Goal: Task Accomplishment & Management: Complete application form

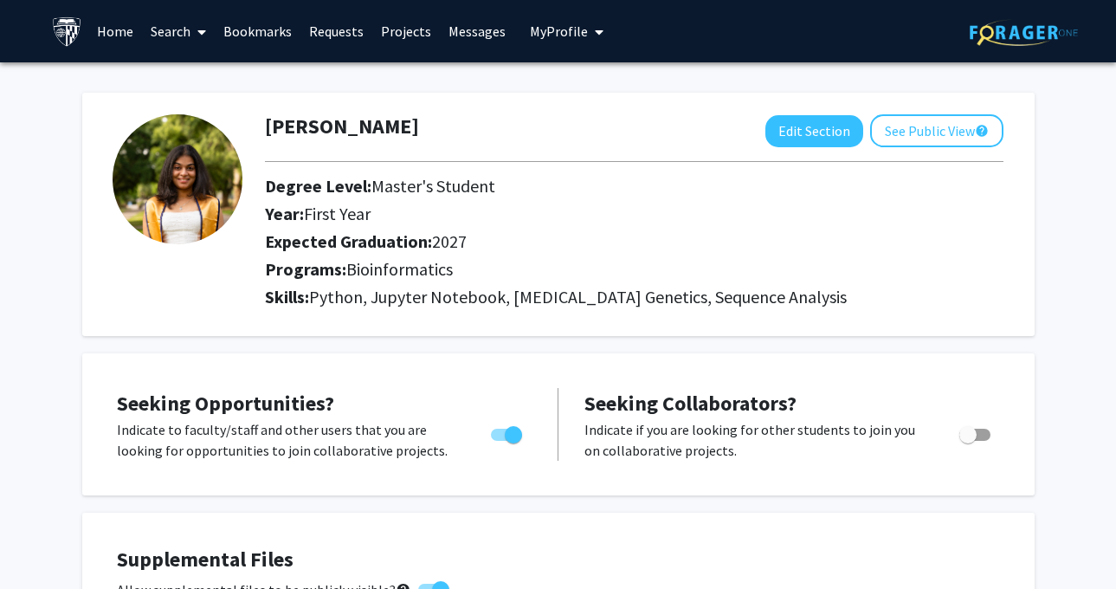
click at [473, 31] on link "Messages" at bounding box center [477, 31] width 74 height 61
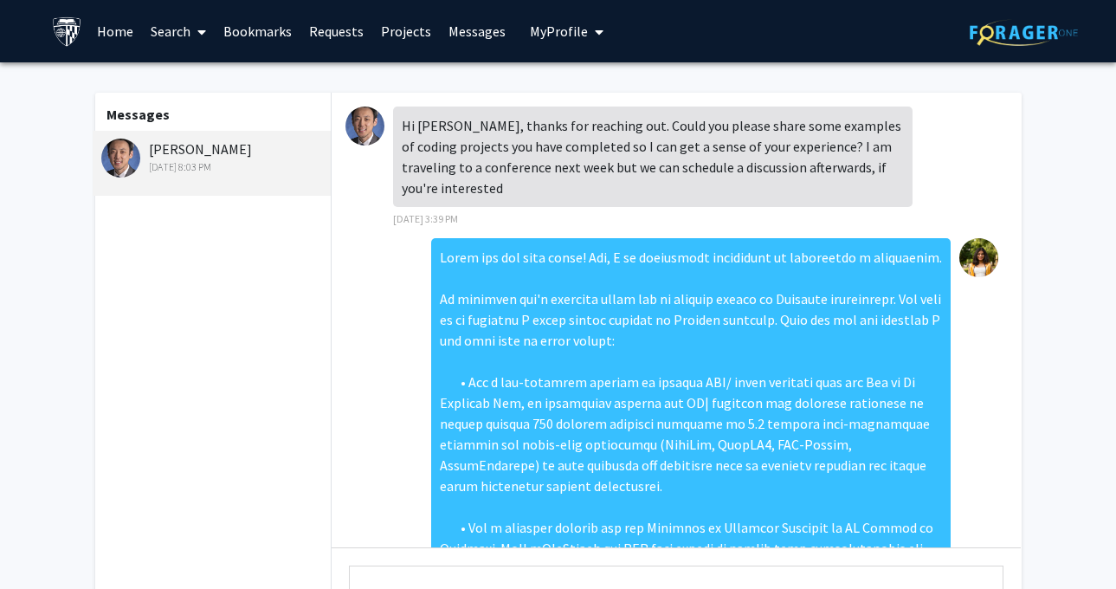
click at [344, 35] on link "Requests" at bounding box center [336, 31] width 72 height 61
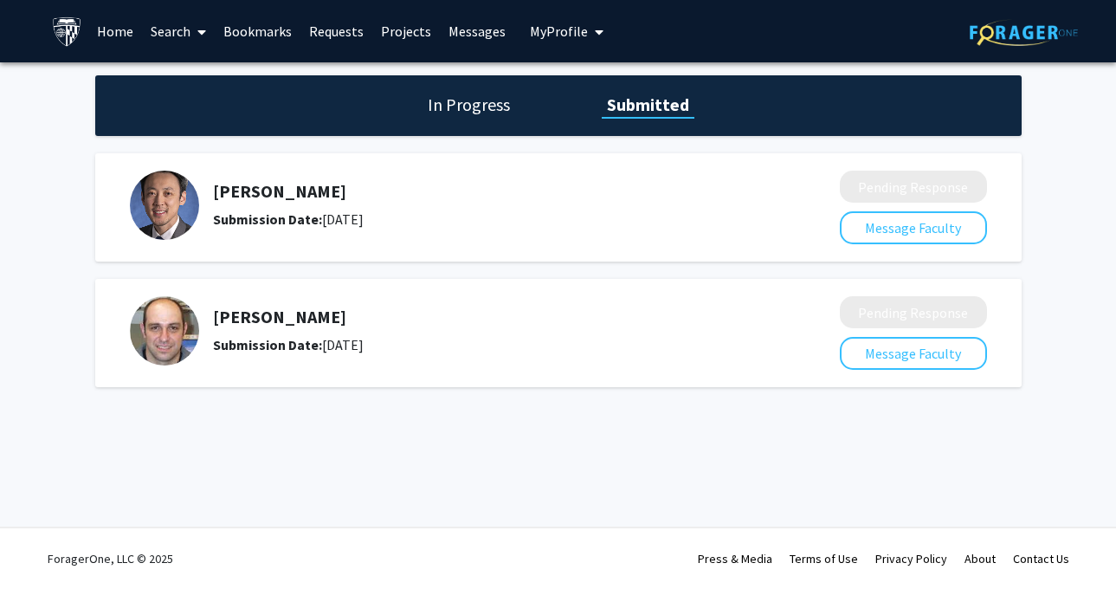
click at [170, 26] on link "Search" at bounding box center [178, 31] width 73 height 61
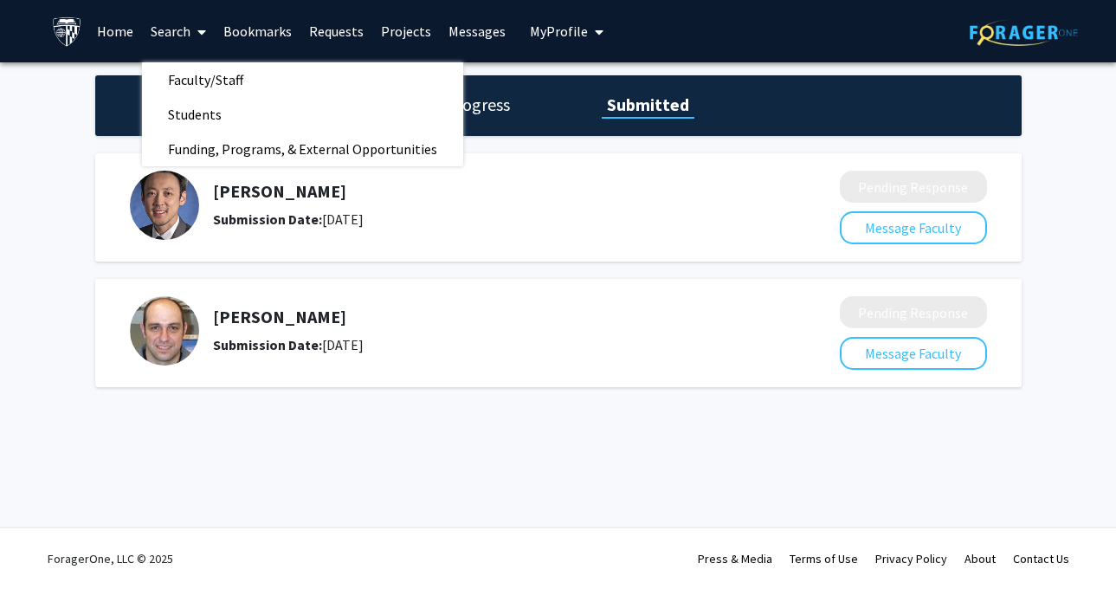
click at [115, 38] on link "Home" at bounding box center [115, 31] width 54 height 61
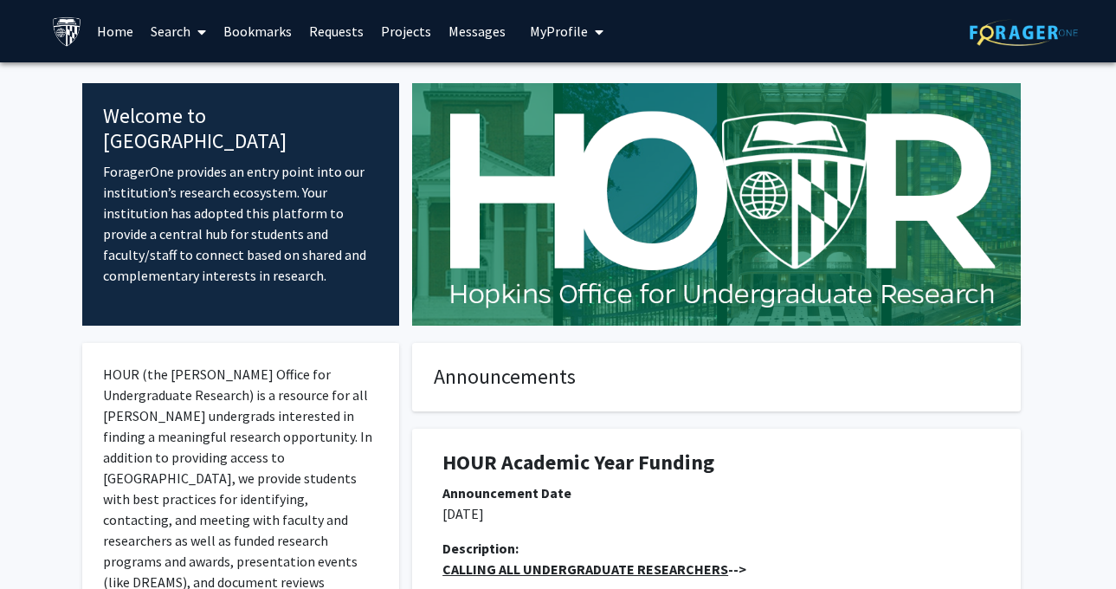
click at [177, 28] on link "Search" at bounding box center [178, 31] width 73 height 61
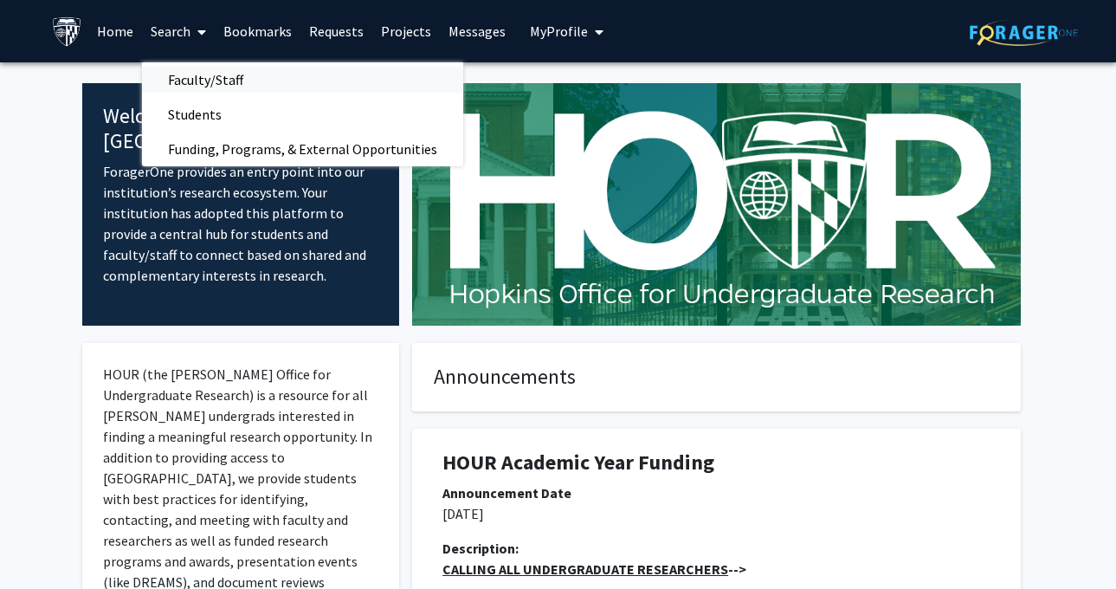
click at [192, 86] on span "Faculty/Staff" at bounding box center [205, 79] width 127 height 35
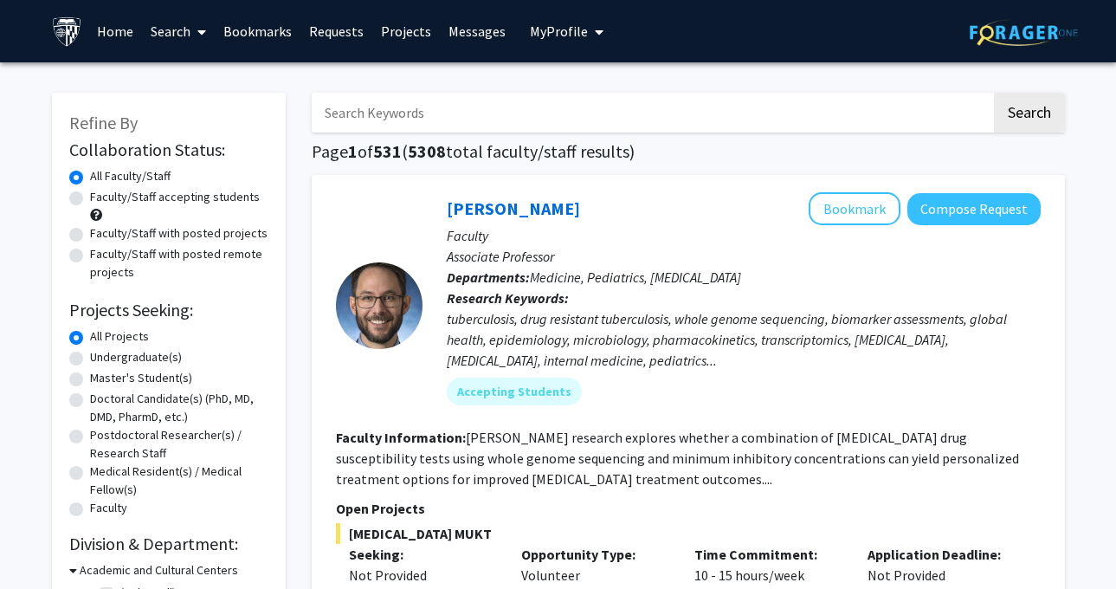
click at [191, 31] on span at bounding box center [198, 32] width 16 height 61
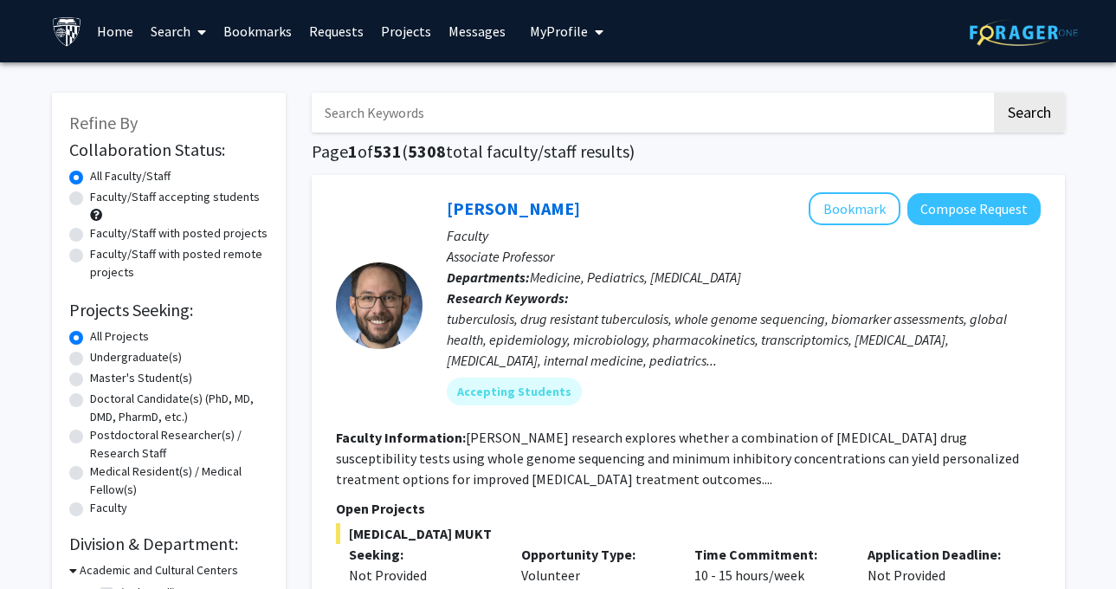
click at [310, 23] on link "Requests" at bounding box center [336, 31] width 72 height 61
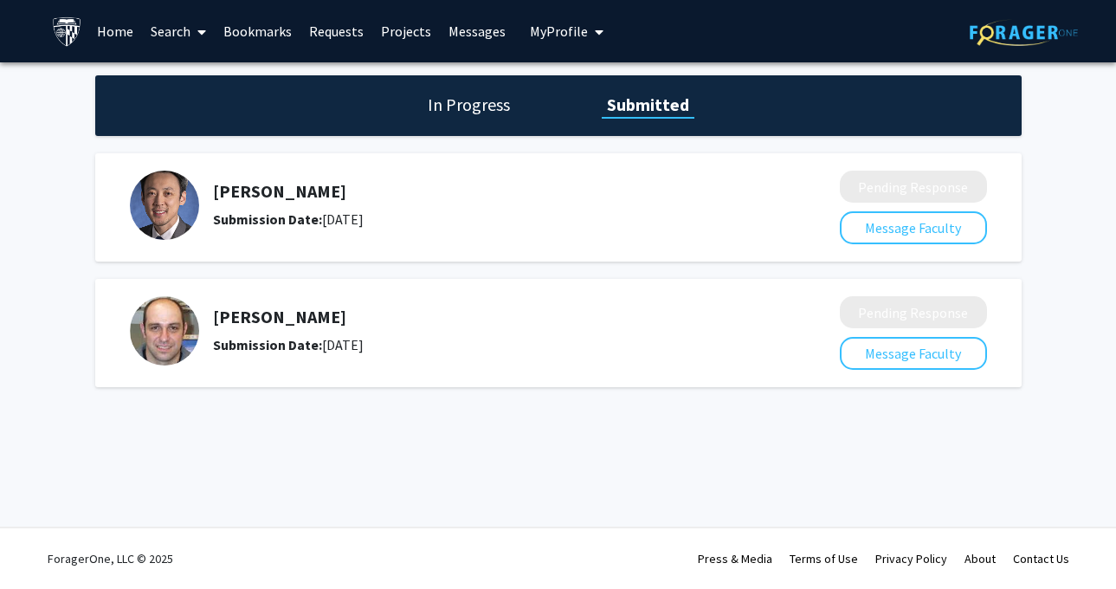
click at [195, 29] on span at bounding box center [198, 32] width 16 height 61
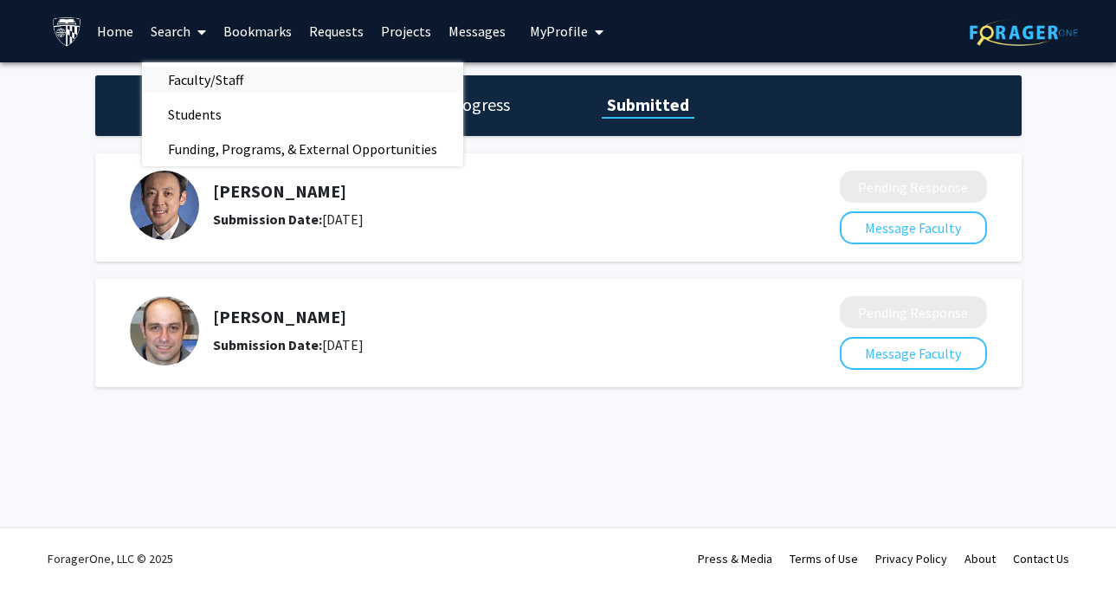
click at [207, 83] on span "Faculty/Staff" at bounding box center [205, 79] width 127 height 35
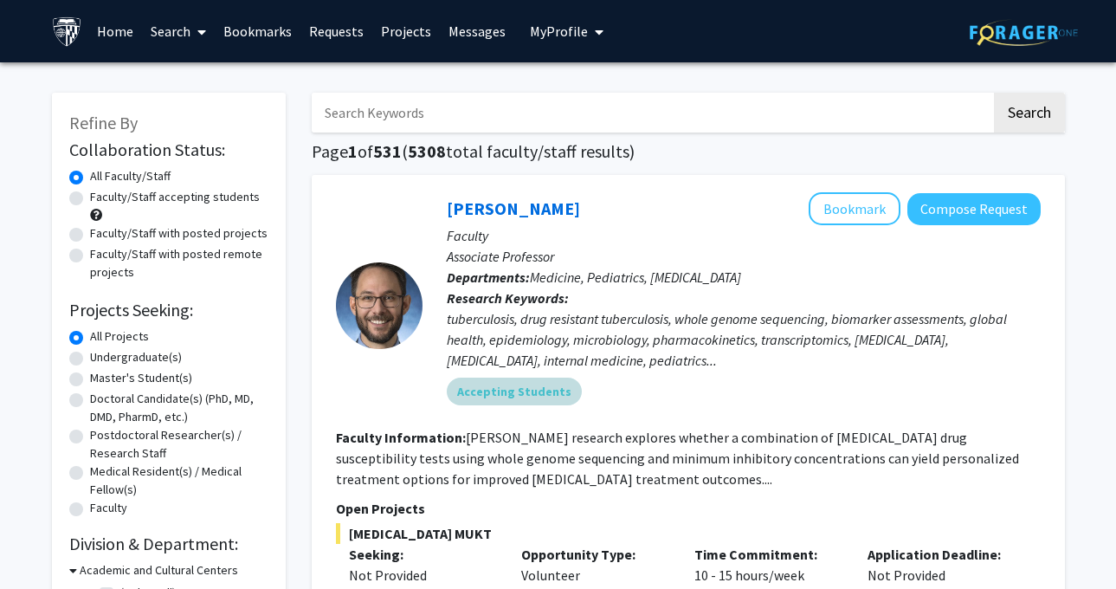
scroll to position [67, 0]
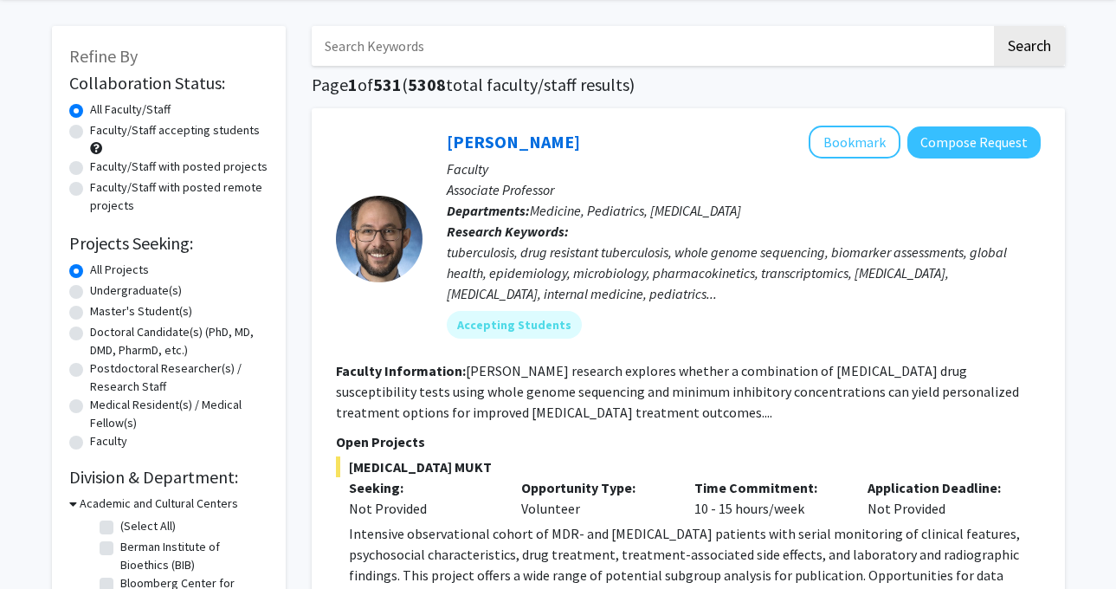
click at [218, 138] on label "Faculty/Staff accepting students" at bounding box center [175, 130] width 170 height 18
click at [101, 132] on input "Faculty/Staff accepting students" at bounding box center [95, 126] width 11 height 11
radio input "true"
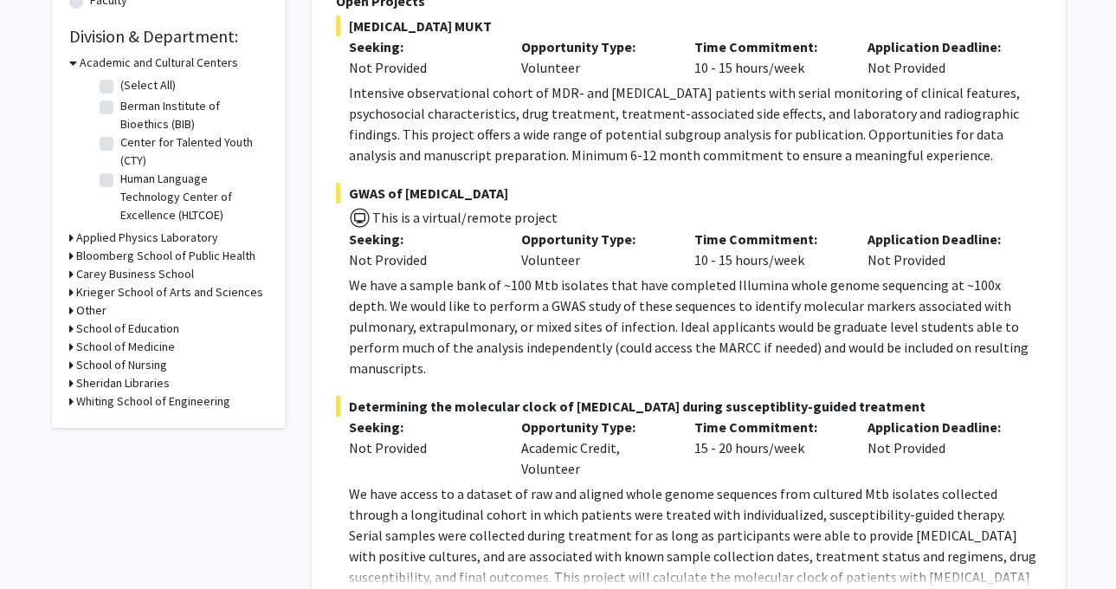
scroll to position [542, 0]
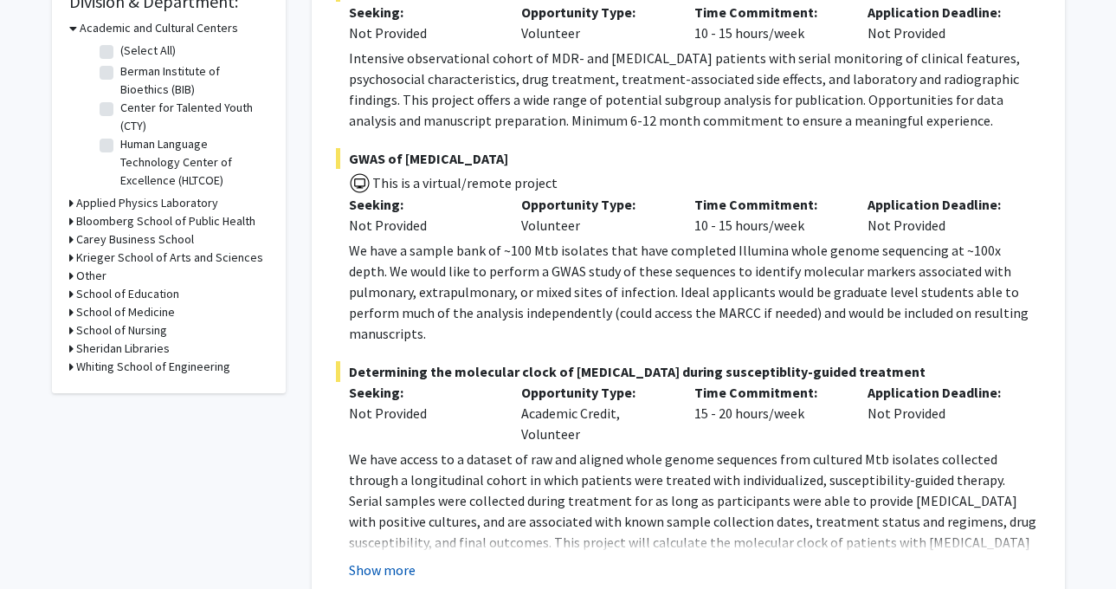
click at [375, 559] on button "Show more" at bounding box center [382, 569] width 67 height 21
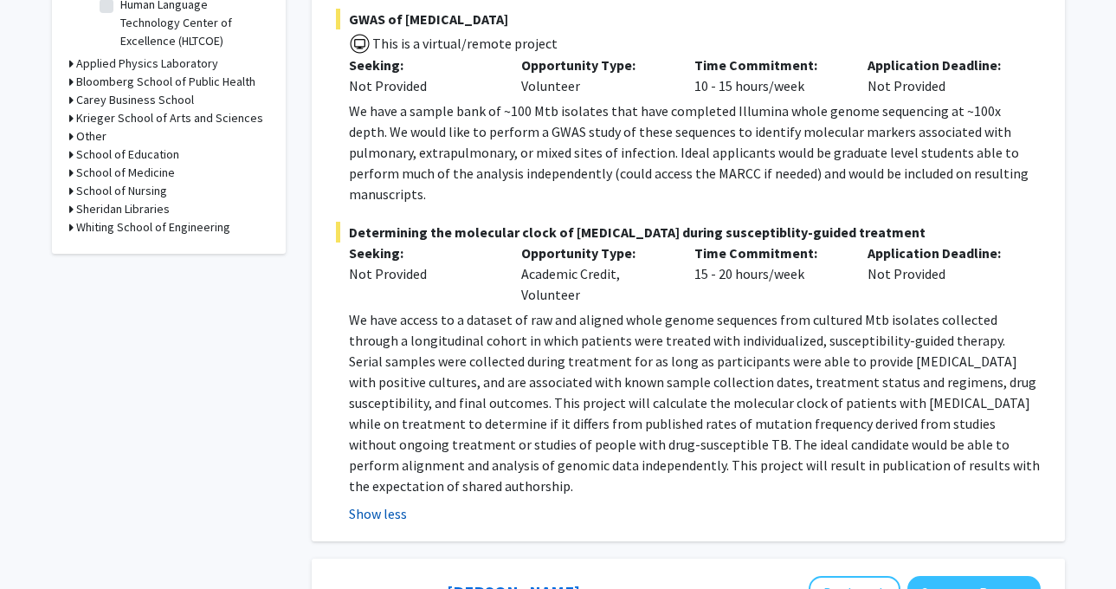
scroll to position [931, 0]
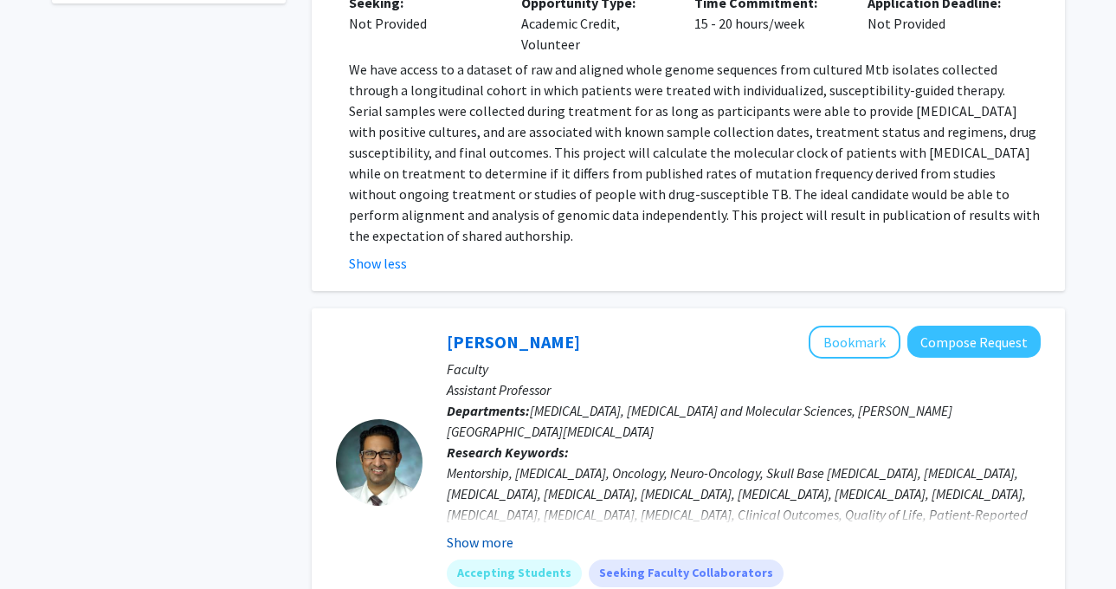
click at [455, 531] on button "Show more" at bounding box center [480, 541] width 67 height 21
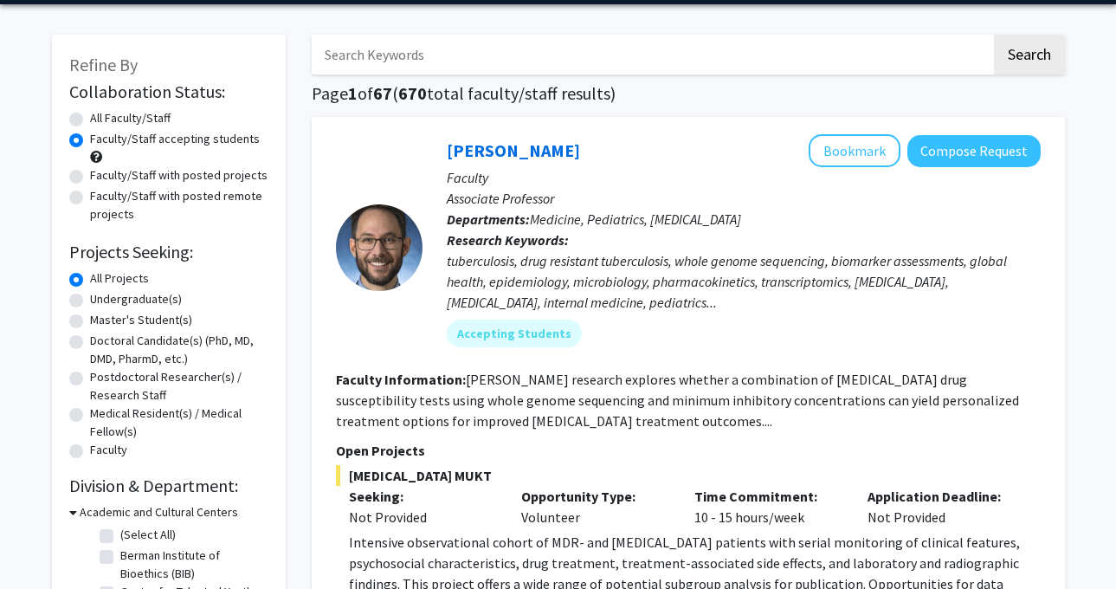
scroll to position [0, 0]
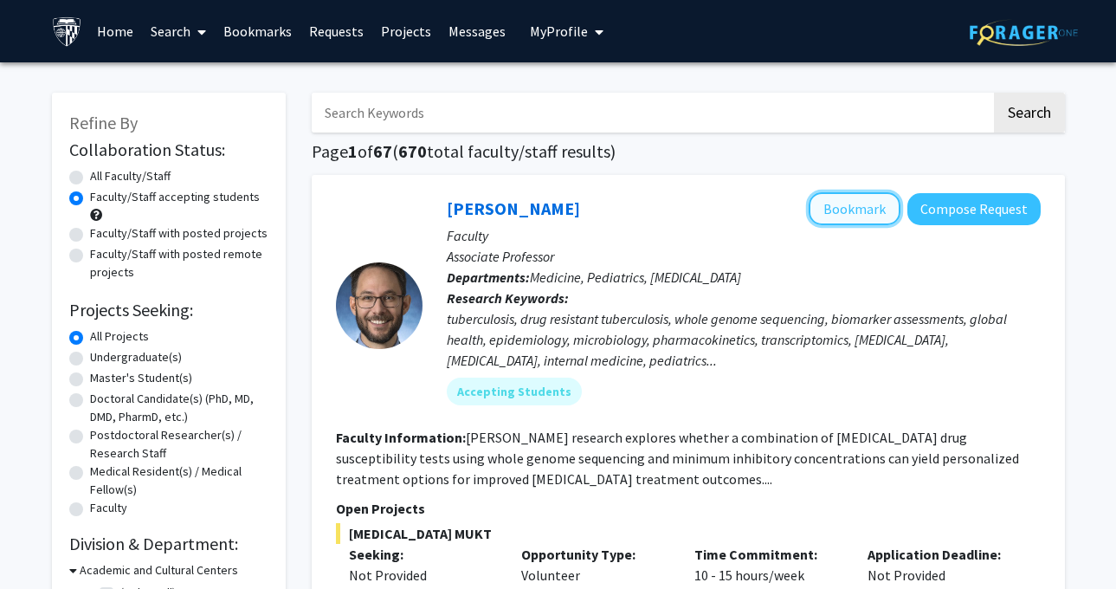
click at [840, 206] on button "Bookmark" at bounding box center [854, 208] width 92 height 33
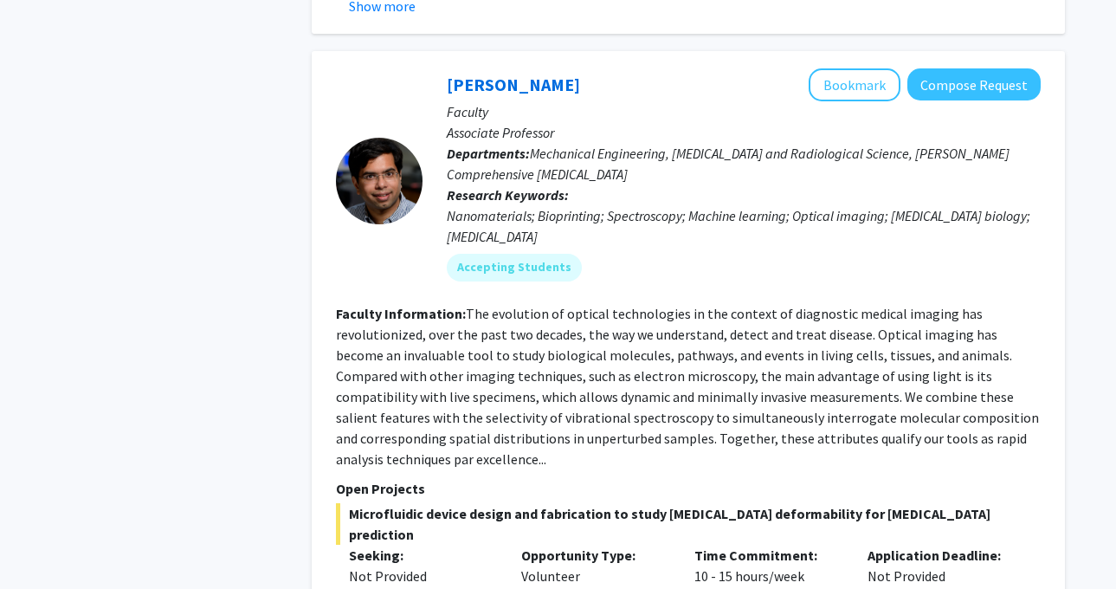
scroll to position [3361, 0]
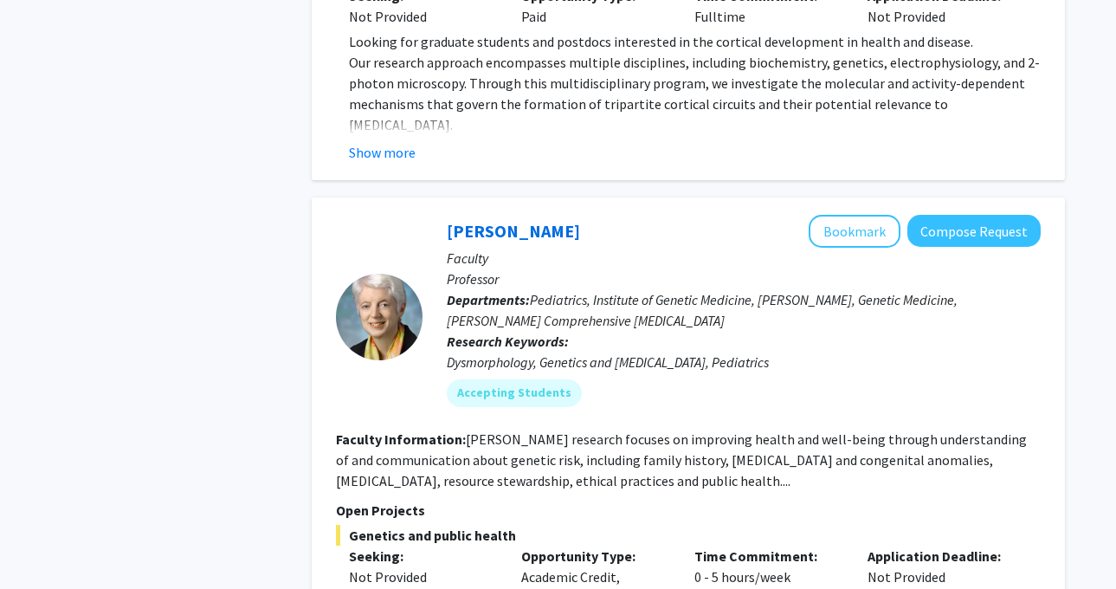
scroll to position [6205, 0]
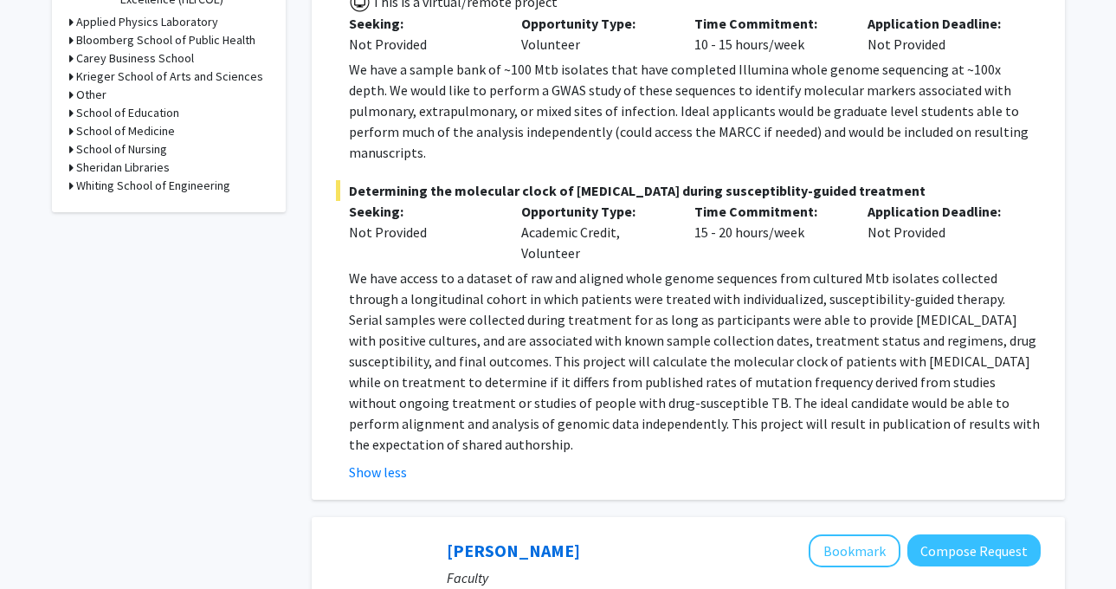
scroll to position [0, 0]
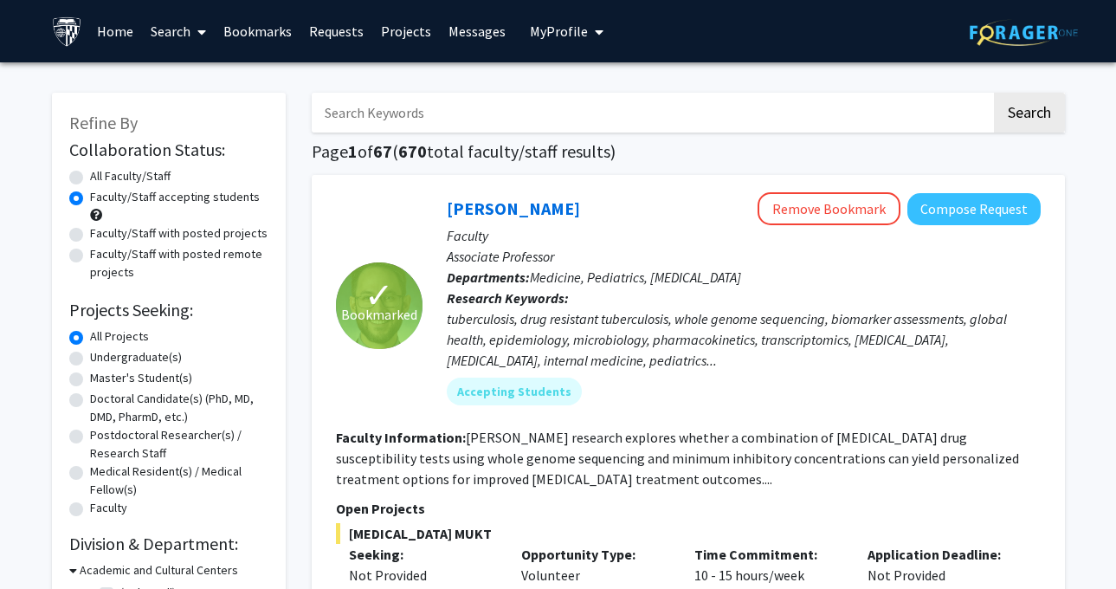
click at [395, 112] on input "Search Keywords" at bounding box center [651, 113] width 679 height 40
type input "genetics"
click at [994, 93] on button "Search" at bounding box center [1029, 113] width 71 height 40
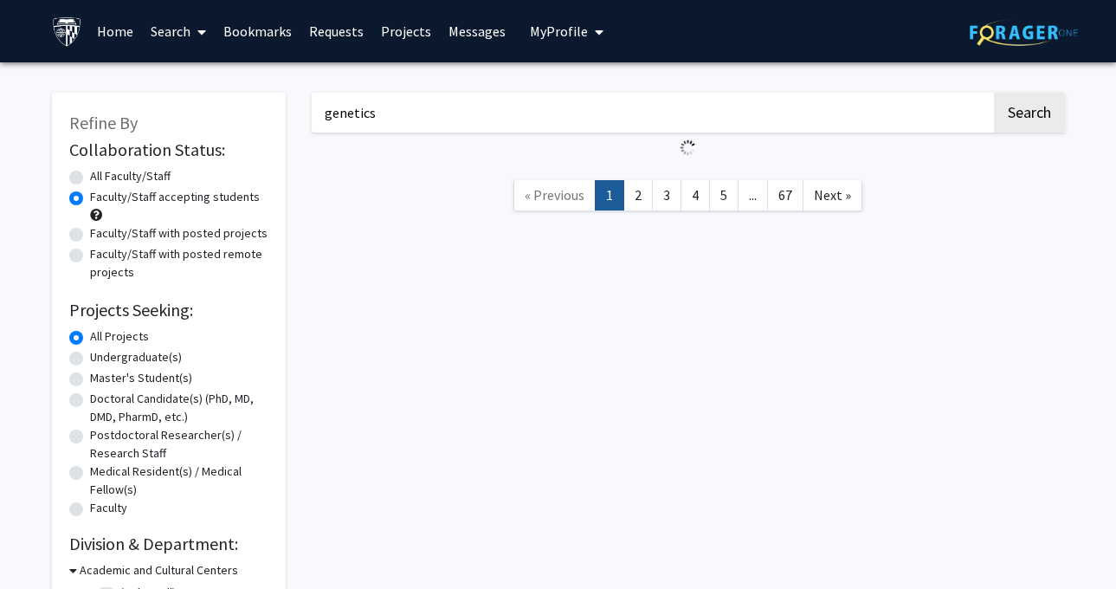
radio input "true"
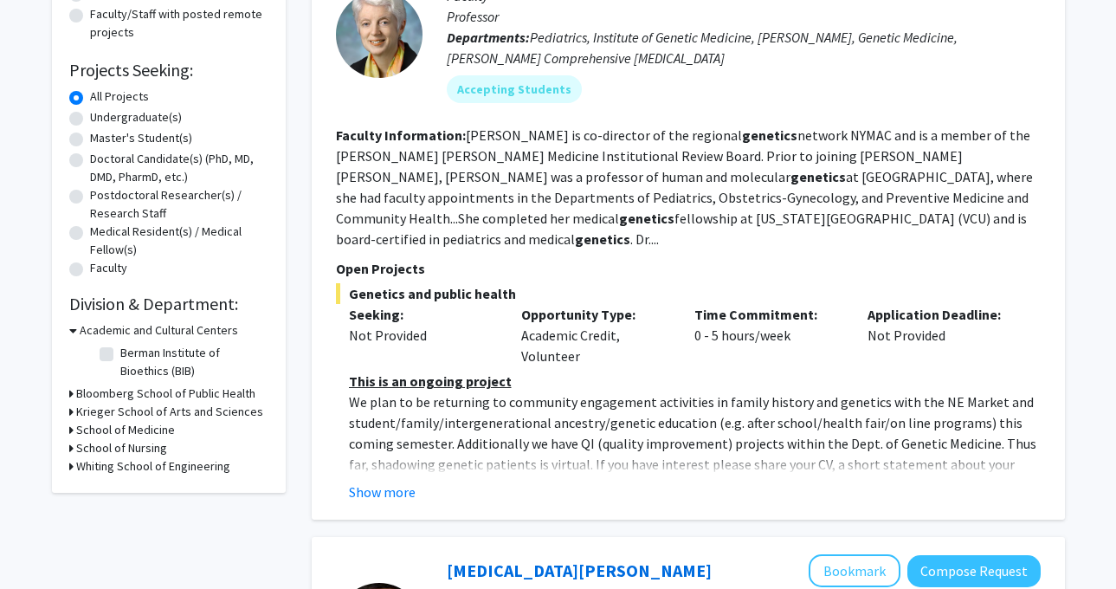
scroll to position [243, 0]
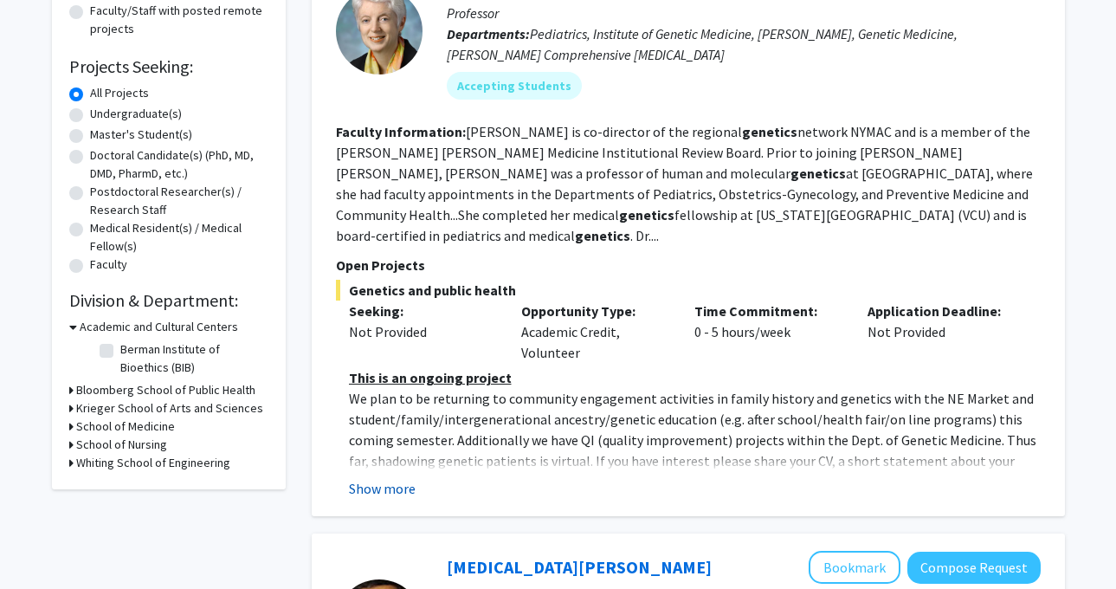
click at [366, 478] on button "Show more" at bounding box center [382, 488] width 67 height 21
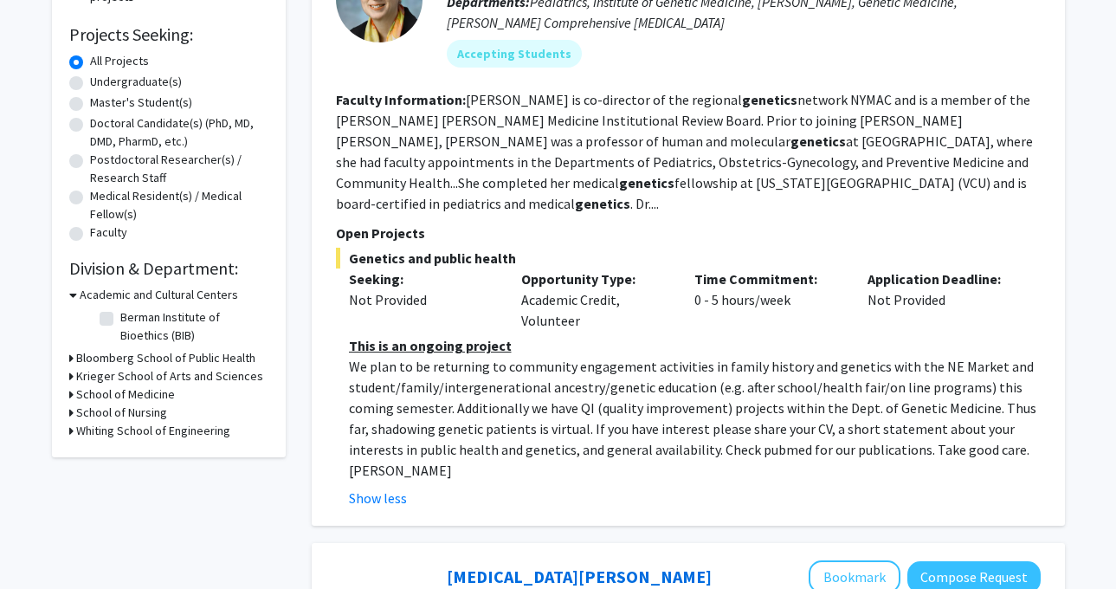
scroll to position [0, 0]
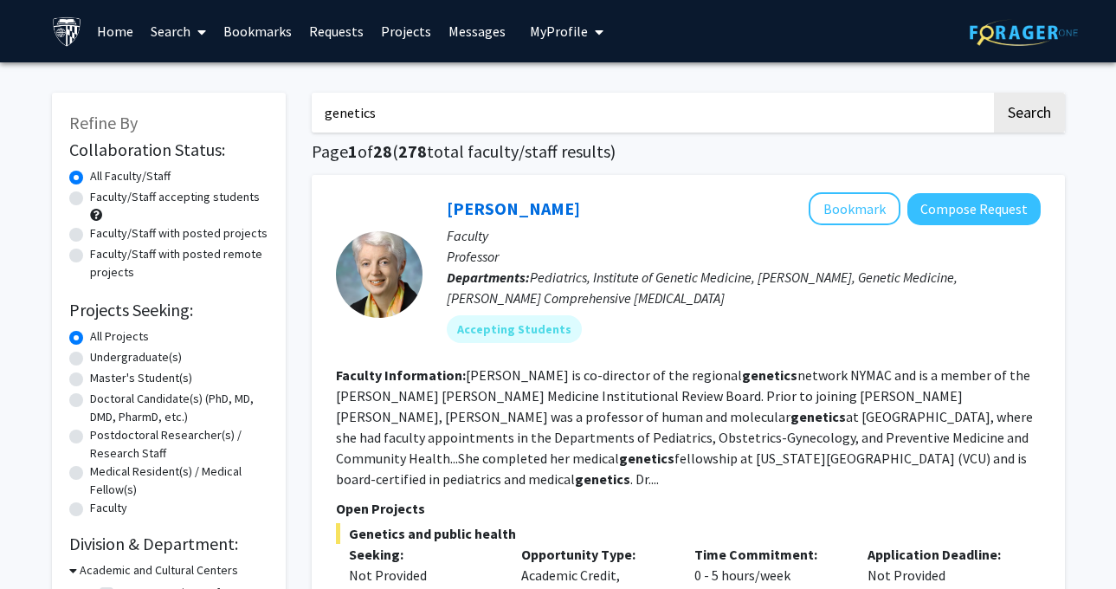
click at [162, 184] on label "All Faculty/Staff" at bounding box center [130, 176] width 80 height 18
click at [101, 178] on input "All Faculty/Staff" at bounding box center [95, 172] width 11 height 11
click at [157, 200] on label "Faculty/Staff accepting students" at bounding box center [175, 197] width 170 height 18
click at [101, 199] on input "Faculty/Staff accepting students" at bounding box center [95, 193] width 11 height 11
radio input "true"
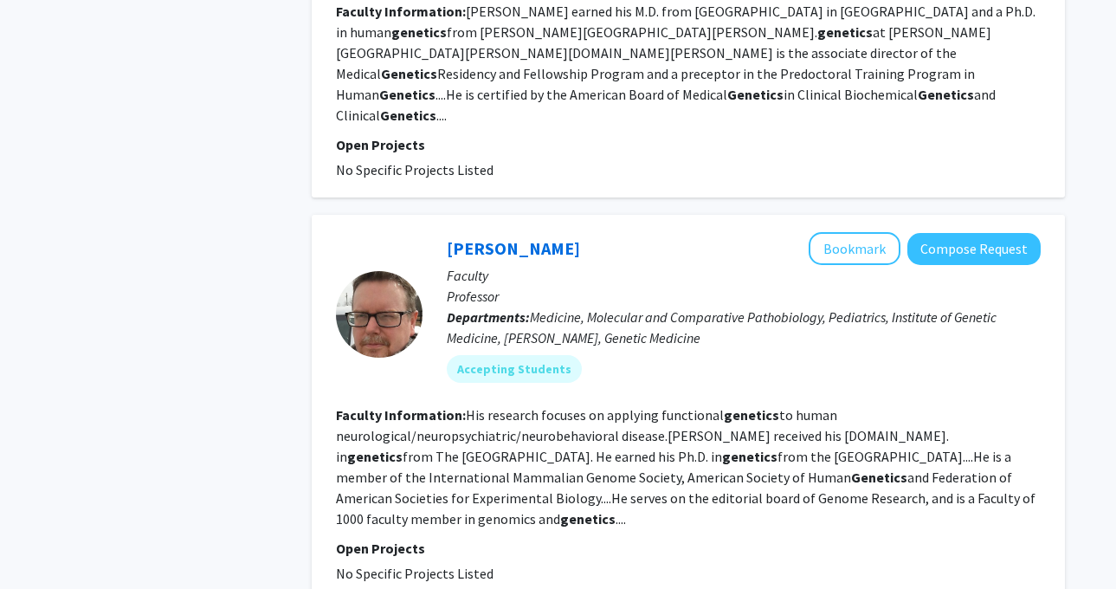
scroll to position [949, 0]
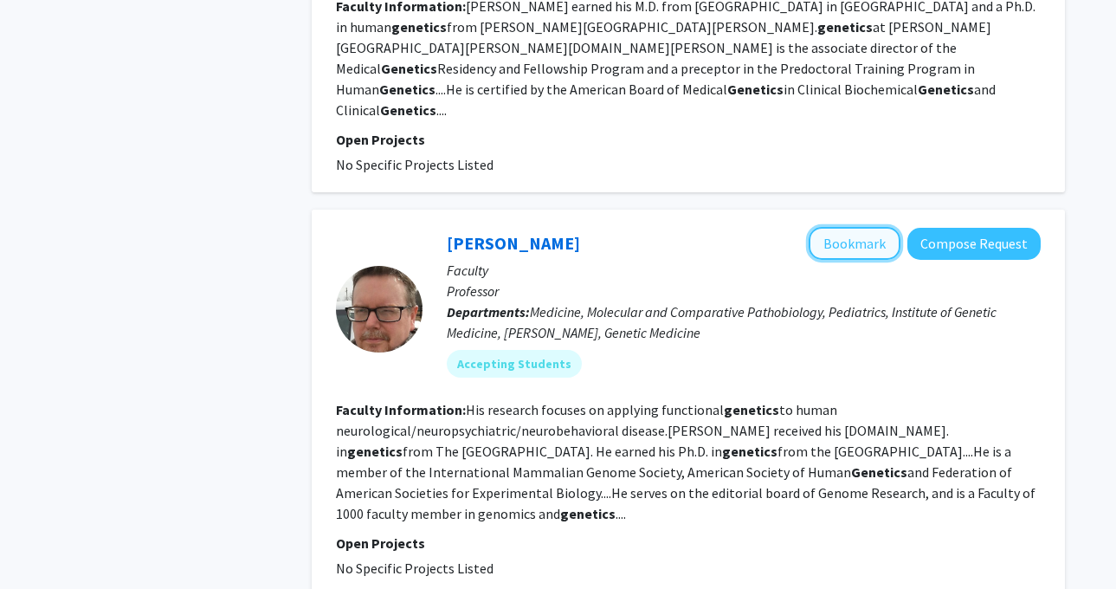
click at [852, 227] on button "Bookmark" at bounding box center [854, 243] width 92 height 33
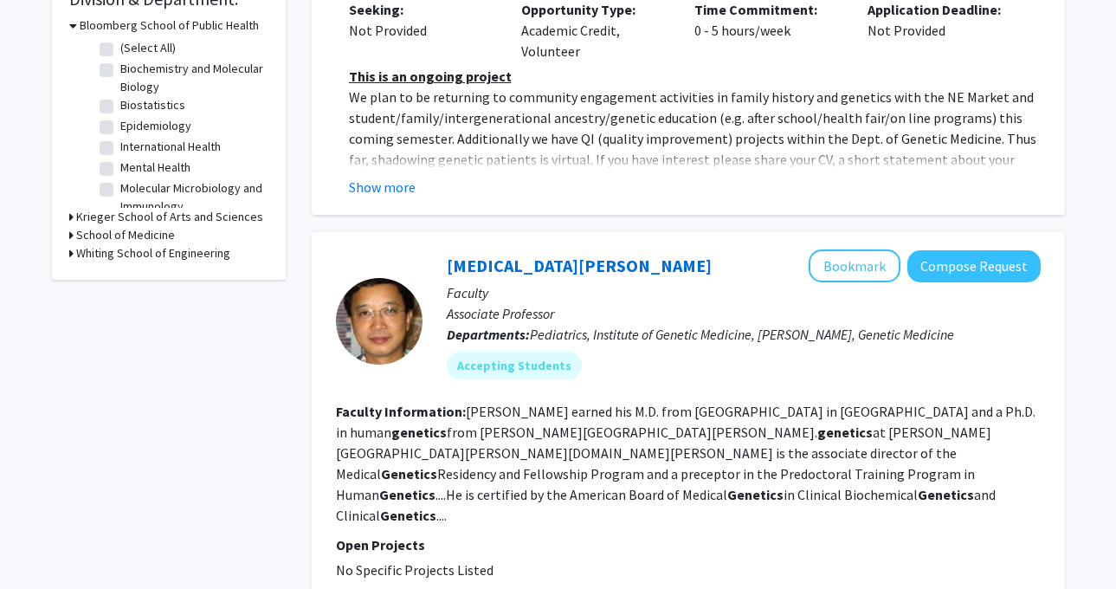
scroll to position [548, 0]
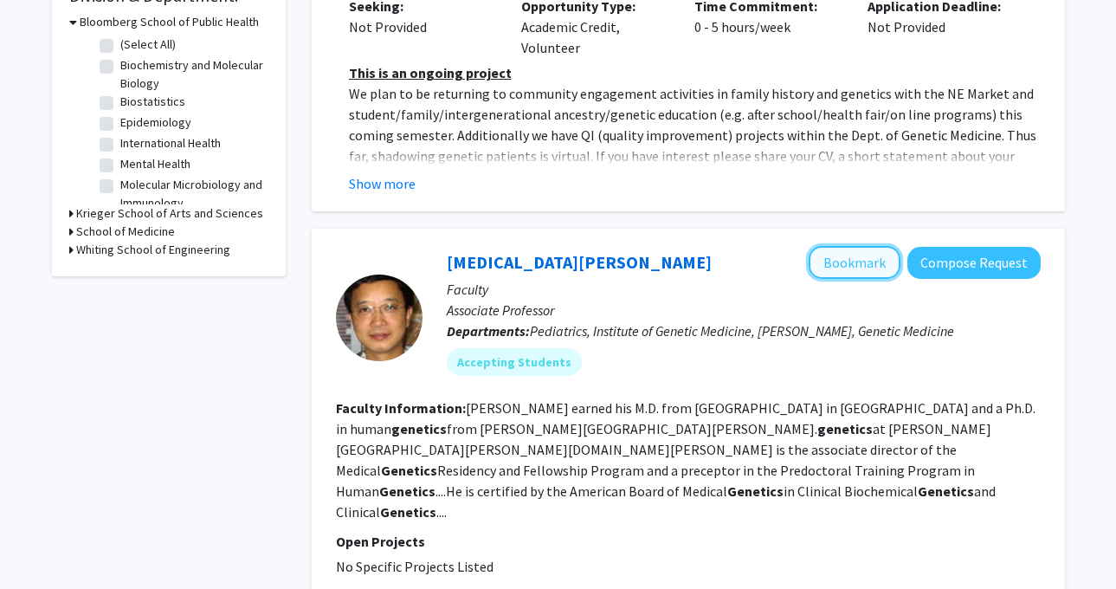
click at [848, 246] on button "Bookmark" at bounding box center [854, 262] width 92 height 33
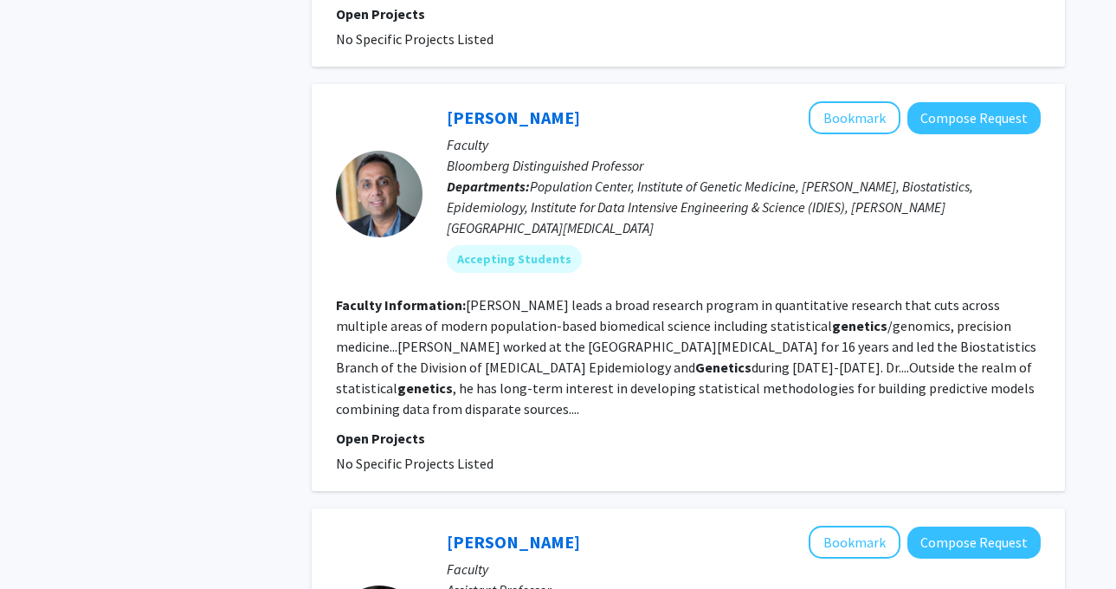
scroll to position [1873, 0]
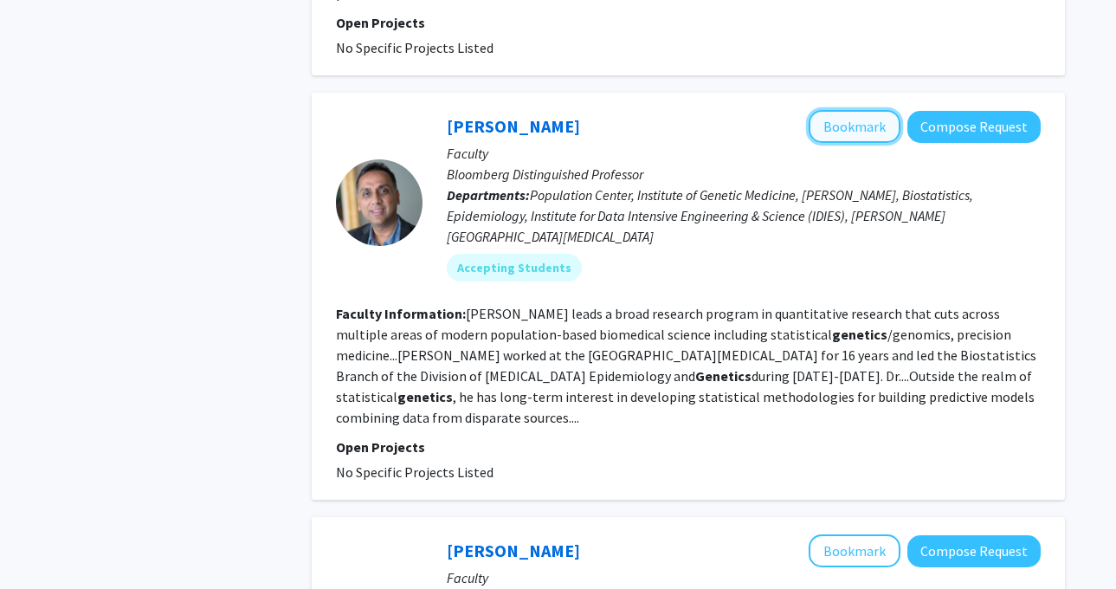
click at [840, 110] on button "Bookmark" at bounding box center [854, 126] width 92 height 33
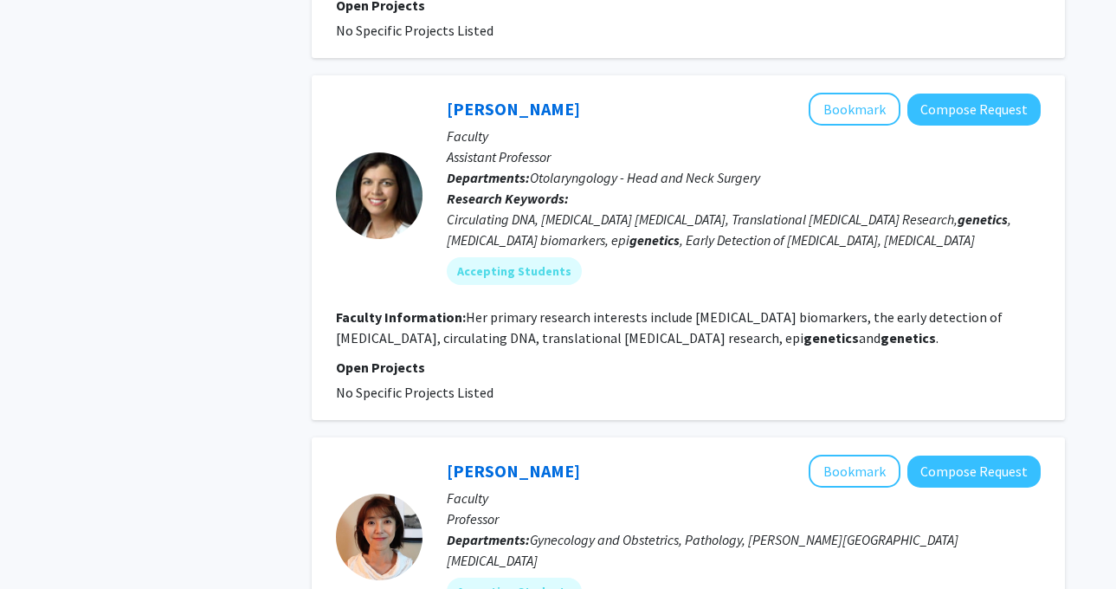
scroll to position [2221, 0]
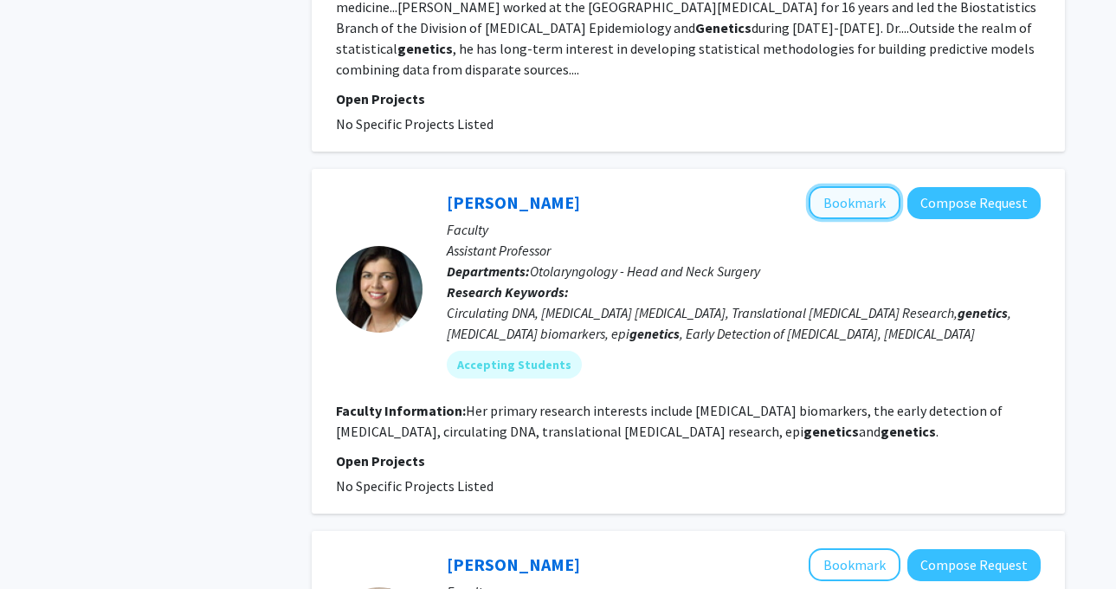
click at [843, 186] on button "Bookmark" at bounding box center [854, 202] width 92 height 33
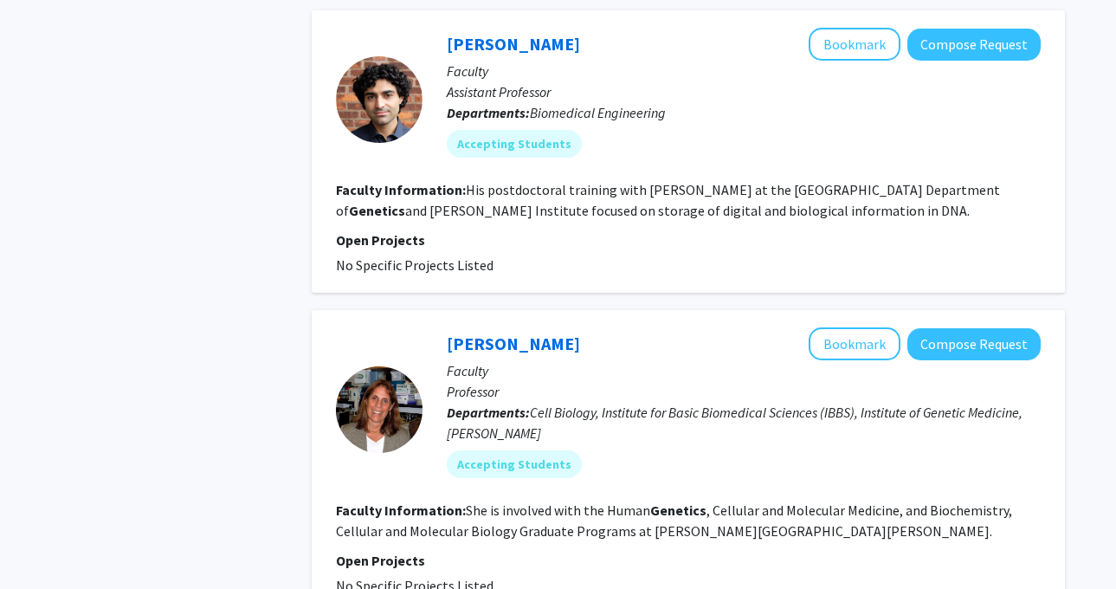
scroll to position [3535, 0]
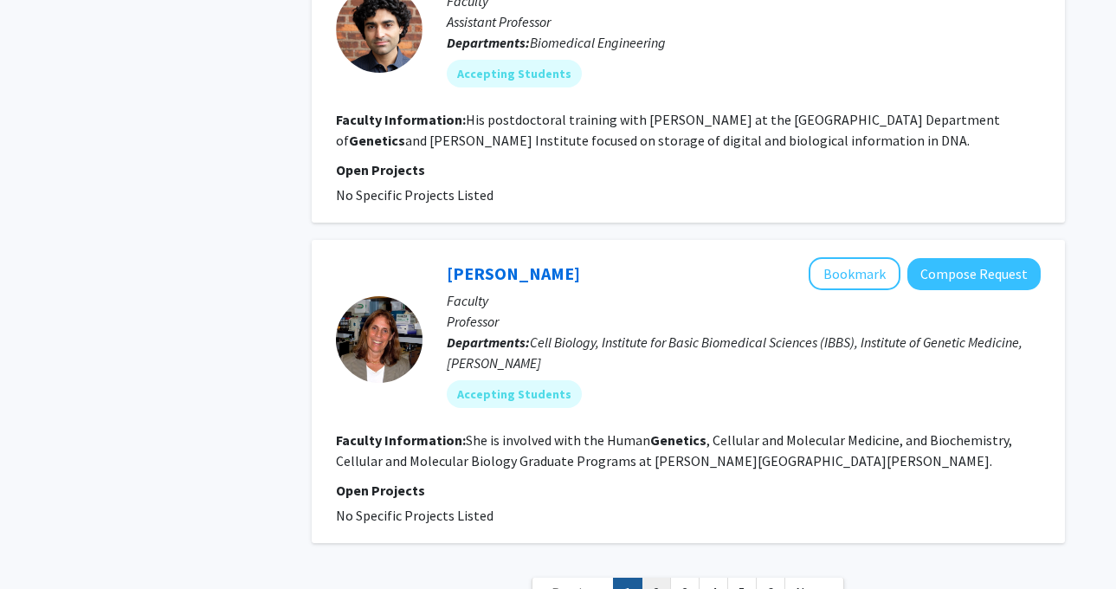
click at [656, 577] on link "2" at bounding box center [655, 592] width 29 height 30
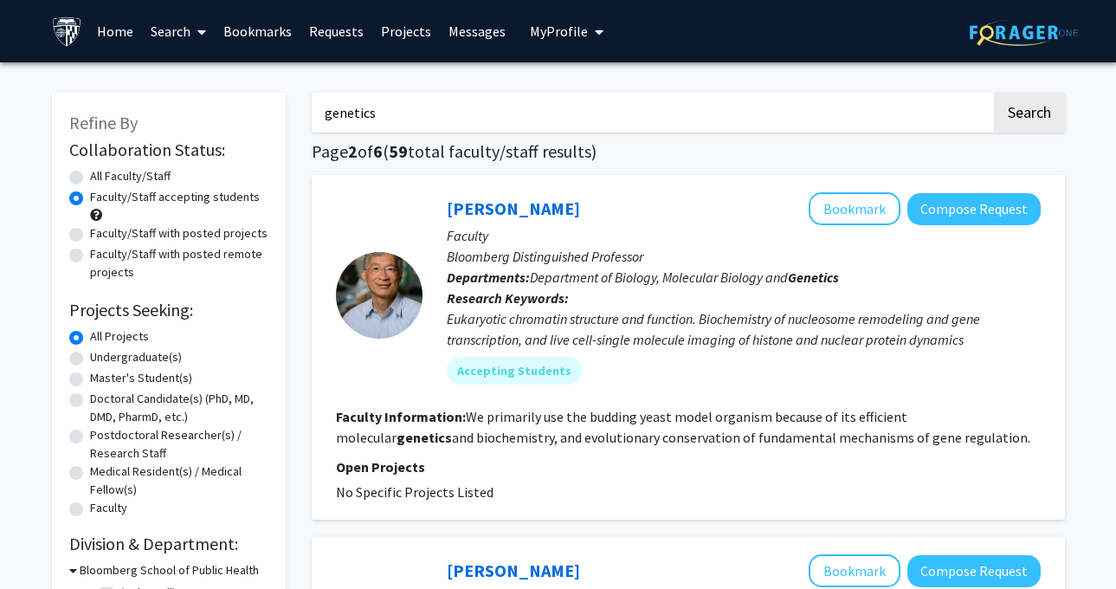
drag, startPoint x: 394, startPoint y: 94, endPoint x: 331, endPoint y: 94, distance: 62.3
click at [328, 95] on input "genetics" at bounding box center [651, 113] width 679 height 40
drag, startPoint x: 403, startPoint y: 123, endPoint x: 333, endPoint y: 75, distance: 84.7
click at [327, 107] on input "genetics" at bounding box center [651, 113] width 679 height 40
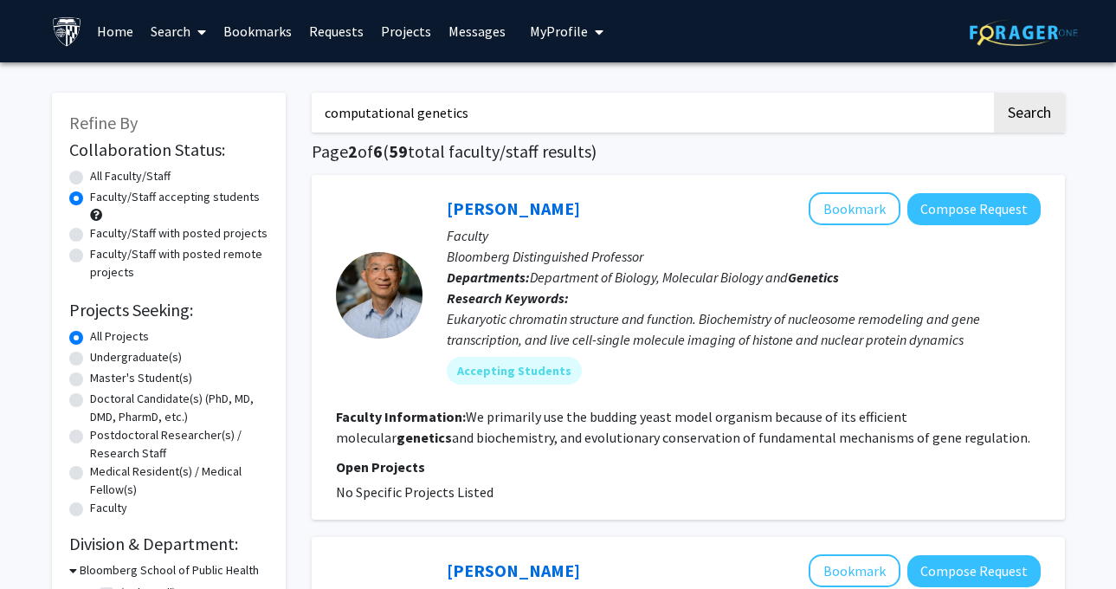
type input "computational genetics"
click at [994, 93] on button "Search" at bounding box center [1029, 113] width 71 height 40
radio input "true"
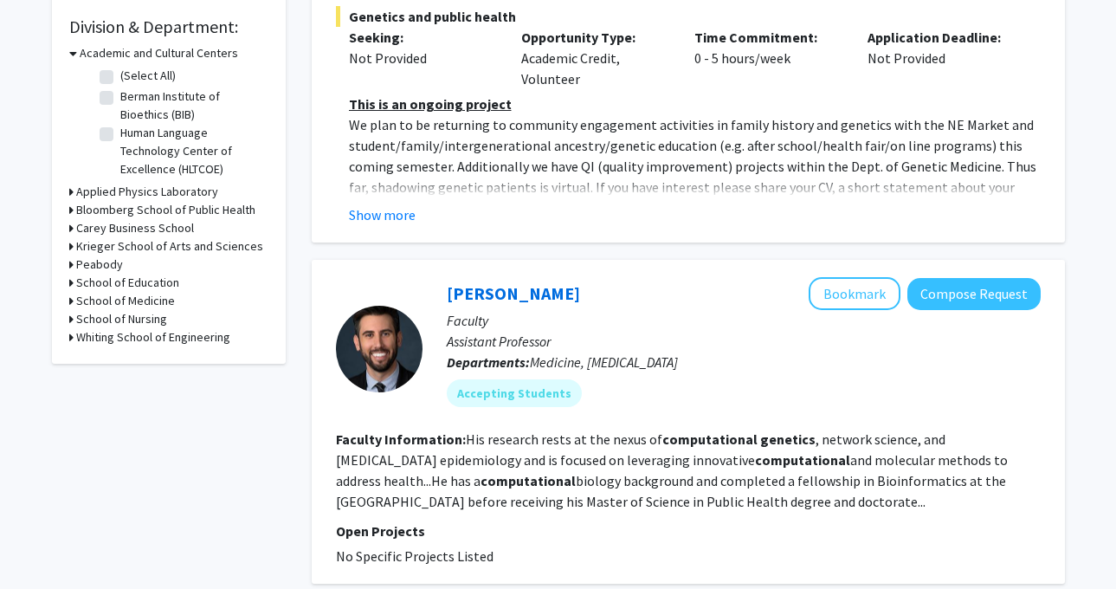
scroll to position [673, 0]
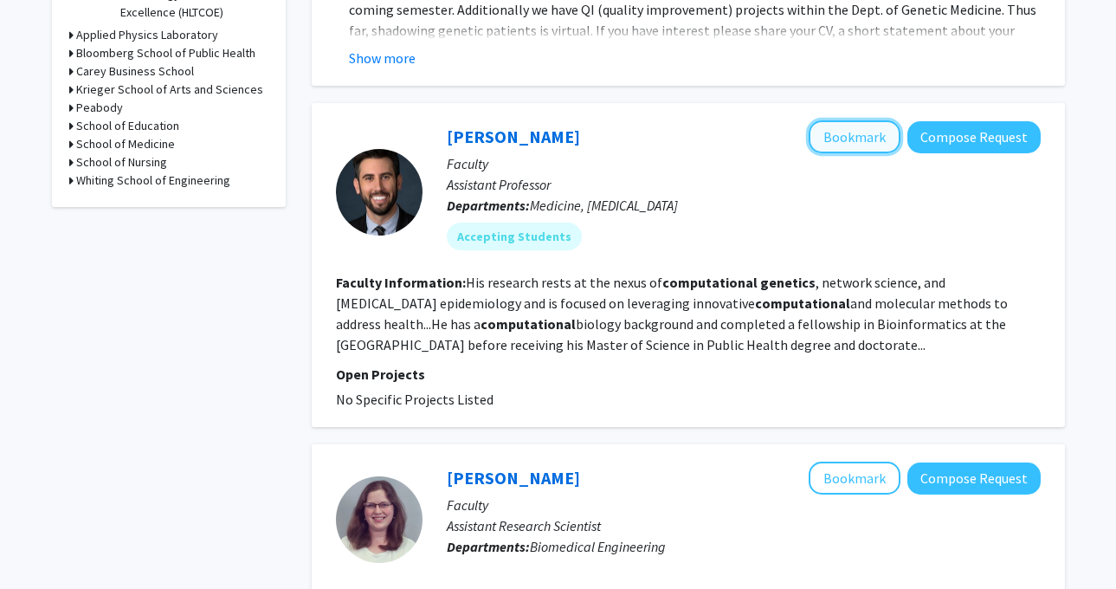
click at [866, 120] on button "Bookmark" at bounding box center [854, 136] width 92 height 33
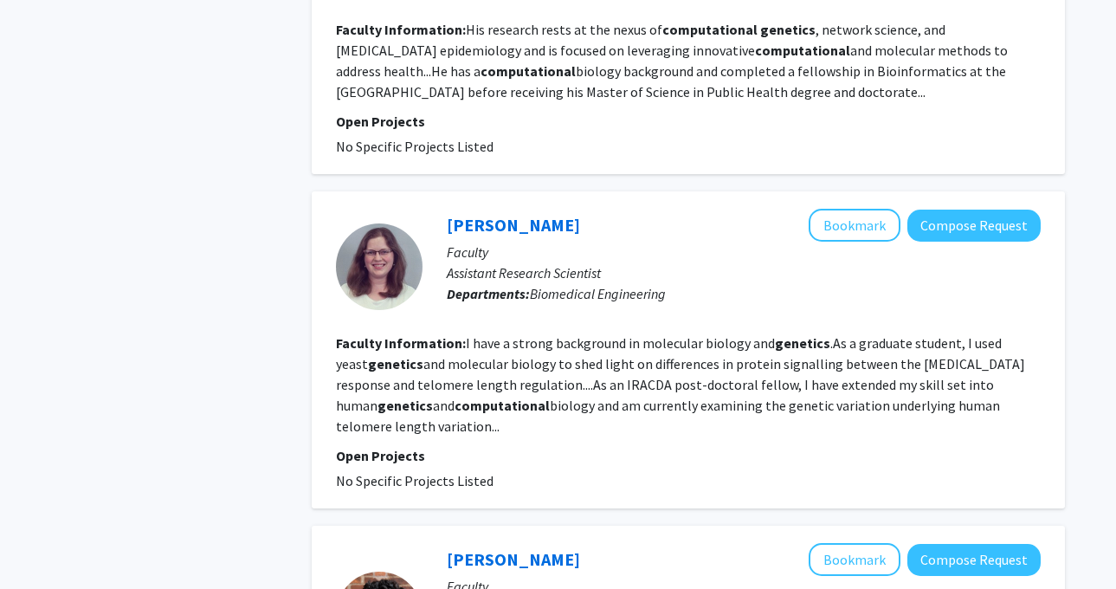
scroll to position [942, 0]
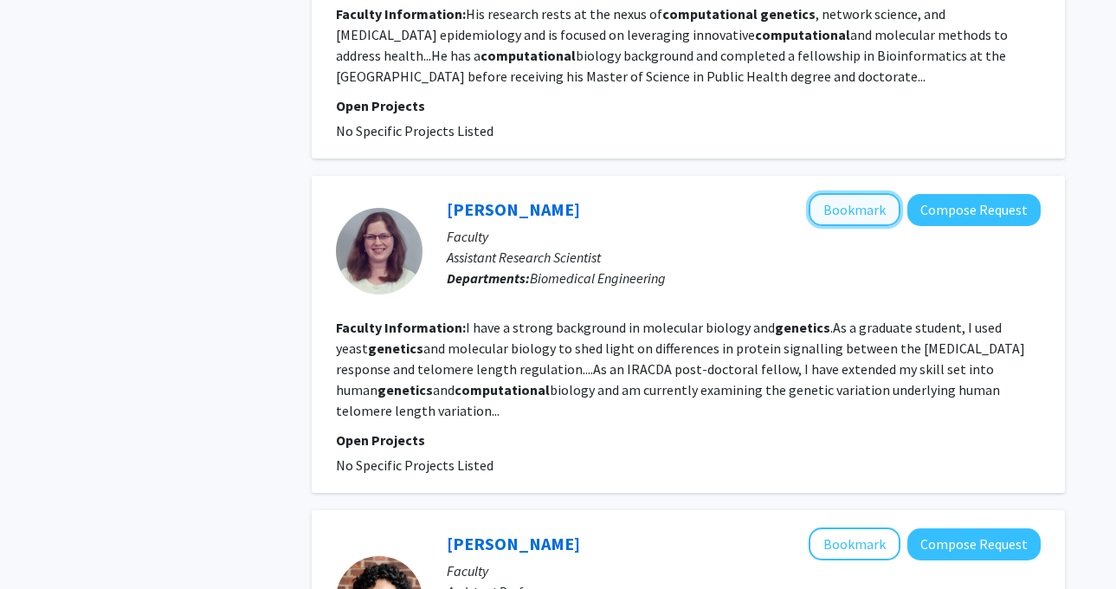
click at [833, 193] on button "Bookmark" at bounding box center [854, 209] width 92 height 33
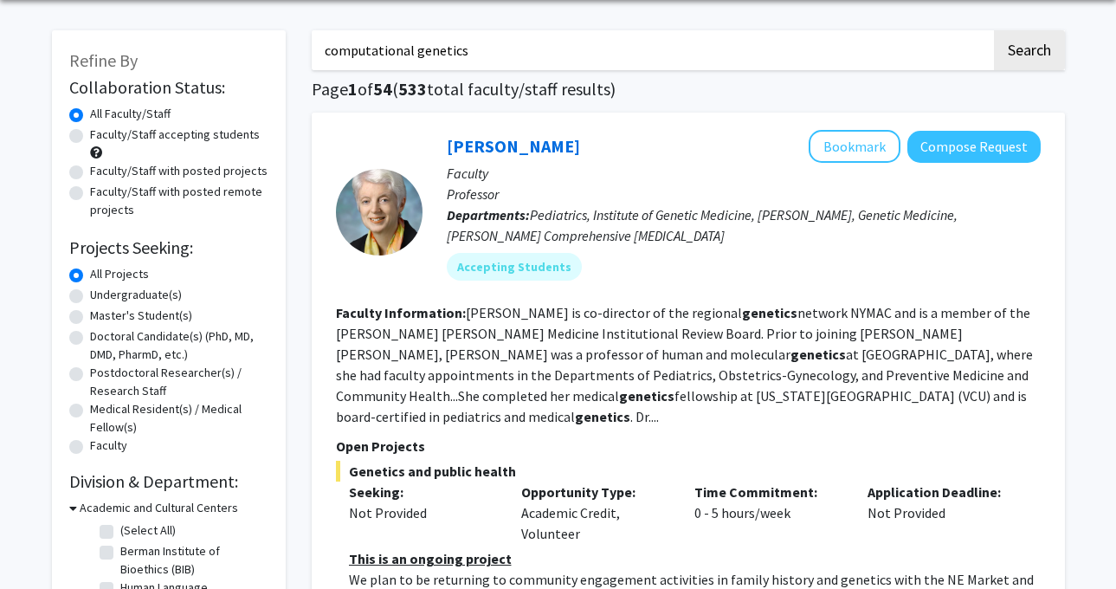
scroll to position [0, 0]
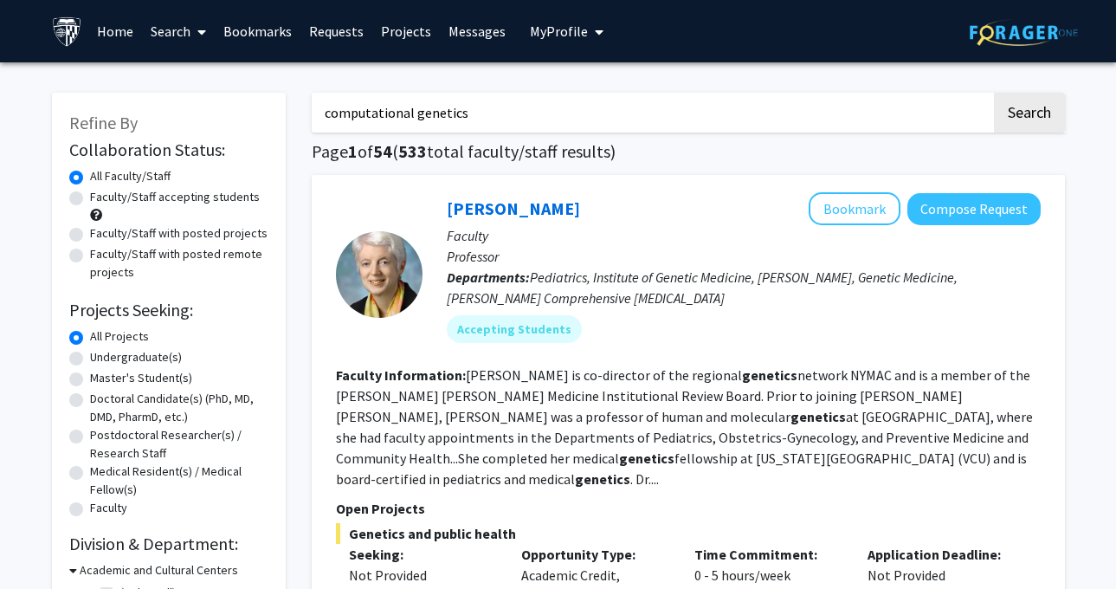
click at [216, 190] on label "Faculty/Staff accepting students" at bounding box center [175, 197] width 170 height 18
click at [101, 190] on input "Faculty/Staff accepting students" at bounding box center [95, 193] width 11 height 11
radio input "true"
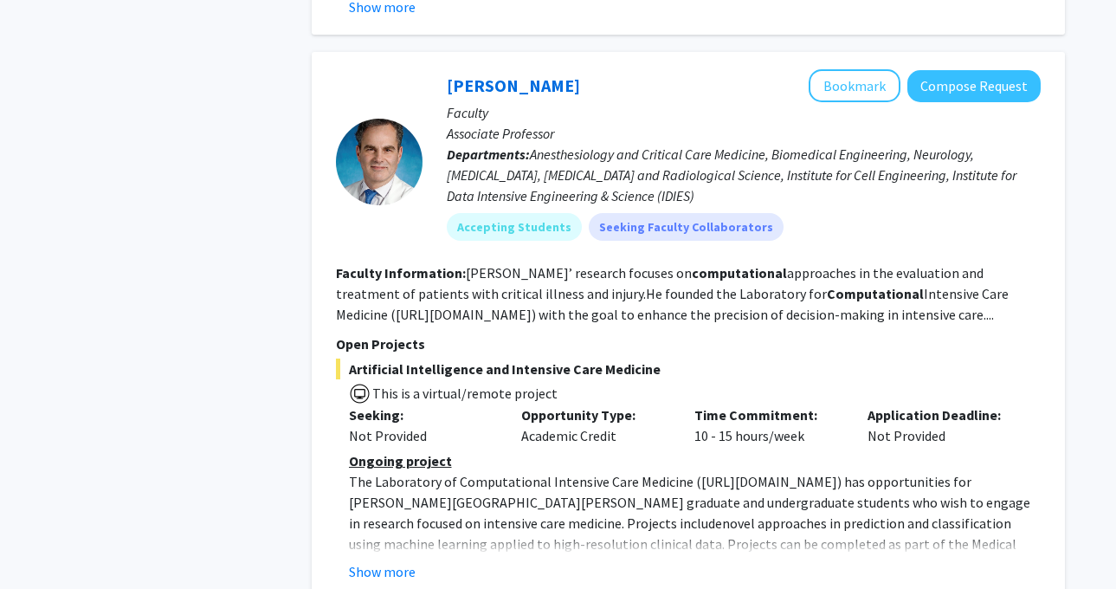
scroll to position [1907, 0]
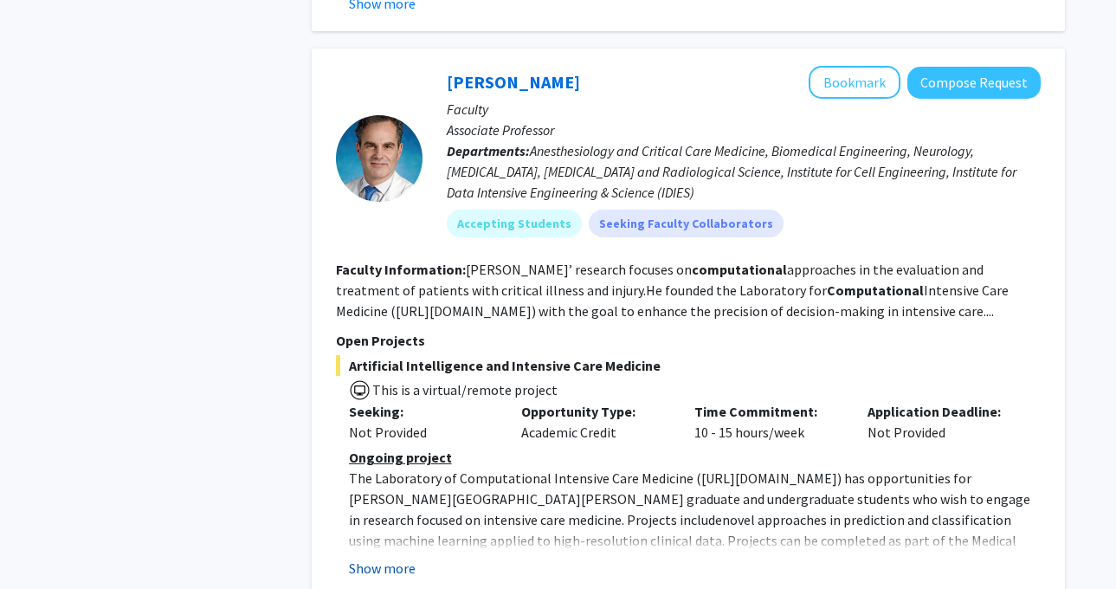
click at [408, 557] on button "Show more" at bounding box center [382, 567] width 67 height 21
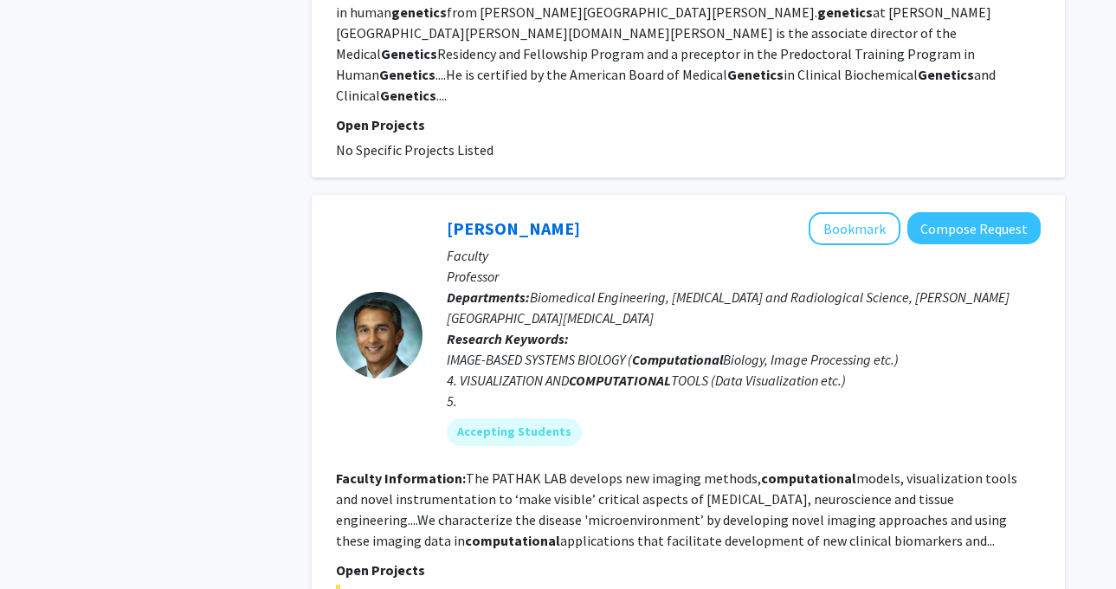
scroll to position [3361, 0]
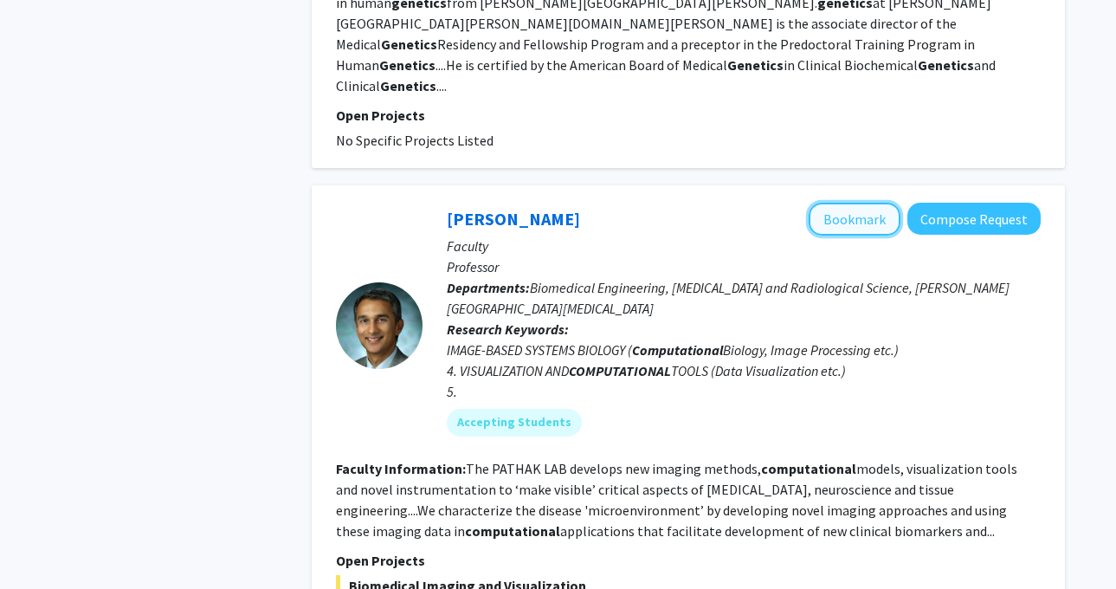
click at [842, 203] on button "Bookmark" at bounding box center [854, 219] width 92 height 33
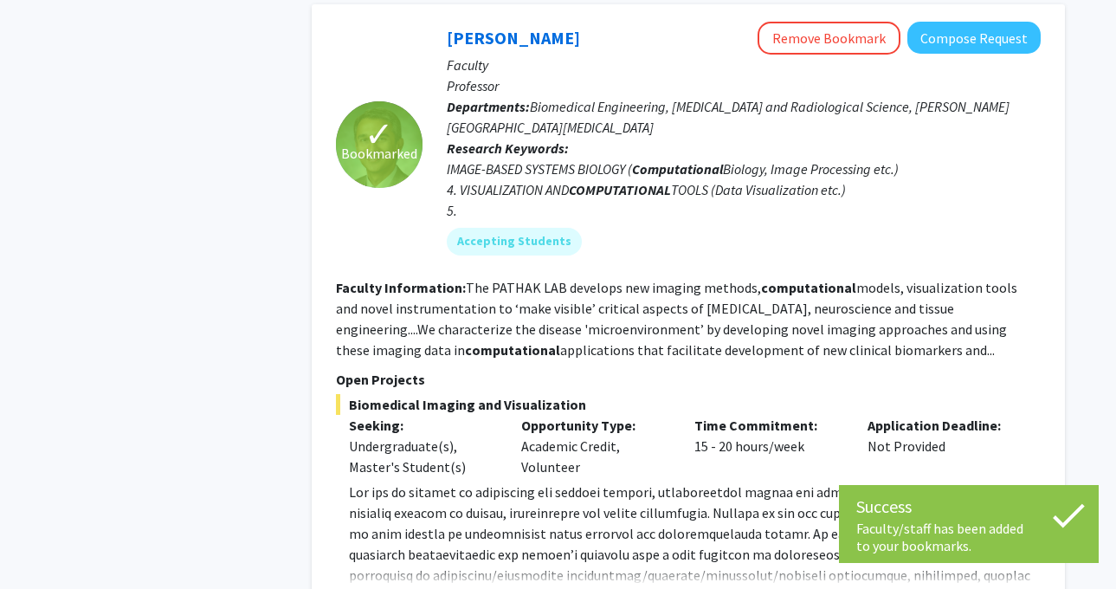
scroll to position [3548, 0]
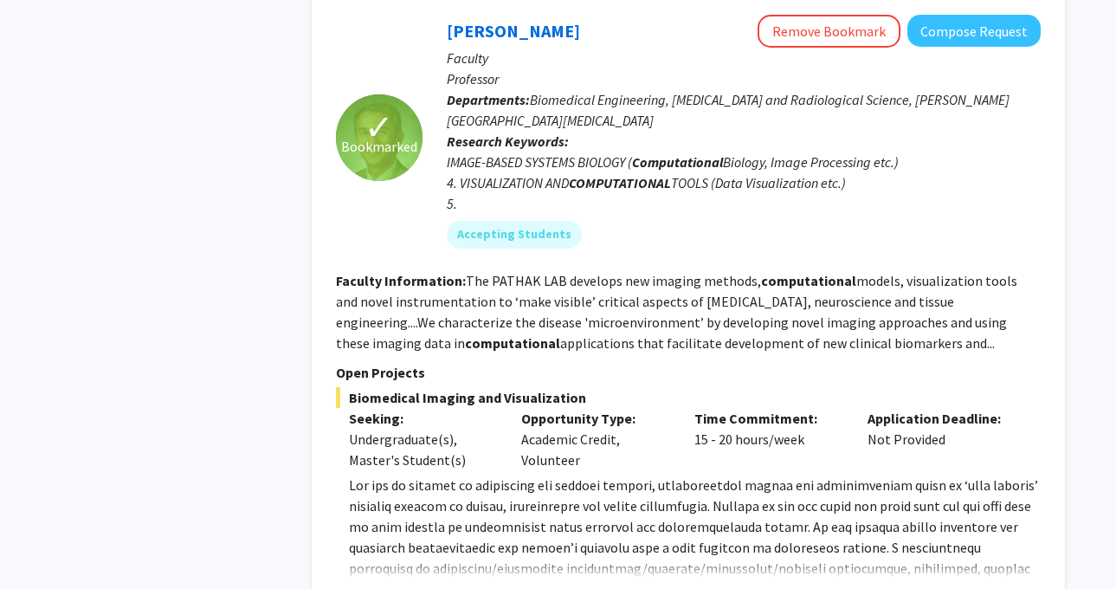
click at [397, 585] on button "Show more" at bounding box center [382, 595] width 67 height 21
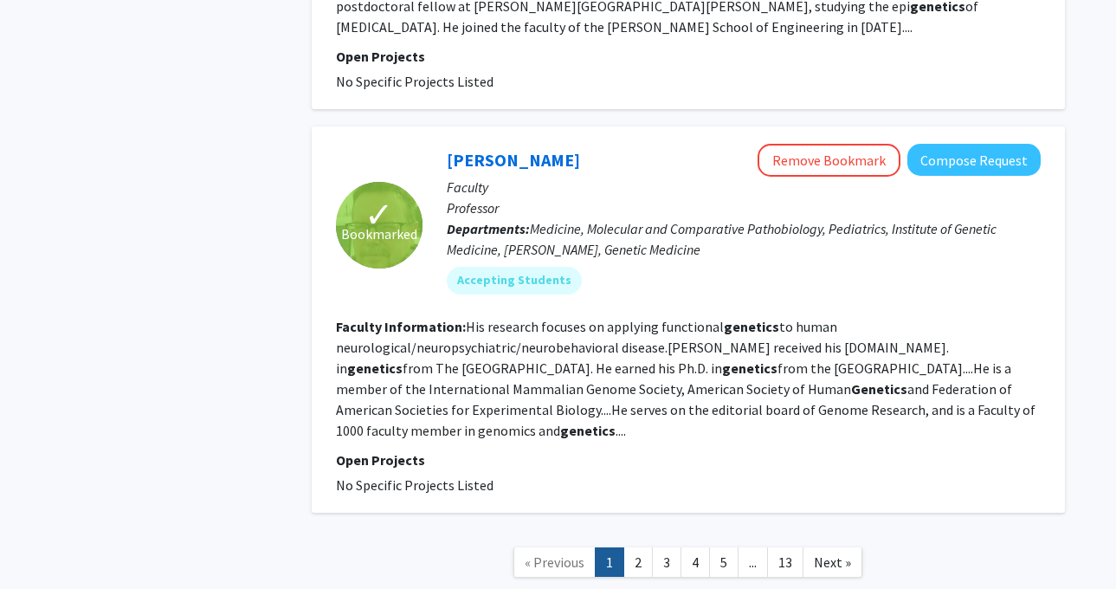
scroll to position [4602, 0]
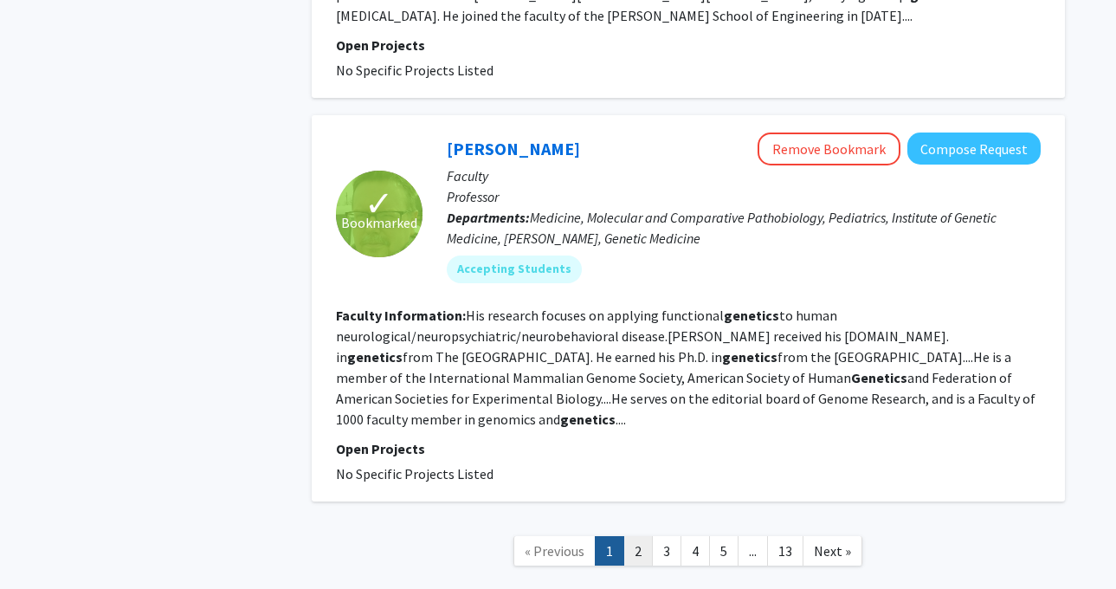
click at [638, 536] on link "2" at bounding box center [637, 551] width 29 height 30
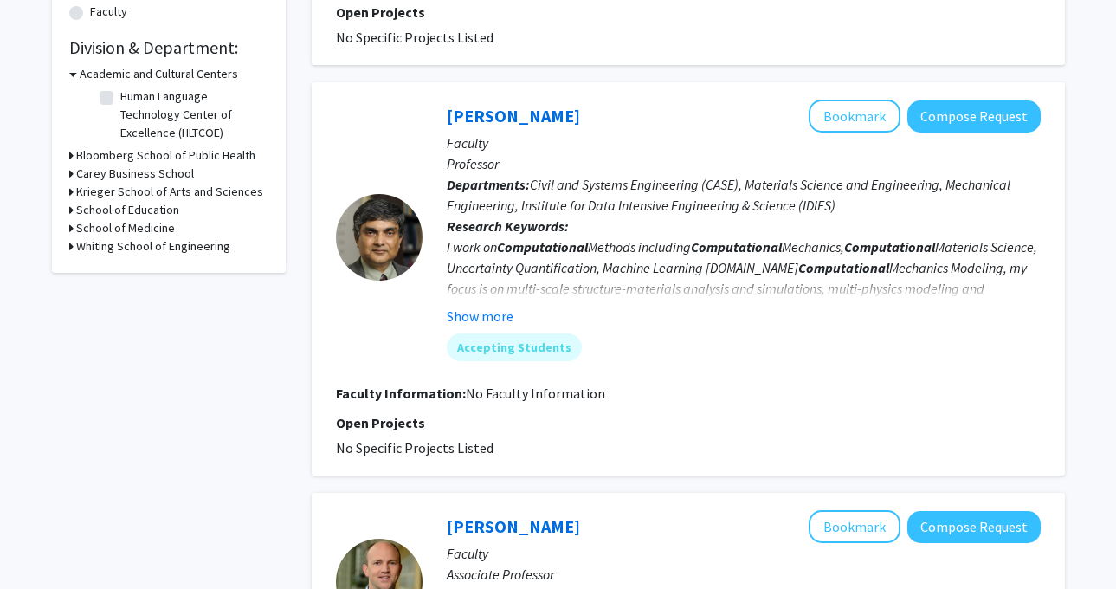
scroll to position [507, 0]
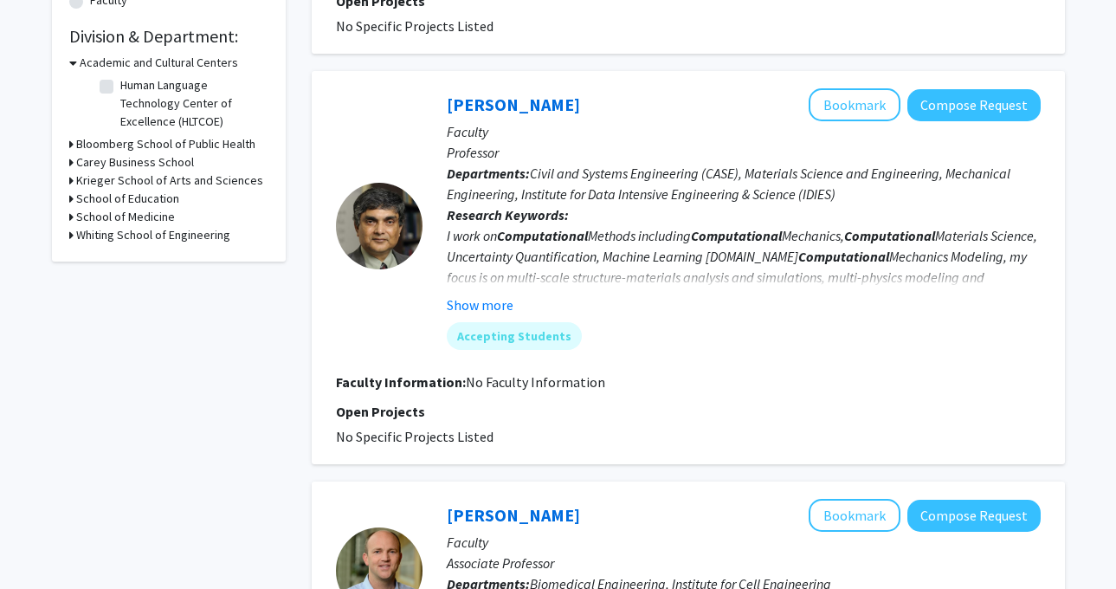
click at [489, 315] on fg-user-badges "Accepting Students" at bounding box center [744, 332] width 594 height 35
click at [489, 294] on button "Show more" at bounding box center [480, 304] width 67 height 21
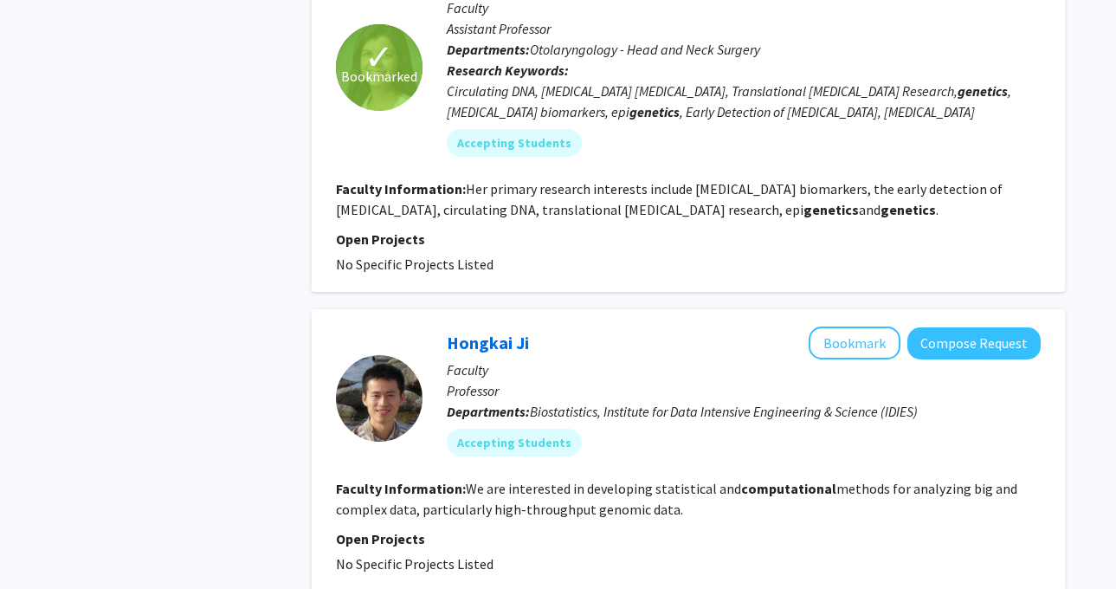
scroll to position [2822, 0]
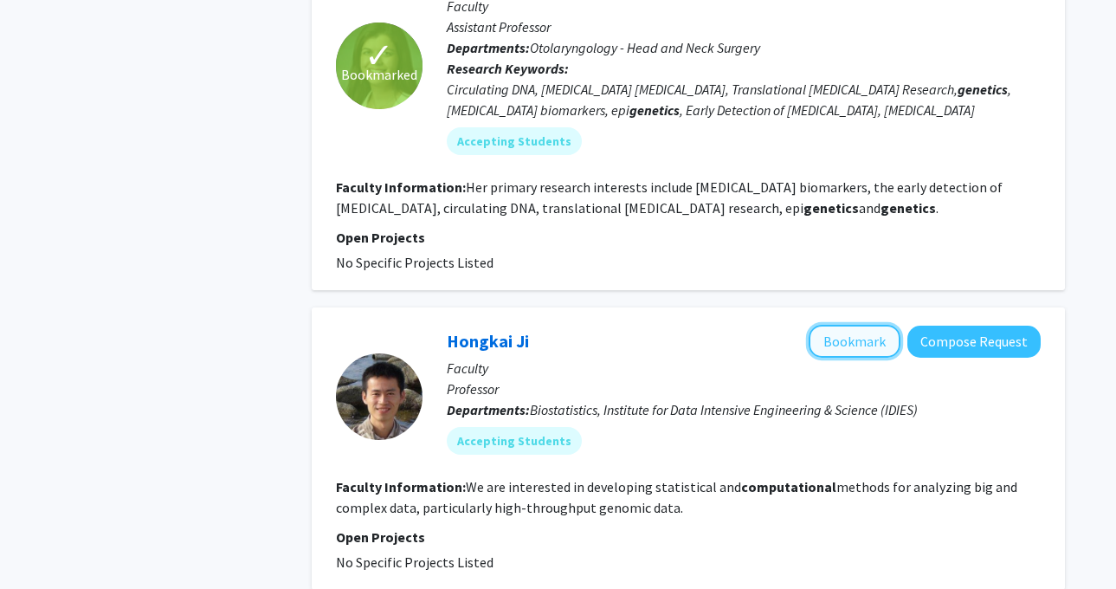
click at [837, 325] on button "Bookmark" at bounding box center [854, 341] width 92 height 33
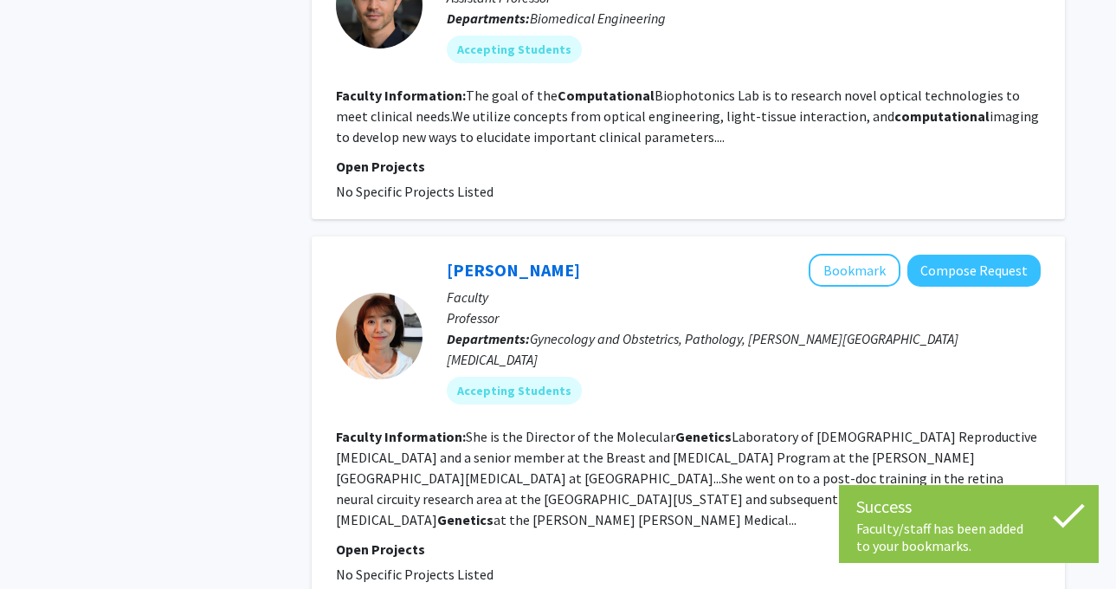
scroll to position [3593, 0]
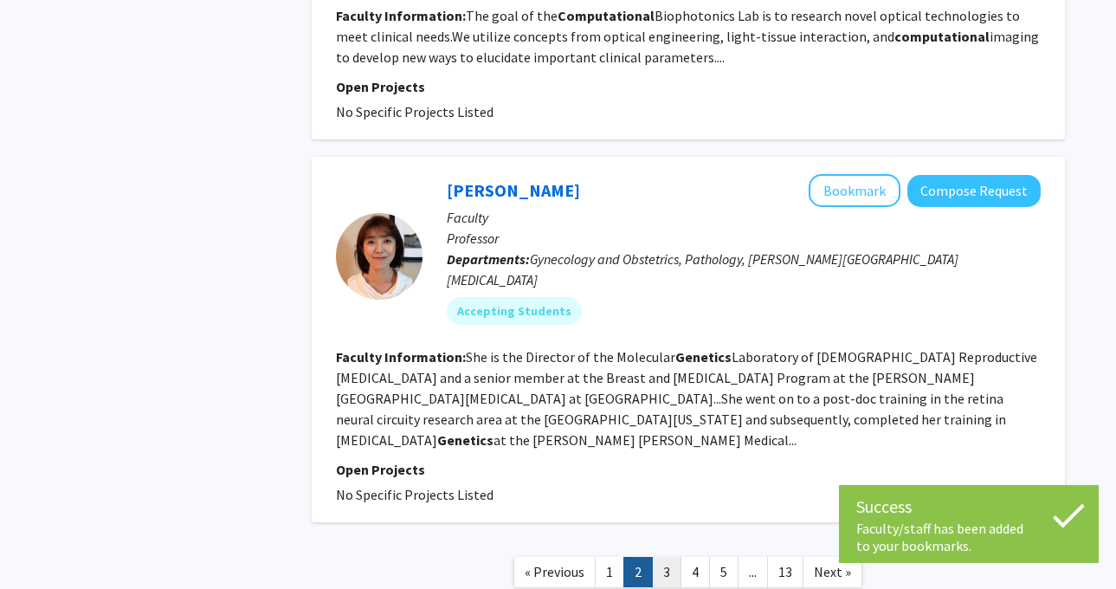
click at [666, 556] on link "3" at bounding box center [666, 571] width 29 height 30
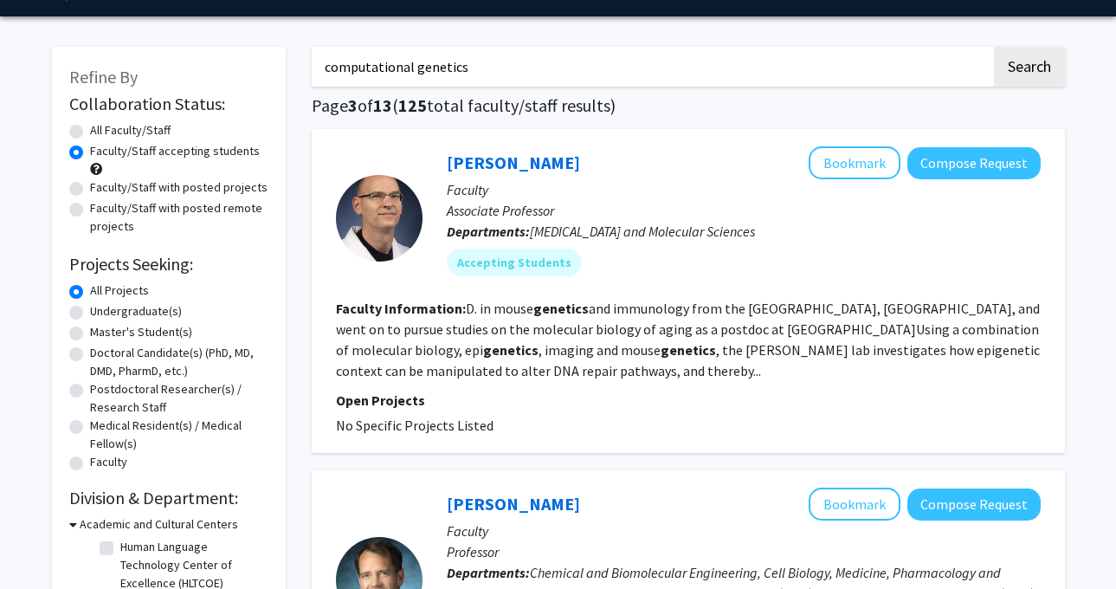
scroll to position [331, 0]
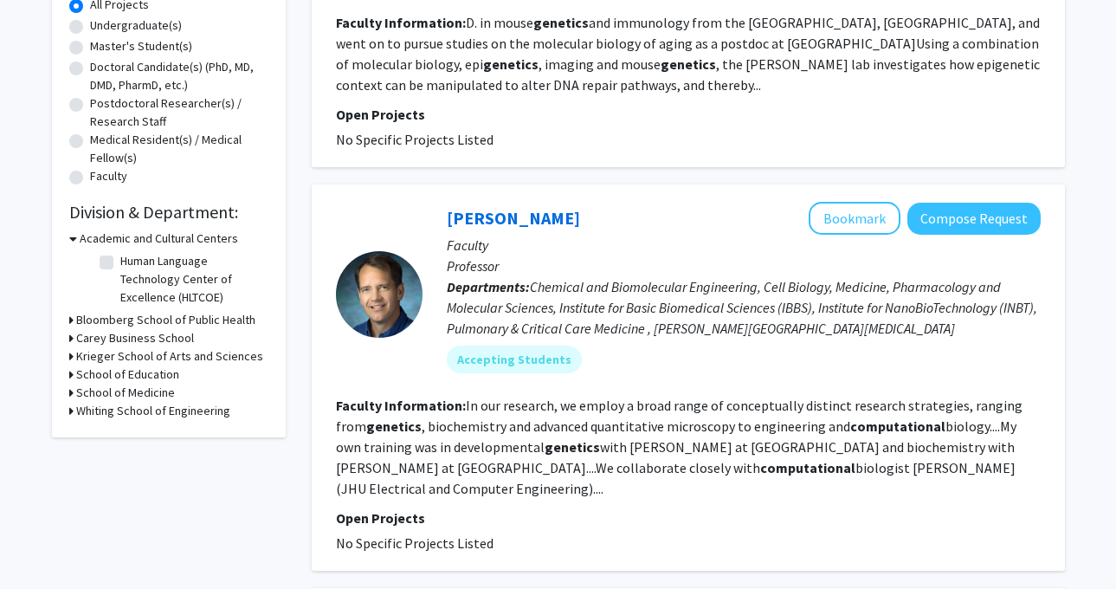
click at [845, 238] on p "Faculty" at bounding box center [744, 245] width 594 height 21
click at [845, 223] on button "Bookmark" at bounding box center [854, 218] width 92 height 33
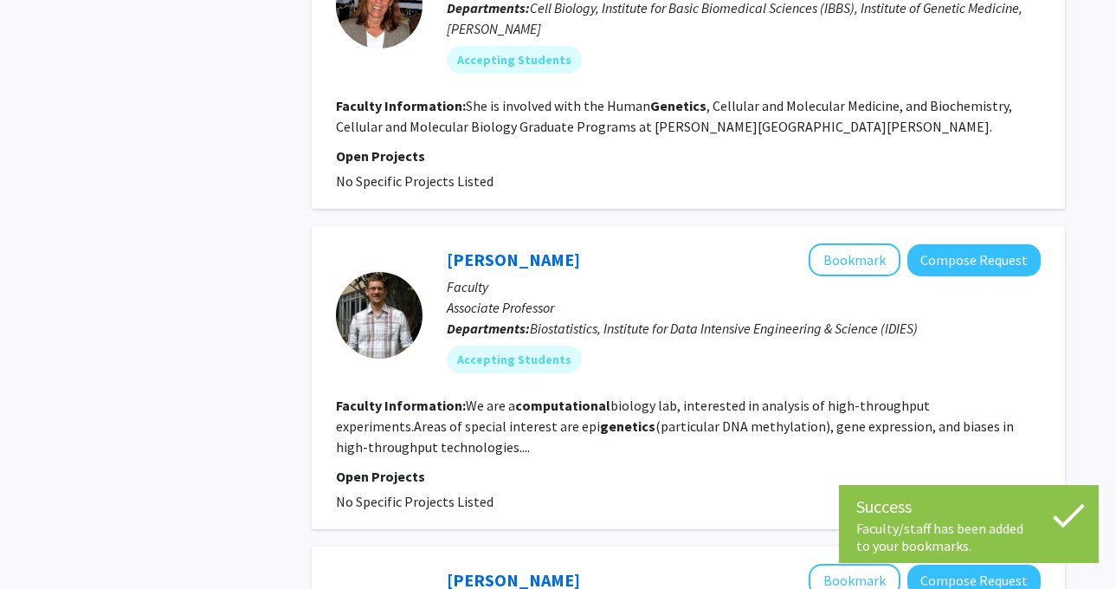
scroll to position [1049, 0]
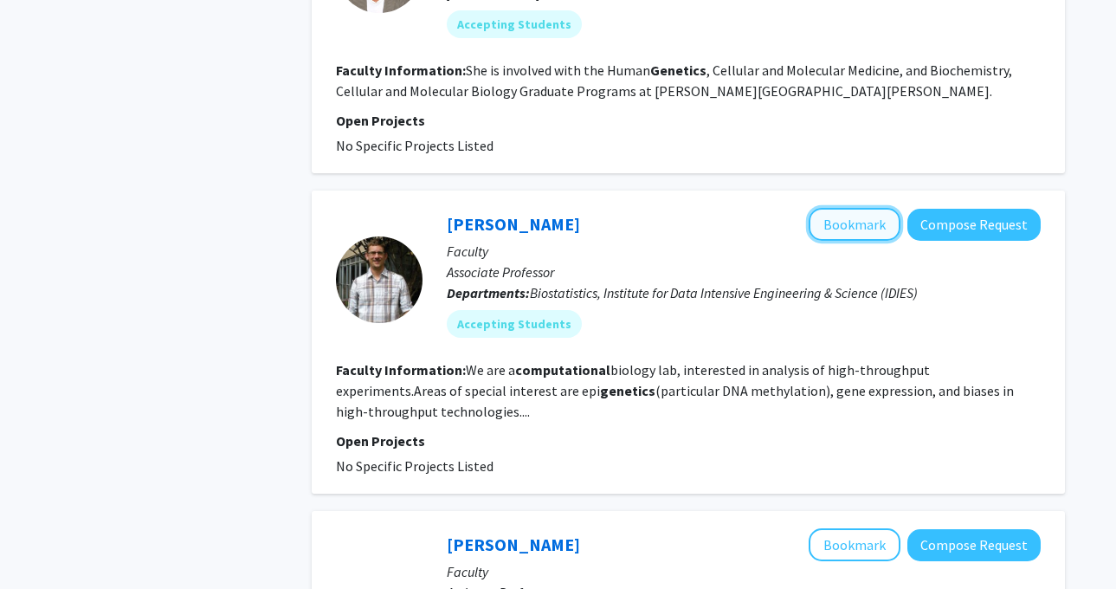
click at [851, 208] on button "Bookmark" at bounding box center [854, 224] width 92 height 33
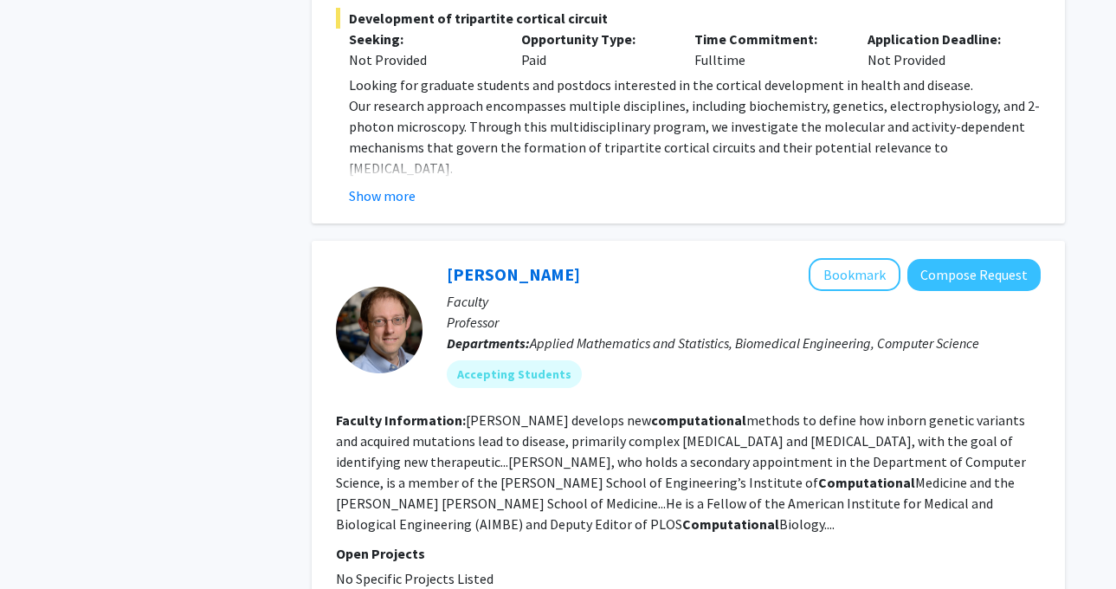
scroll to position [2208, 0]
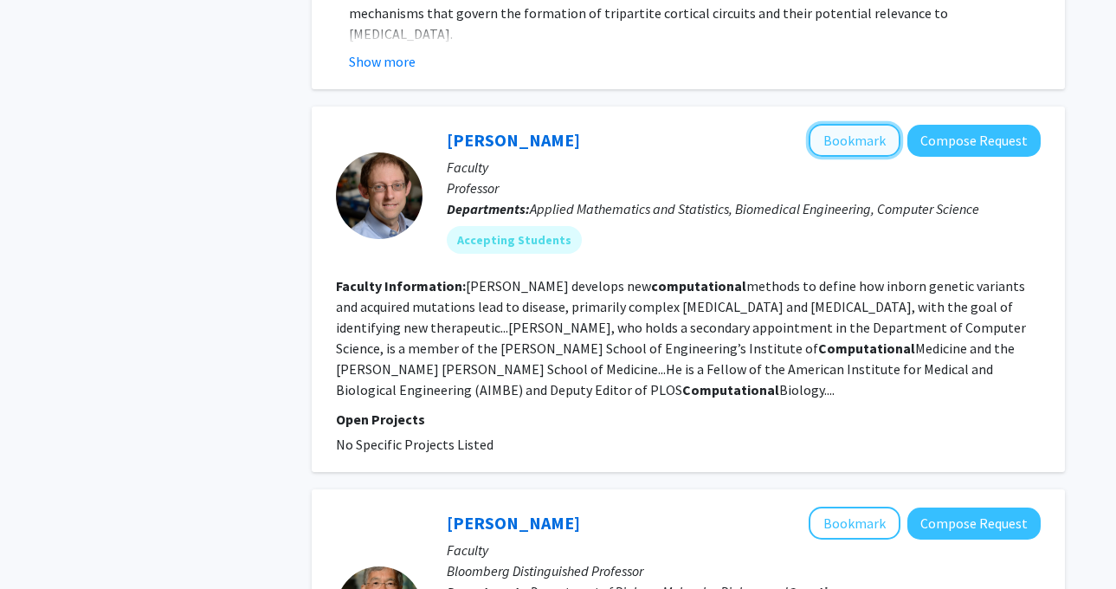
click at [842, 124] on button "Bookmark" at bounding box center [854, 140] width 92 height 33
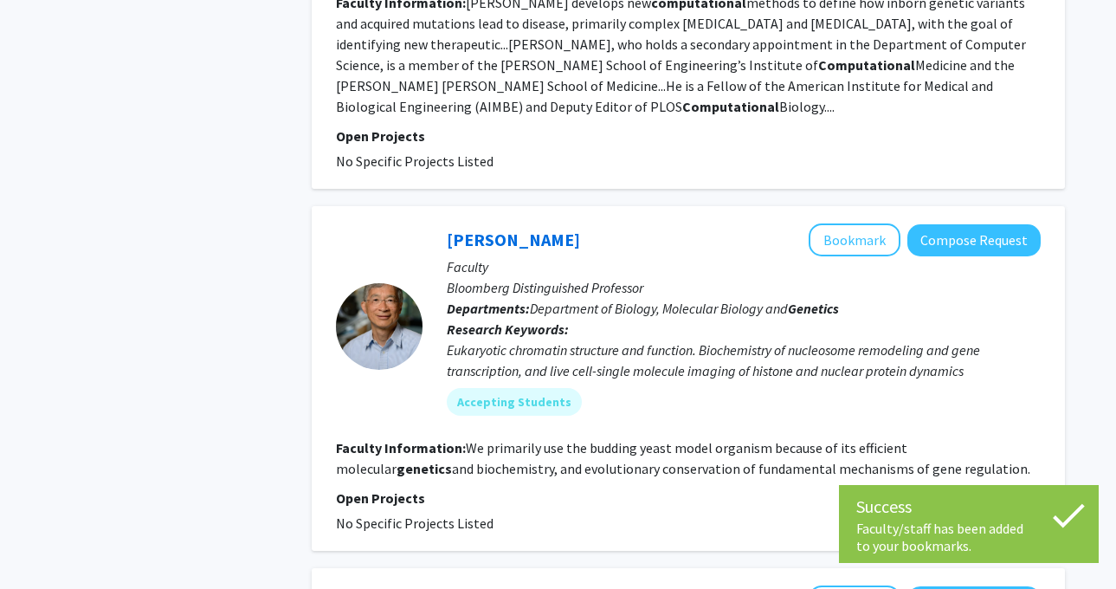
scroll to position [2492, 0]
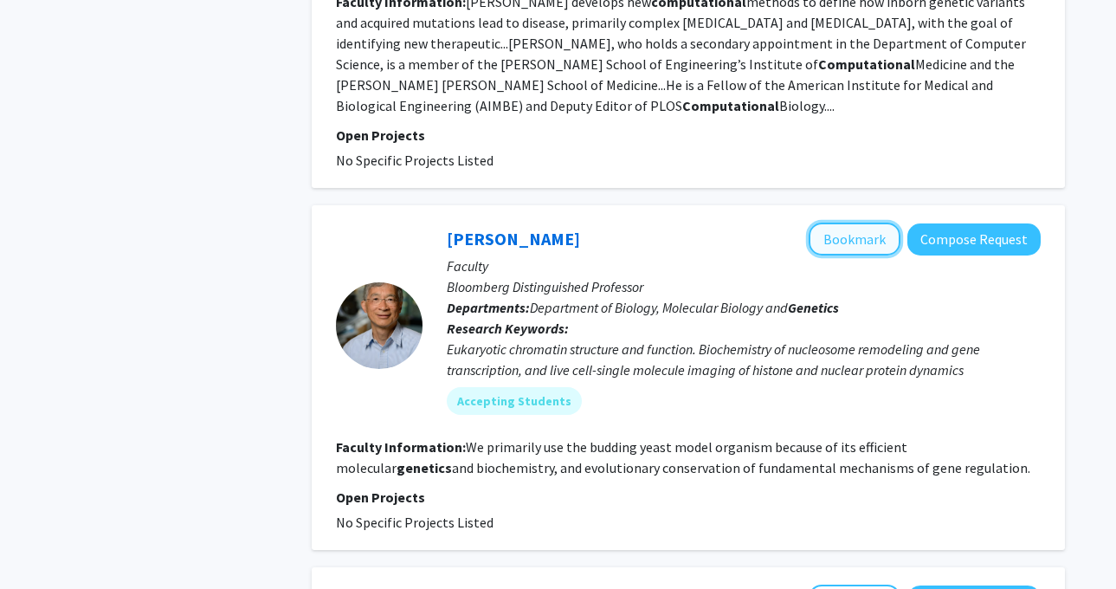
click at [829, 222] on button "Bookmark" at bounding box center [854, 238] width 92 height 33
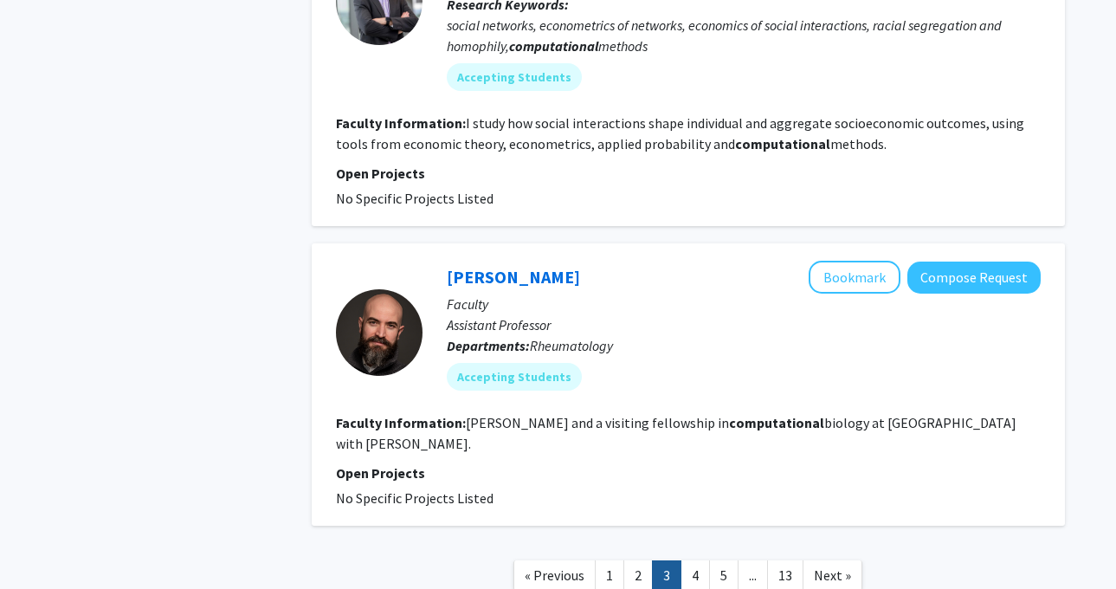
scroll to position [3577, 0]
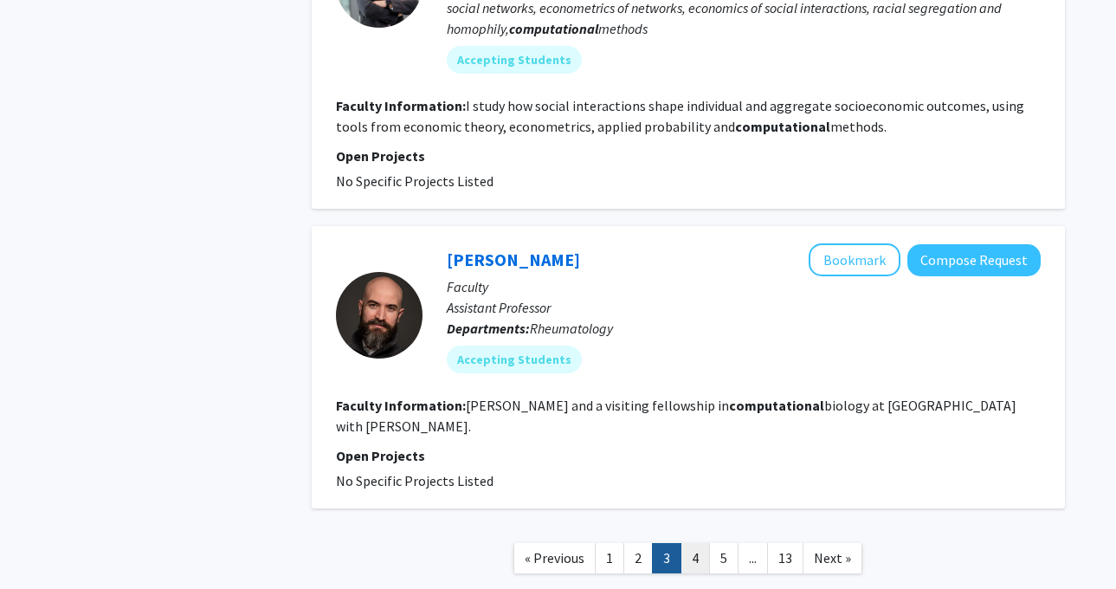
click at [693, 543] on link "4" at bounding box center [694, 558] width 29 height 30
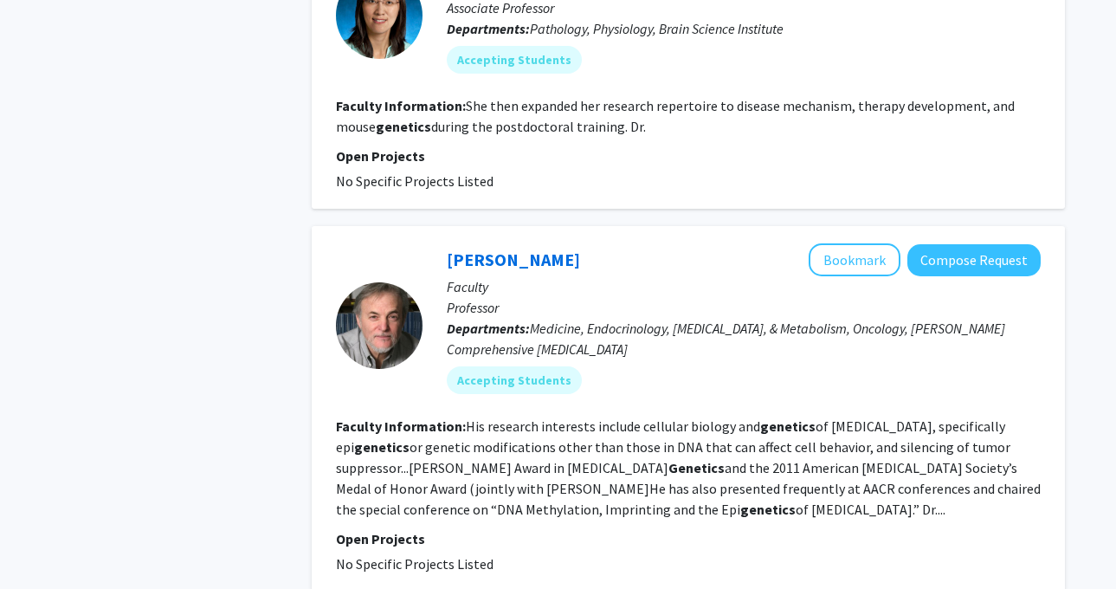
scroll to position [891, 0]
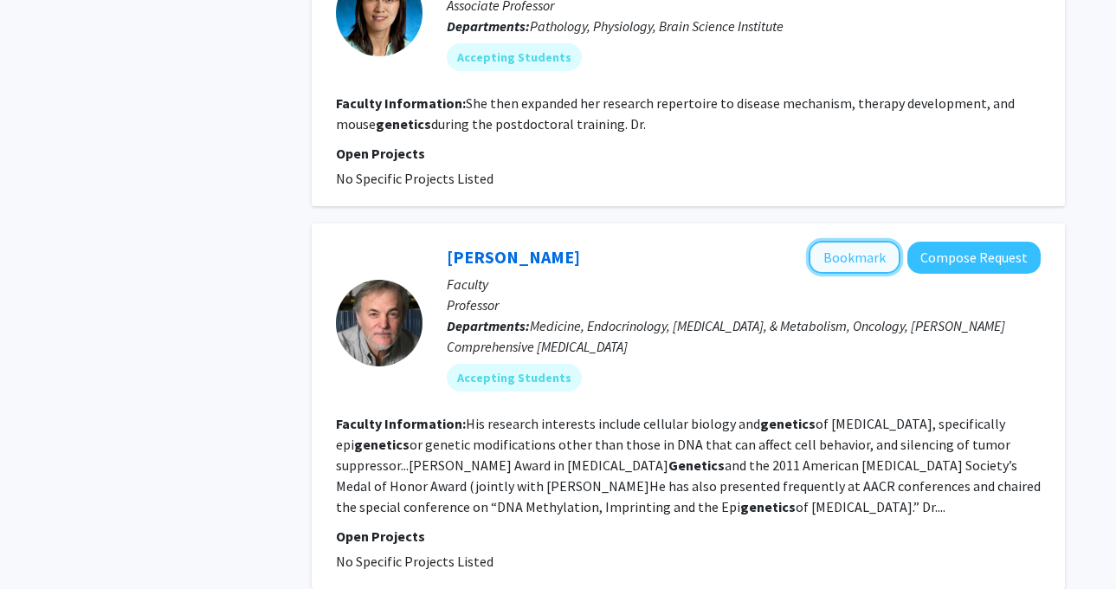
click at [852, 245] on button "Bookmark" at bounding box center [854, 257] width 92 height 33
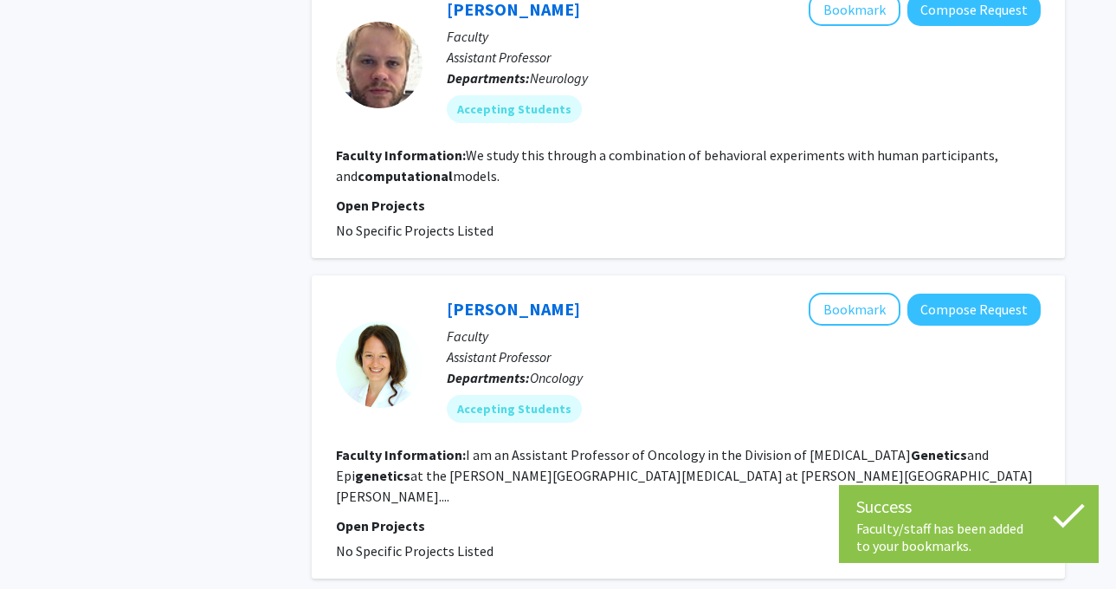
scroll to position [1536, 0]
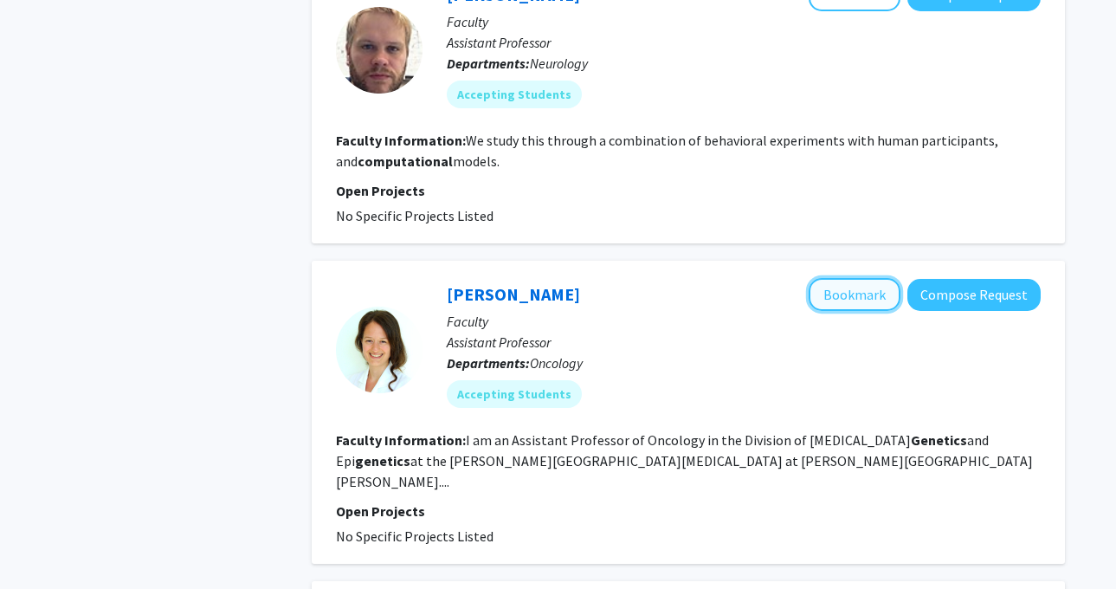
click at [850, 278] on button "Bookmark" at bounding box center [854, 294] width 92 height 33
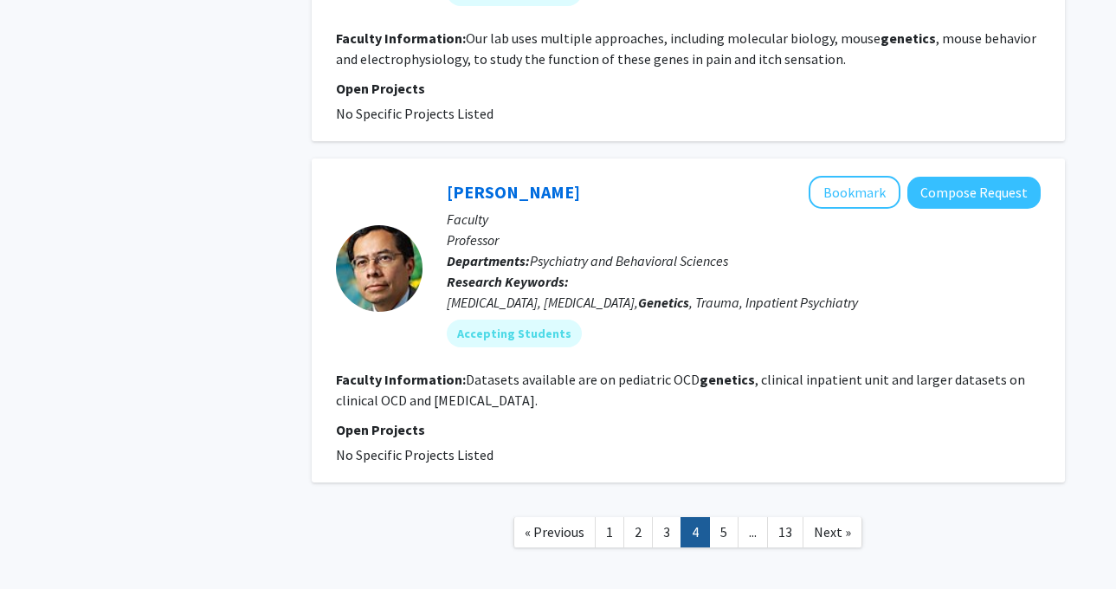
scroll to position [3223, 0]
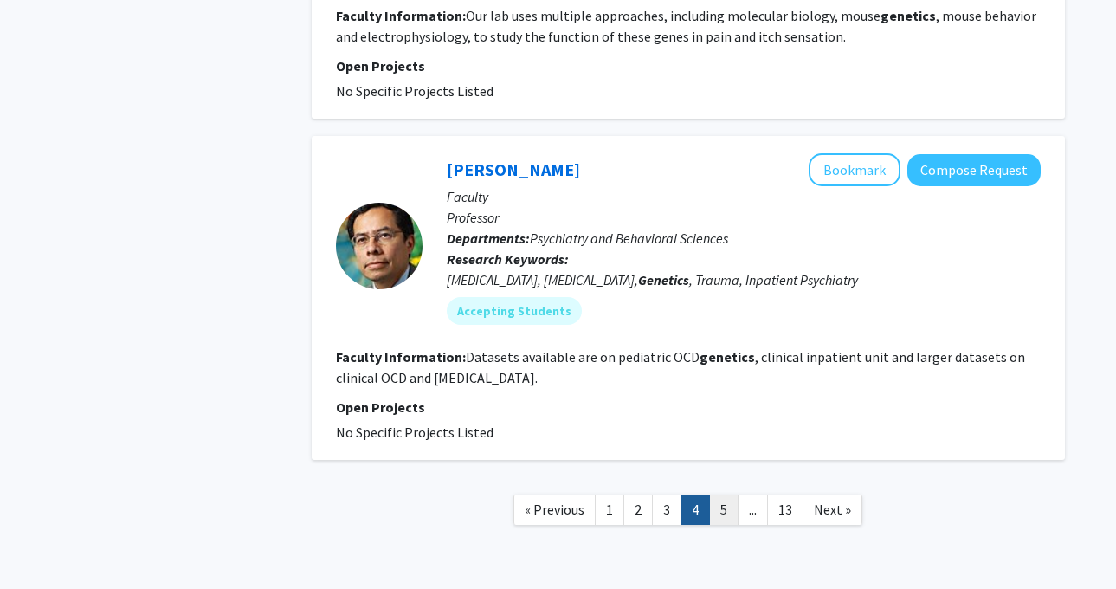
click at [717, 494] on link "5" at bounding box center [723, 509] width 29 height 30
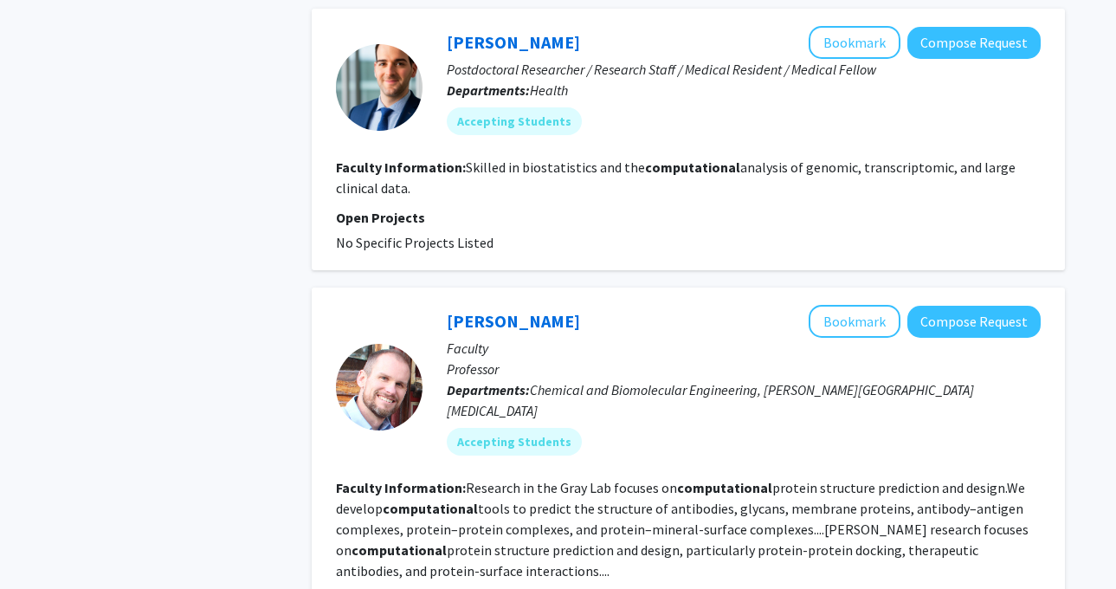
scroll to position [864, 0]
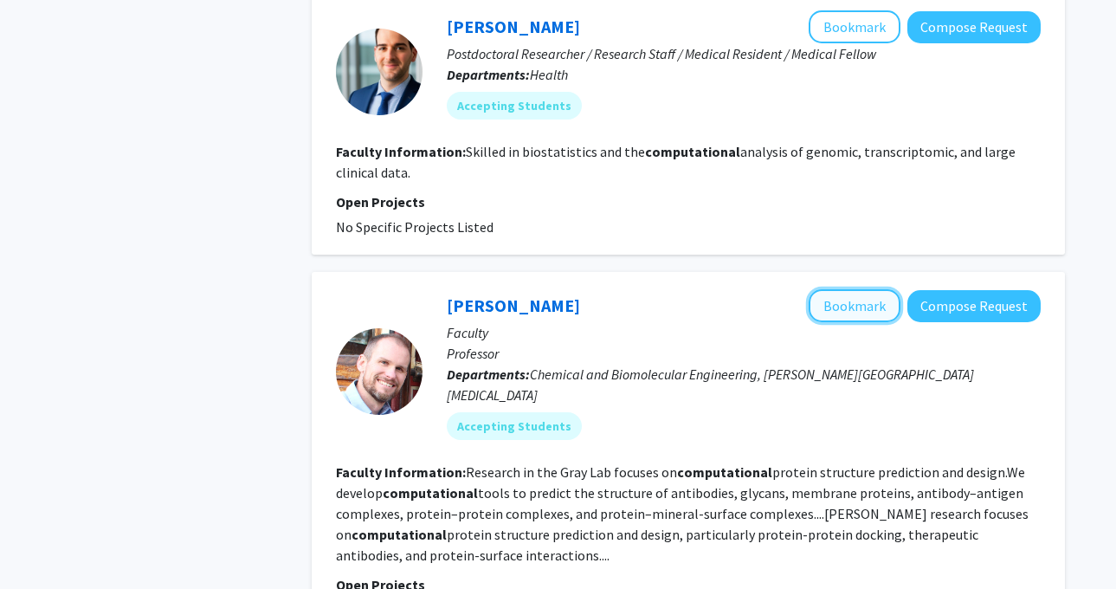
click at [833, 289] on button "Bookmark" at bounding box center [854, 305] width 92 height 33
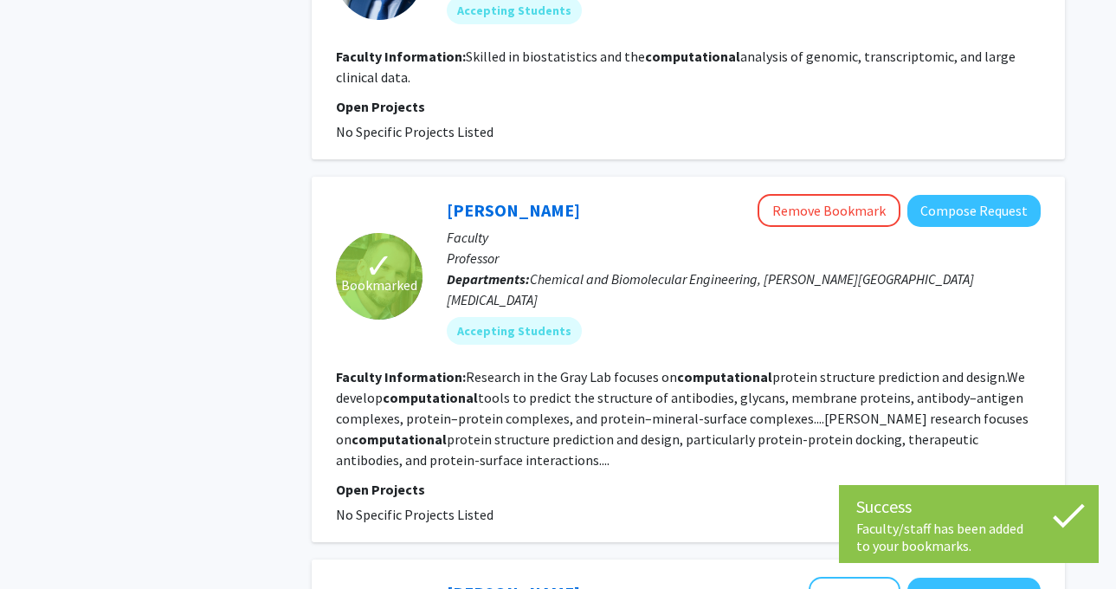
scroll to position [1046, 0]
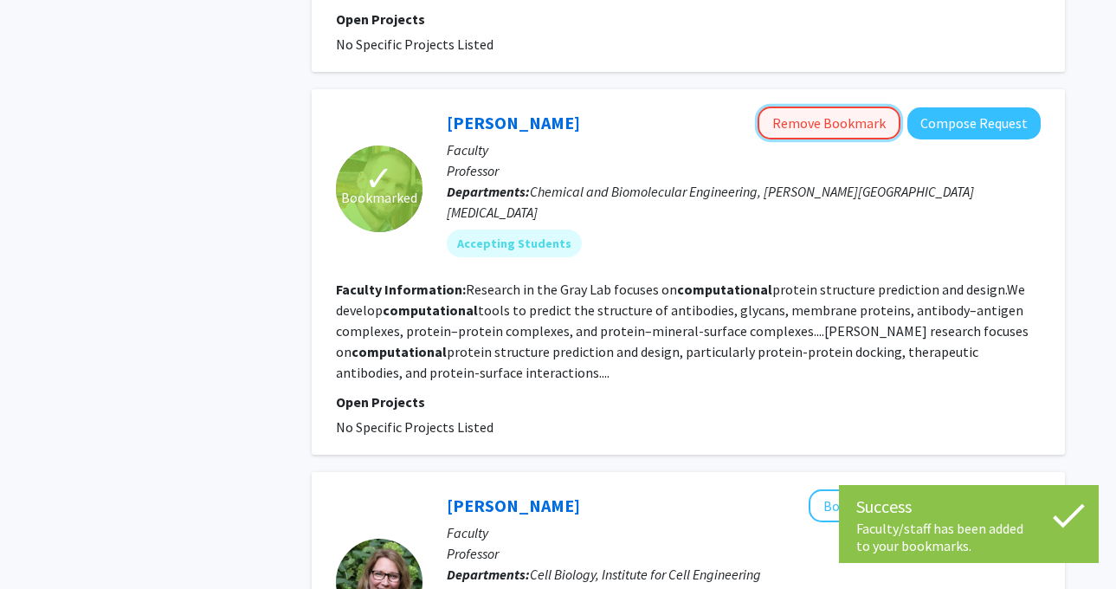
click at [849, 106] on button "Remove Bookmark" at bounding box center [828, 122] width 143 height 33
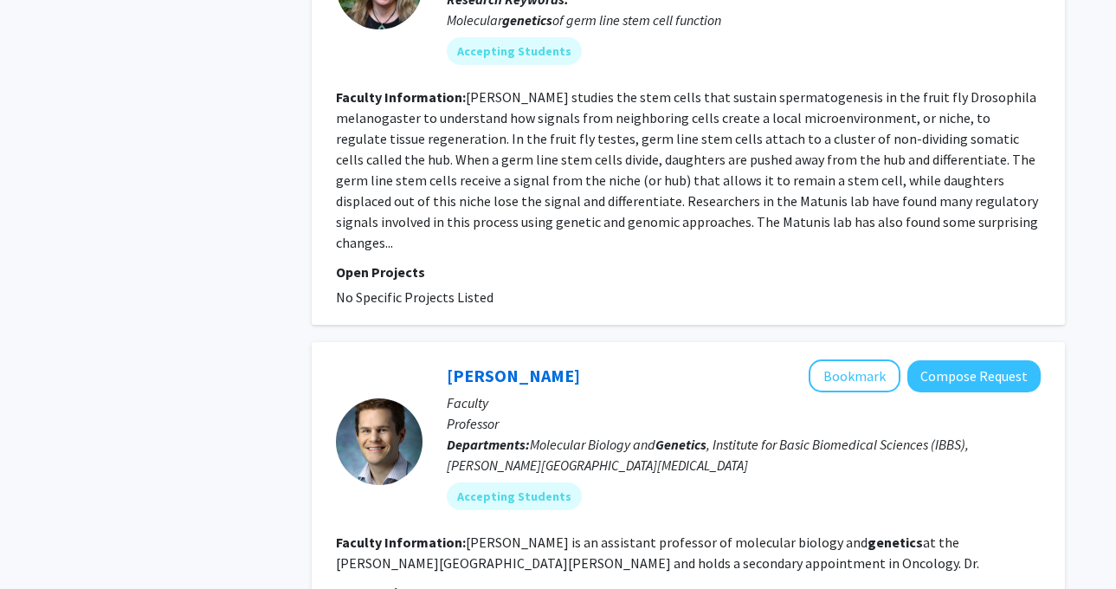
scroll to position [1660, 0]
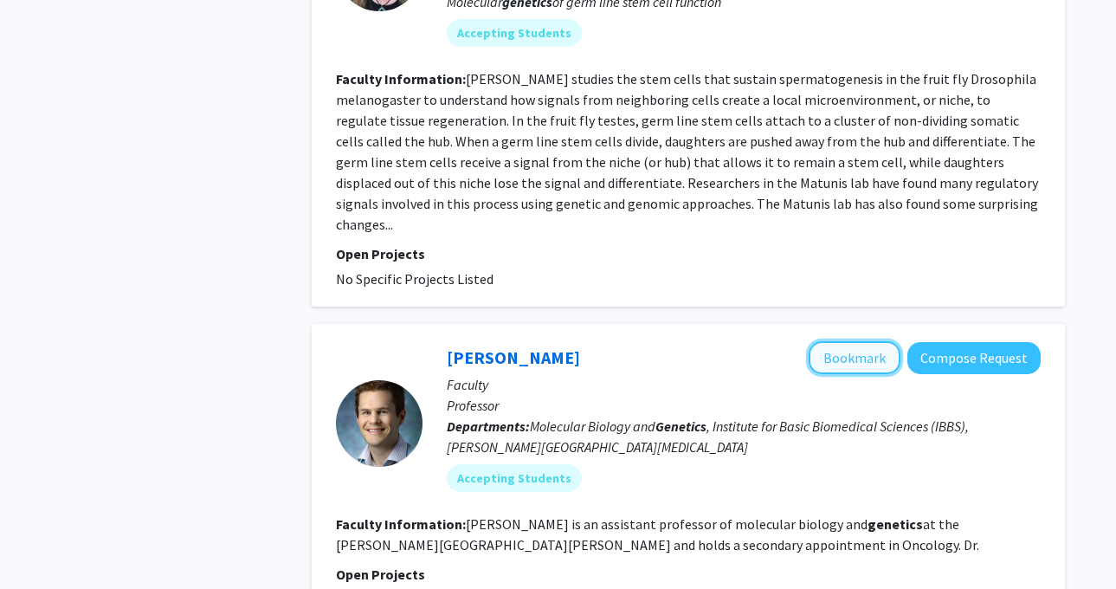
click at [833, 341] on button "Bookmark" at bounding box center [854, 357] width 92 height 33
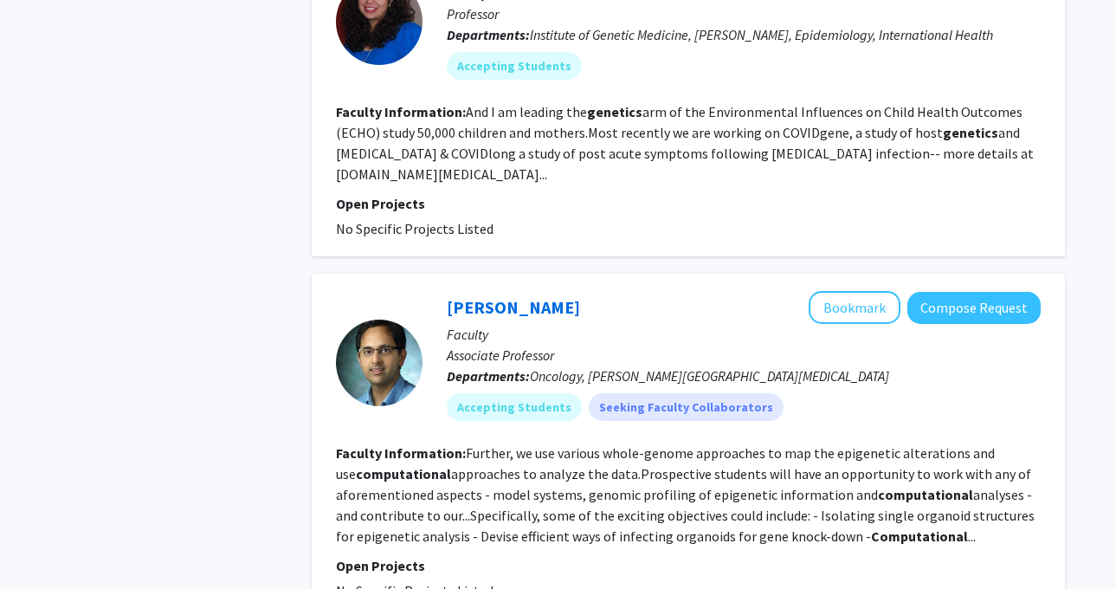
scroll to position [2711, 0]
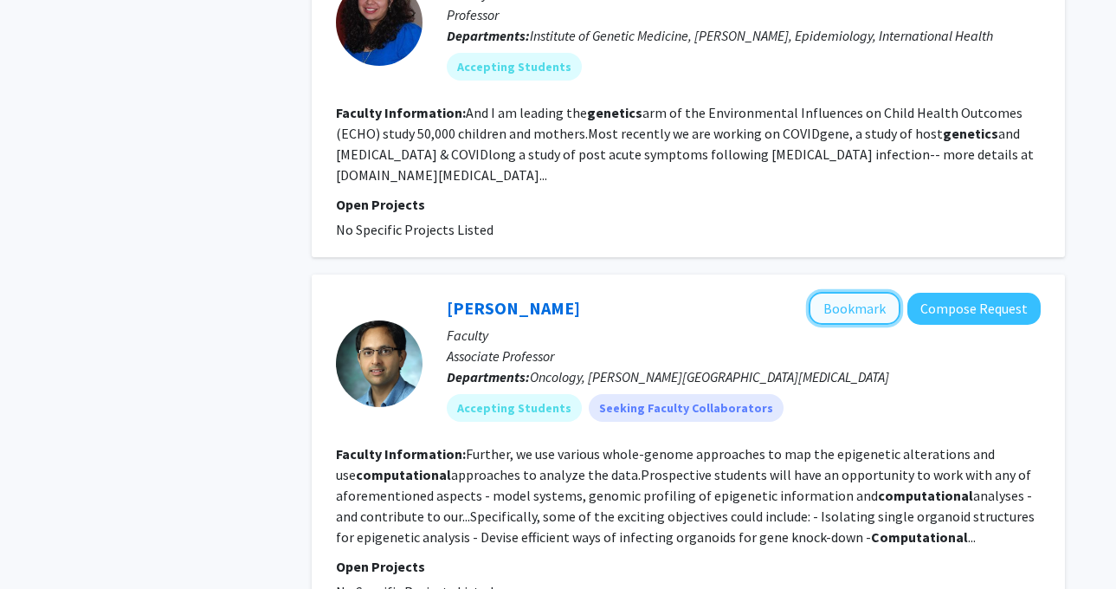
click at [865, 292] on button "Bookmark" at bounding box center [854, 308] width 92 height 33
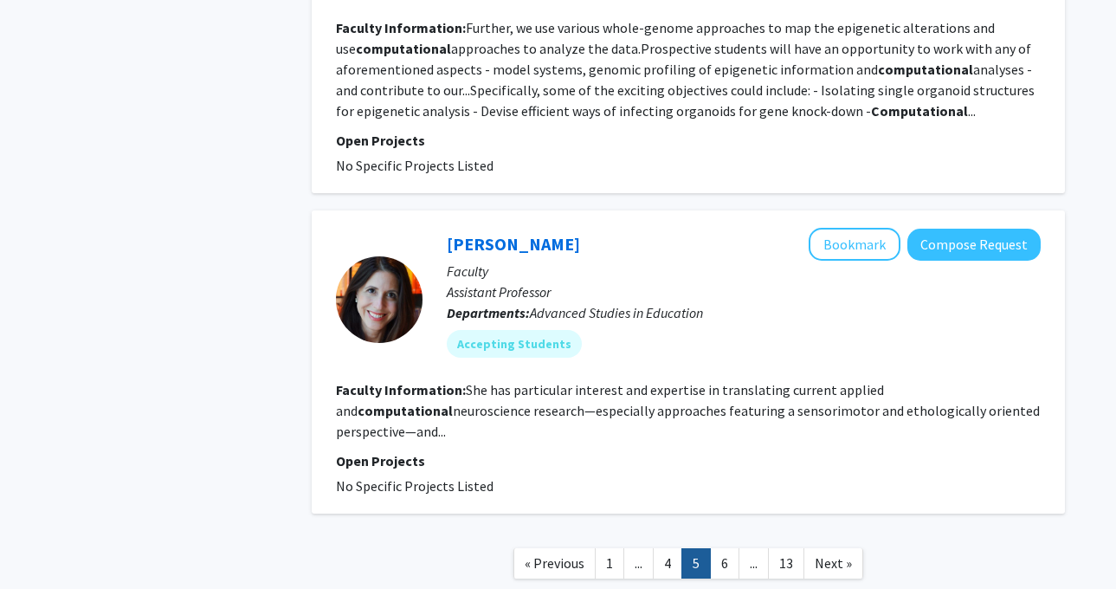
scroll to position [3170, 0]
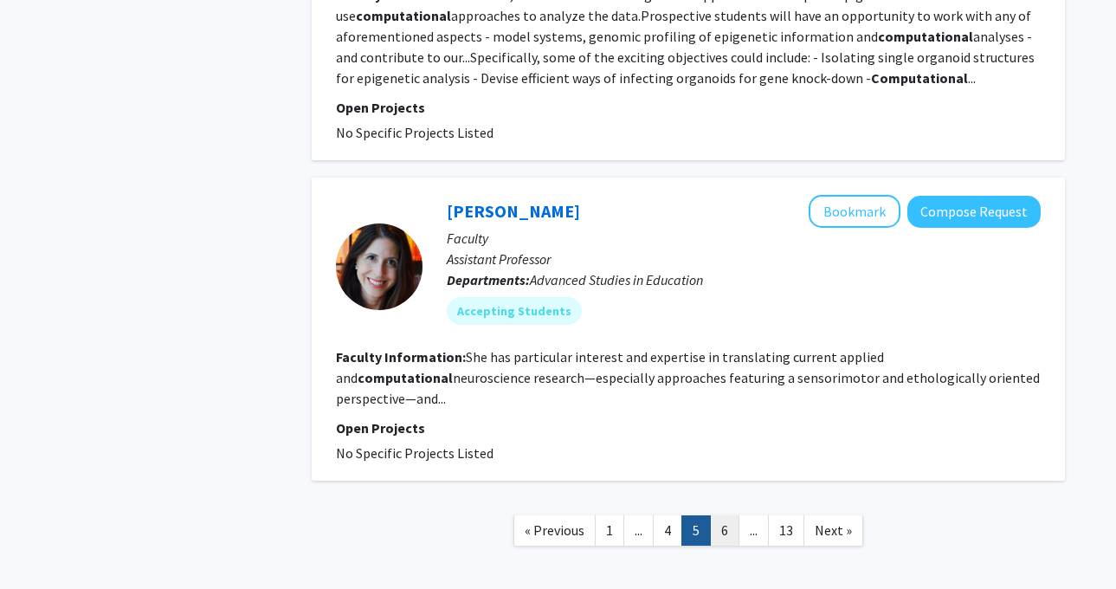
click at [732, 515] on link "6" at bounding box center [724, 530] width 29 height 30
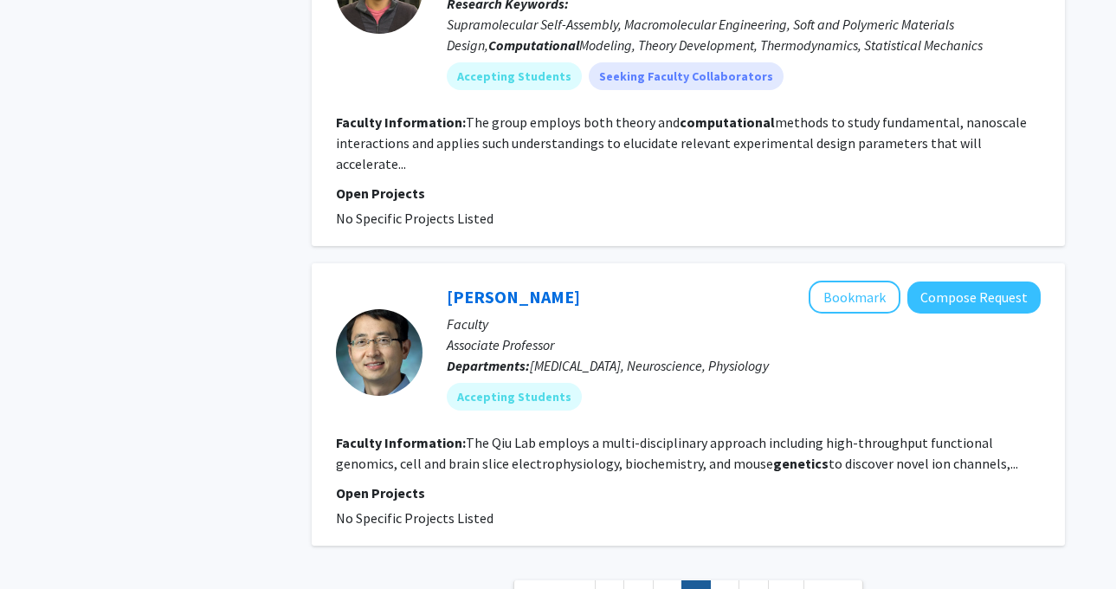
scroll to position [3004, 0]
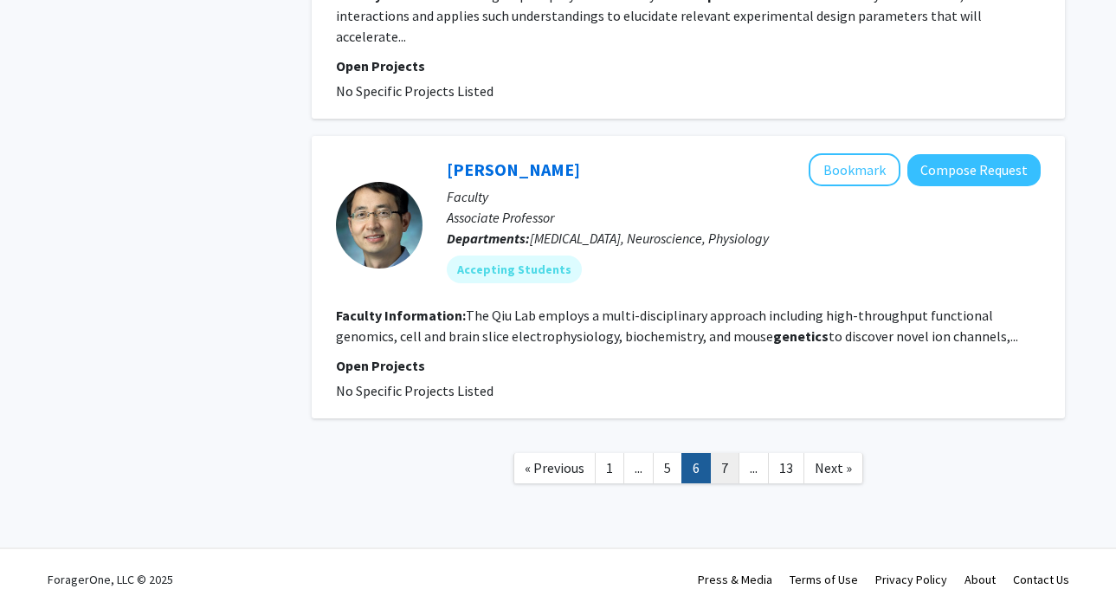
click at [724, 453] on link "7" at bounding box center [724, 468] width 29 height 30
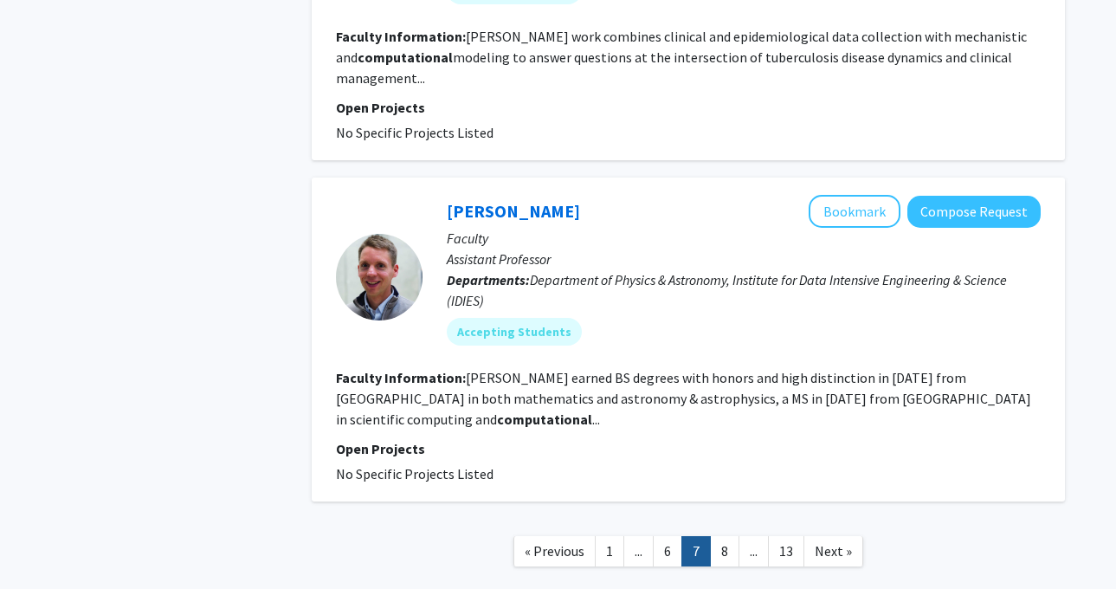
scroll to position [2921, 0]
click at [724, 536] on link "8" at bounding box center [724, 551] width 29 height 30
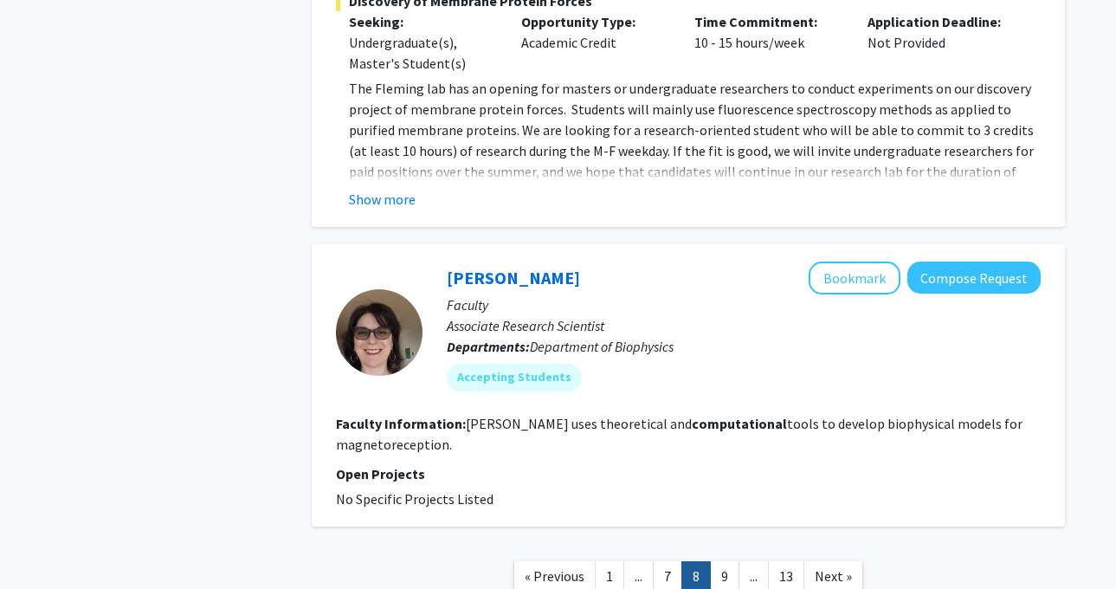
scroll to position [3363, 0]
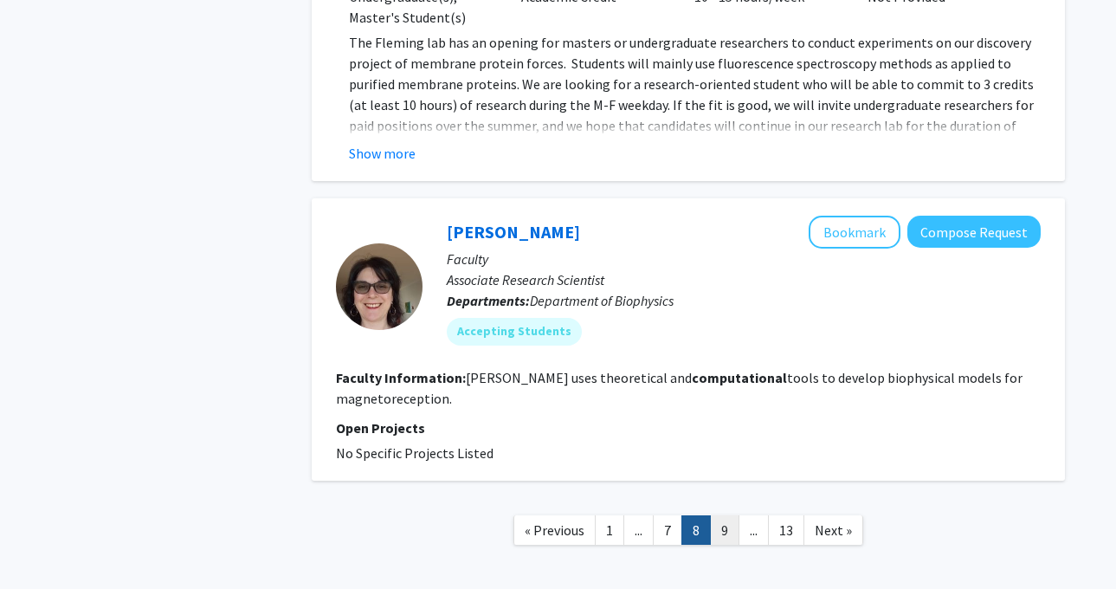
click at [730, 515] on link "9" at bounding box center [724, 530] width 29 height 30
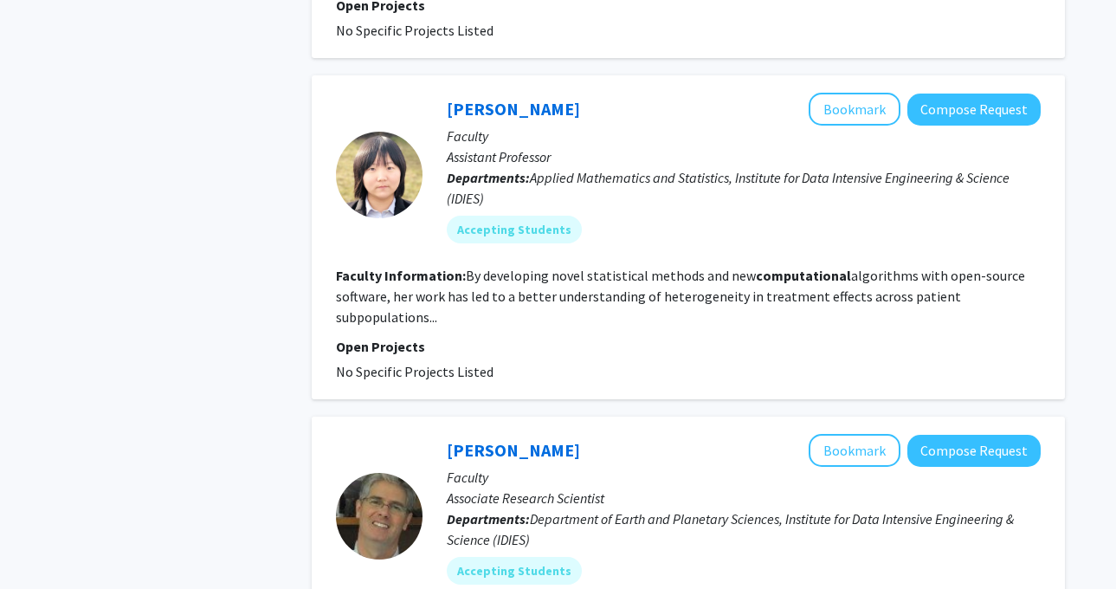
scroll to position [1120, 0]
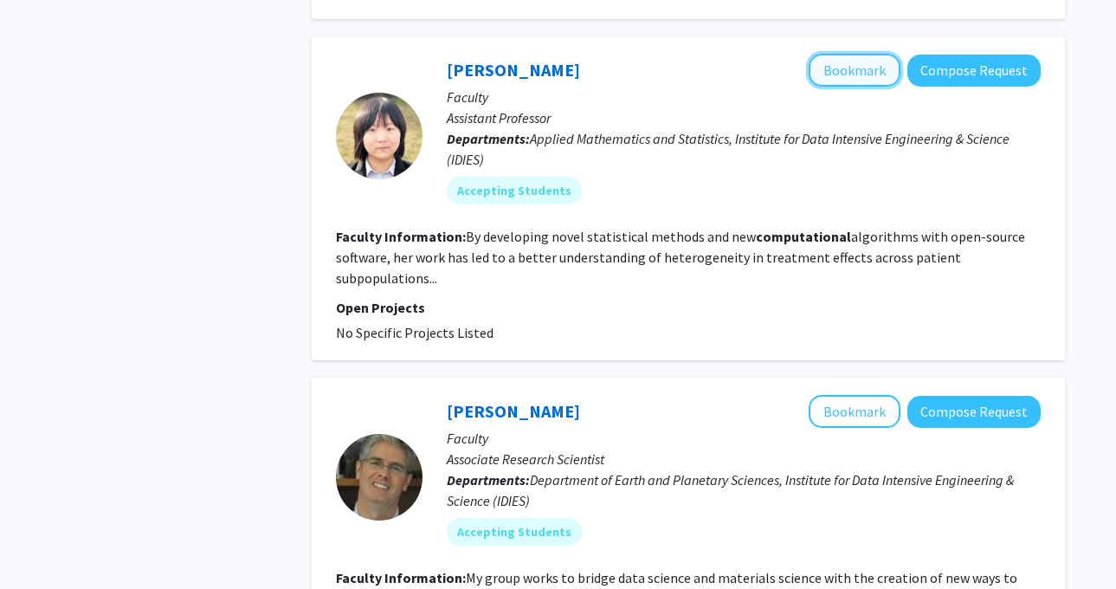
click at [833, 55] on button "Bookmark" at bounding box center [854, 70] width 92 height 33
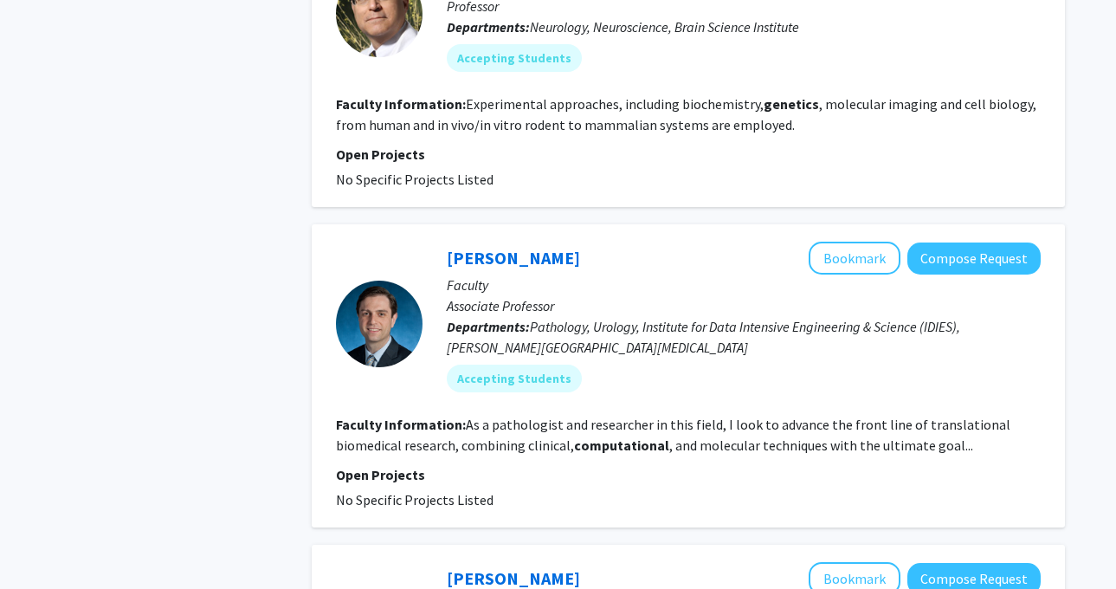
scroll to position [2701, 0]
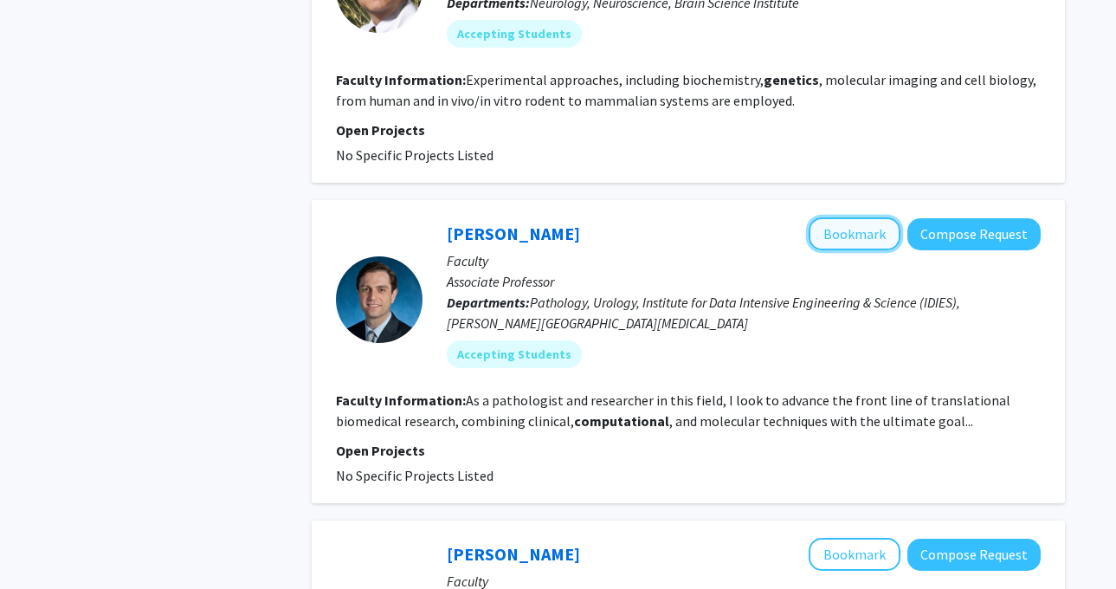
click at [832, 217] on button "Bookmark" at bounding box center [854, 233] width 92 height 33
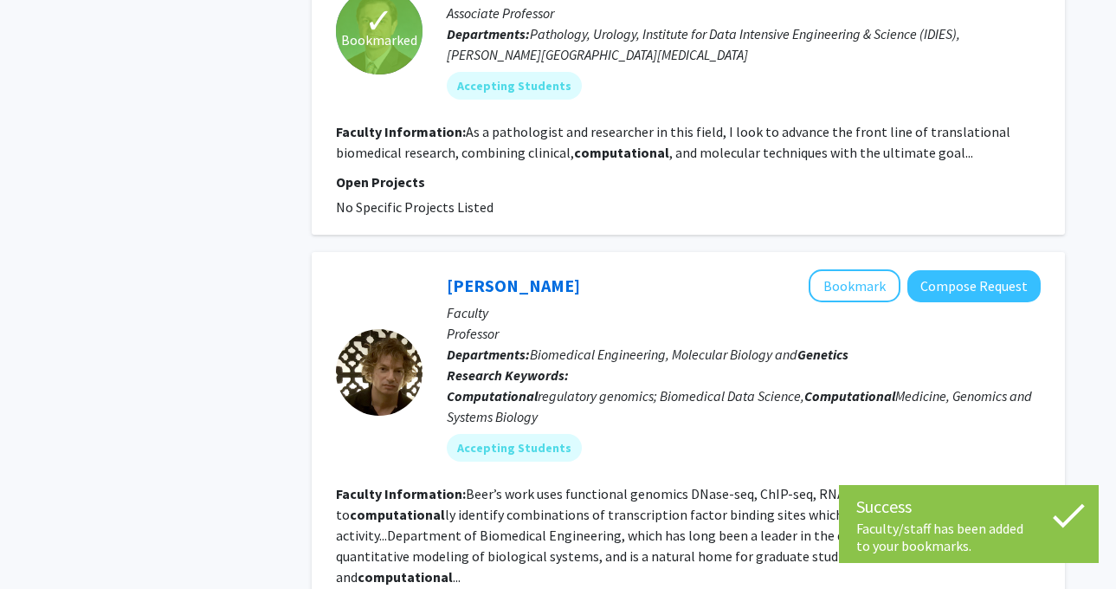
scroll to position [3008, 0]
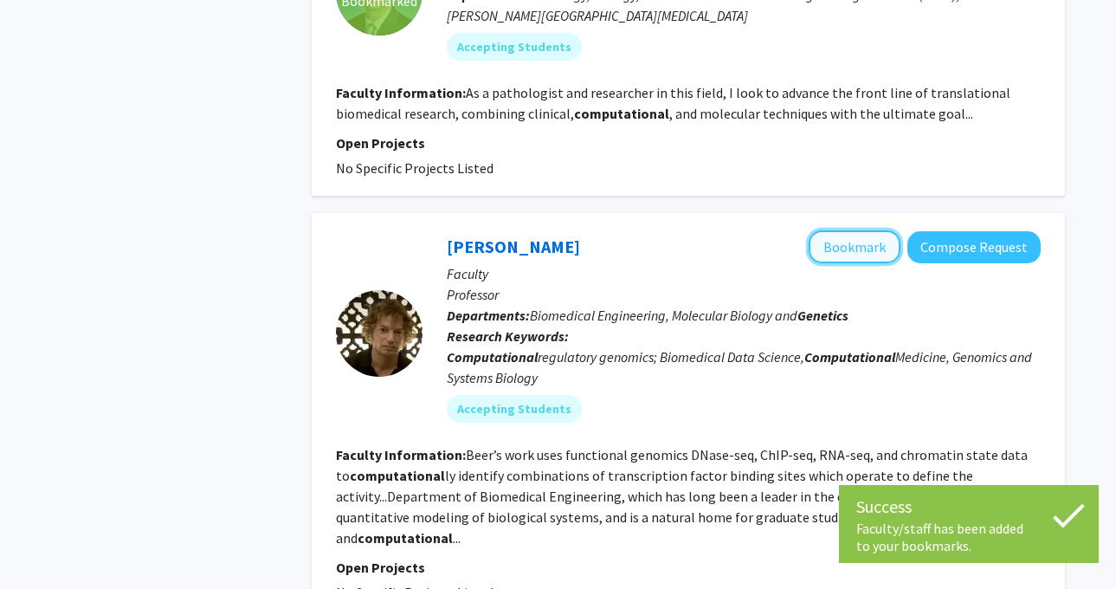
click at [833, 230] on button "Bookmark" at bounding box center [854, 246] width 92 height 33
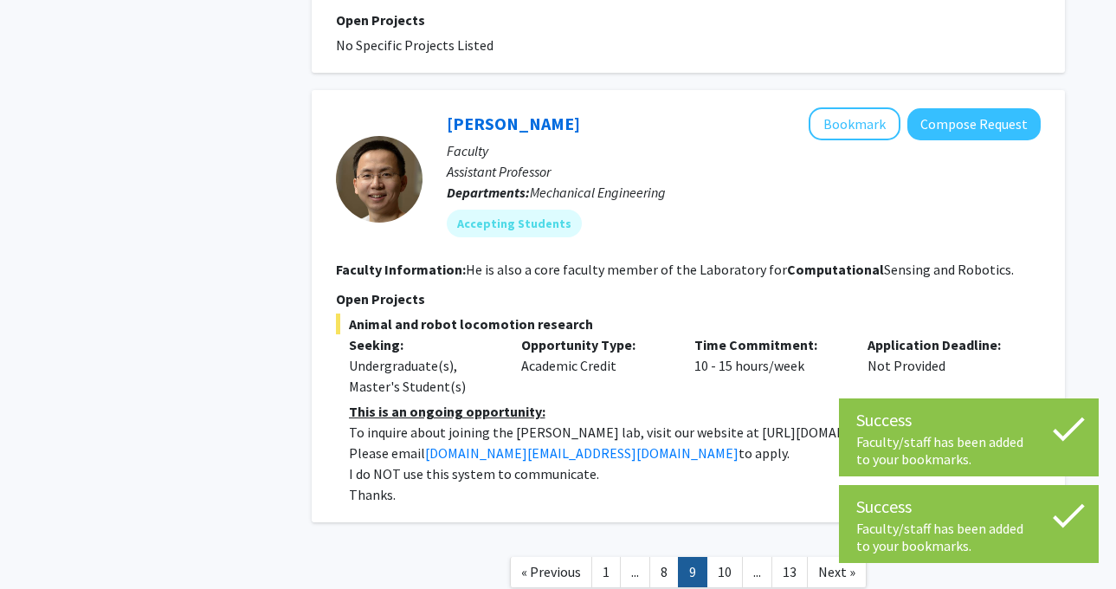
scroll to position [3576, 0]
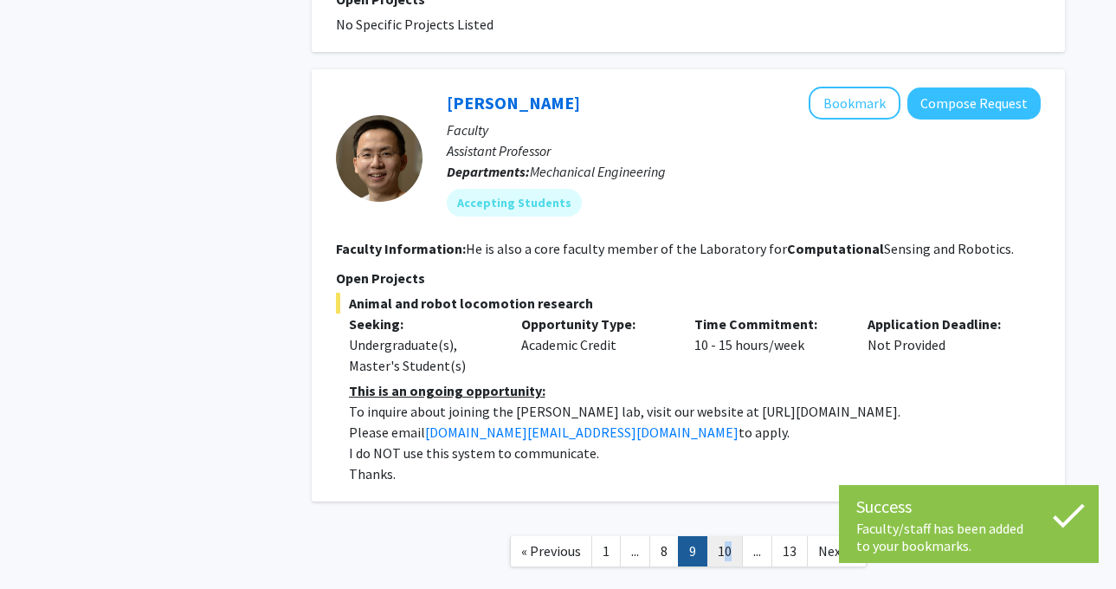
click at [722, 536] on link "10" at bounding box center [724, 551] width 36 height 30
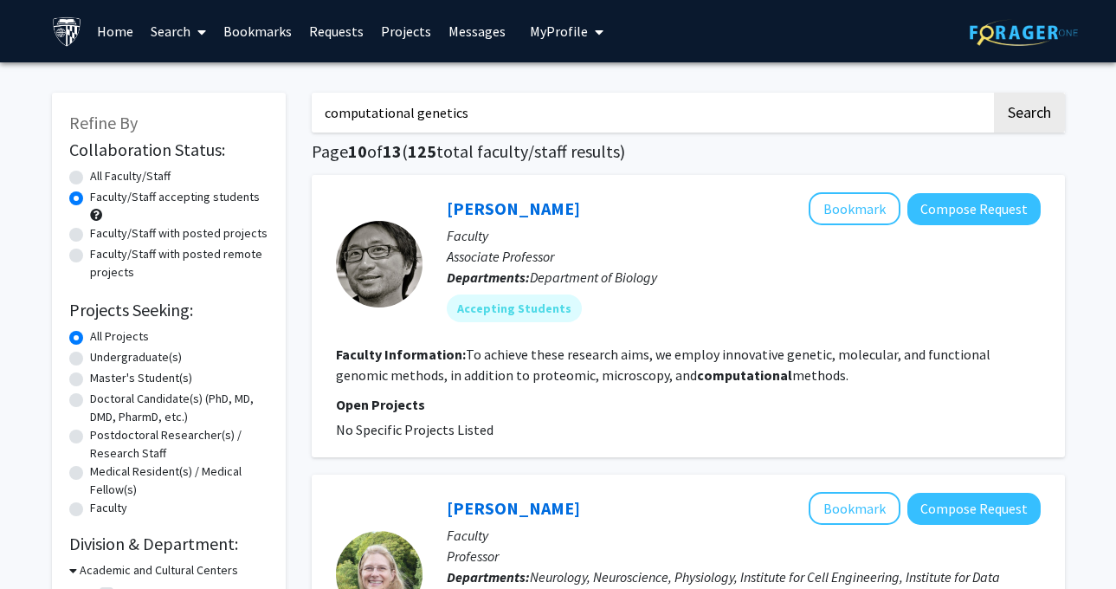
scroll to position [5, 0]
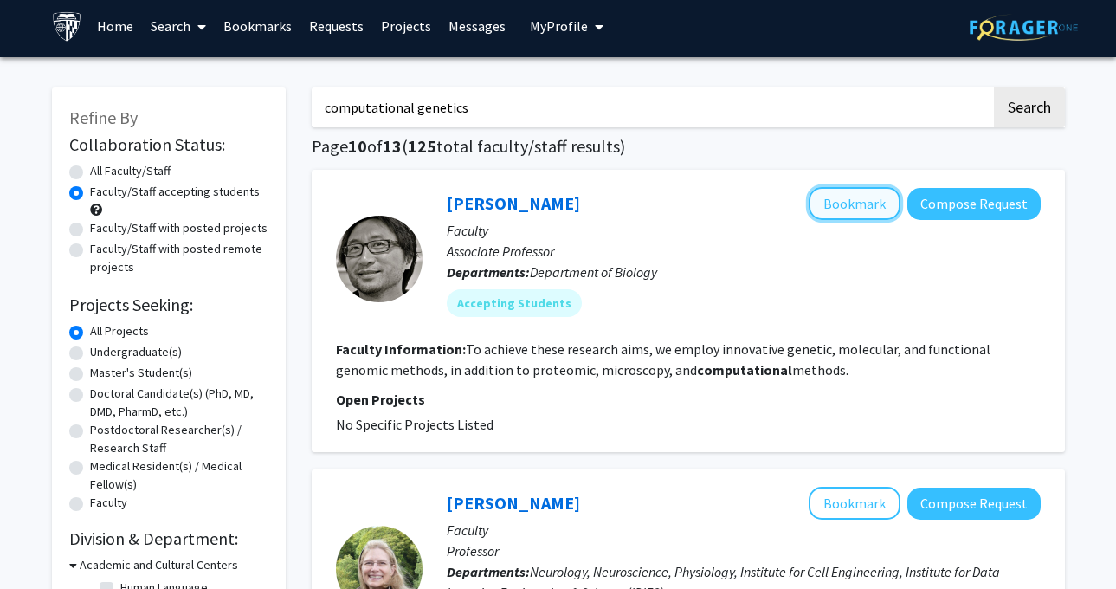
click at [833, 198] on button "Bookmark" at bounding box center [854, 203] width 92 height 33
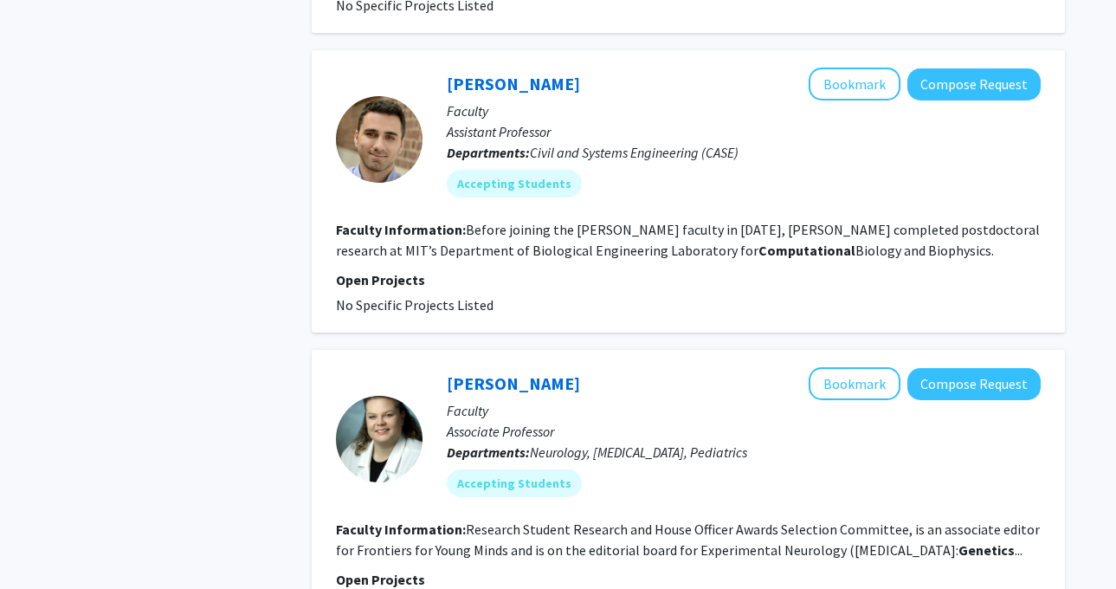
scroll to position [2945, 0]
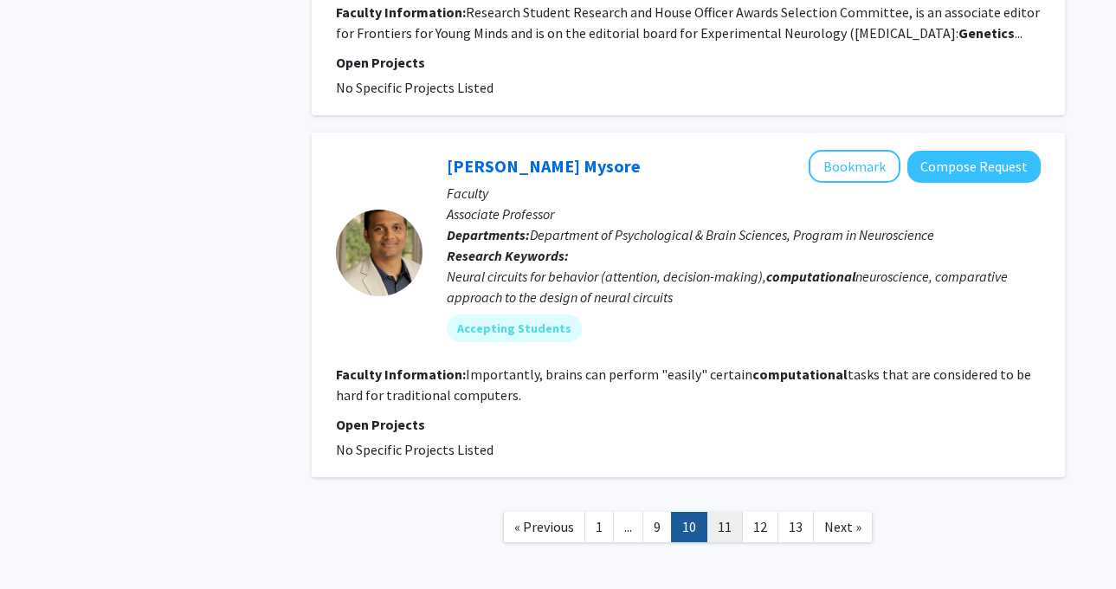
click at [733, 511] on link "11" at bounding box center [724, 526] width 36 height 30
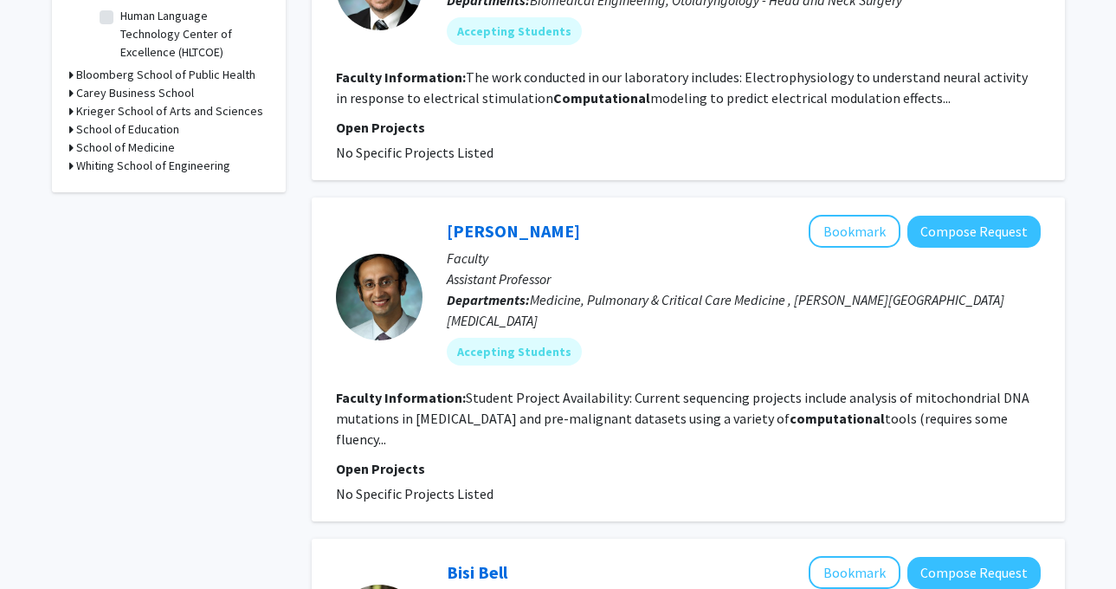
scroll to position [583, 0]
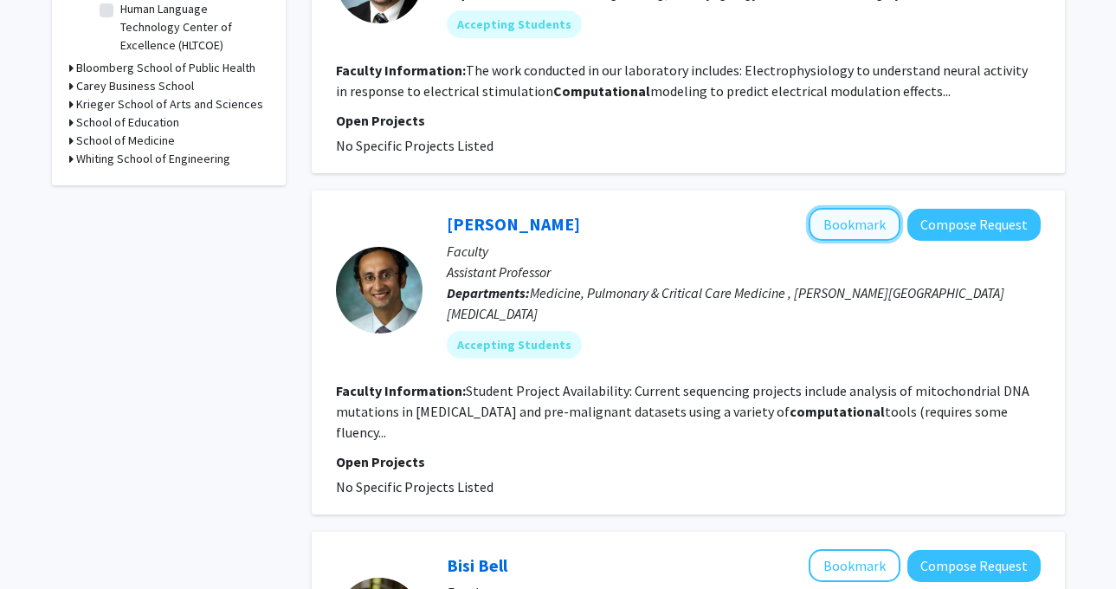
click at [826, 228] on button "Bookmark" at bounding box center [854, 224] width 92 height 33
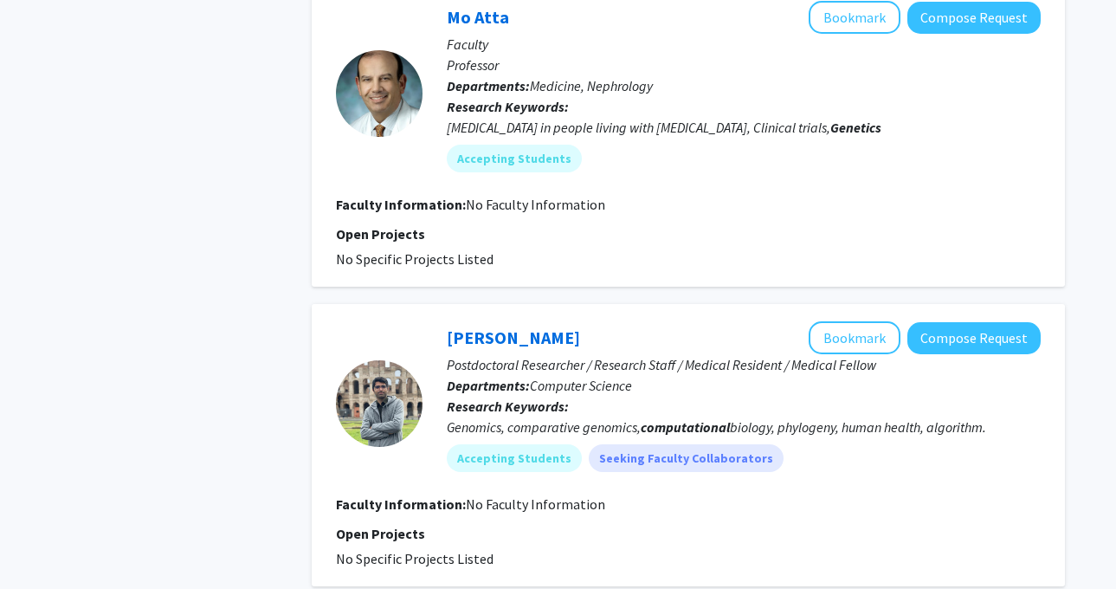
scroll to position [2900, 0]
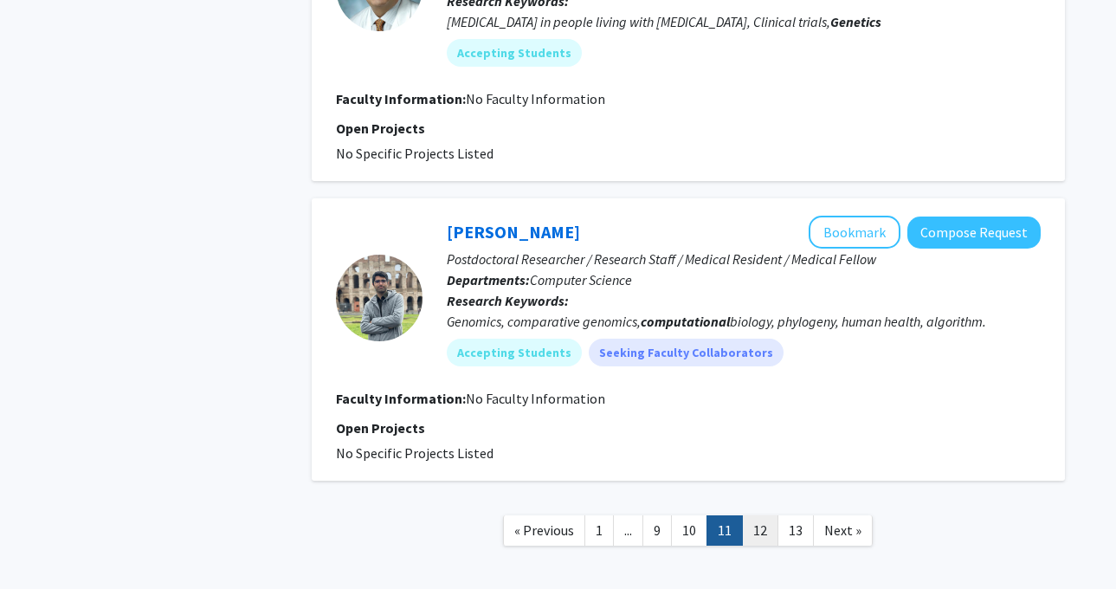
click at [753, 515] on link "12" at bounding box center [760, 530] width 36 height 30
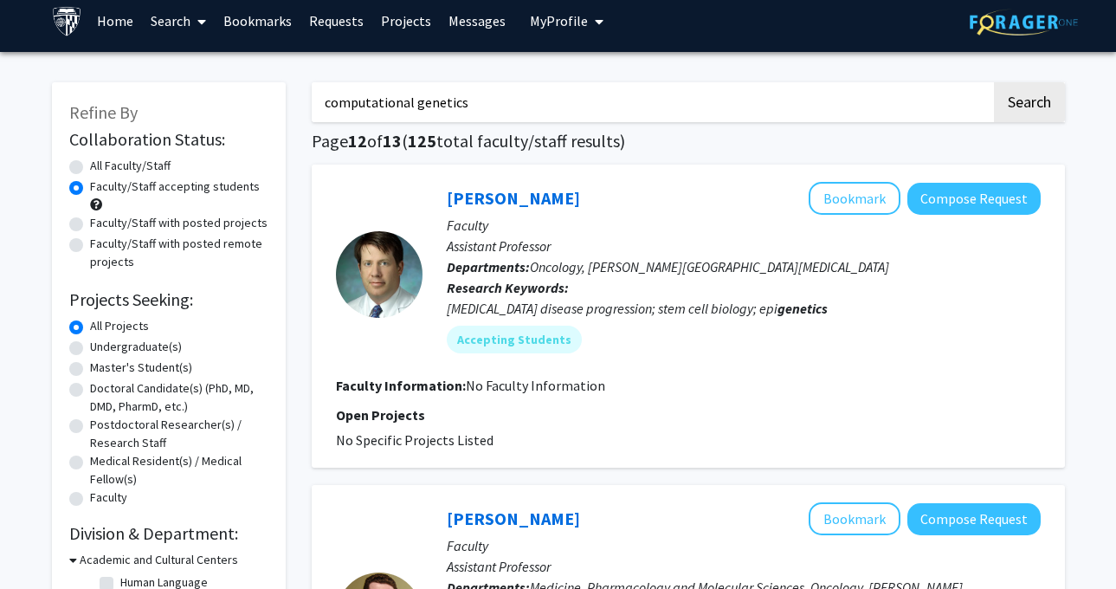
scroll to position [16, 0]
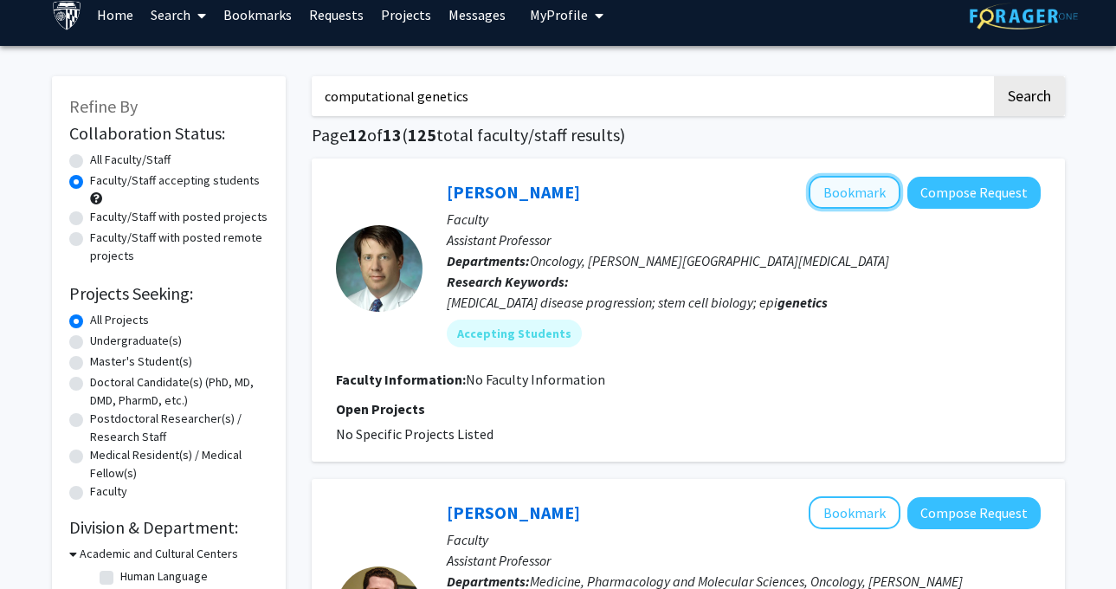
click at [836, 197] on button "Bookmark" at bounding box center [854, 192] width 92 height 33
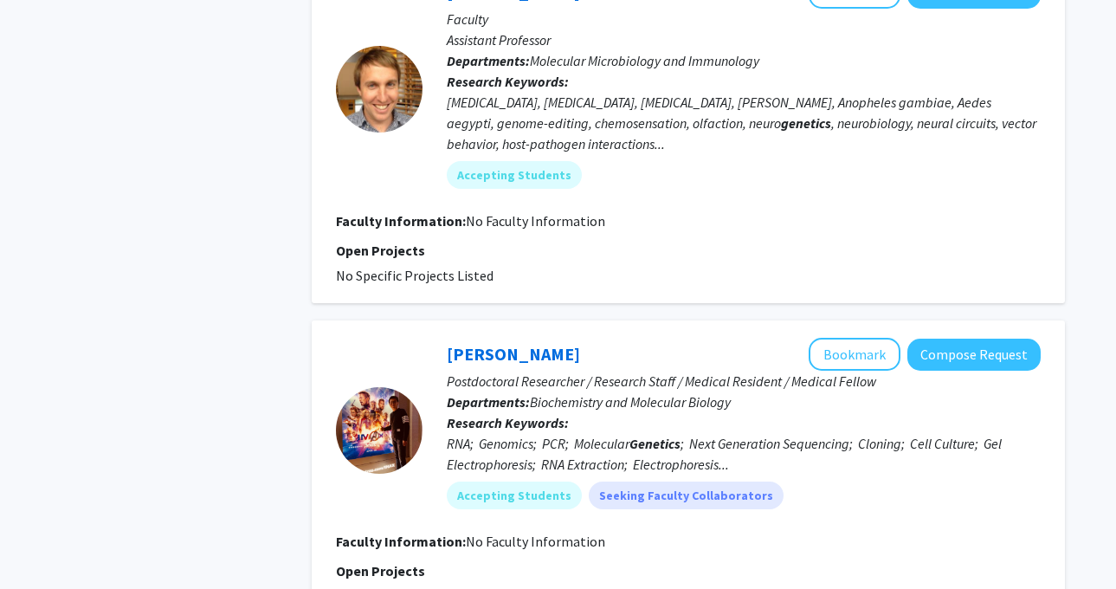
scroll to position [2338, 0]
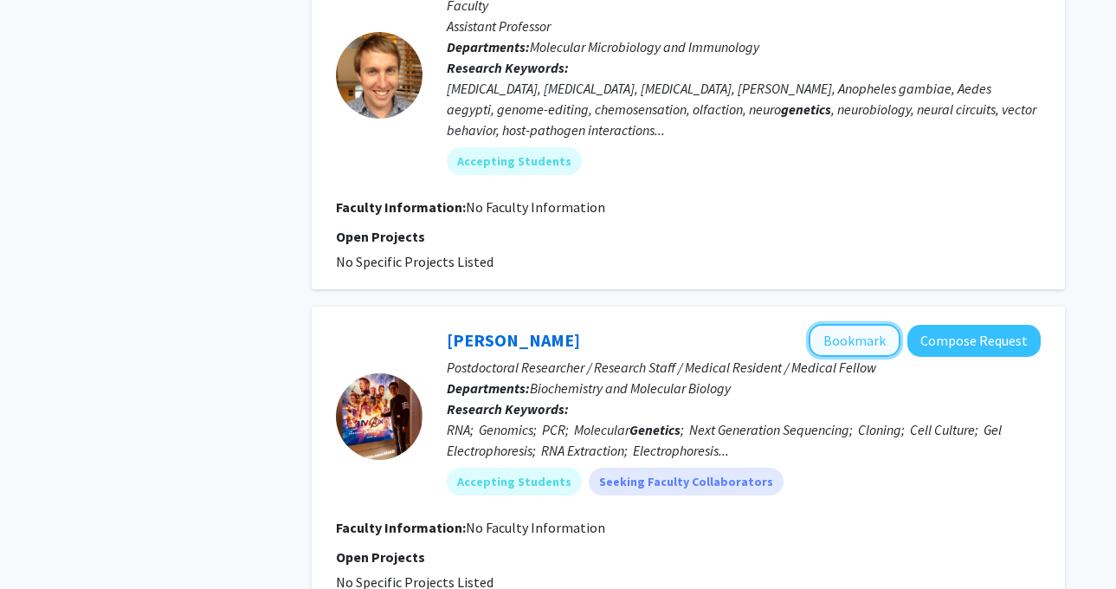
click at [829, 324] on button "Bookmark" at bounding box center [854, 340] width 92 height 33
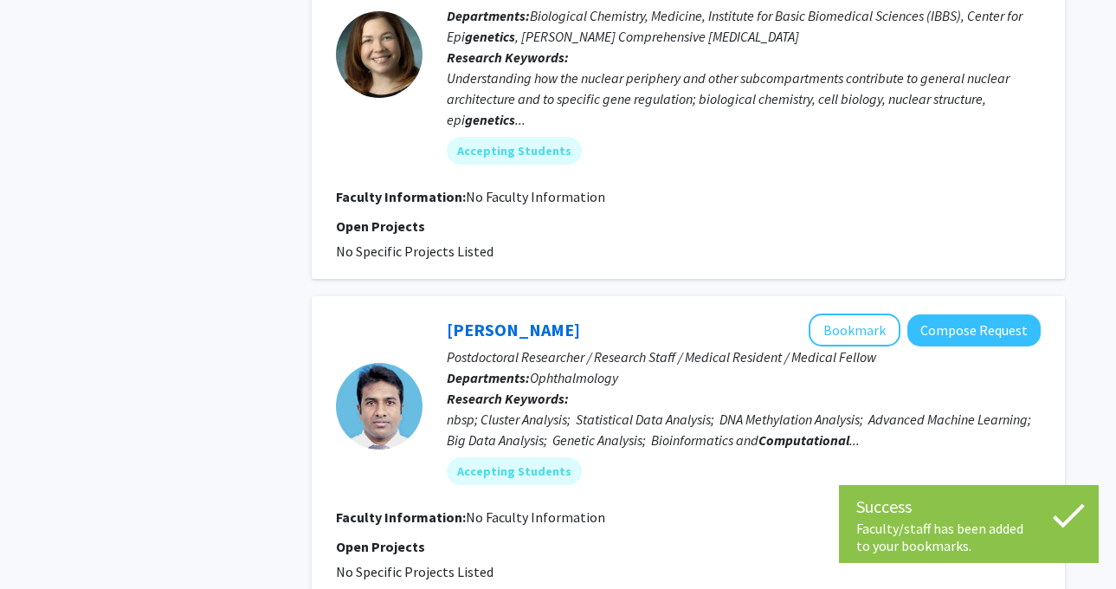
scroll to position [3117, 0]
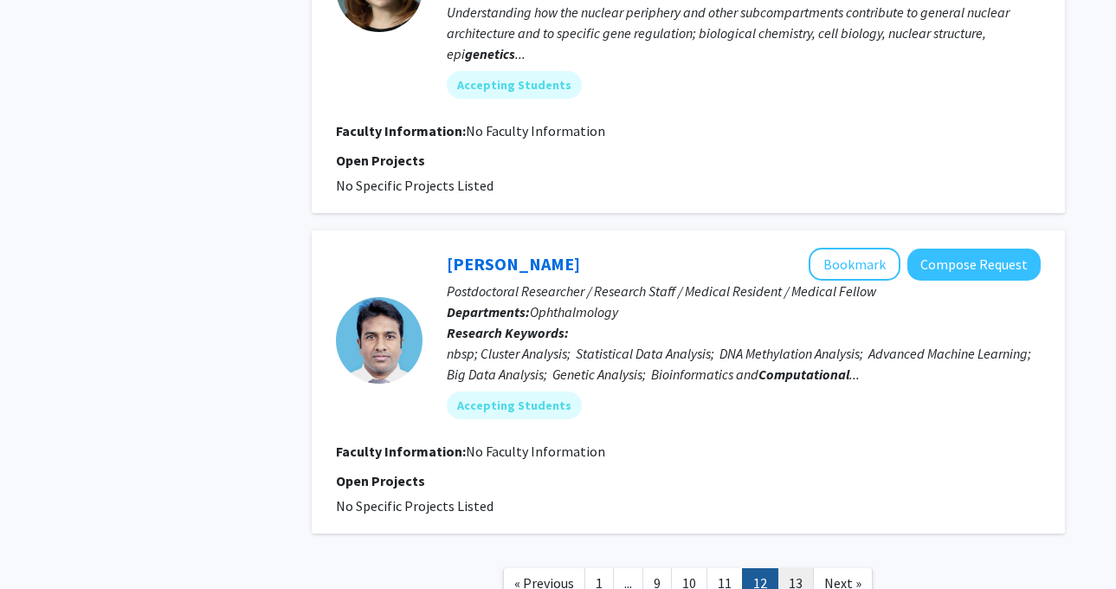
click at [783, 568] on link "13" at bounding box center [795, 583] width 36 height 30
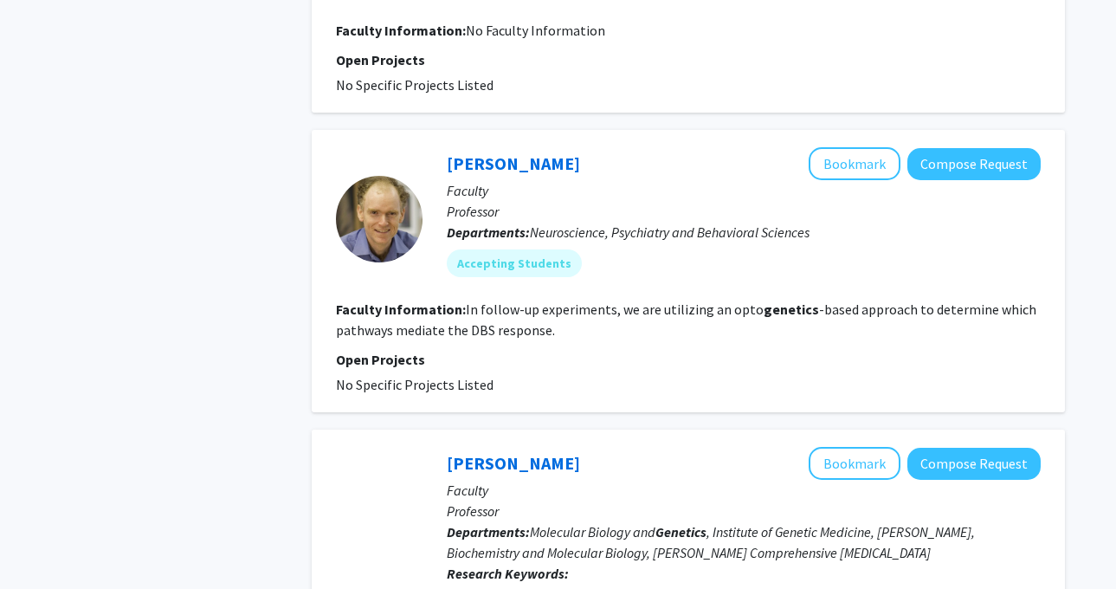
scroll to position [1161, 0]
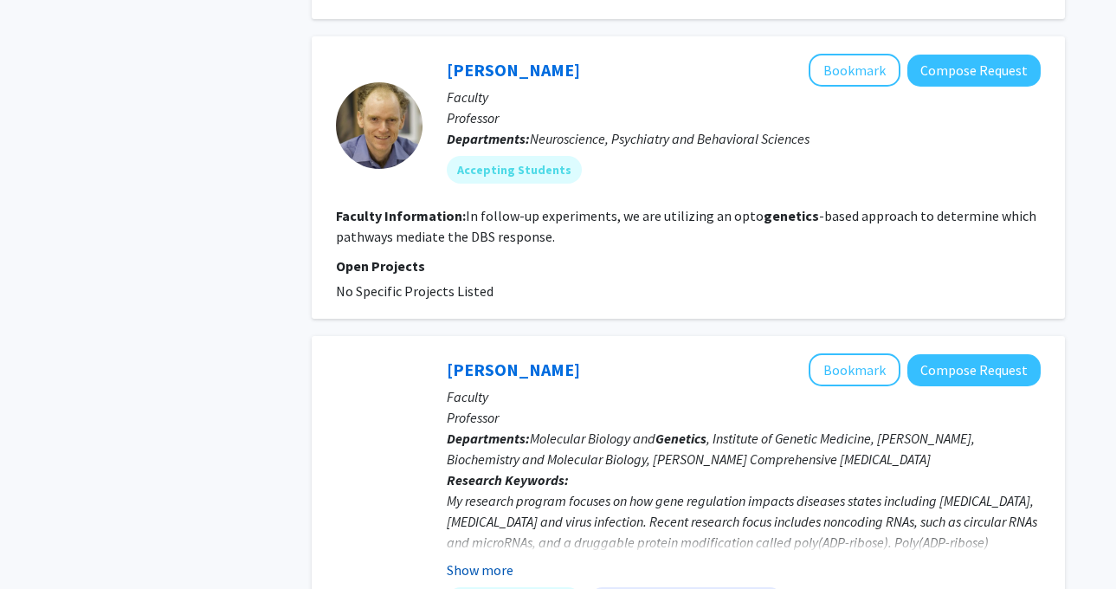
click at [497, 559] on button "Show more" at bounding box center [480, 569] width 67 height 21
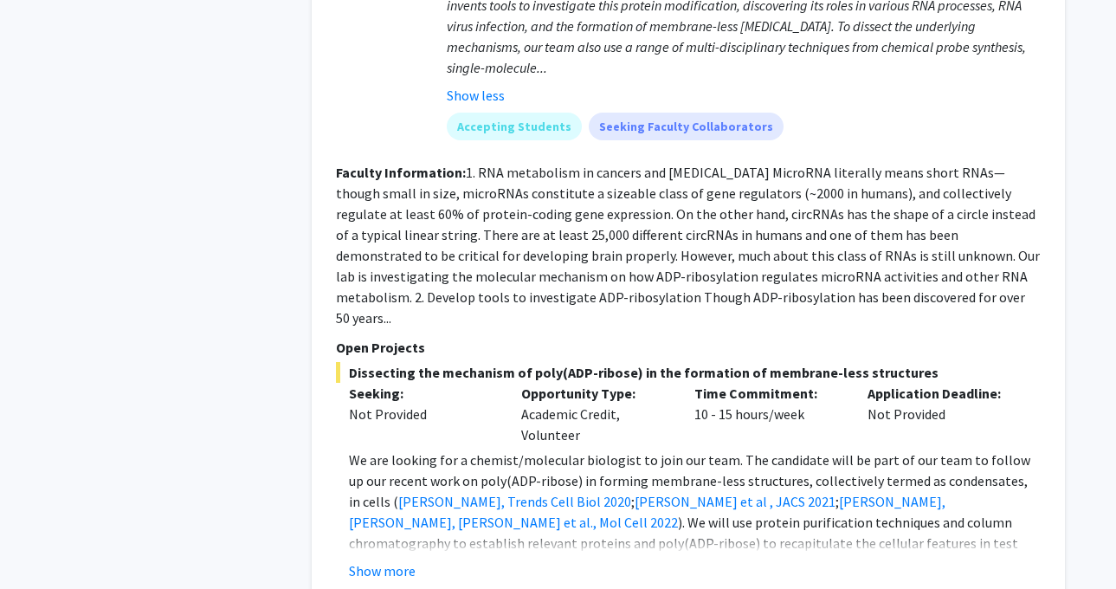
scroll to position [1899, 0]
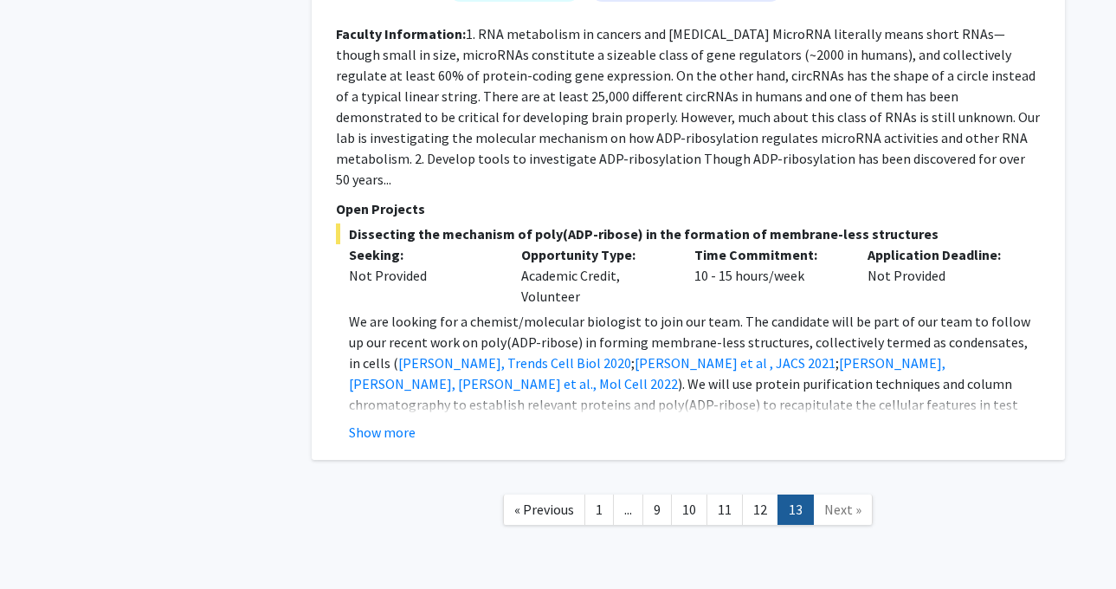
click at [831, 500] on span "Next »" at bounding box center [842, 508] width 37 height 17
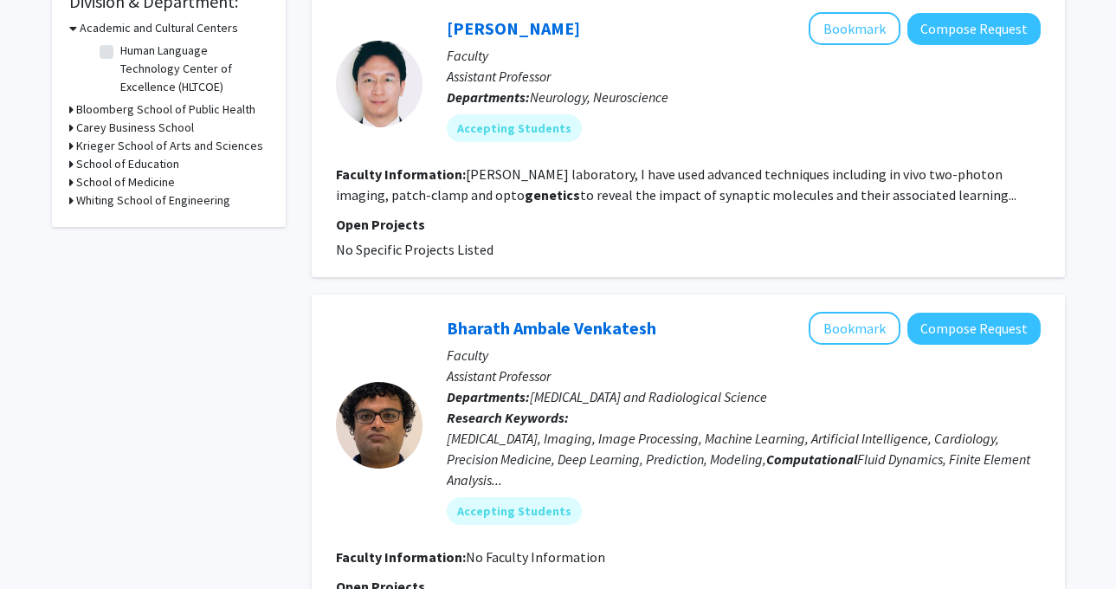
scroll to position [0, 0]
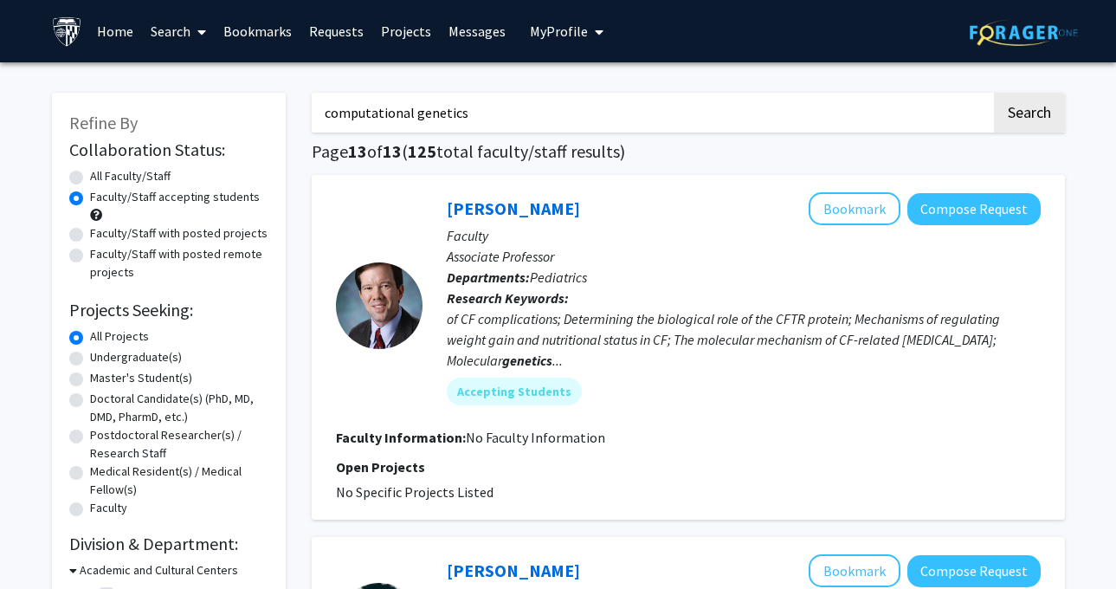
click at [271, 21] on link "Bookmarks" at bounding box center [258, 31] width 86 height 61
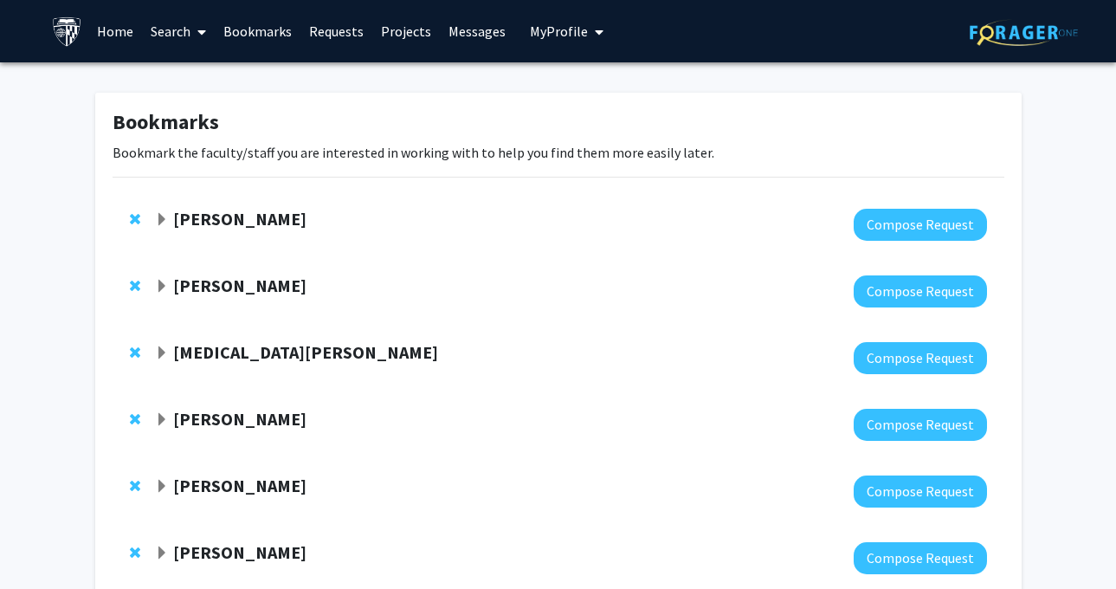
click at [165, 222] on span "Expand Jeffrey Tornheim Bookmark" at bounding box center [162, 220] width 14 height 14
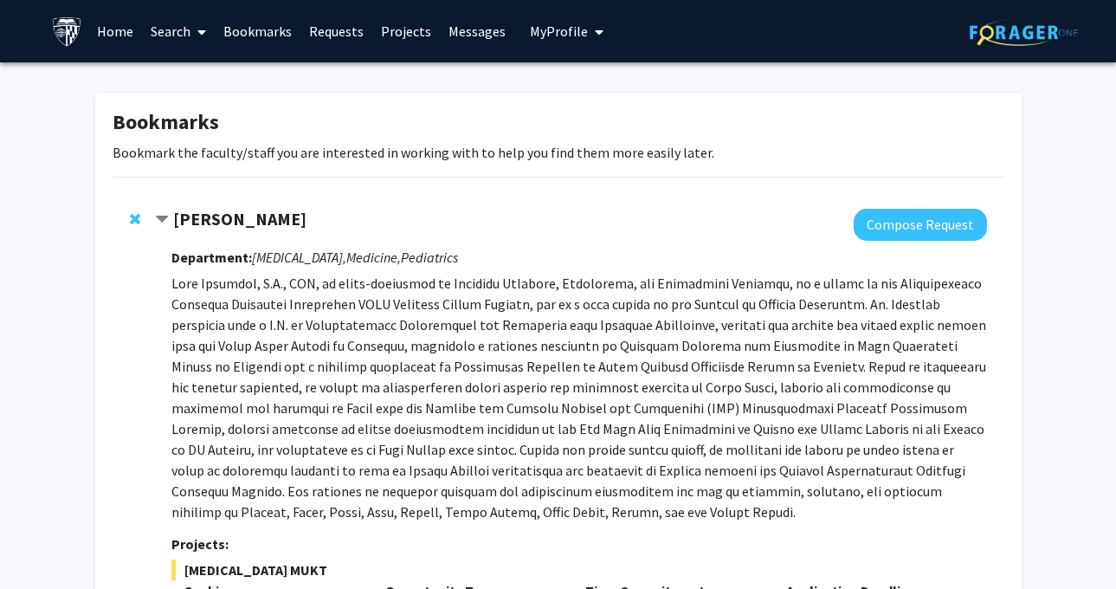
click at [165, 222] on span "Contract Jeffrey Tornheim Bookmark" at bounding box center [162, 220] width 14 height 14
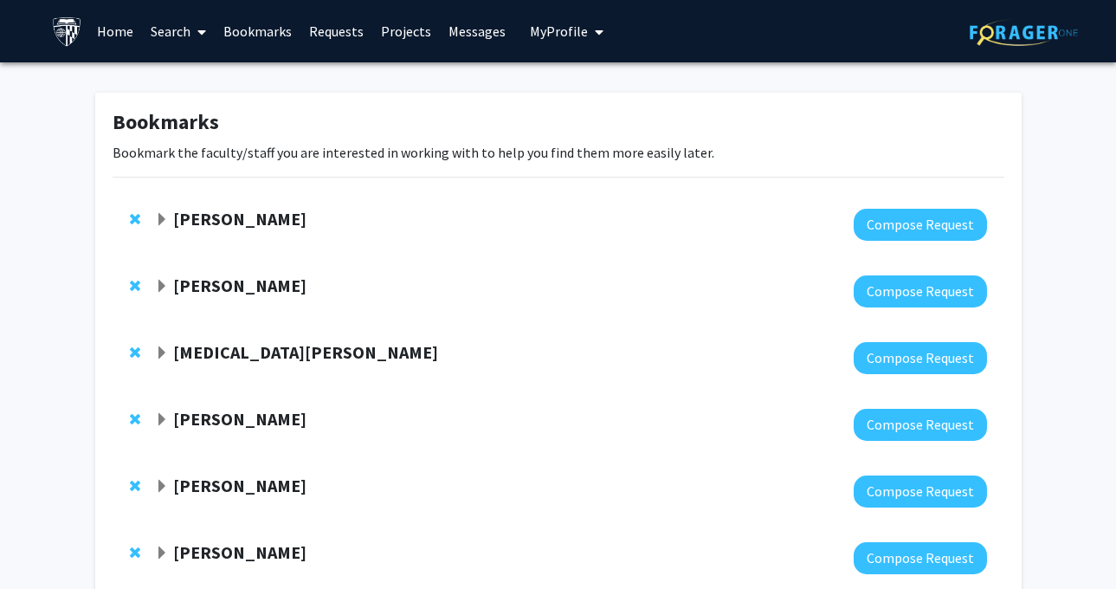
click at [164, 280] on span "Expand Andy McCallion Bookmark" at bounding box center [162, 287] width 14 height 14
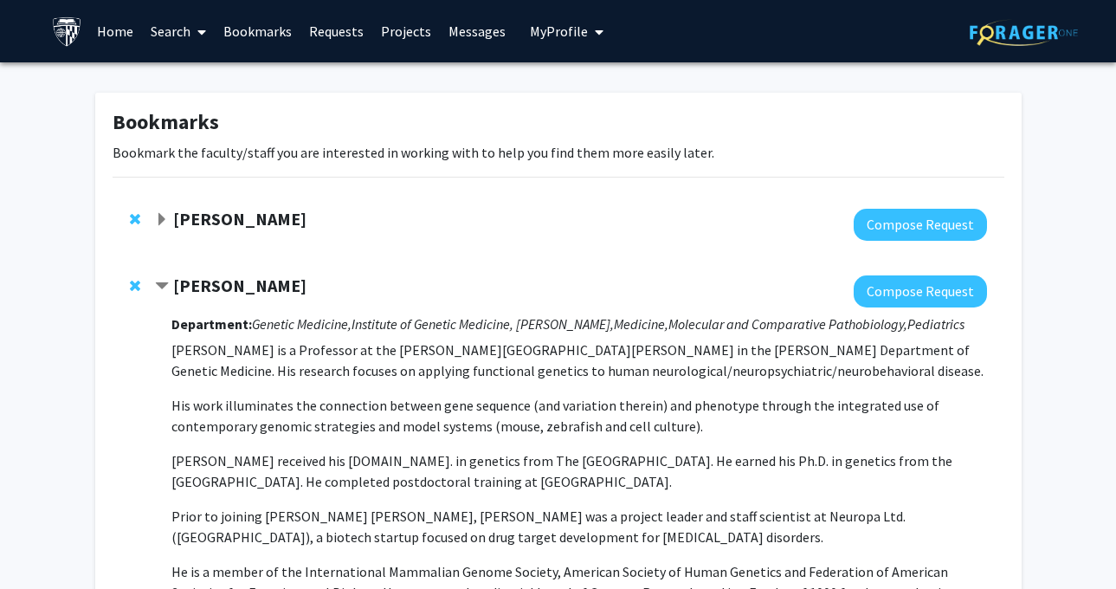
click at [164, 280] on span "Contract Andy McCallion Bookmark" at bounding box center [162, 287] width 14 height 14
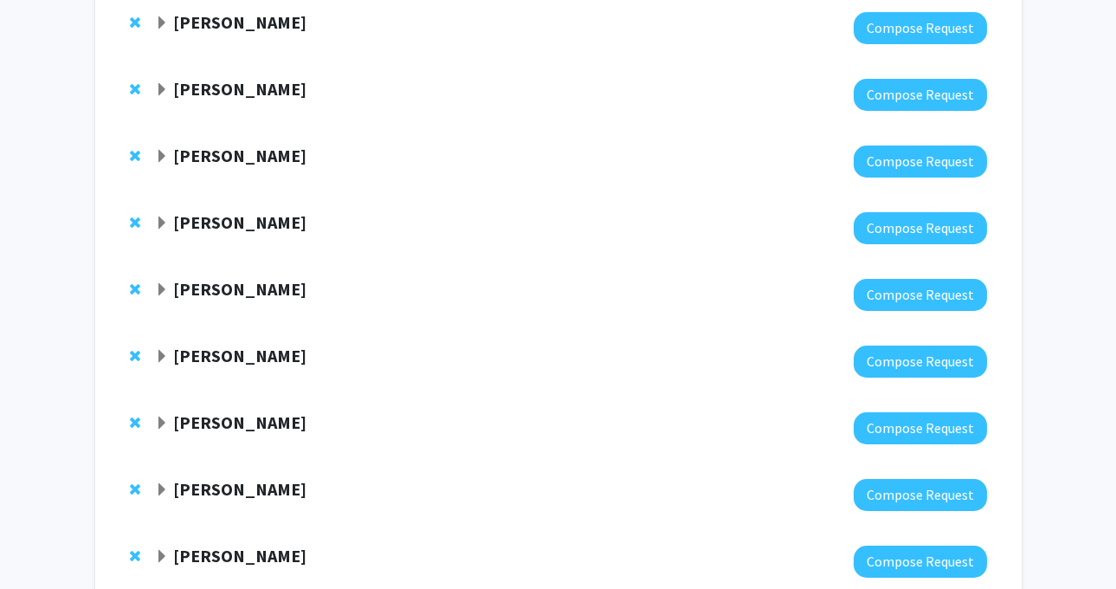
scroll to position [1310, 0]
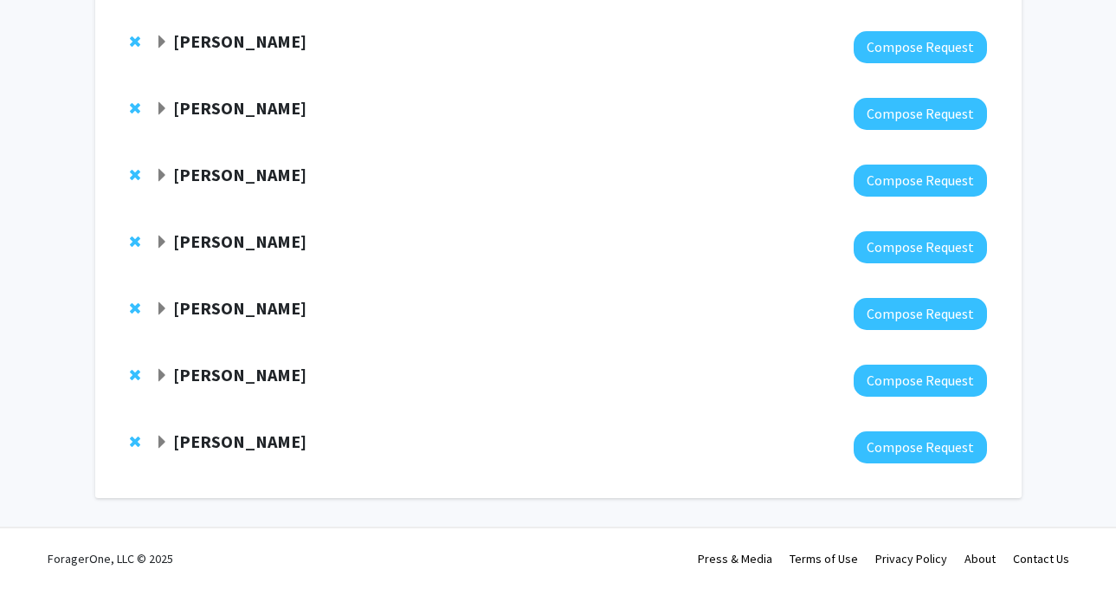
click at [248, 438] on strong "[PERSON_NAME]" at bounding box center [239, 441] width 133 height 22
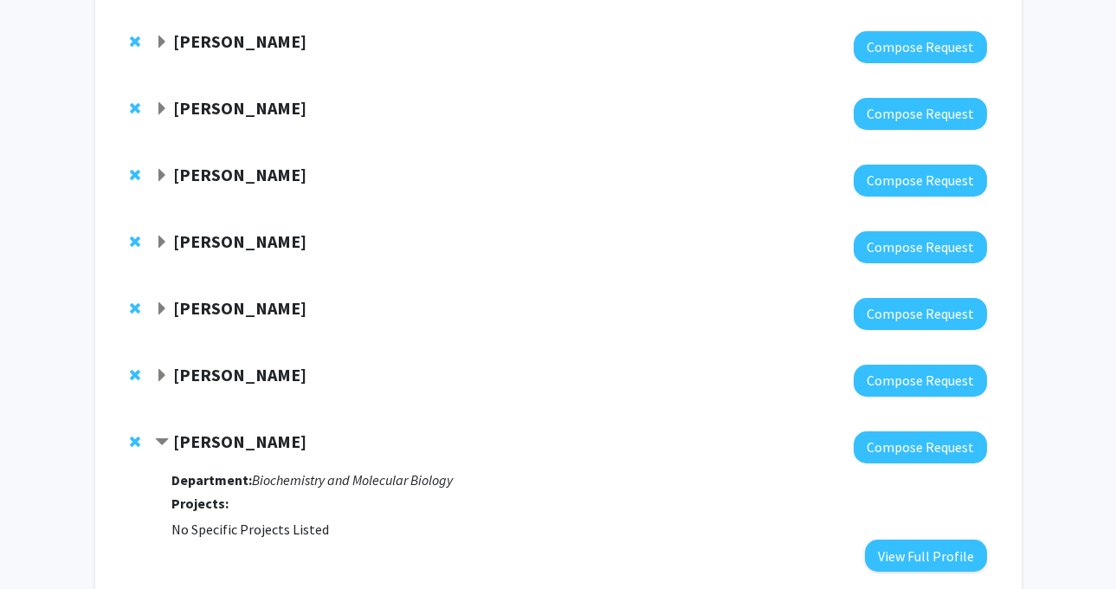
scroll to position [1418, 0]
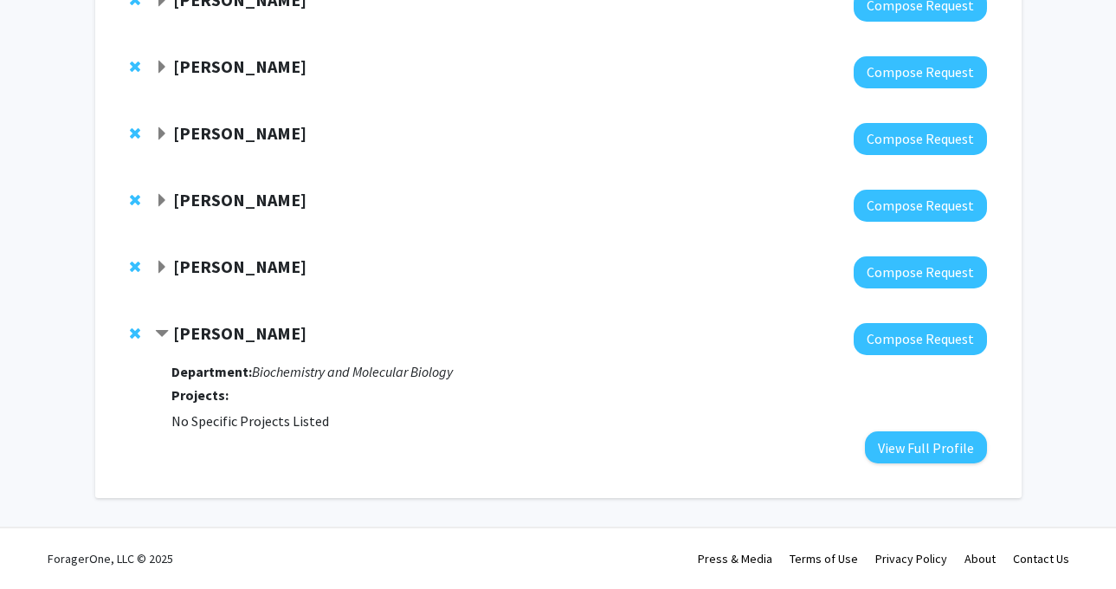
click at [909, 466] on div "Changhe Ji Compose Request Department: Biochemistry and Molecular Biology Proje…" at bounding box center [558, 393] width 891 height 175
click at [907, 460] on button "View Full Profile" at bounding box center [926, 447] width 122 height 32
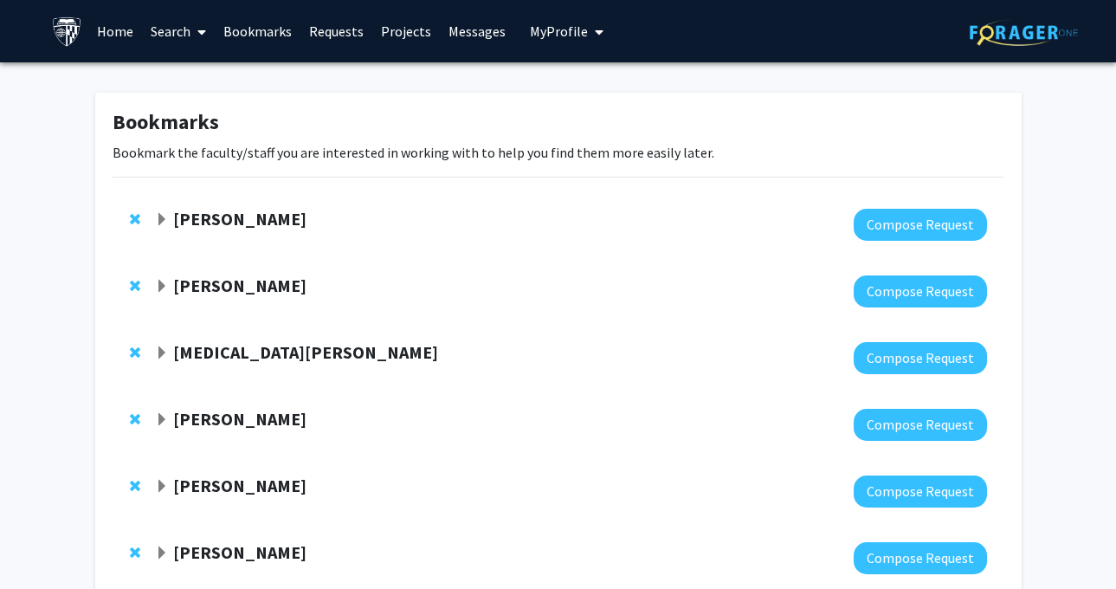
scroll to position [130, 0]
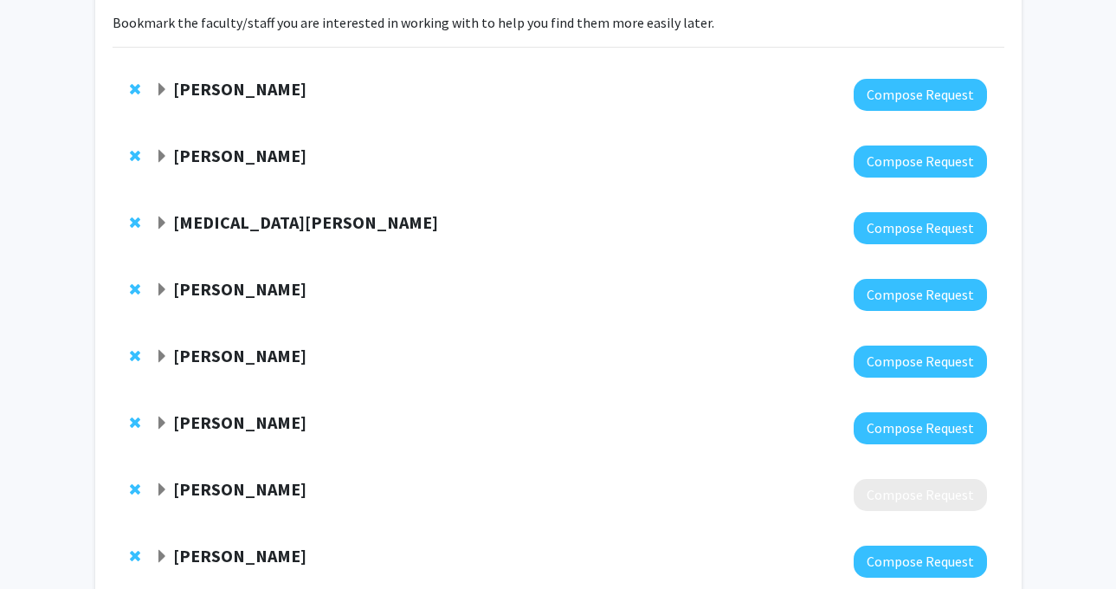
click at [166, 218] on span "Expand Tao Wang Bookmark" at bounding box center [162, 223] width 14 height 14
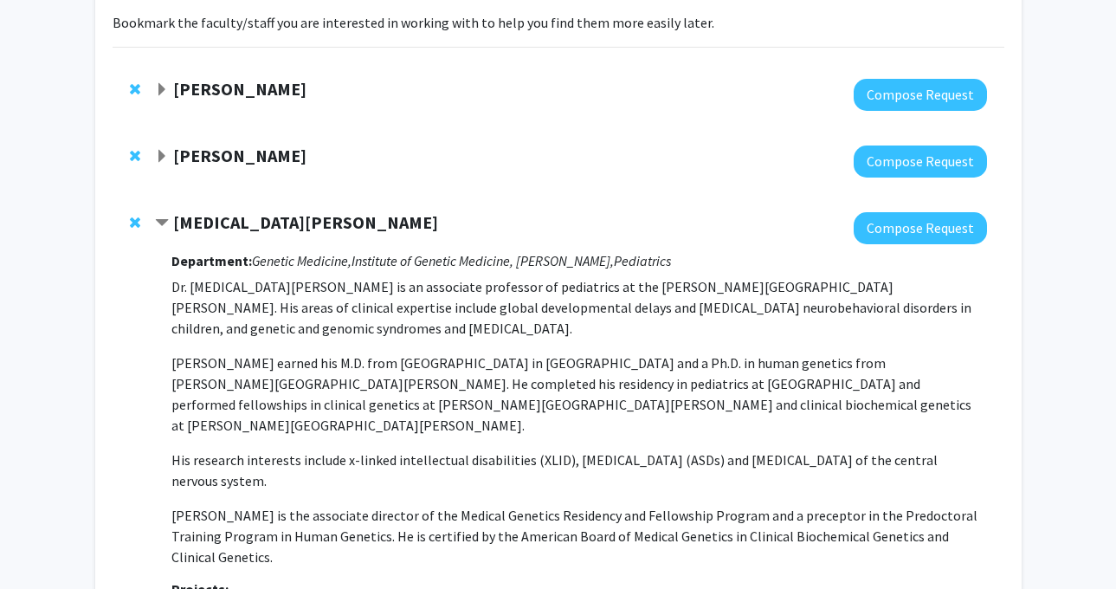
click at [166, 218] on span "Contract Tao Wang Bookmark" at bounding box center [162, 223] width 14 height 14
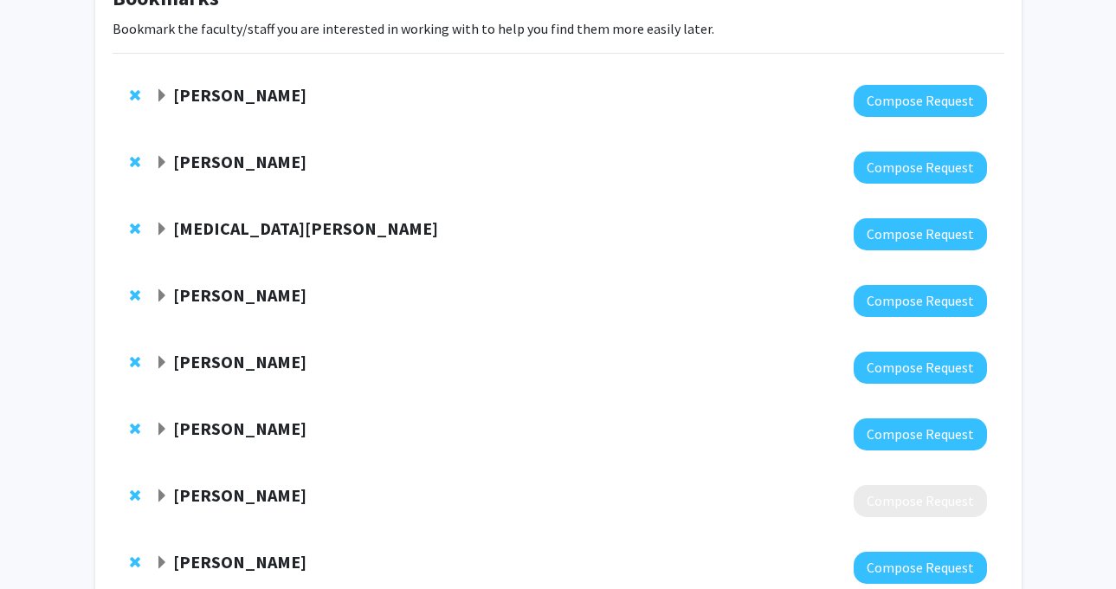
scroll to position [30, 0]
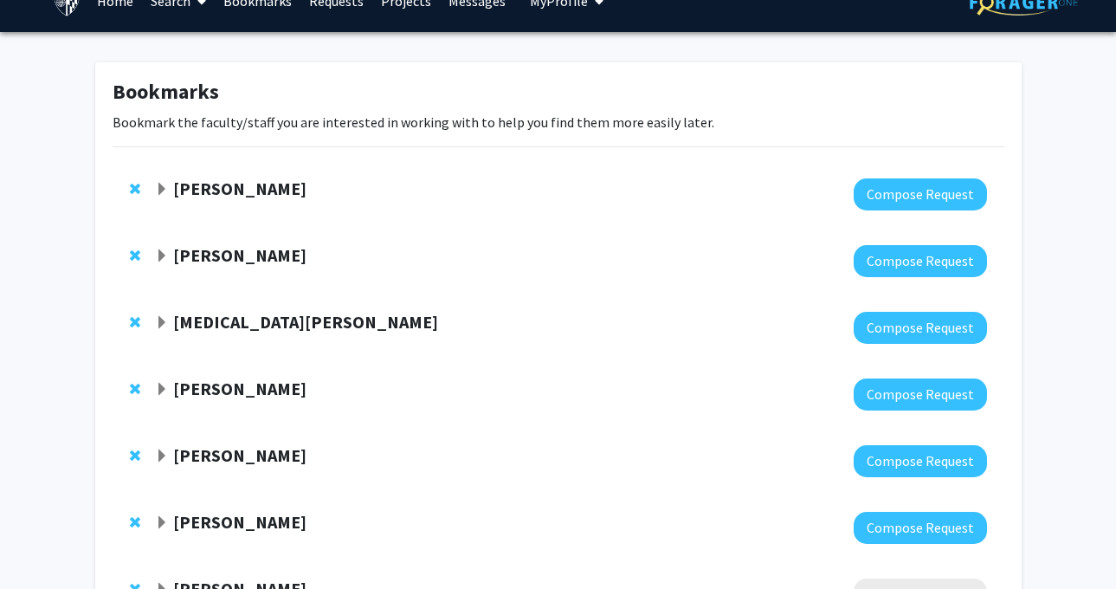
click at [162, 187] on span "Expand Jeffrey Tornheim Bookmark" at bounding box center [162, 190] width 14 height 14
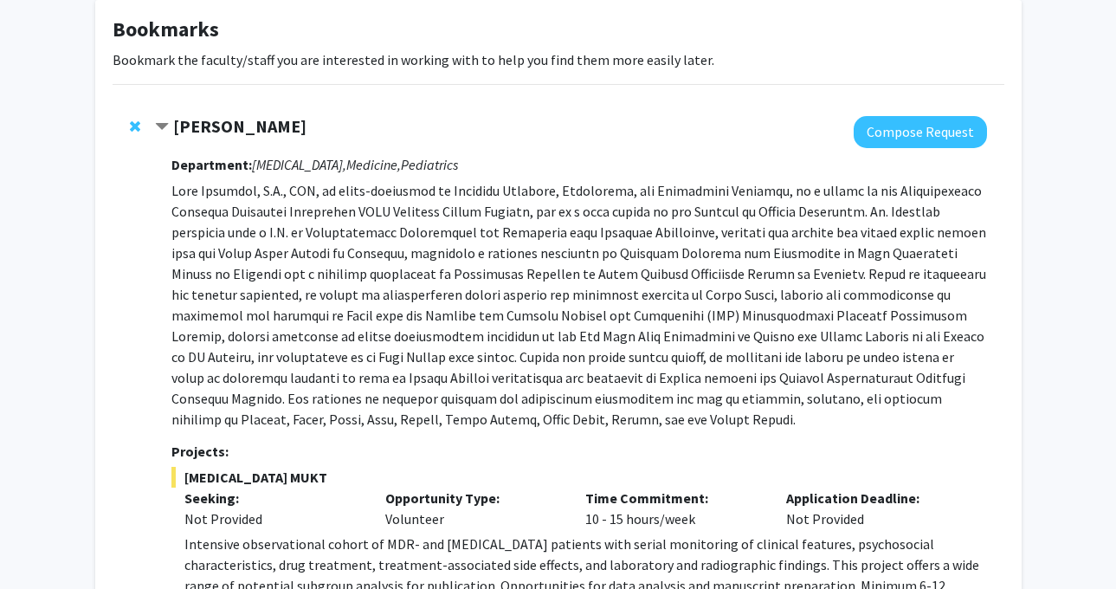
scroll to position [0, 0]
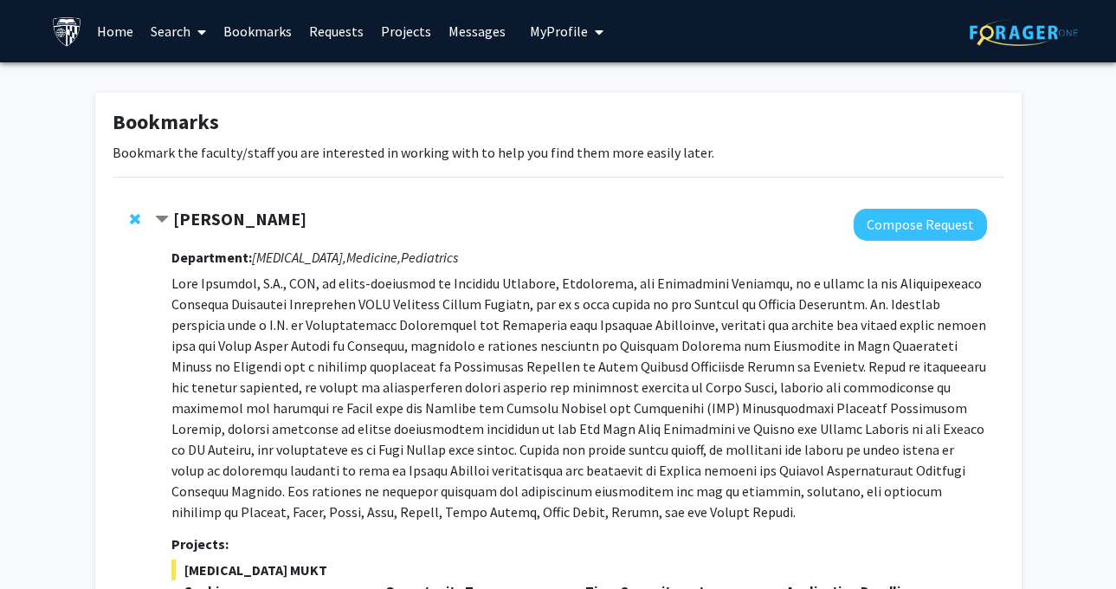
click at [179, 25] on link "Search" at bounding box center [178, 31] width 73 height 61
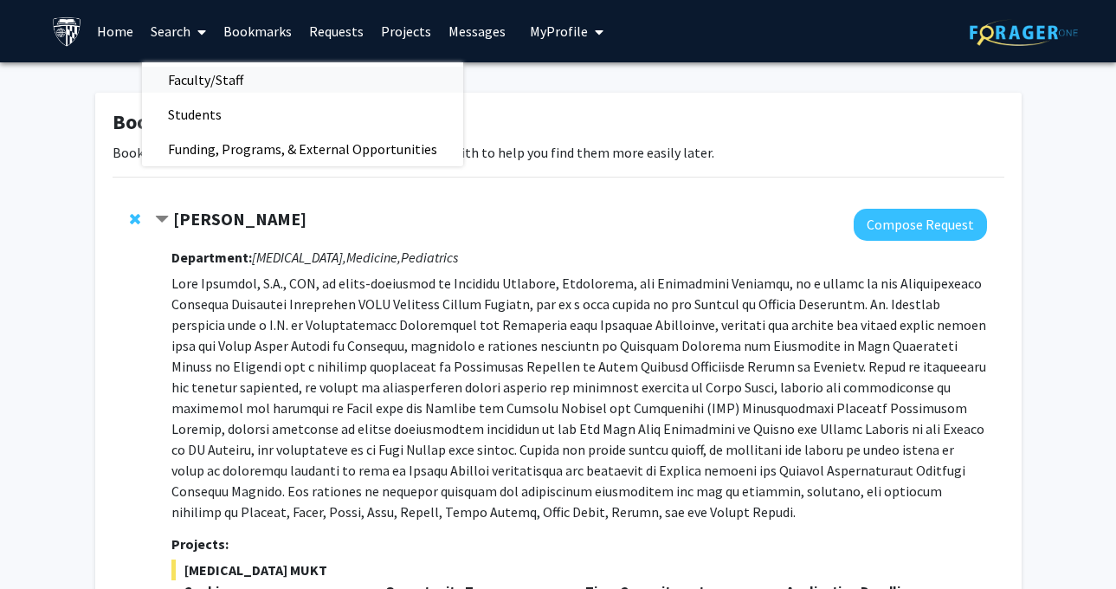
click at [188, 83] on span "Faculty/Staff" at bounding box center [205, 79] width 127 height 35
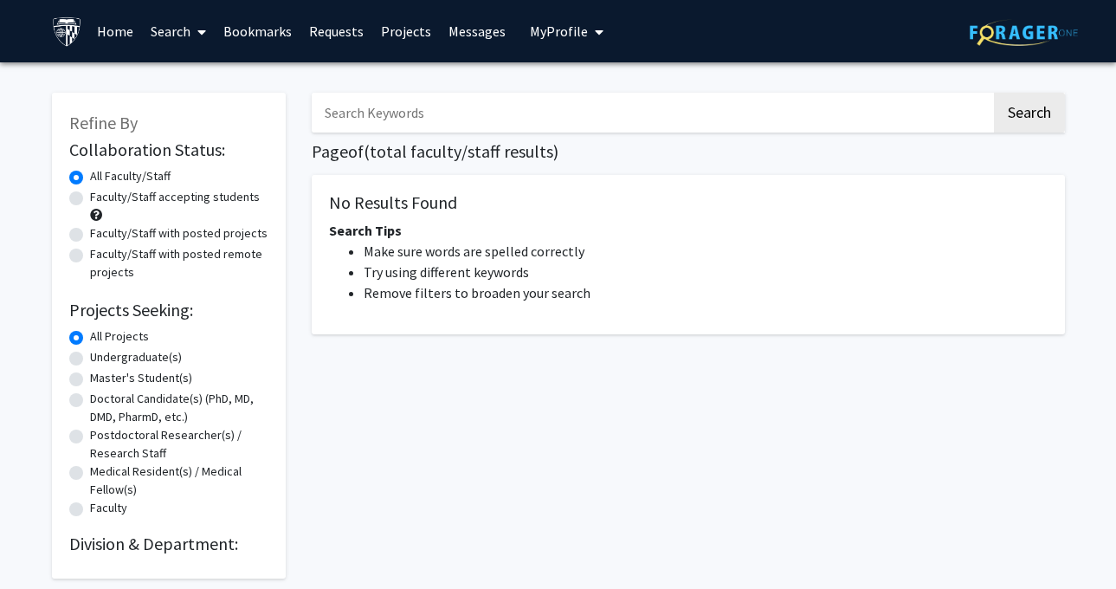
click at [132, 253] on label "Faculty/Staff with posted remote projects" at bounding box center [179, 263] width 178 height 36
click at [101, 253] on input "Faculty/Staff with posted remote projects" at bounding box center [95, 250] width 11 height 11
radio input "true"
click at [1028, 93] on button "Search" at bounding box center [1029, 113] width 71 height 40
click at [174, 32] on link "Search" at bounding box center [178, 31] width 73 height 61
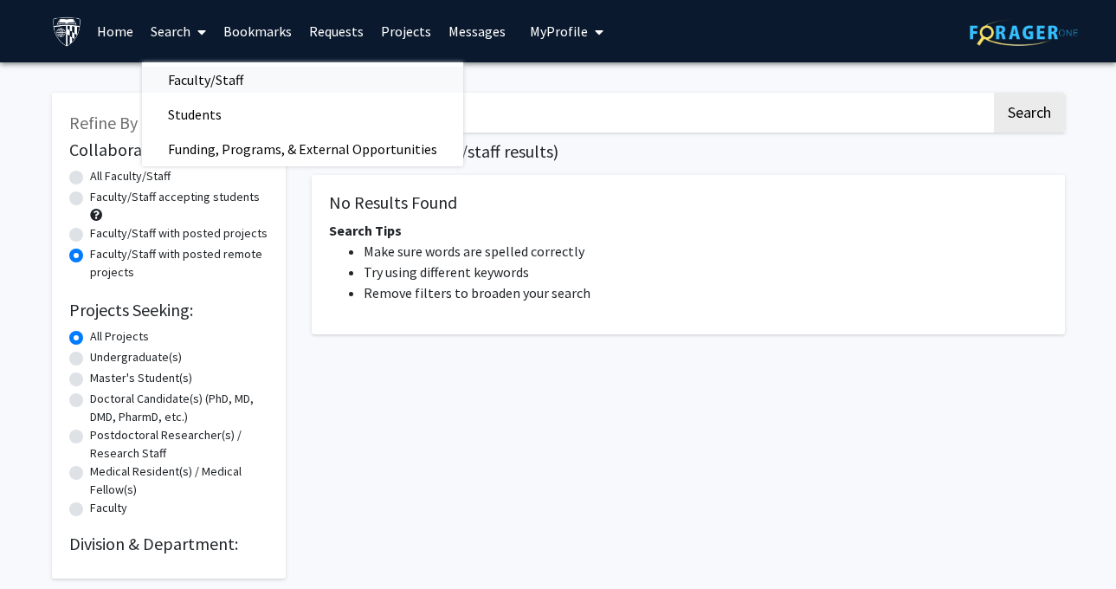
click at [197, 89] on span "Faculty/Staff" at bounding box center [205, 79] width 127 height 35
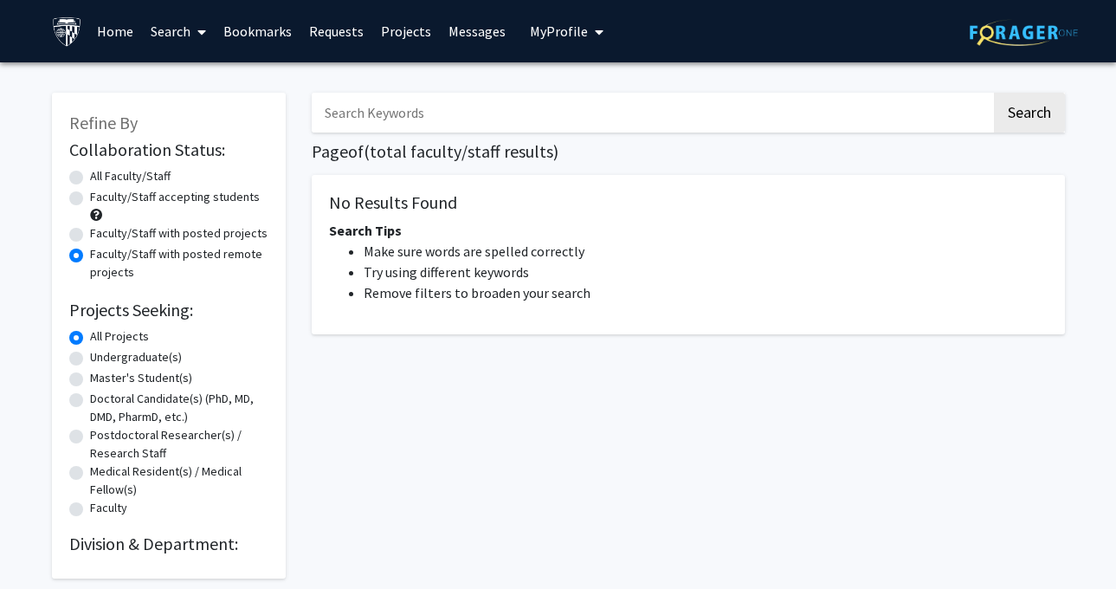
click at [90, 176] on label "All Faculty/Staff" at bounding box center [130, 176] width 80 height 18
click at [90, 176] on input "All Faculty/Staff" at bounding box center [95, 172] width 11 height 11
radio input "true"
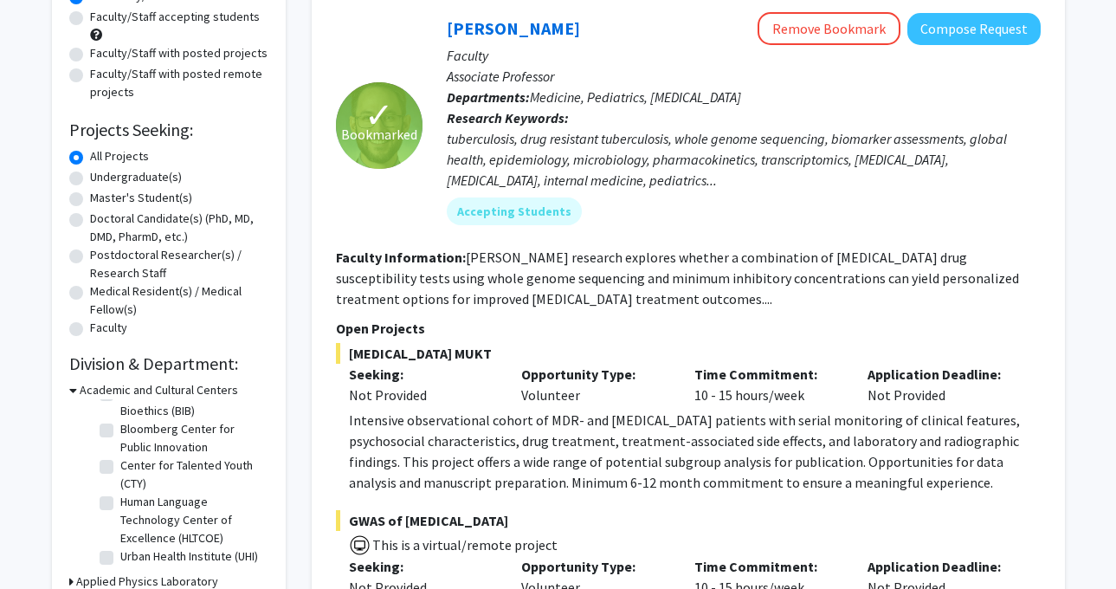
scroll to position [67, 0]
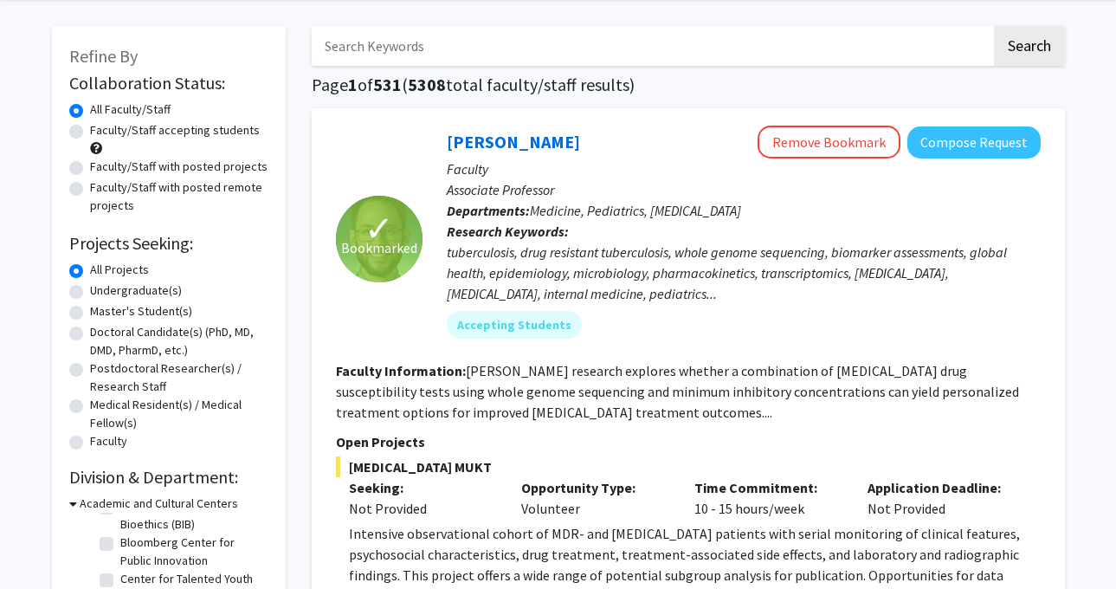
click at [178, 194] on label "Faculty/Staff with posted remote projects" at bounding box center [179, 196] width 178 height 36
click at [101, 190] on input "Faculty/Staff with posted remote projects" at bounding box center [95, 183] width 11 height 11
radio input "true"
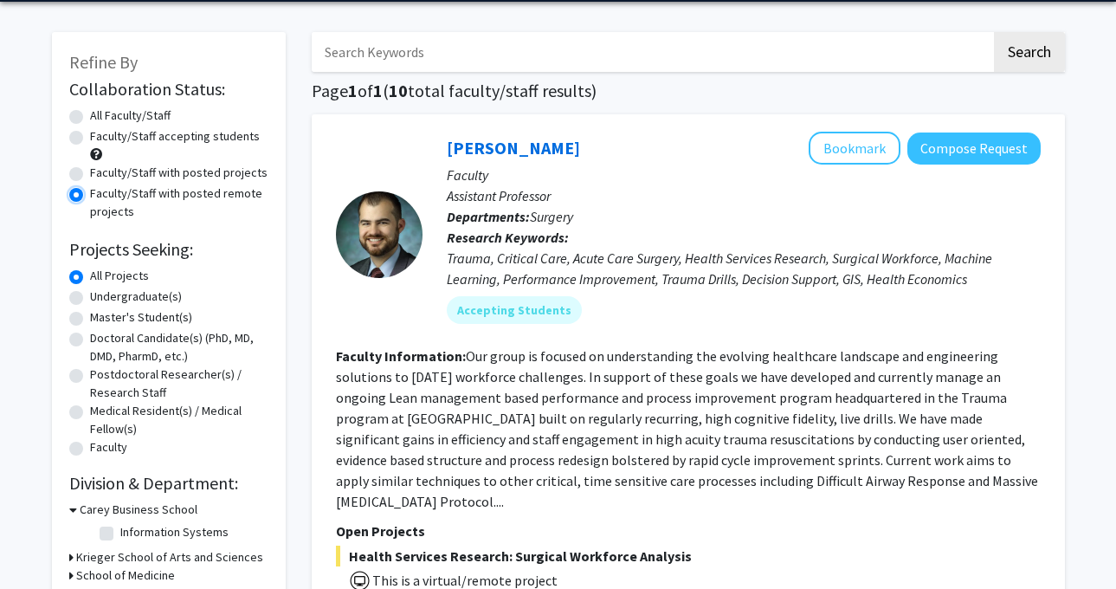
scroll to position [194, 0]
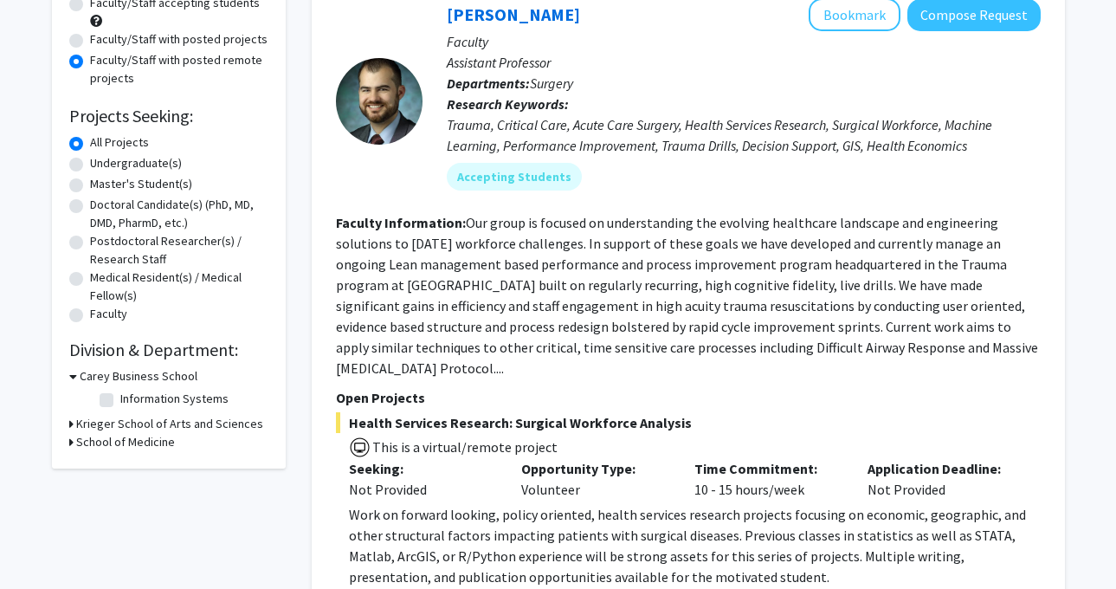
click at [126, 421] on h3 "Krieger School of Arts and Sciences" at bounding box center [169, 424] width 187 height 18
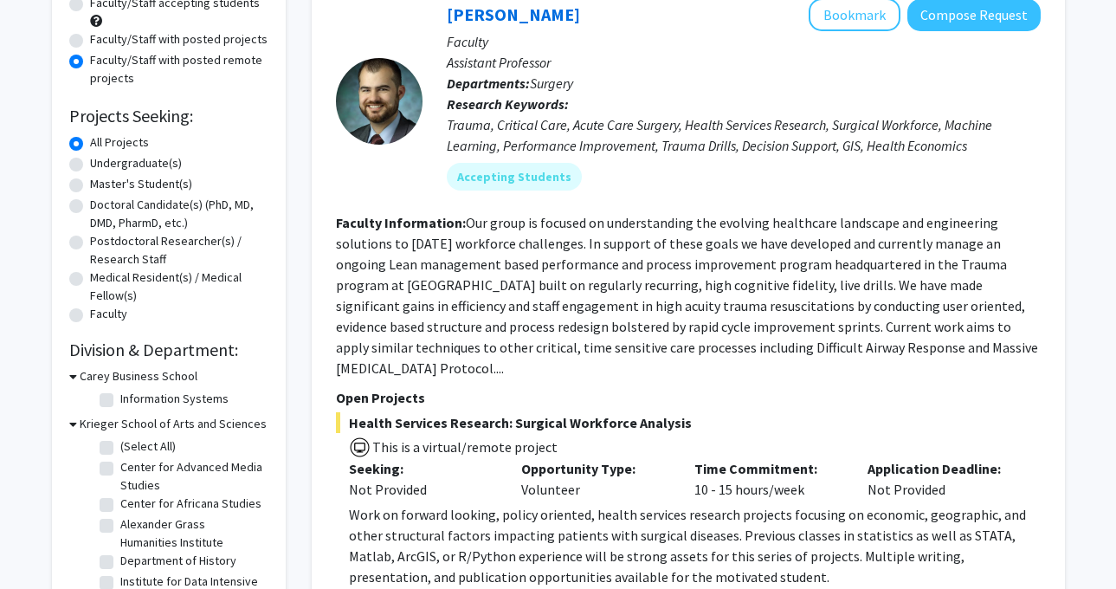
click at [126, 419] on h3 "Krieger School of Arts and Sciences" at bounding box center [173, 424] width 187 height 18
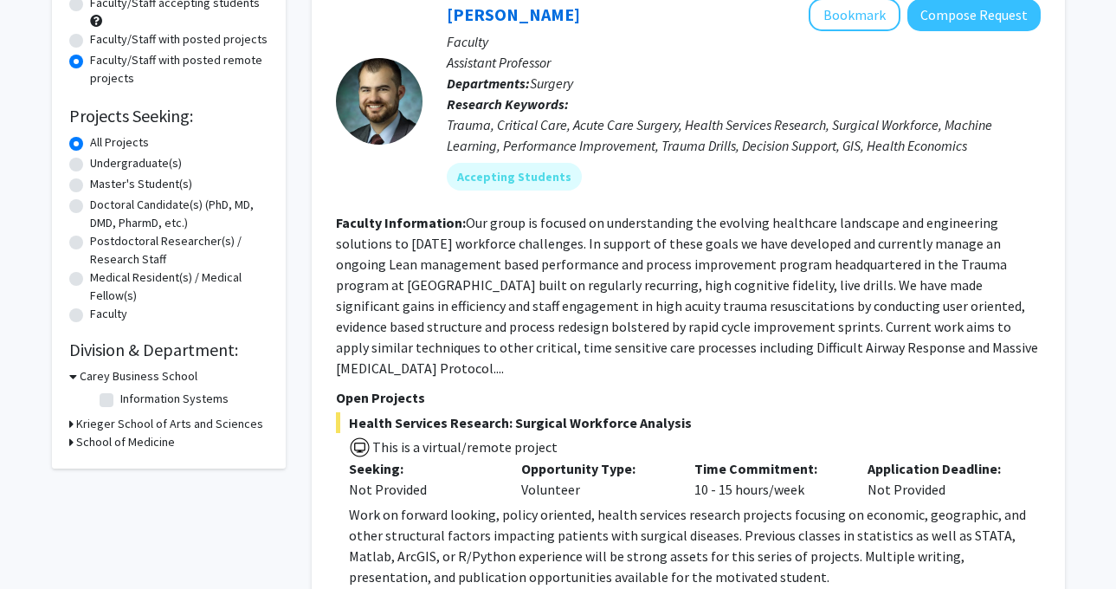
scroll to position [338, 0]
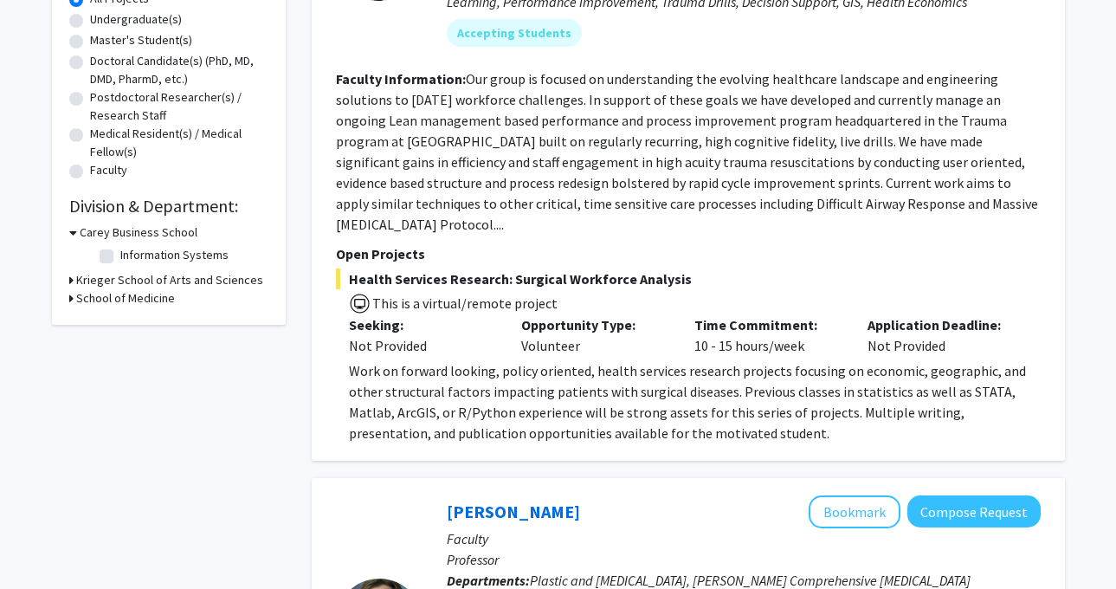
click at [150, 289] on h3 "School of Medicine" at bounding box center [125, 298] width 99 height 18
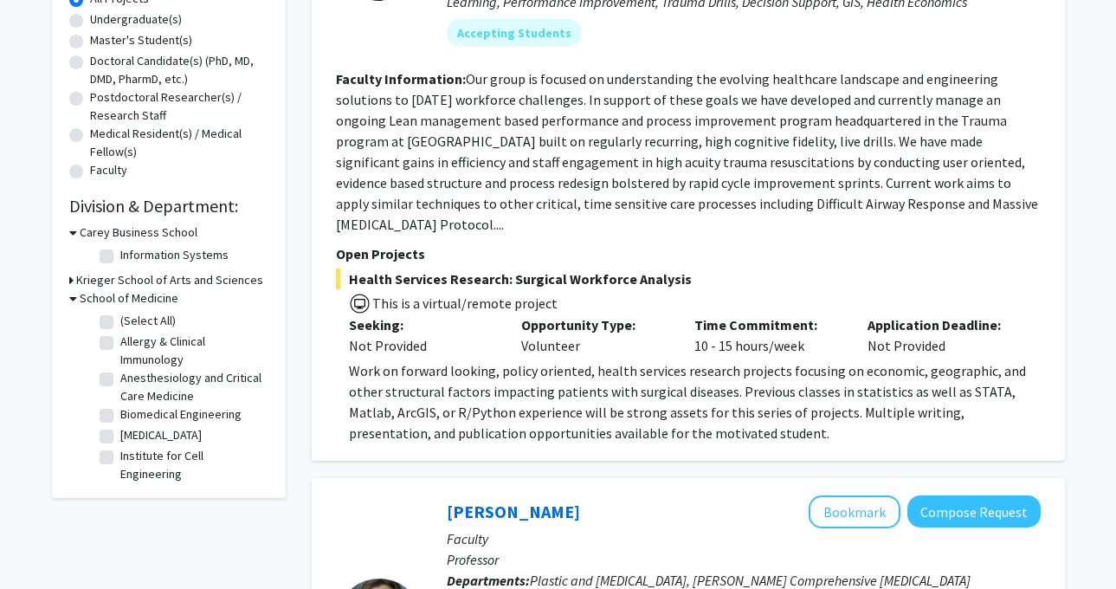
click at [150, 290] on h3 "School of Medicine" at bounding box center [129, 298] width 99 height 18
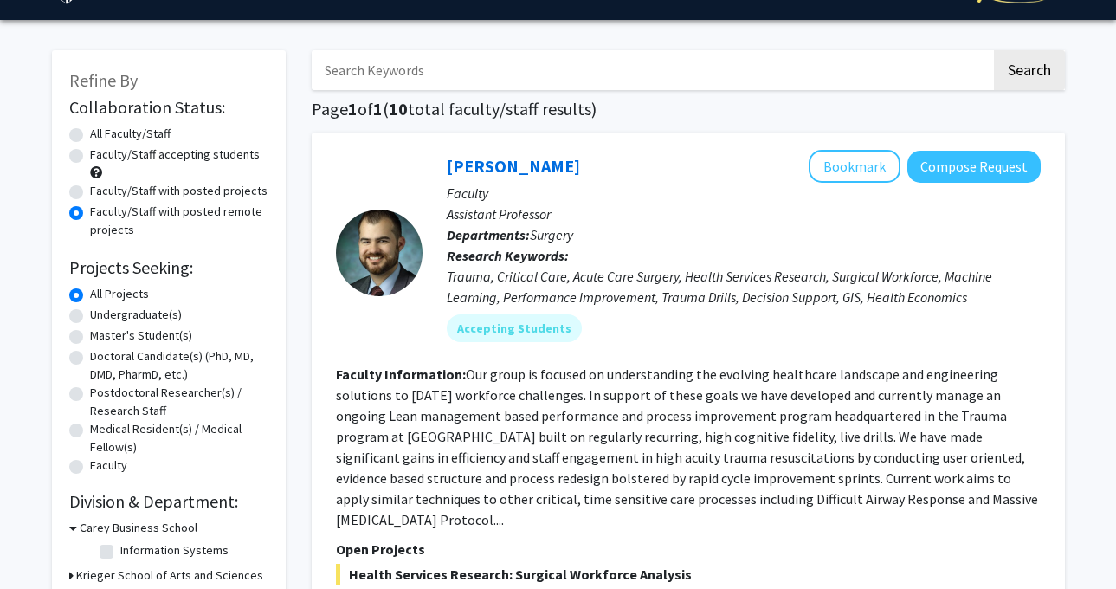
scroll to position [0, 0]
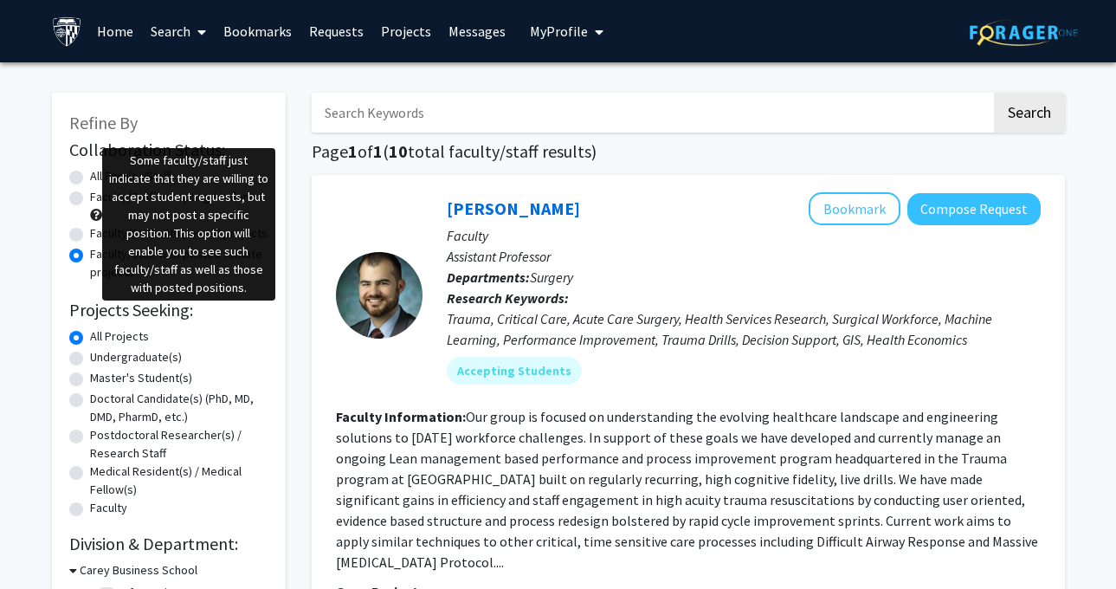
click at [91, 211] on span at bounding box center [96, 215] width 12 height 12
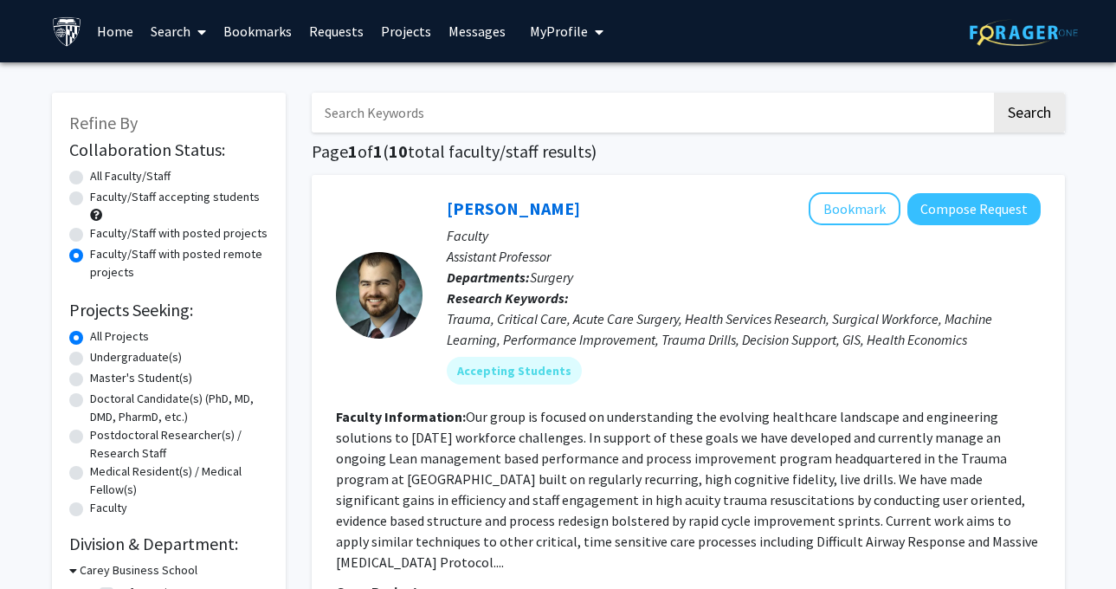
click at [95, 212] on span at bounding box center [96, 215] width 12 height 12
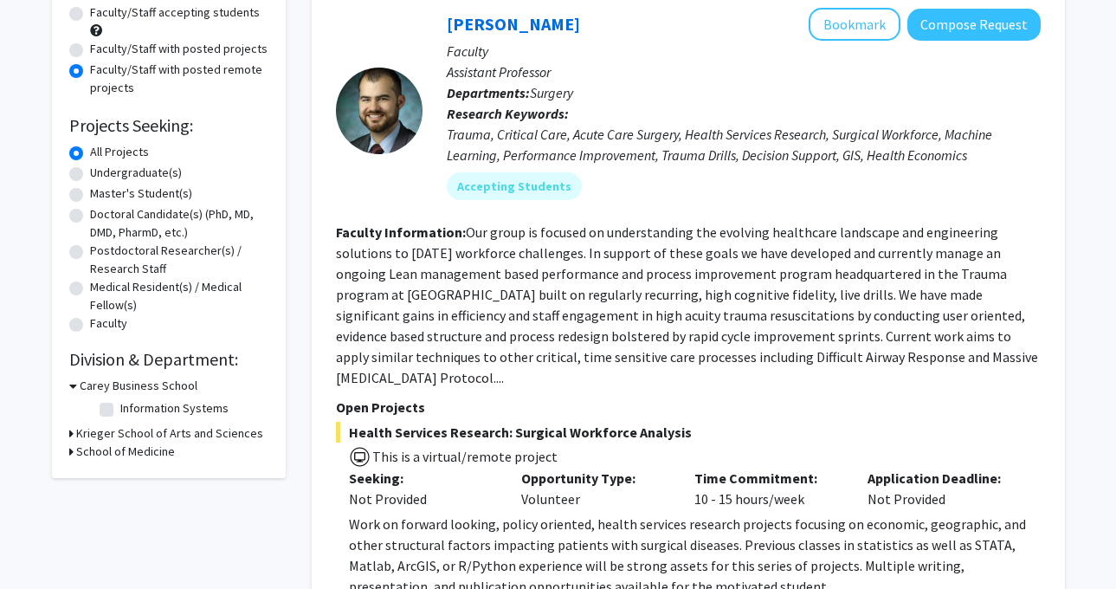
scroll to position [192, 0]
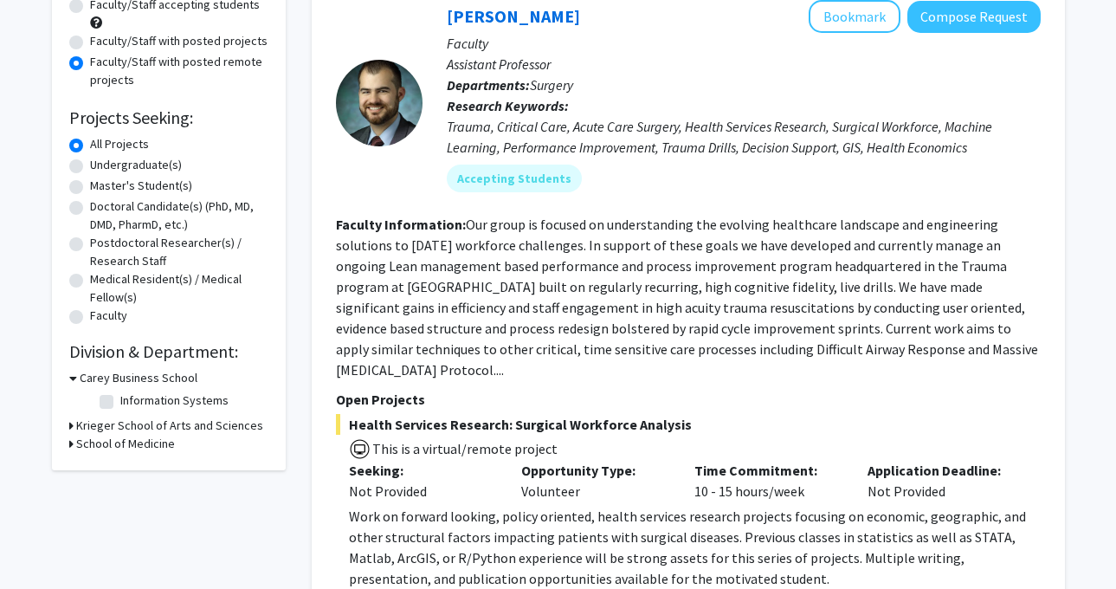
click at [136, 184] on label "Master's Student(s)" at bounding box center [141, 186] width 102 height 18
click at [101, 184] on input "Master's Student(s)" at bounding box center [95, 182] width 11 height 11
radio input "true"
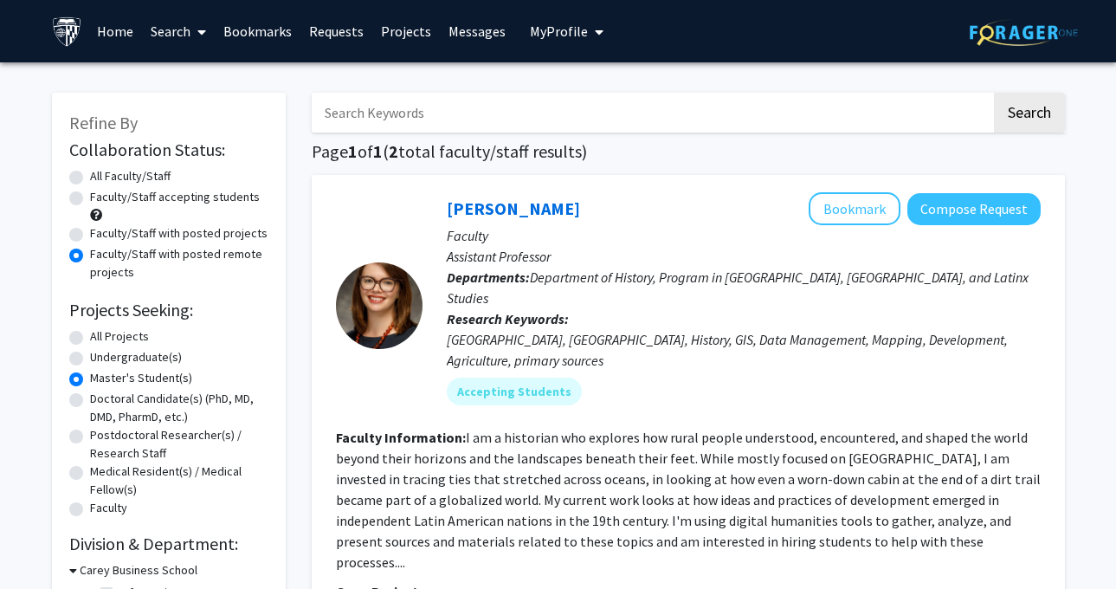
click at [345, 43] on link "Requests" at bounding box center [336, 31] width 72 height 61
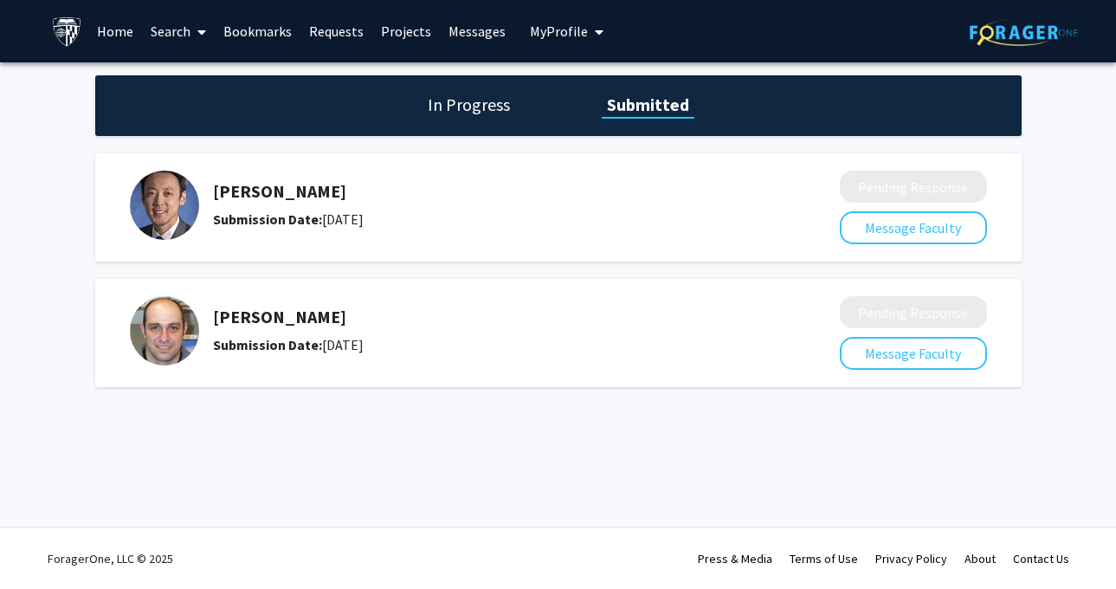
click at [389, 36] on link "Projects" at bounding box center [406, 31] width 68 height 61
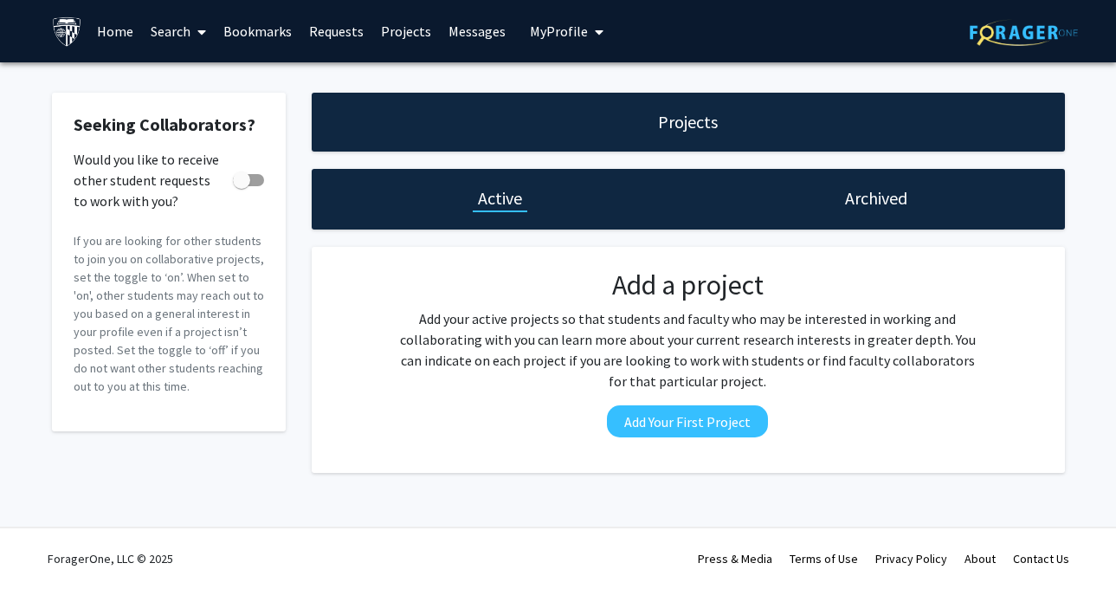
click at [440, 41] on link "Messages" at bounding box center [477, 31] width 74 height 61
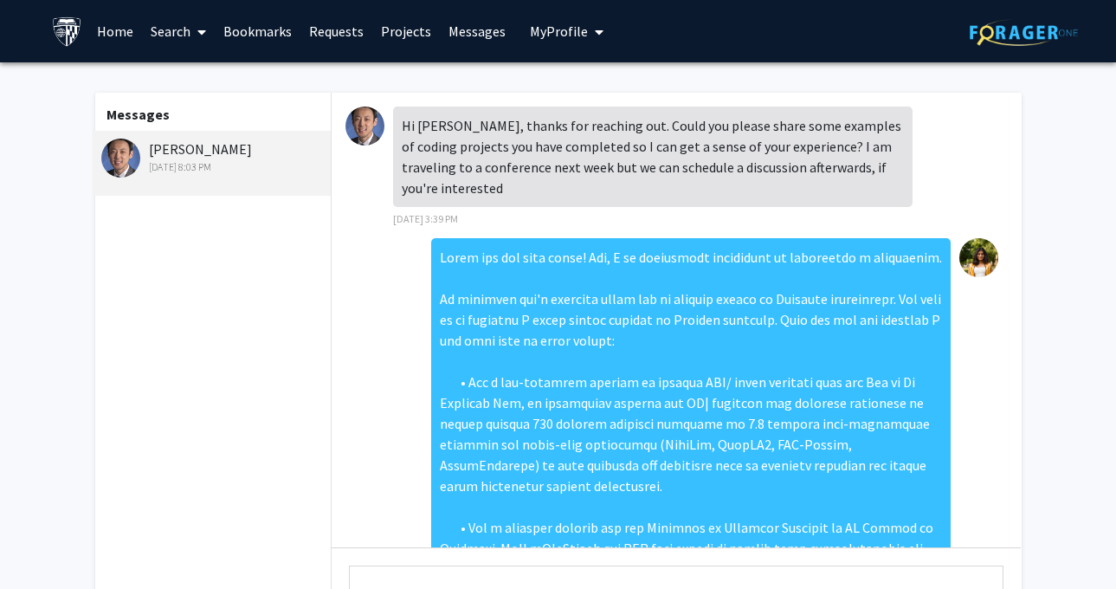
click at [225, 24] on link "Bookmarks" at bounding box center [258, 31] width 86 height 61
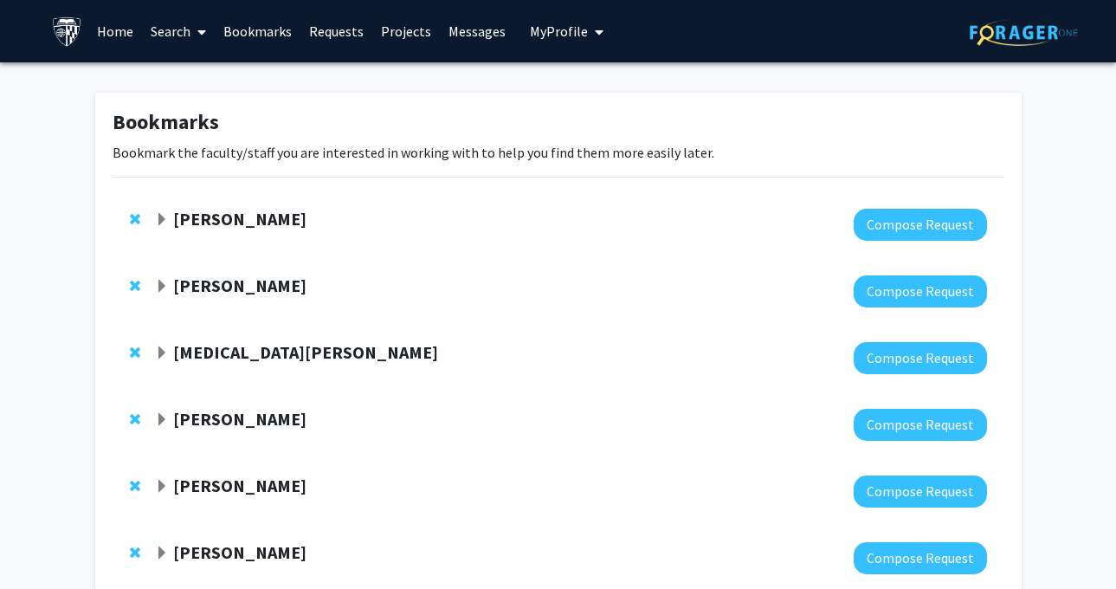
click at [229, 222] on strong "Jeffrey Tornheim" at bounding box center [239, 219] width 133 height 22
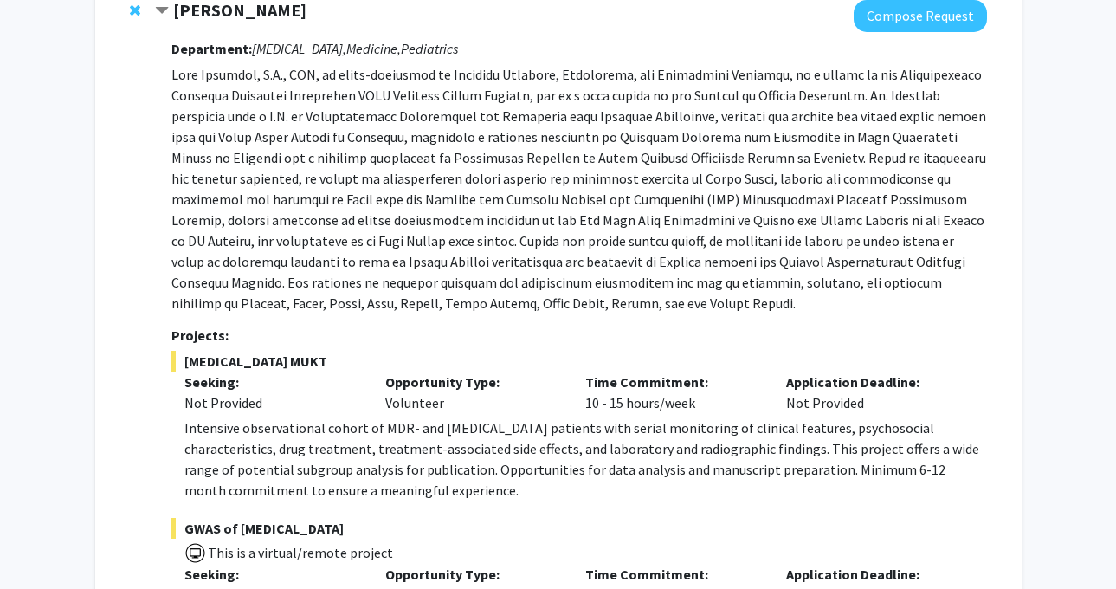
scroll to position [126, 0]
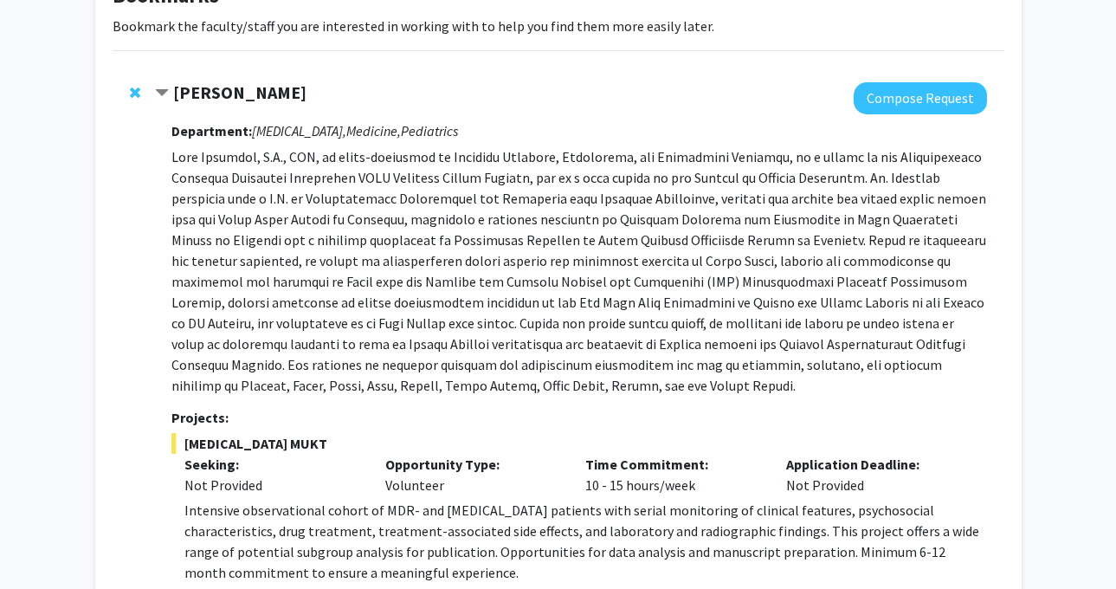
drag, startPoint x: 313, startPoint y: 104, endPoint x: 193, endPoint y: 91, distance: 121.0
click at [193, 91] on div "Jeffrey Tornheim Compose Request Department: Infectious Diseases, Medicine, Ped…" at bounding box center [570, 552] width 831 height 940
drag, startPoint x: 179, startPoint y: 89, endPoint x: 313, endPoint y: 89, distance: 134.1
click at [313, 89] on div "Jeffrey Tornheim" at bounding box center [342, 93] width 374 height 22
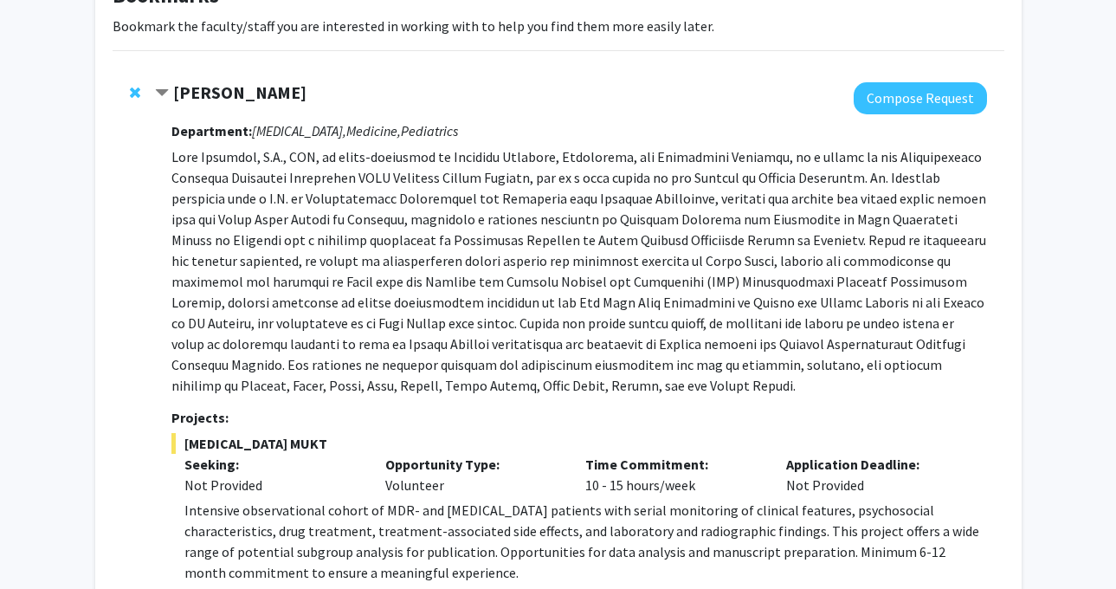
drag, startPoint x: 312, startPoint y: 90, endPoint x: 176, endPoint y: 90, distance: 135.9
click at [176, 90] on div "Jeffrey Tornheim" at bounding box center [342, 93] width 374 height 22
copy strong "Jeffrey Tornheim"
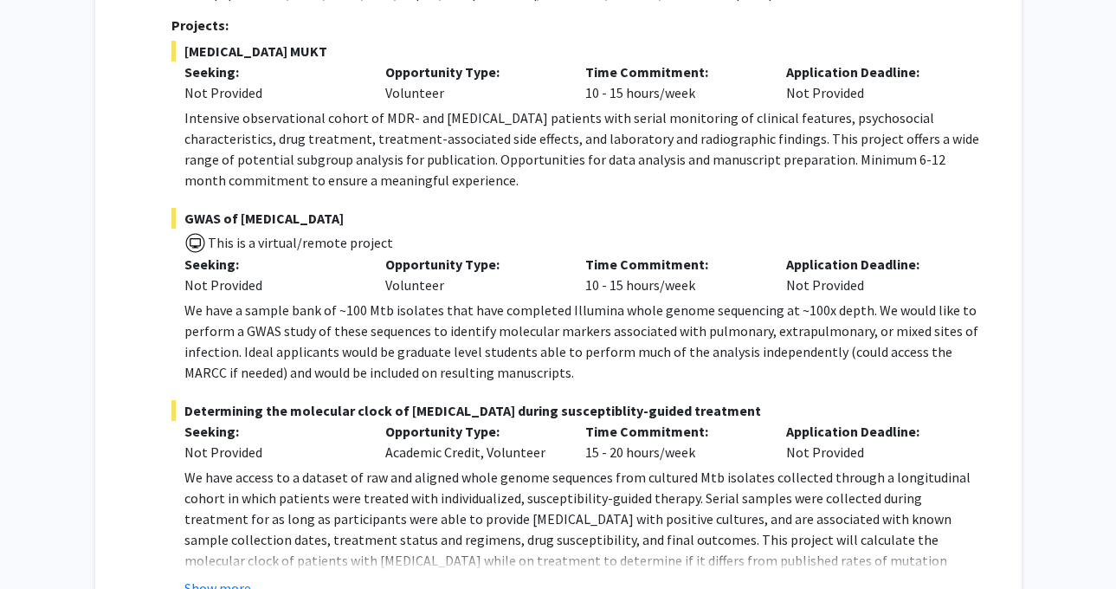
scroll to position [751, 0]
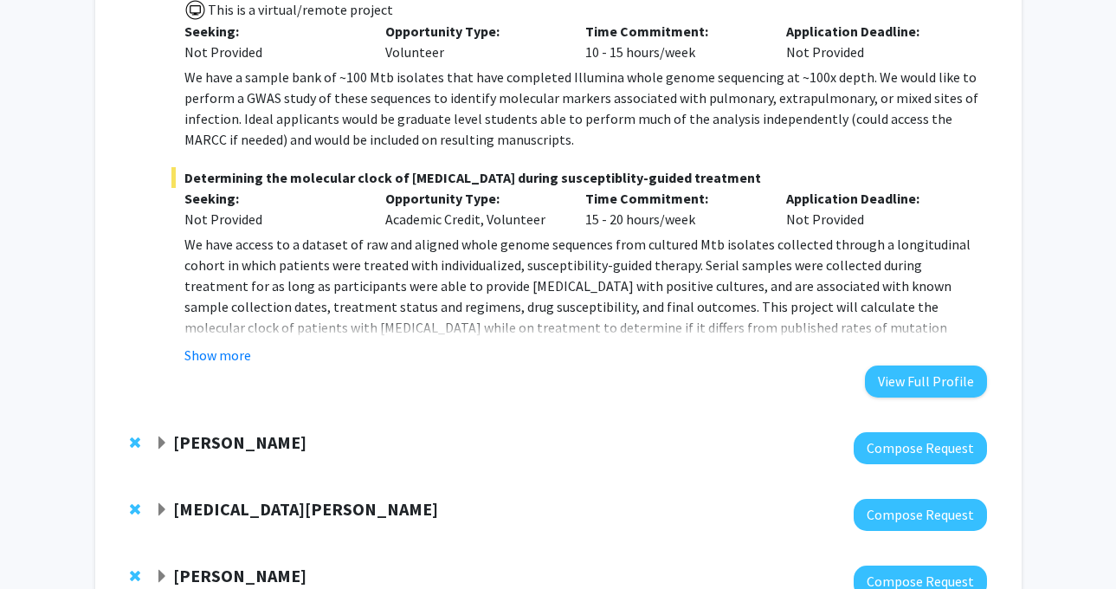
click at [252, 354] on div "Show more" at bounding box center [584, 354] width 801 height 21
click at [242, 353] on button "Show more" at bounding box center [217, 354] width 67 height 21
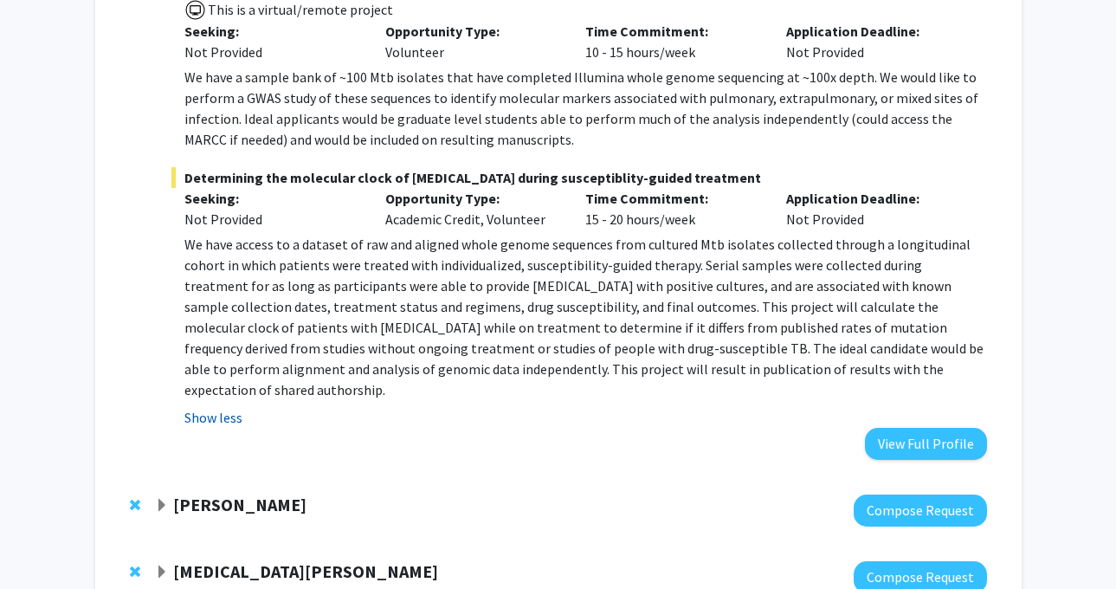
scroll to position [839, 0]
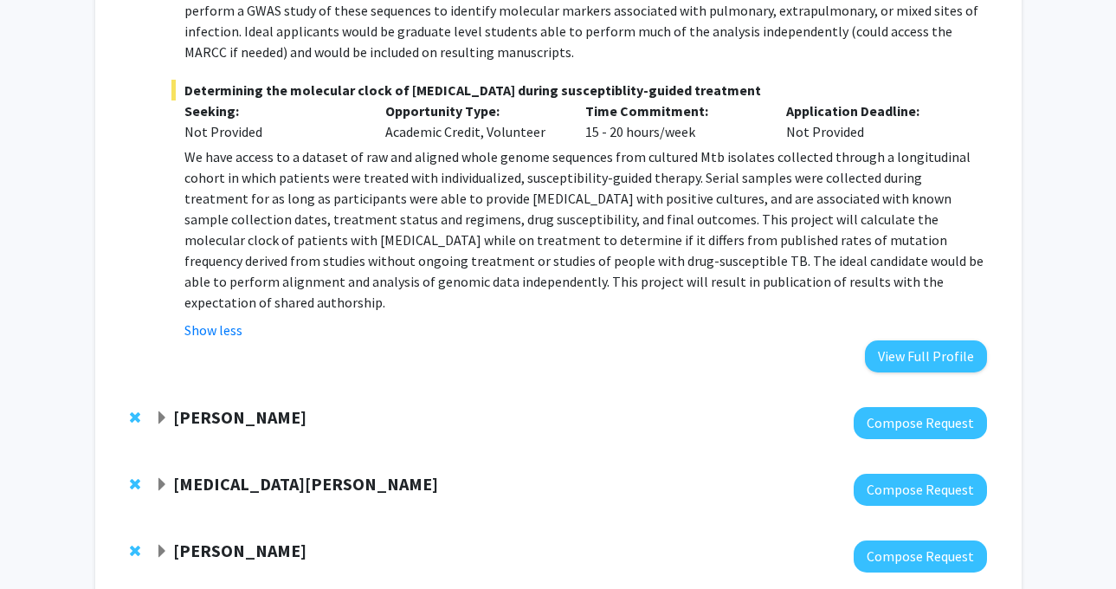
click at [232, 389] on div "Andy McCallion Compose Request" at bounding box center [558, 422] width 891 height 67
click at [232, 406] on strong "Andy McCallion" at bounding box center [239, 417] width 133 height 22
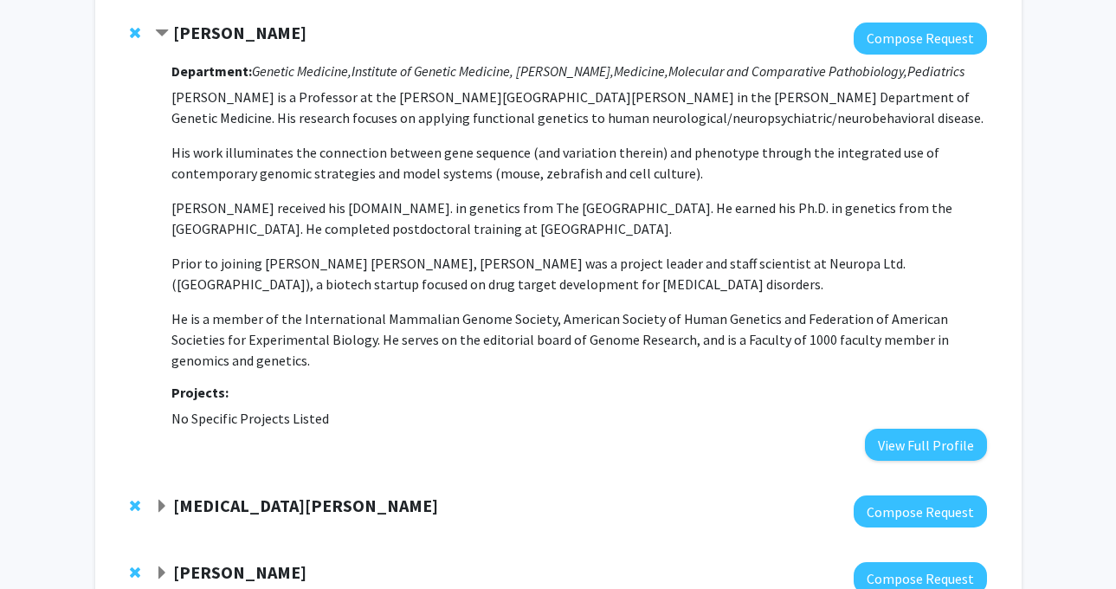
scroll to position [1178, 0]
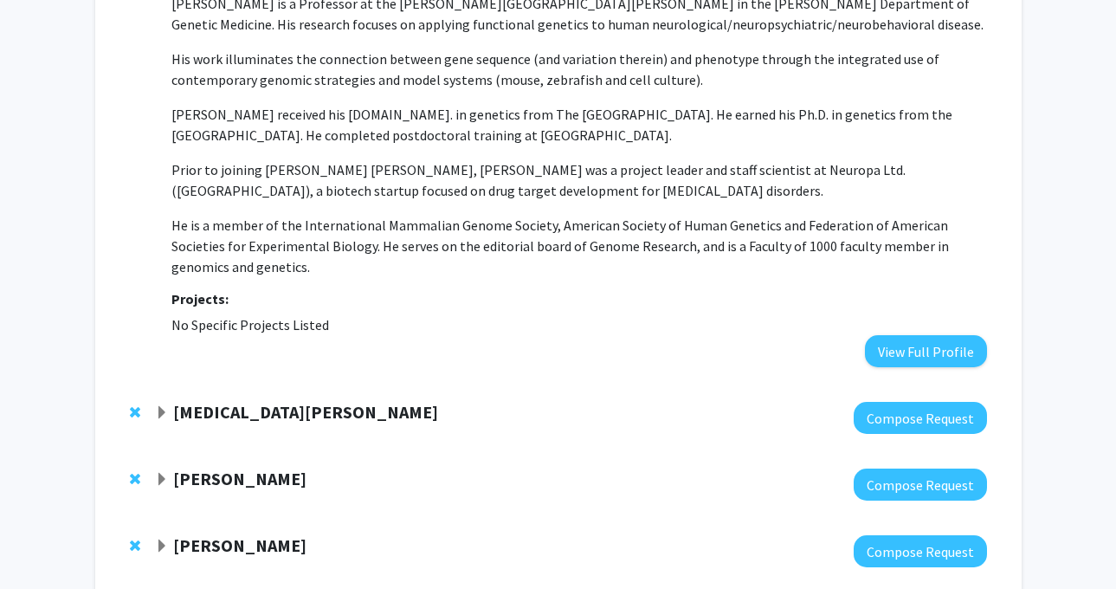
click at [222, 401] on strong "Tao Wang" at bounding box center [305, 412] width 265 height 22
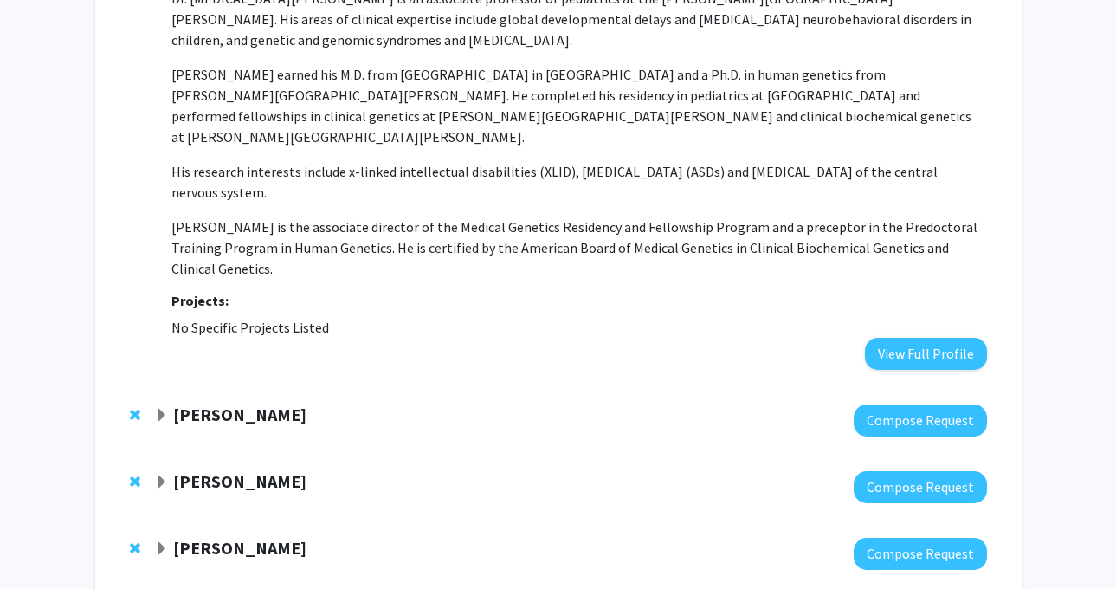
scroll to position [1797, 0]
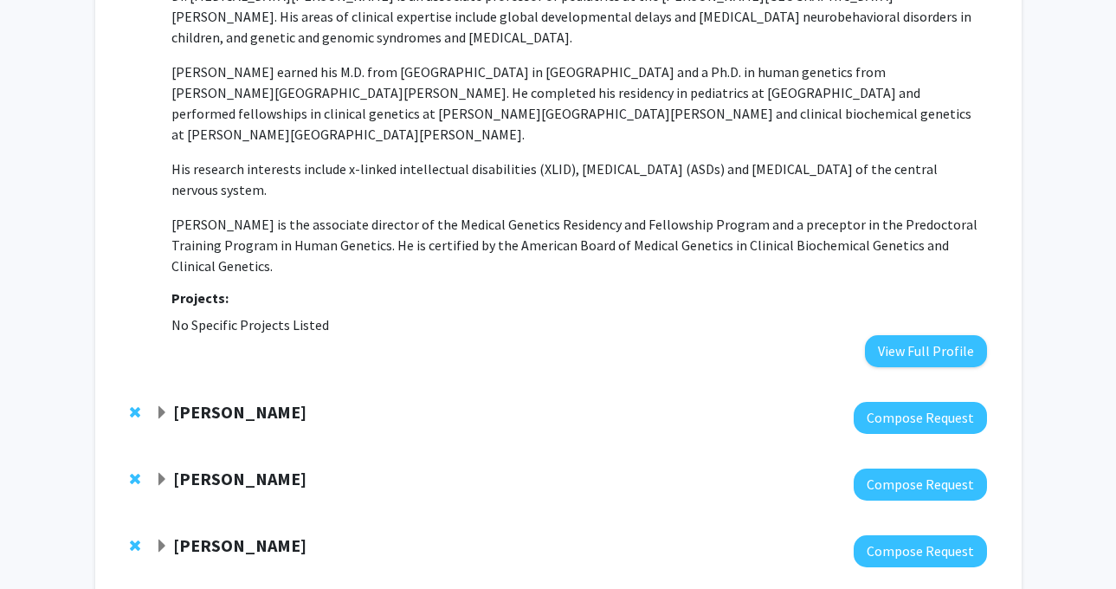
click at [232, 402] on div at bounding box center [570, 418] width 831 height 32
click at [236, 401] on strong "[PERSON_NAME]" at bounding box center [239, 412] width 133 height 22
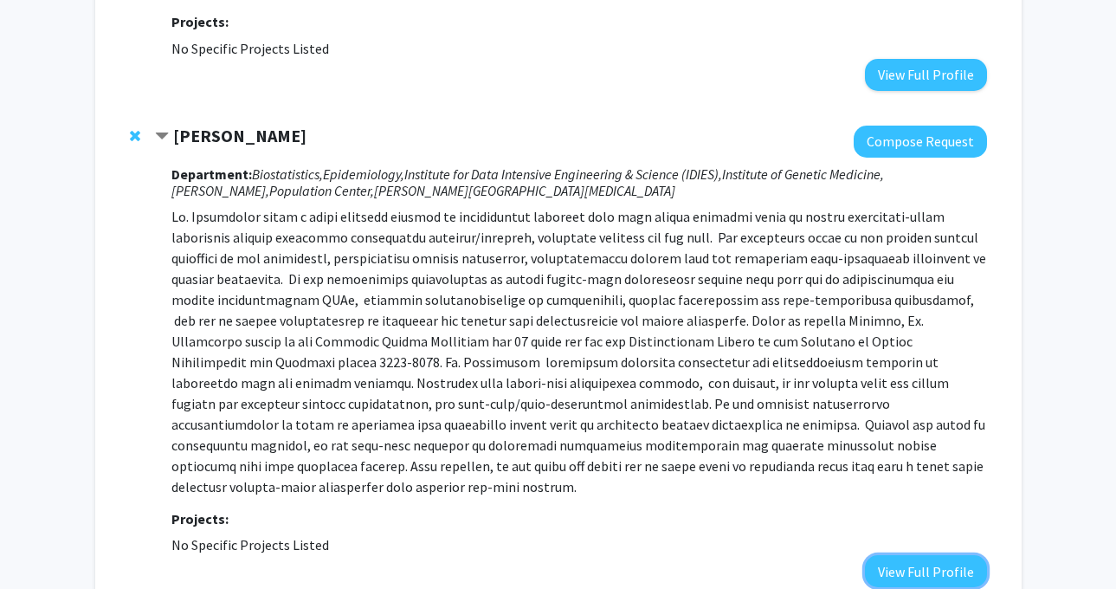
scroll to position [2074, 0]
click at [880, 554] on button "View Full Profile" at bounding box center [926, 570] width 122 height 32
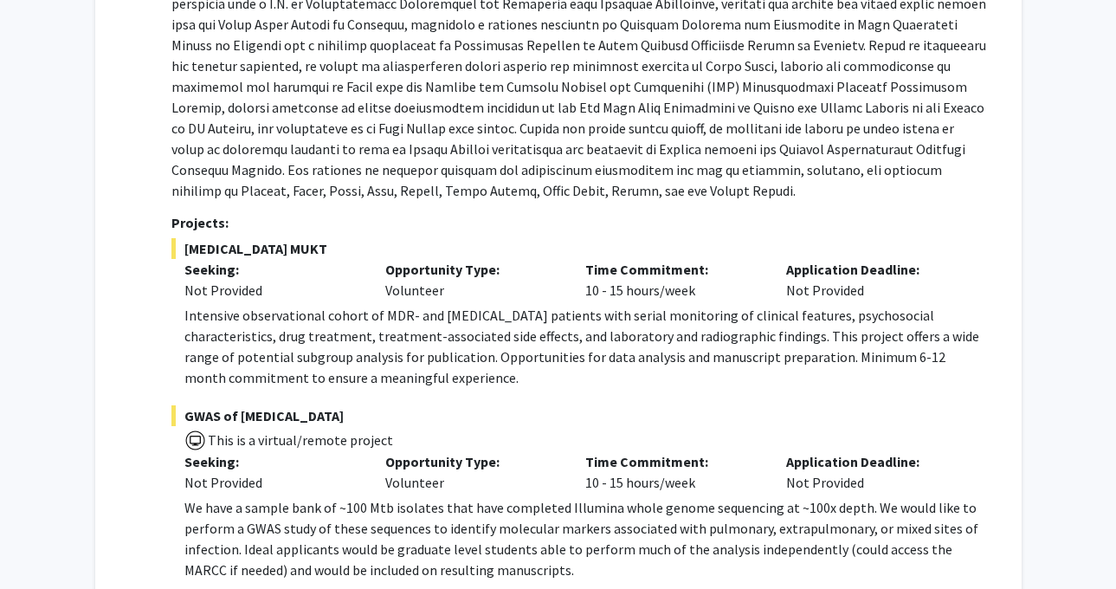
scroll to position [0, 0]
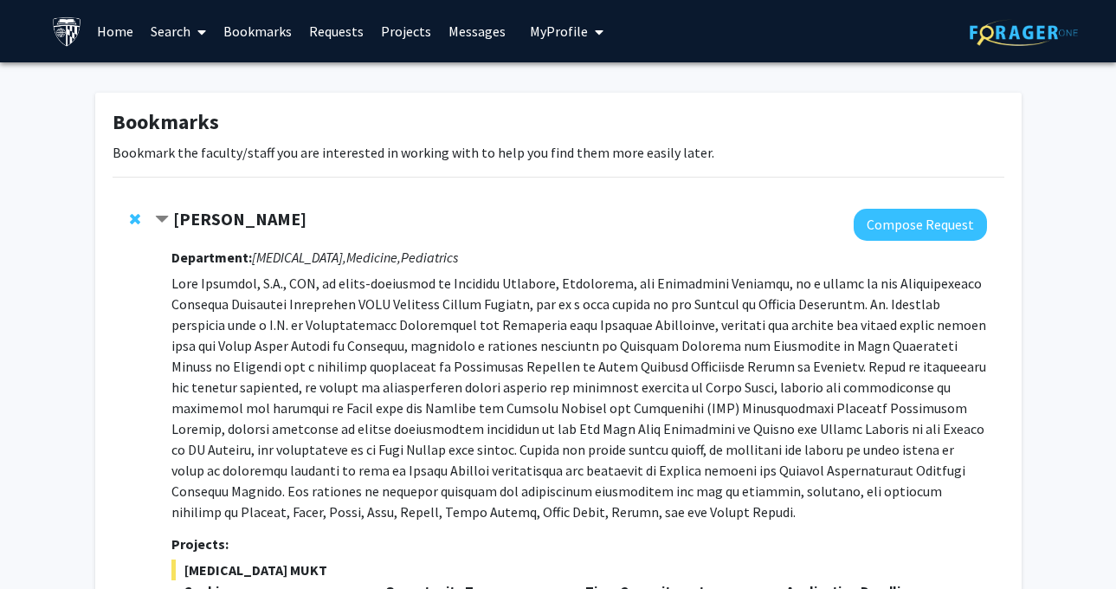
click at [588, 35] on span "My profile dropdown to access profile and logout" at bounding box center [596, 32] width 16 height 61
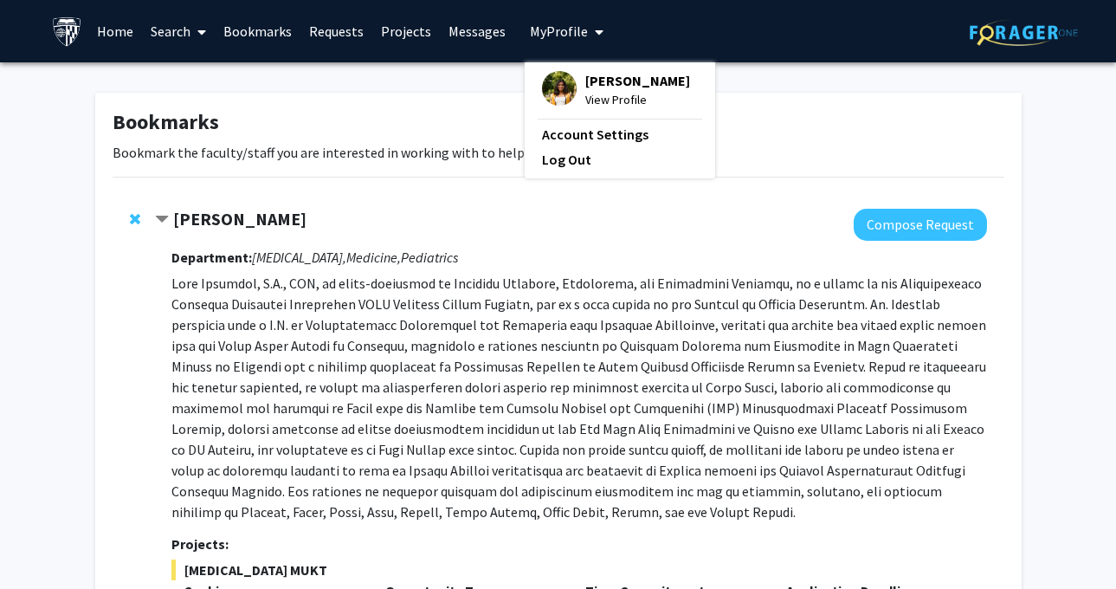
click at [606, 79] on span "[PERSON_NAME]" at bounding box center [637, 80] width 105 height 19
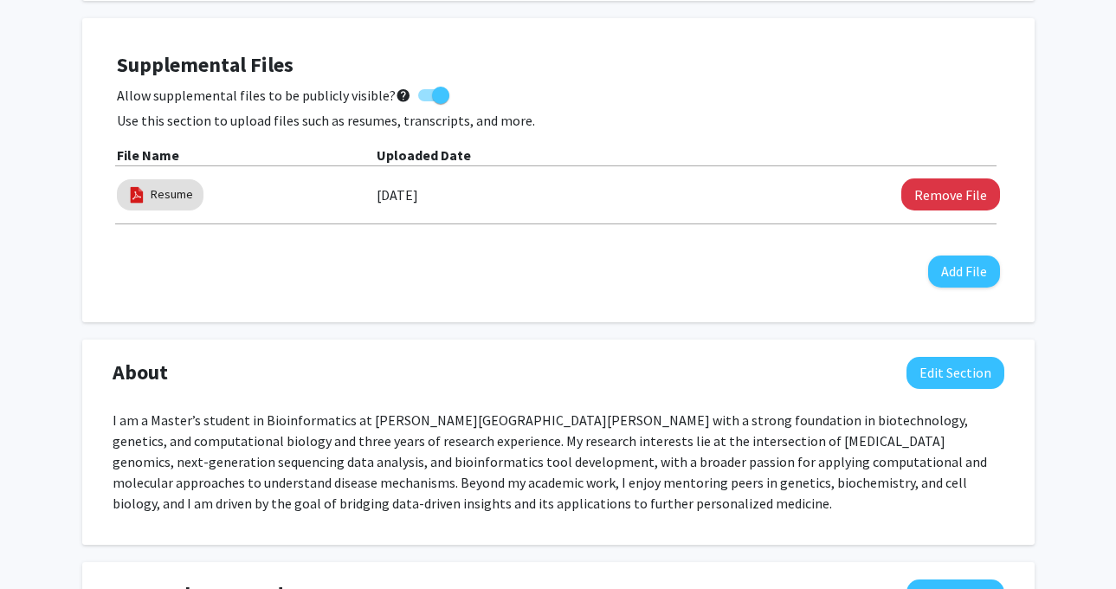
scroll to position [495, 0]
click at [929, 190] on button "Remove File" at bounding box center [950, 193] width 99 height 32
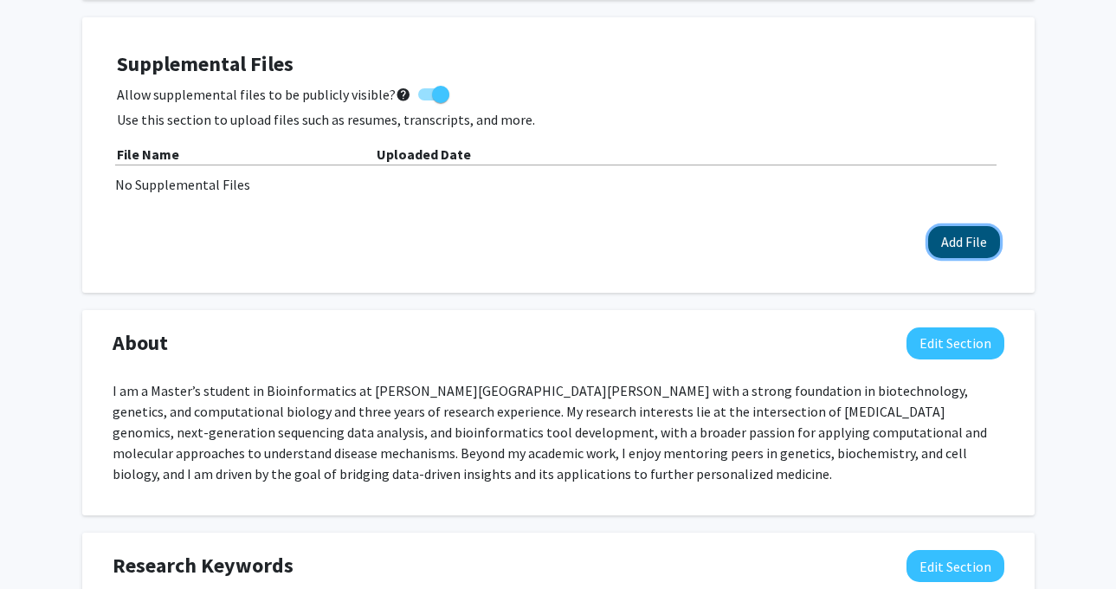
click at [955, 241] on button "Add File" at bounding box center [964, 242] width 72 height 32
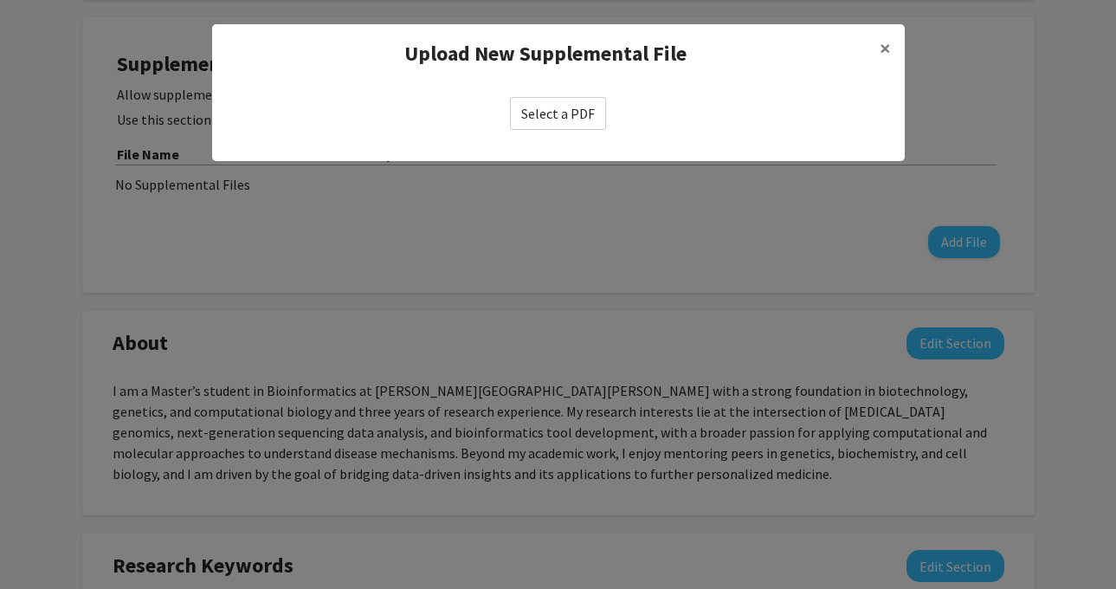
click at [595, 100] on label "Select a PDF" at bounding box center [558, 113] width 96 height 33
click at [0, 0] on input "Select a PDF" at bounding box center [0, 0] width 0 height 0
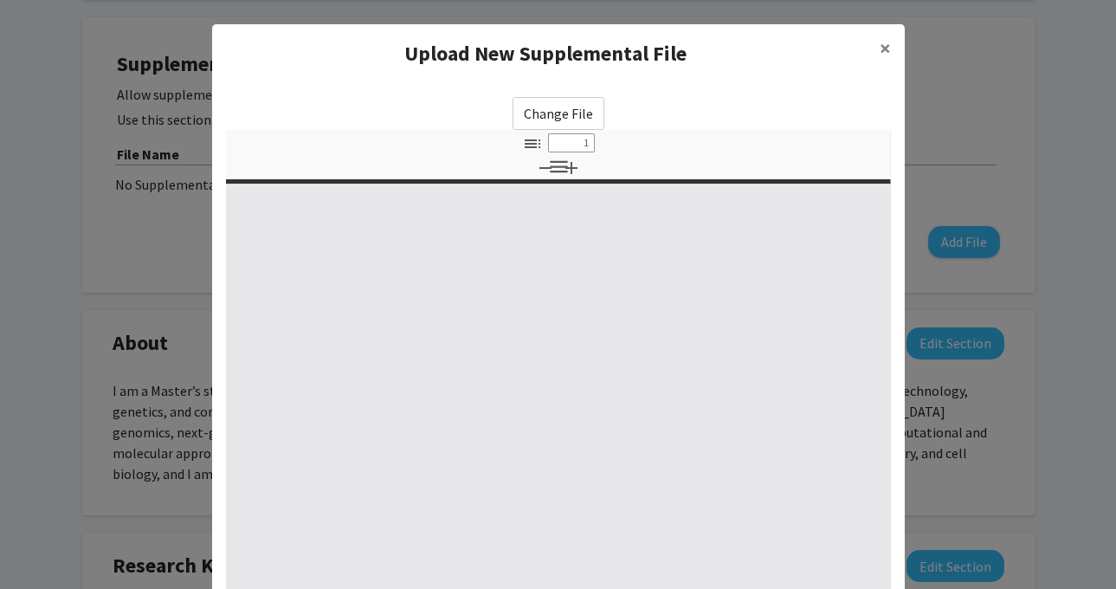
select select "custom"
type input "0"
select select "custom"
type input "1"
select select "auto"
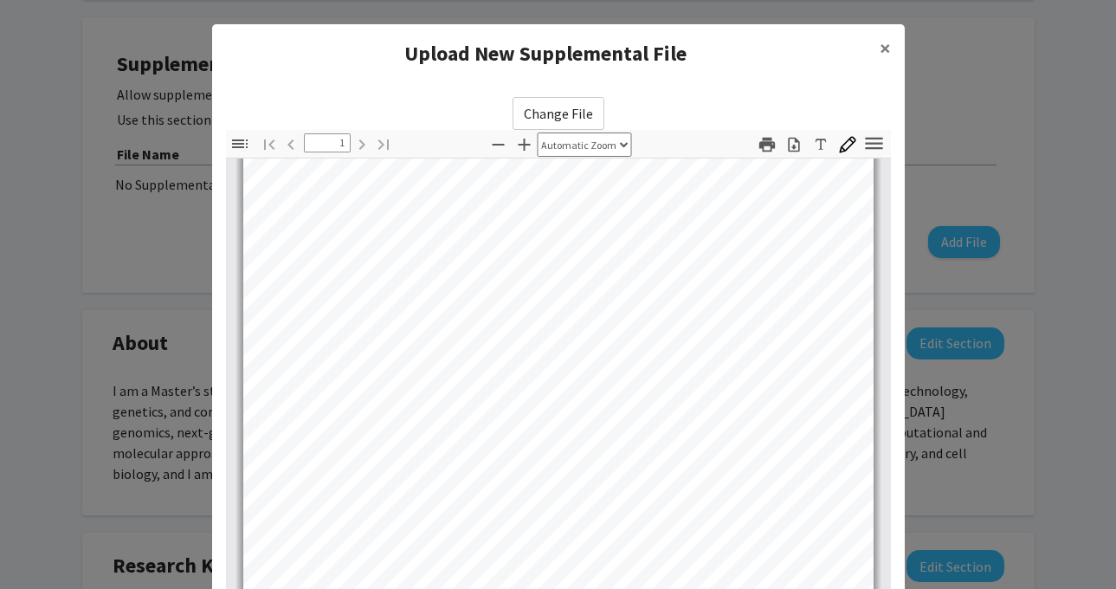
scroll to position [231, 0]
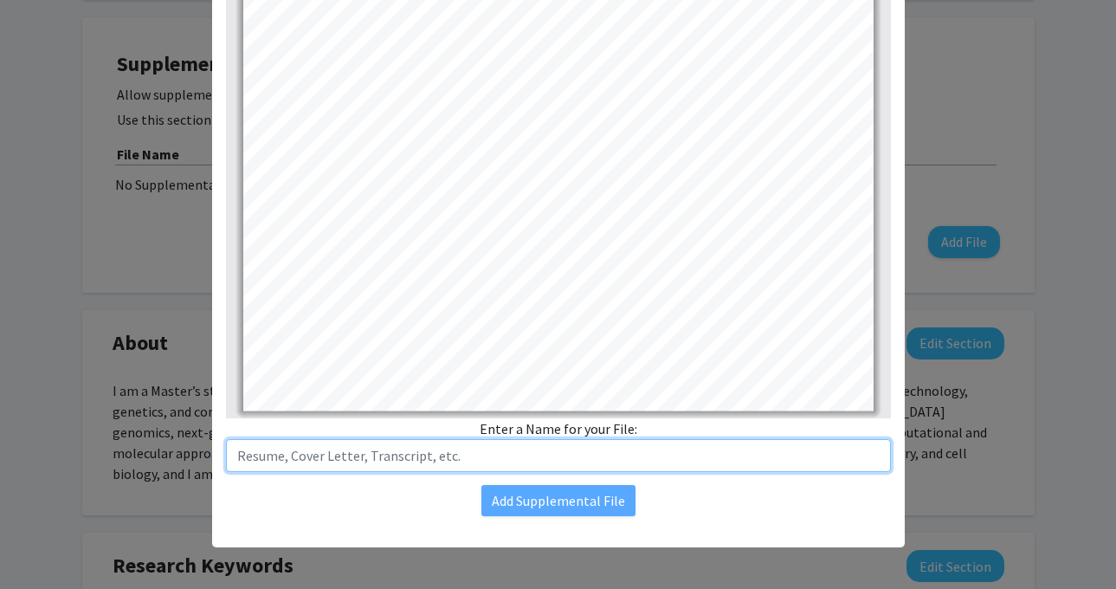
click at [506, 453] on input "text" at bounding box center [558, 455] width 665 height 33
type input "Resume"
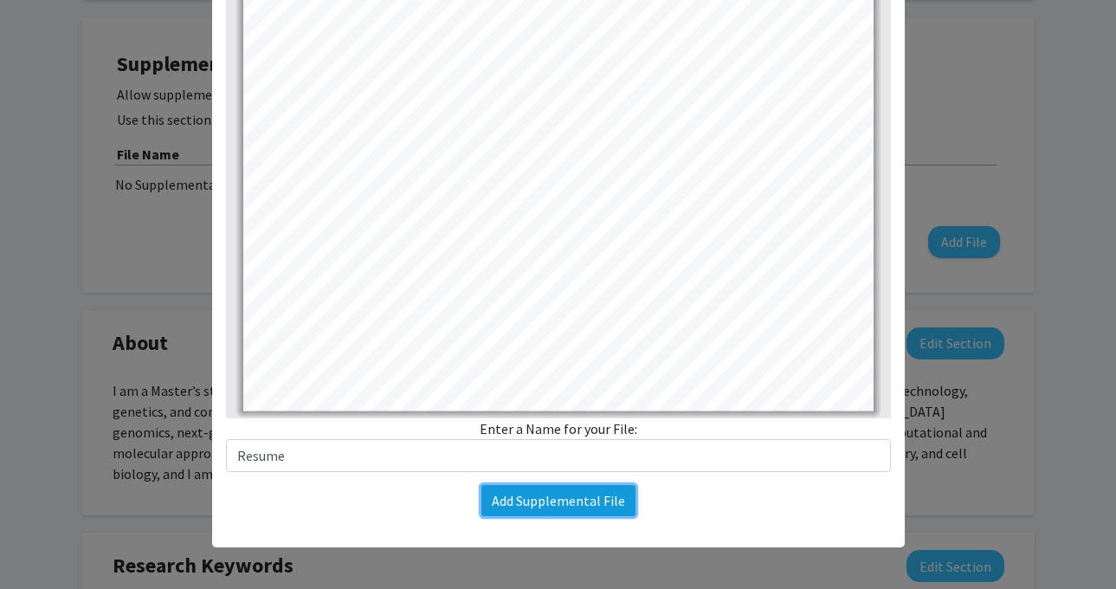
click at [546, 501] on button "Add Supplemental File" at bounding box center [558, 500] width 154 height 31
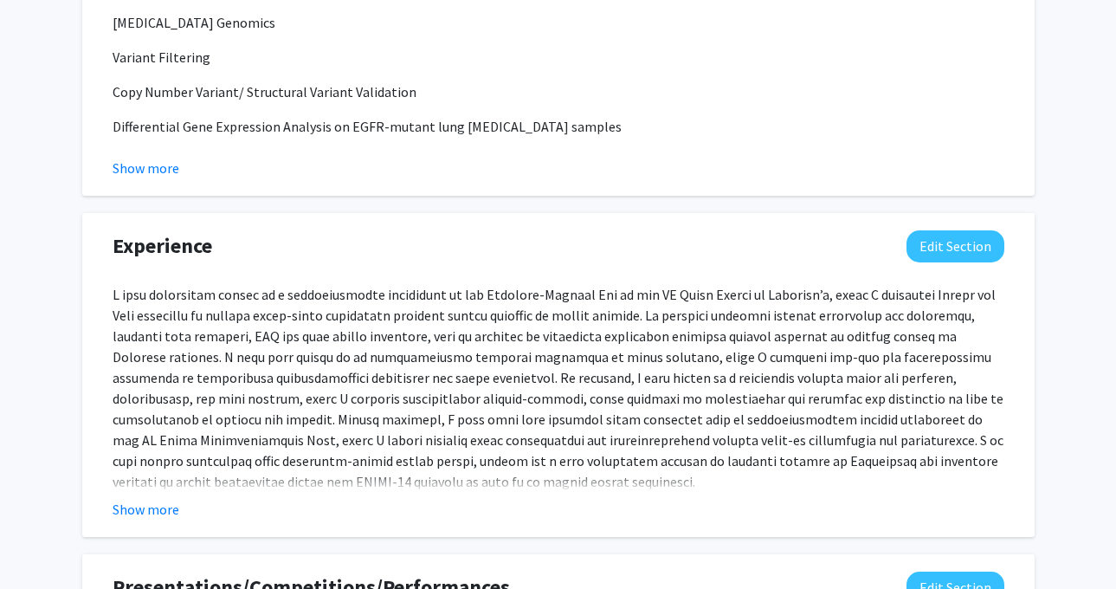
scroll to position [1138, 0]
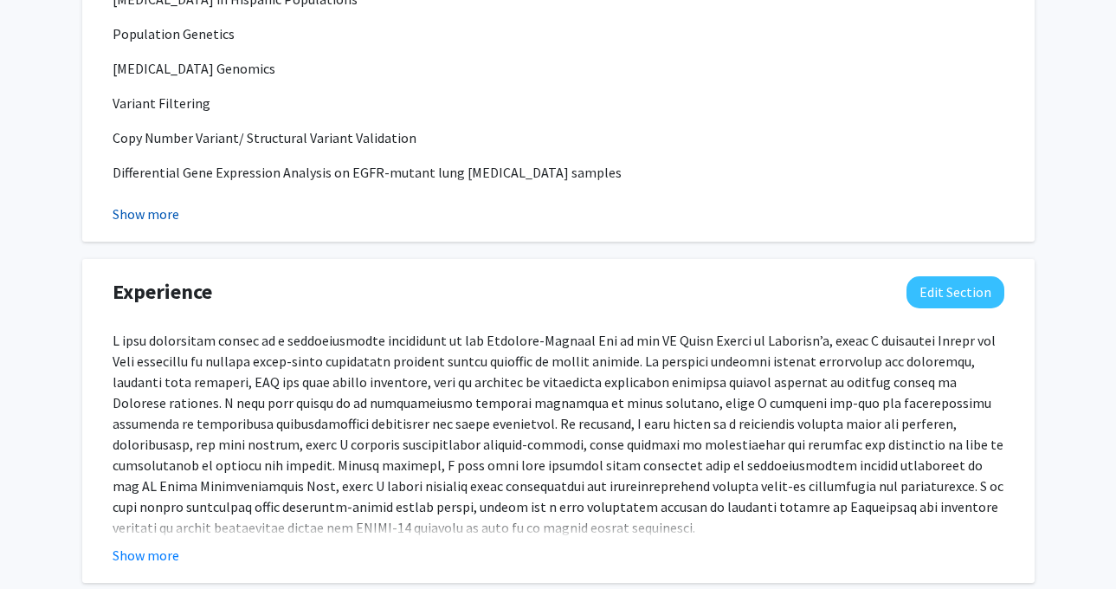
click at [156, 218] on button "Show more" at bounding box center [146, 213] width 67 height 21
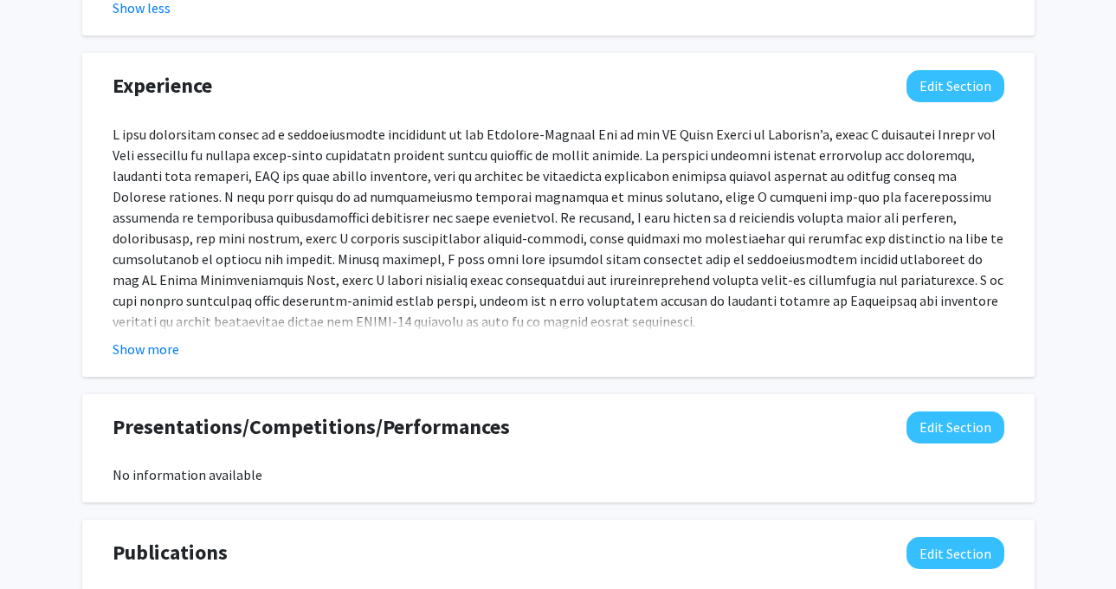
scroll to position [1380, 0]
click at [136, 345] on button "Show more" at bounding box center [146, 348] width 67 height 21
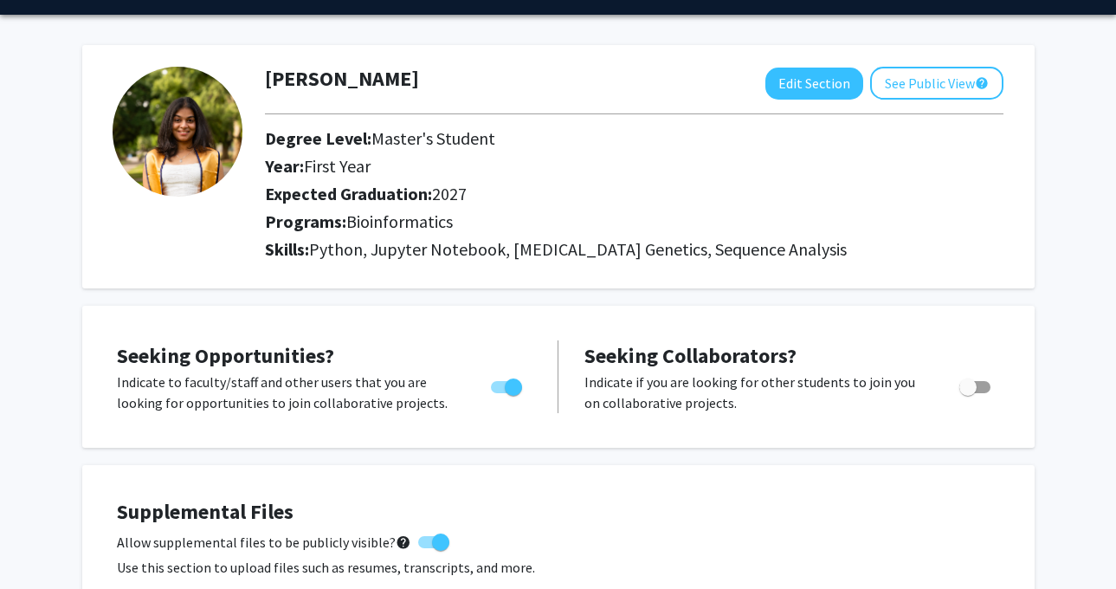
scroll to position [14, 0]
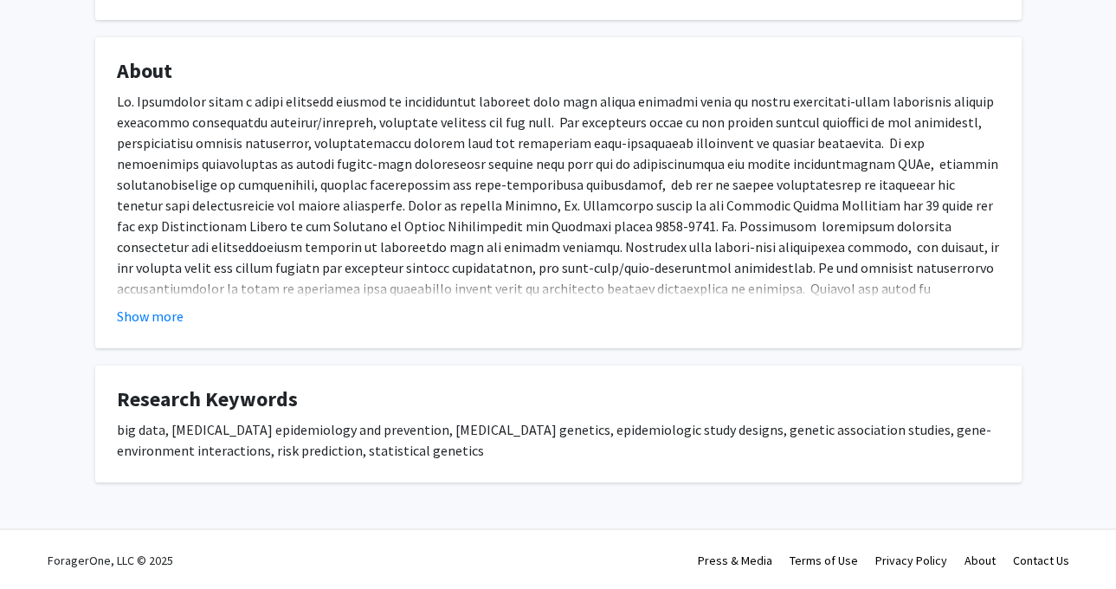
scroll to position [299, 0]
click at [170, 329] on fg-card "About Show more" at bounding box center [558, 191] width 926 height 311
click at [170, 315] on button "Show more" at bounding box center [150, 315] width 67 height 21
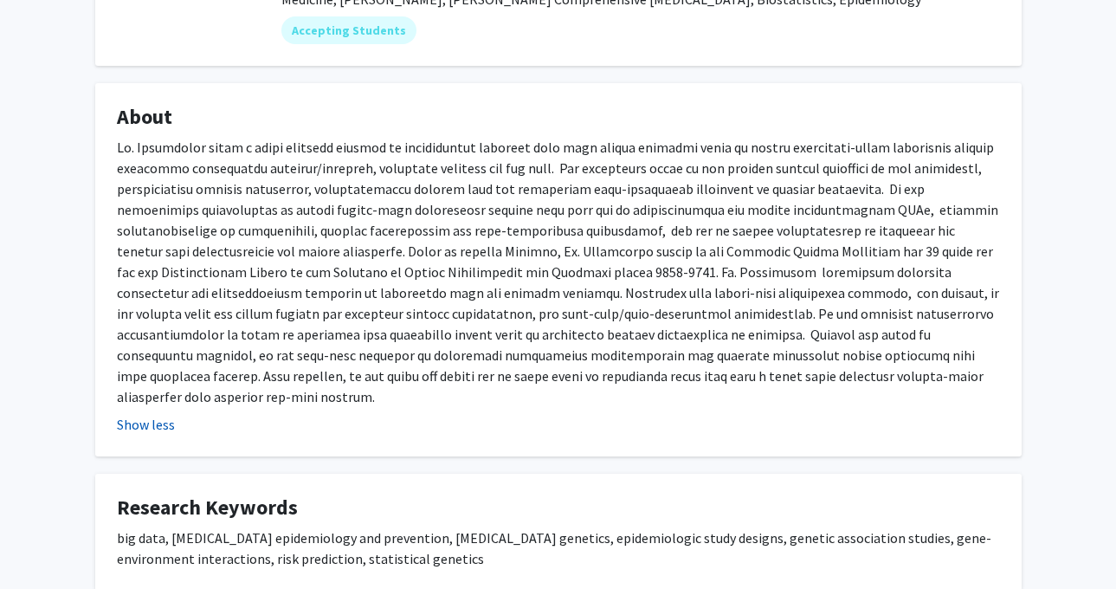
scroll to position [0, 0]
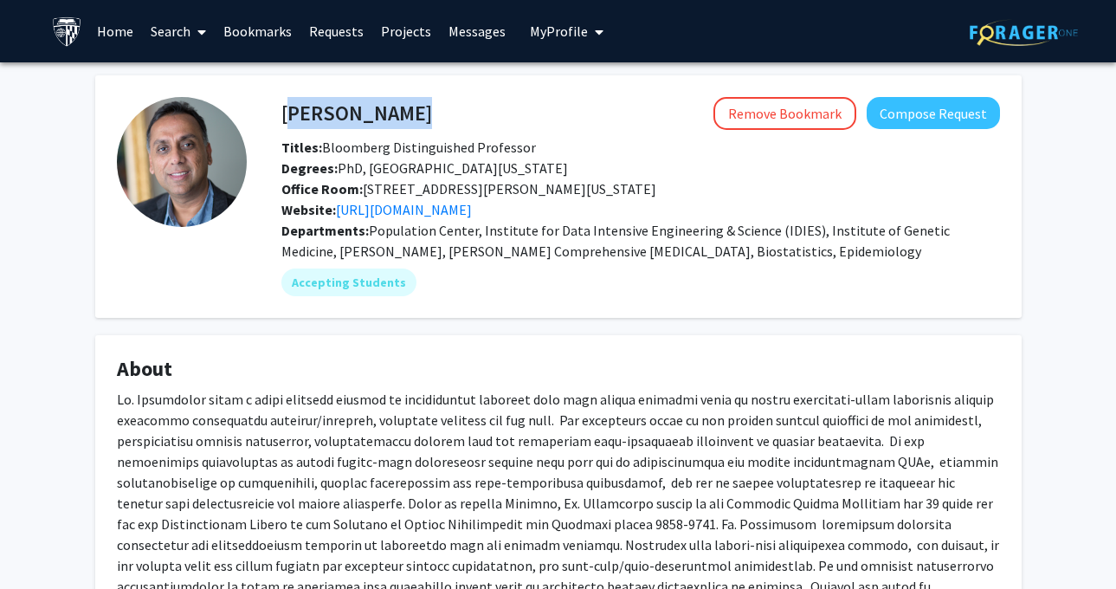
drag, startPoint x: 454, startPoint y: 123, endPoint x: 281, endPoint y: 105, distance: 173.2
click at [281, 105] on div "[PERSON_NAME] Remove Bookmark Compose Request" at bounding box center [640, 113] width 744 height 33
copy h4 "[PERSON_NAME]"
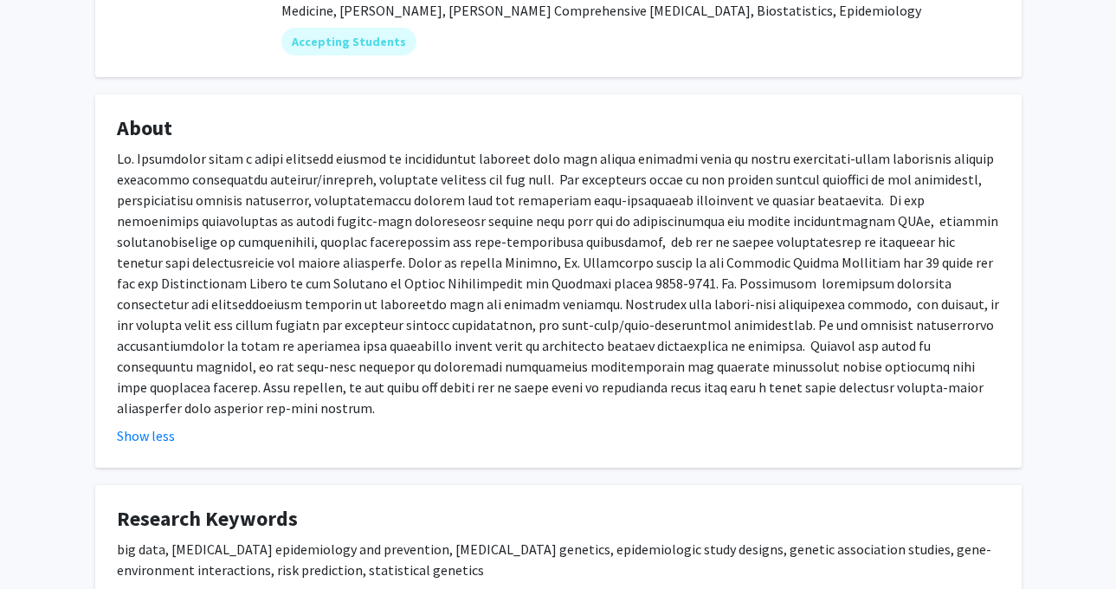
scroll to position [260, 0]
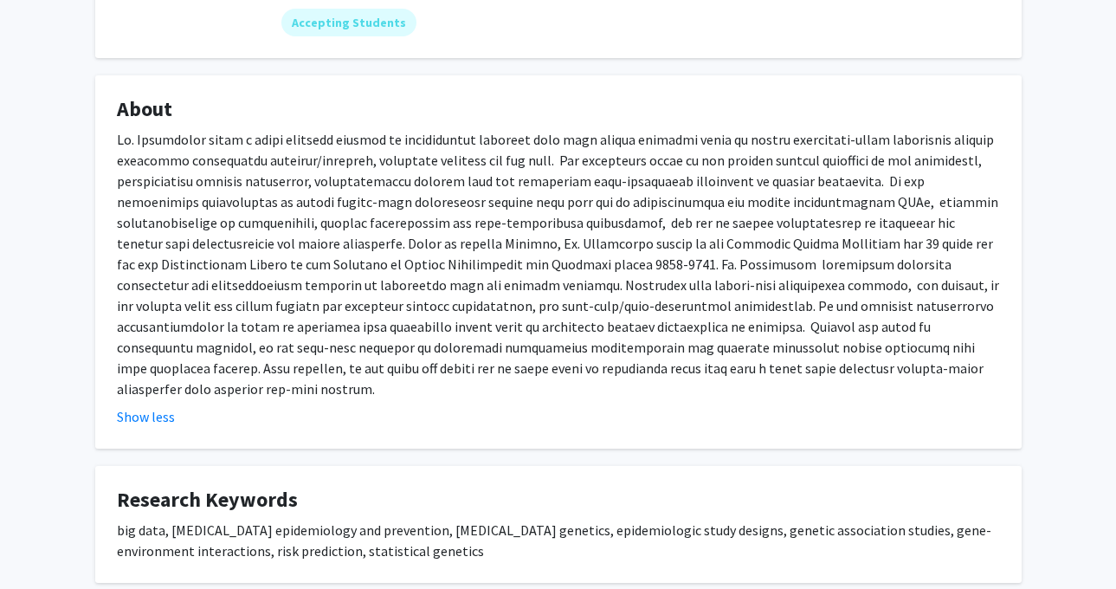
click at [741, 371] on div at bounding box center [558, 264] width 883 height 270
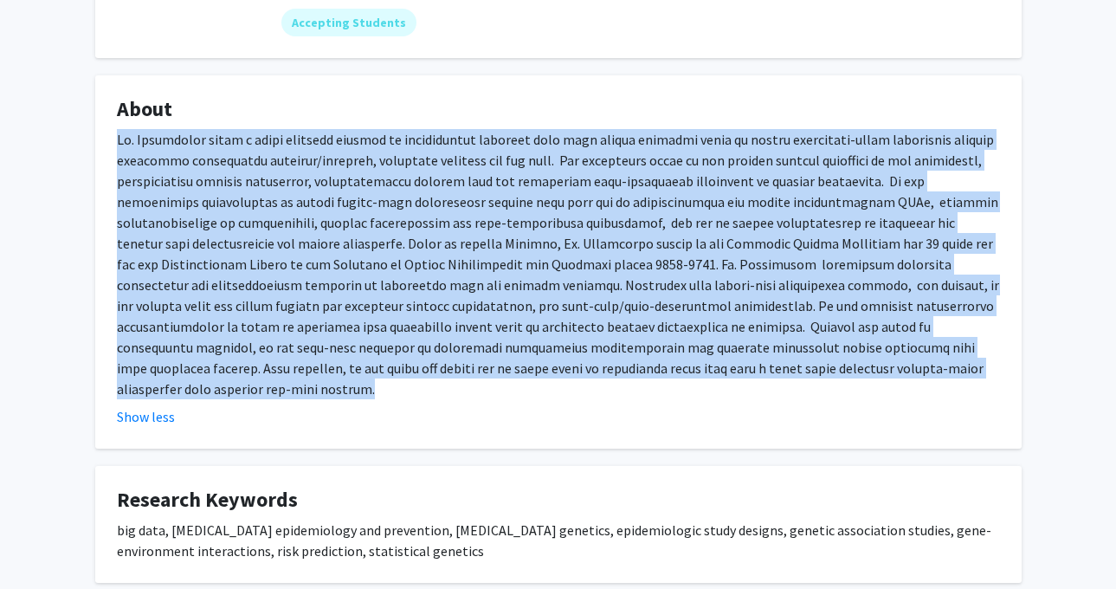
drag, startPoint x: 736, startPoint y: 371, endPoint x: 118, endPoint y: 138, distance: 660.3
click at [118, 138] on div at bounding box center [558, 264] width 883 height 270
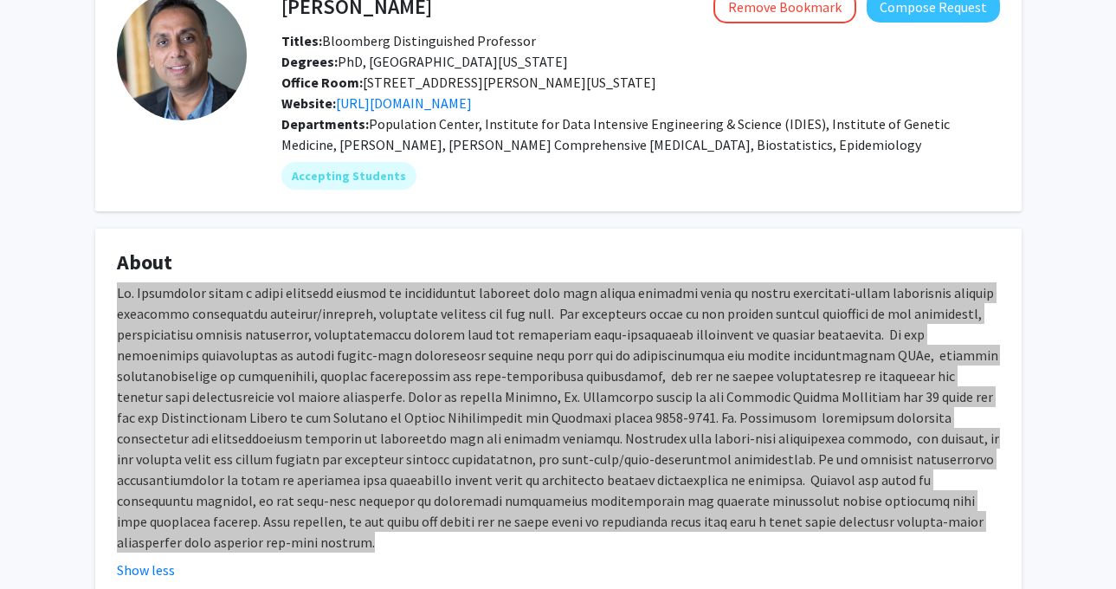
scroll to position [118, 0]
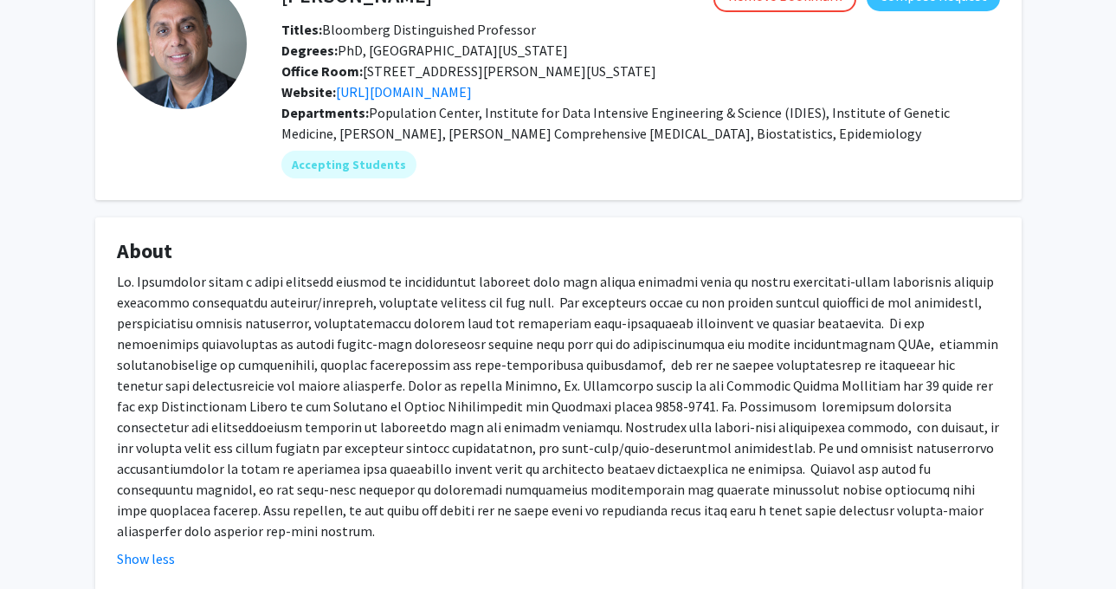
click at [130, 316] on div at bounding box center [558, 406] width 883 height 270
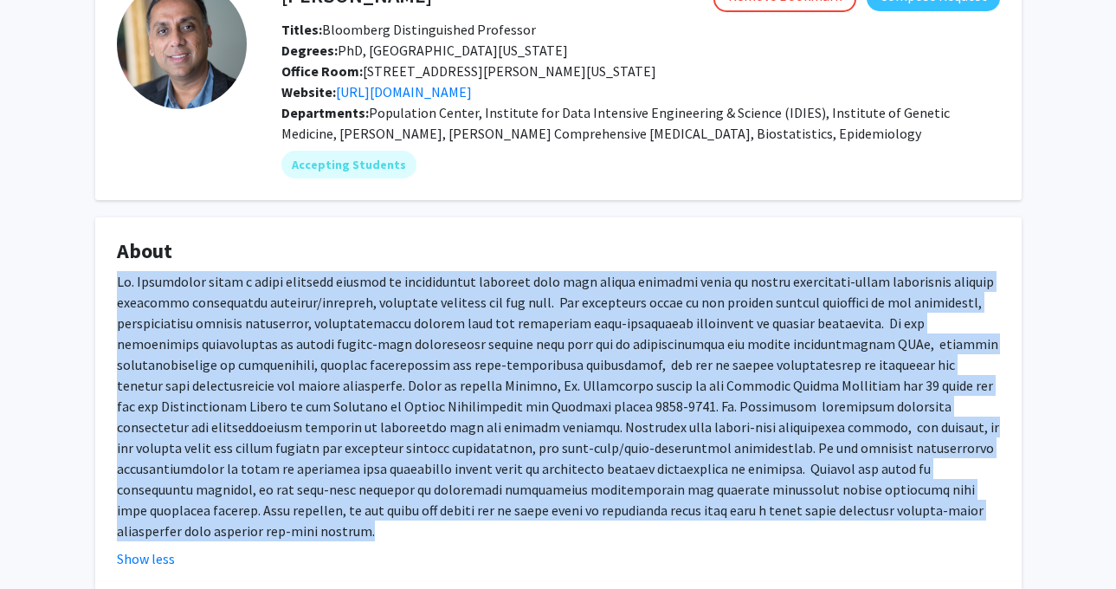
drag, startPoint x: 118, startPoint y: 278, endPoint x: 698, endPoint y: 521, distance: 629.6
click at [698, 521] on fg-read-more "Show less" at bounding box center [558, 420] width 883 height 298
copy div "Dr. Chatterjee leads a broad research program in quantitative research that cut…"
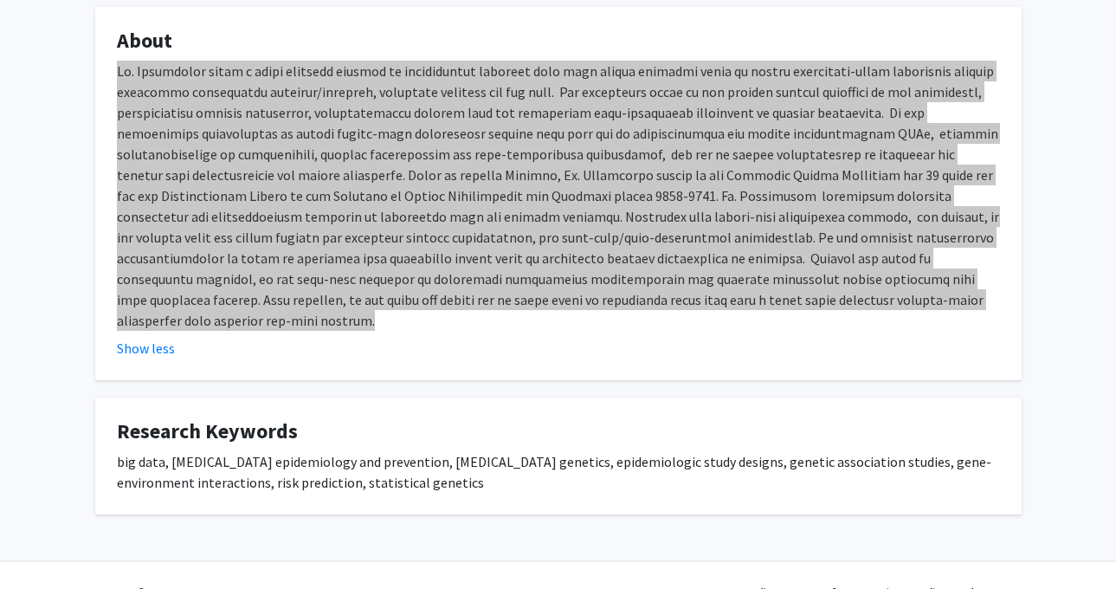
scroll to position [0, 0]
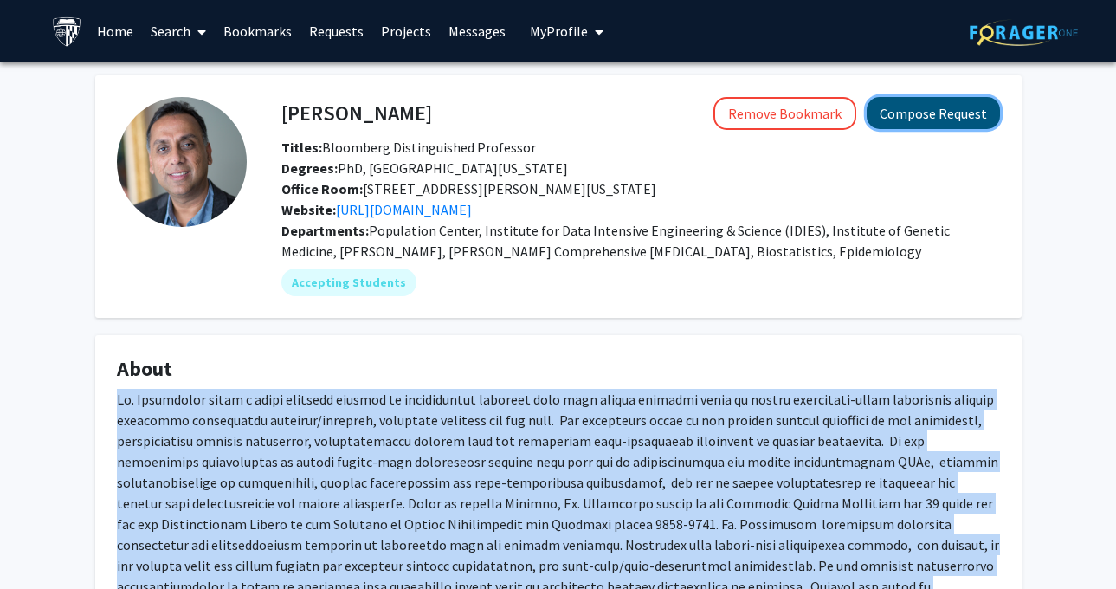
click at [934, 113] on button "Compose Request" at bounding box center [932, 113] width 133 height 32
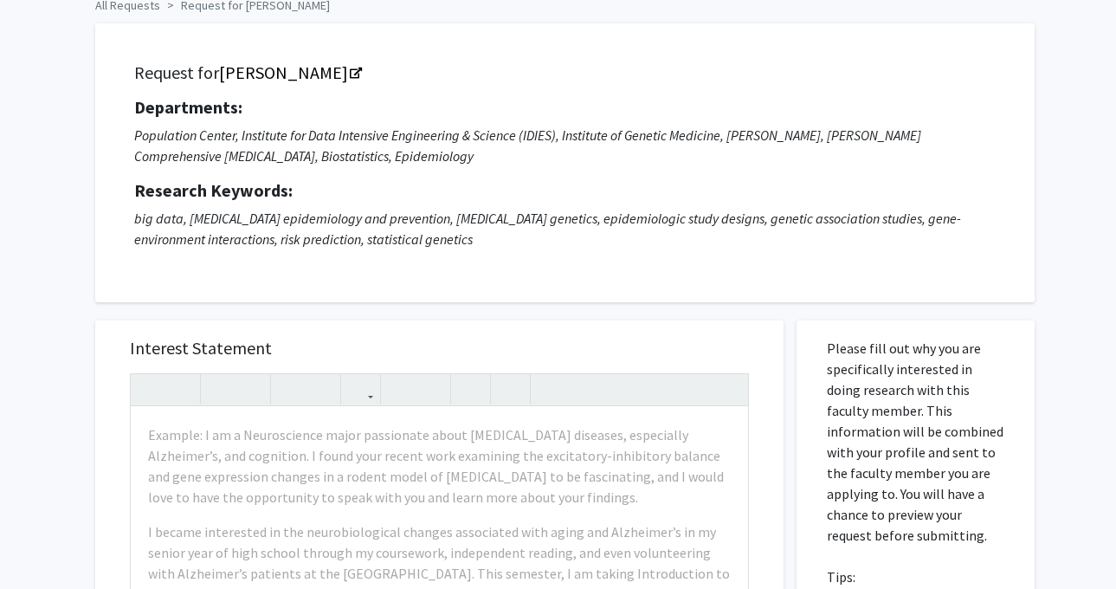
scroll to position [179, 0]
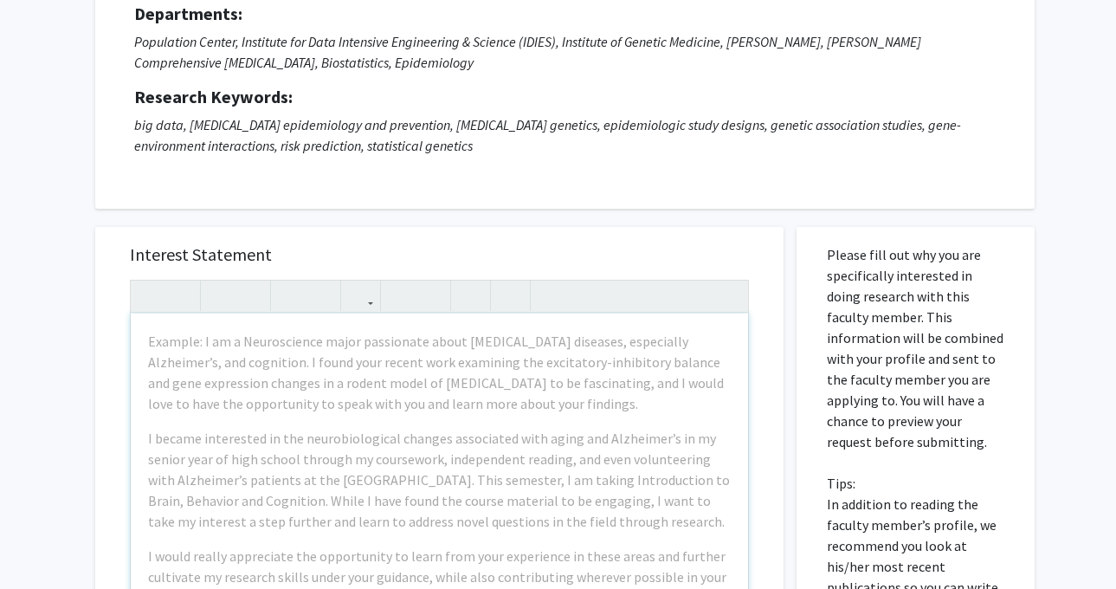
click at [447, 532] on div "Example: I am a Neuroscience major passionate about [MEDICAL_DATA] diseases, es…" at bounding box center [439, 511] width 617 height 396
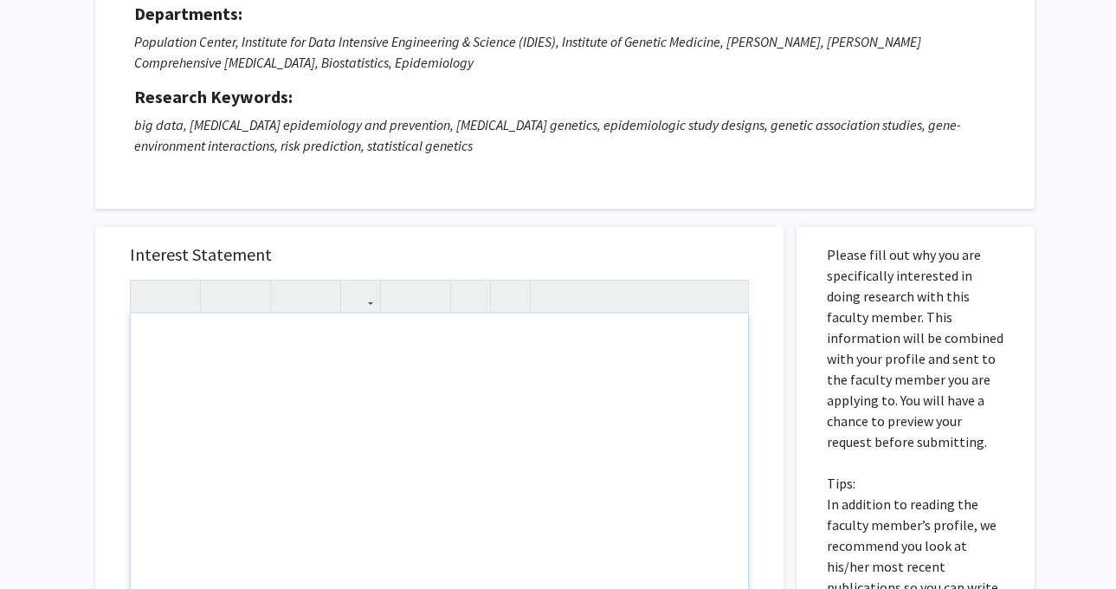
paste div "Note to users with screen readers: Please press Alt+0 or Option+0 to deactivate…"
type textarea "<p>Dear Dr. Chatterjee,</p><br><p>My name is Richa Kakde, and I am a first-year…"
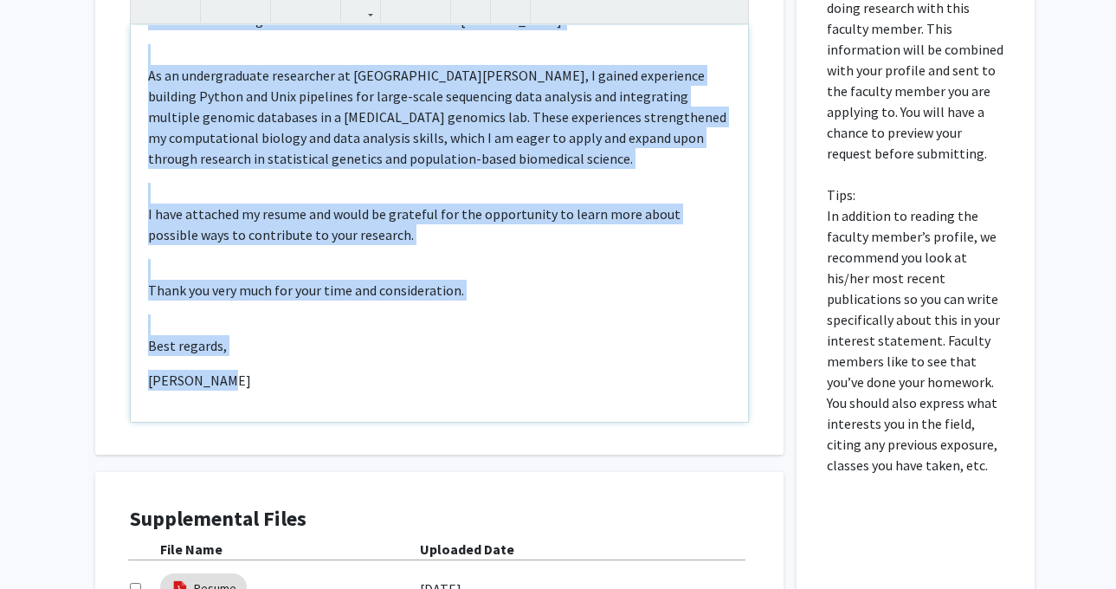
scroll to position [702, 0]
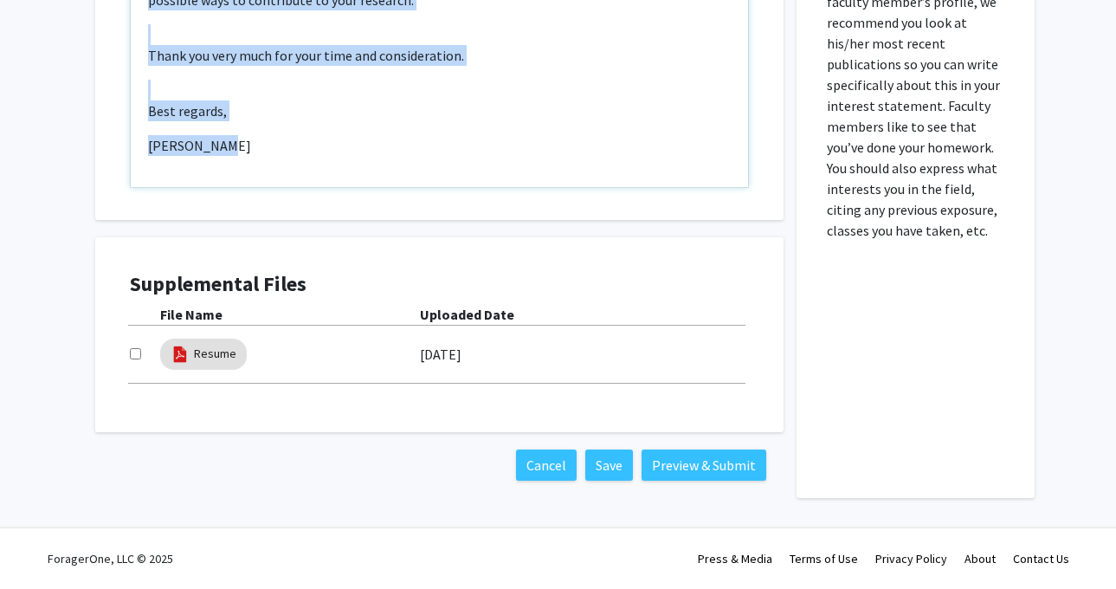
drag, startPoint x: 145, startPoint y: 331, endPoint x: 319, endPoint y: 142, distance: 257.2
copy div "Dear Dr. Chatterjee, My name is Richa Kakde, and I am a first-year M.S. student…"
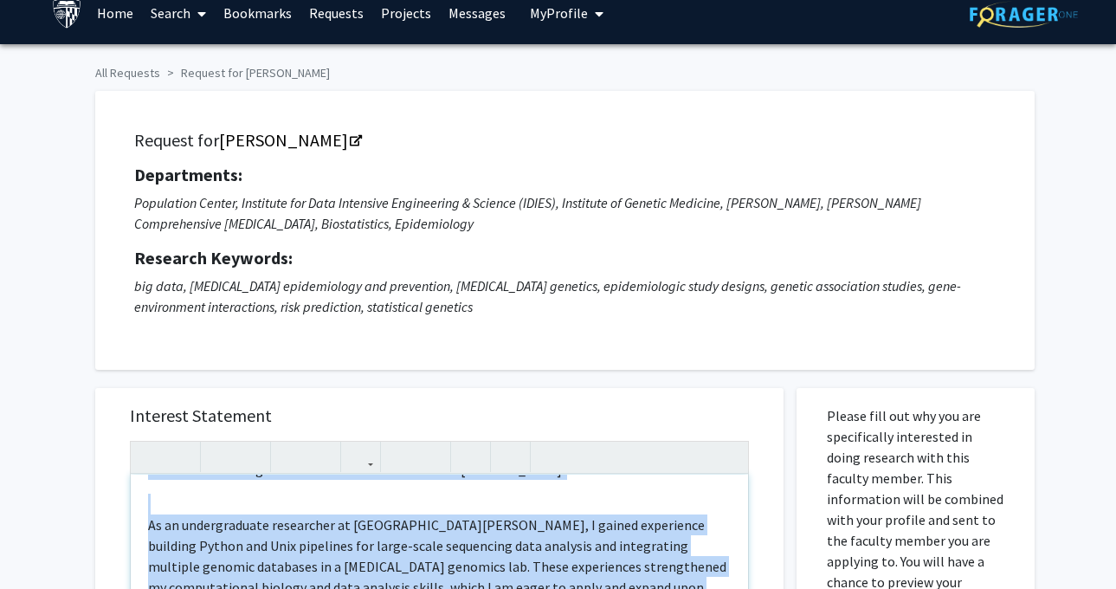
scroll to position [0, 0]
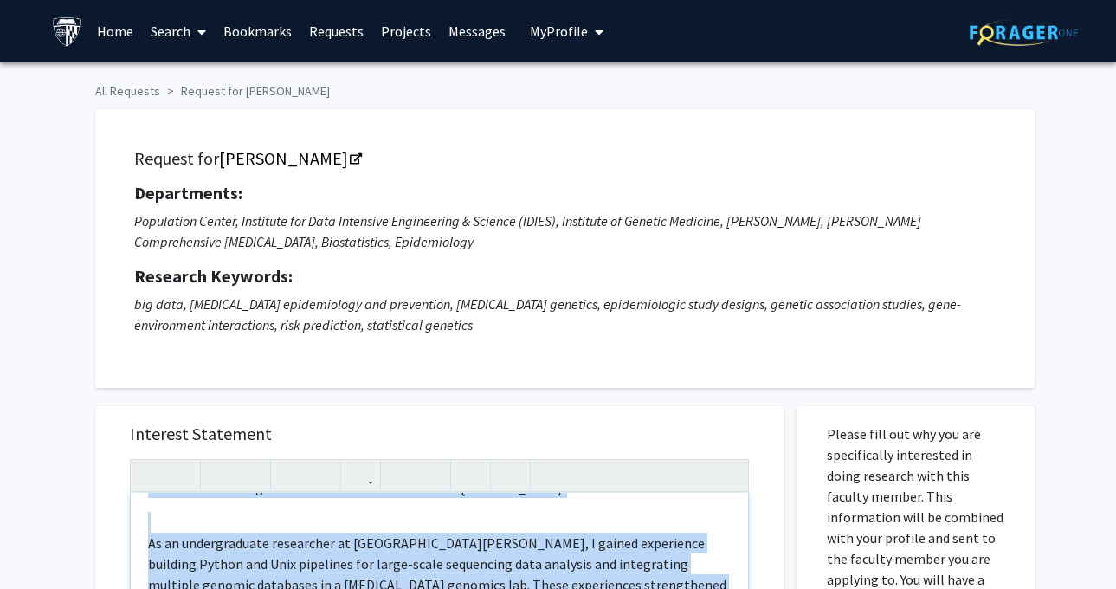
click at [363, 555] on p "As an undergraduate researcher at UC Davis, I gained experience building Python…" at bounding box center [439, 584] width 582 height 104
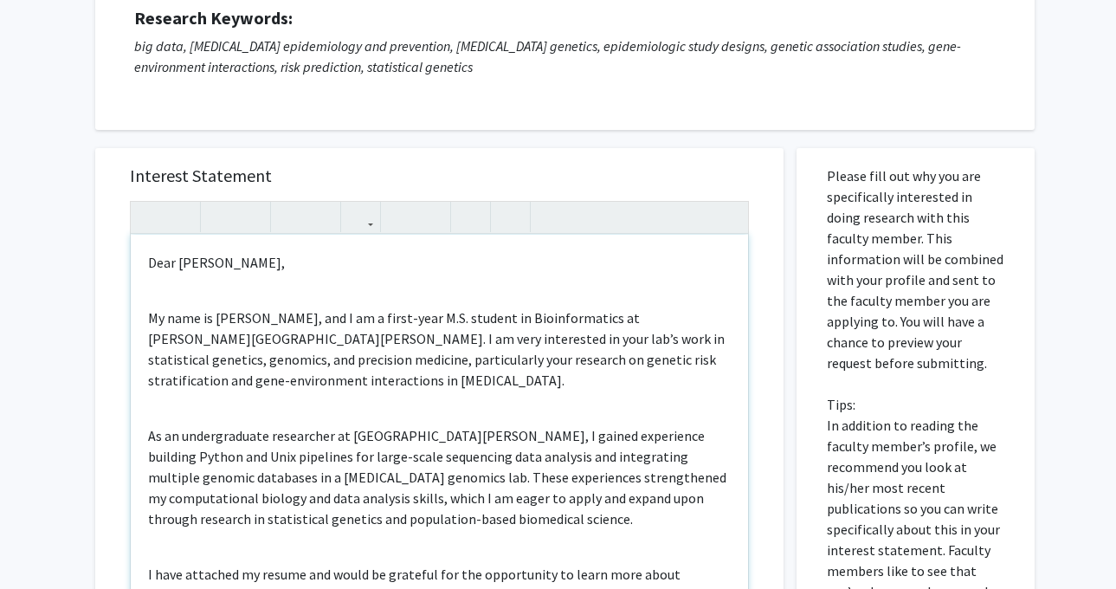
click at [338, 394] on div "Dear Dr. Chatterjee, My name is Richa Kakde, and I am a first-year M.S. student…" at bounding box center [439, 433] width 617 height 396
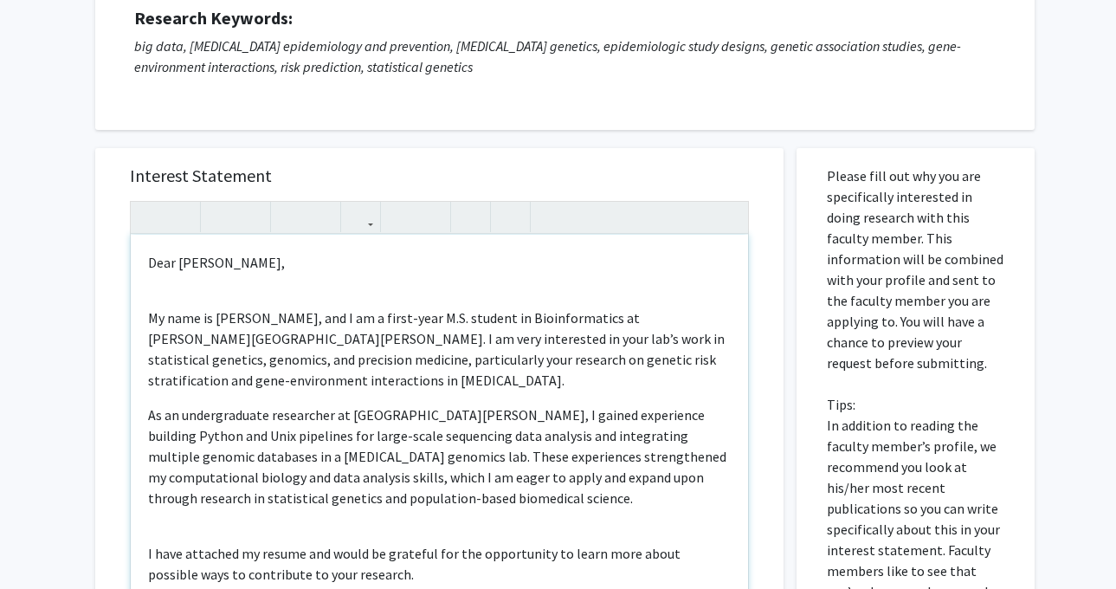
click at [261, 514] on div "Dear Dr. Chatterjee, My name is Richa Kakde, and I am a first-year M.S. student…" at bounding box center [439, 433] width 617 height 396
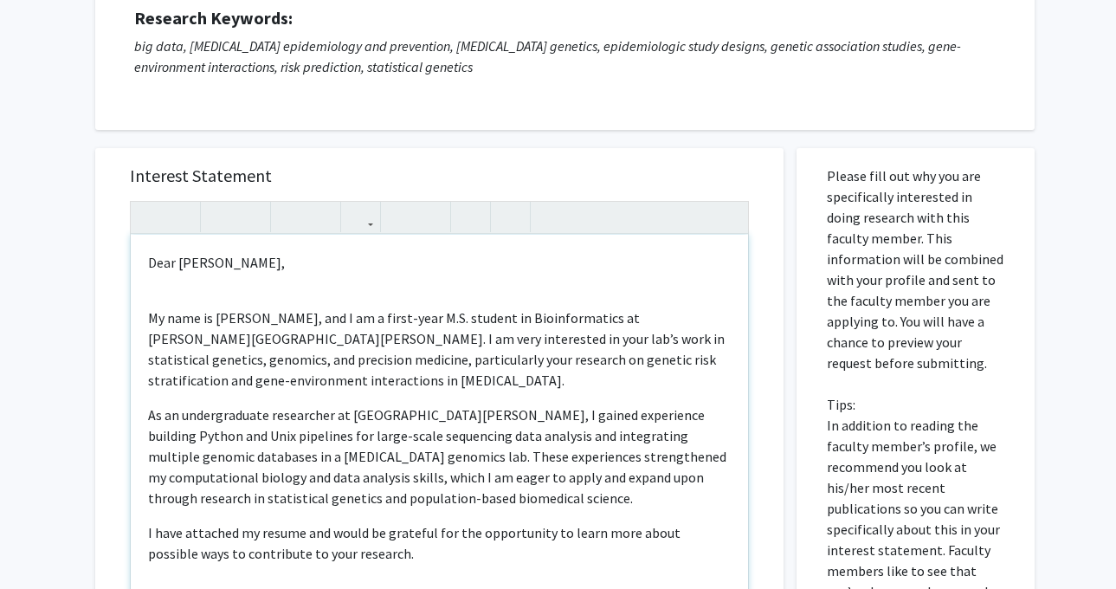
scroll to position [61, 0]
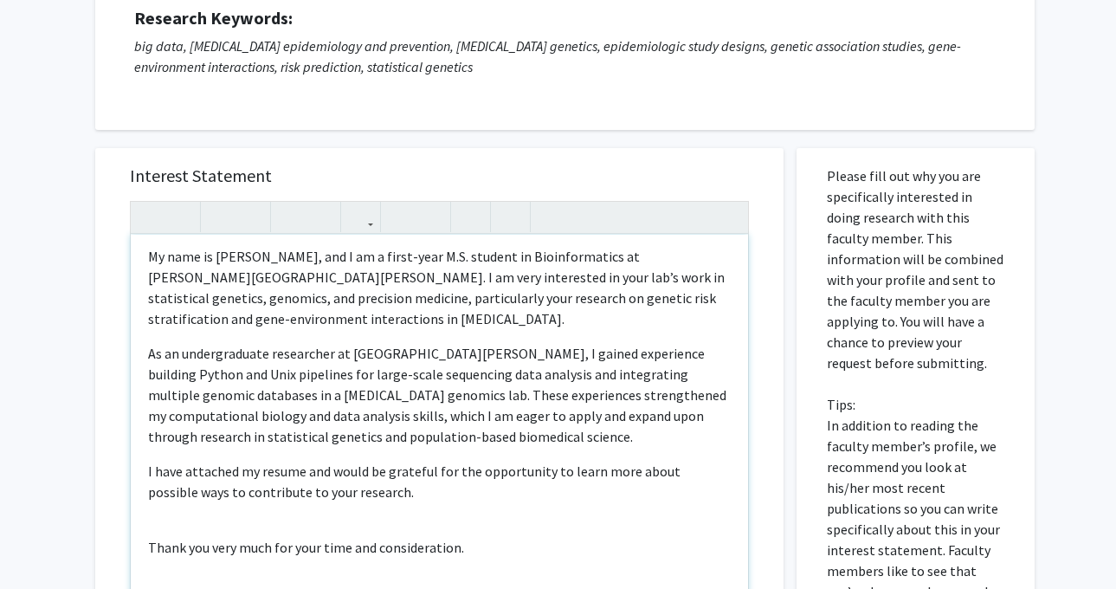
click at [238, 535] on div "Dear Dr. Chatterjee, My name is Richa Kakde, and I am a first-year M.S. student…" at bounding box center [439, 433] width 617 height 396
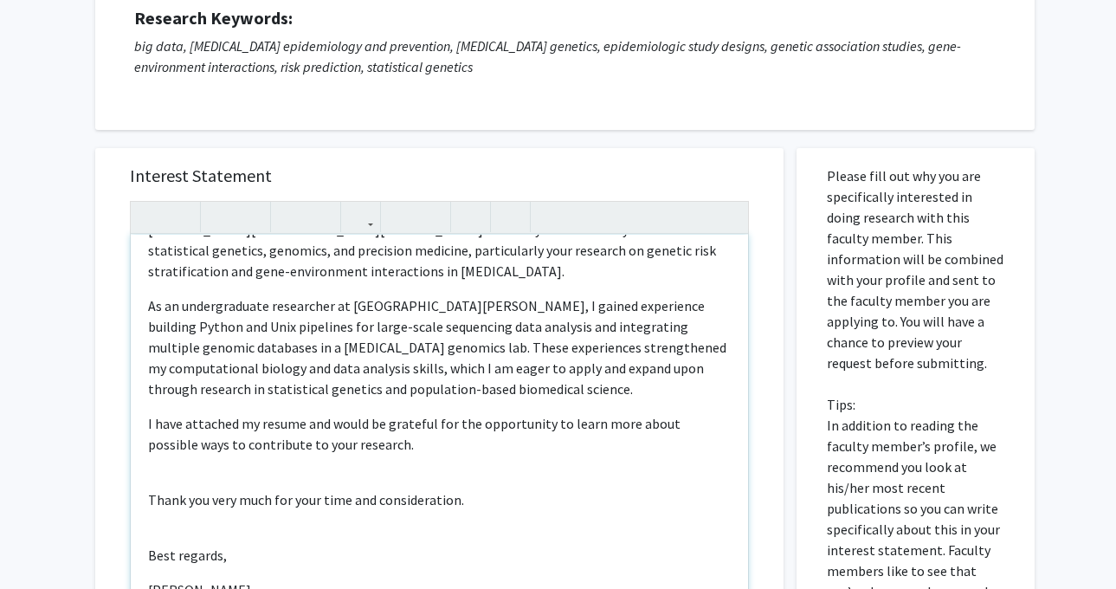
click at [238, 535] on div "Dear Dr. Chatterjee, My name is Richa Kakde, and I am a first-year M.S. student…" at bounding box center [439, 433] width 617 height 396
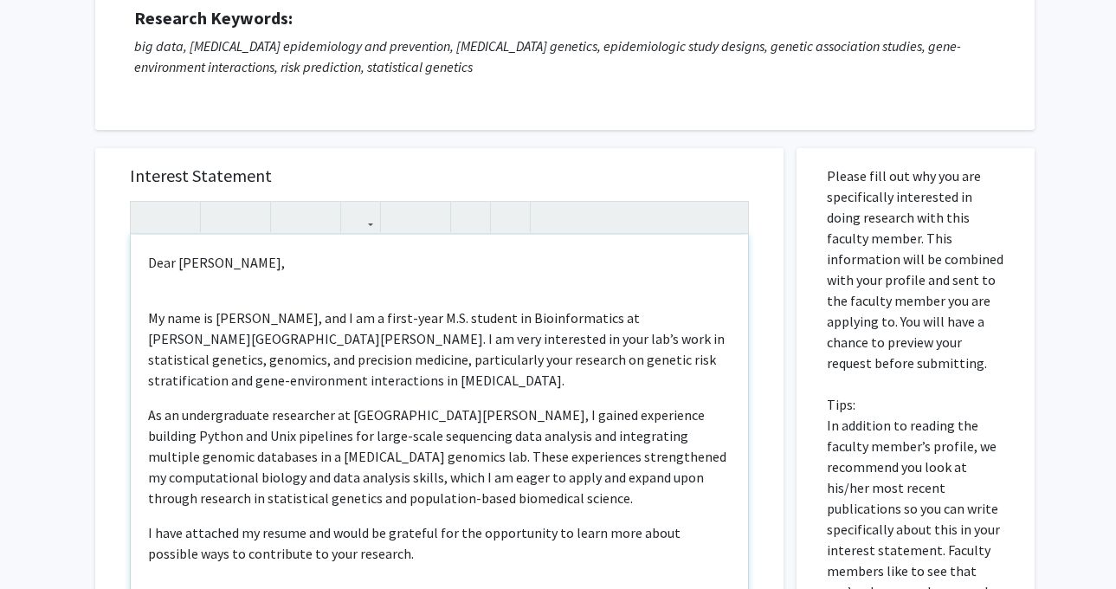
click at [558, 340] on p "My name is Richa Kakde, and I am a first-year M.S. student in Bioinformatics at…" at bounding box center [439, 348] width 582 height 83
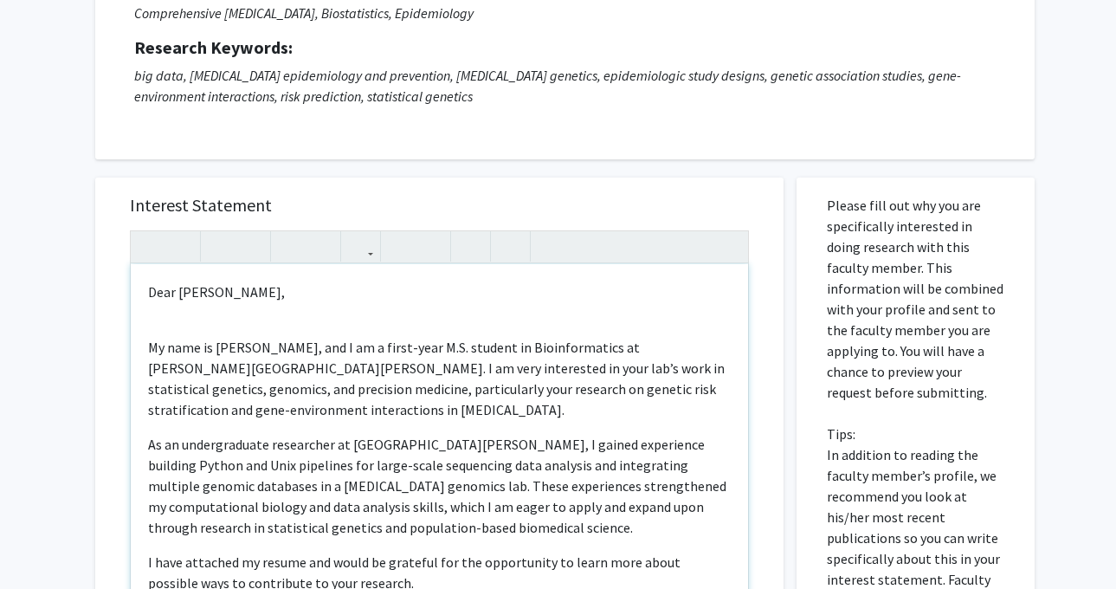
scroll to position [227, 0]
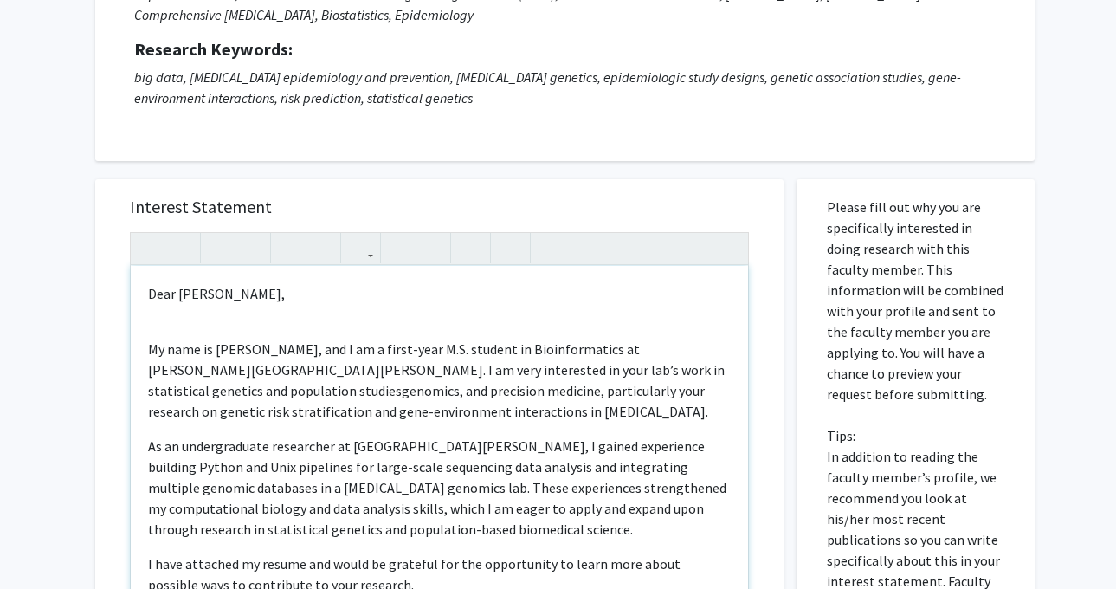
click at [580, 366] on p "My name is Richa Kakde, and I am a first-year M.S. student in Bioinformatics at…" at bounding box center [439, 379] width 582 height 83
click at [666, 372] on p "My name is Richa Kakde, and I am a first-year M.S. student in Bioinformatics at…" at bounding box center [439, 379] width 582 height 83
drag, startPoint x: 667, startPoint y: 371, endPoint x: 728, endPoint y: 366, distance: 60.8
click at [728, 366] on p "My name is Richa Kakde, and I am a first-year M.S. student in Bioinformatics at…" at bounding box center [439, 379] width 582 height 83
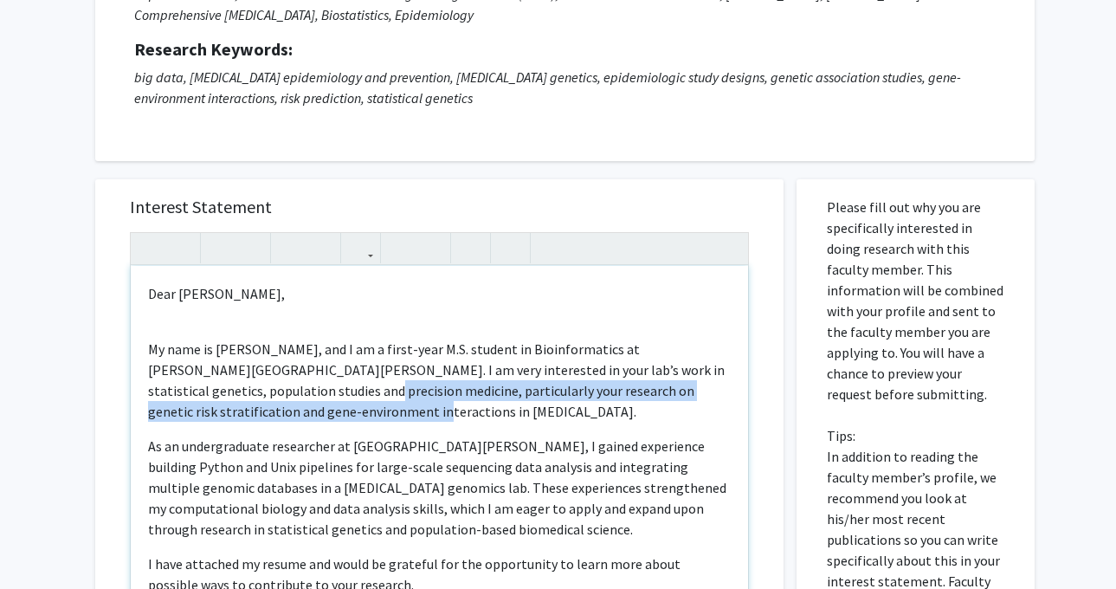
drag, startPoint x: 309, startPoint y: 408, endPoint x: 262, endPoint y: 389, distance: 50.5
click at [262, 389] on p "My name is Richa Kakde, and I am a first-year M.S. student in Bioinformatics at…" at bounding box center [439, 379] width 582 height 83
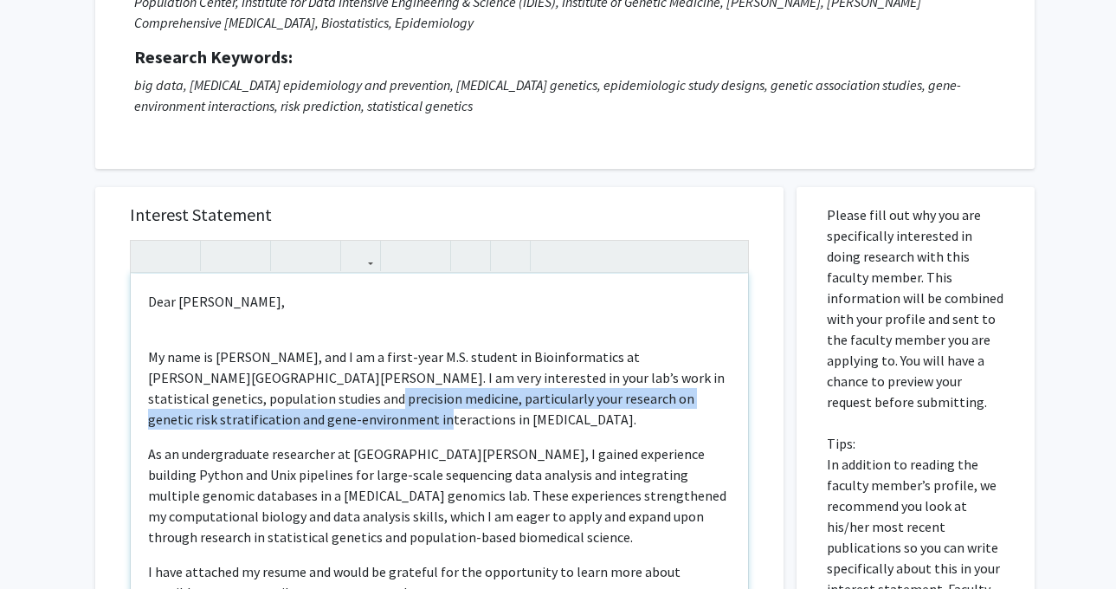
scroll to position [228, 0]
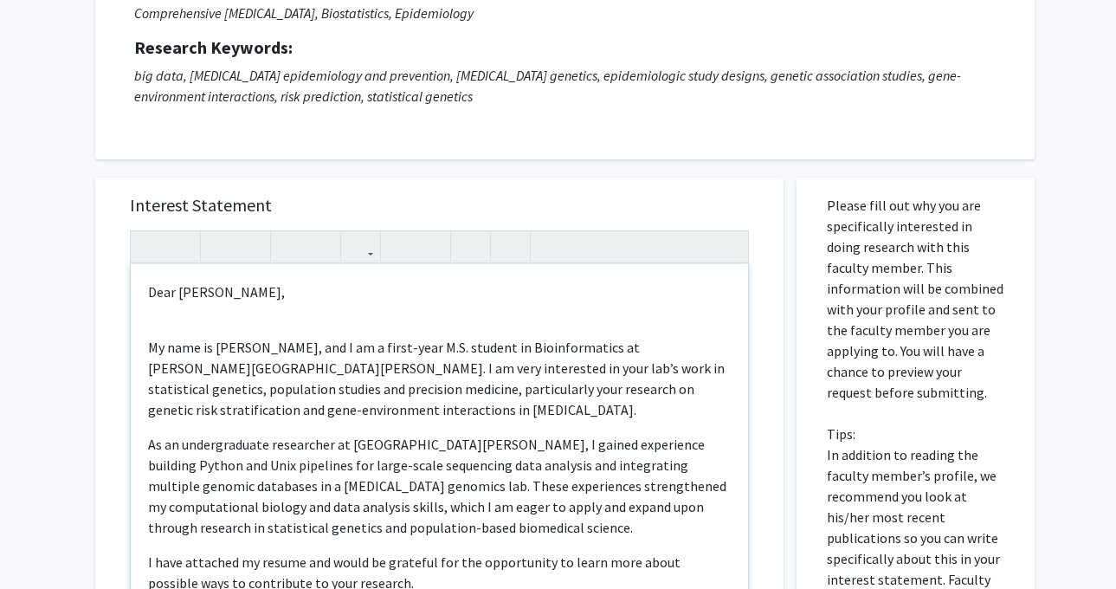
click at [614, 442] on p "As an undergraduate researcher at UC Davis, I gained experience building Python…" at bounding box center [439, 486] width 582 height 104
drag, startPoint x: 503, startPoint y: 371, endPoint x: 447, endPoint y: 369, distance: 55.5
click at [447, 369] on p "My name is Richa Kakde, and I am a first-year M.S. student in Bioinformatics at…" at bounding box center [439, 378] width 582 height 83
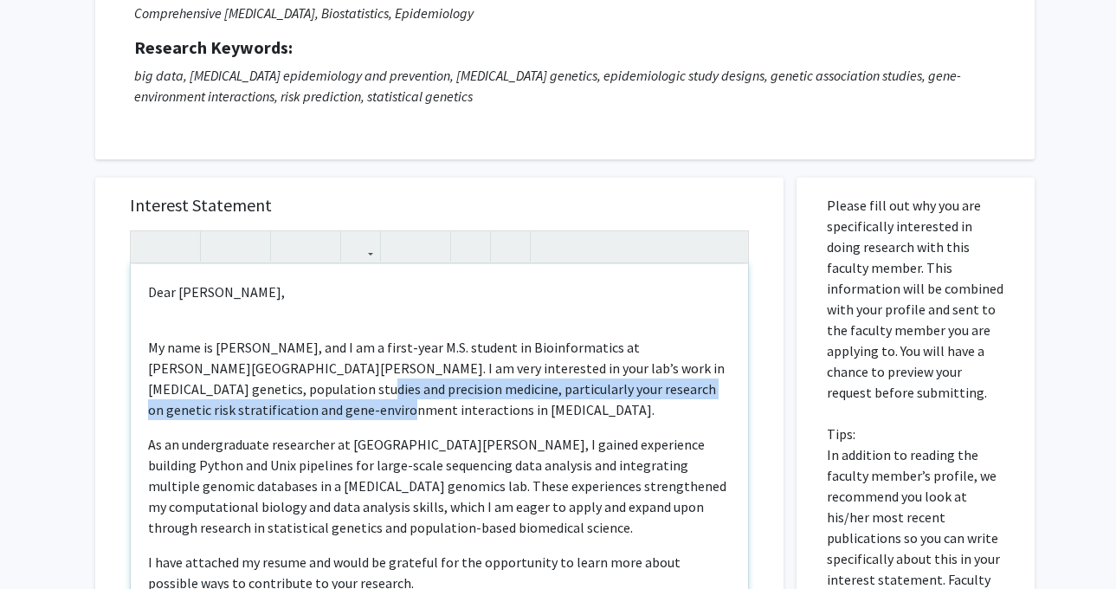
drag, startPoint x: 284, startPoint y: 415, endPoint x: 267, endPoint y: 395, distance: 26.4
click at [267, 395] on p "My name is Richa Kakde, and I am a first-year M.S. student in Bioinformatics at…" at bounding box center [439, 378] width 582 height 83
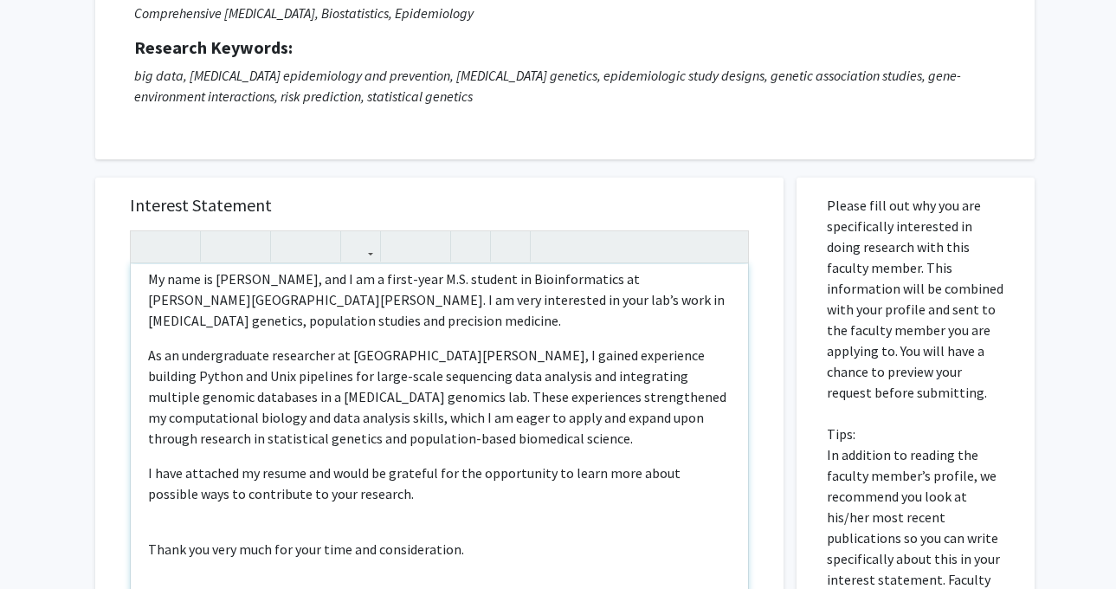
scroll to position [85, 0]
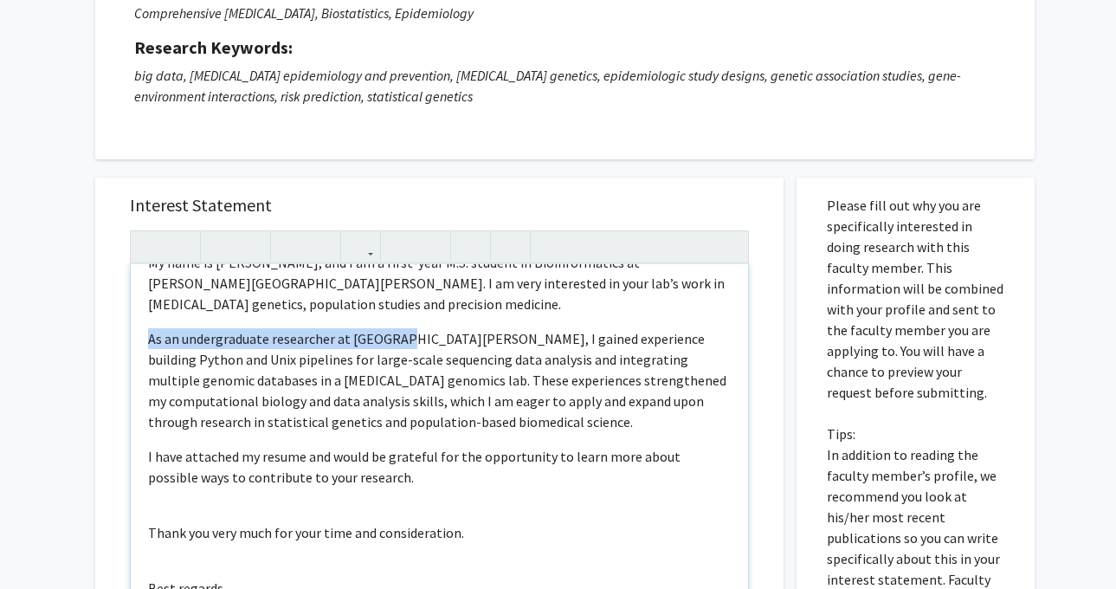
drag, startPoint x: 398, startPoint y: 339, endPoint x: 149, endPoint y: 338, distance: 249.3
click at [149, 338] on p "As an undergraduate researcher at UC Davis, I gained experience building Python…" at bounding box center [439, 380] width 582 height 104
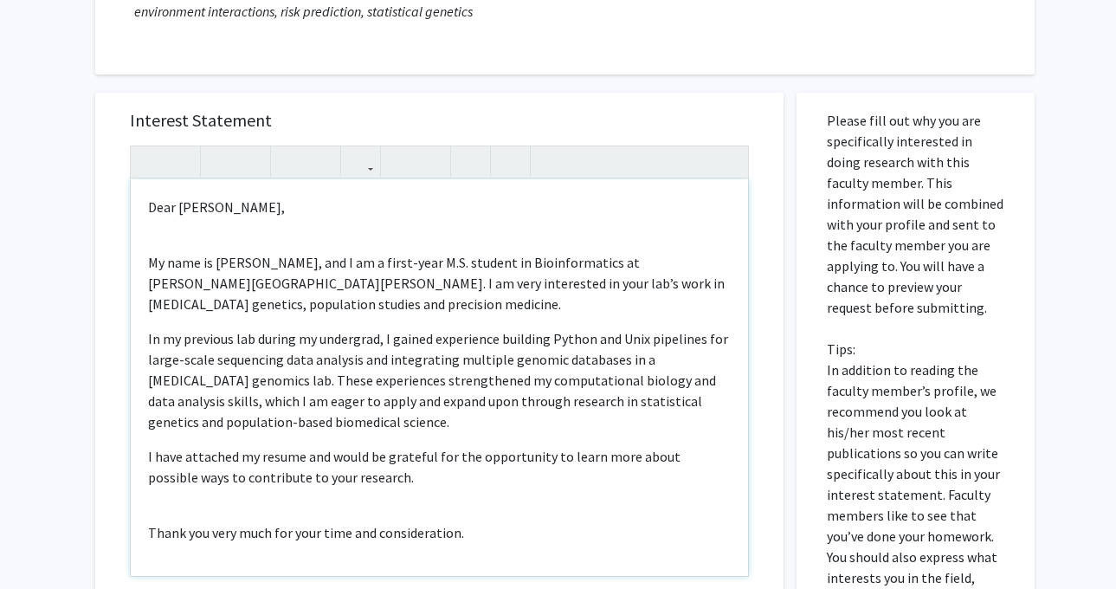
scroll to position [48, 0]
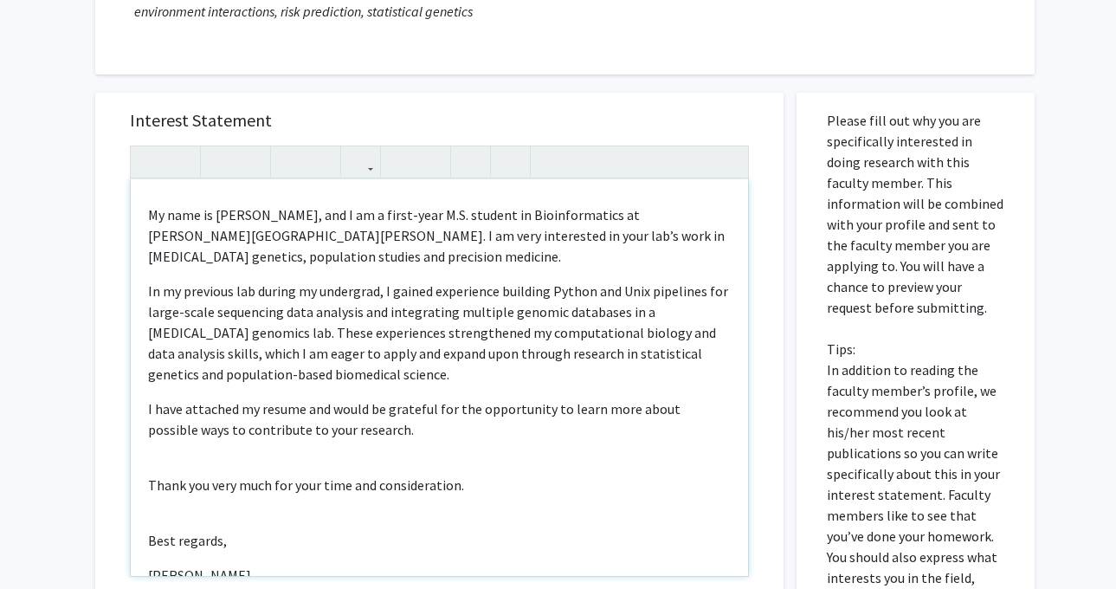
click at [379, 292] on span "In my previous lab during my undergrad, I gained experience building Python and…" at bounding box center [438, 332] width 580 height 100
drag, startPoint x: 383, startPoint y: 292, endPoint x: 147, endPoint y: 284, distance: 235.5
click at [148, 284] on span "In my previous lab during my undergrad, I I gained experience building Python a…" at bounding box center [432, 332] width 569 height 100
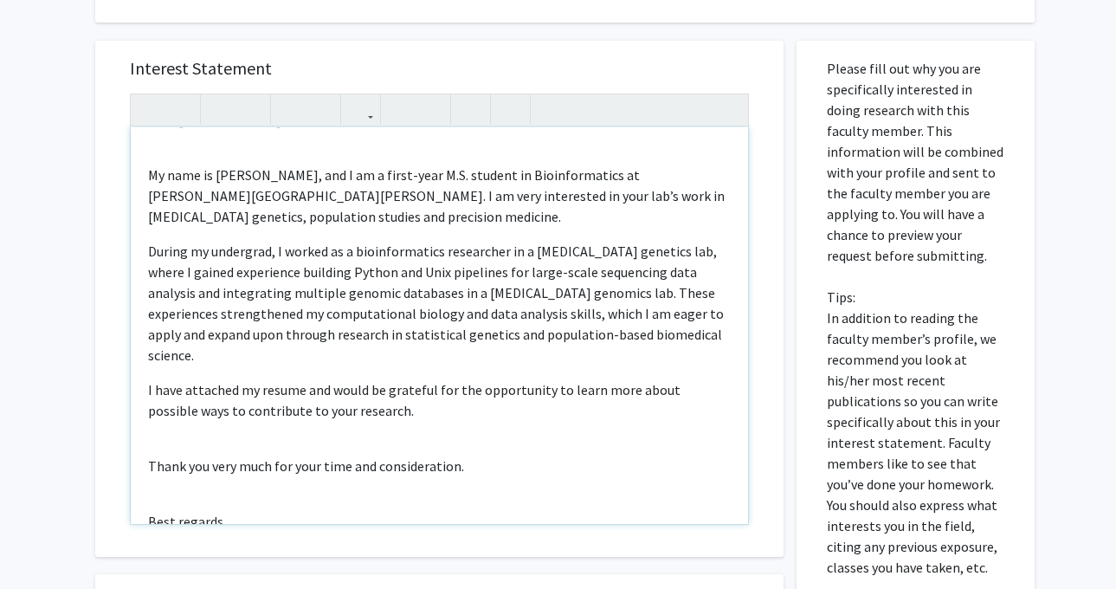
scroll to position [37, 0]
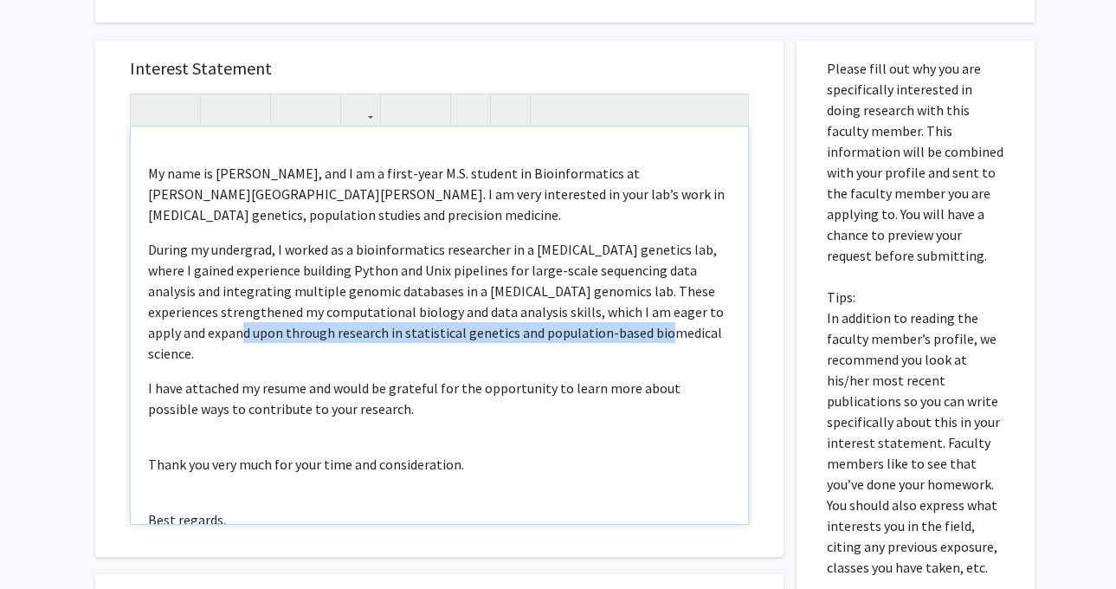
drag, startPoint x: 631, startPoint y: 331, endPoint x: 203, endPoint y: 333, distance: 428.4
click at [203, 333] on p "During my undergrad, I worked as a bioinformatics researcher in a cancer geneti…" at bounding box center [439, 301] width 582 height 125
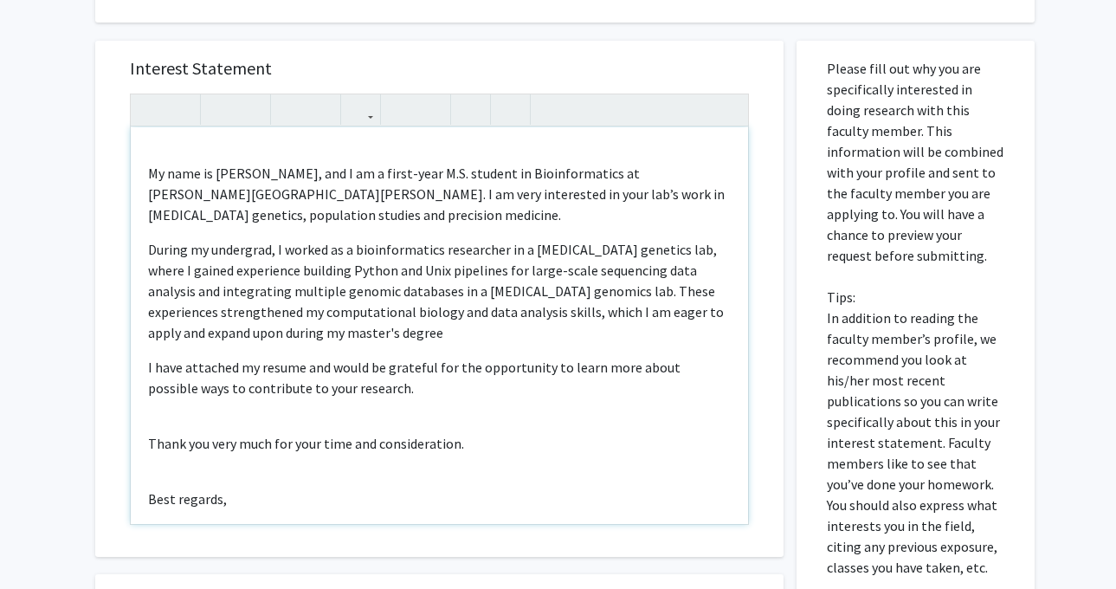
click at [518, 293] on span "During my undergrad, I worked as a bioinformatics researcher in a cancer geneti…" at bounding box center [436, 291] width 576 height 100
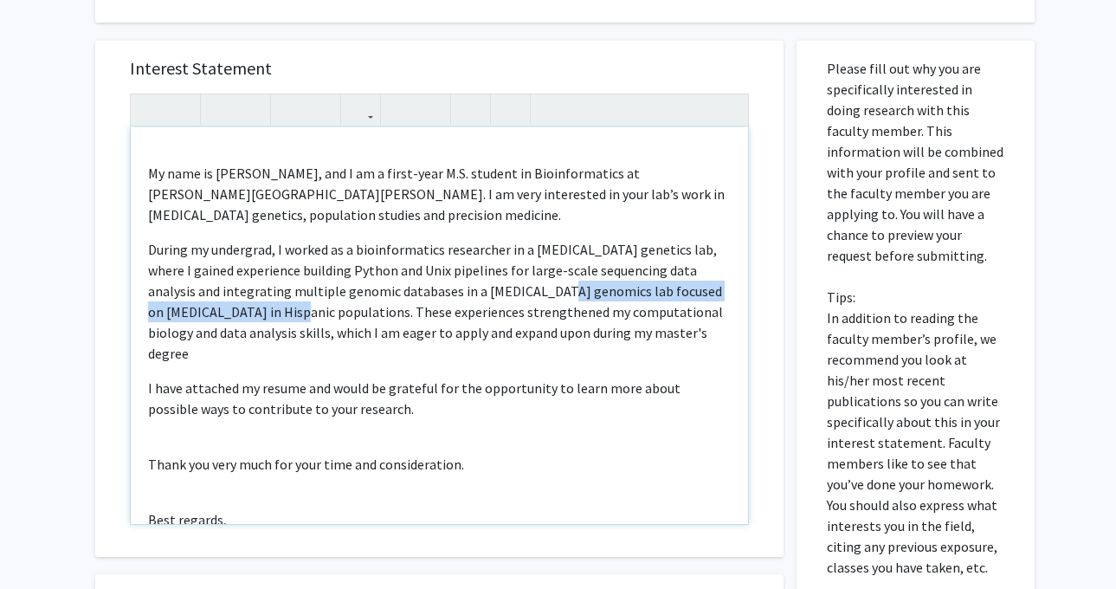
drag, startPoint x: 524, startPoint y: 289, endPoint x: 271, endPoint y: 306, distance: 254.2
click at [271, 306] on span "During my undergrad, I worked as a bioinformatics researcher in a cancer geneti…" at bounding box center [435, 301] width 575 height 121
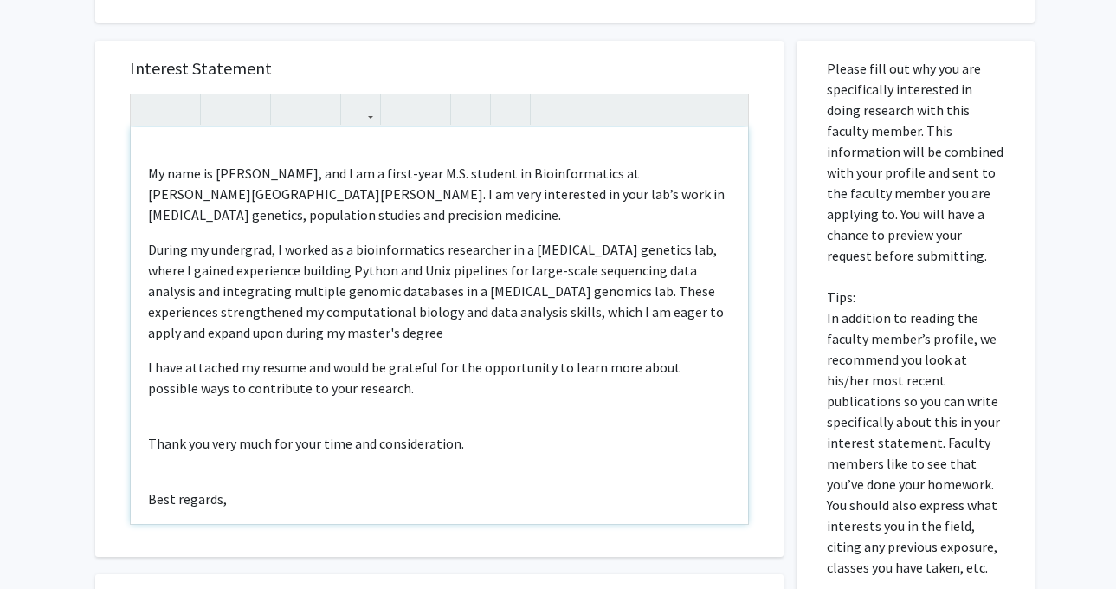
click at [526, 295] on span "During my undergrad, I worked as a bioinformatics researcher in a cancer geneti…" at bounding box center [436, 291] width 576 height 100
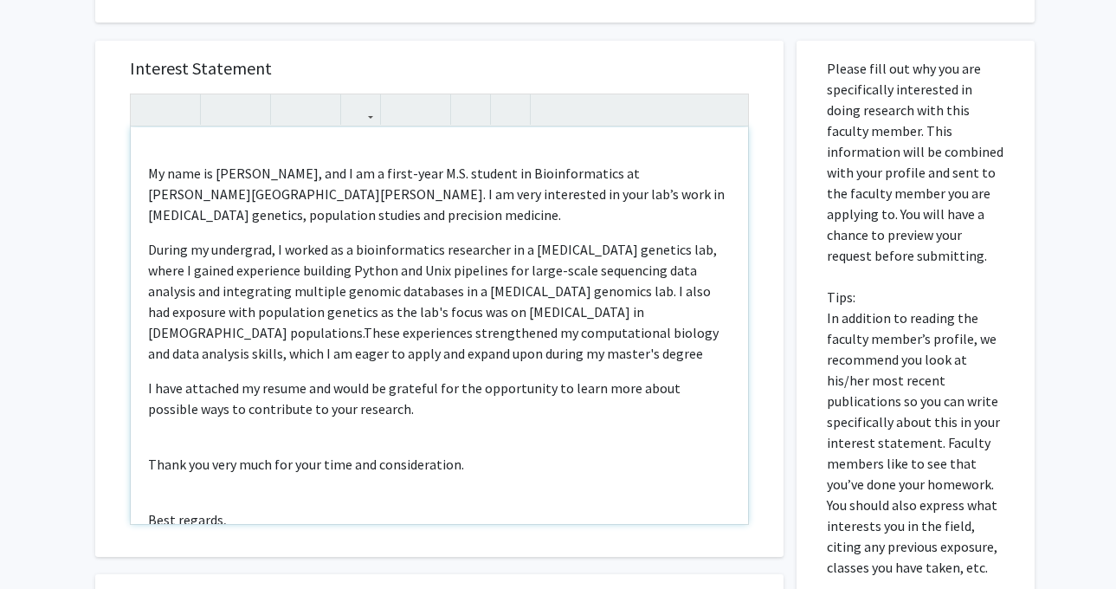
type textarea "<p>Dear Dr. Chatterjee,</p><br><p>My name is Richa Kakde, and I am a first-year…"
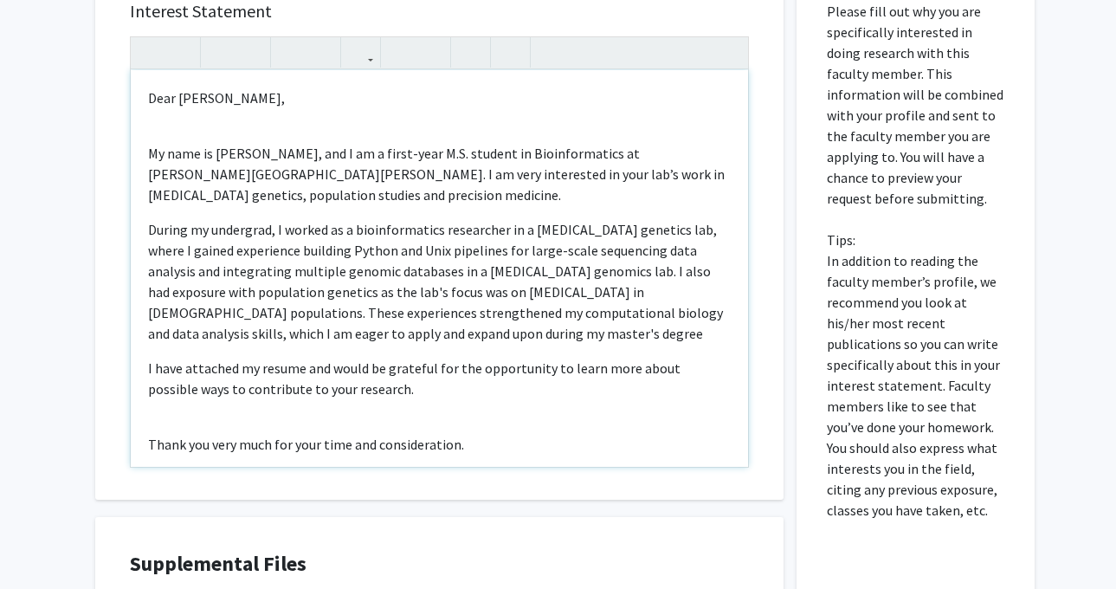
scroll to position [417, 0]
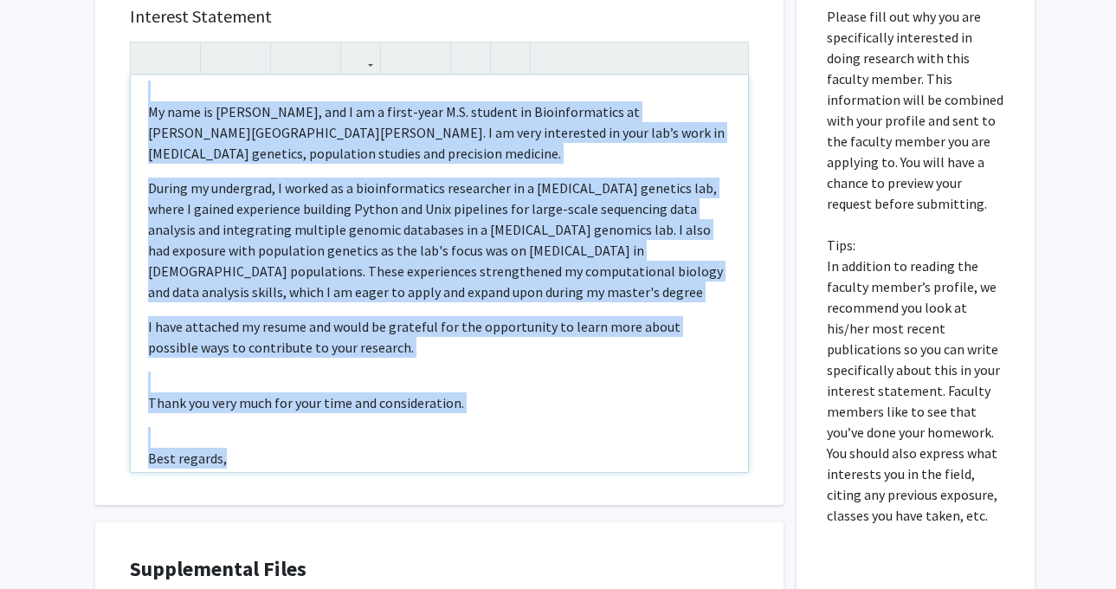
drag, startPoint x: 149, startPoint y: 104, endPoint x: 483, endPoint y: 466, distance: 493.1
click at [483, 466] on div "Dear Dr. Chatterjee, My name is Richa Kakde, and I am a first-year M.S. student…" at bounding box center [439, 273] width 617 height 396
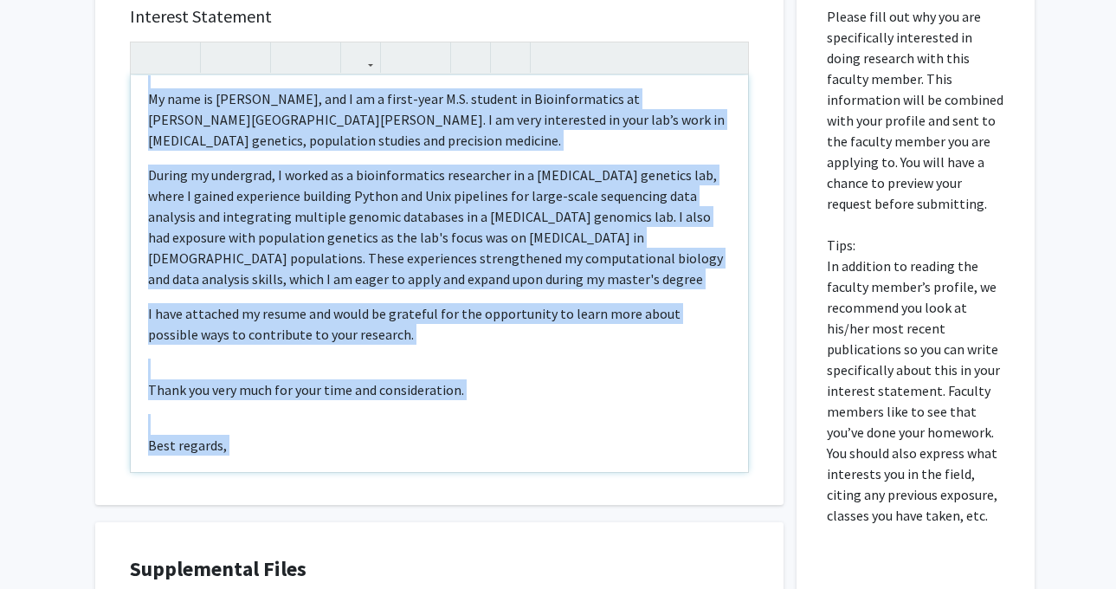
click at [474, 443] on p "Best regards," at bounding box center [439, 444] width 582 height 21
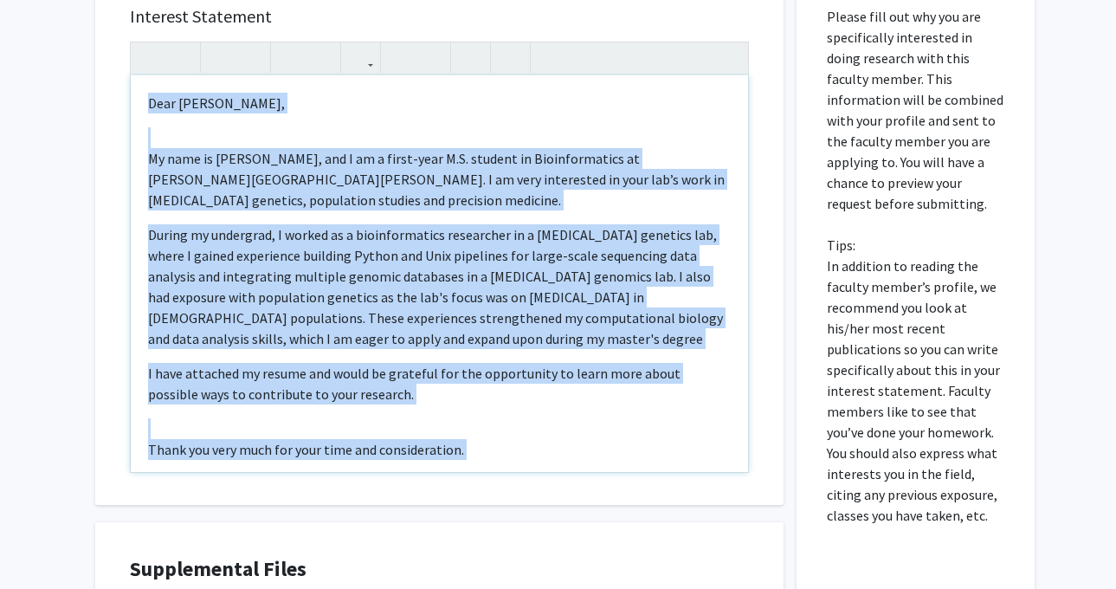
scroll to position [109, 0]
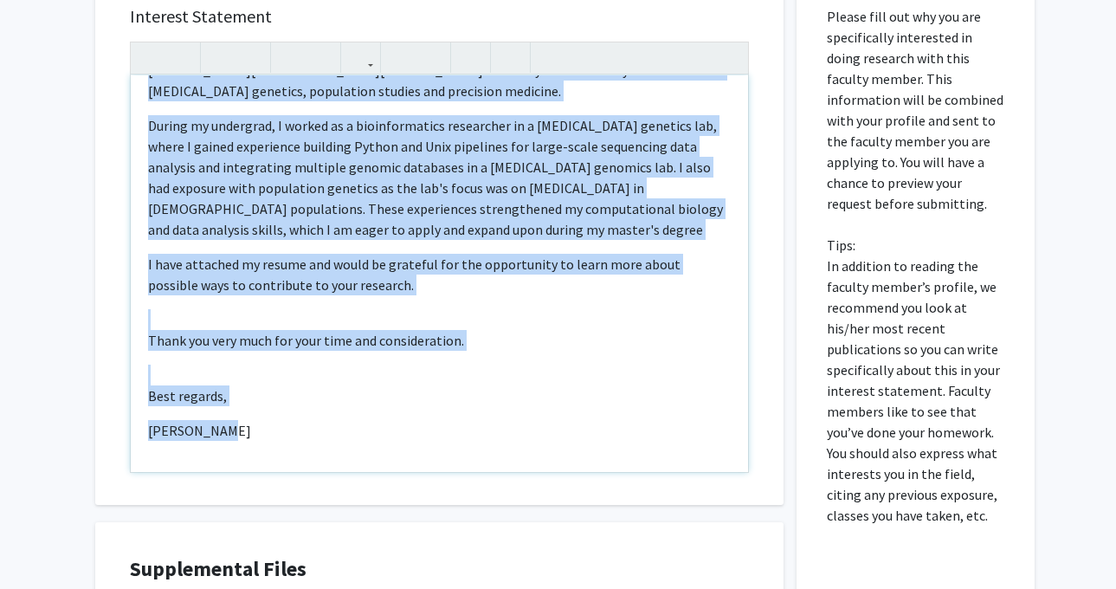
drag, startPoint x: 144, startPoint y: 100, endPoint x: 229, endPoint y: 456, distance: 365.9
click at [229, 456] on div "Dear Dr. Chatterjee, My name is Richa Kakde, and I am a first-year M.S. student…" at bounding box center [439, 273] width 617 height 396
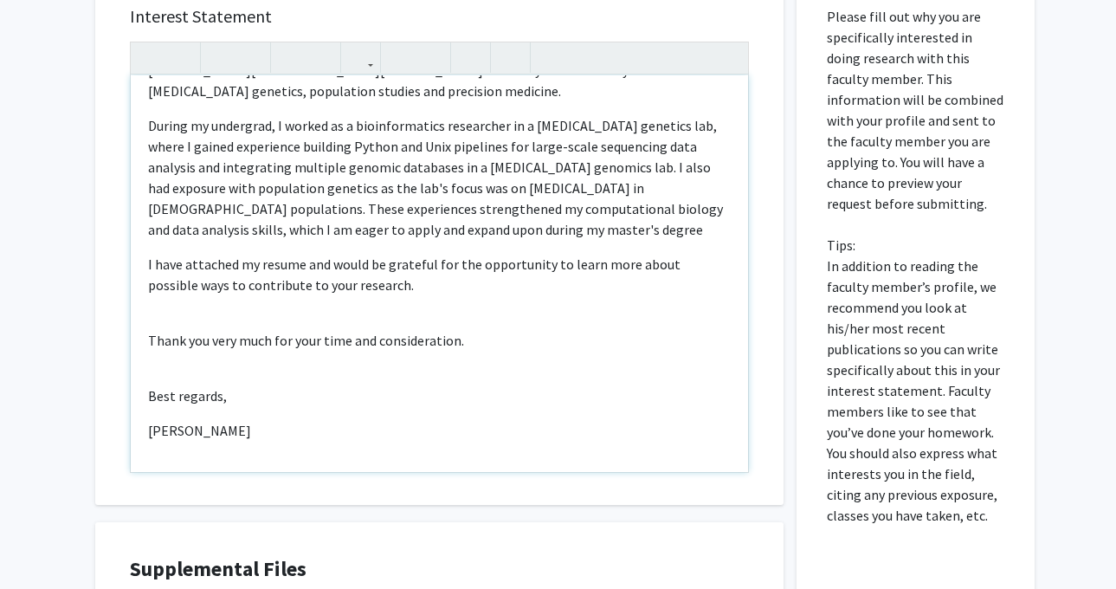
scroll to position [0, 0]
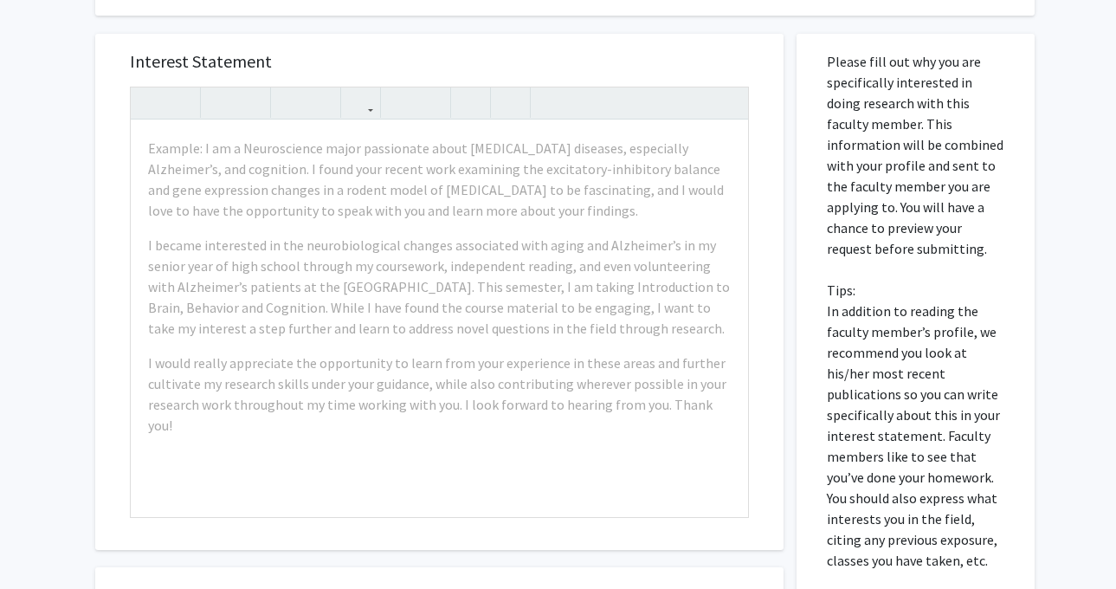
scroll to position [335, 0]
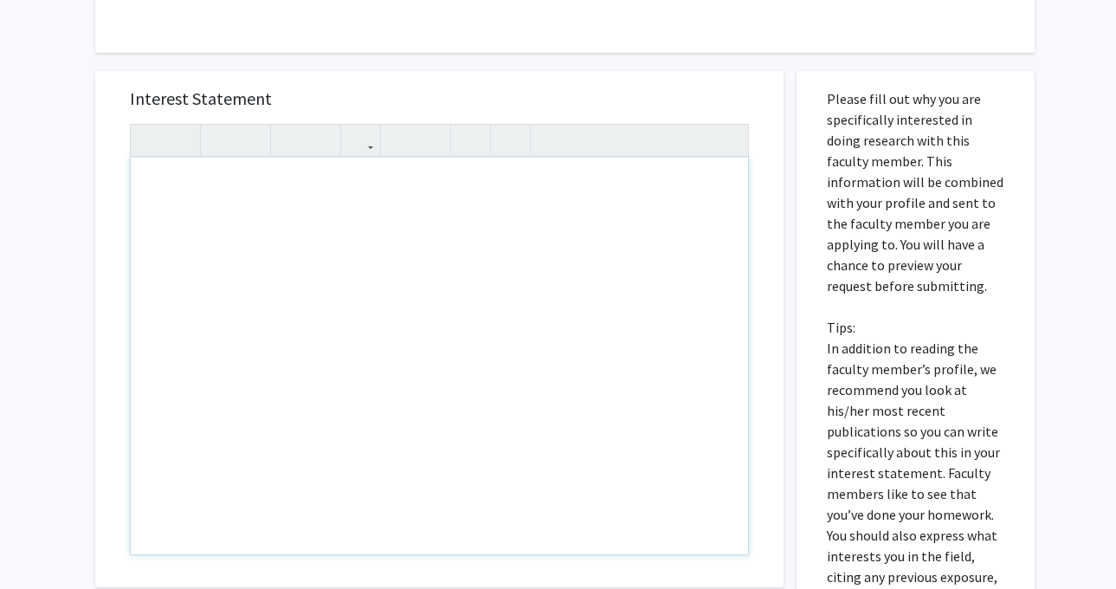
click at [201, 197] on div "Note to users with screen readers: Please press Alt+0 or Option+0 to deactivate…" at bounding box center [439, 356] width 617 height 396
paste div "Note to users with screen readers: Please press Alt+0 or Option+0 to deactivate…"
type textarea "<l>Ipsu Do. Sitametcon,</a><el><se><d>Ei temp in Utlab Etdol, mag A en a minim-…"
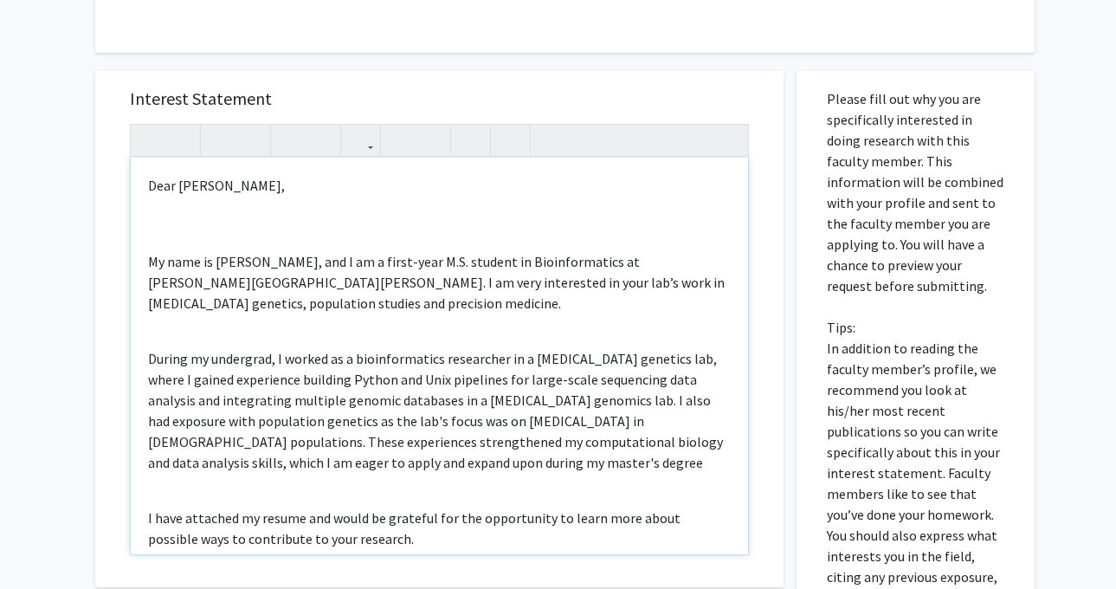
click at [228, 220] on div "Dear [PERSON_NAME], My name is [PERSON_NAME], and I am a first-year M.S. studen…" at bounding box center [439, 356] width 617 height 396
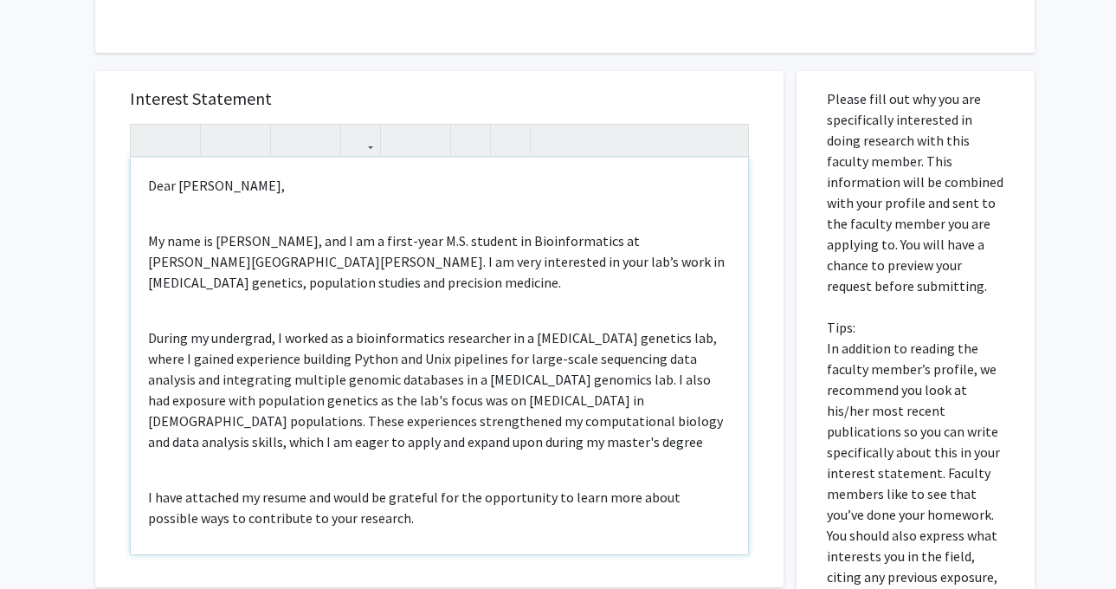
click at [207, 221] on div "Dear [PERSON_NAME], My name is [PERSON_NAME], and I am a first-year M.S. studen…" at bounding box center [439, 356] width 617 height 396
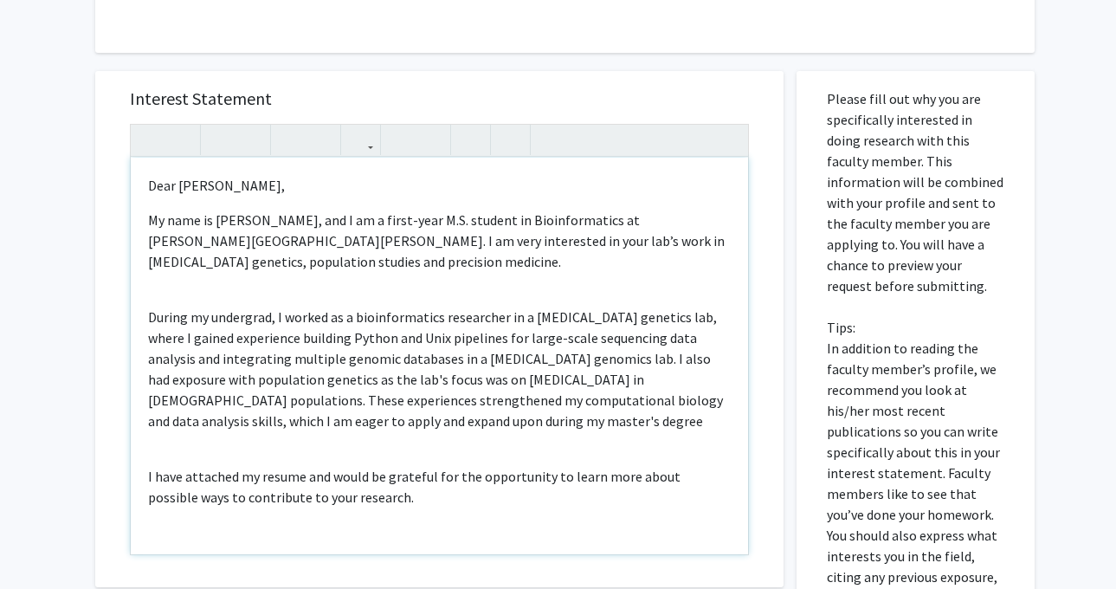
click at [192, 309] on p "During my undergrad, I worked as a bioinformatics researcher in a cancer geneti…" at bounding box center [439, 368] width 582 height 125
click at [194, 293] on div "Dear Dr. Chatterjee, My name is Richa Kakde, and I am a first-year M.S. student…" at bounding box center [439, 356] width 617 height 396
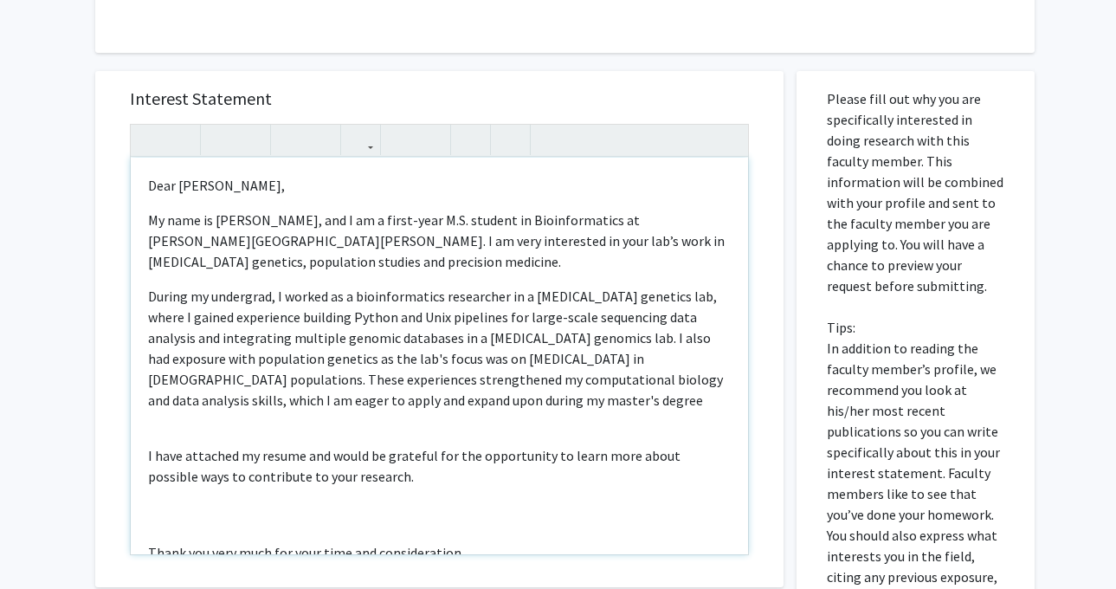
click at [185, 434] on div "Dear Dr. Chatterjee, My name is Richa Kakde, and I am a first-year M.S. student…" at bounding box center [439, 356] width 617 height 396
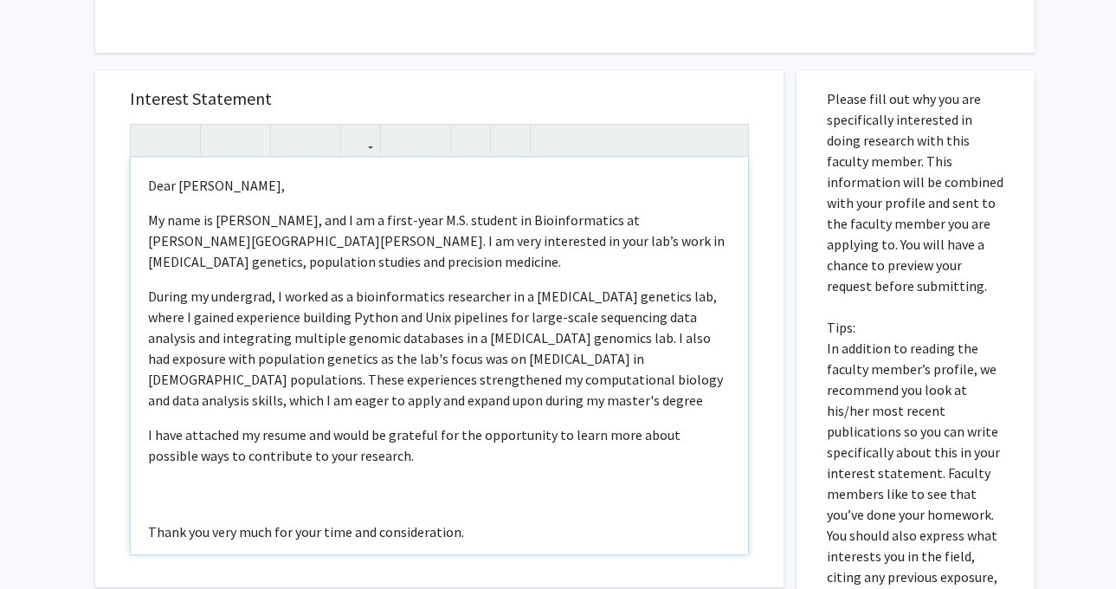
click at [191, 493] on div "Dear Dr. Chatterjee, My name is Richa Kakde, and I am a first-year M.S. student…" at bounding box center [439, 356] width 617 height 396
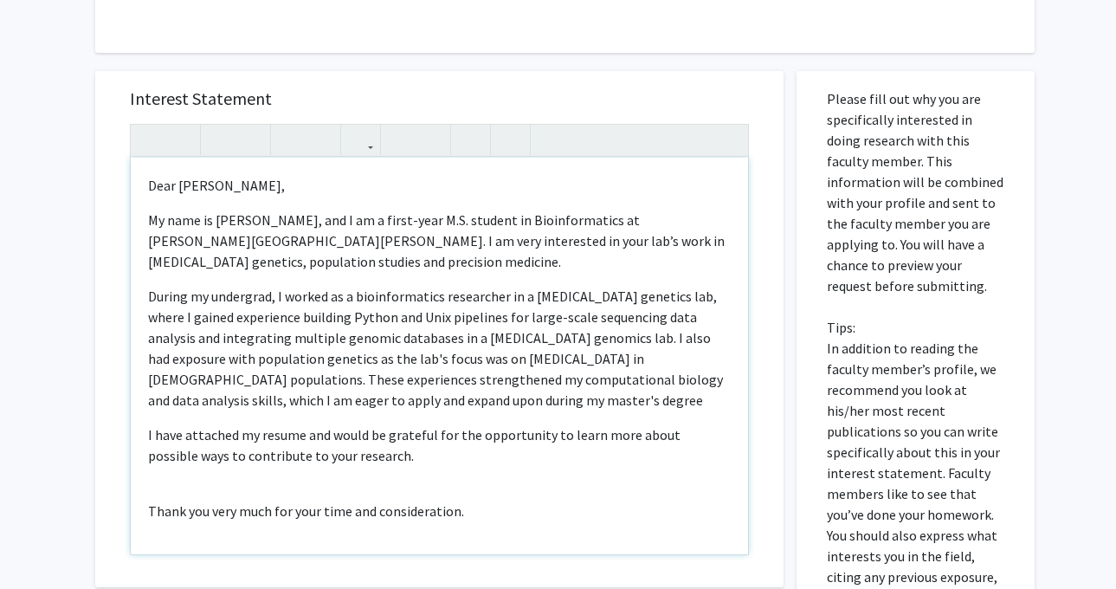
scroll to position [103, 0]
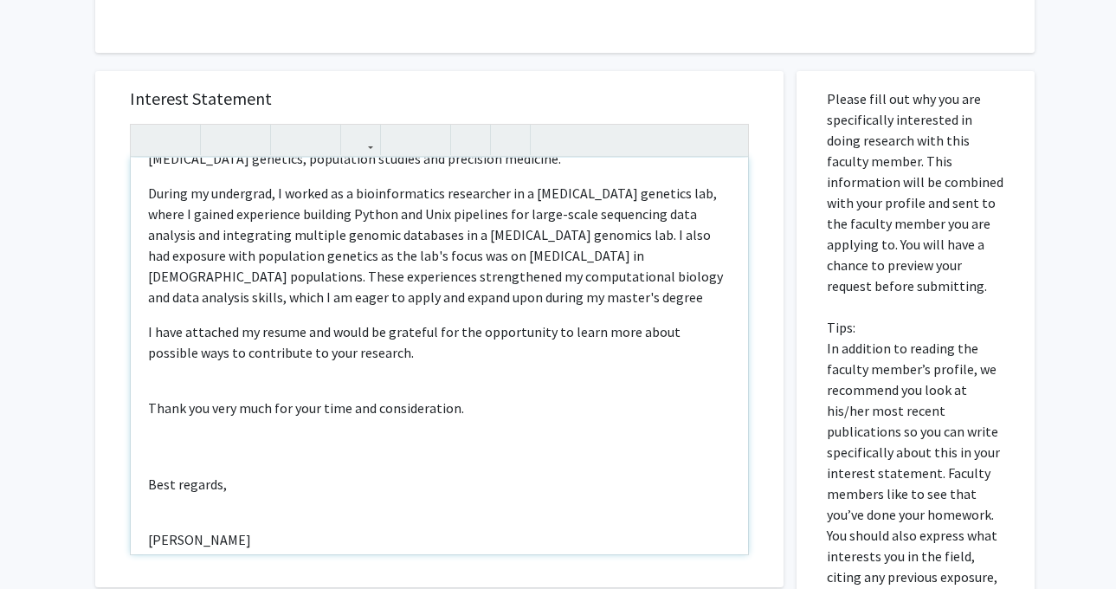
click at [239, 437] on div "Dear Dr. Chatterjee, My name is Richa Kakde, and I am a first-year M.S. student…" at bounding box center [439, 356] width 617 height 396
click at [186, 506] on div "Dear Dr. Chatterjee, My name is Richa Kakde, and I am a first-year M.S. student…" at bounding box center [439, 356] width 617 height 396
type textarea "<p>Dear Dr. Chatterjee,</p><p>My name is Richa Kakde, and I am a first-year M.S…"
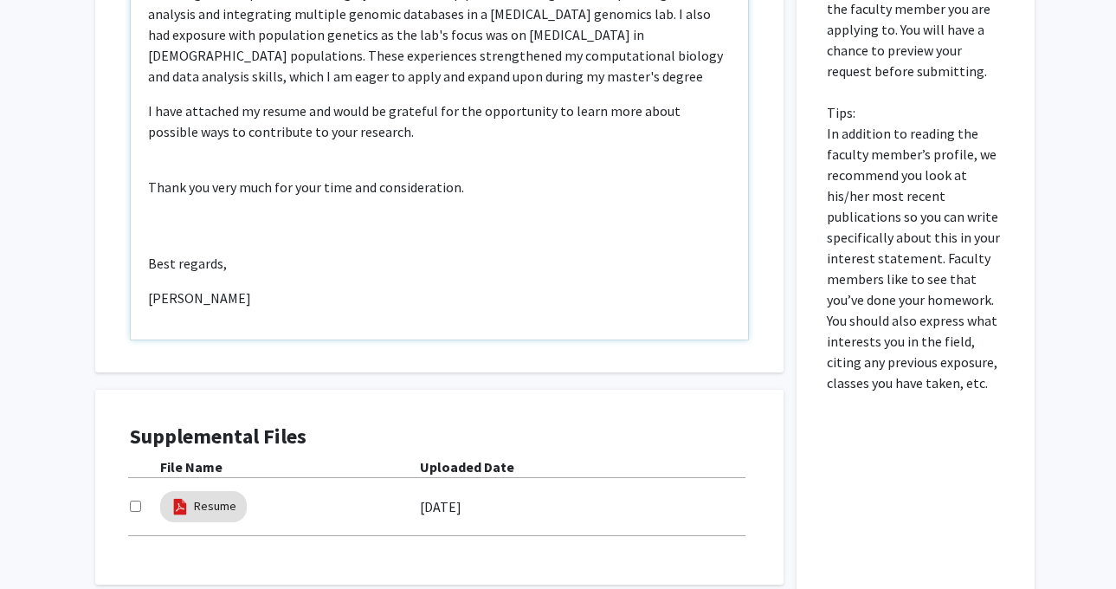
scroll to position [702, 0]
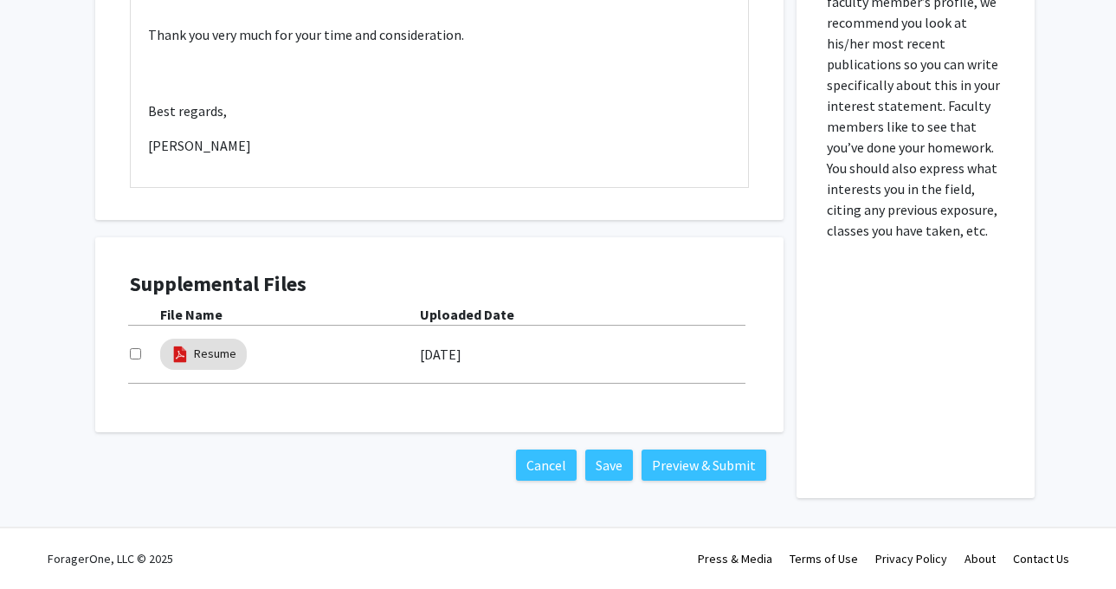
click at [132, 353] on input "checkbox" at bounding box center [135, 353] width 11 height 11
checkbox input "true"
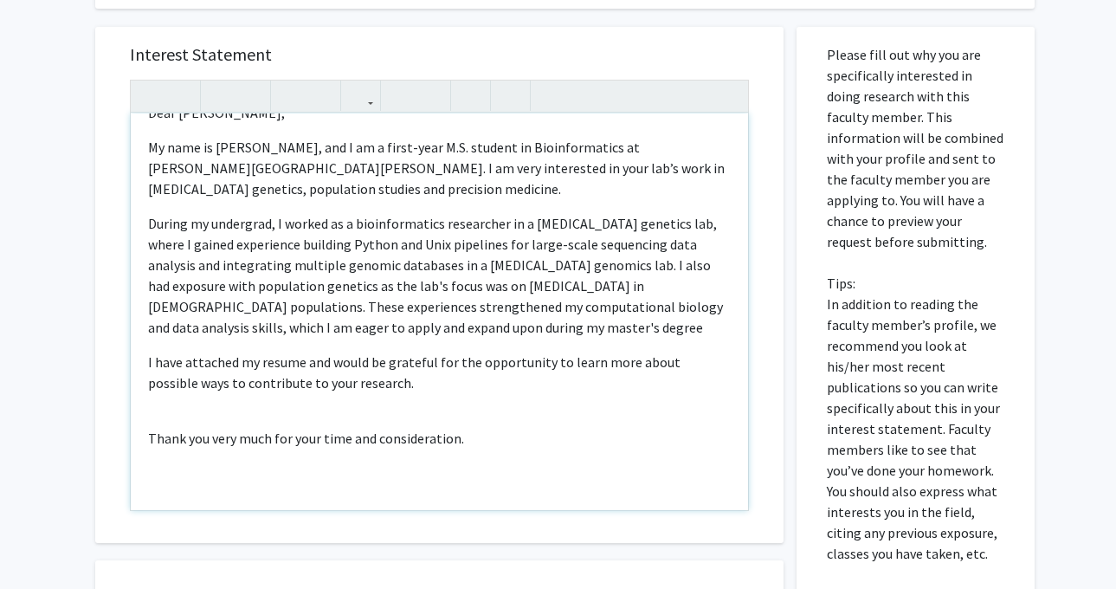
scroll to position [27, 0]
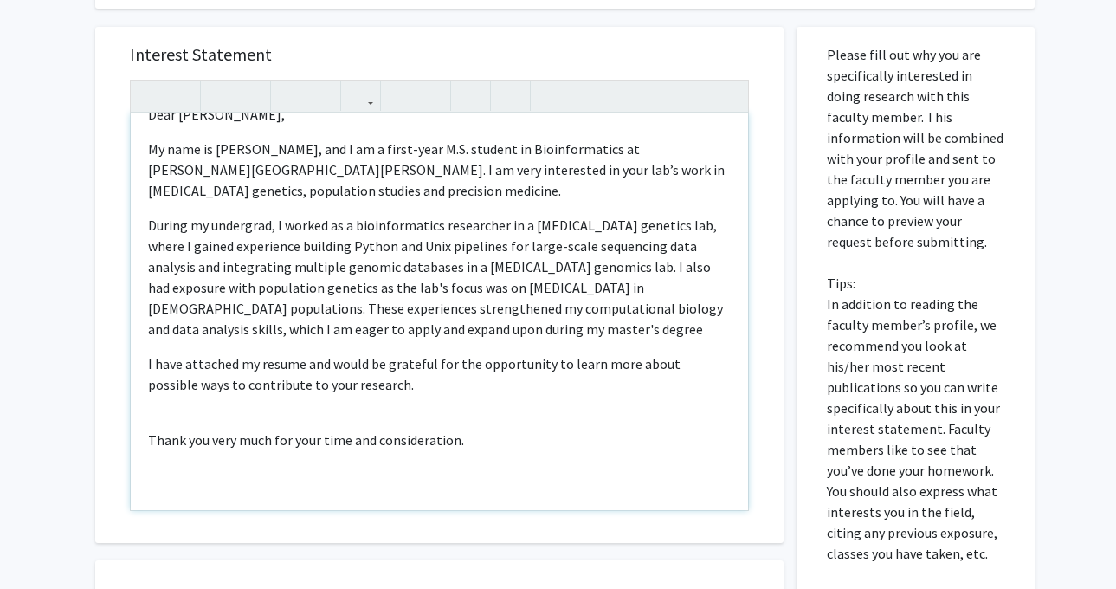
click at [457, 334] on p "During my undergrad, I worked as a bioinformatics researcher in a cancer geneti…" at bounding box center [439, 277] width 582 height 125
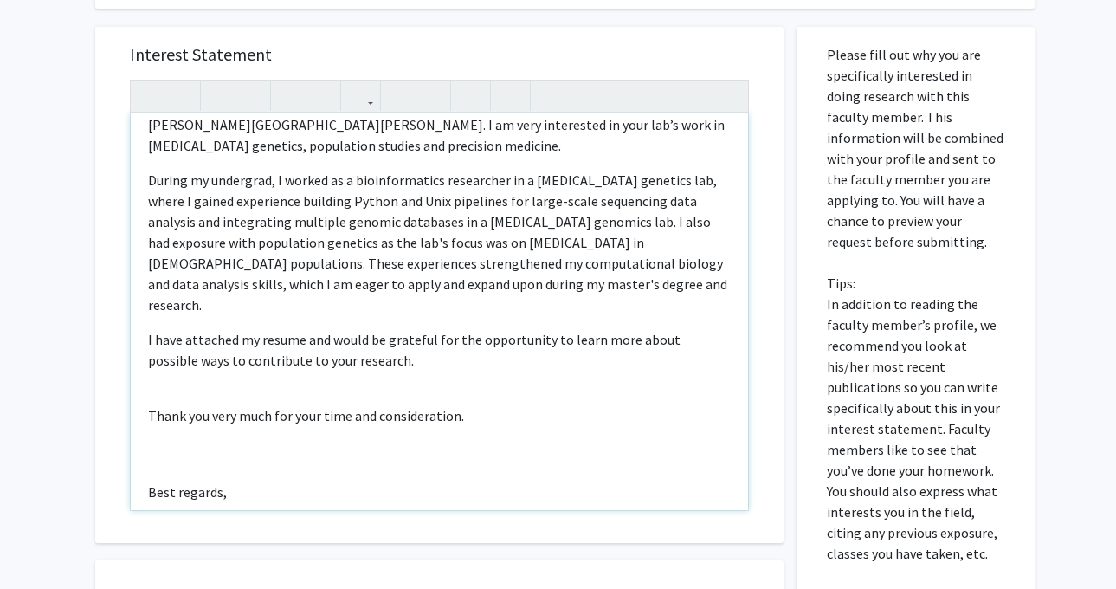
scroll to position [74, 0]
drag, startPoint x: 523, startPoint y: 288, endPoint x: 450, endPoint y: 287, distance: 72.7
click at [450, 287] on p "During my undergrad, I worked as a bioinformatics researcher in a cancer geneti…" at bounding box center [439, 240] width 582 height 145
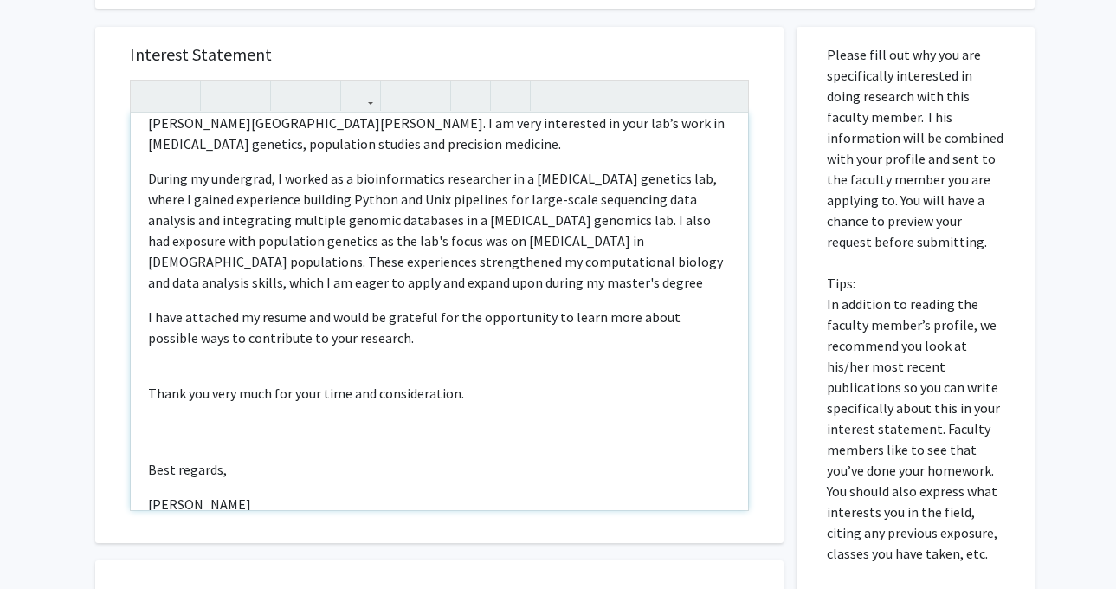
type textarea "<p>Dear Dr. Chatterjee,</p><p>My name is Richa Kakde, and I am a first-year M.S…"
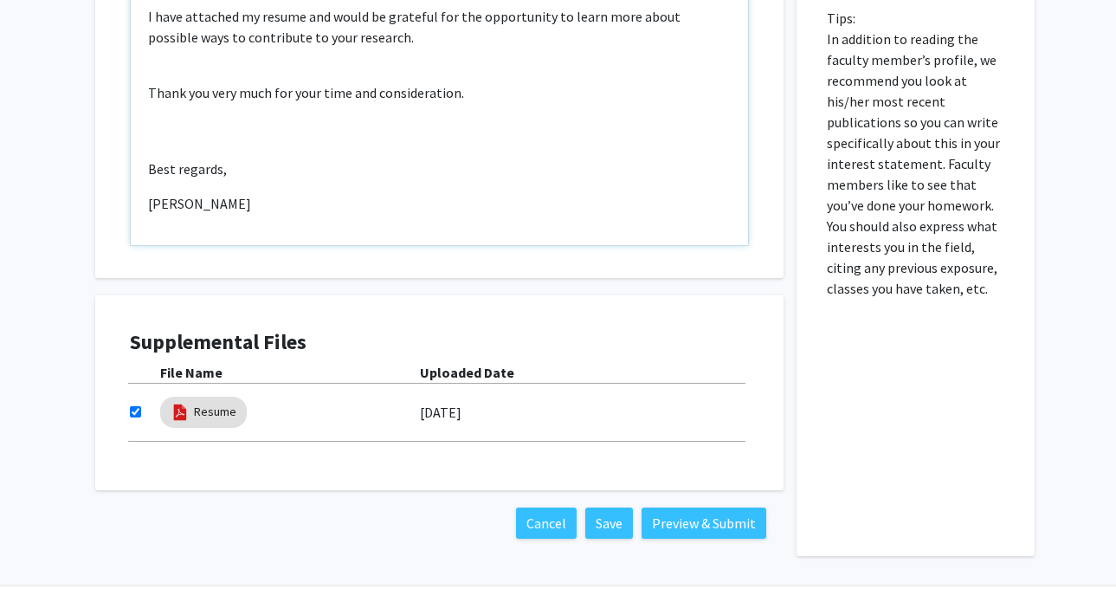
scroll to position [651, 0]
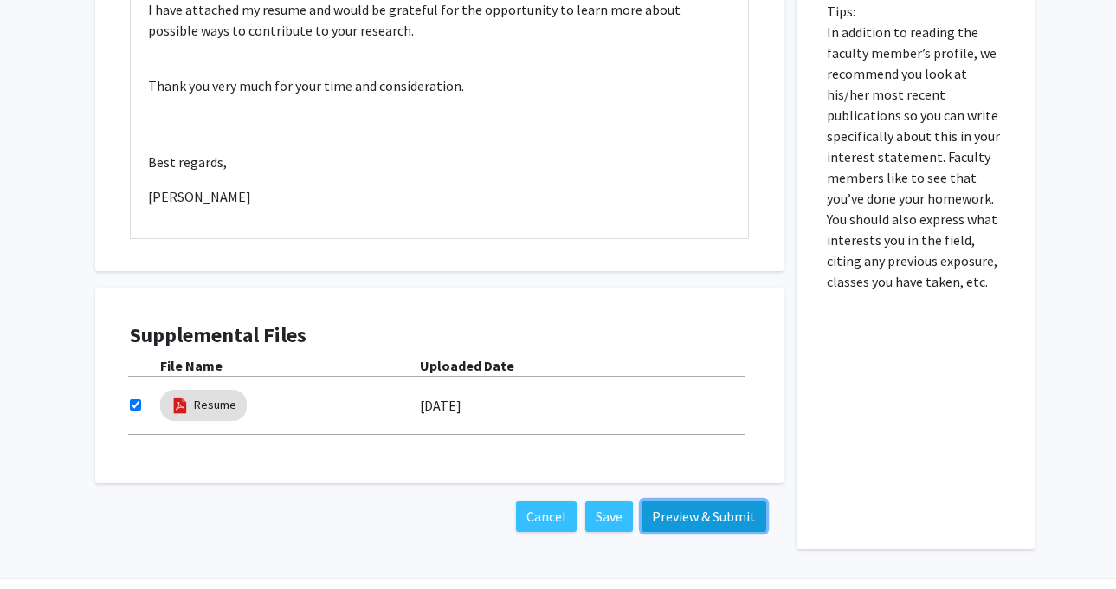
click at [671, 510] on button "Preview & Submit" at bounding box center [703, 515] width 125 height 31
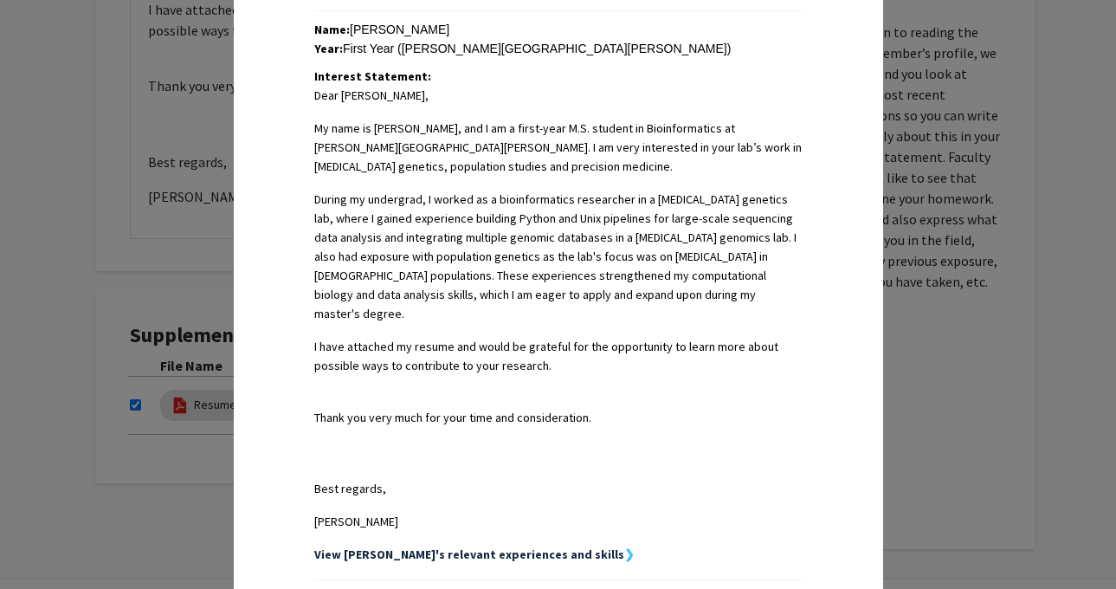
scroll to position [608, 0]
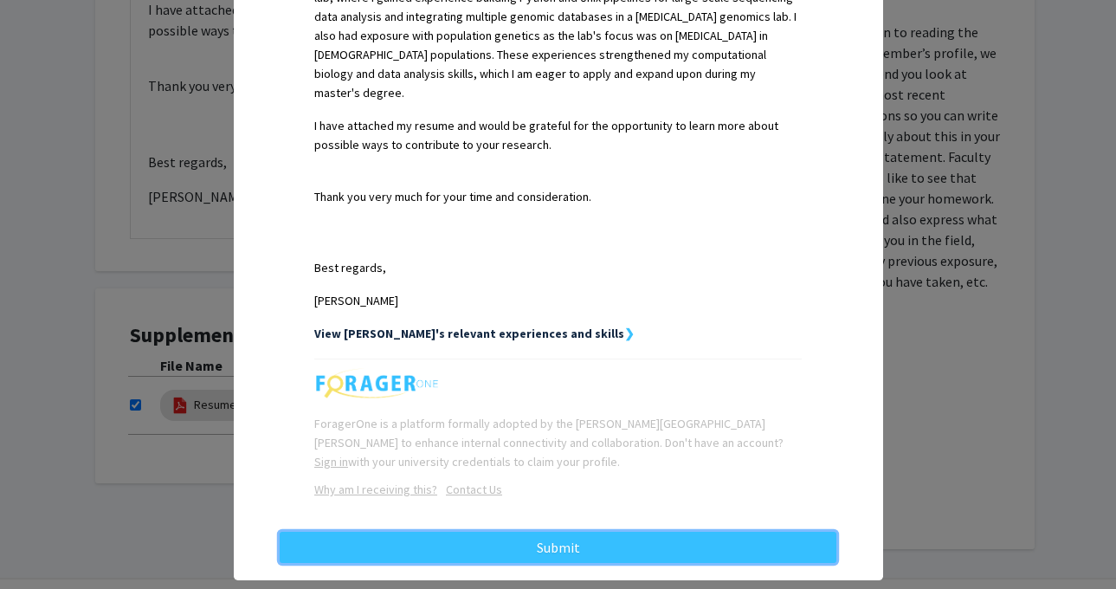
click at [671, 531] on button "Submit" at bounding box center [558, 546] width 556 height 31
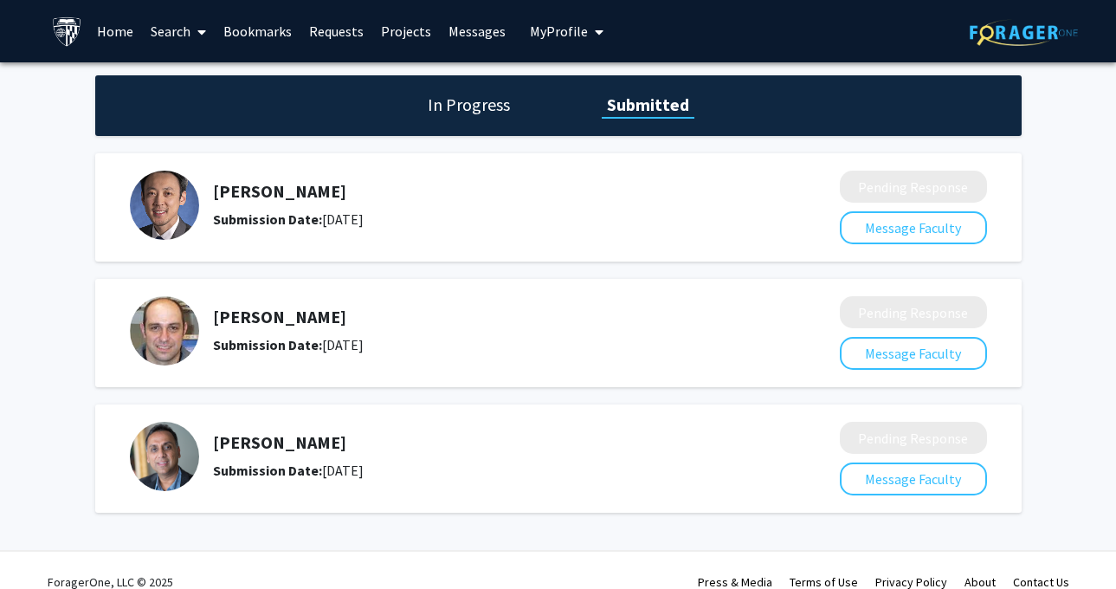
click at [265, 31] on link "Bookmarks" at bounding box center [258, 31] width 86 height 61
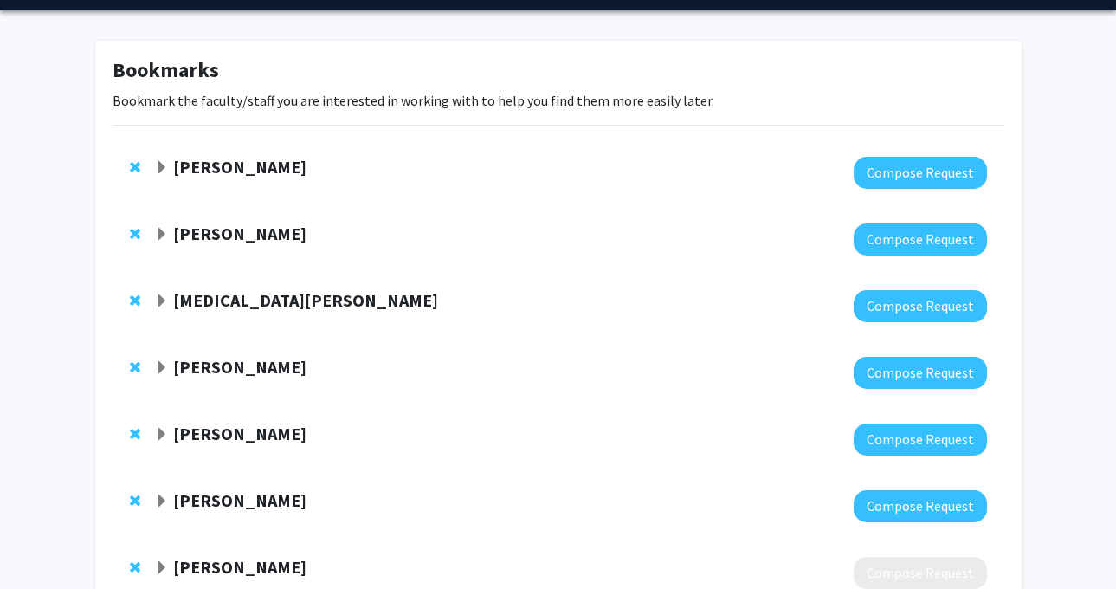
scroll to position [66, 0]
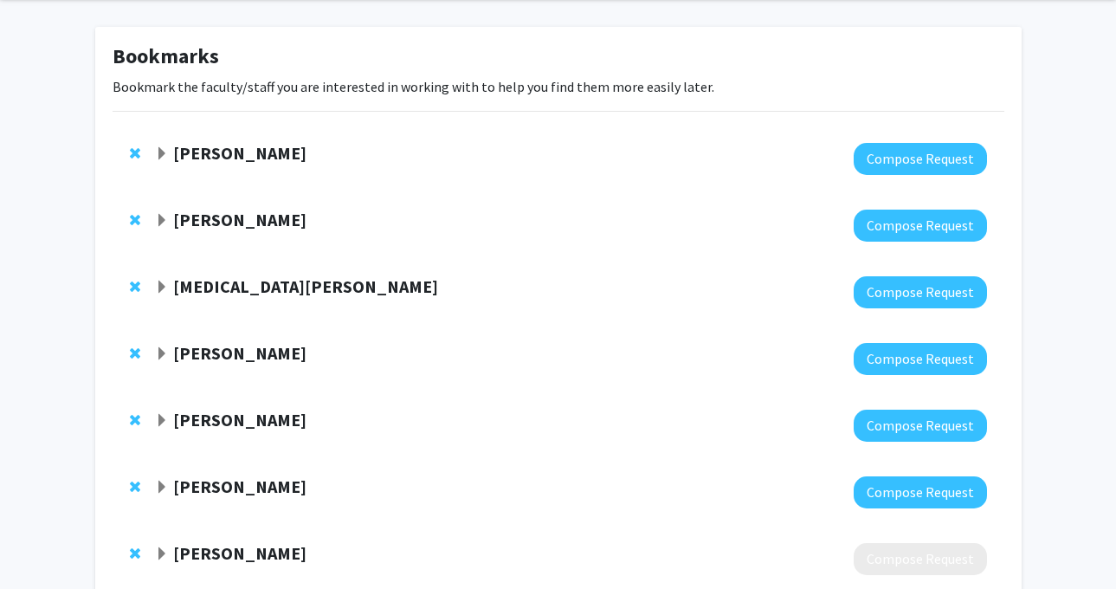
click at [232, 428] on strong "Mariana Brait" at bounding box center [239, 419] width 133 height 22
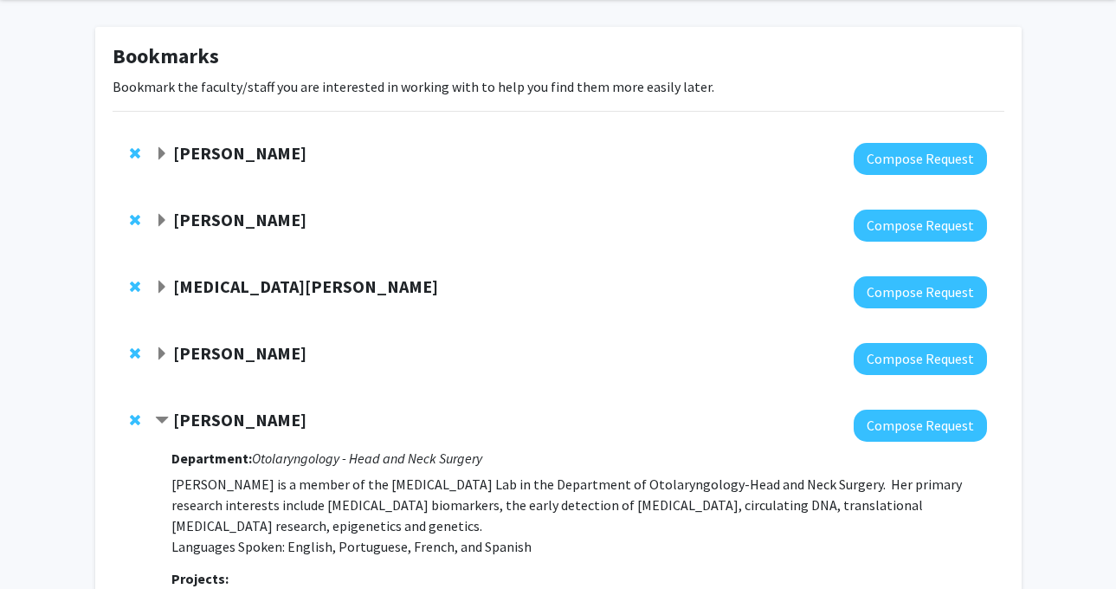
scroll to position [265, 0]
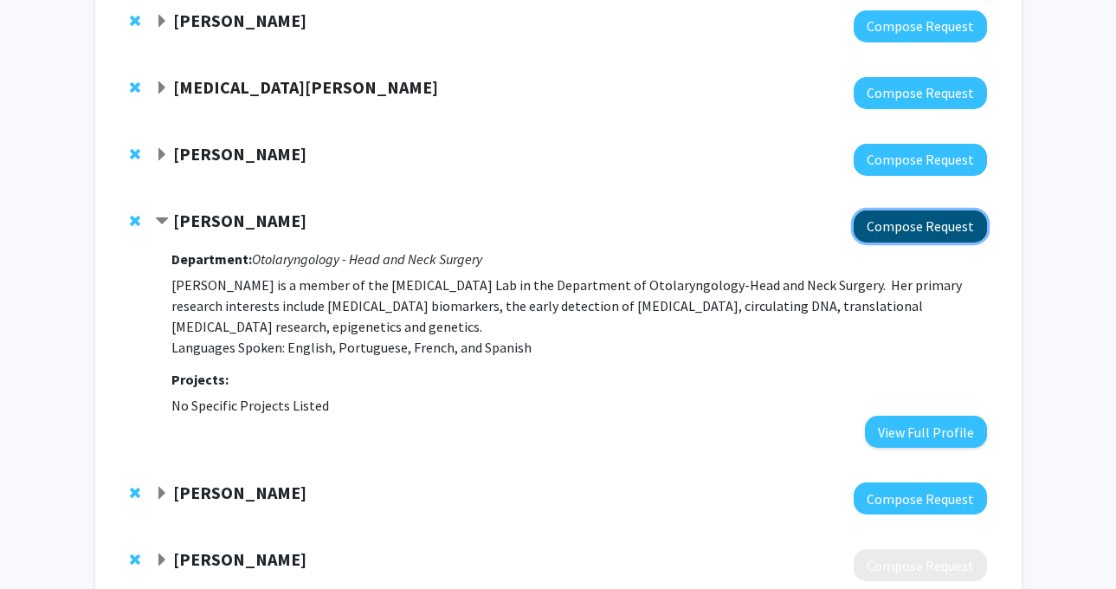
click at [874, 219] on button "Compose Request" at bounding box center [919, 226] width 133 height 32
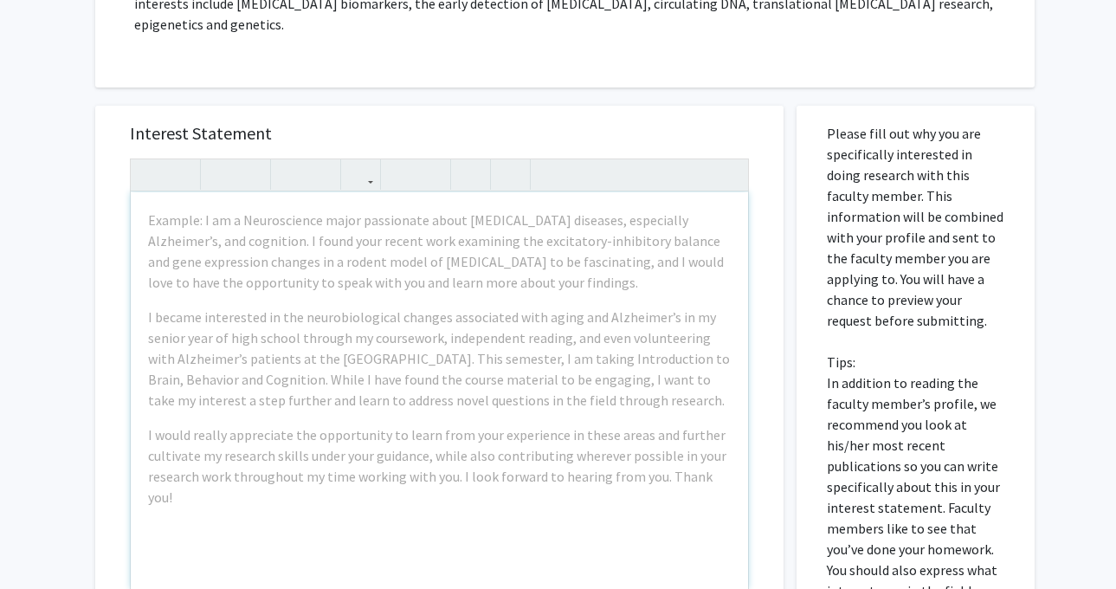
scroll to position [381, 0]
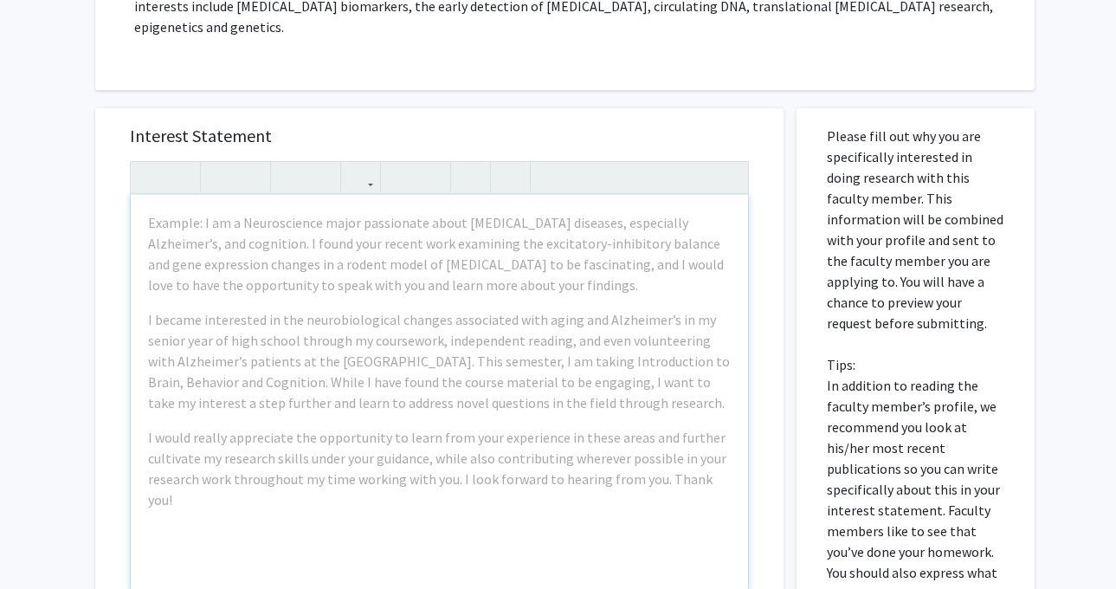
click at [622, 402] on div "Example: I am a Neuroscience major passionate about [MEDICAL_DATA] diseases, es…" at bounding box center [439, 393] width 617 height 396
click at [771, 337] on div "Interest Statement Example: I am a Neuroscience major passionate about neurodeg…" at bounding box center [439, 366] width 688 height 516
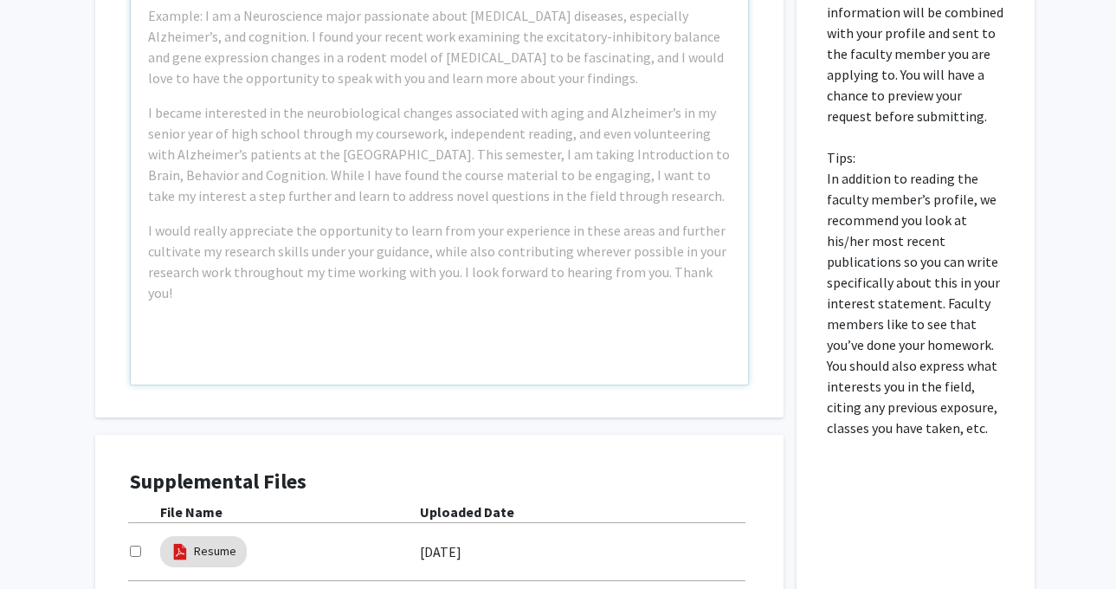
scroll to position [655, 0]
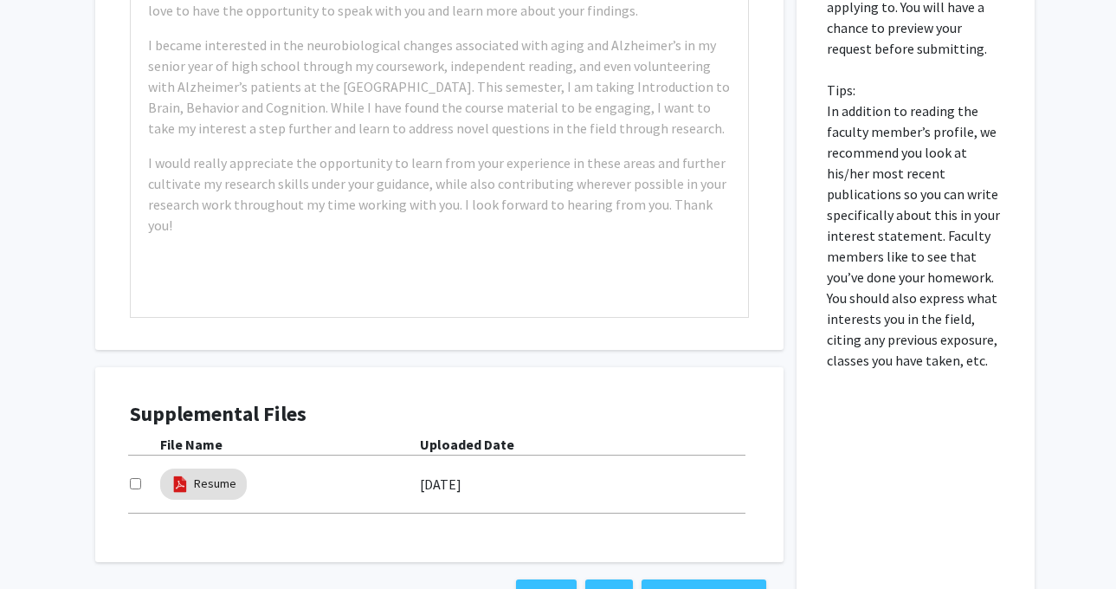
click at [138, 478] on input "checkbox" at bounding box center [135, 483] width 11 height 11
checkbox input "true"
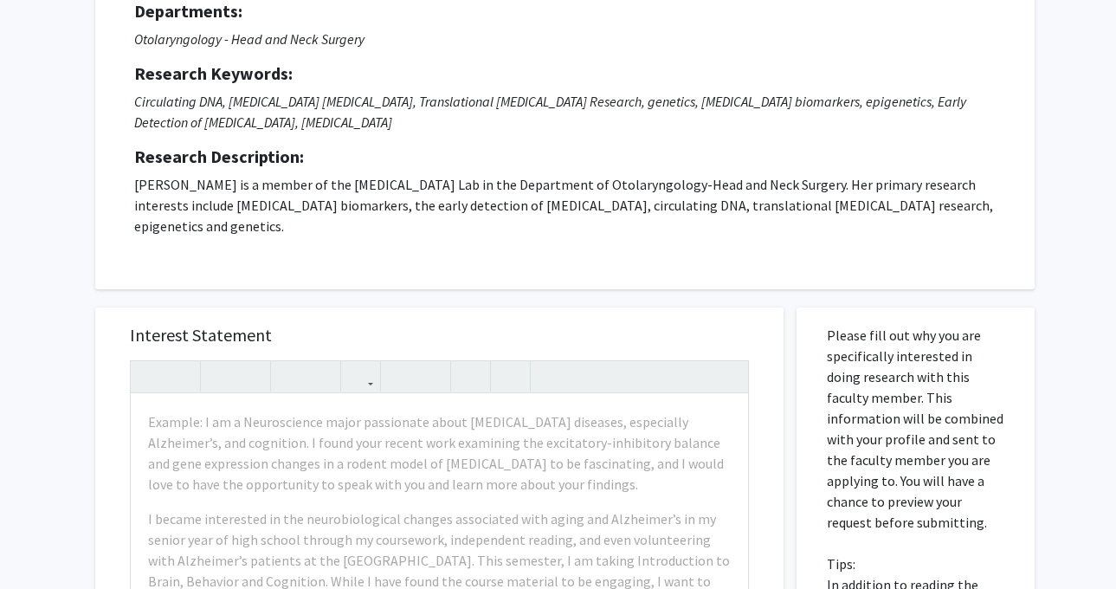
scroll to position [0, 0]
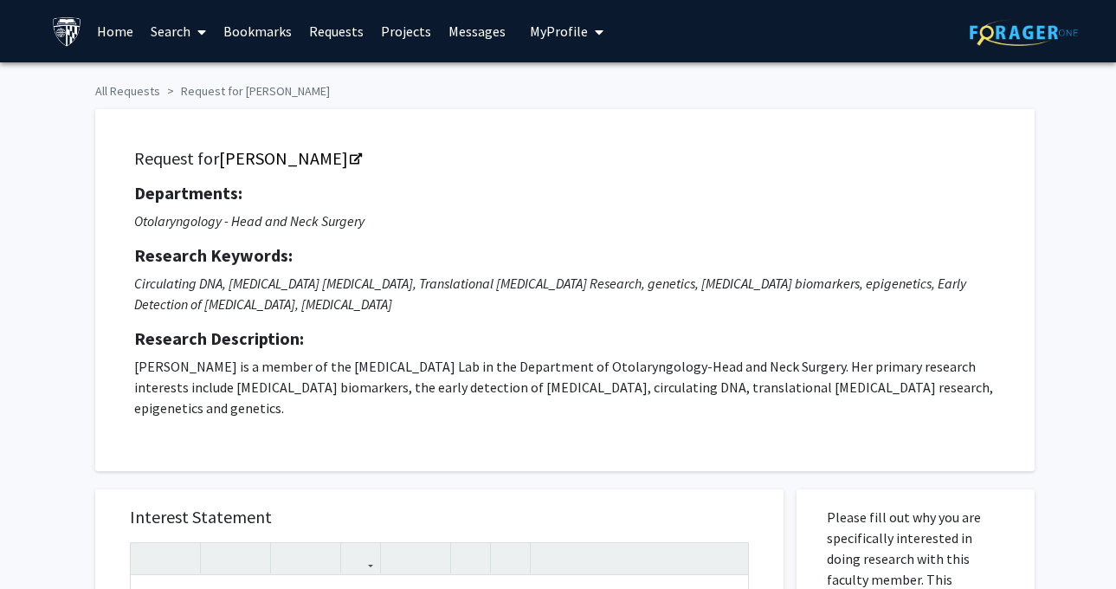
click at [334, 157] on h5 "Request for Mariana Brait" at bounding box center [564, 158] width 861 height 21
click at [350, 156] on icon "Opens in a new tab" at bounding box center [356, 159] width 12 height 11
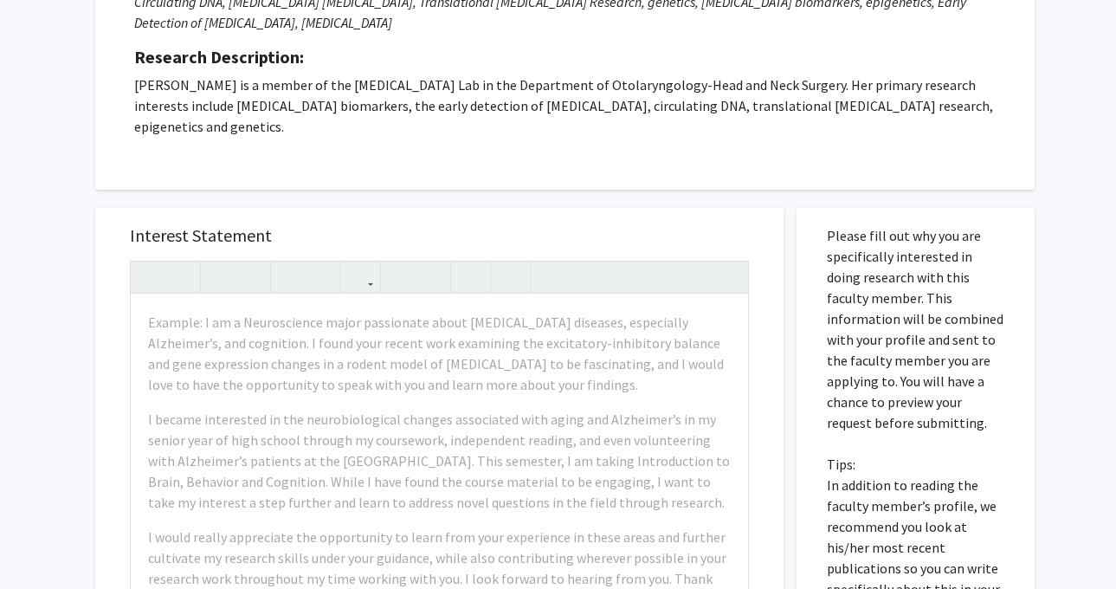
scroll to position [277, 0]
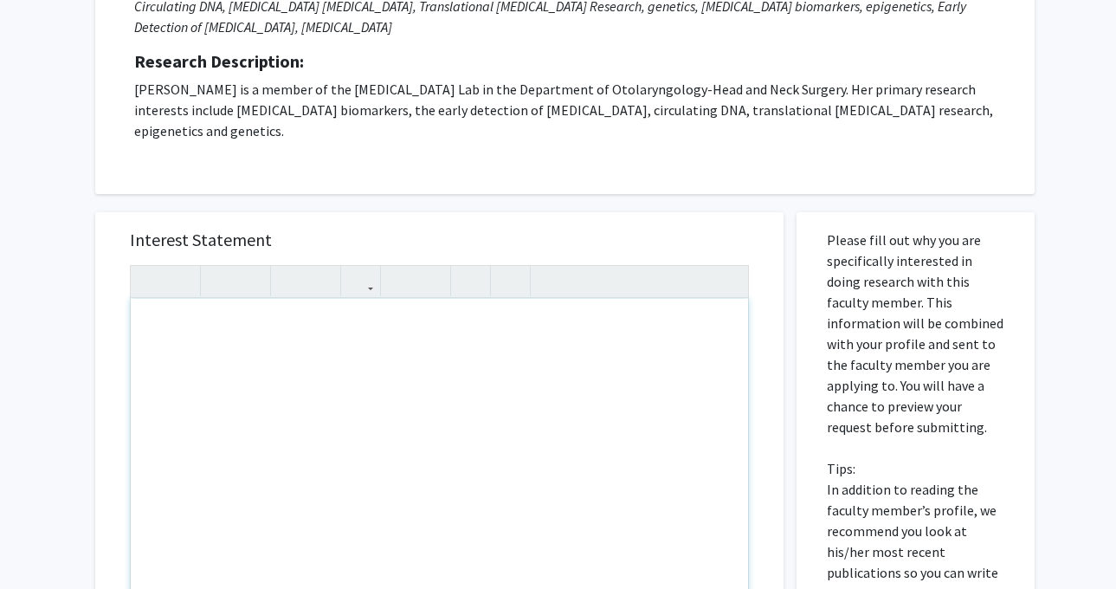
click at [263, 371] on div "Note to users with screen readers: Please press Alt+0 or Option+0 to deactivate…" at bounding box center [439, 497] width 617 height 396
paste div "Note to users with screen readers: Please press Alt+0 or Option+0 to deactivate…"
type textarea "<p>Dear Dr. Brait, </p> <p>My name is Richa Kakde, and I am a first-year M.S. s…"
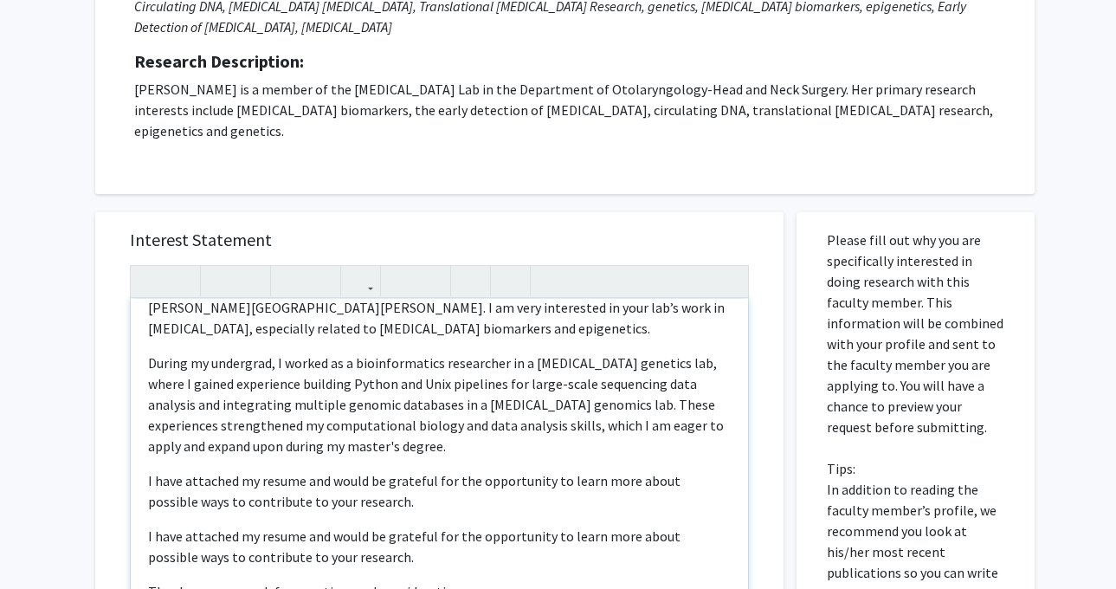
scroll to position [83, 0]
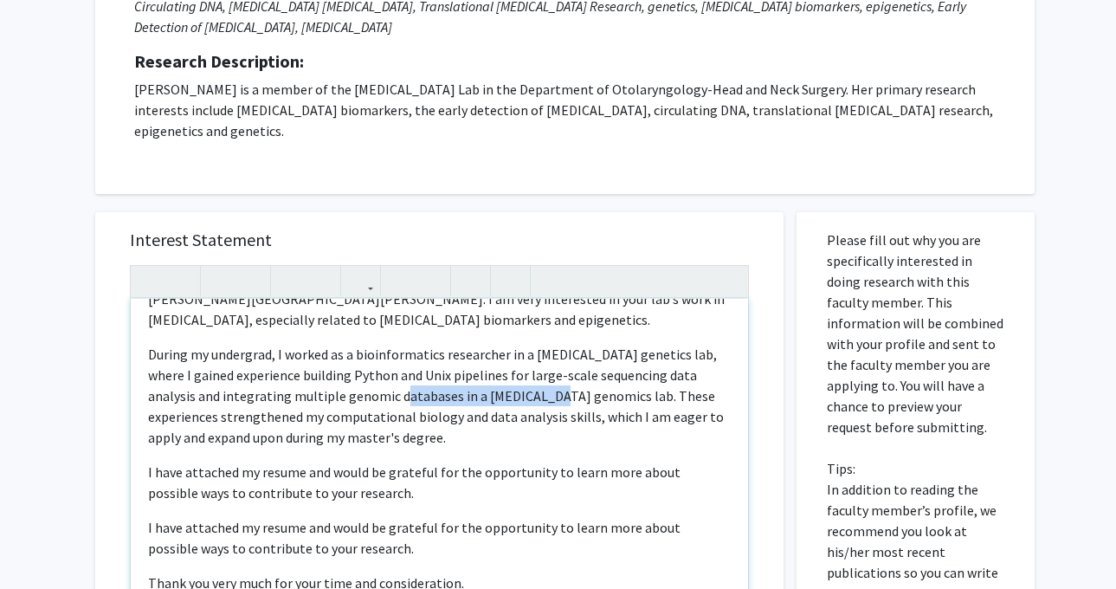
drag, startPoint x: 519, startPoint y: 375, endPoint x: 376, endPoint y: 375, distance: 142.8
click at [376, 375] on p "During my undergrad, I worked as a bioinformatics researcher in a cancer geneti…" at bounding box center [439, 396] width 582 height 104
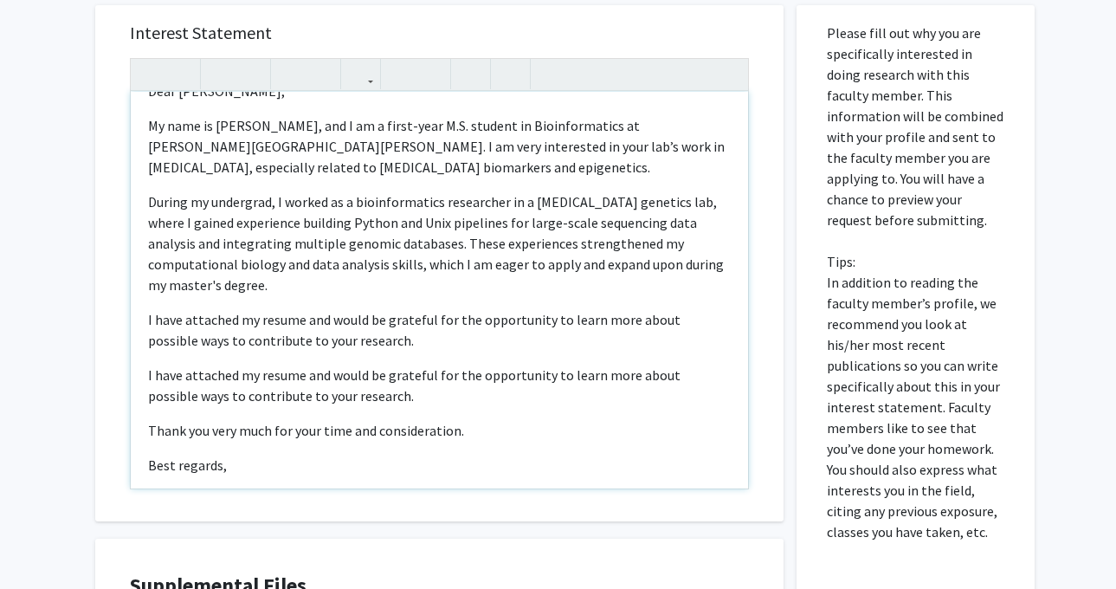
scroll to position [34, 0]
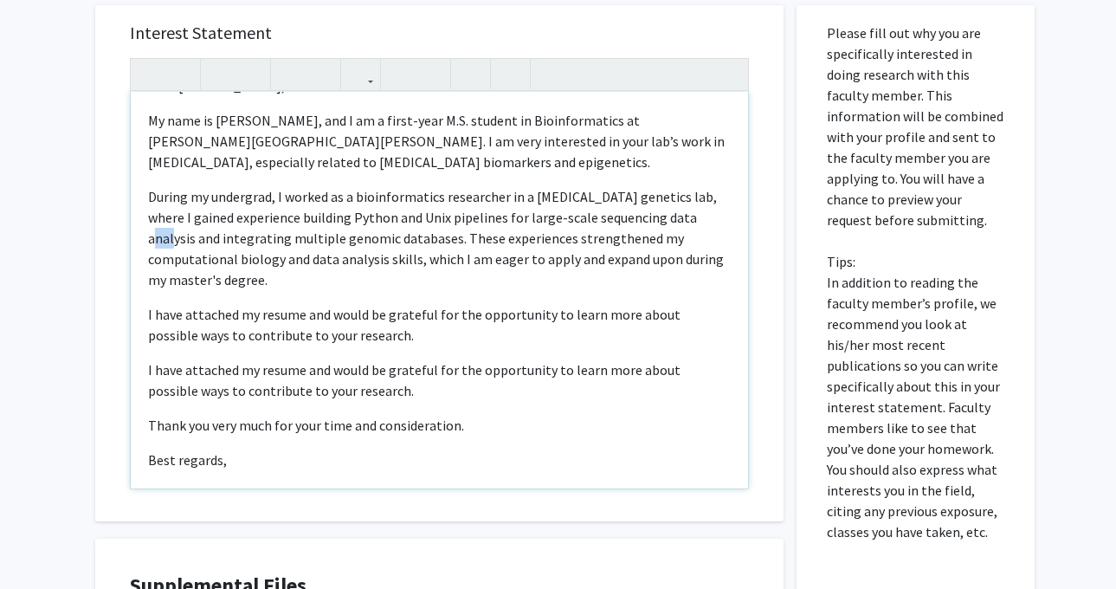
drag, startPoint x: 671, startPoint y: 199, endPoint x: 648, endPoint y: 201, distance: 22.6
click at [648, 201] on p "During my undergrad, I worked as a bioinformatics researcher in a cancer geneti…" at bounding box center [439, 238] width 582 height 104
click at [595, 243] on p "During my undergrad, I worked as a bioinformatics researcher in a cancer geneti…" at bounding box center [439, 238] width 582 height 104
click at [146, 212] on div "Dear Dr. Brait,  My name is Richa Kakde, and I am a first-year M.S. student i…" at bounding box center [439, 290] width 617 height 396
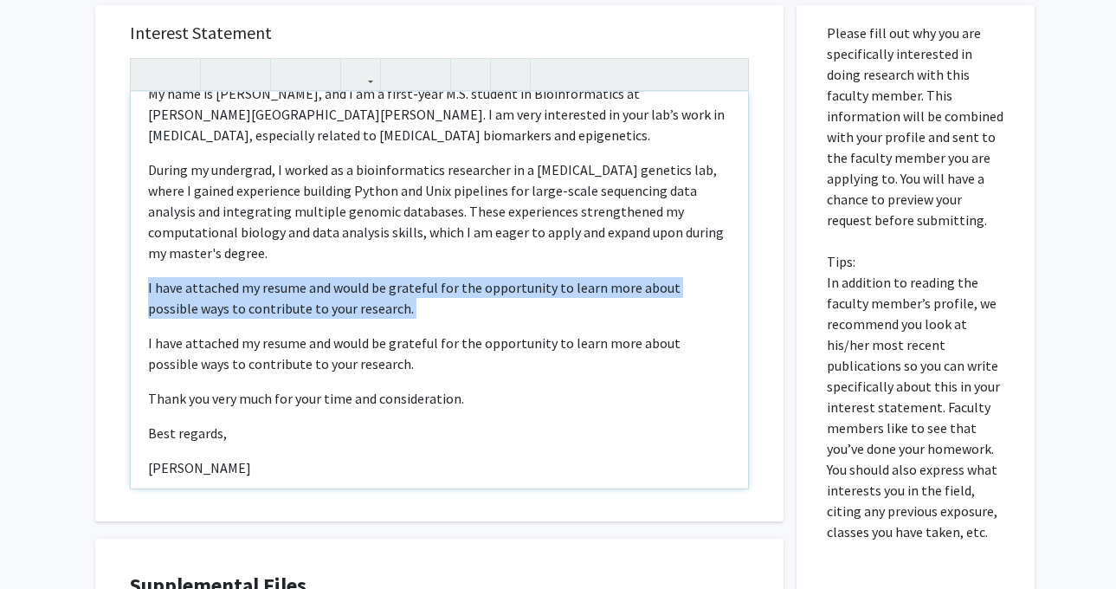
drag, startPoint x: 354, startPoint y: 280, endPoint x: 147, endPoint y: 251, distance: 208.9
click at [147, 251] on div "Dear Dr. Brait,  My name is Richa Kakde, and I am a first-year M.S. student i…" at bounding box center [439, 290] width 617 height 396
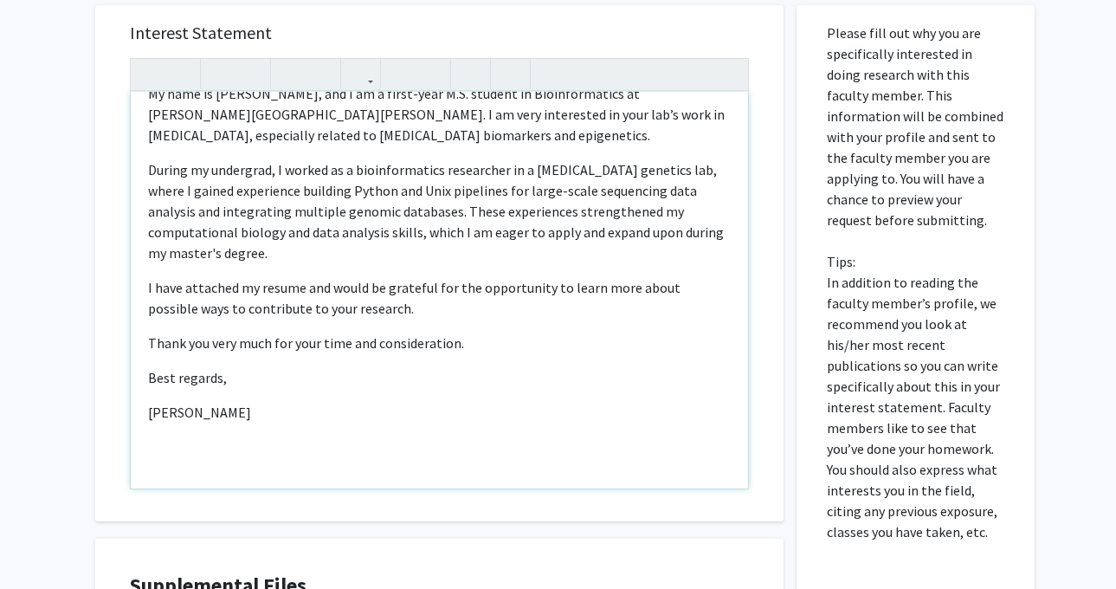
scroll to position [40, 0]
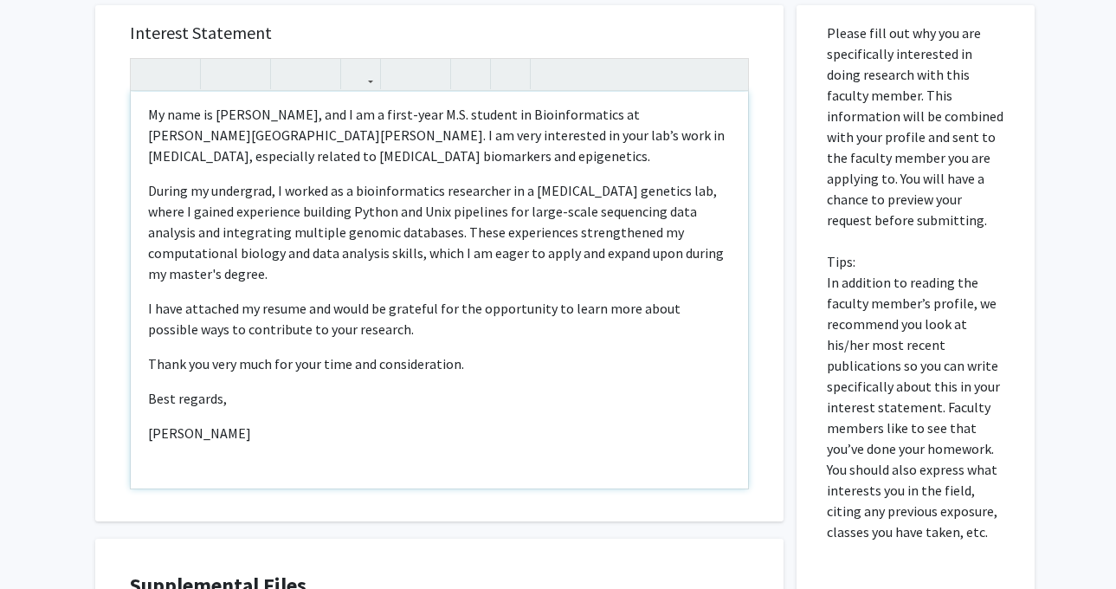
type textarea "<p>Dear Dr. Brait, </p> <p>My name is Richa Kakde, and I am a first-year M.S. s…"
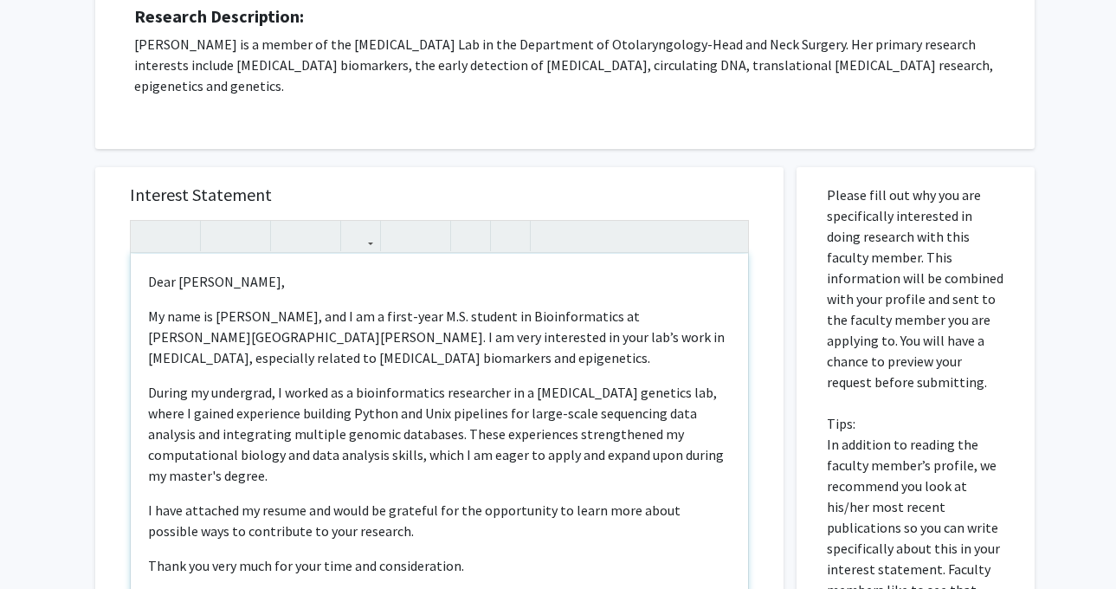
scroll to position [737, 0]
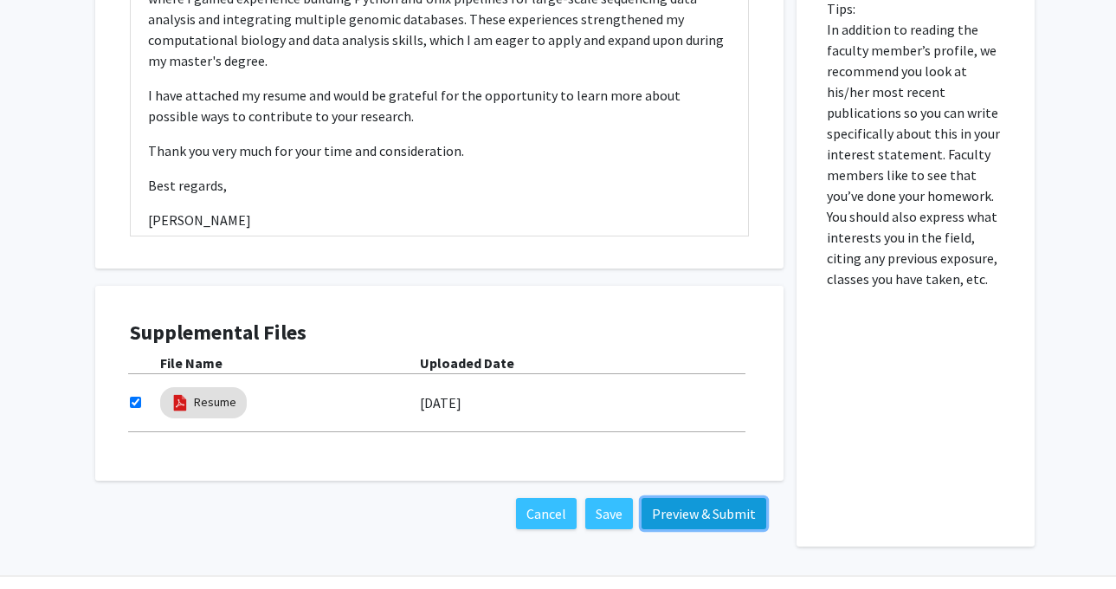
click at [691, 498] on button "Preview & Submit" at bounding box center [703, 513] width 125 height 31
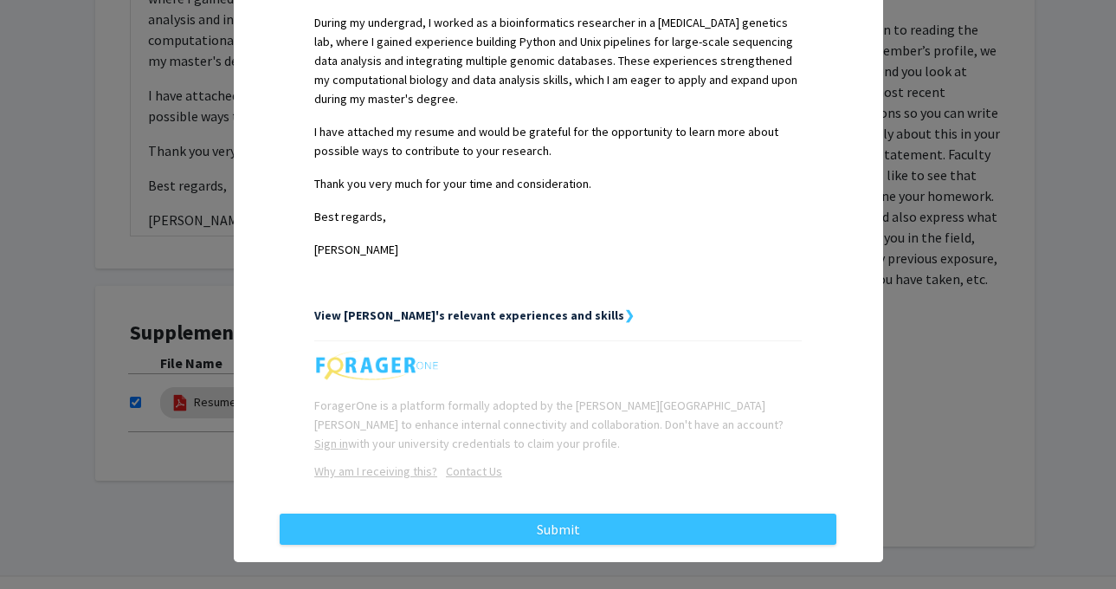
scroll to position [563, 0]
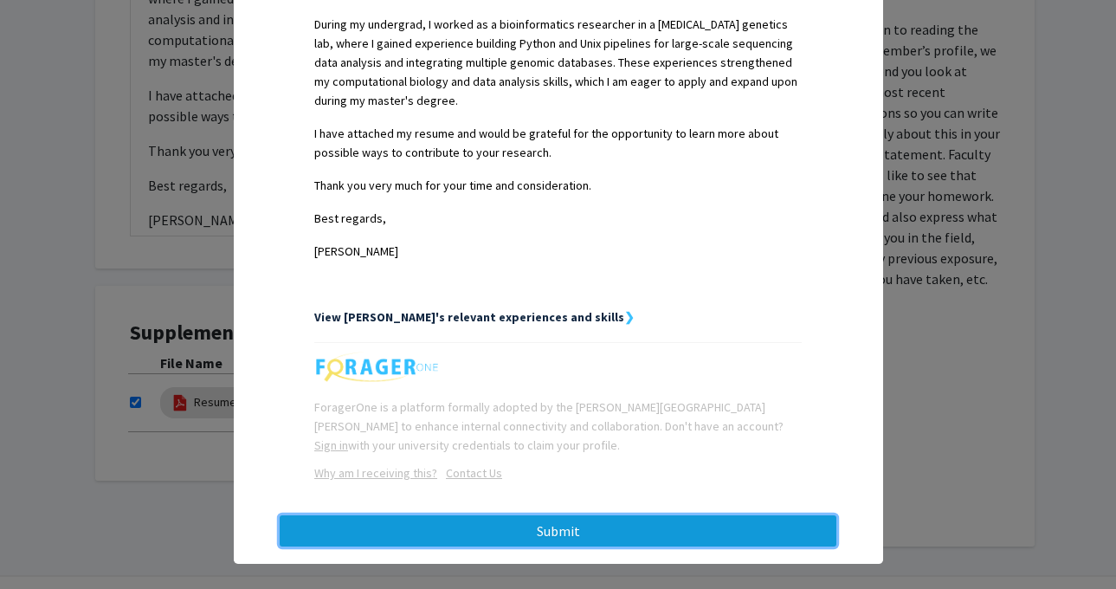
click at [613, 515] on button "Submit" at bounding box center [558, 530] width 556 height 31
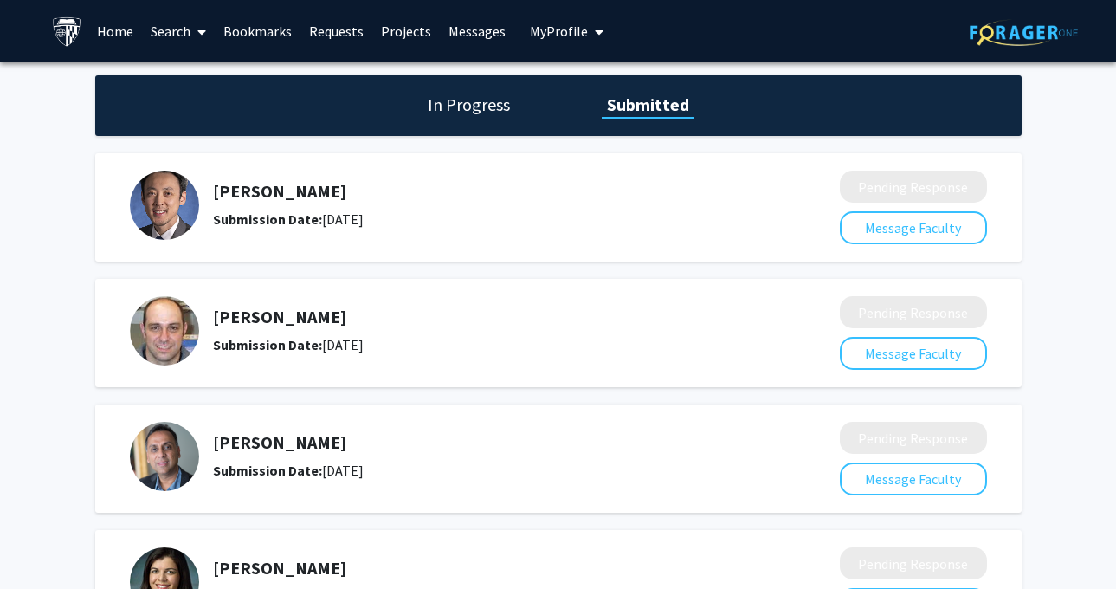
click at [248, 34] on link "Bookmarks" at bounding box center [258, 31] width 86 height 61
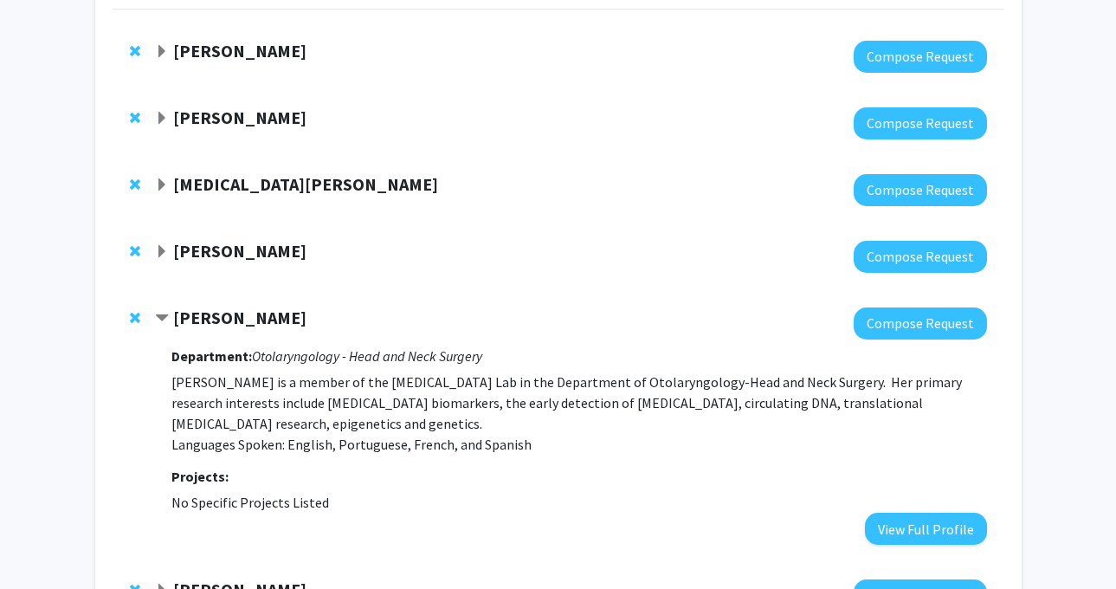
scroll to position [304, 0]
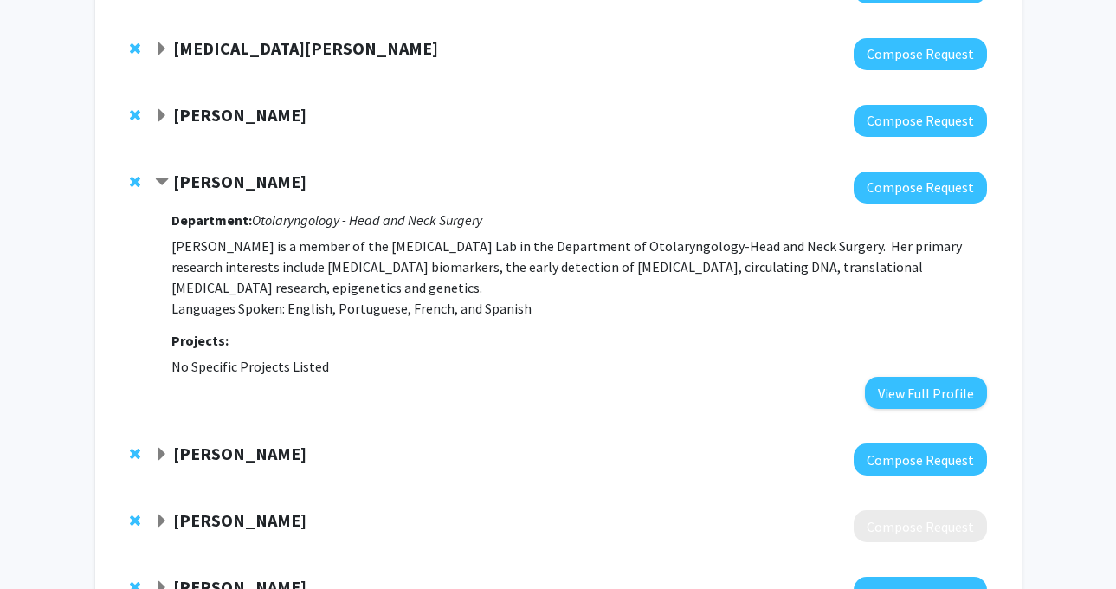
click at [260, 191] on strong "Mariana Brait" at bounding box center [239, 181] width 133 height 22
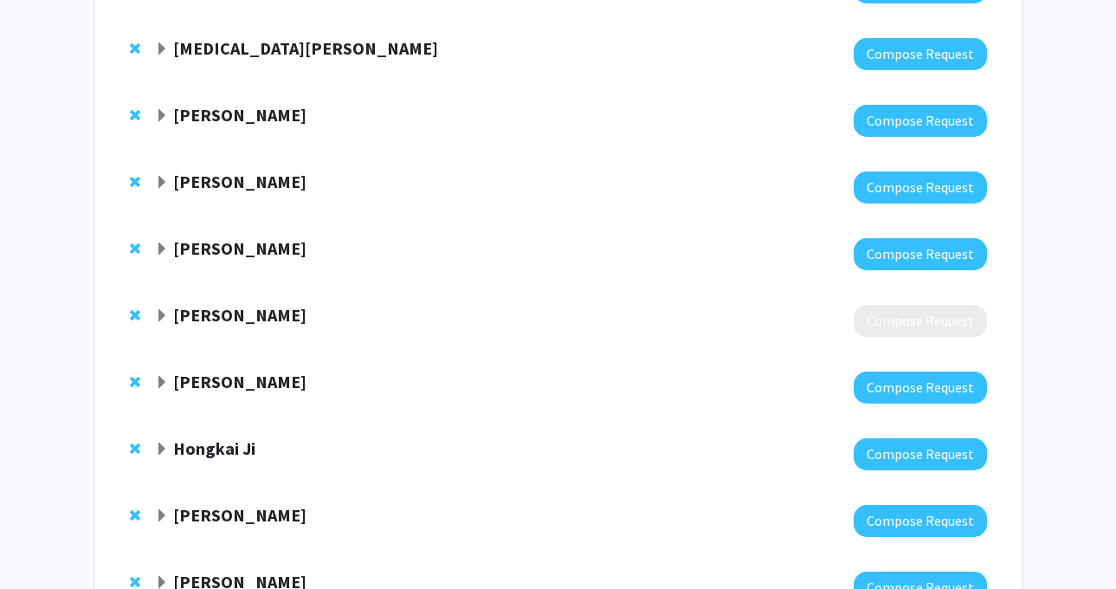
click at [258, 244] on strong "Steven Clipman" at bounding box center [239, 248] width 133 height 22
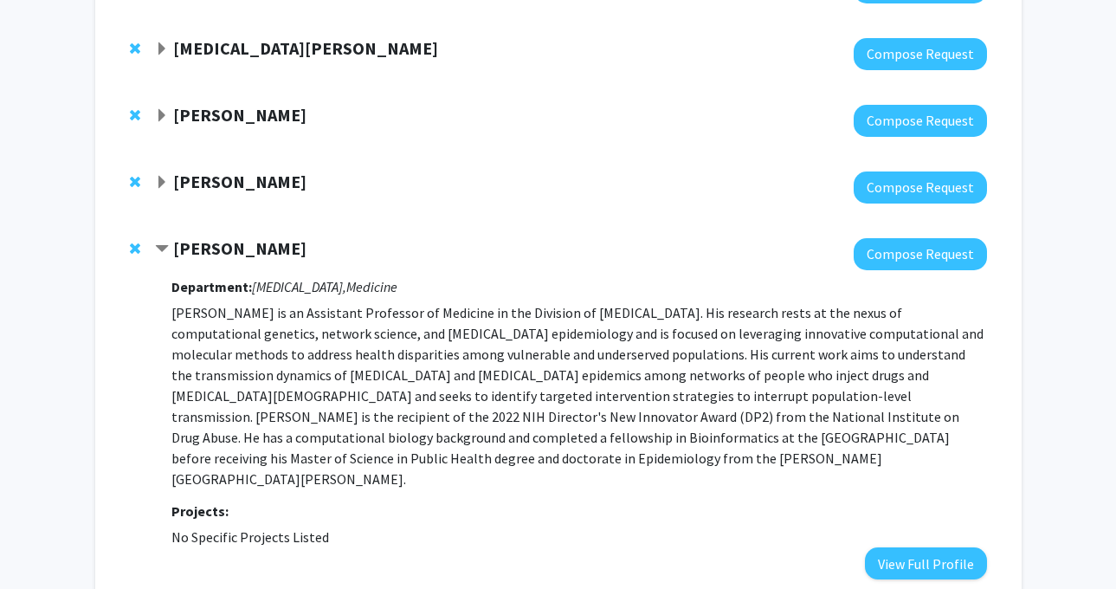
click at [273, 243] on strong "Steven Clipman" at bounding box center [239, 248] width 133 height 22
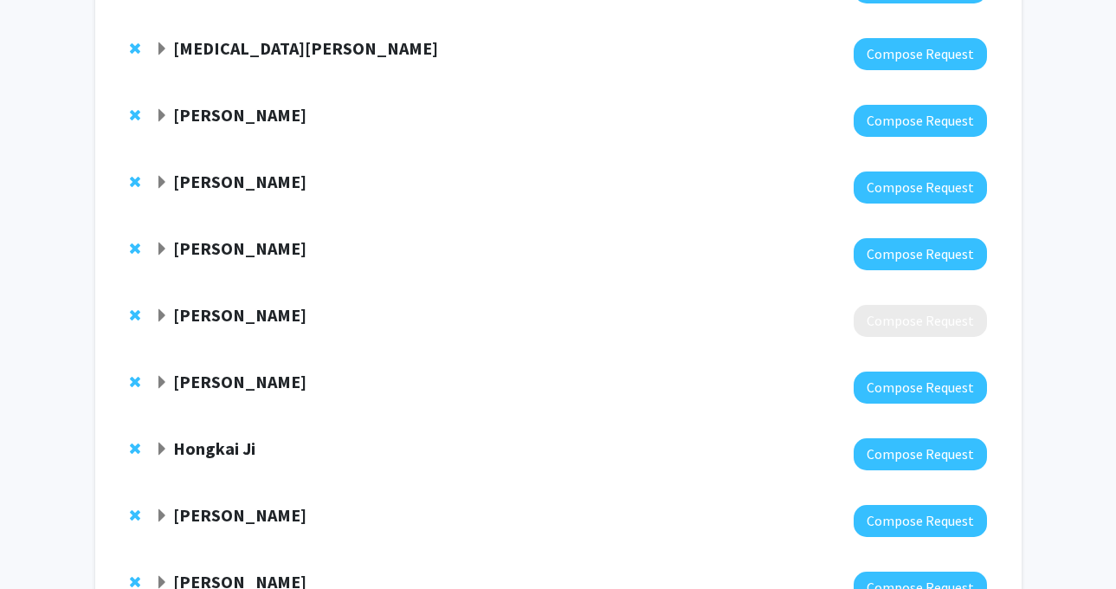
click at [280, 320] on strong "Rebecca Keener" at bounding box center [239, 315] width 133 height 22
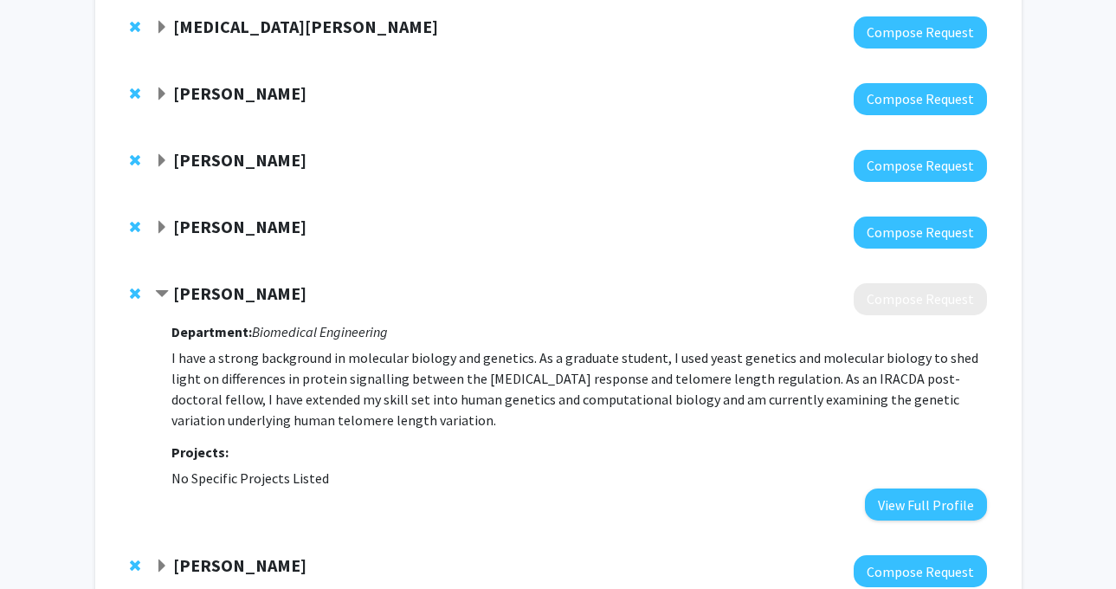
scroll to position [325, 0]
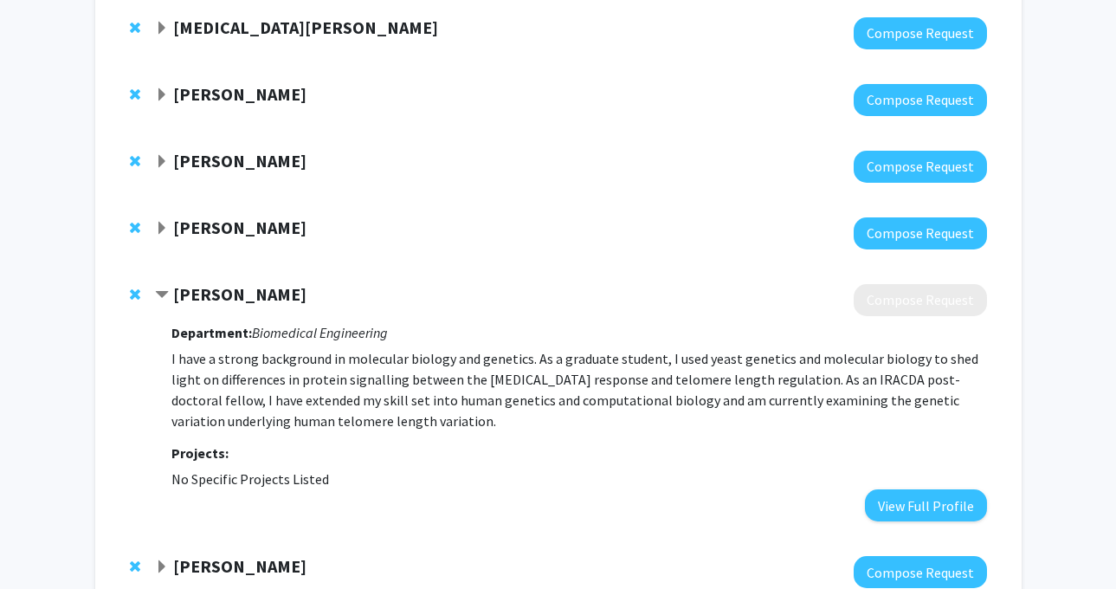
drag, startPoint x: 298, startPoint y: 293, endPoint x: 177, endPoint y: 296, distance: 121.2
click at [177, 296] on div "Rebecca Keener" at bounding box center [342, 295] width 374 height 22
copy strong "Rebecca Keener"
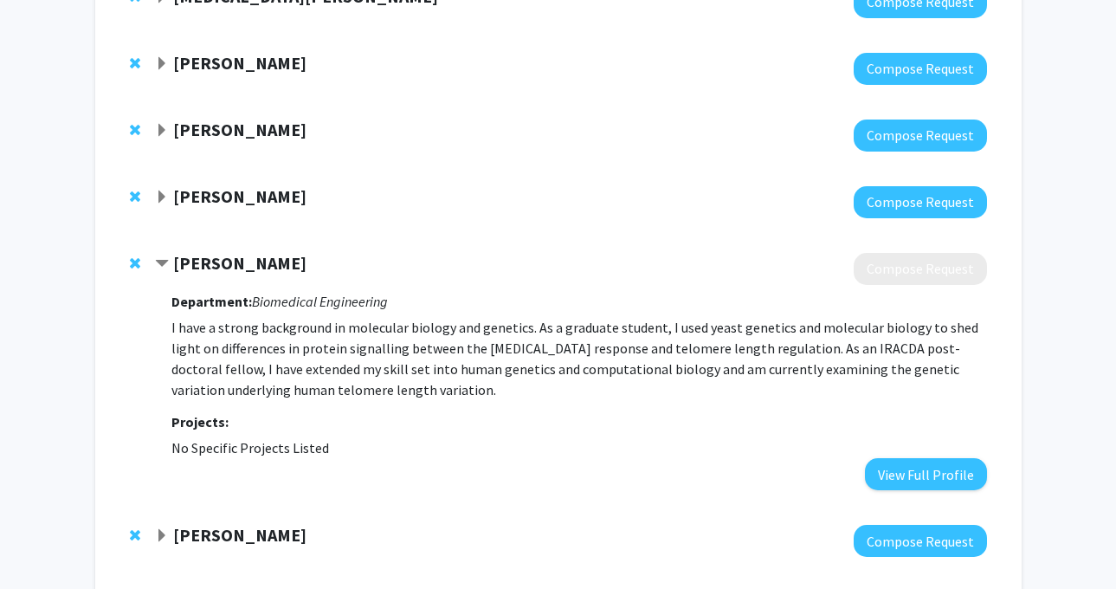
click at [339, 274] on div at bounding box center [570, 269] width 831 height 32
click at [257, 267] on strong "Rebecca Keener" at bounding box center [239, 263] width 133 height 22
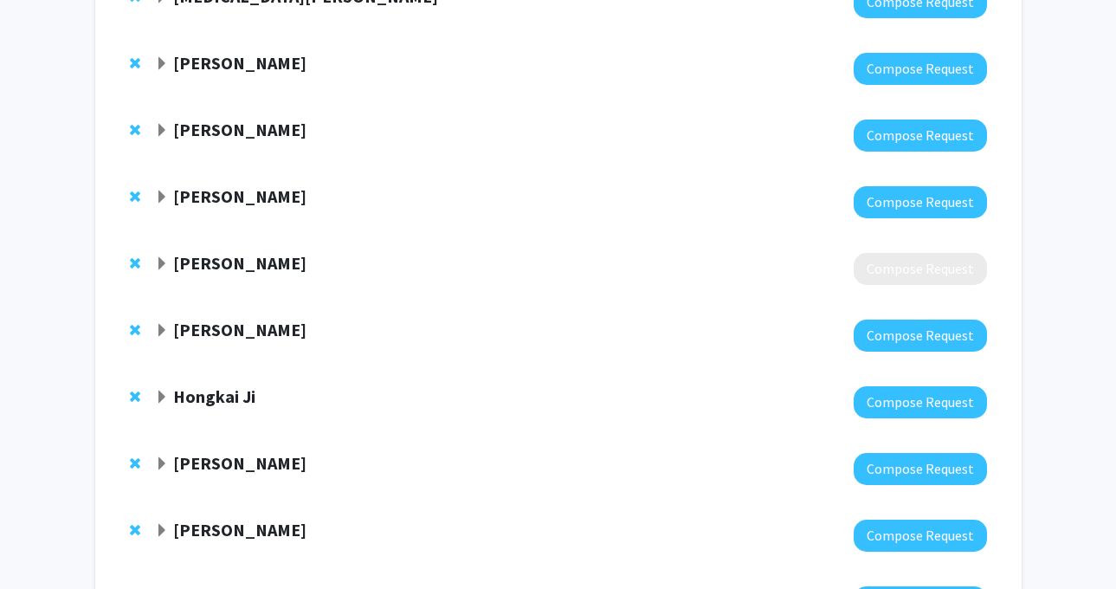
click at [257, 267] on strong "Rebecca Keener" at bounding box center [239, 263] width 133 height 22
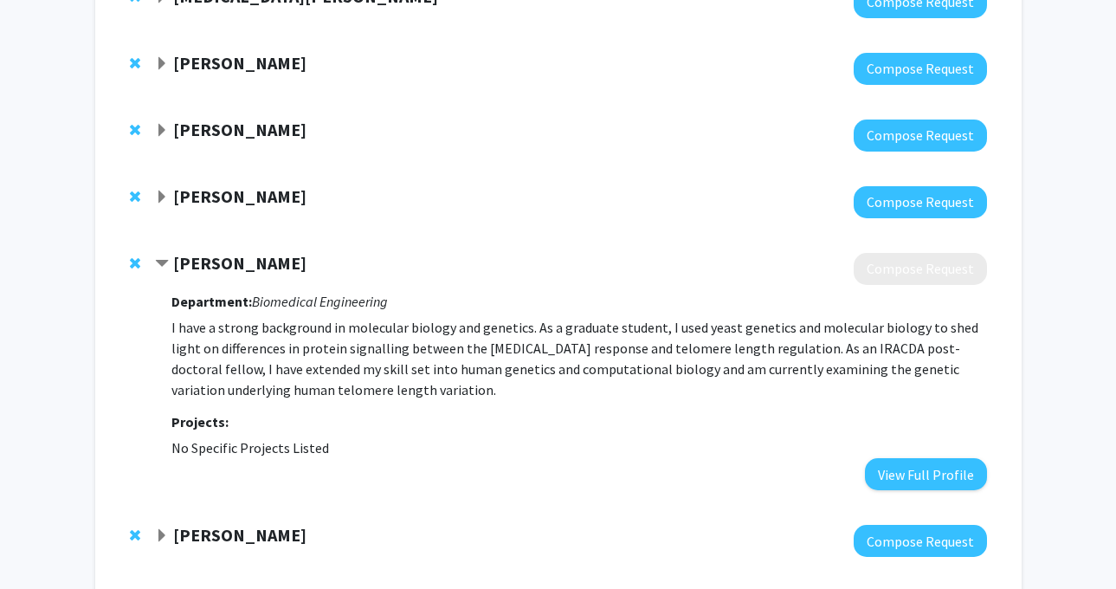
drag, startPoint x: 299, startPoint y: 261, endPoint x: 177, endPoint y: 261, distance: 122.9
click at [177, 261] on div "Rebecca Keener" at bounding box center [342, 264] width 374 height 22
copy strong "Rebecca Keener"
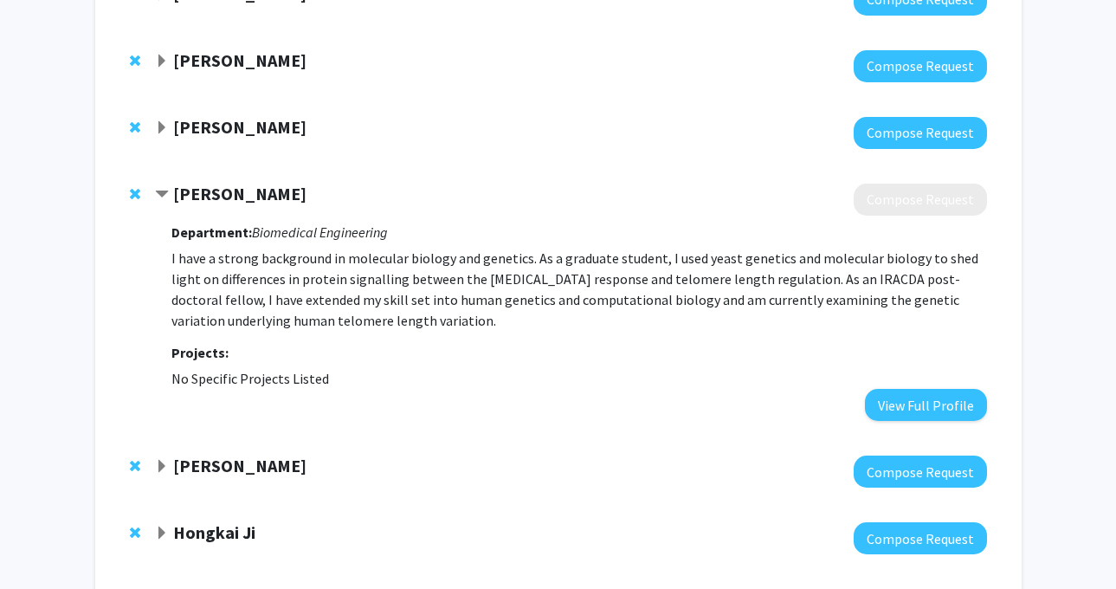
scroll to position [469, 0]
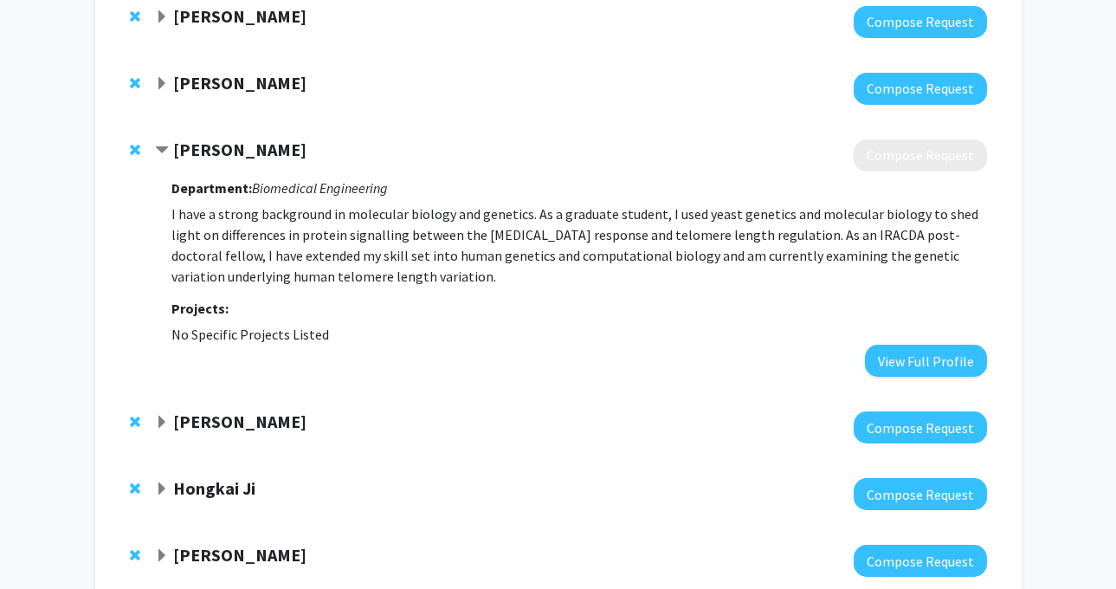
click at [201, 414] on strong "Arvind Pathak" at bounding box center [239, 421] width 133 height 22
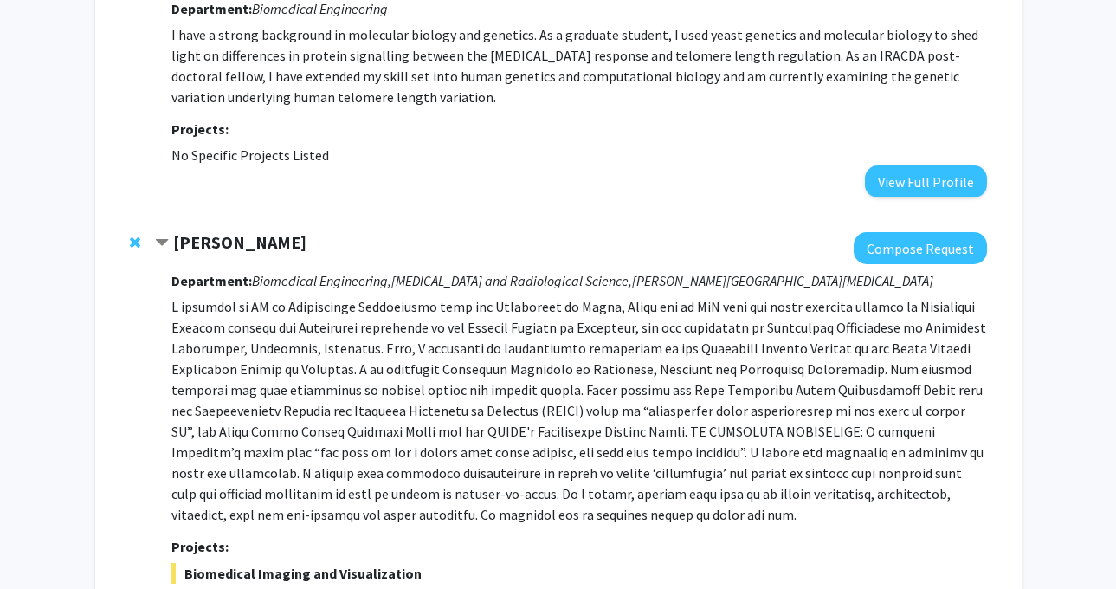
scroll to position [457, 0]
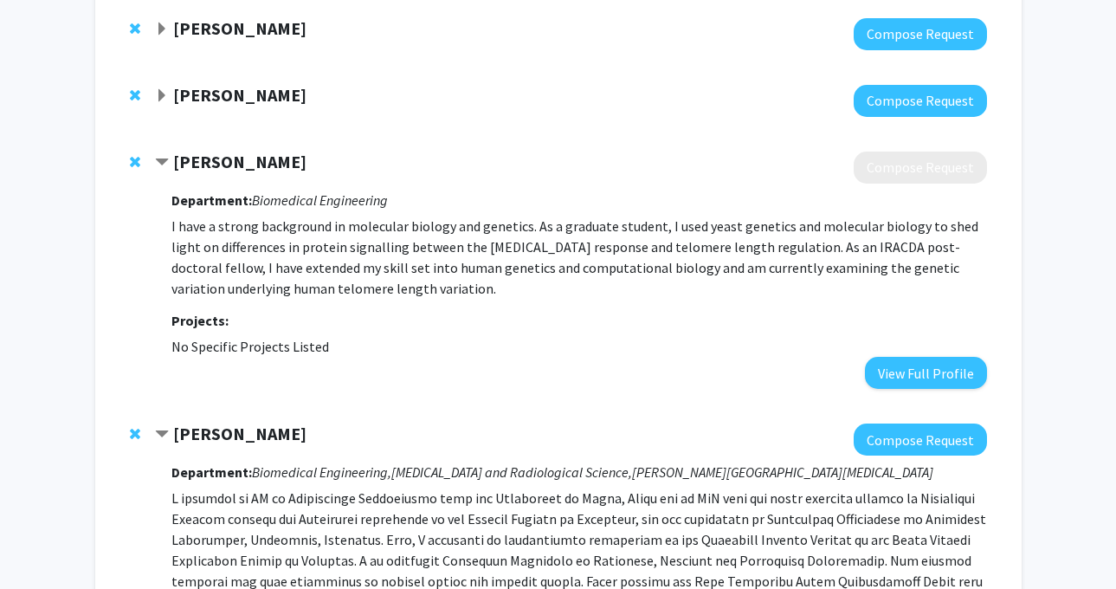
click at [138, 161] on span "Remove Rebecca Keener from bookmarks" at bounding box center [135, 162] width 10 height 14
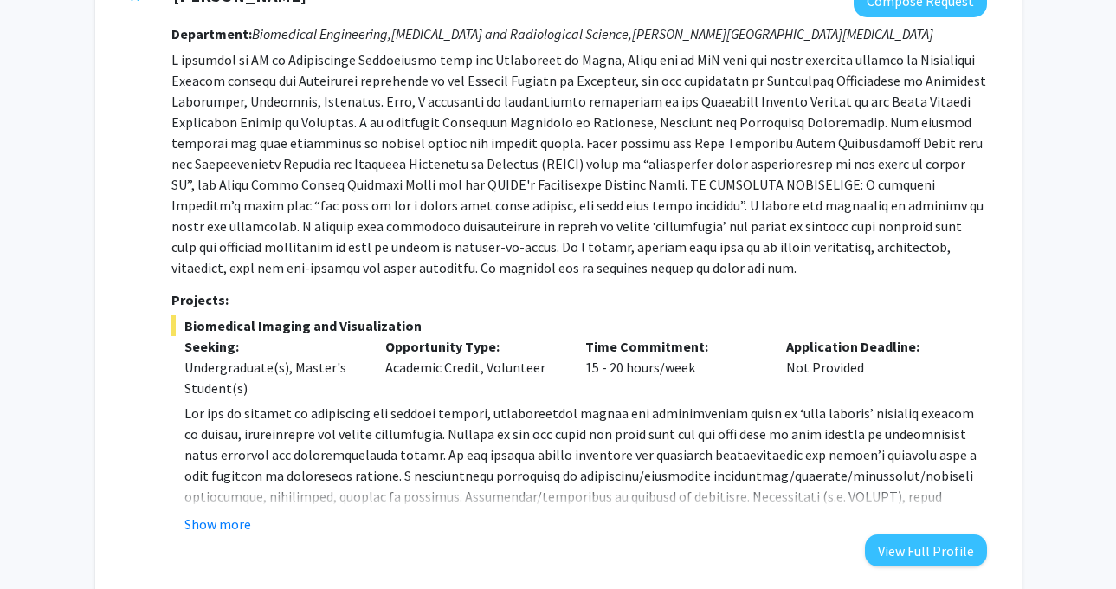
scroll to position [634, 0]
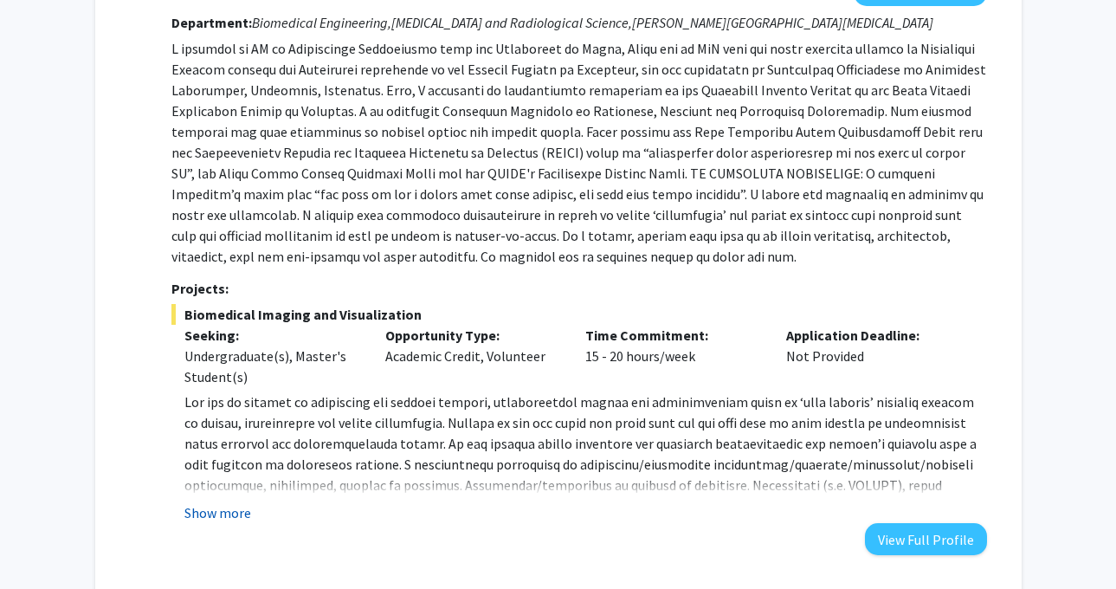
click at [235, 516] on button "Show more" at bounding box center [217, 512] width 67 height 21
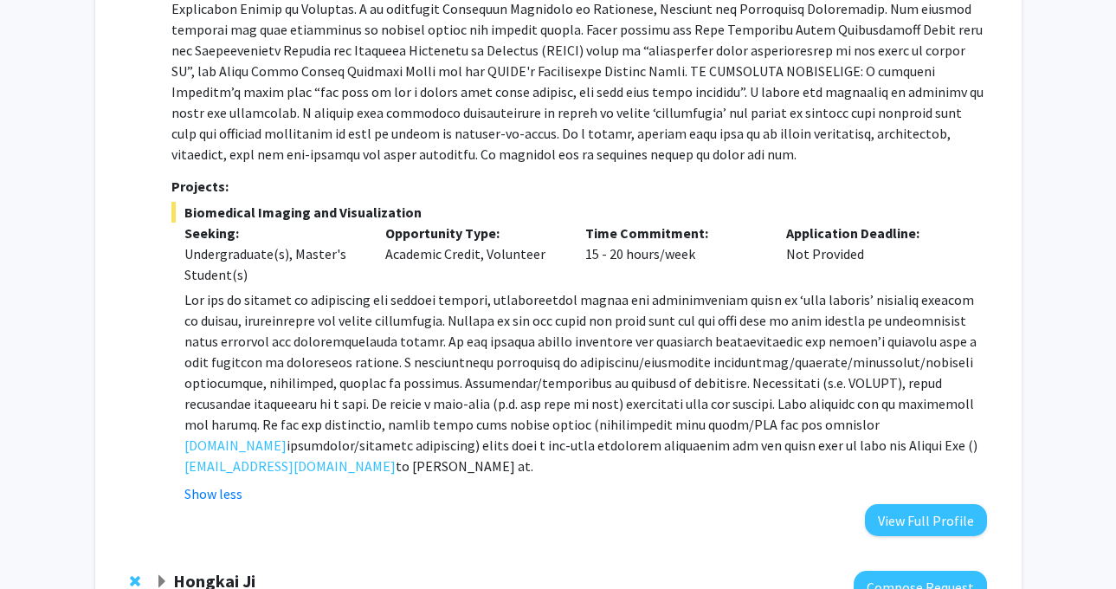
scroll to position [762, 0]
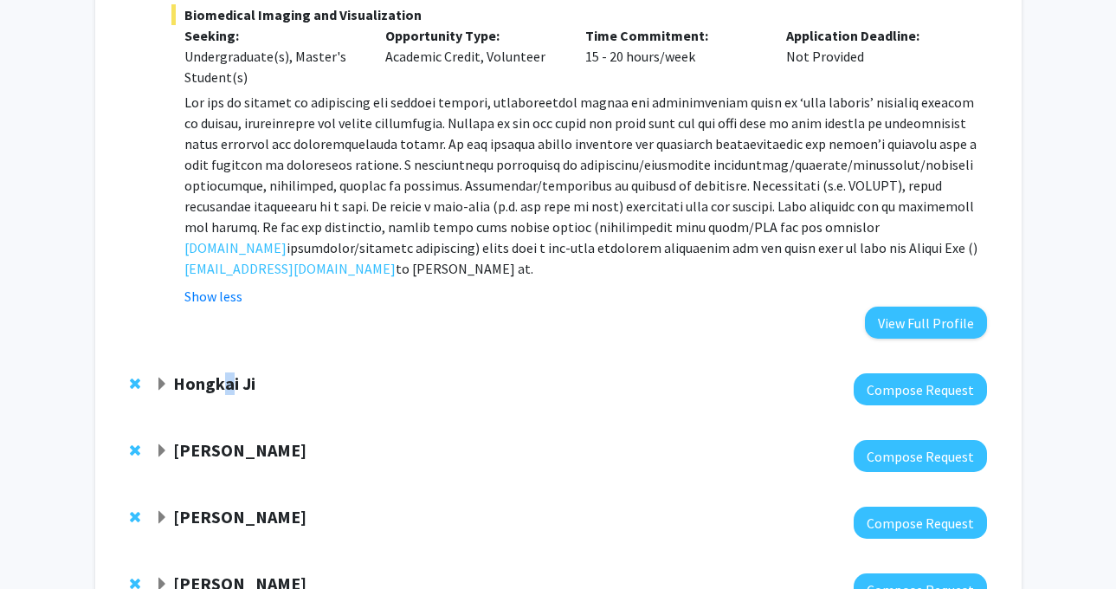
click at [228, 375] on strong "Hongkai Ji" at bounding box center [214, 383] width 82 height 22
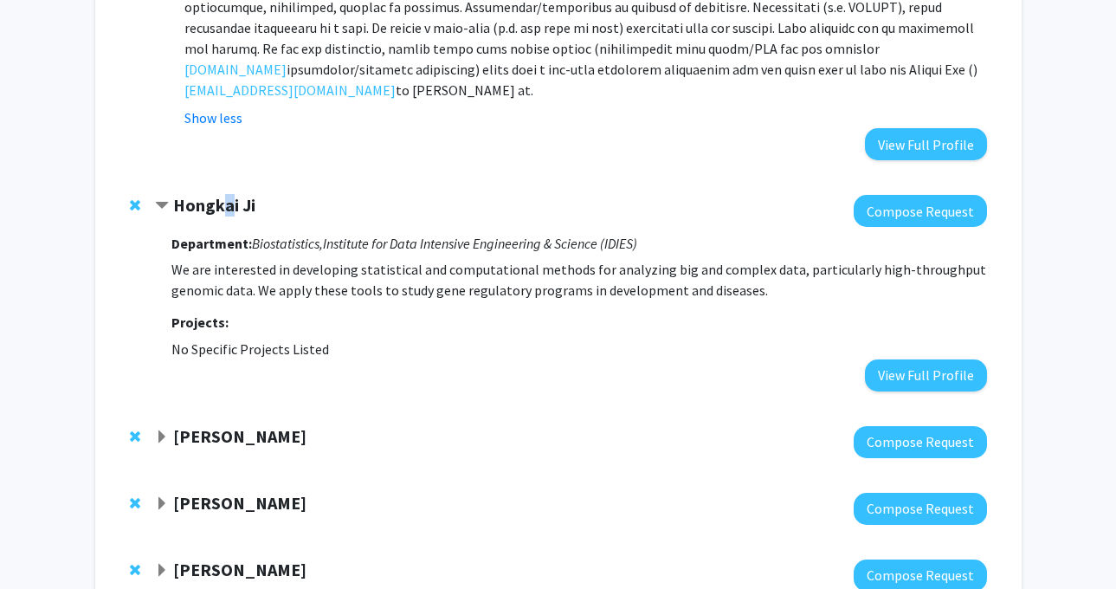
scroll to position [1149, 0]
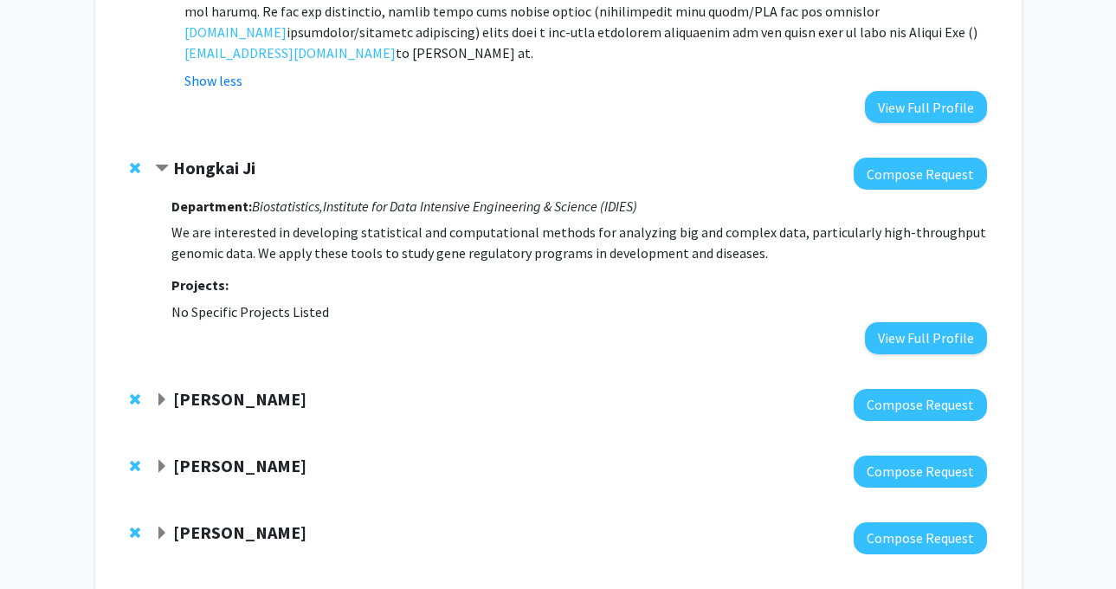
click at [243, 403] on strong "[PERSON_NAME]" at bounding box center [239, 399] width 133 height 22
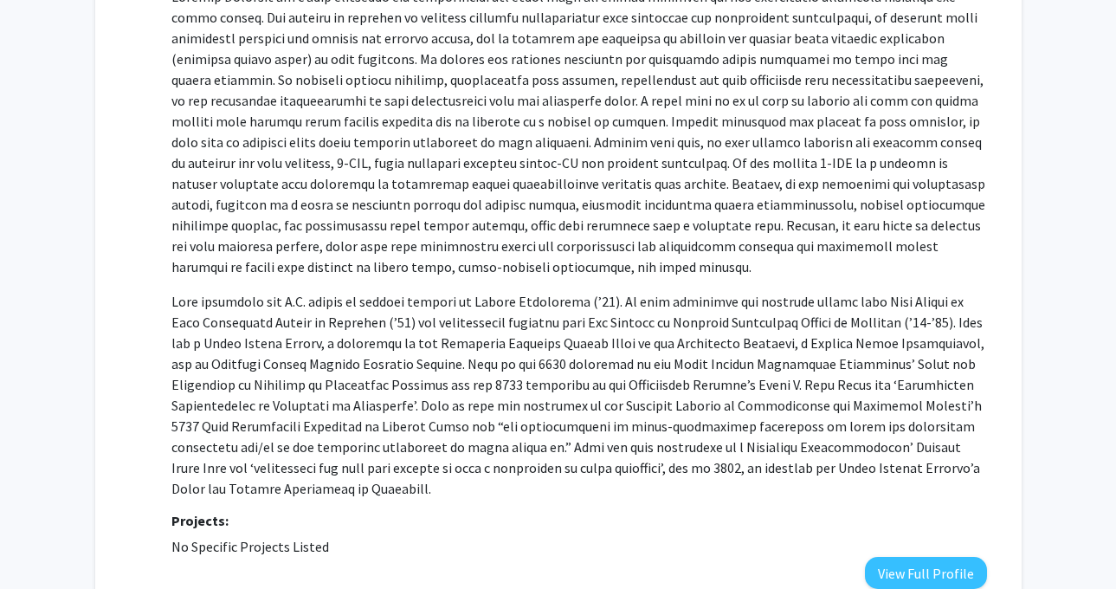
scroll to position [1808, 0]
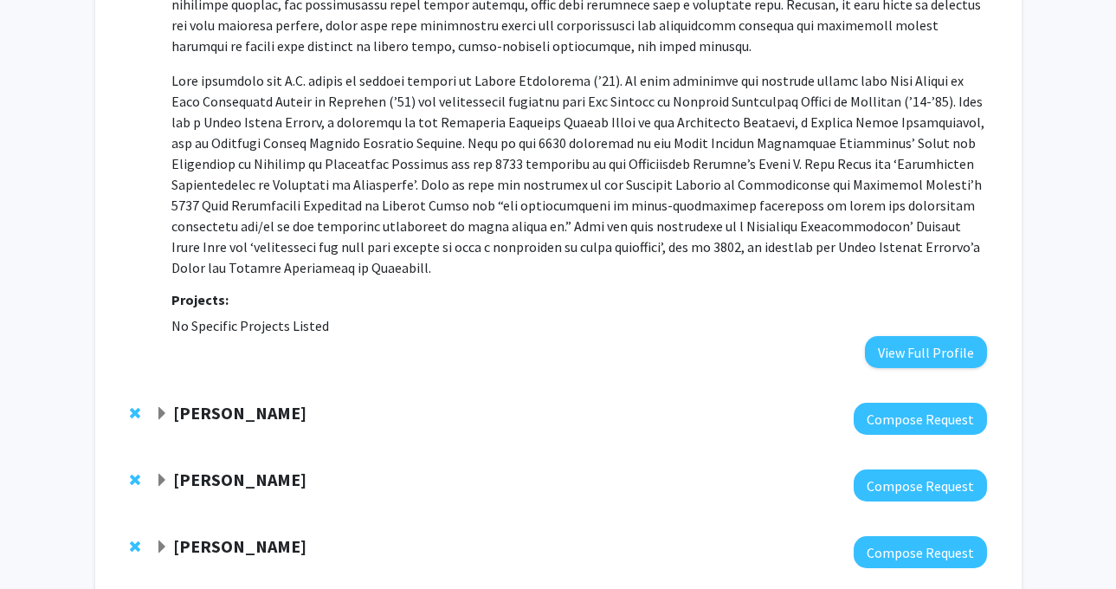
click at [246, 411] on strong "[PERSON_NAME]" at bounding box center [239, 413] width 133 height 22
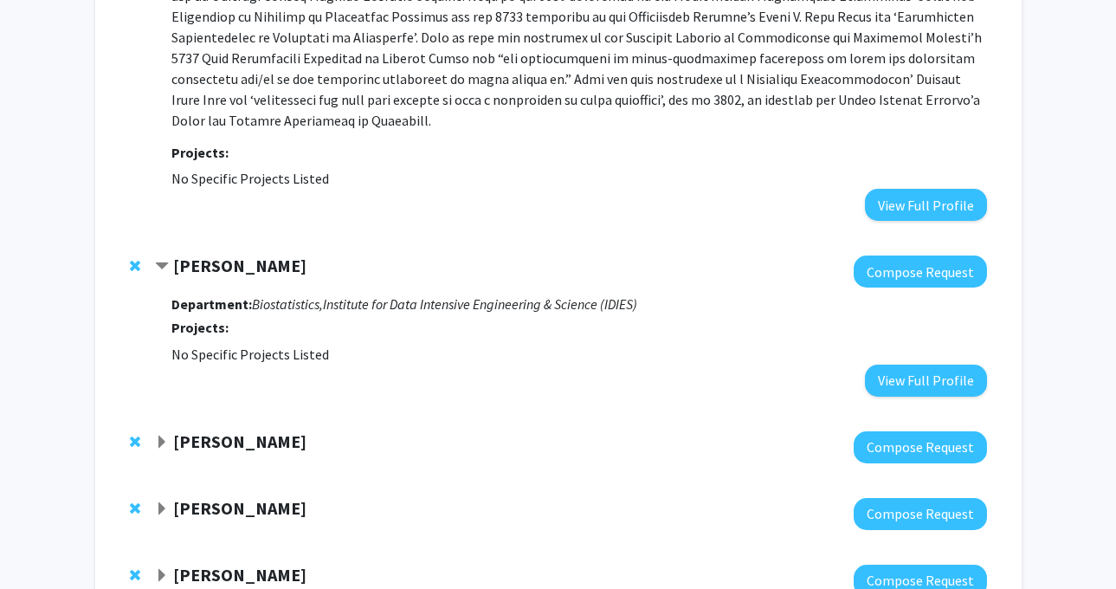
scroll to position [2102, 0]
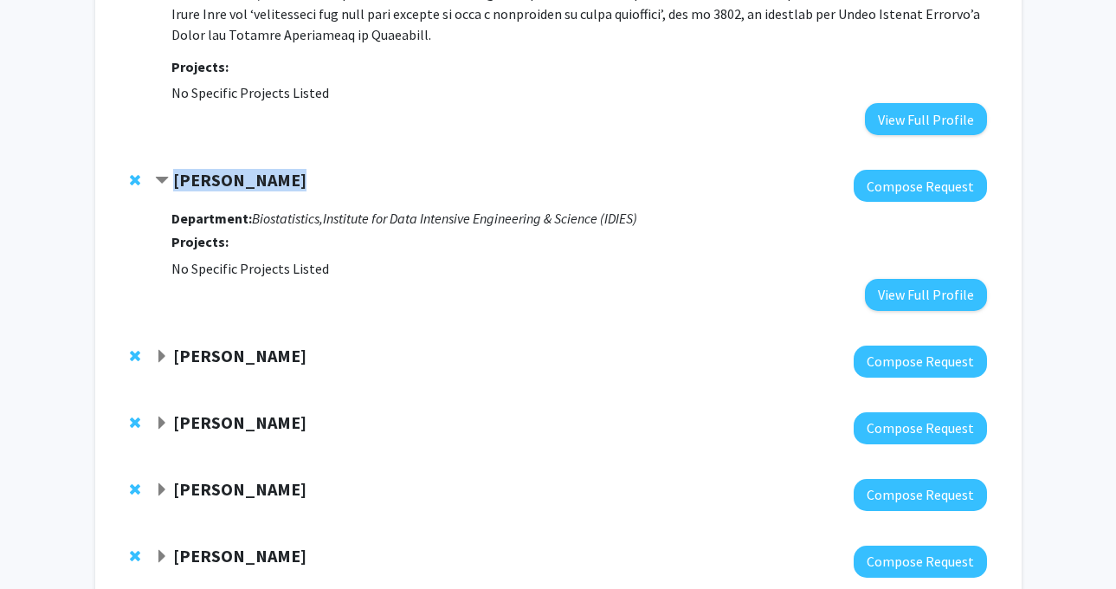
drag, startPoint x: 176, startPoint y: 177, endPoint x: 323, endPoint y: 179, distance: 147.1
click at [323, 179] on div "[PERSON_NAME]" at bounding box center [342, 181] width 374 height 22
copy strong "[PERSON_NAME]"
click at [894, 284] on button "View Full Profile" at bounding box center [926, 295] width 122 height 32
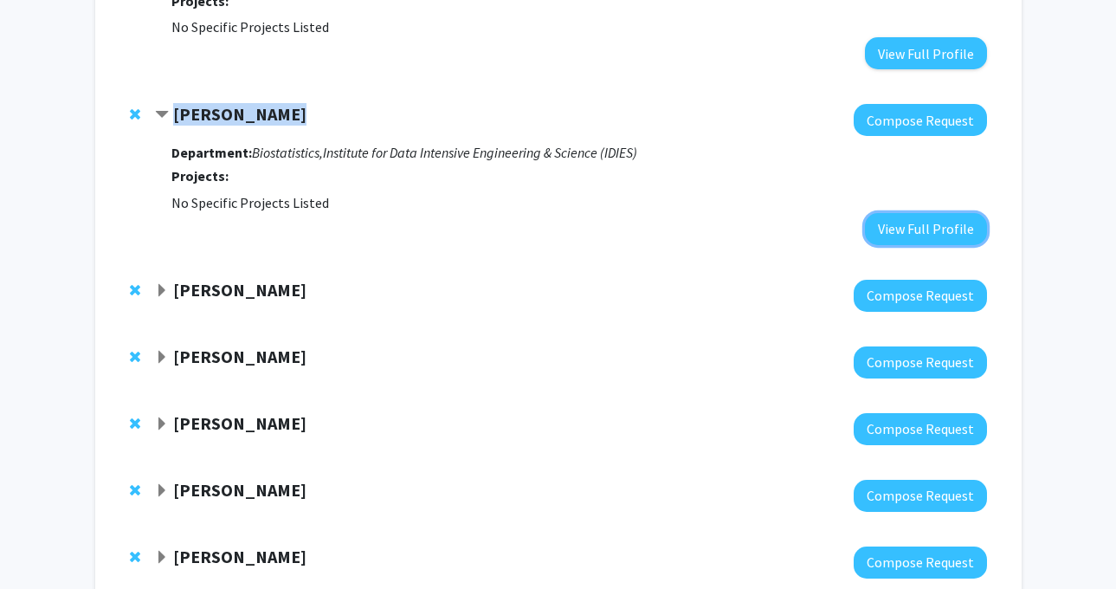
scroll to position [2170, 0]
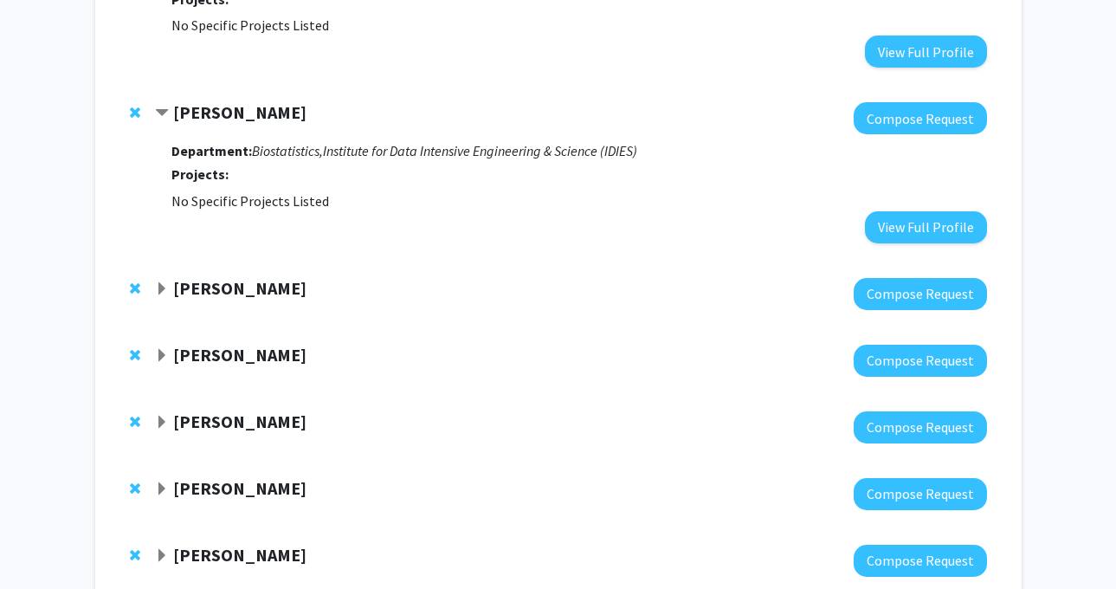
click at [288, 299] on div "[PERSON_NAME]" at bounding box center [342, 289] width 374 height 22
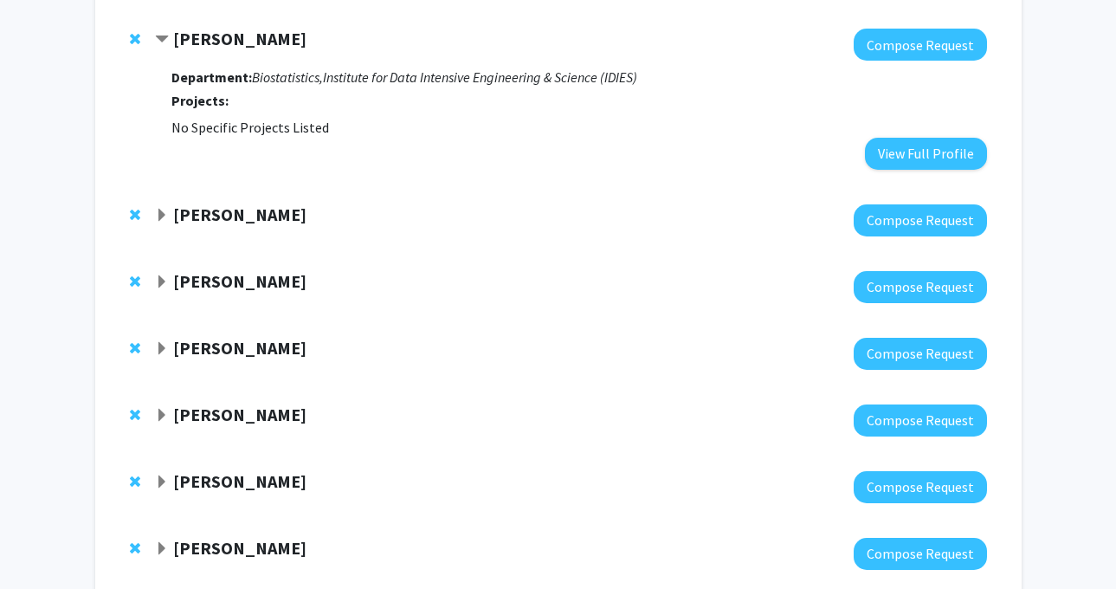
scroll to position [2257, 0]
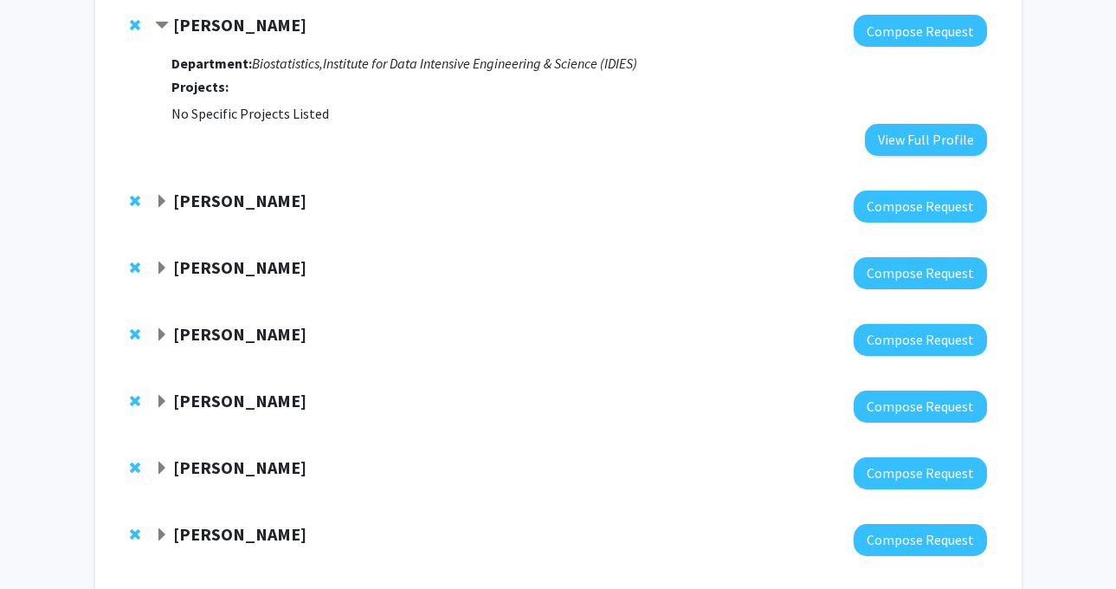
click at [261, 453] on div "Andrew Holland Compose Request" at bounding box center [558, 473] width 891 height 67
click at [261, 458] on strong "[PERSON_NAME]" at bounding box center [239, 467] width 133 height 22
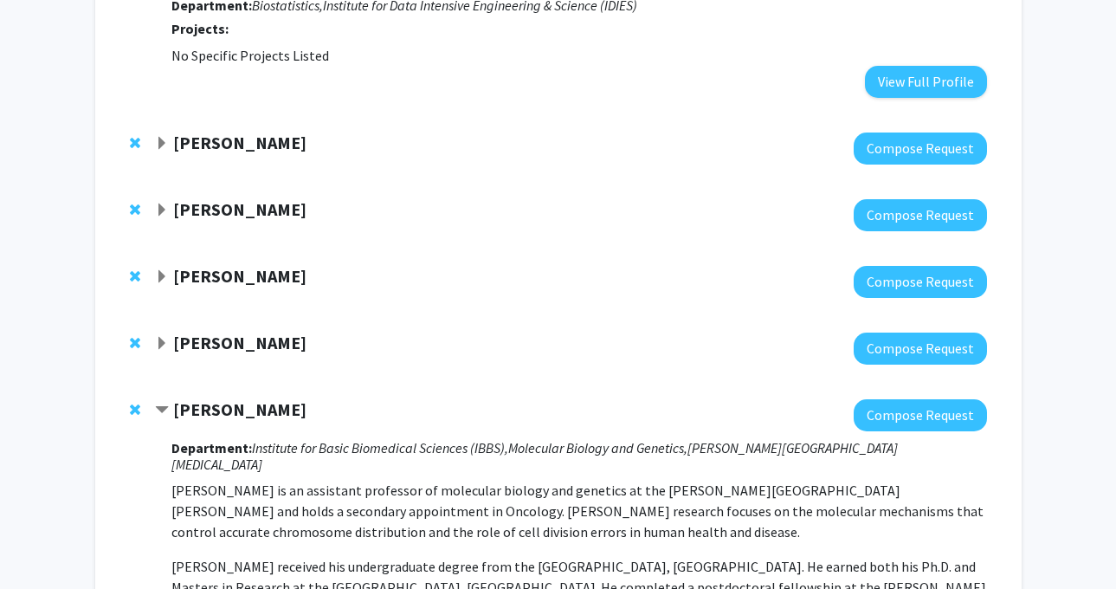
scroll to position [2314, 0]
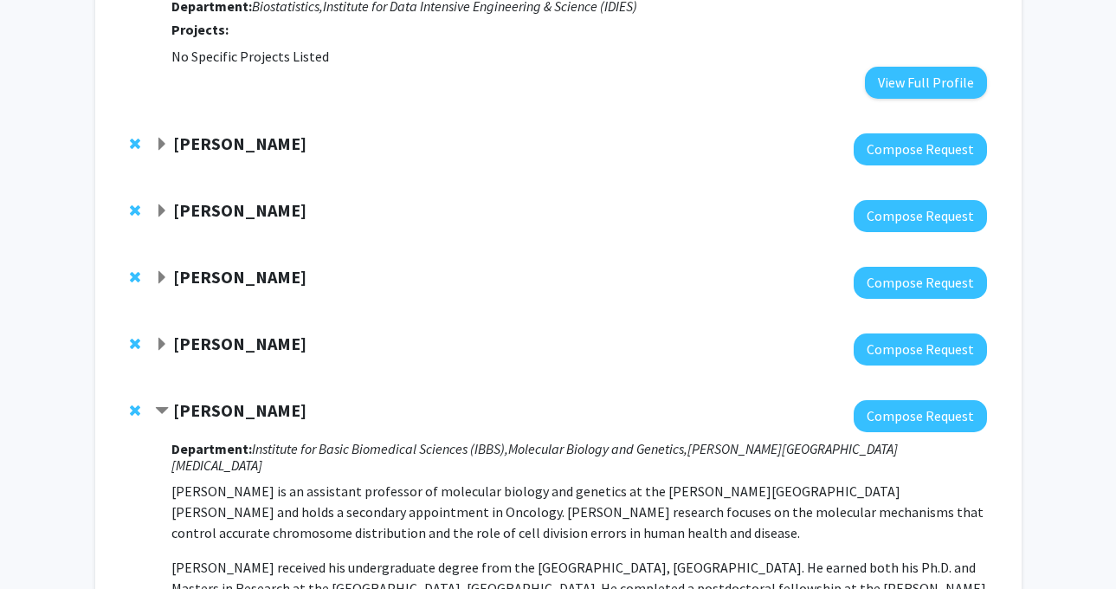
click at [267, 358] on div at bounding box center [570, 349] width 831 height 32
click at [265, 343] on strong "[PERSON_NAME]" at bounding box center [239, 343] width 133 height 22
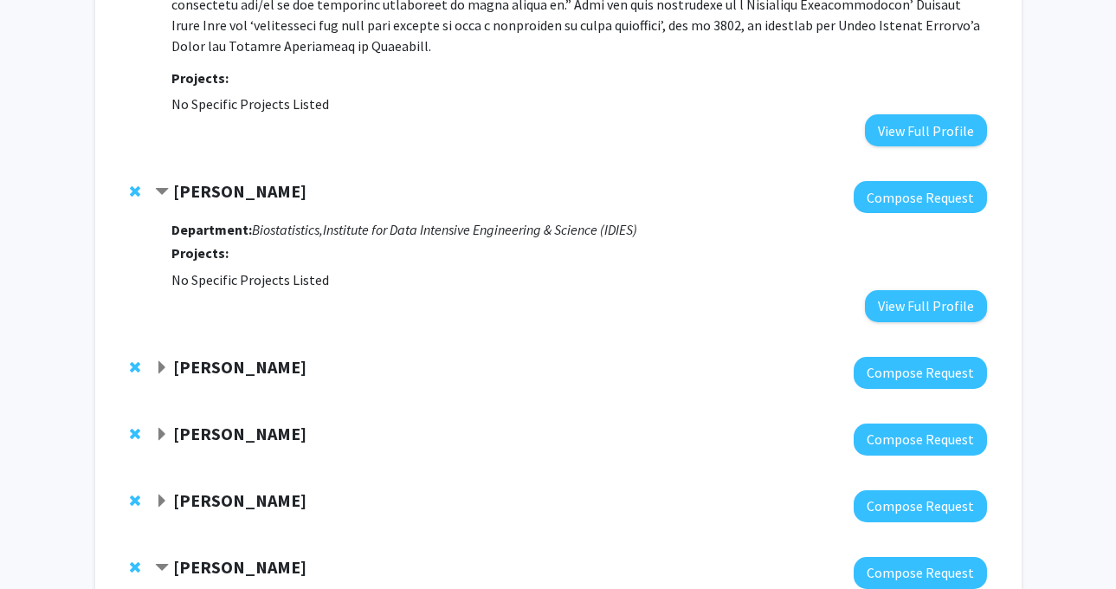
scroll to position [1944, 0]
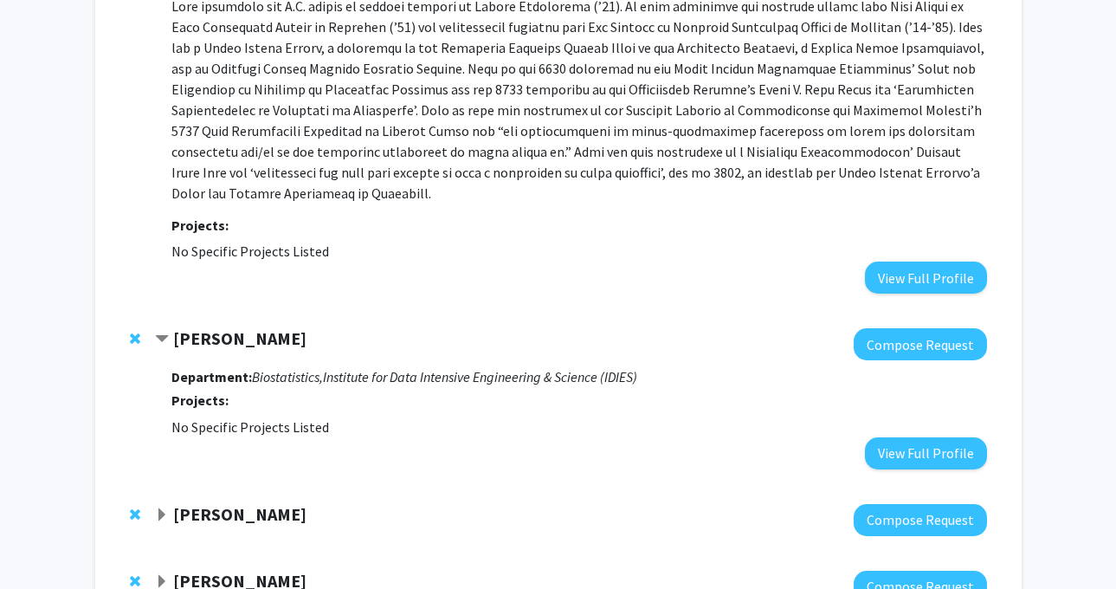
click at [132, 335] on span "Remove Kasper Hansen from bookmarks" at bounding box center [135, 338] width 10 height 14
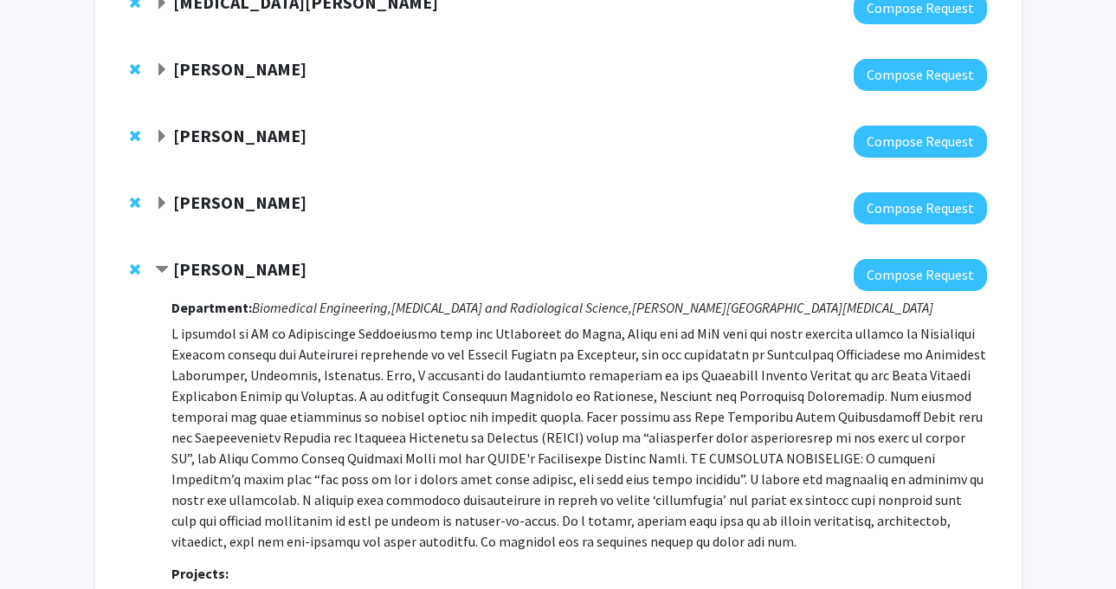
scroll to position [220, 0]
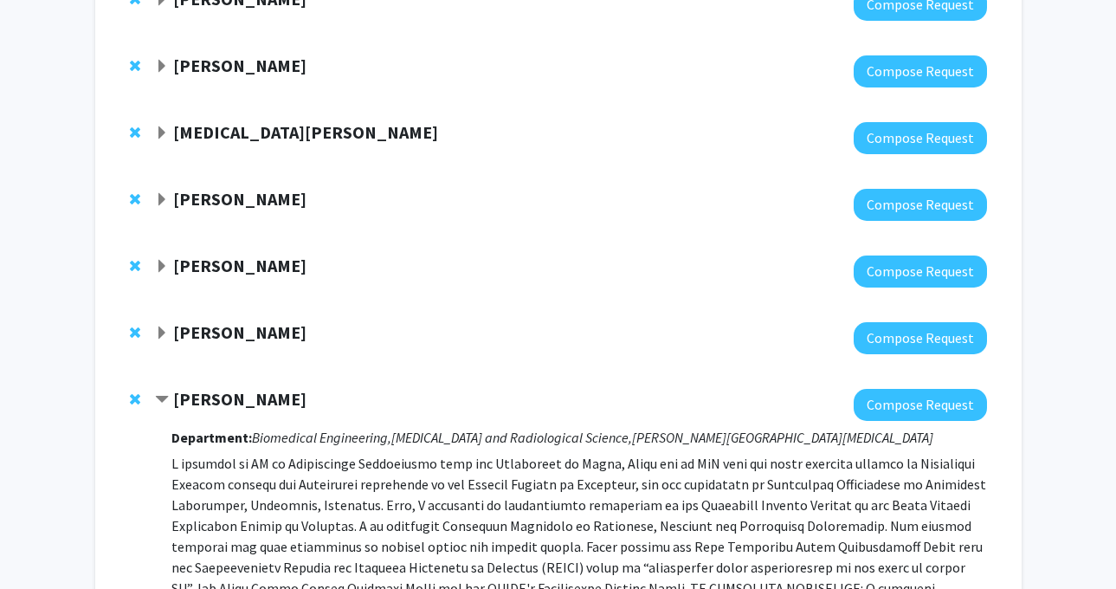
click at [133, 196] on span "Remove Nilanjan Chatterjee from bookmarks" at bounding box center [135, 199] width 10 height 14
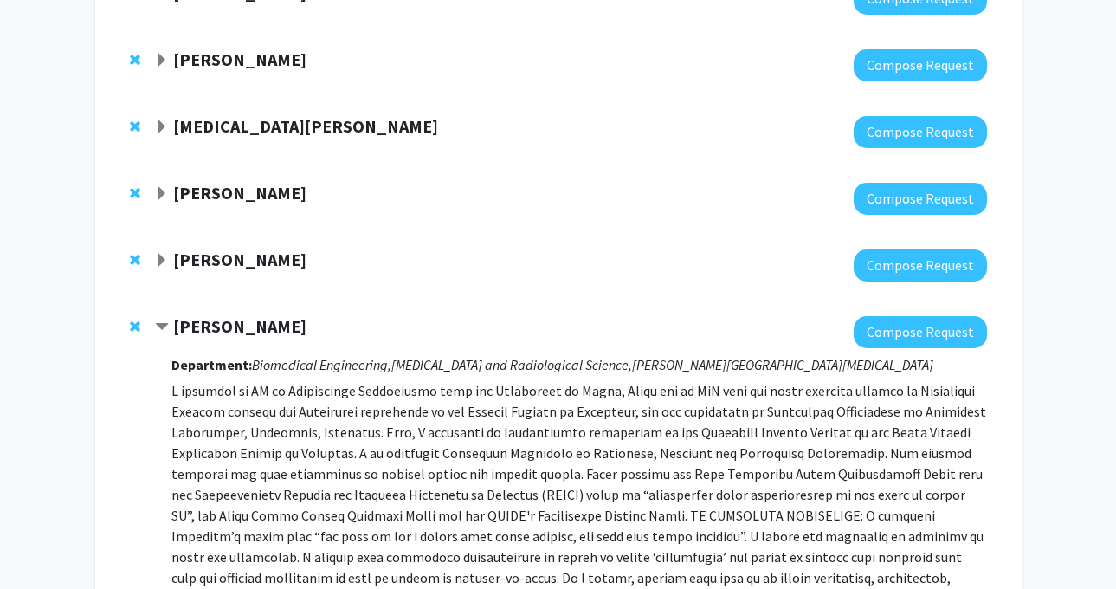
scroll to position [236, 0]
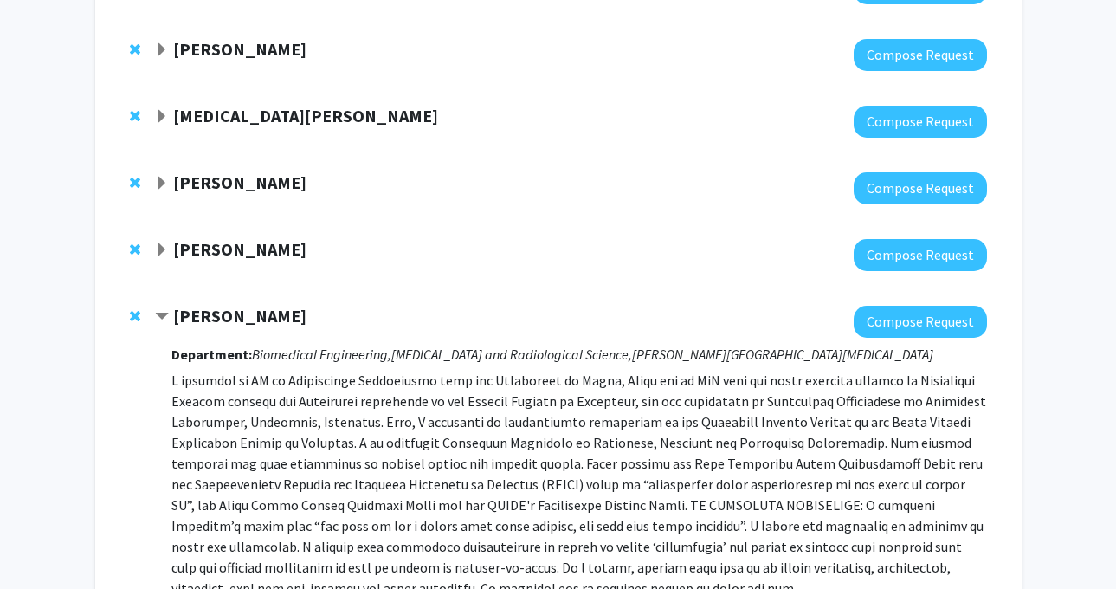
click at [138, 178] on span "Remove Mariana Brait from bookmarks" at bounding box center [135, 183] width 10 height 14
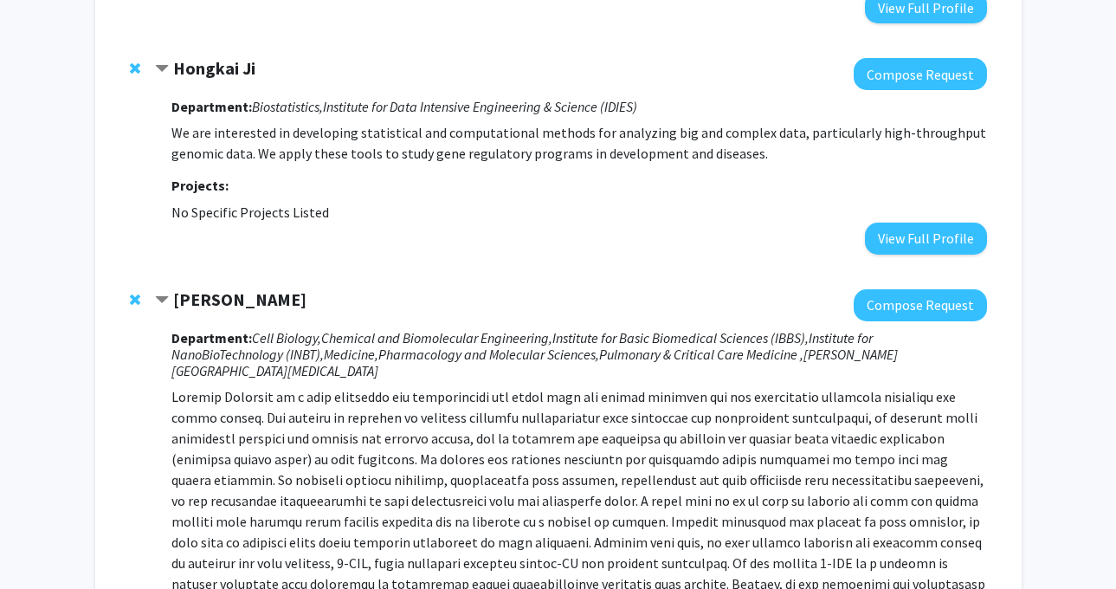
scroll to position [1118, 0]
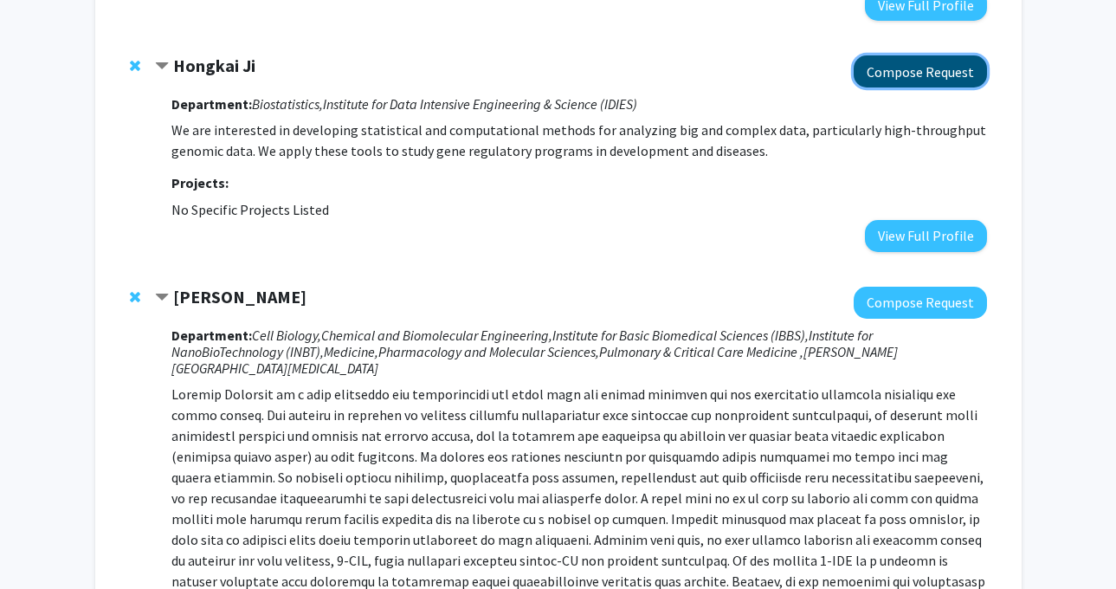
click at [958, 76] on button "Compose Request" at bounding box center [919, 71] width 133 height 32
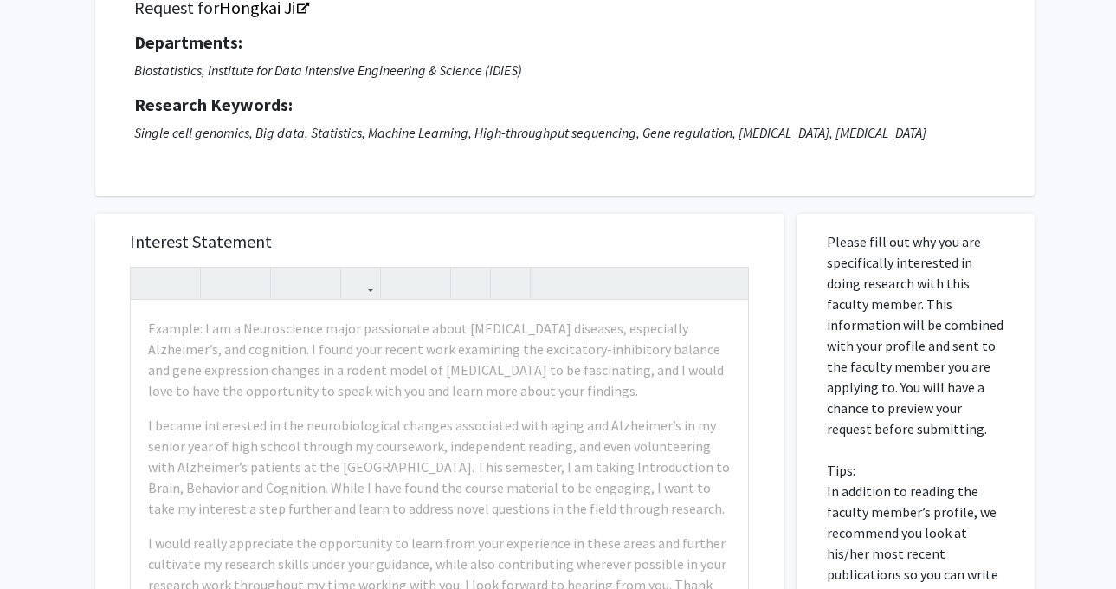
scroll to position [152, 0]
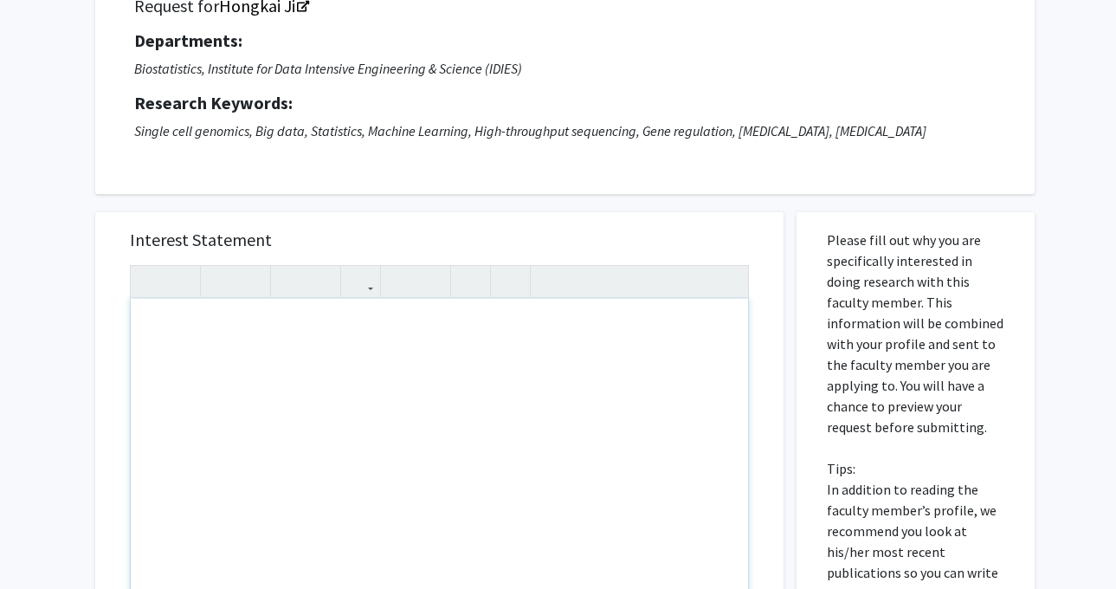
click at [302, 332] on div "Note to users with screen readers: Please press Alt+0 or Option+0 to deactivate…" at bounding box center [439, 497] width 617 height 396
paste div "Note to users with screen readers: Please press Alt+0 or Option+0 to deactivate…"
type textarea "<p>Dear Prof. Ji,</p>&nbsp;<p>My name is Richa Kakde, and I am a first-year M.S…"
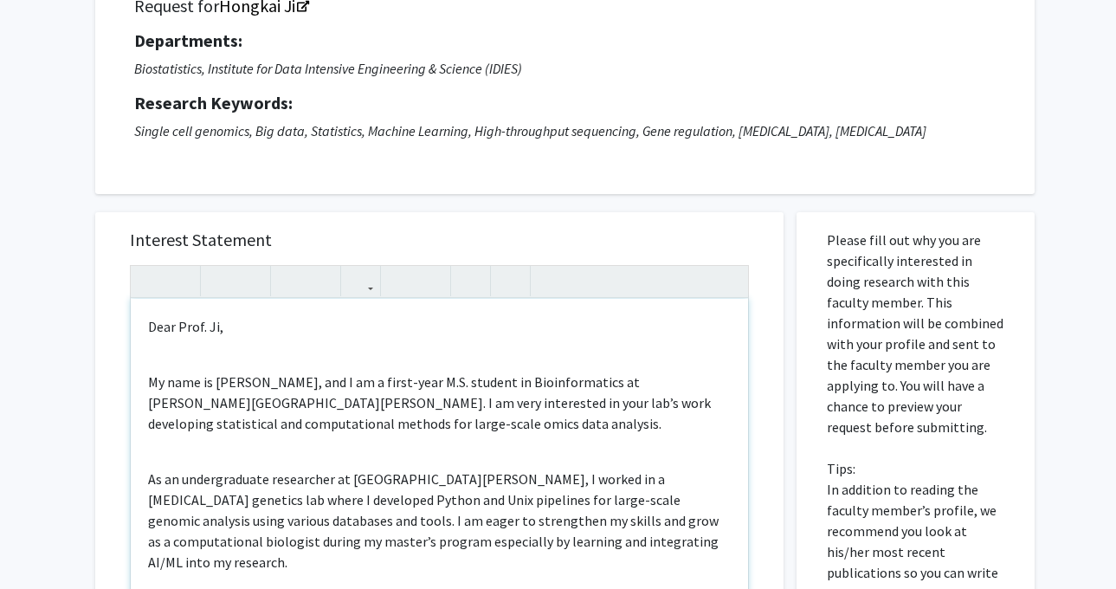
click at [252, 353] on div "Dear Prof. Ji, My name is Richa Kakde, and I am a first-year M.S. student in Bi…" at bounding box center [439, 497] width 617 height 396
click at [209, 363] on div "Dear Prof. Ji, My name is Richa Kakde, and I am a first-year M.S. student in Bi…" at bounding box center [439, 497] width 617 height 396
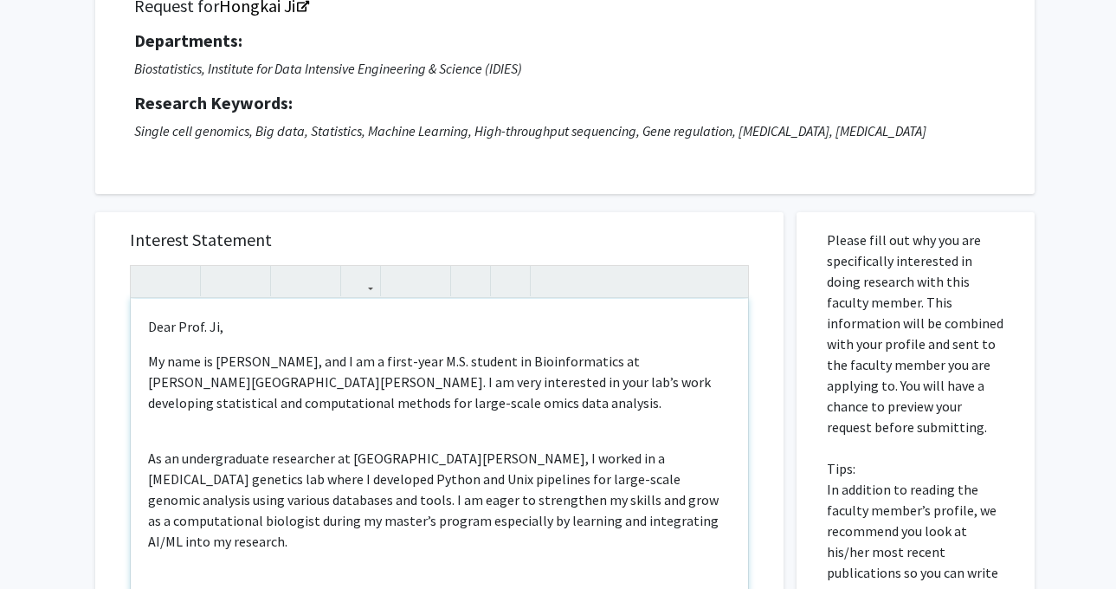
click at [190, 438] on div "Dear Prof. Ji, My name is Richa Kakde, and I am a first-year M.S. student in Bi…" at bounding box center [439, 497] width 617 height 396
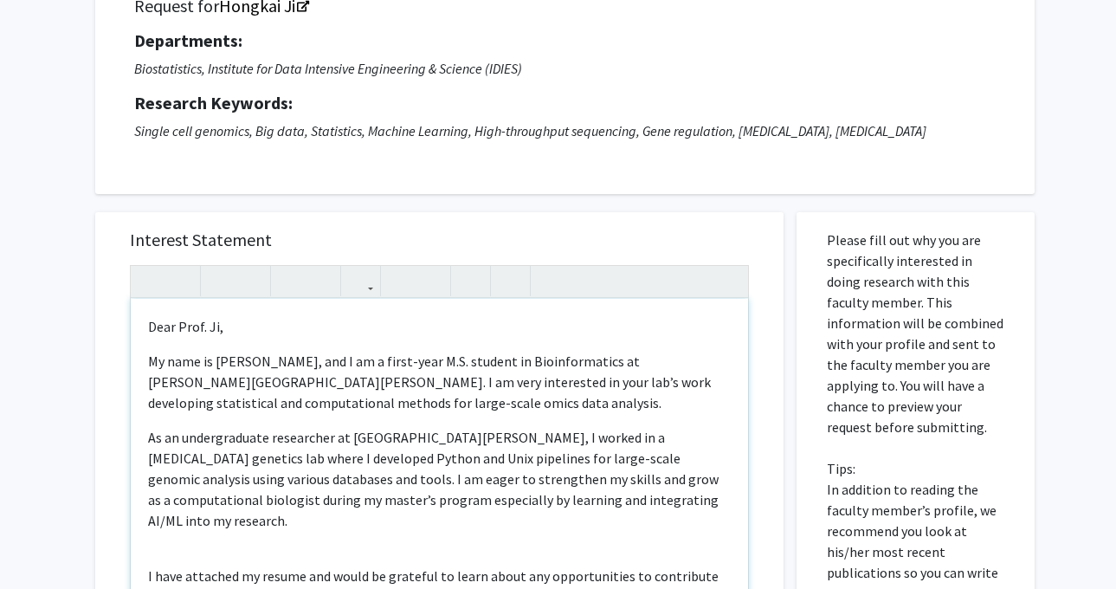
click at [189, 529] on div "Dear Prof. Ji, My name is Richa Kakde, and I am a first-year M.S. student in Bi…" at bounding box center [439, 497] width 617 height 396
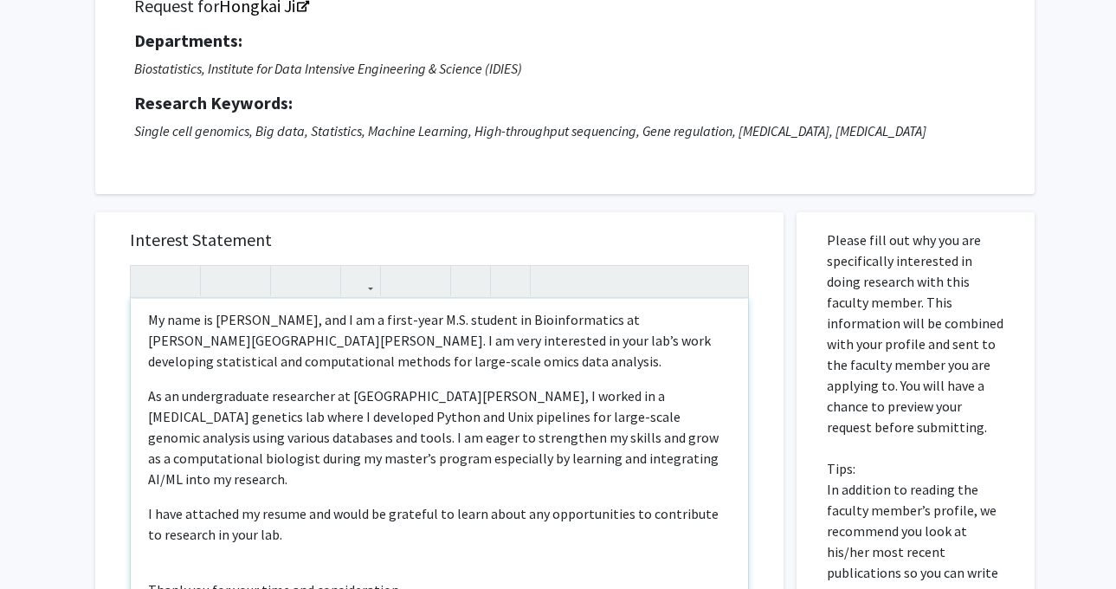
scroll to position [47, 0]
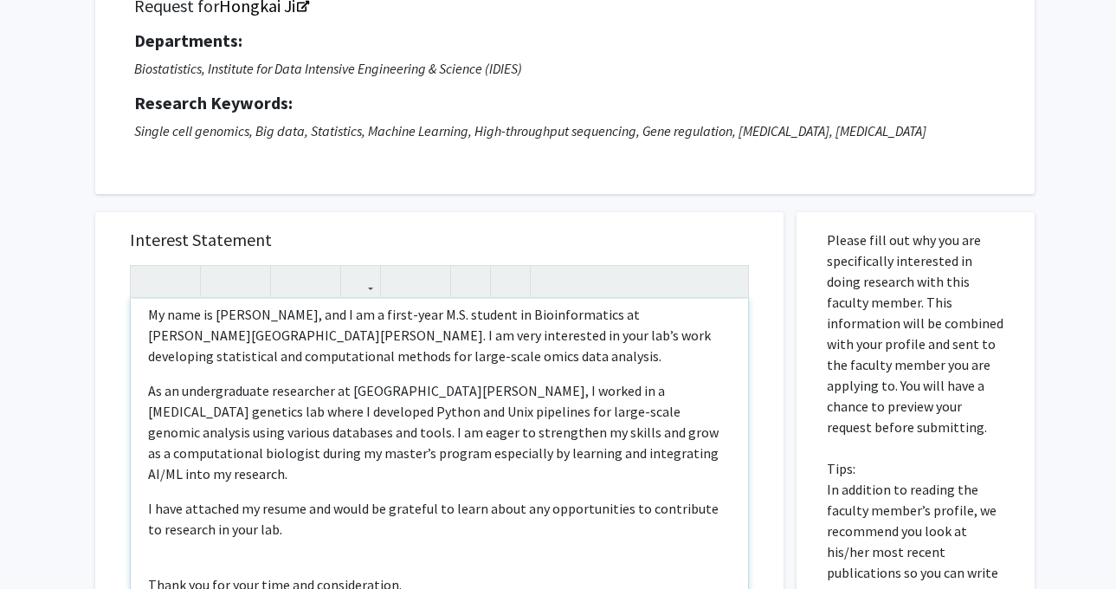
click at [190, 542] on div "Dear Prof. Ji, My name is Richa Kakde, and I am a first-year M.S. student in Bi…" at bounding box center [439, 497] width 617 height 396
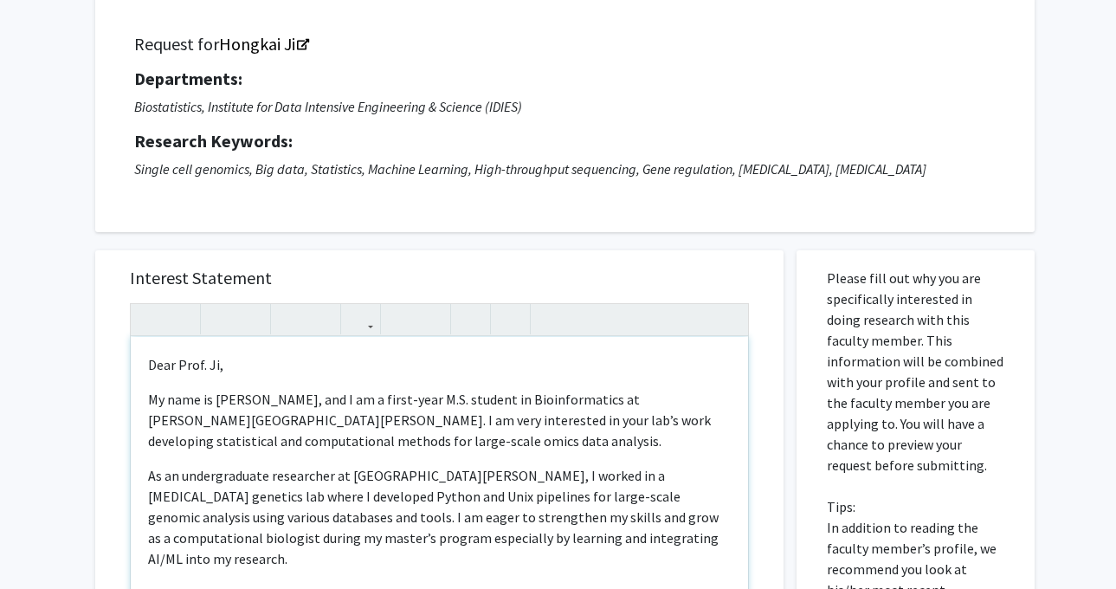
scroll to position [113, 0]
click at [203, 362] on p "Dear Prof. Ji," at bounding box center [439, 366] width 582 height 21
type textarea "<p>Dear Dr. Ji,</p><p>My name is Richa Kakde, and I am a first-year M.S. studen…"
click at [238, 391] on p "My name is Richa Kakde, and I am a first-year M.S. student in Bioinformatics at…" at bounding box center [439, 421] width 582 height 62
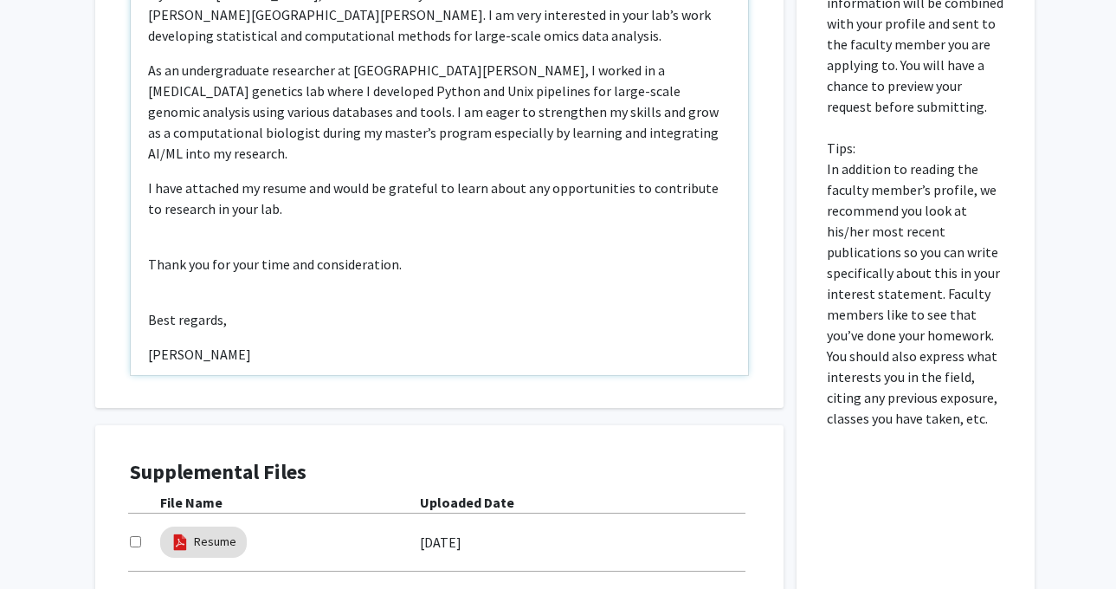
scroll to position [516, 0]
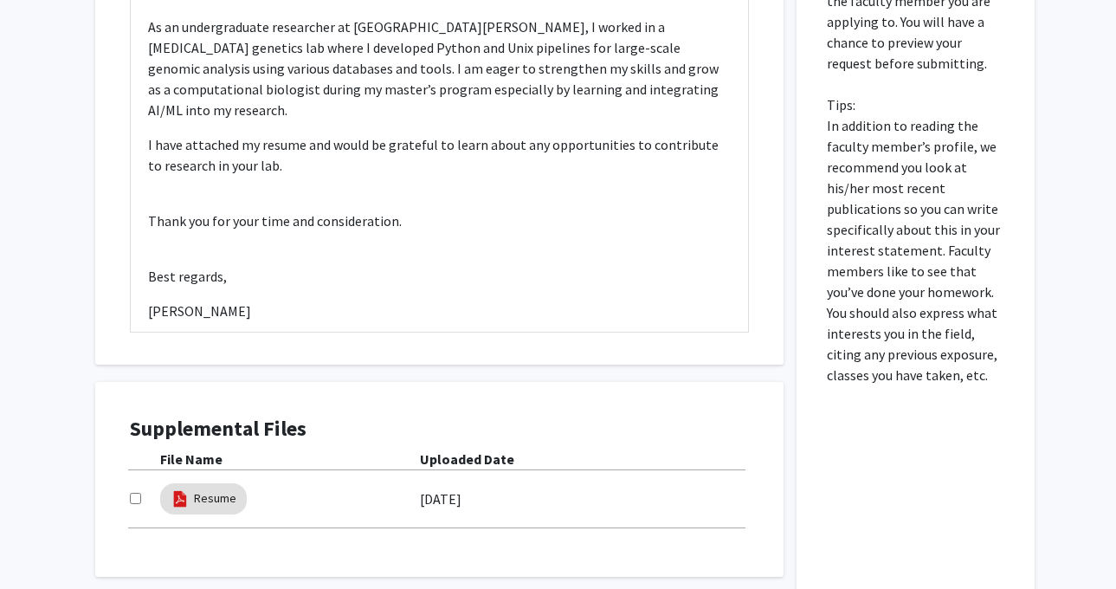
click at [133, 509] on div "Resume 09/09/2025" at bounding box center [439, 499] width 619 height 40
click at [133, 506] on div at bounding box center [145, 498] width 30 height 21
click at [133, 503] on input "checkbox" at bounding box center [135, 497] width 11 height 11
checkbox input "true"
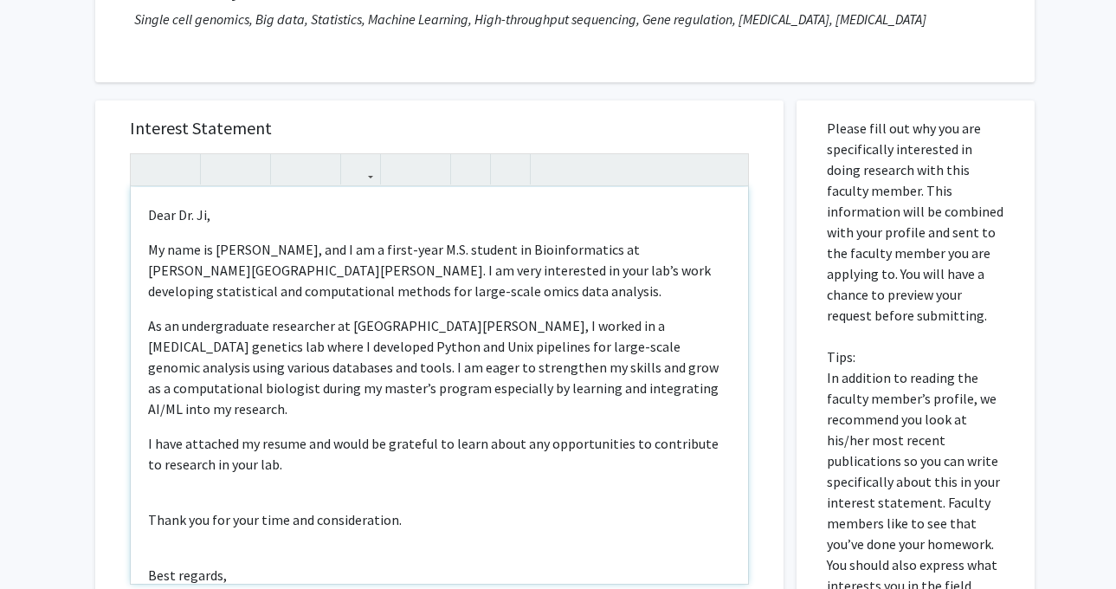
scroll to position [0, 0]
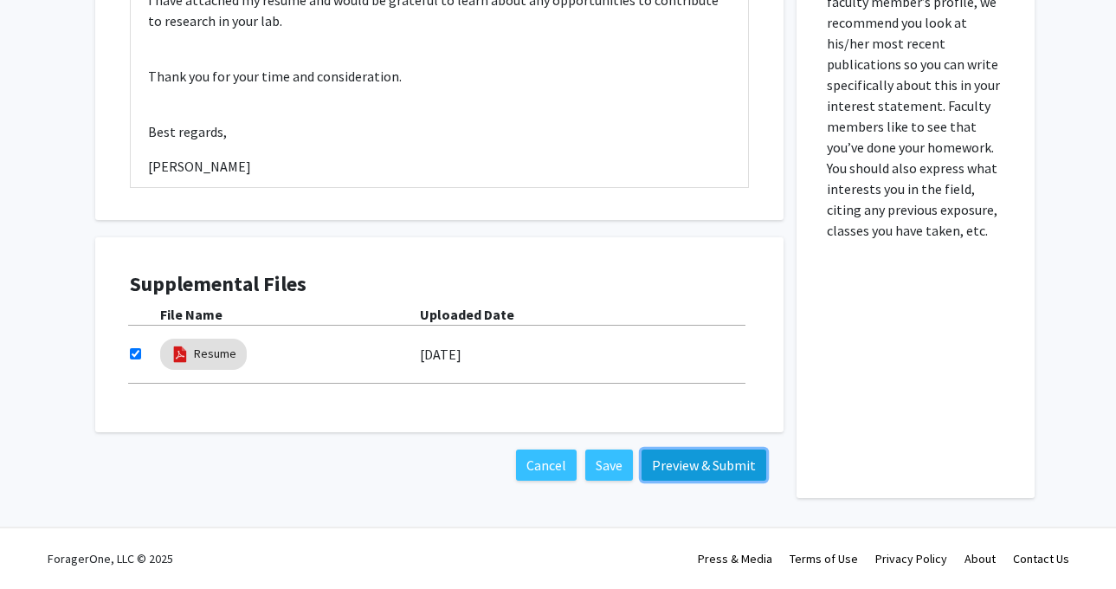
click at [680, 463] on button "Preview & Submit" at bounding box center [703, 464] width 125 height 31
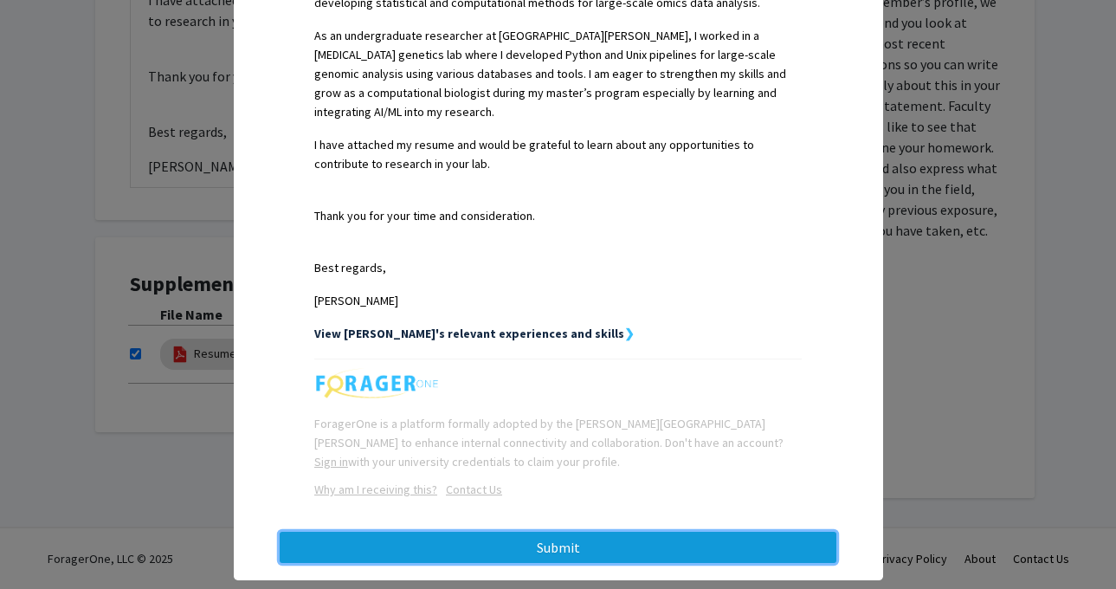
click at [634, 531] on button "Submit" at bounding box center [558, 546] width 556 height 31
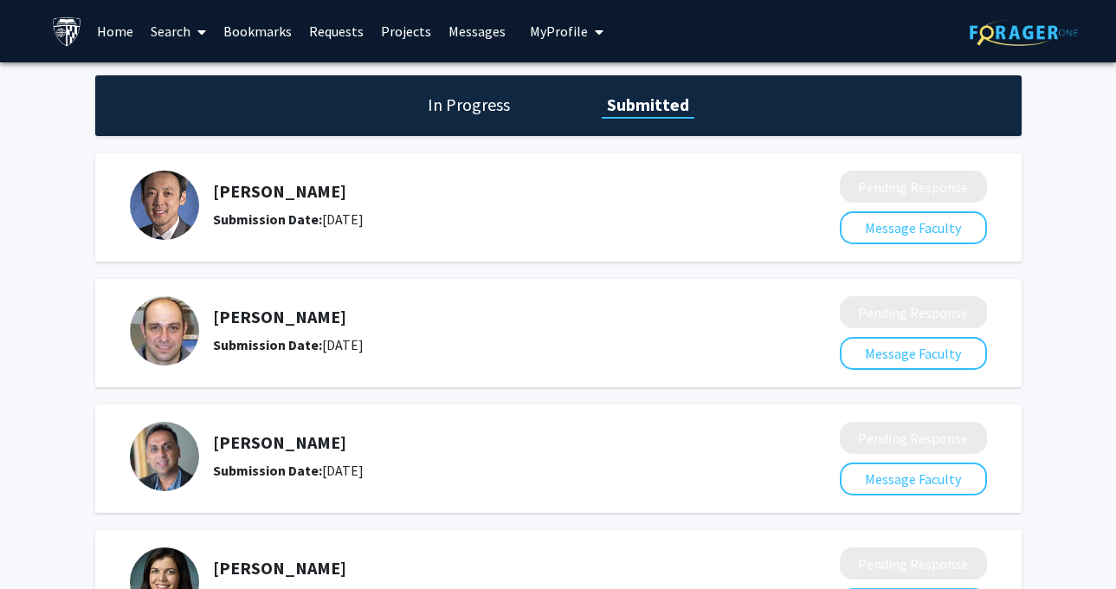
click at [280, 25] on link "Bookmarks" at bounding box center [258, 31] width 86 height 61
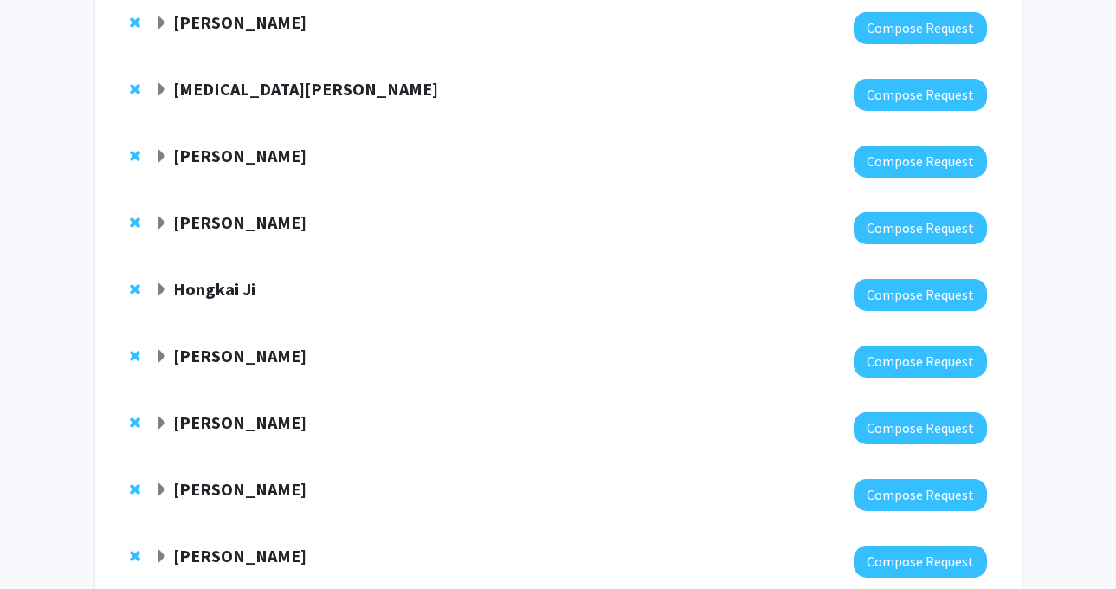
click at [139, 286] on div at bounding box center [138, 289] width 17 height 21
click at [136, 287] on span "Remove Hongkai Ji from bookmarks" at bounding box center [135, 289] width 10 height 14
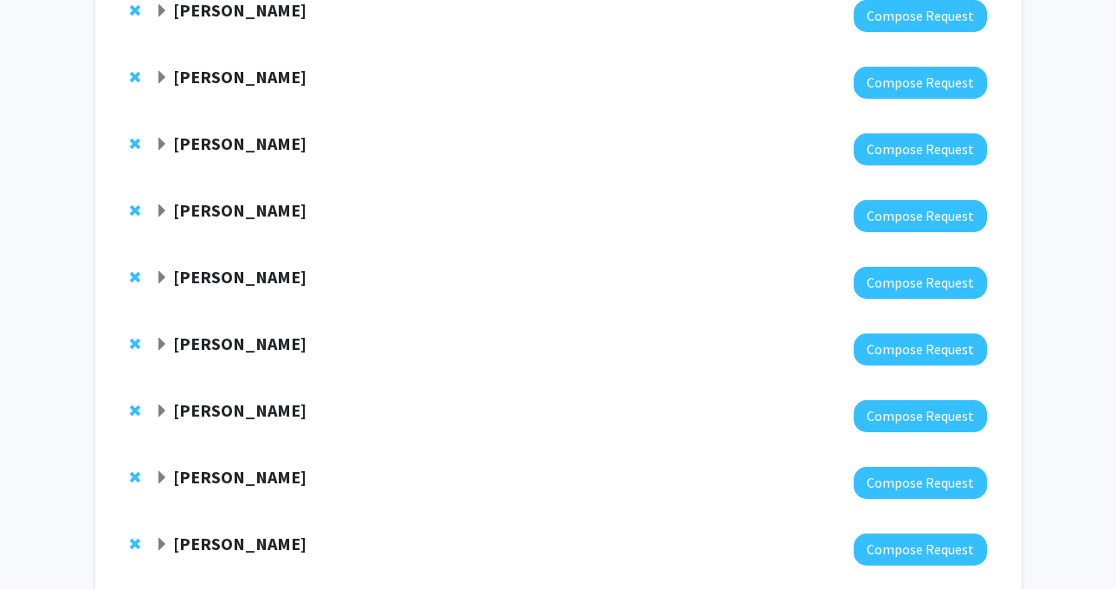
click at [241, 416] on strong "[PERSON_NAME]" at bounding box center [239, 410] width 133 height 22
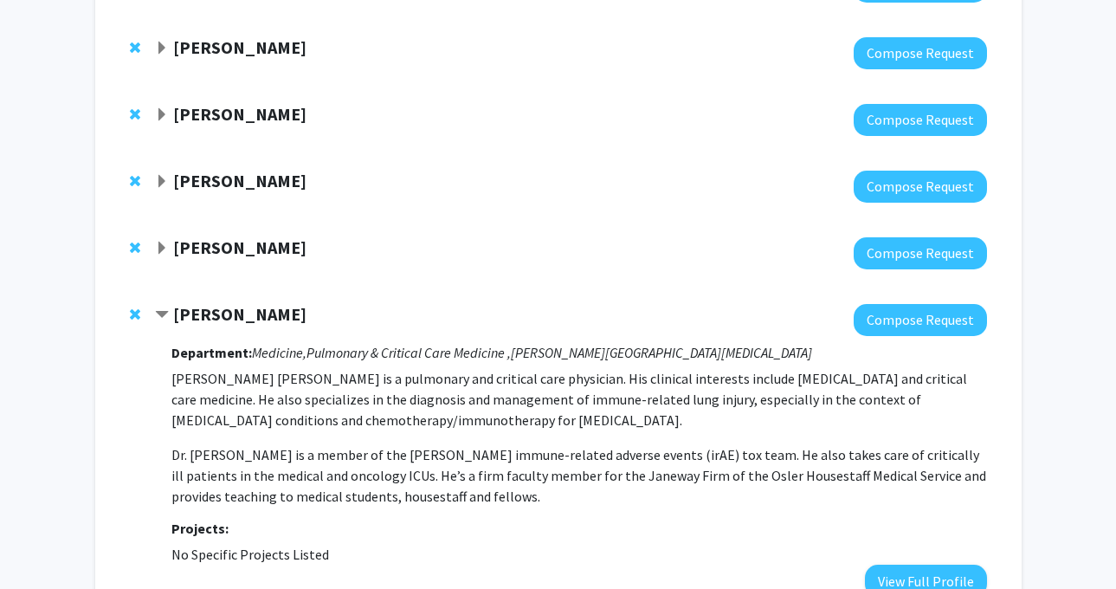
click at [247, 311] on strong "[PERSON_NAME]" at bounding box center [239, 314] width 133 height 22
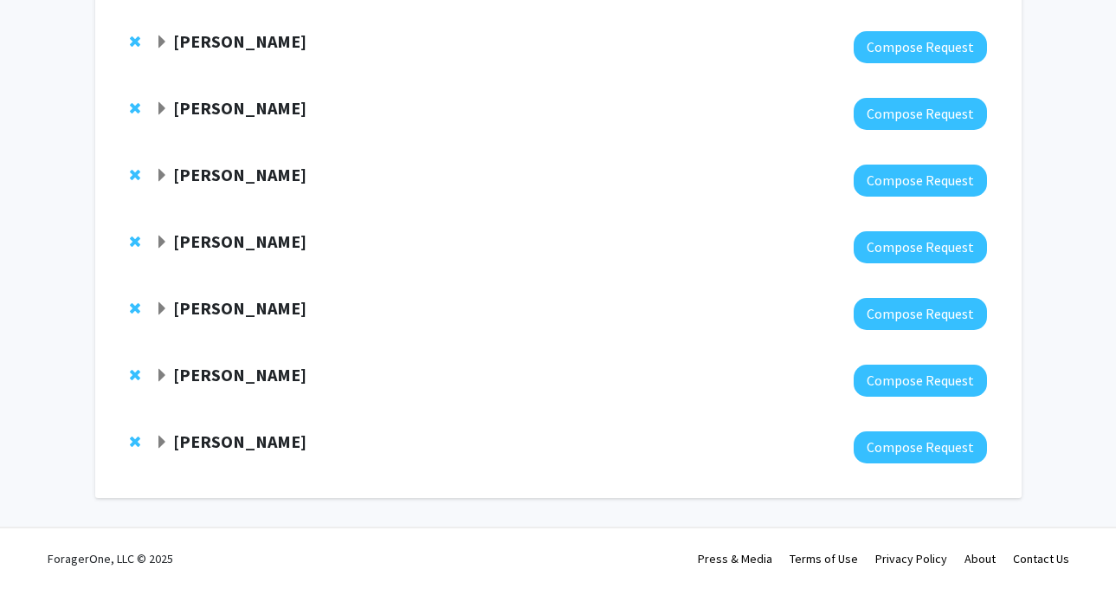
click at [238, 439] on strong "[PERSON_NAME]" at bounding box center [239, 441] width 133 height 22
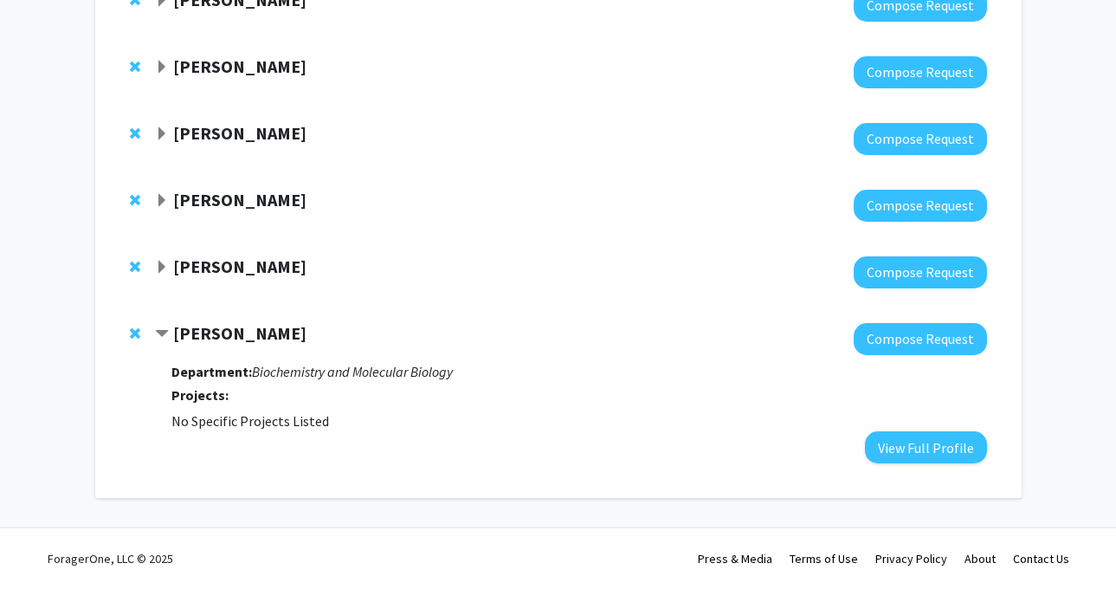
click at [235, 261] on strong "[PERSON_NAME]" at bounding box center [239, 266] width 133 height 22
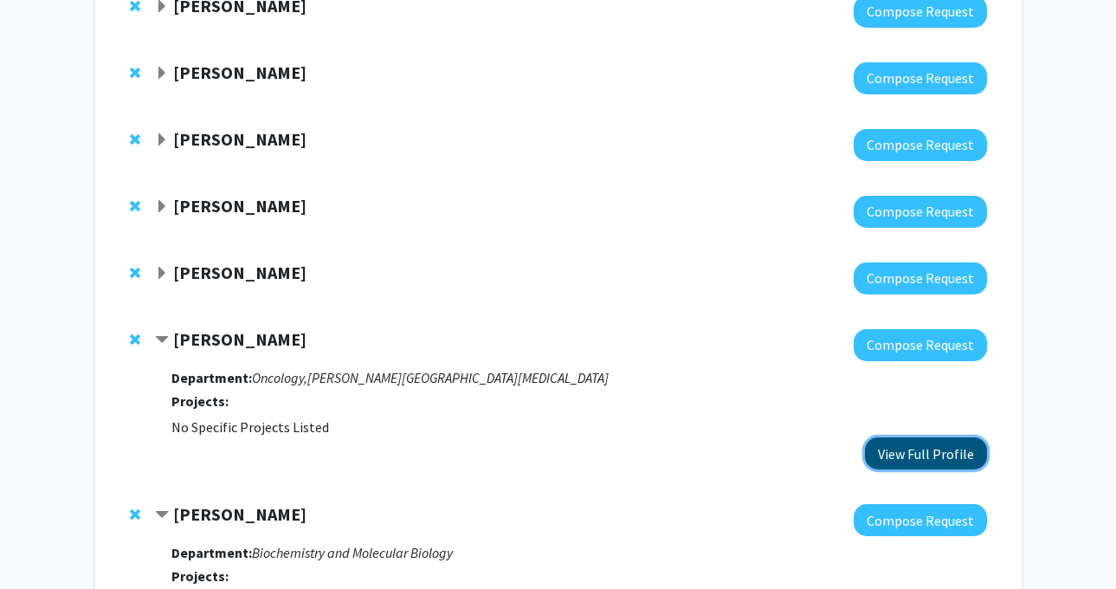
click at [899, 467] on button "View Full Profile" at bounding box center [926, 453] width 122 height 32
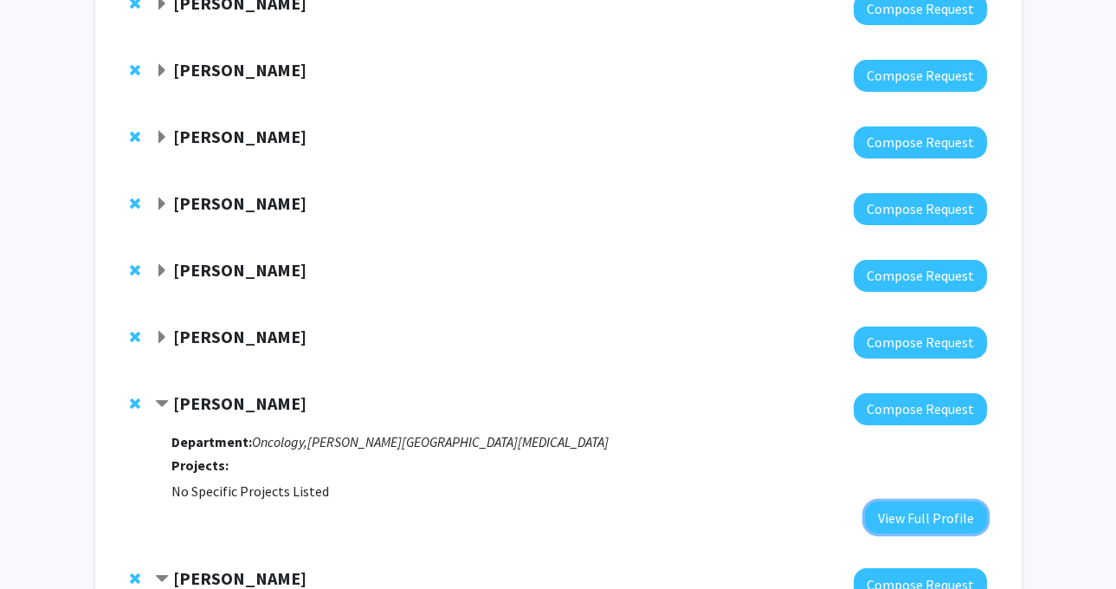
scroll to position [1193, 0]
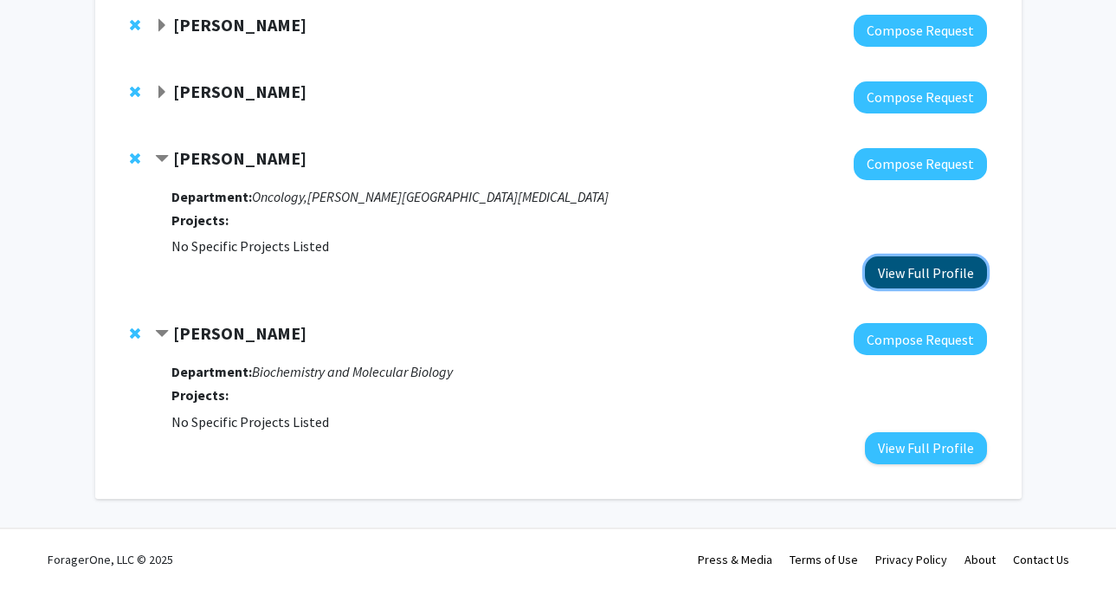
click at [911, 267] on button "View Full Profile" at bounding box center [926, 272] width 122 height 32
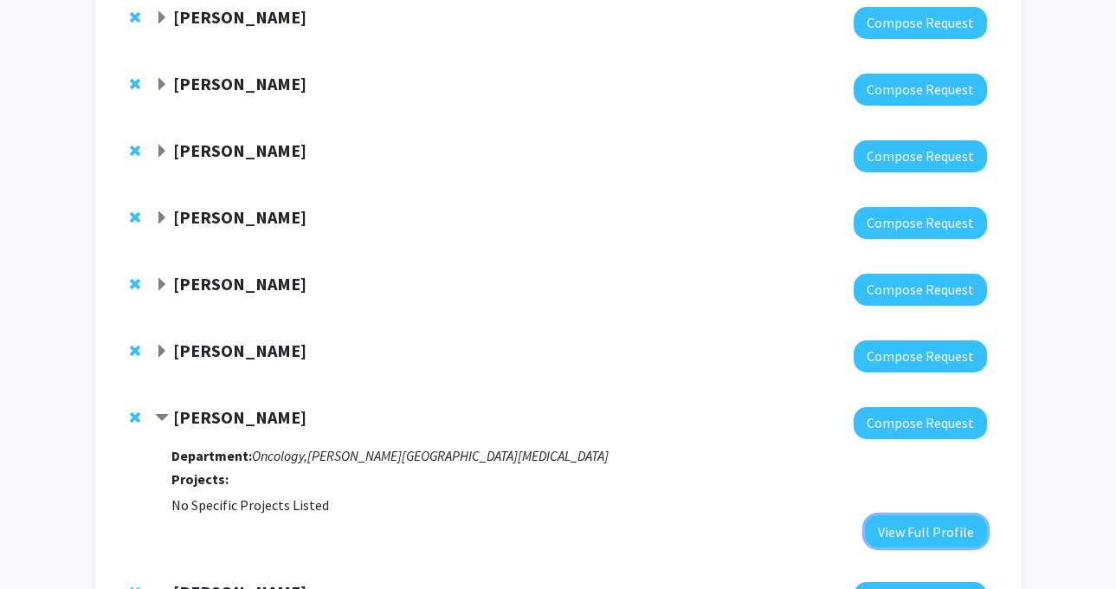
scroll to position [930, 0]
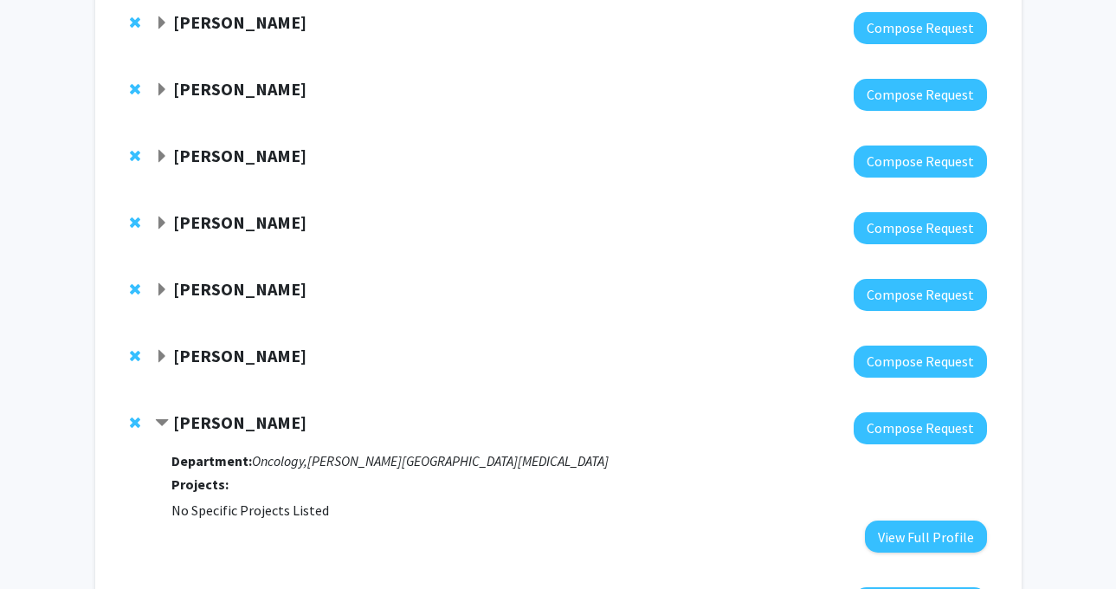
click at [283, 168] on div at bounding box center [570, 161] width 831 height 32
click at [215, 155] on strong "[PERSON_NAME]" at bounding box center [239, 156] width 133 height 22
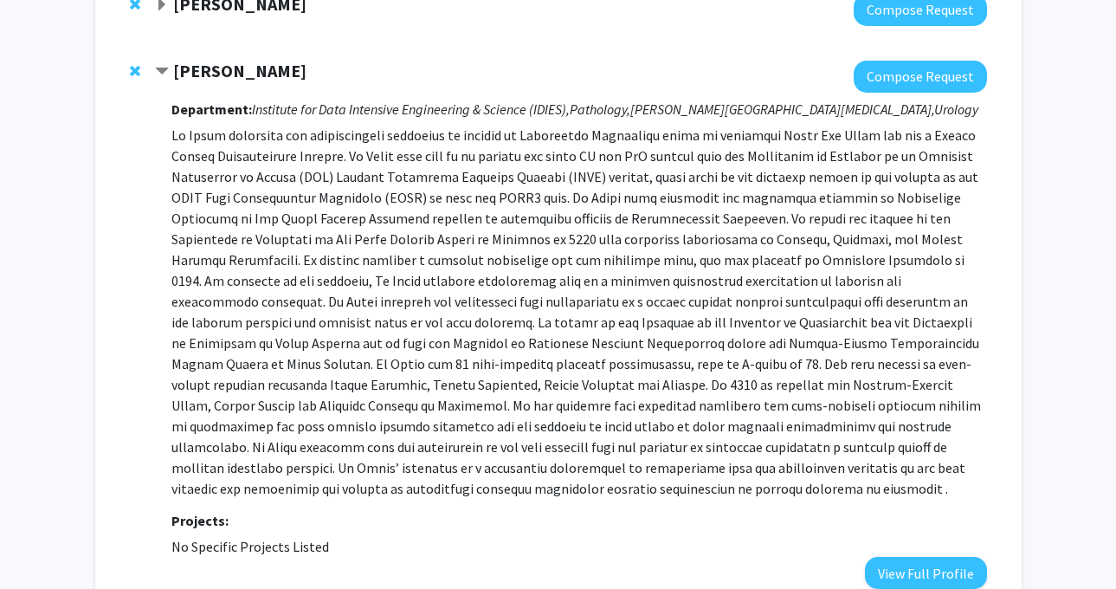
scroll to position [1036, 0]
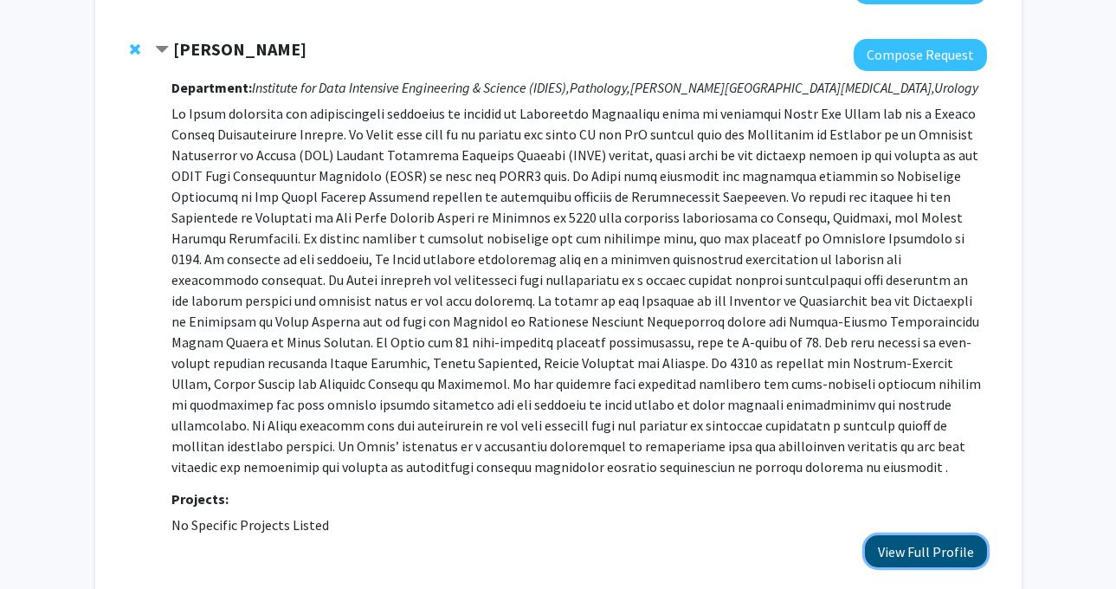
click at [912, 543] on button "View Full Profile" at bounding box center [926, 551] width 122 height 32
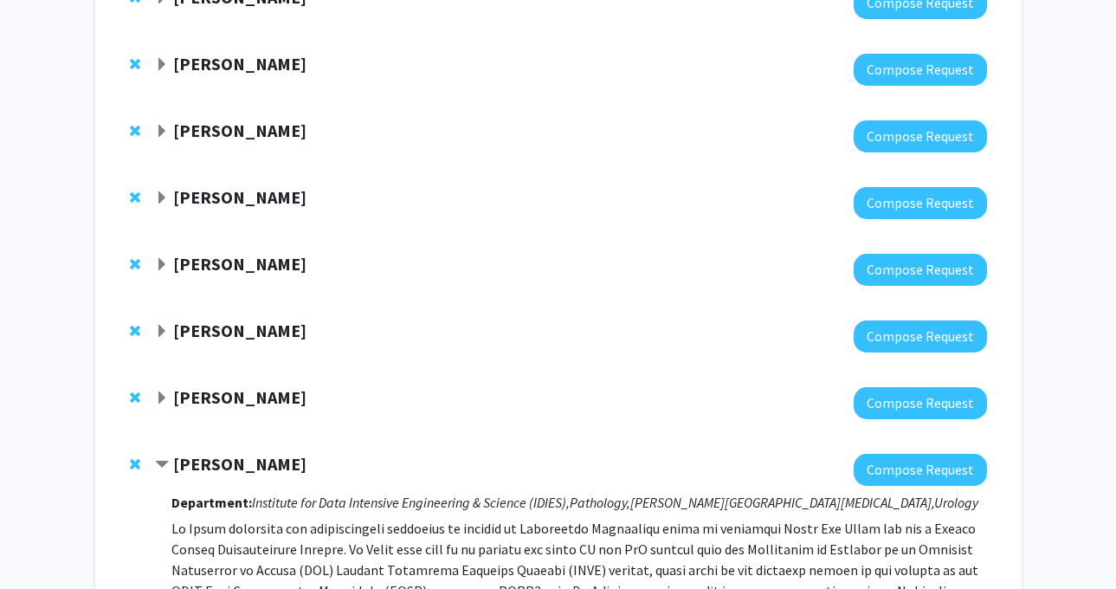
scroll to position [582, 0]
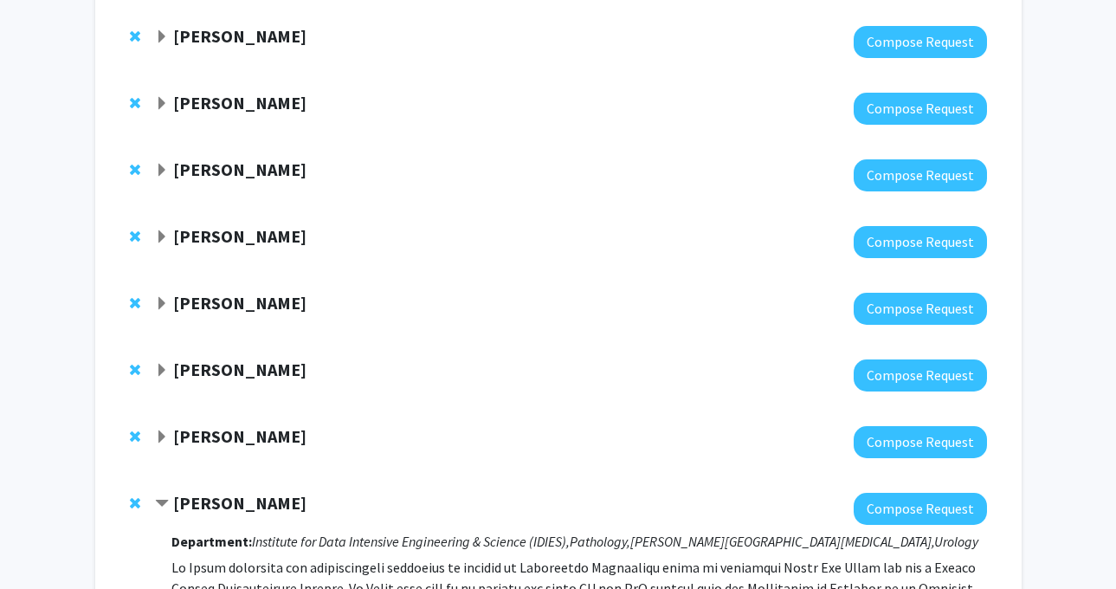
click at [138, 367] on span "Remove Hari Easwaran from bookmarks" at bounding box center [135, 370] width 10 height 14
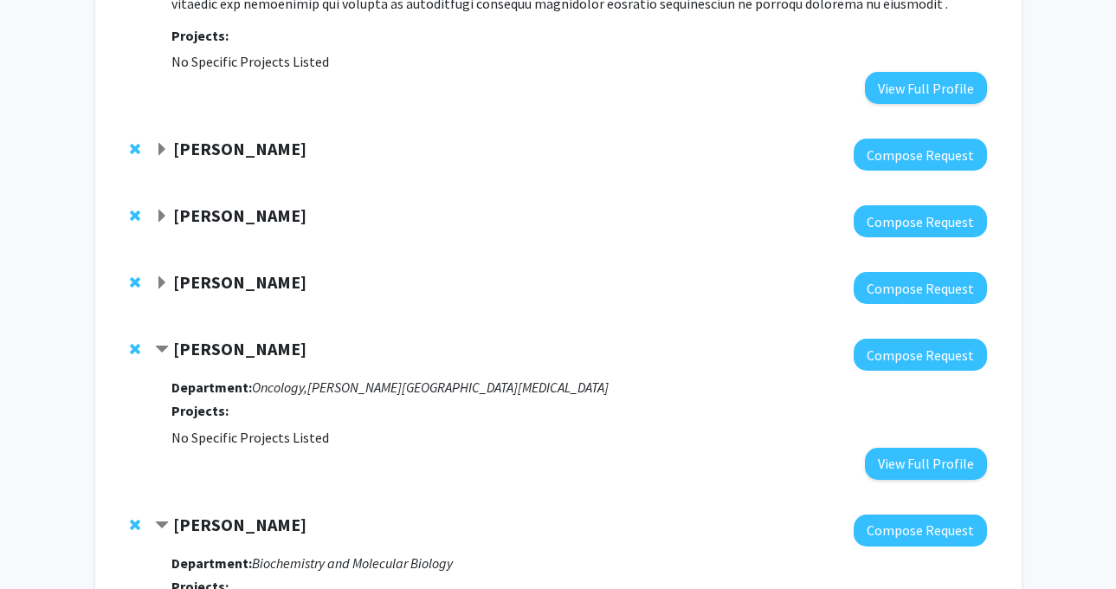
scroll to position [1144, 0]
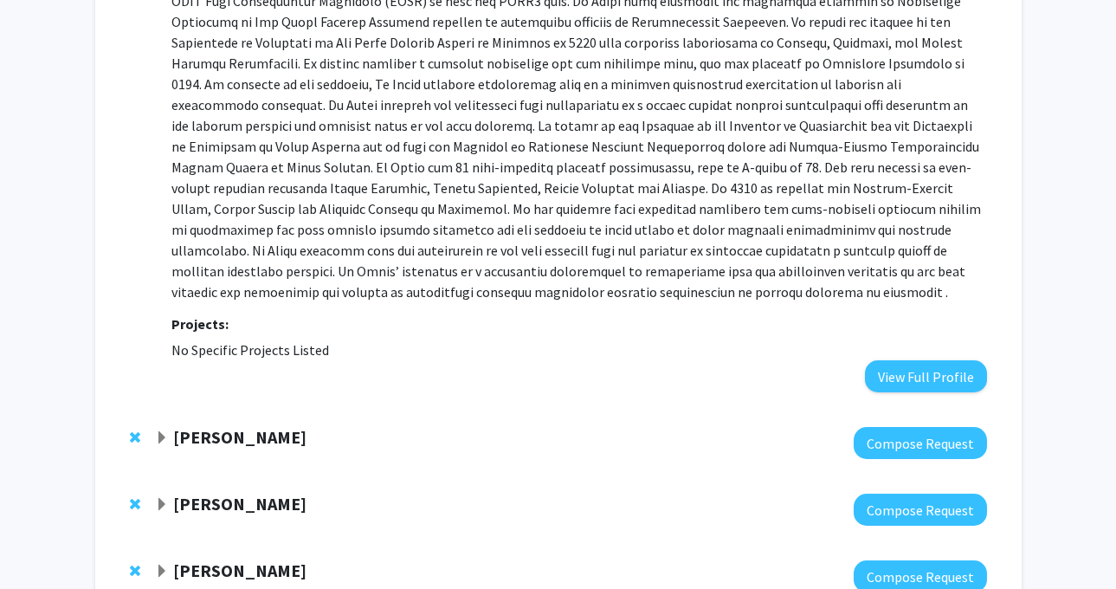
click at [131, 437] on span "Remove Michael Beer from bookmarks" at bounding box center [135, 437] width 10 height 14
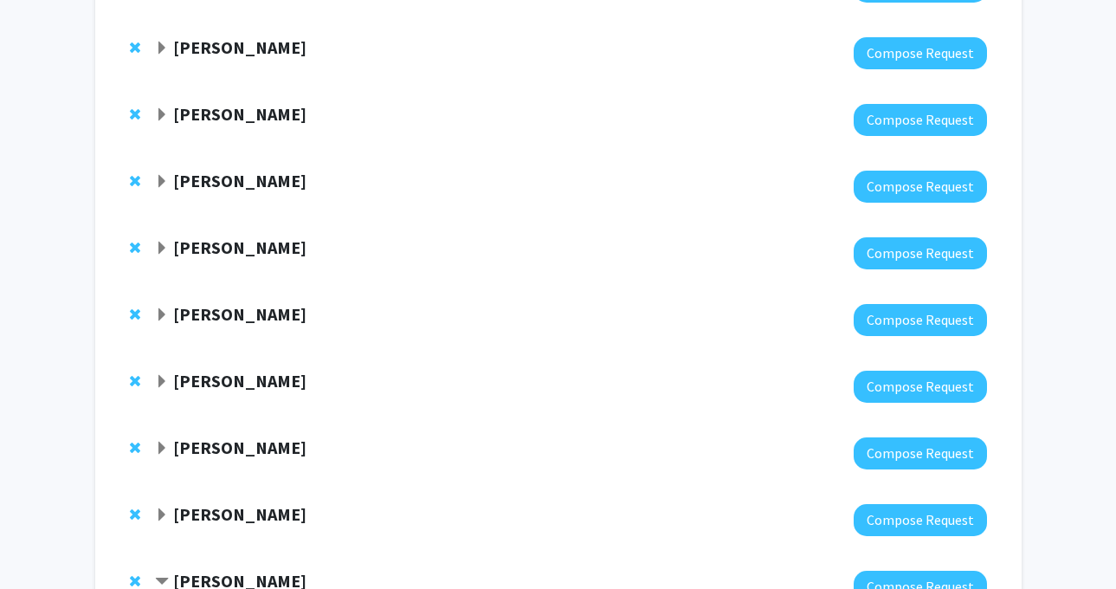
scroll to position [733, 0]
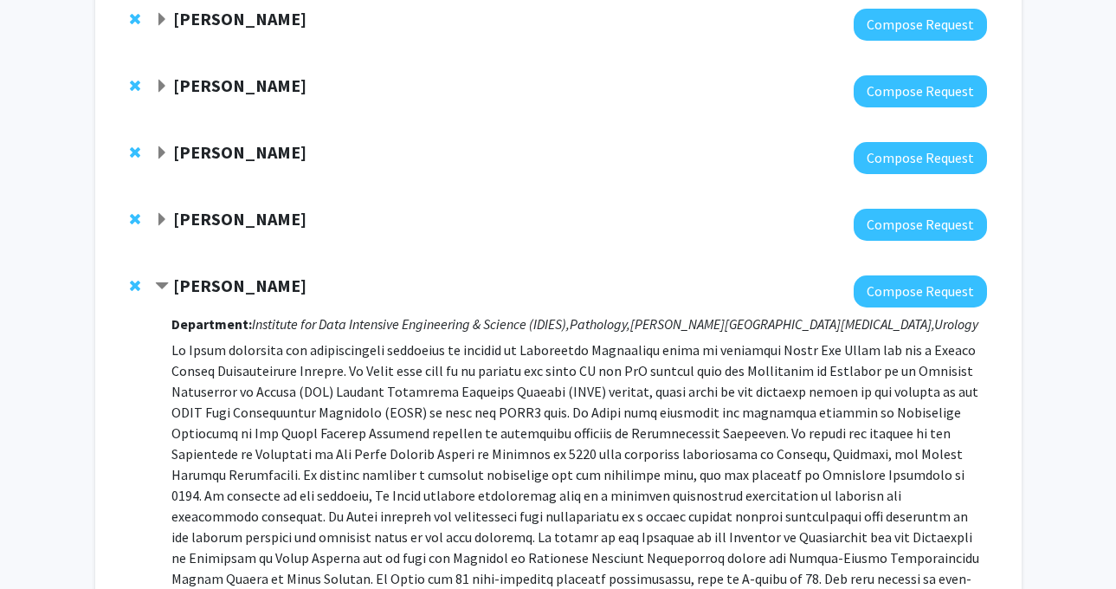
click at [160, 286] on span "Contract Alexander Baras Bookmark" at bounding box center [162, 287] width 14 height 14
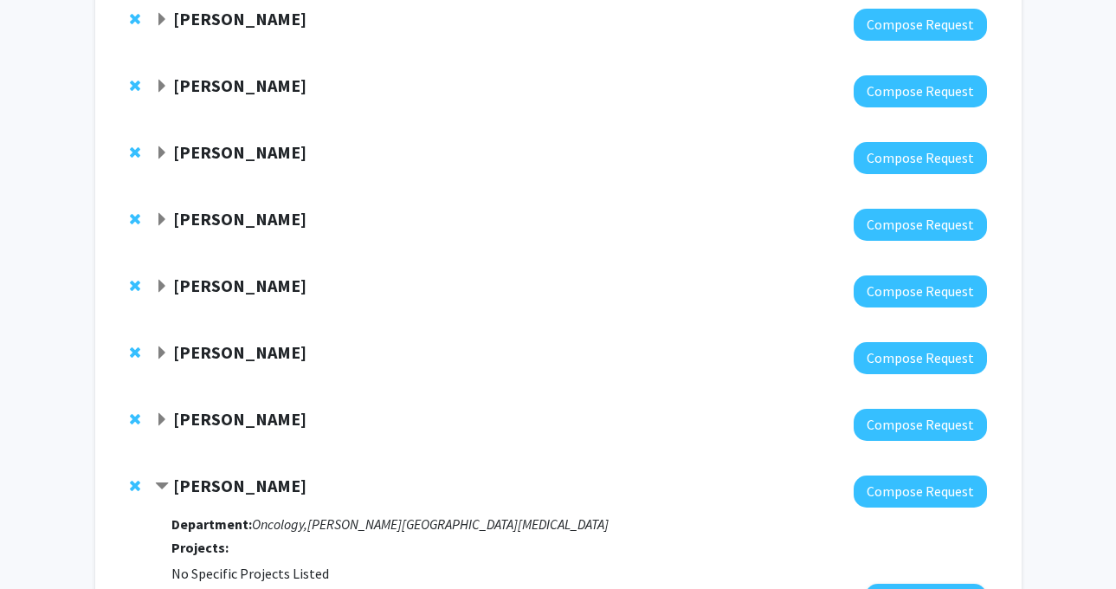
click at [136, 282] on span "Remove Alexander Baras from bookmarks" at bounding box center [135, 286] width 10 height 14
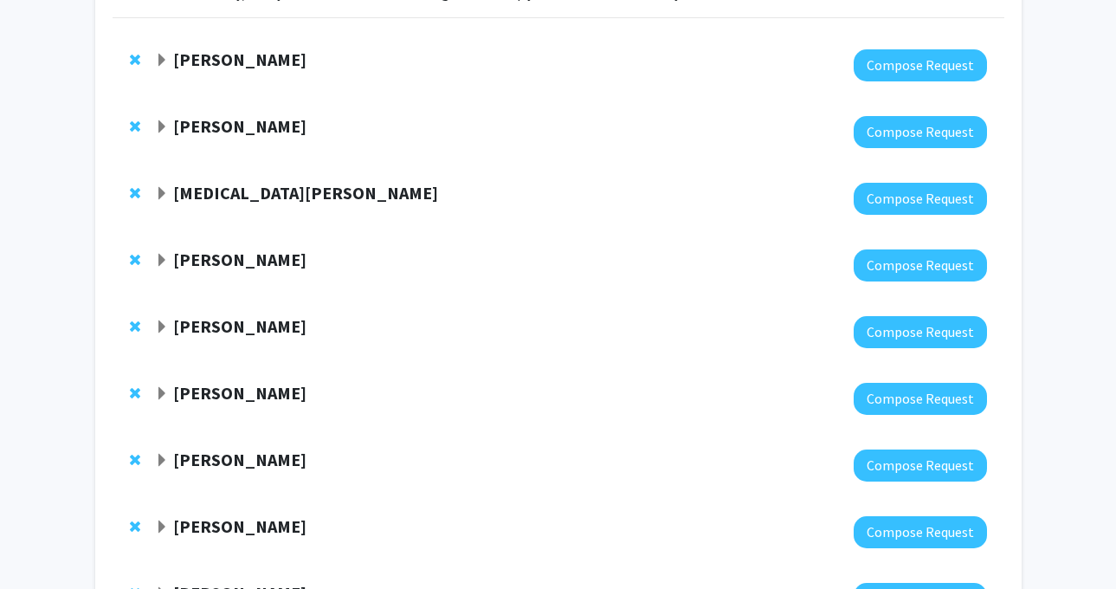
scroll to position [106, 0]
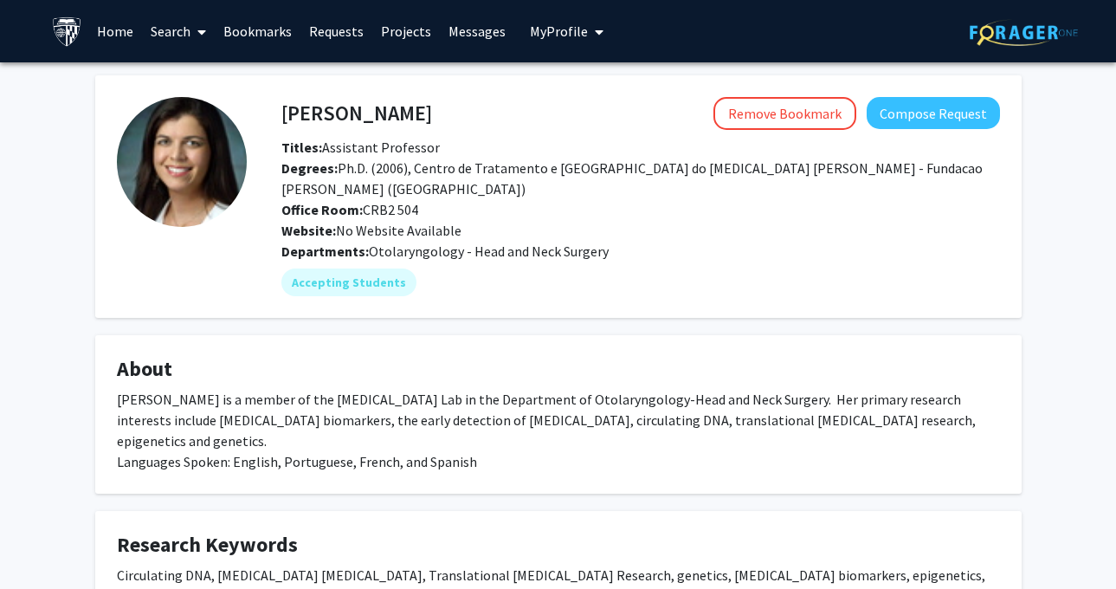
scroll to position [27, 0]
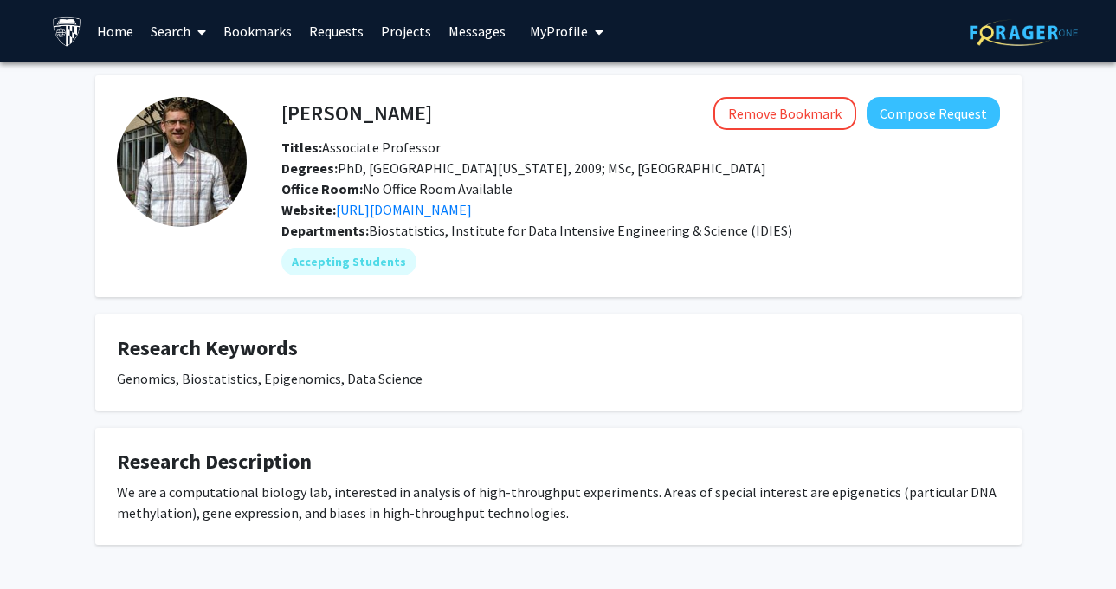
scroll to position [63, 0]
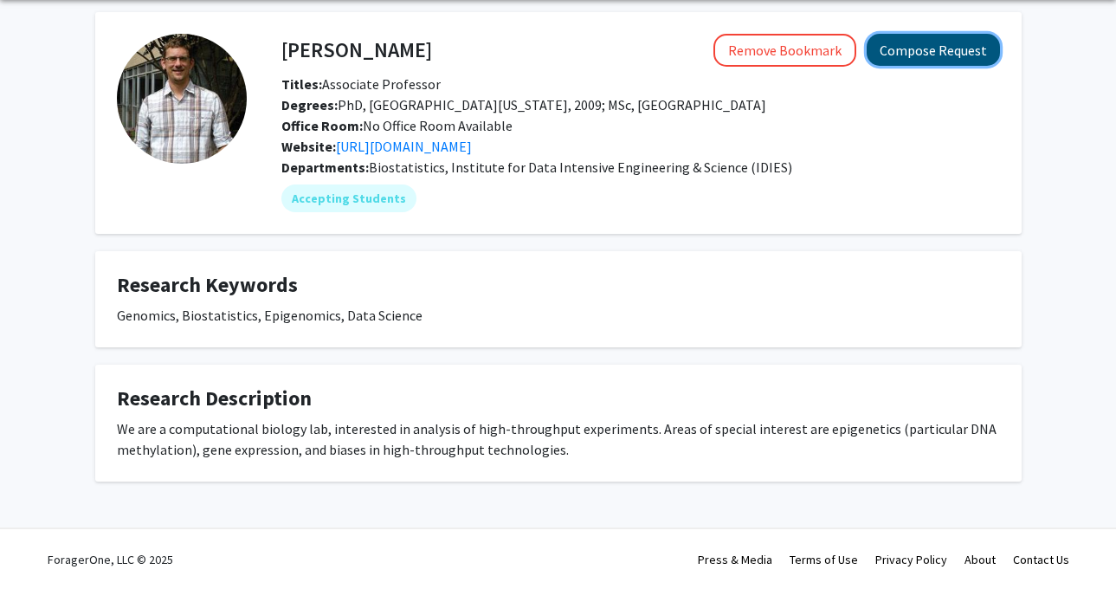
click at [897, 56] on button "Compose Request" at bounding box center [932, 50] width 133 height 32
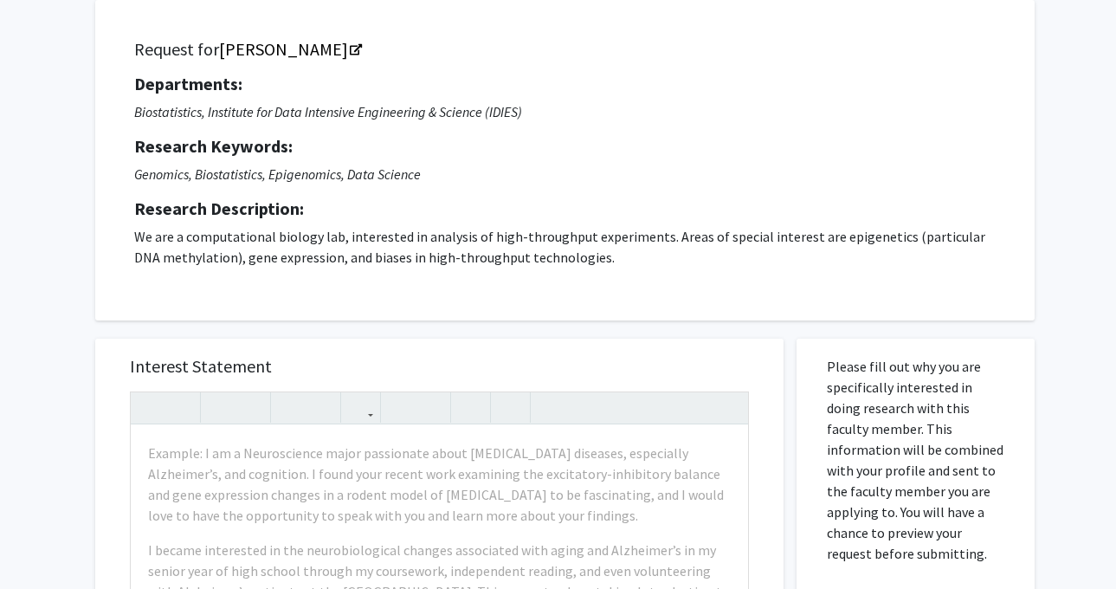
scroll to position [264, 0]
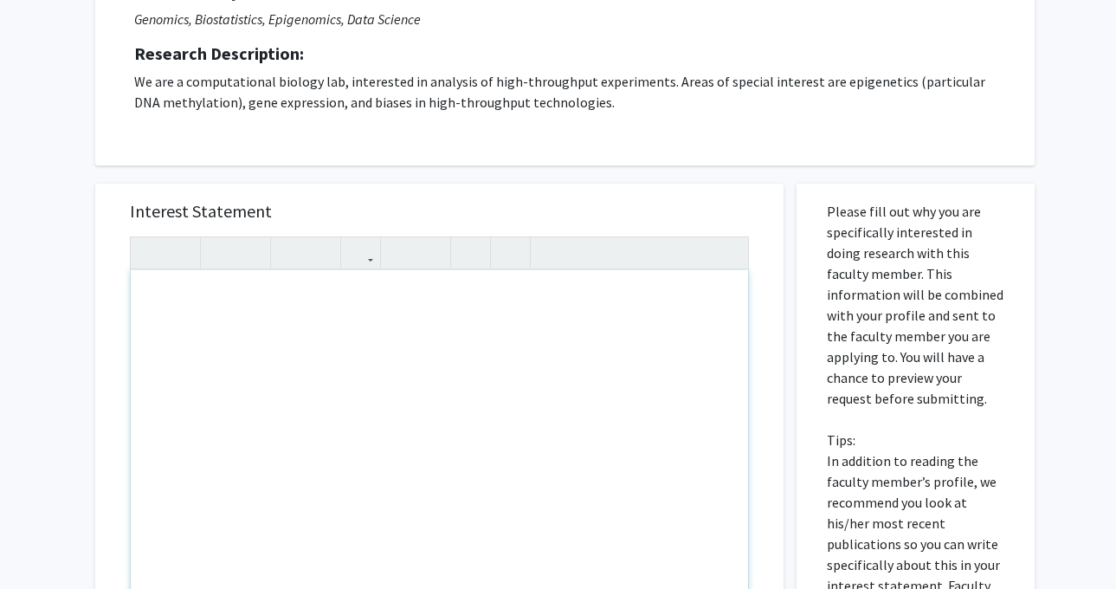
click at [195, 313] on div "Note to users with screen readers: Please press Alt+0 or Option+0 to deactivate…" at bounding box center [439, 468] width 617 height 396
paste div "Note to users with screen readers: Please press Alt+0 or Option+0 to deactivate…"
type textarea "<p>[PERSON_NAME]</p>"
type textarea "<p>K</p>"
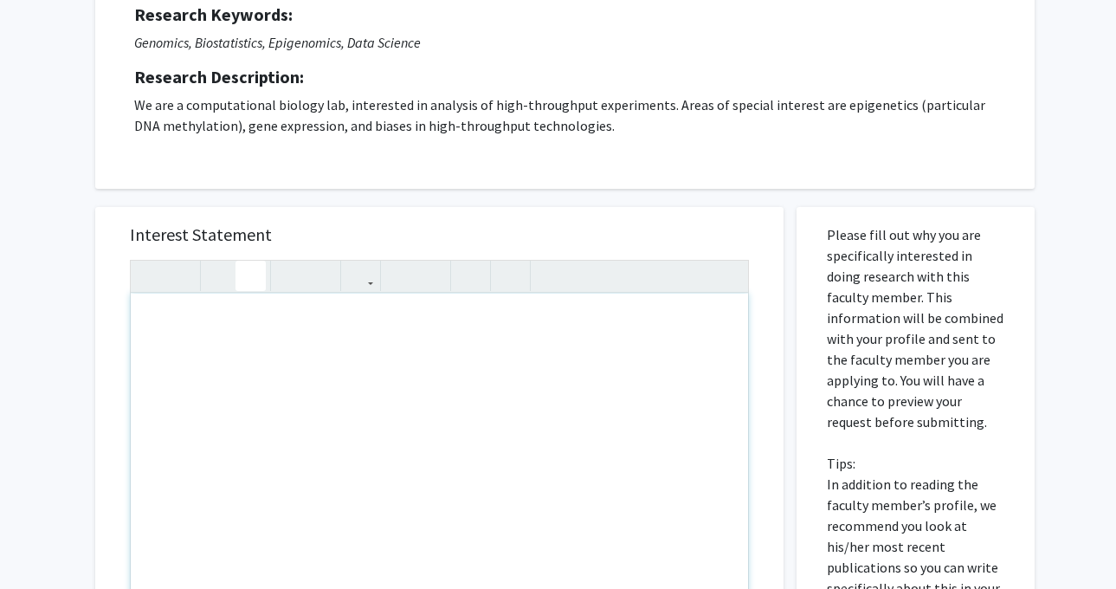
scroll to position [239, 0]
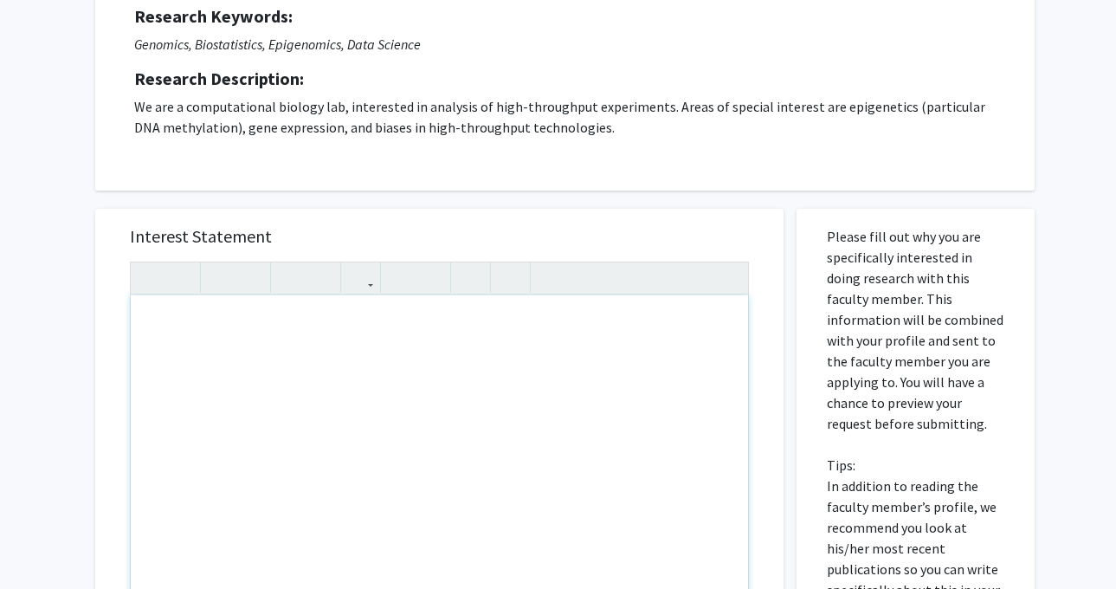
click at [167, 328] on div "Note to users with screen readers: Please press Alt+0 or Option+0 to deactivate…" at bounding box center [439, 493] width 617 height 396
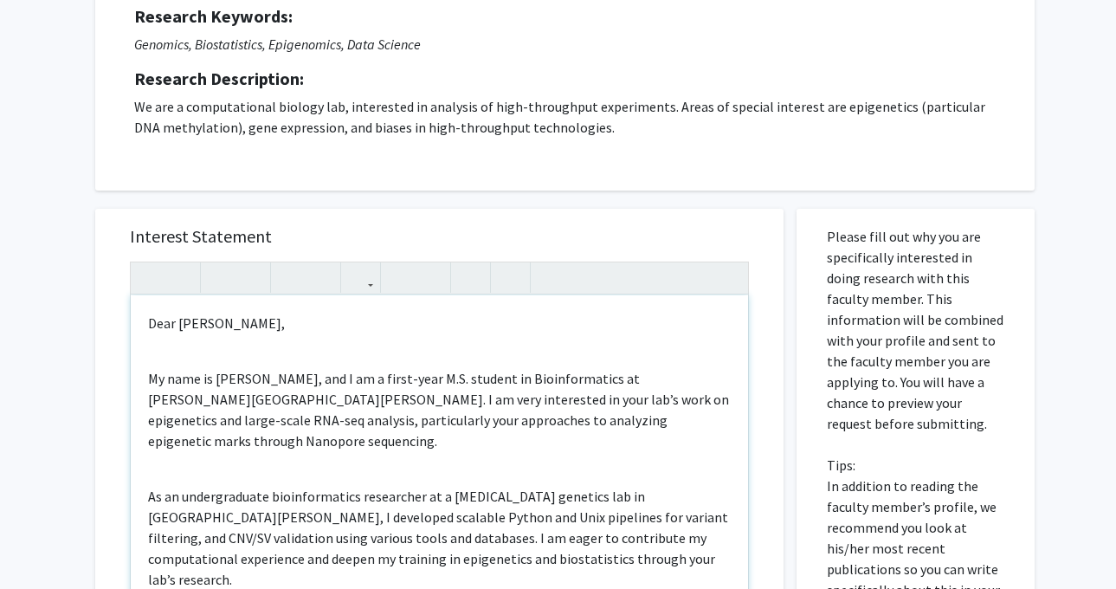
click at [171, 368] on p "My name is [PERSON_NAME], and I am a first-year M.S. student in Bioinformatics …" at bounding box center [439, 409] width 582 height 83
click at [162, 357] on div "Dear [PERSON_NAME], My name is [PERSON_NAME], and I am a first-year M.S. studen…" at bounding box center [439, 493] width 617 height 396
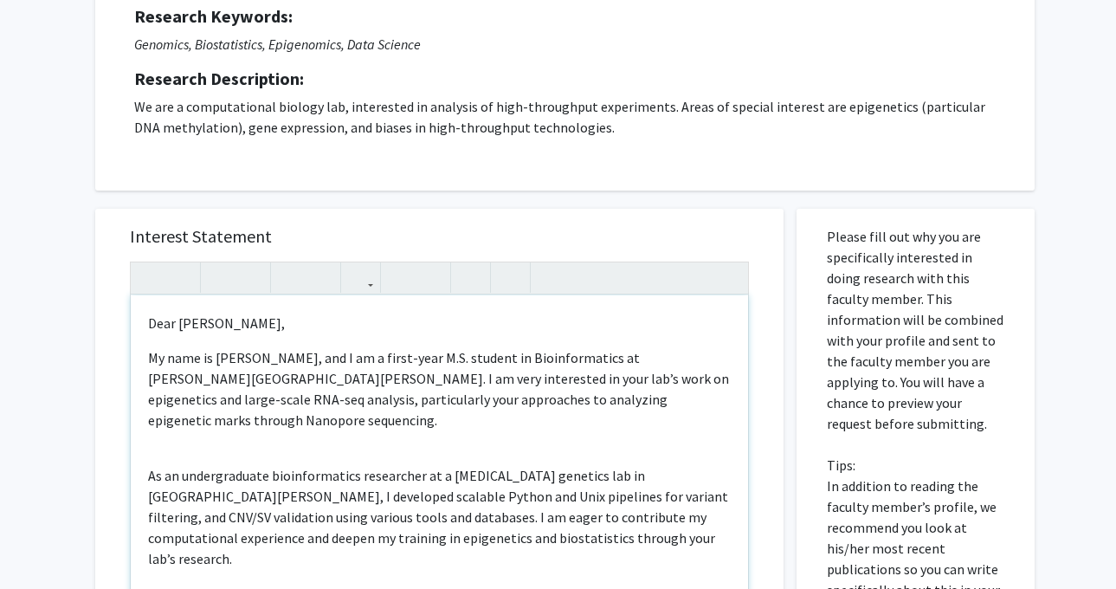
click at [175, 428] on div "Dear [PERSON_NAME], My name is [PERSON_NAME], and I am a first-year M.S. studen…" at bounding box center [439, 493] width 617 height 396
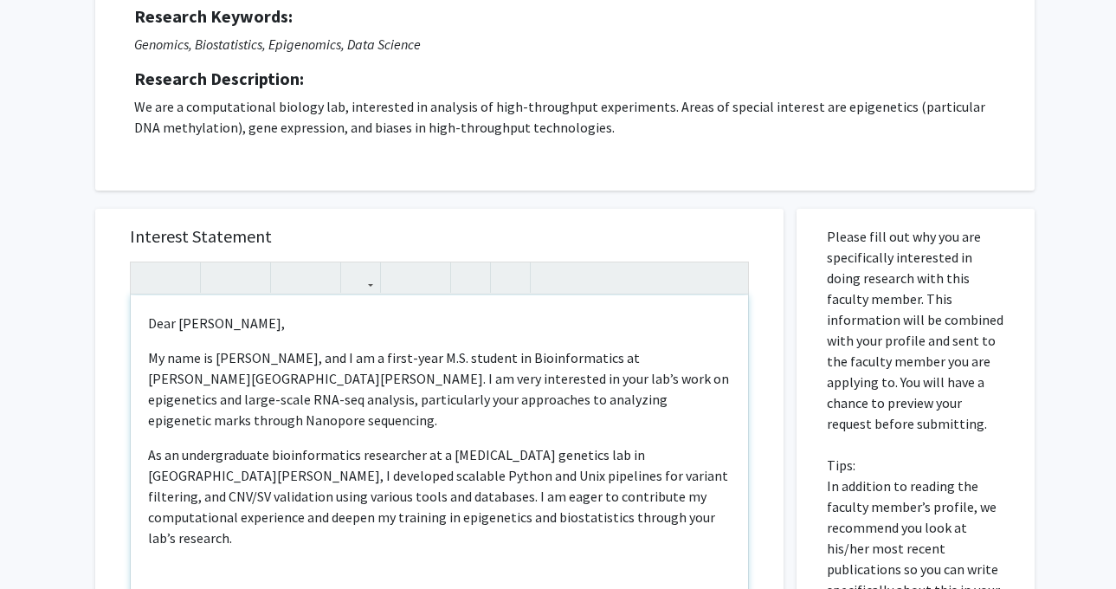
click at [194, 536] on div "Dear [PERSON_NAME], My name is [PERSON_NAME], and I am a first-year M.S. studen…" at bounding box center [439, 493] width 617 height 396
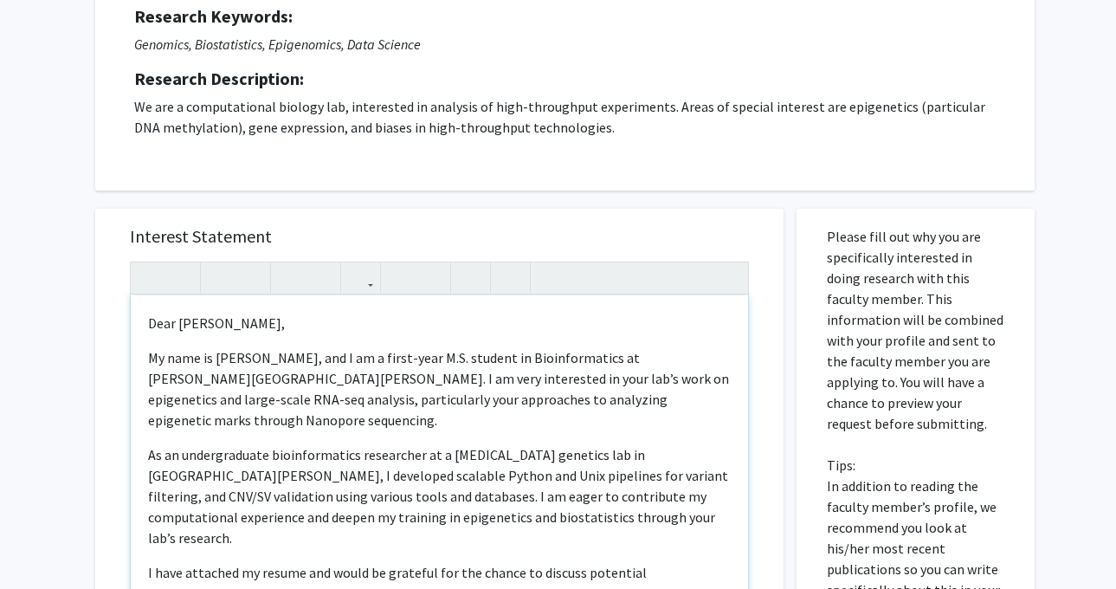
type textarea "<p>Dear [PERSON_NAME],</p><p>My name is [PERSON_NAME], and I am a first-year M.…"
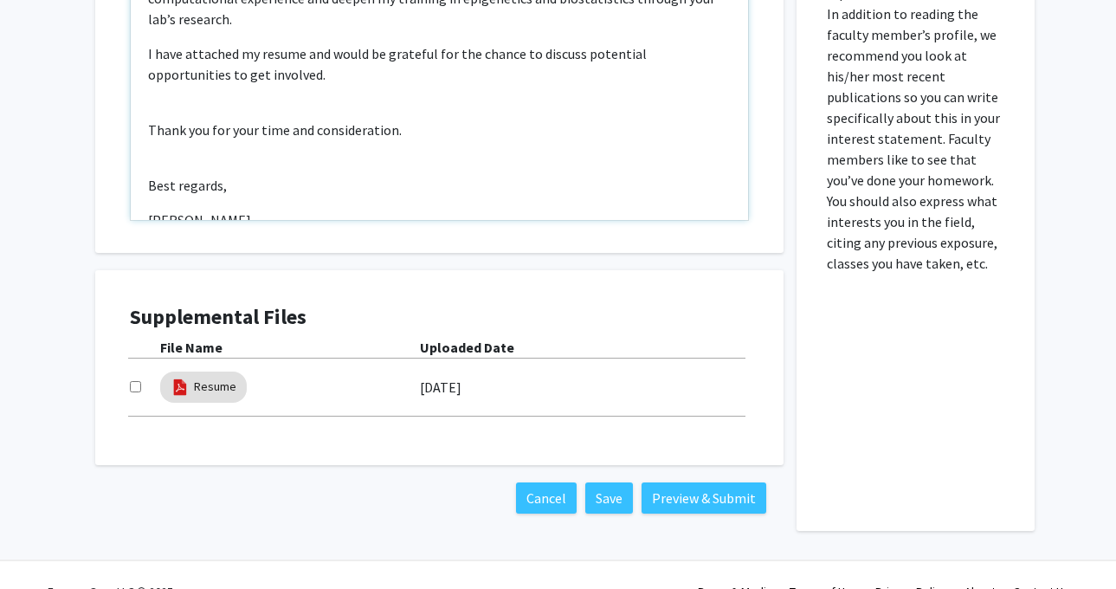
scroll to position [743, 0]
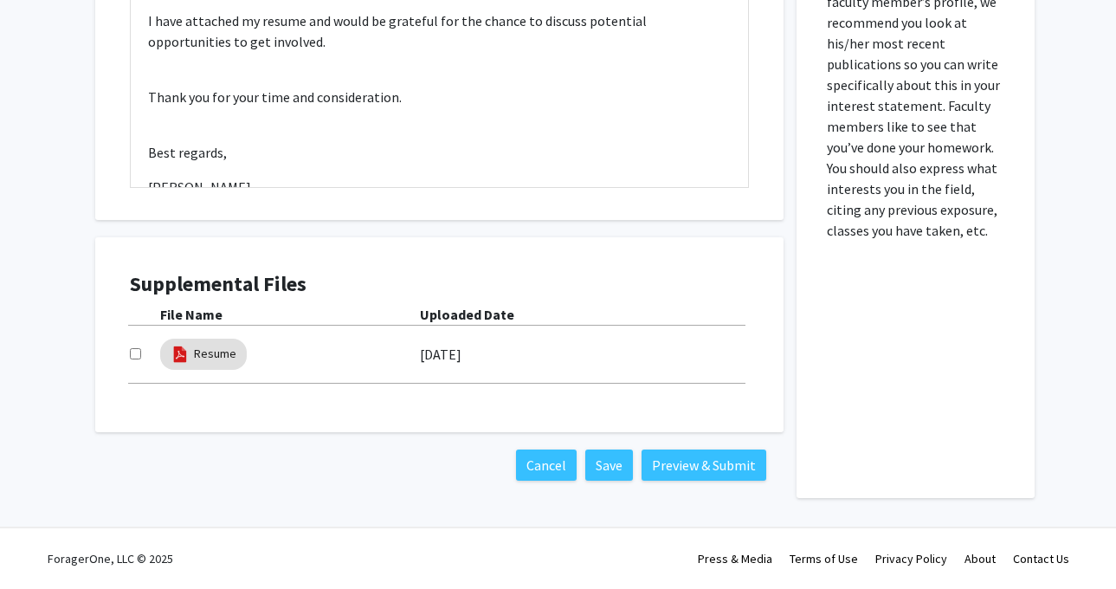
click at [142, 351] on div at bounding box center [145, 354] width 30 height 21
click at [136, 350] on input "checkbox" at bounding box center [135, 353] width 11 height 11
checkbox input "true"
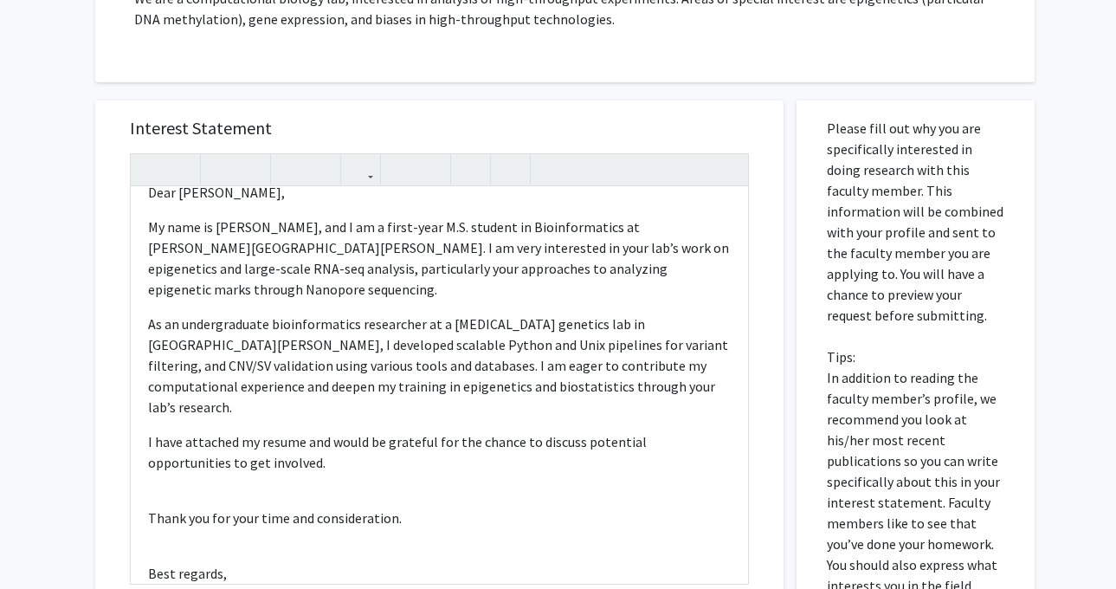
scroll to position [0, 0]
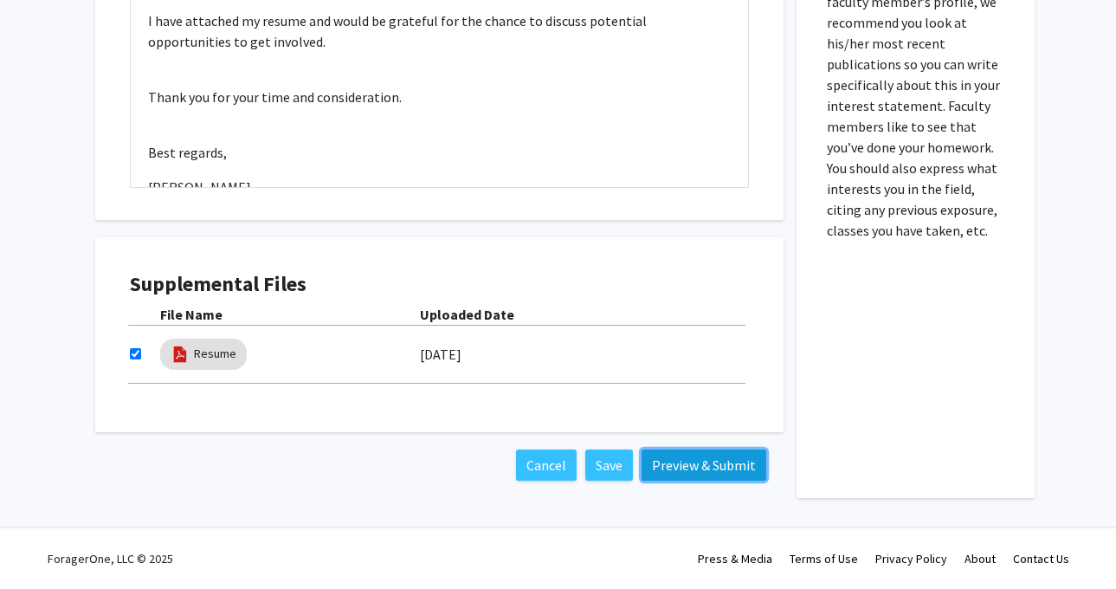
click at [721, 468] on button "Preview & Submit" at bounding box center [703, 464] width 125 height 31
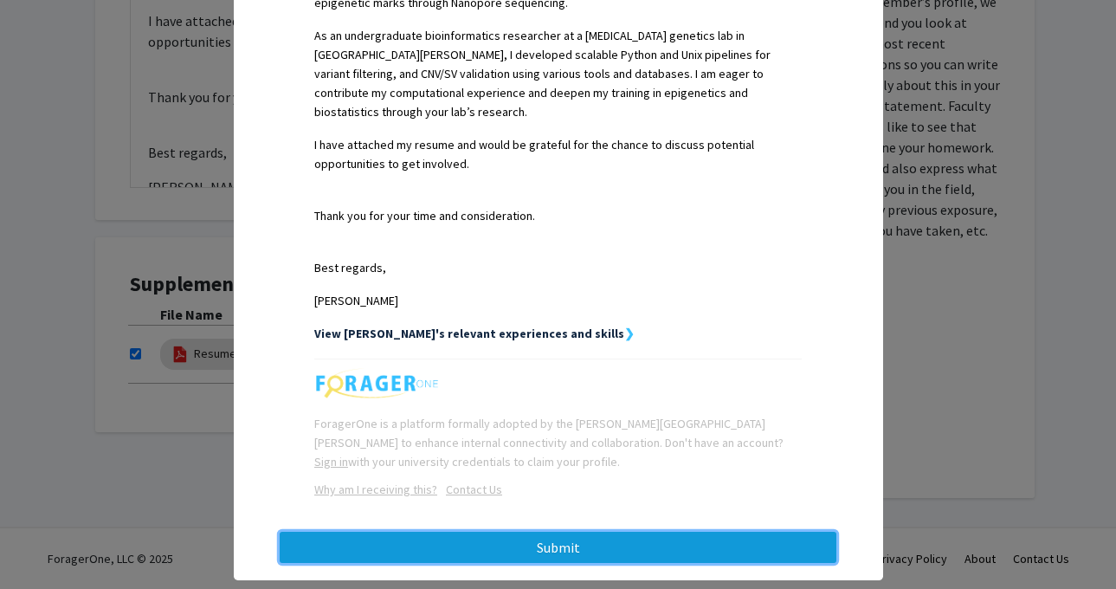
click at [636, 531] on button "Submit" at bounding box center [558, 546] width 556 height 31
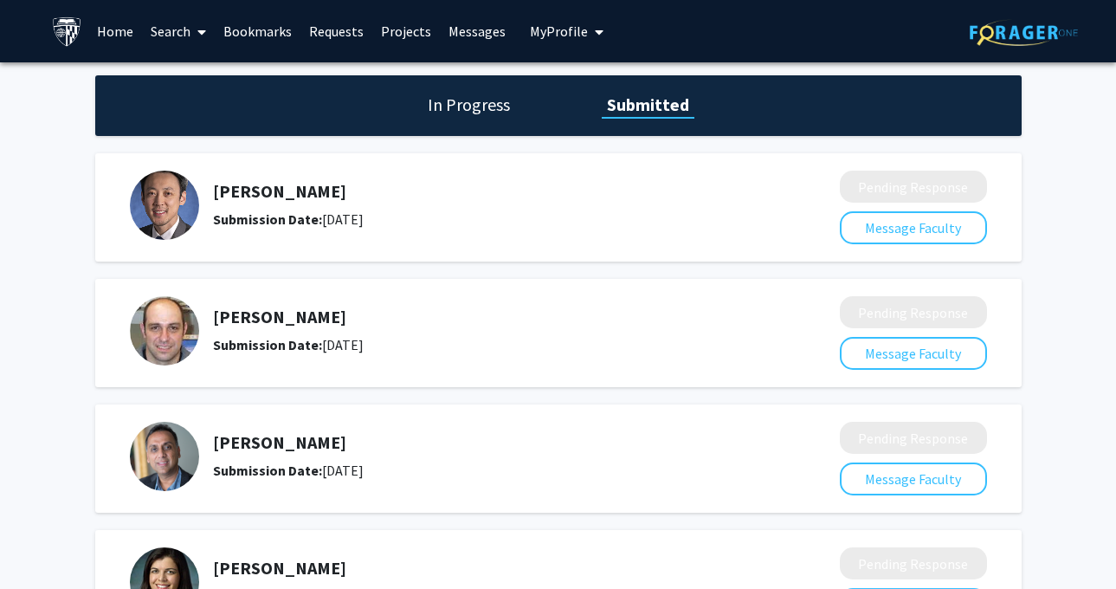
click at [261, 30] on link "Bookmarks" at bounding box center [258, 31] width 86 height 61
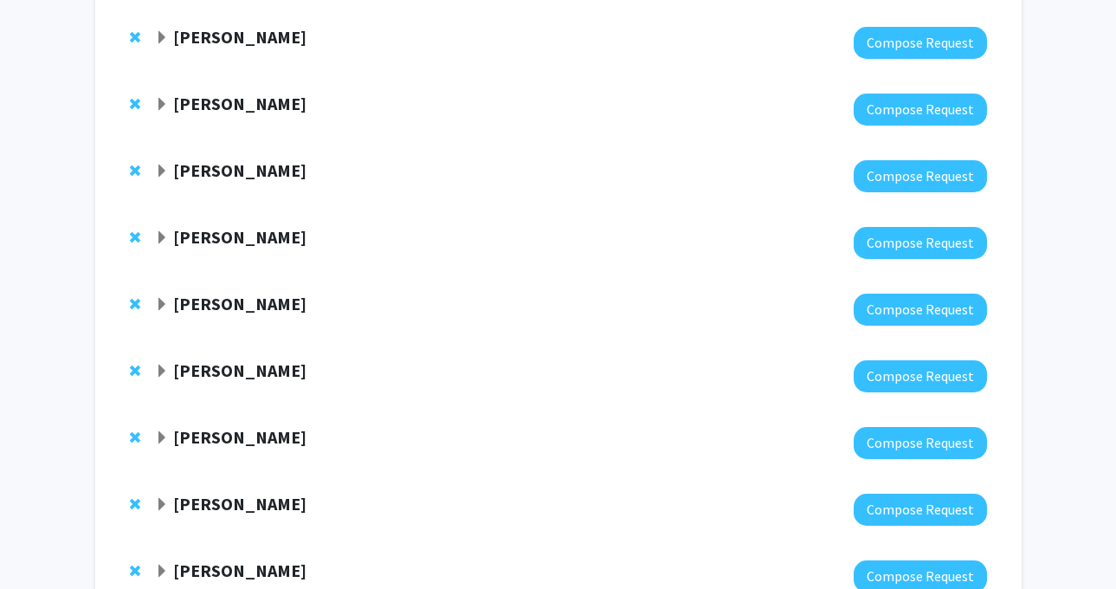
click at [217, 241] on strong "[PERSON_NAME]" at bounding box center [239, 237] width 133 height 22
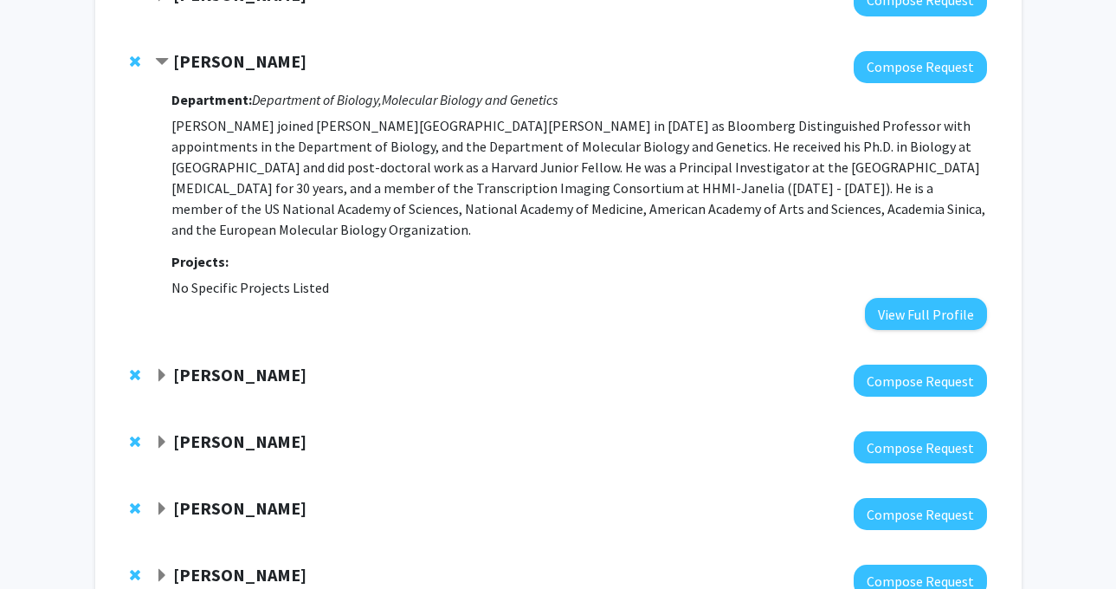
scroll to position [904, 0]
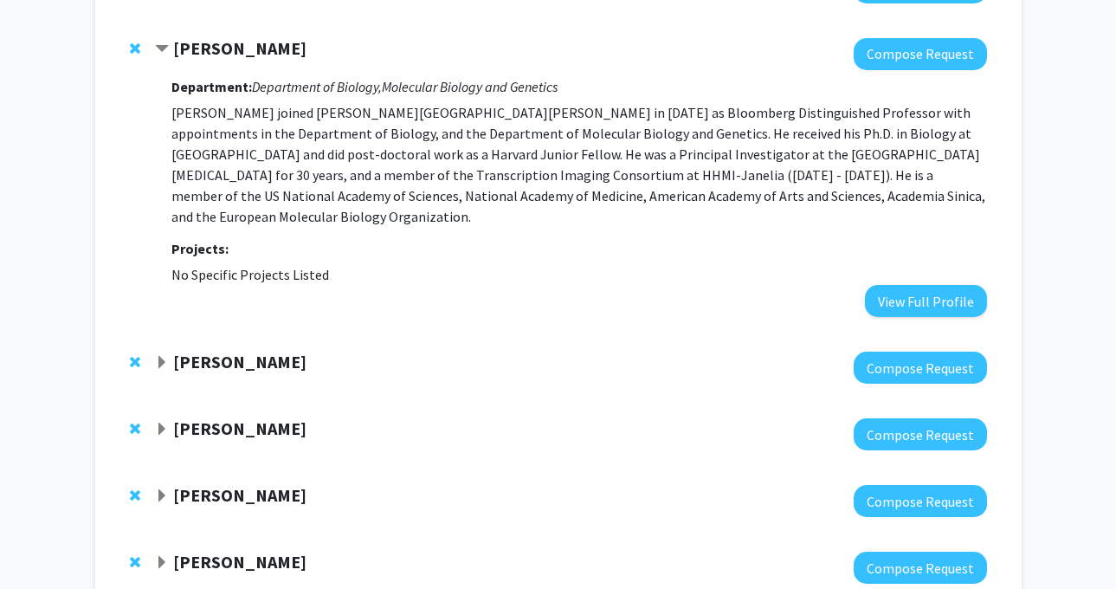
click at [256, 417] on strong "[PERSON_NAME]" at bounding box center [239, 428] width 133 height 22
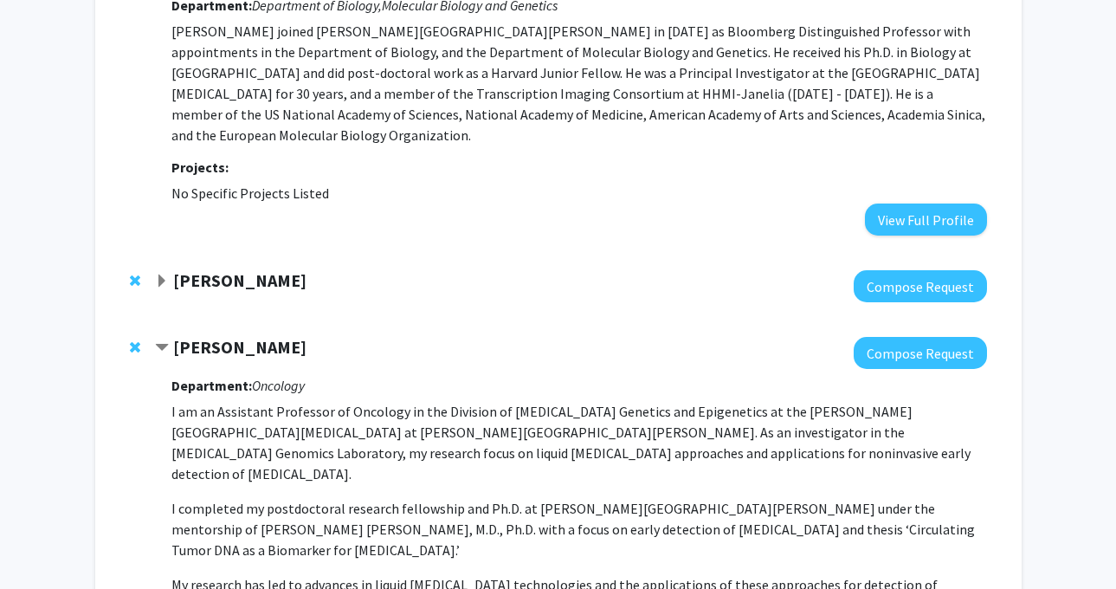
scroll to position [987, 0]
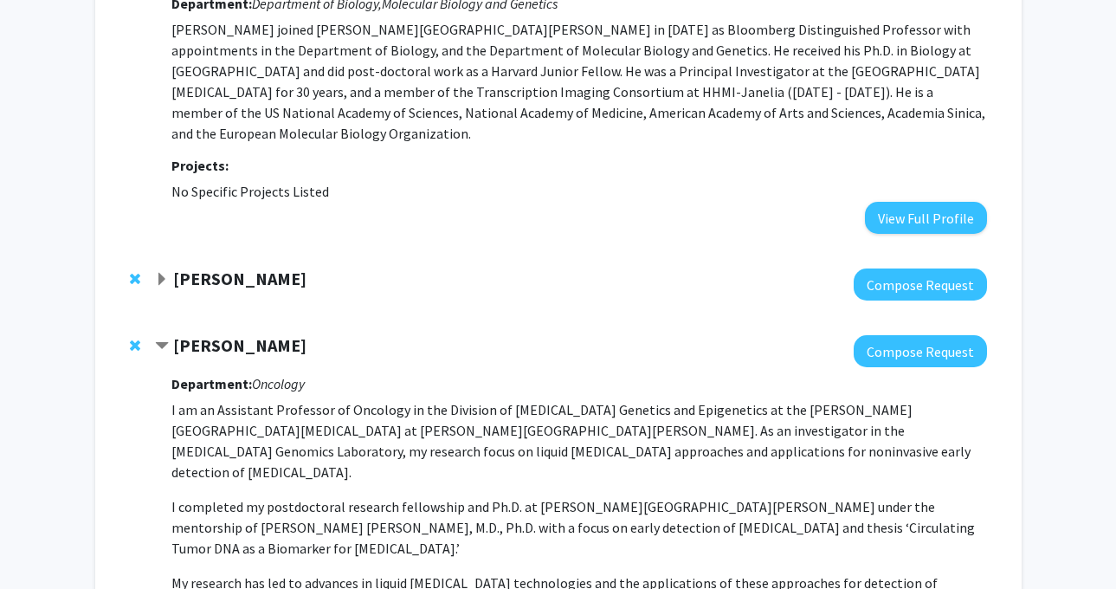
click at [264, 334] on strong "[PERSON_NAME]" at bounding box center [239, 345] width 133 height 22
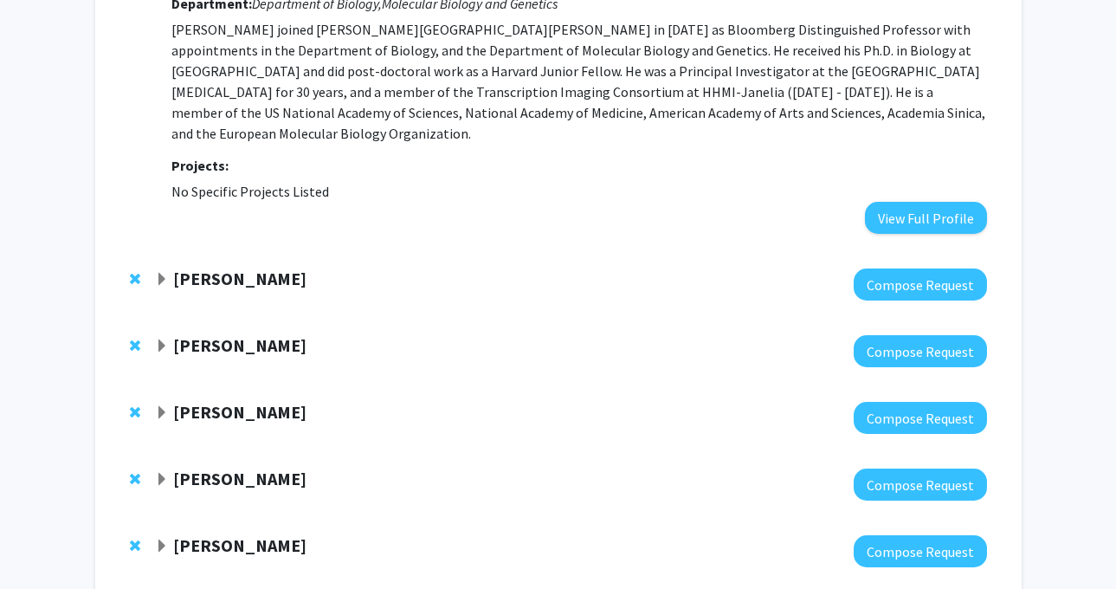
click at [277, 267] on strong "[PERSON_NAME]" at bounding box center [239, 278] width 133 height 22
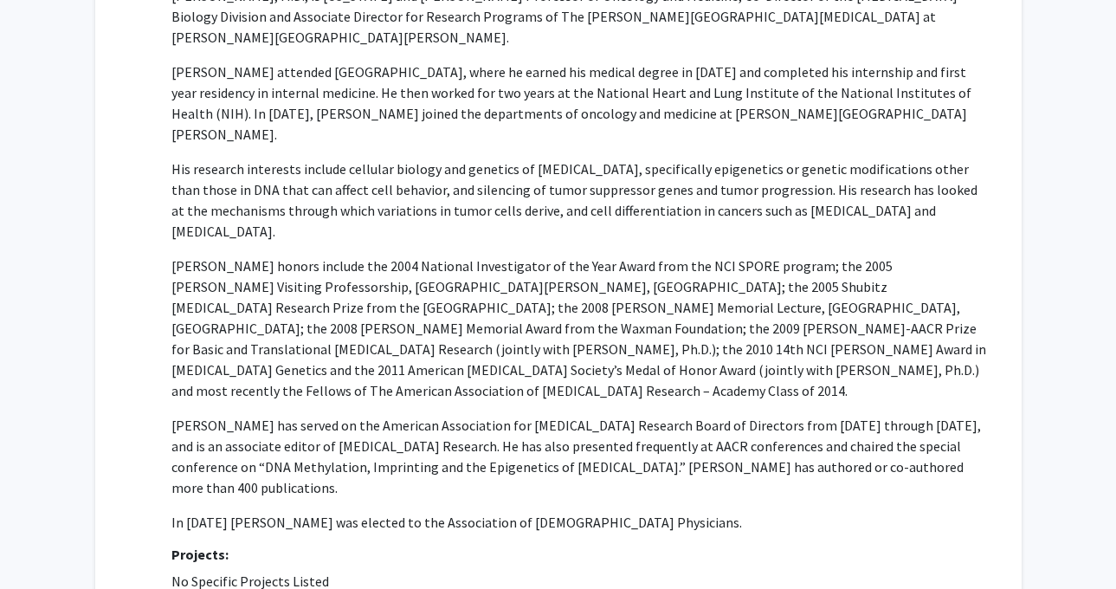
click at [868, 494] on div "Department: Endocrinology, [MEDICAL_DATA], & Metabolism, Medicine, Oncology, [P…" at bounding box center [578, 287] width 814 height 669
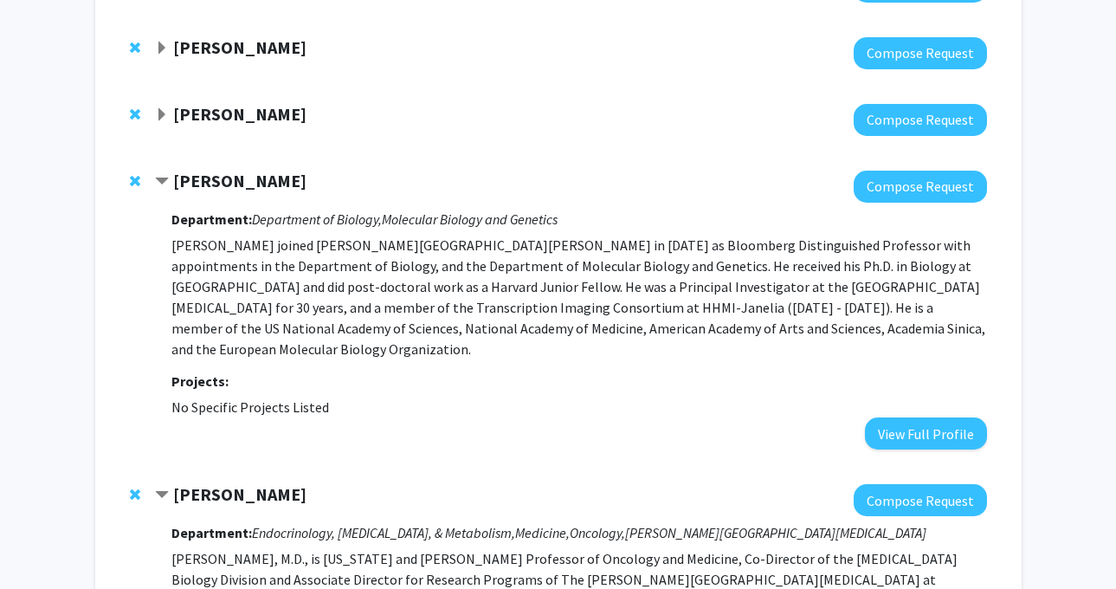
scroll to position [829, 0]
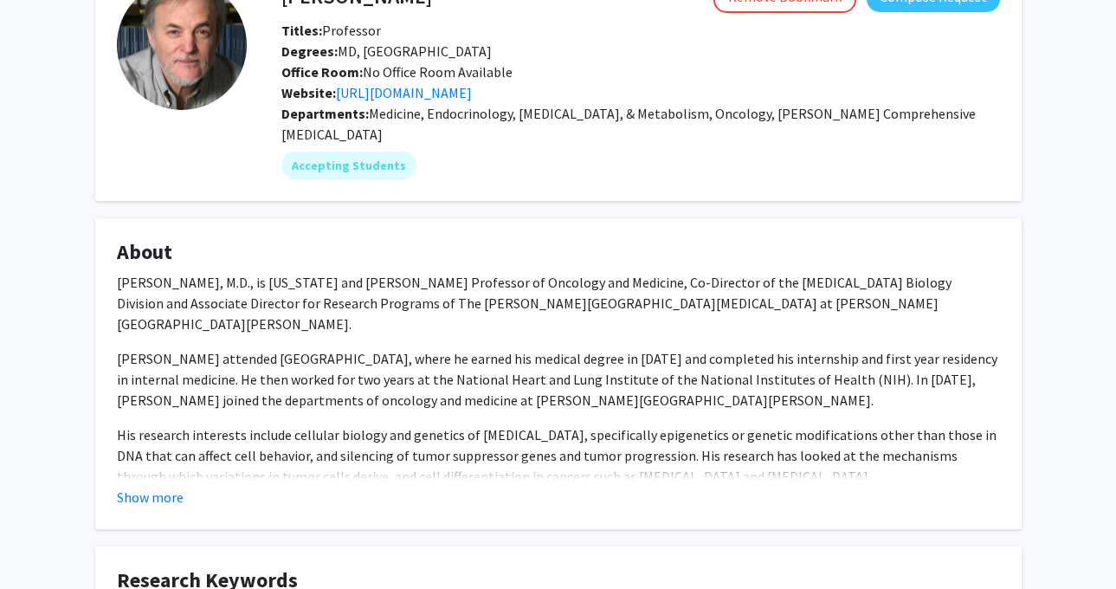
scroll to position [119, 0]
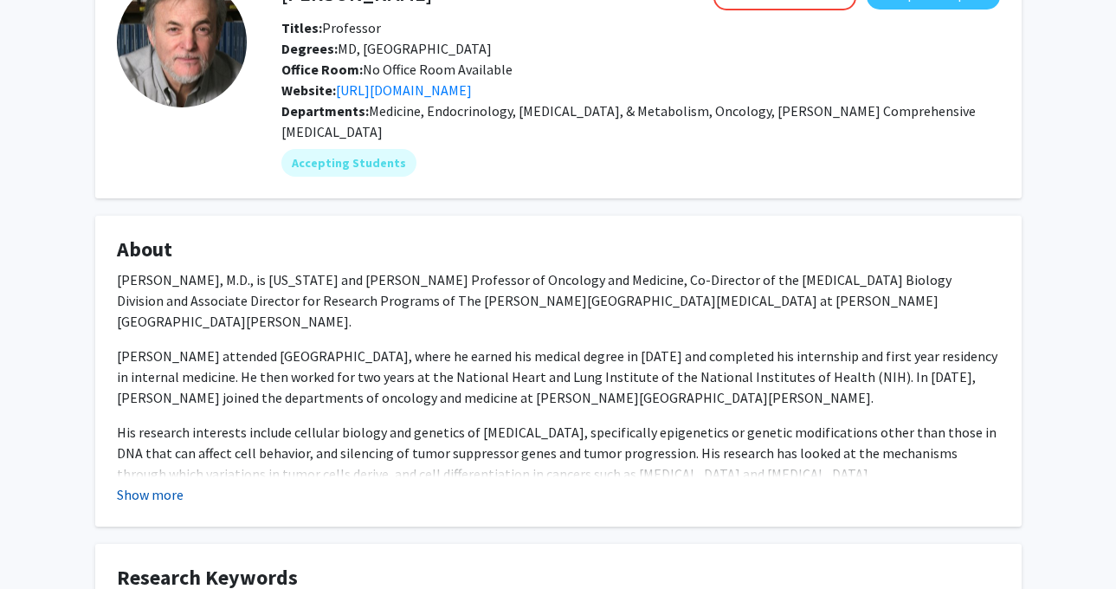
click at [164, 484] on button "Show more" at bounding box center [150, 494] width 67 height 21
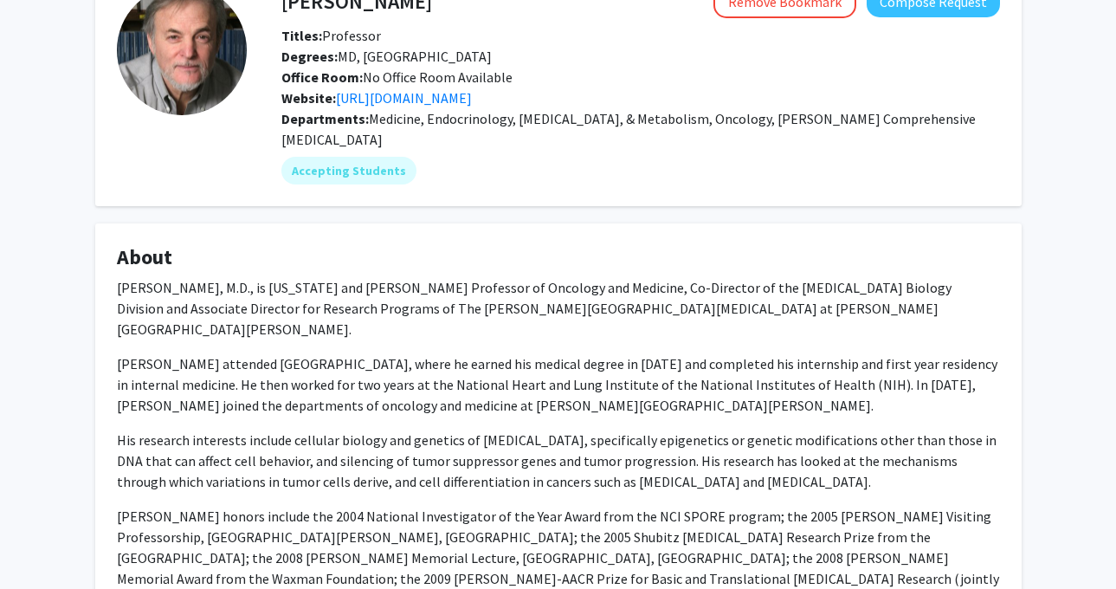
scroll to position [0, 0]
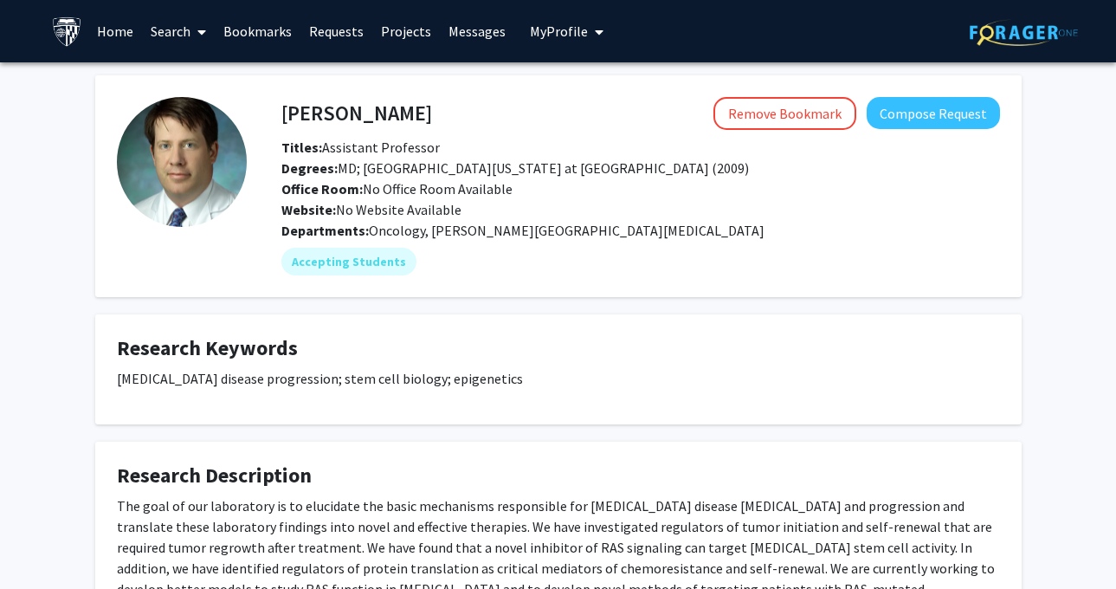
click at [267, 42] on link "Bookmarks" at bounding box center [258, 31] width 86 height 61
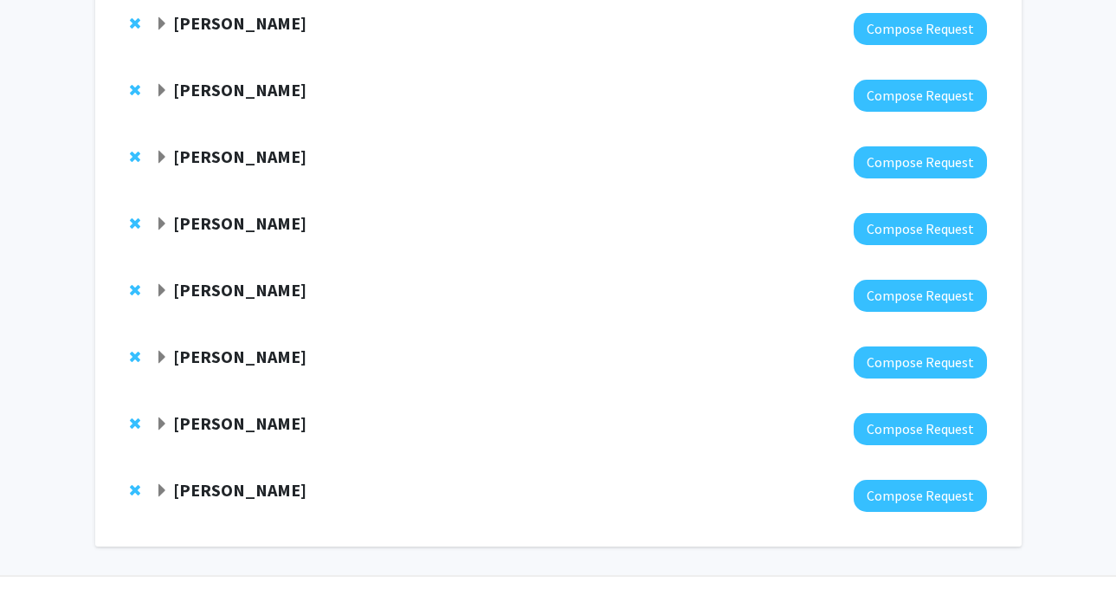
scroll to position [977, 0]
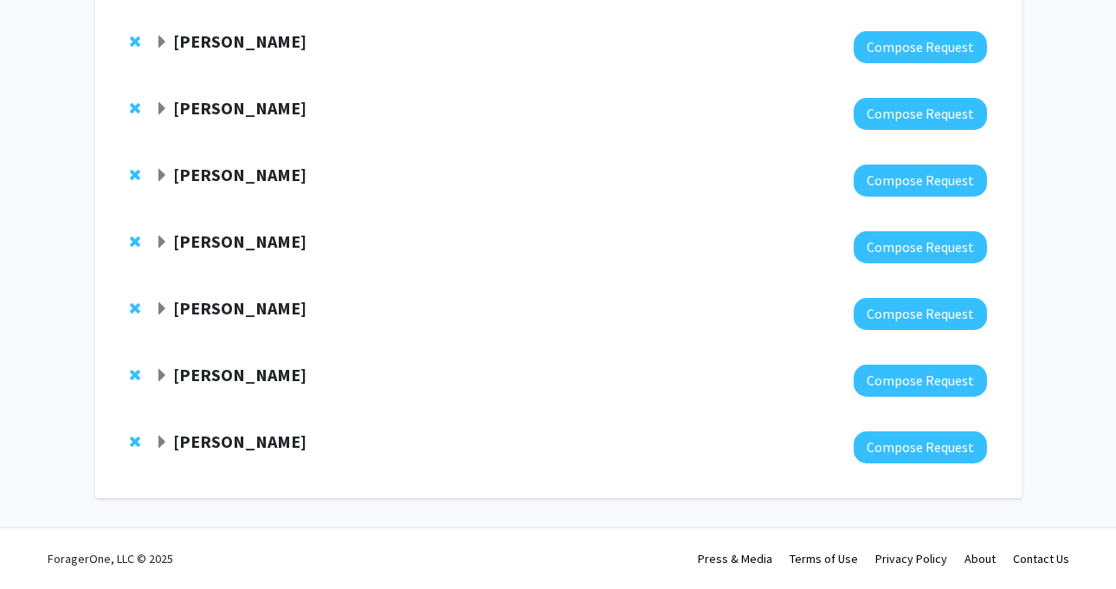
click at [235, 380] on strong "[PERSON_NAME]" at bounding box center [239, 374] width 133 height 22
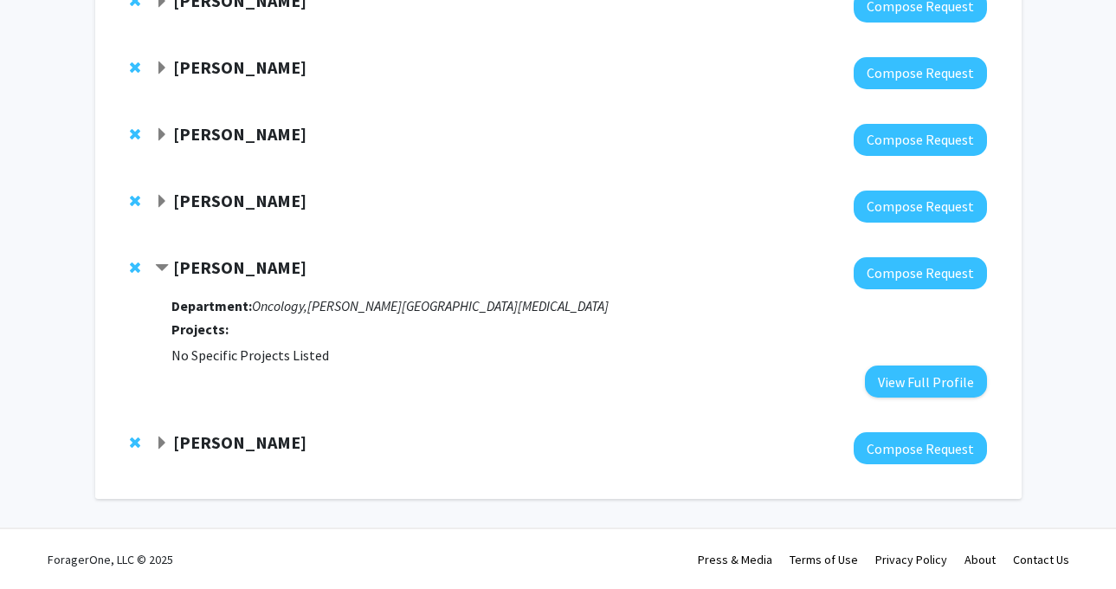
scroll to position [1085, 0]
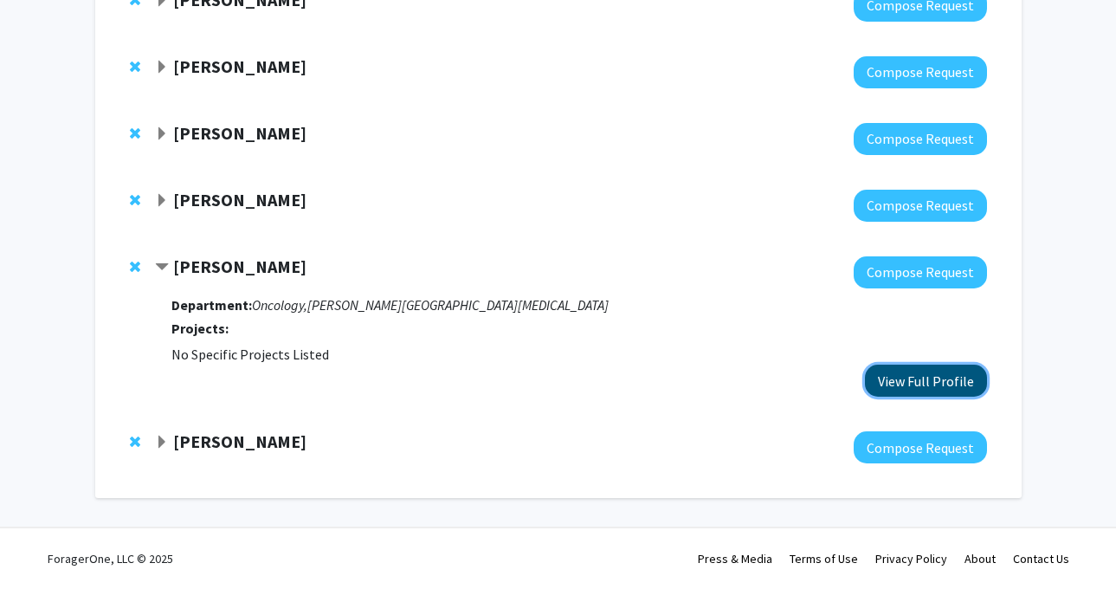
click at [912, 378] on button "View Full Profile" at bounding box center [926, 380] width 122 height 32
click at [241, 125] on strong "John Kim" at bounding box center [239, 133] width 133 height 22
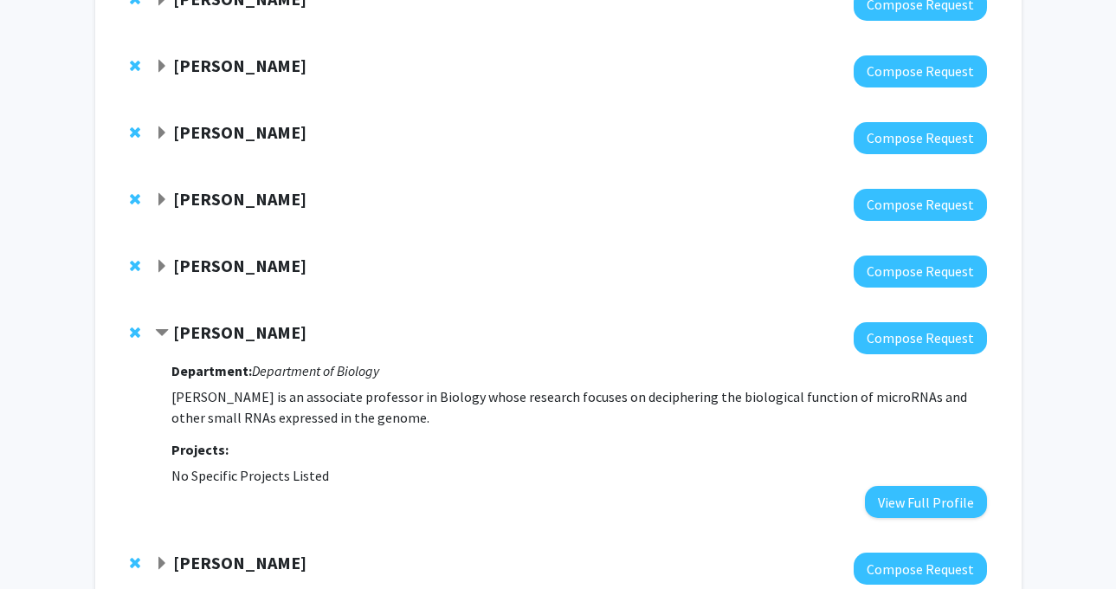
scroll to position [810, 0]
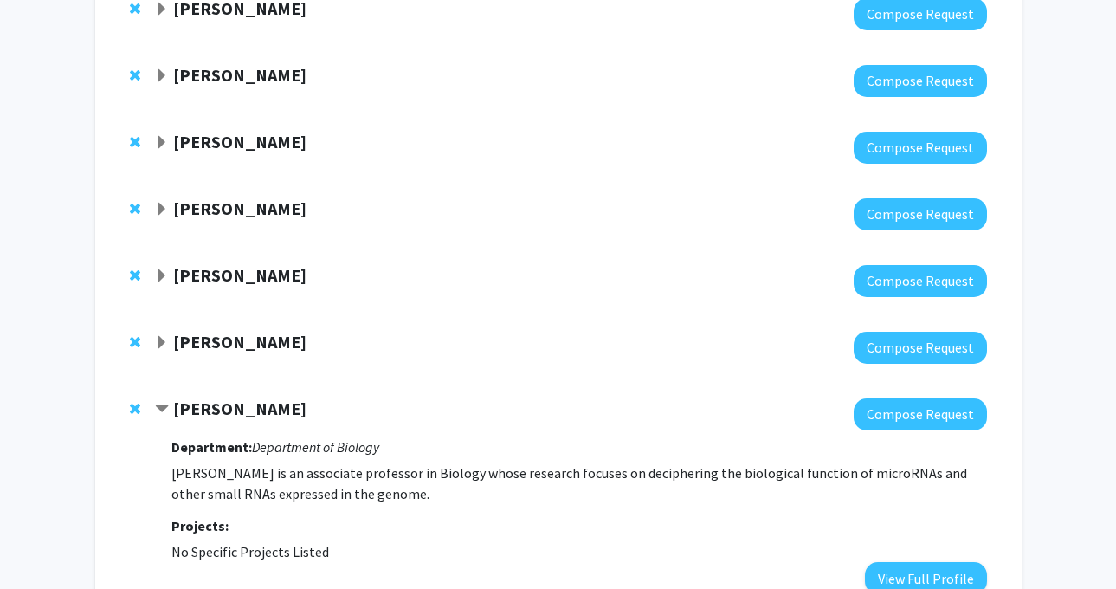
click at [292, 264] on strong "[PERSON_NAME]" at bounding box center [239, 275] width 133 height 22
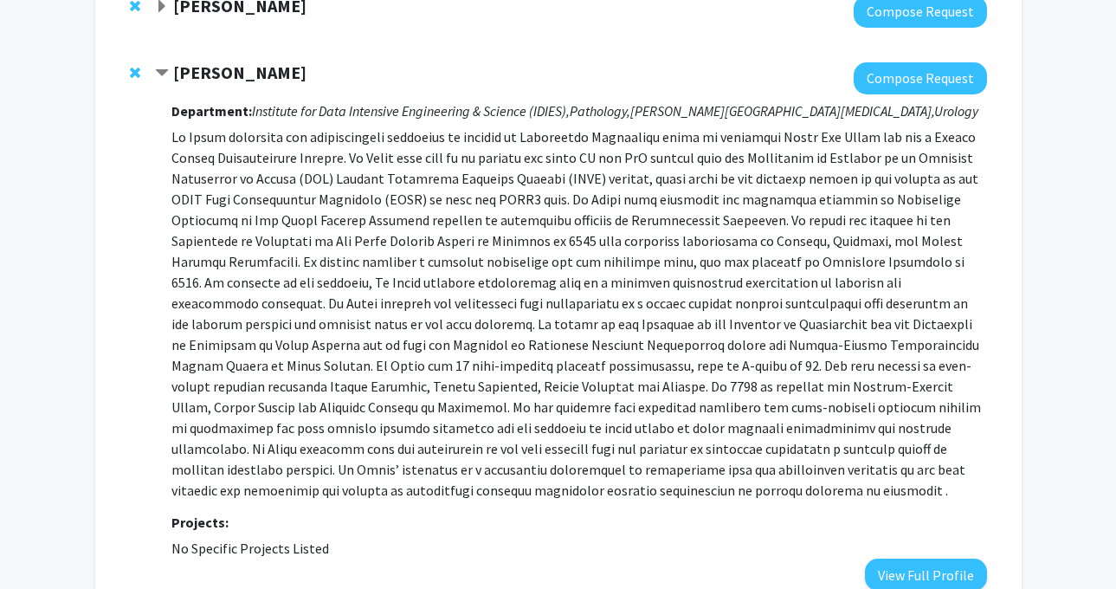
scroll to position [1014, 0]
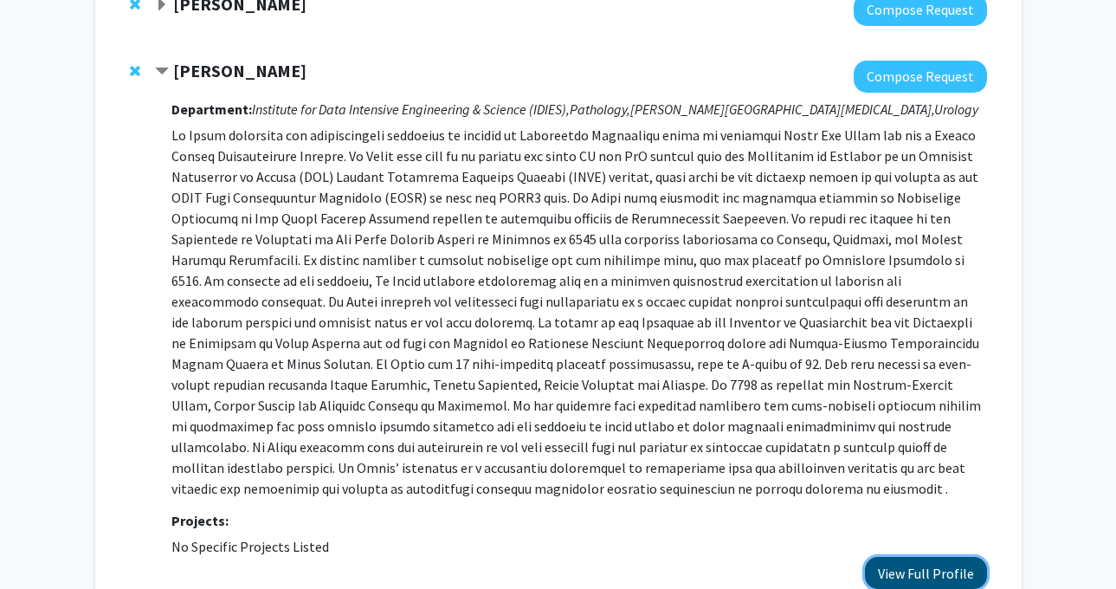
click at [907, 563] on button "View Full Profile" at bounding box center [926, 572] width 122 height 32
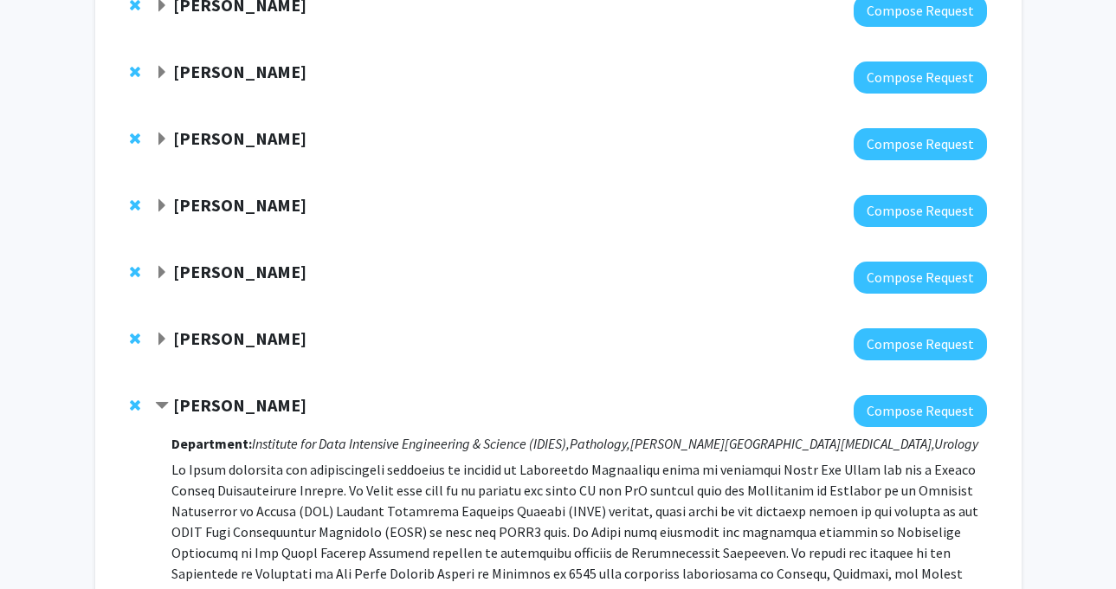
scroll to position [512, 0]
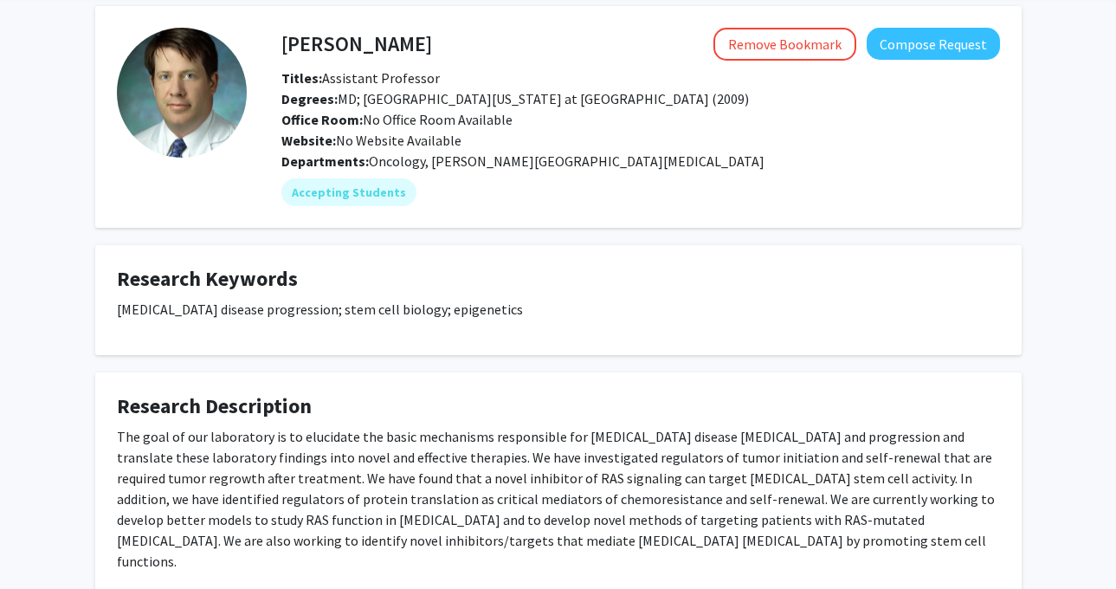
scroll to position [81, 0]
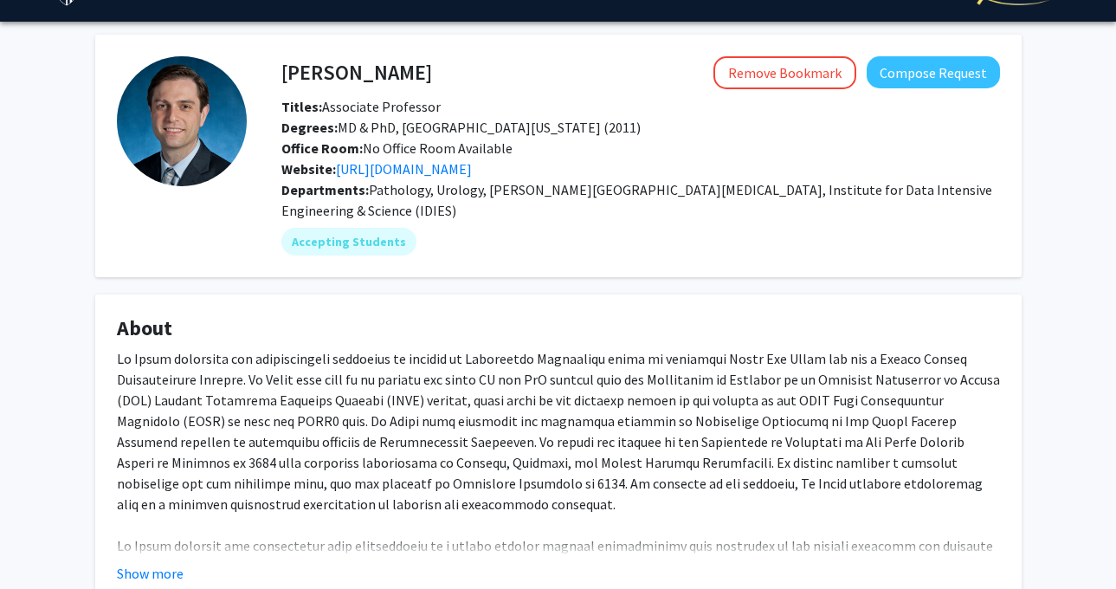
scroll to position [44, 0]
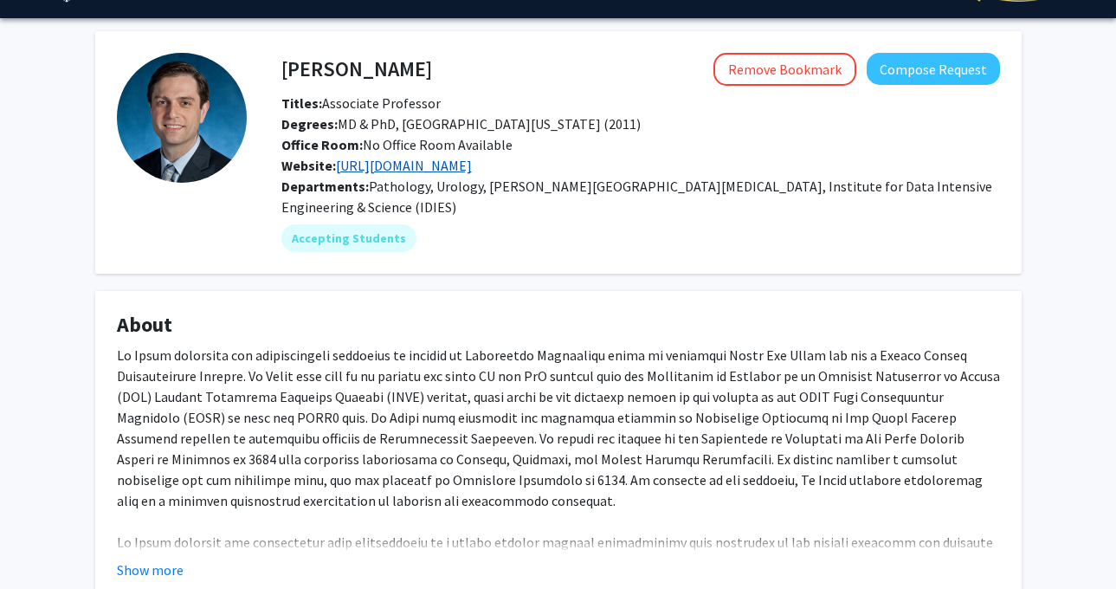
click at [472, 167] on link "[URL][DOMAIN_NAME]" at bounding box center [404, 165] width 136 height 17
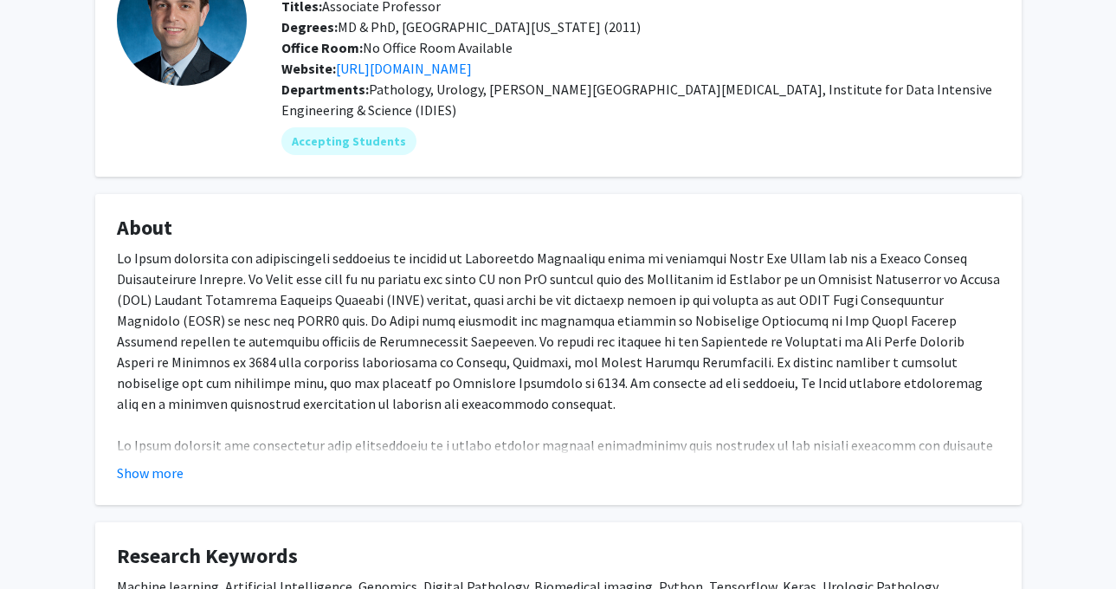
click at [186, 467] on div "Show more" at bounding box center [558, 472] width 883 height 21
click at [176, 467] on button "Show more" at bounding box center [150, 472] width 67 height 21
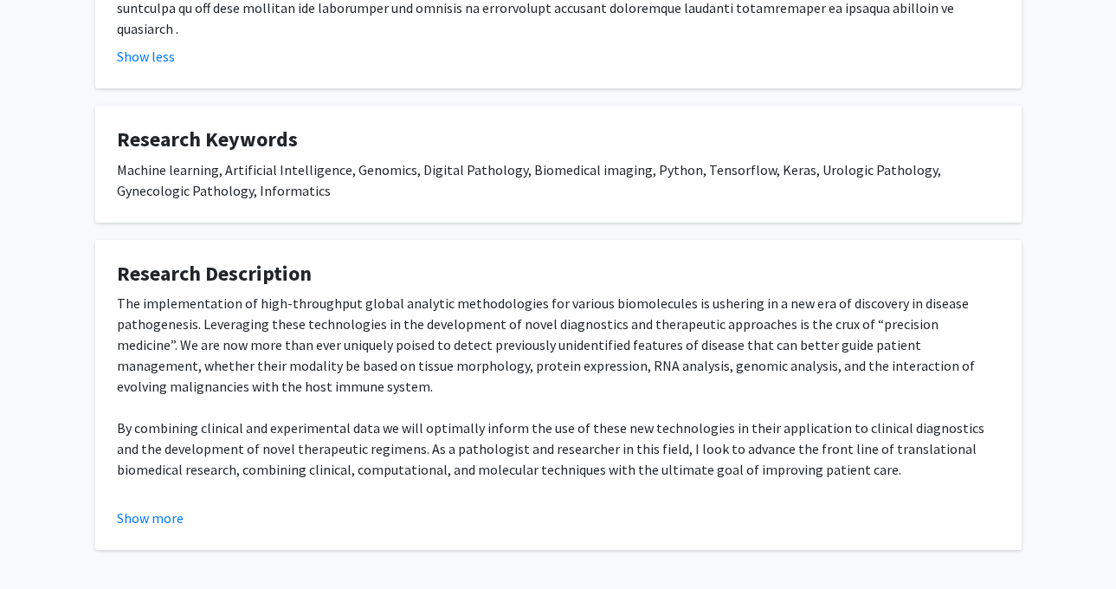
scroll to position [758, 0]
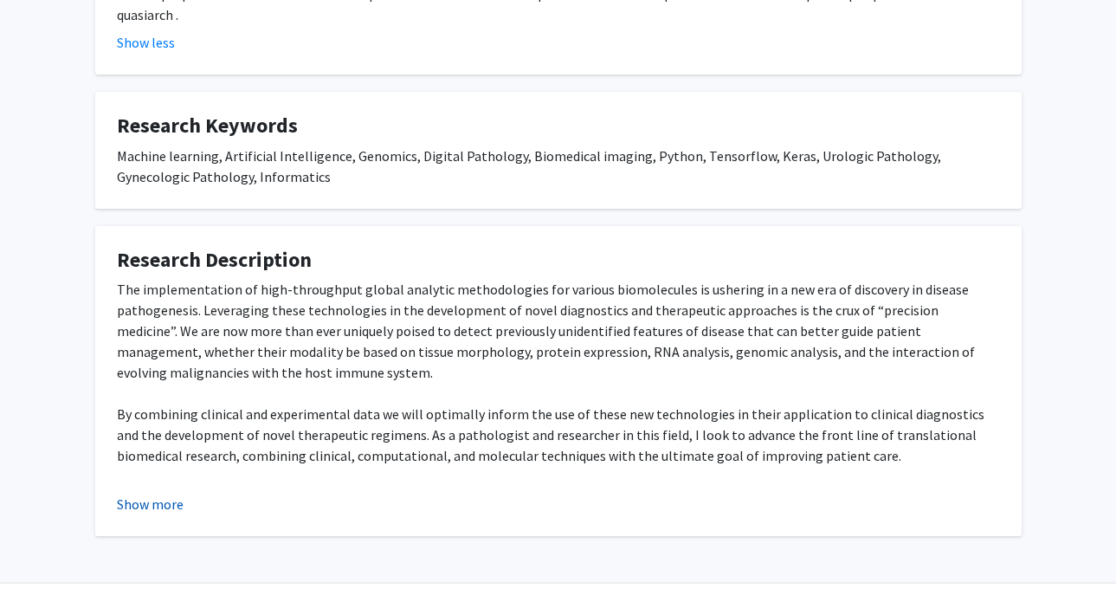
click at [171, 493] on button "Show more" at bounding box center [150, 503] width 67 height 21
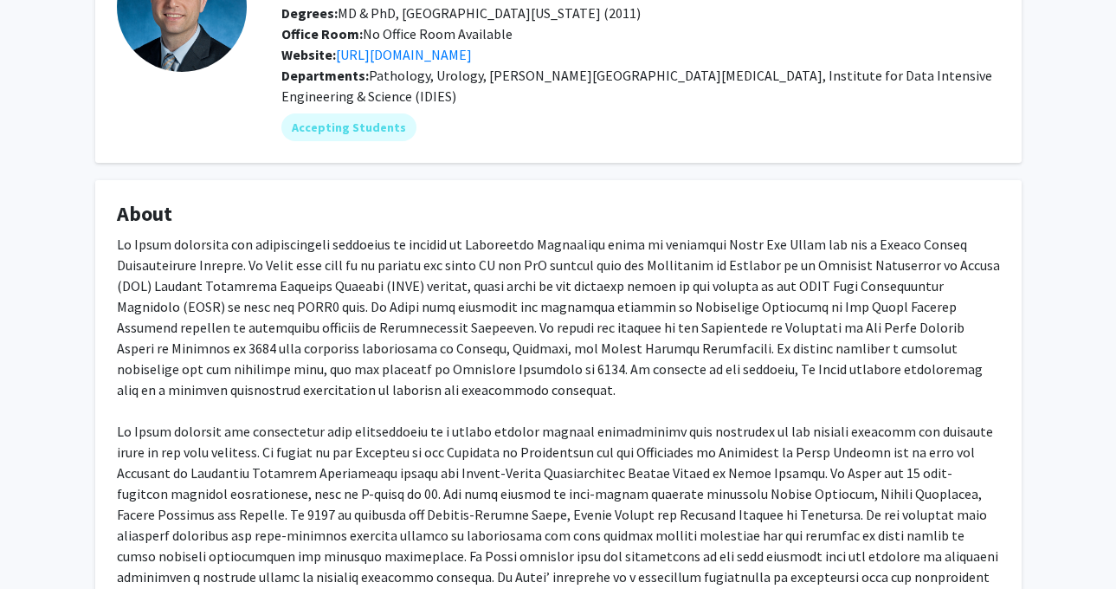
scroll to position [0, 0]
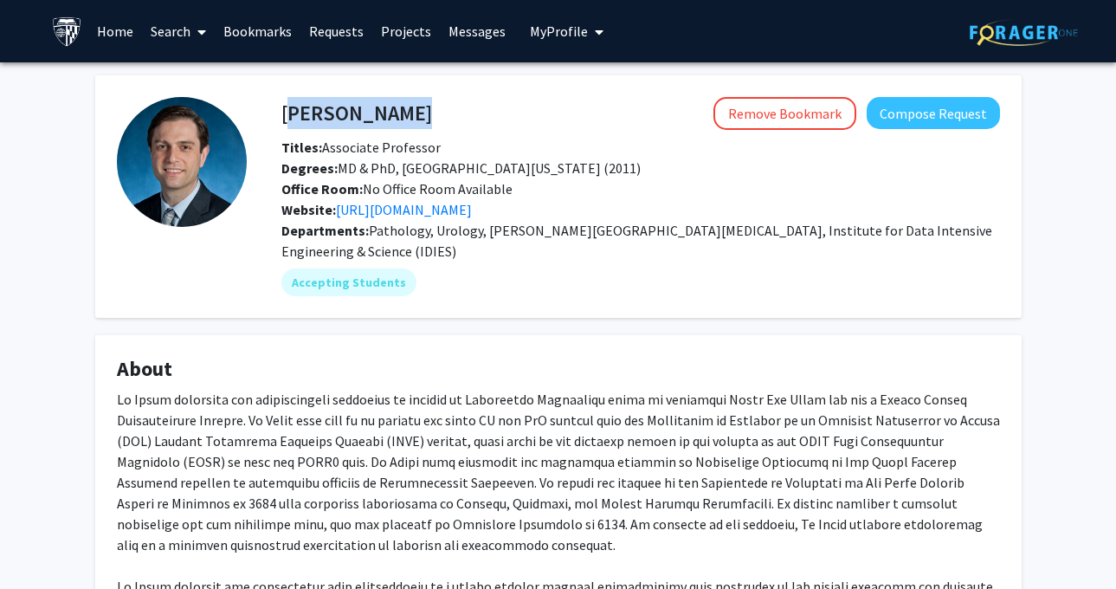
drag, startPoint x: 438, startPoint y: 106, endPoint x: 285, endPoint y: 108, distance: 153.2
click at [285, 108] on div "[PERSON_NAME] Remove Bookmark Compose Request" at bounding box center [640, 113] width 744 height 33
copy h4 "[PERSON_NAME]"
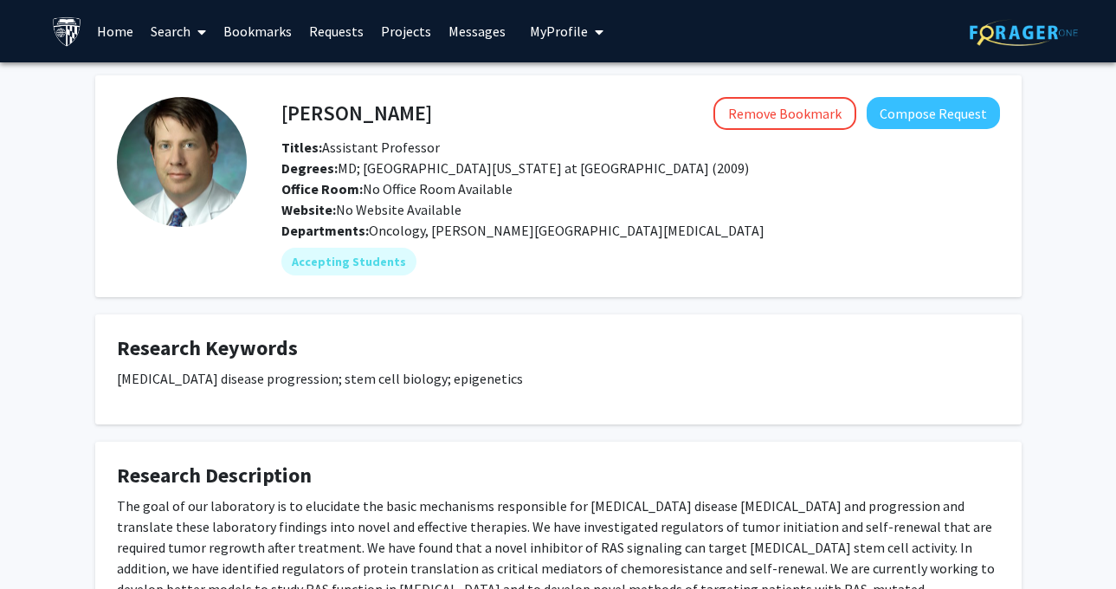
scroll to position [151, 0]
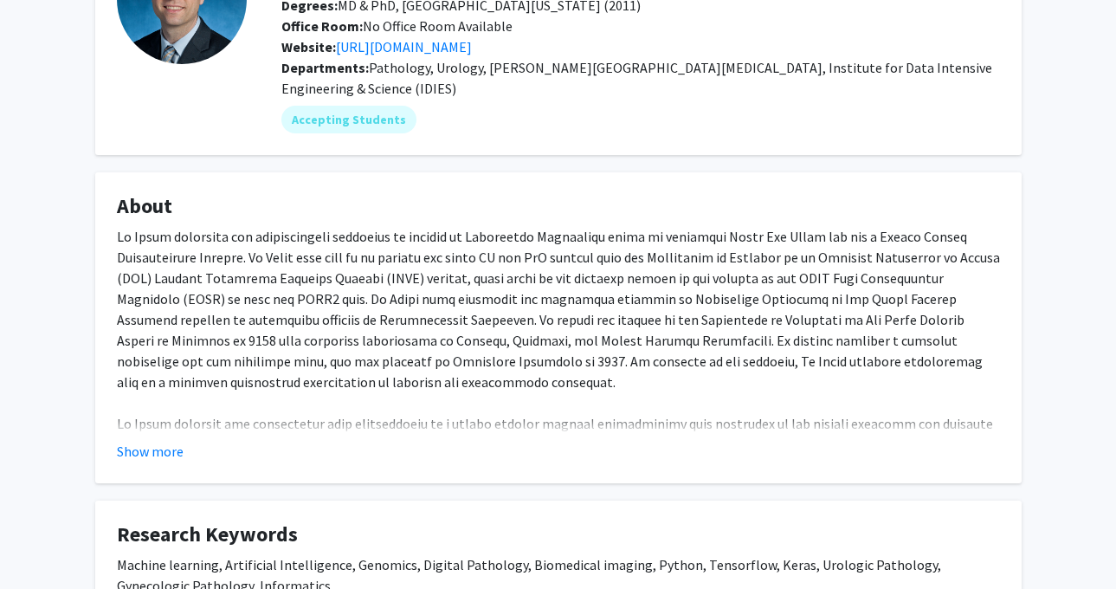
scroll to position [176, 0]
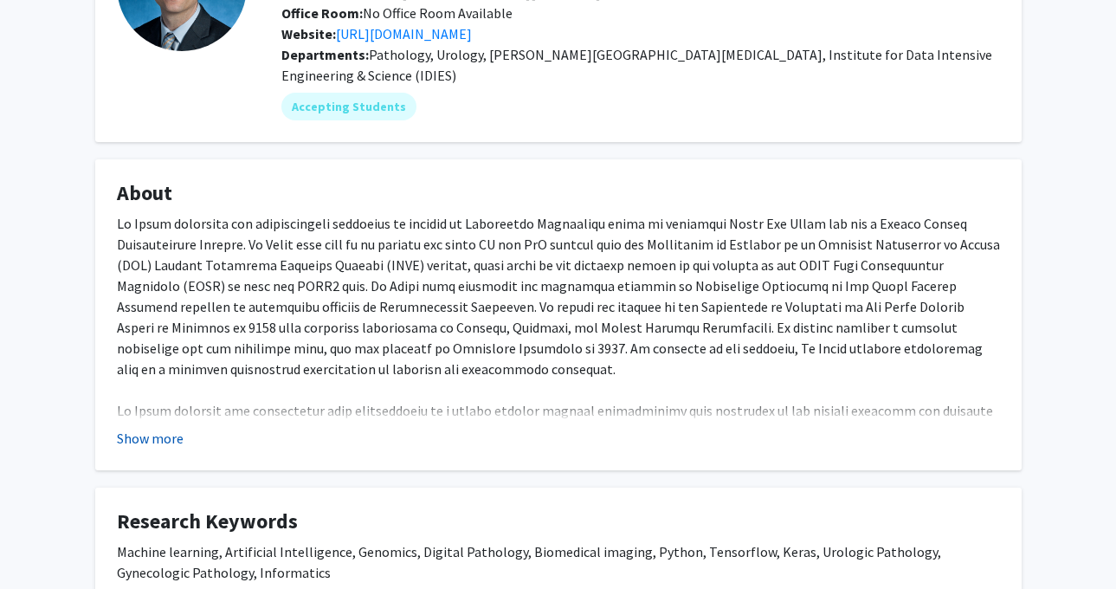
click at [166, 429] on button "Show more" at bounding box center [150, 438] width 67 height 21
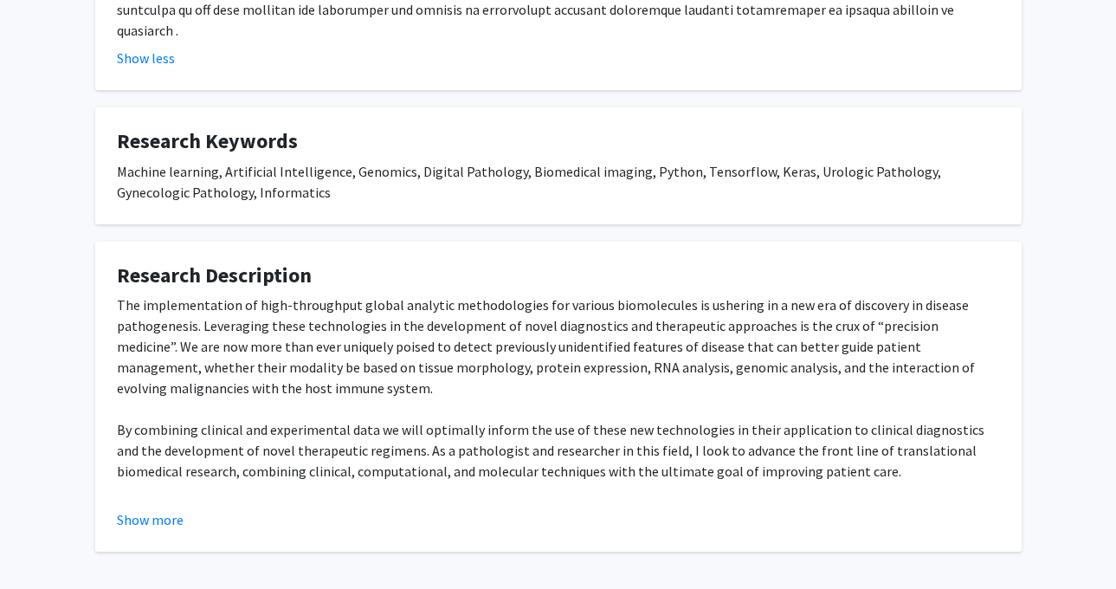
scroll to position [742, 0]
click at [151, 514] on fg-card "Research Description The implementation of high-throughput global analytic meth…" at bounding box center [558, 397] width 926 height 311
click at [153, 510] on button "Show more" at bounding box center [150, 520] width 67 height 21
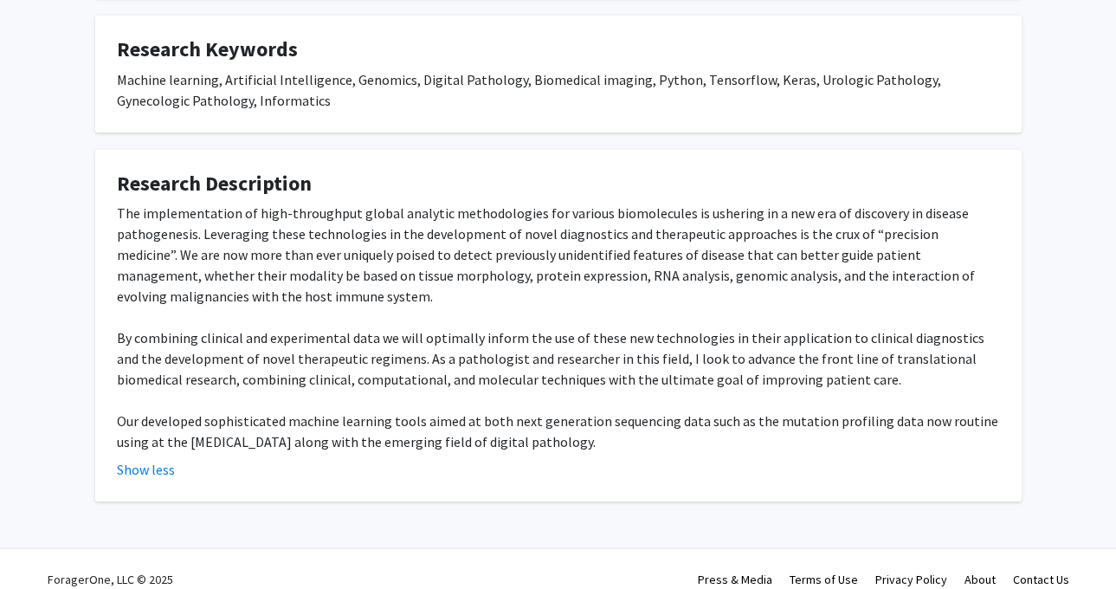
scroll to position [834, 0]
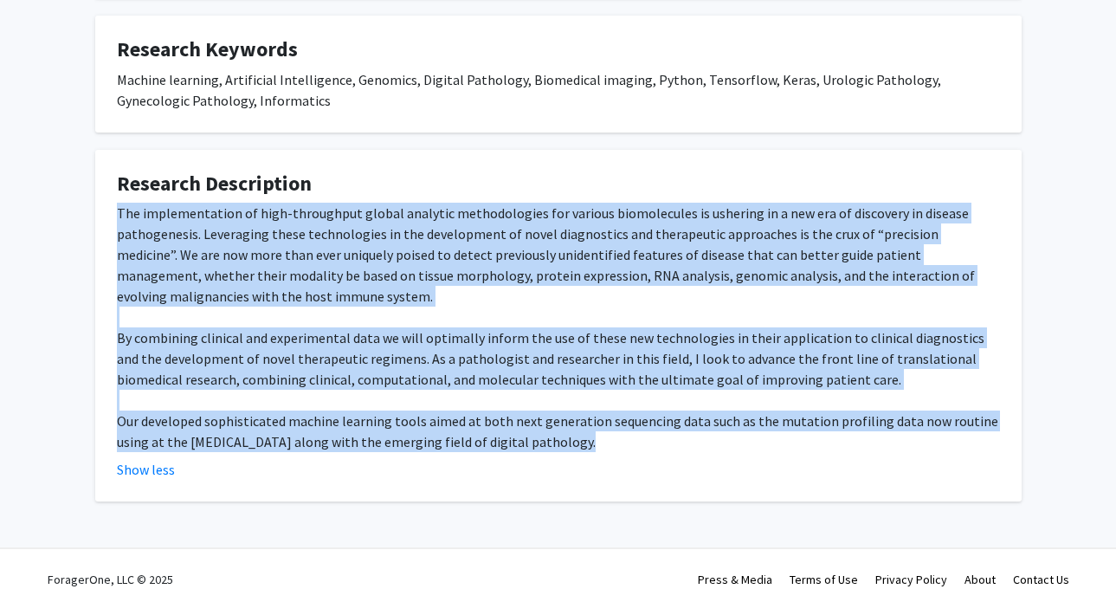
drag, startPoint x: 568, startPoint y: 434, endPoint x: 114, endPoint y: 196, distance: 512.2
click at [114, 196] on fg-card "Research Description The implementation of high-throughput global analytic meth…" at bounding box center [558, 326] width 926 height 352
copy div "Lor ipsumdolorsita co adip-elitseddoe tempor incididu utlaboreetdol mag aliquae…"
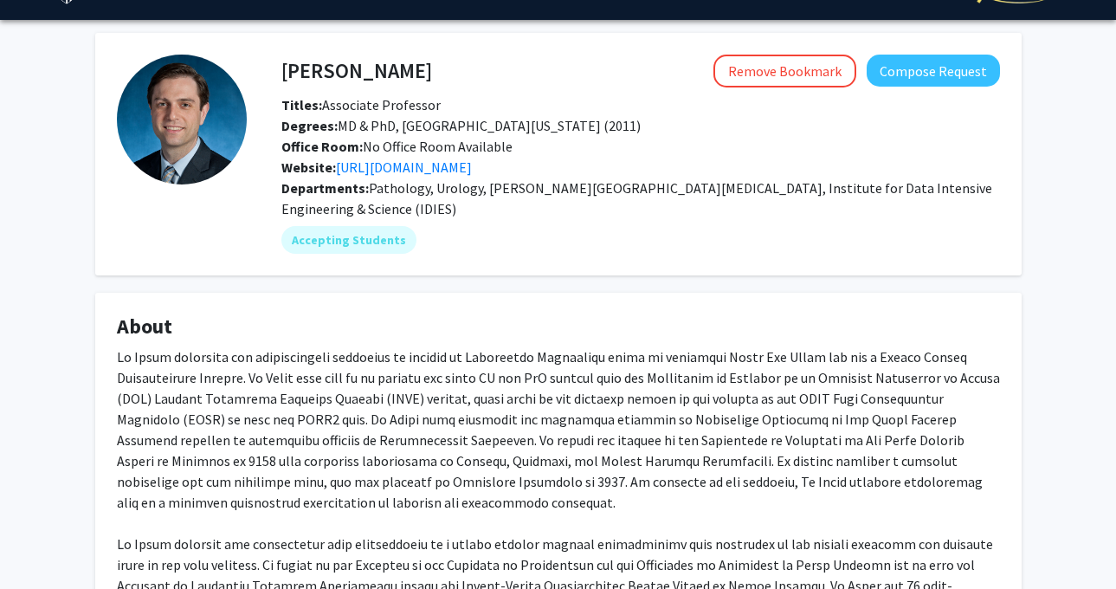
scroll to position [0, 0]
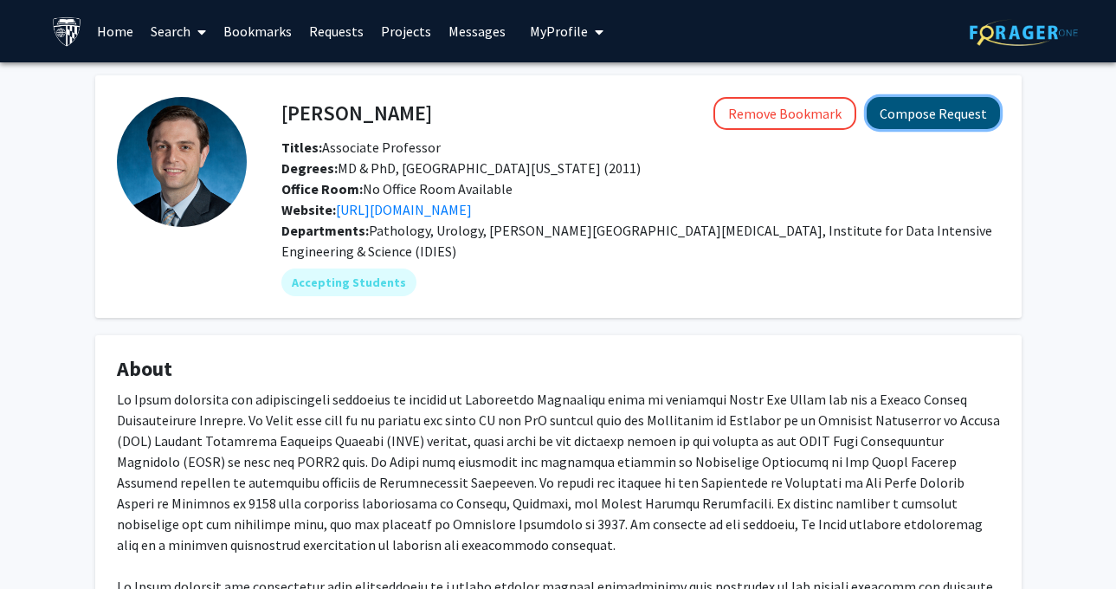
click at [974, 116] on button "Compose Request" at bounding box center [932, 113] width 133 height 32
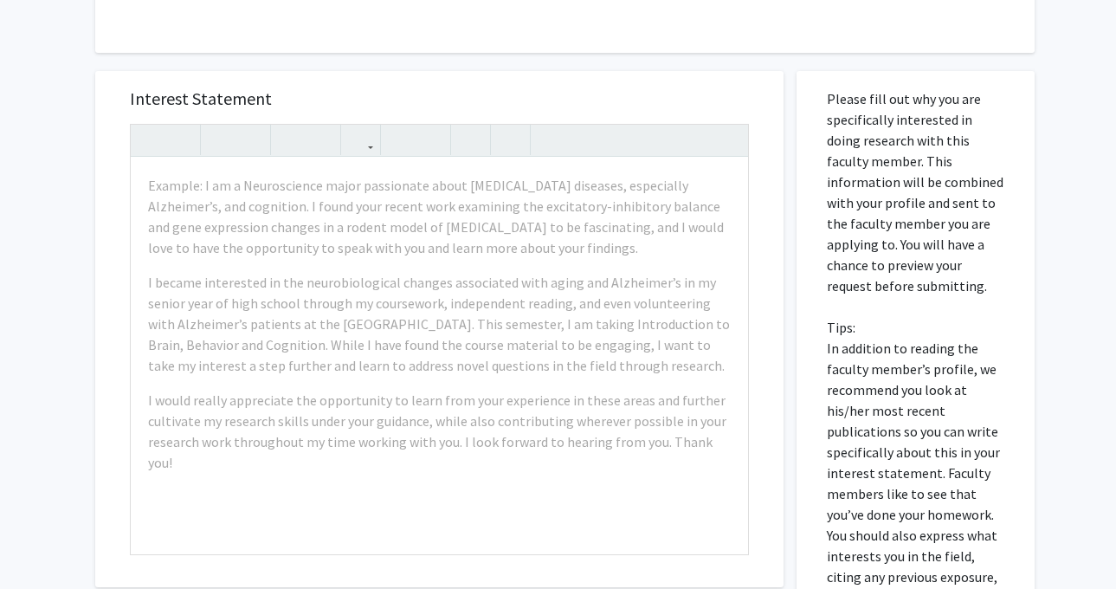
scroll to position [575, 0]
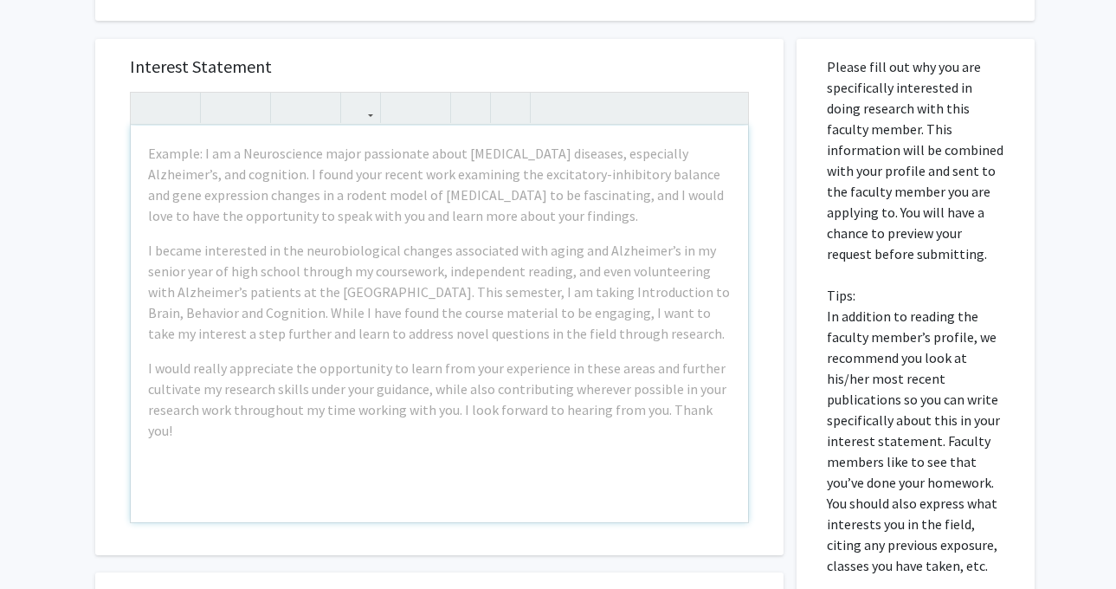
click at [318, 228] on div "Example: I am a Neuroscience major passionate about [MEDICAL_DATA] diseases, es…" at bounding box center [439, 323] width 617 height 396
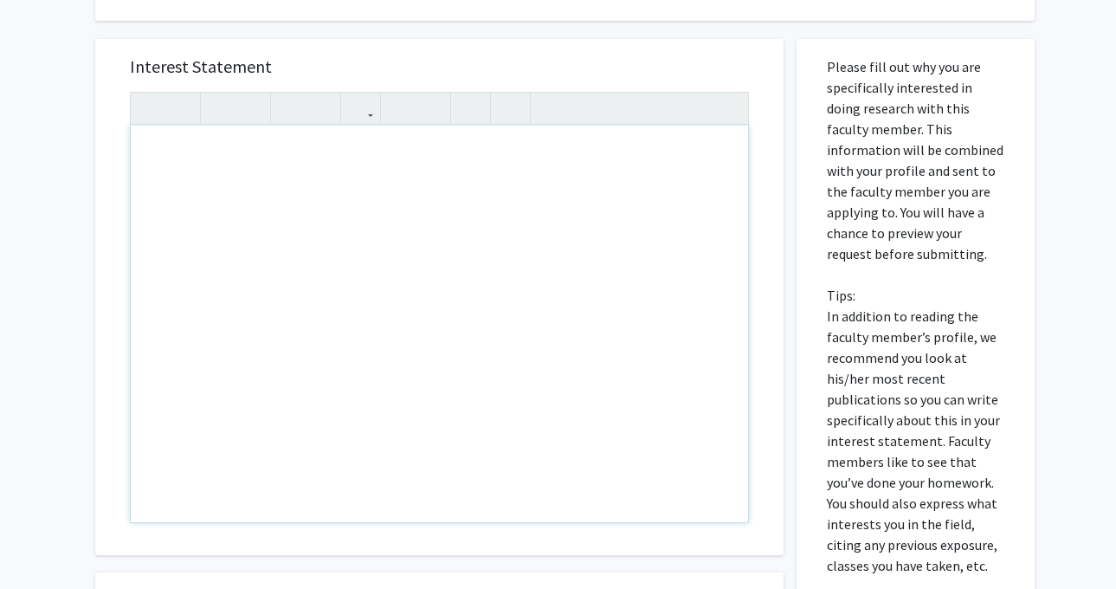
paste div "Note to users with screen readers: Please press Alt+0 or Option+0 to deactivate…"
type textarea "<l>Ipsu Do. Sitam, </c> <a>El sedd ei Tempo Incid, utl E do m aliqu-enim A.M. v…"
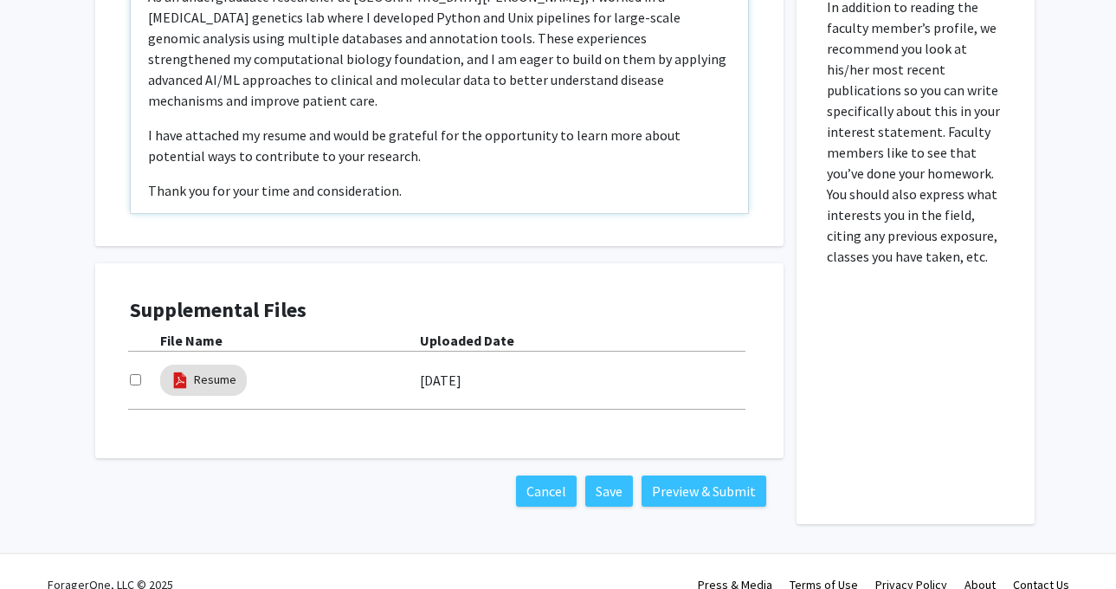
scroll to position [910, 0]
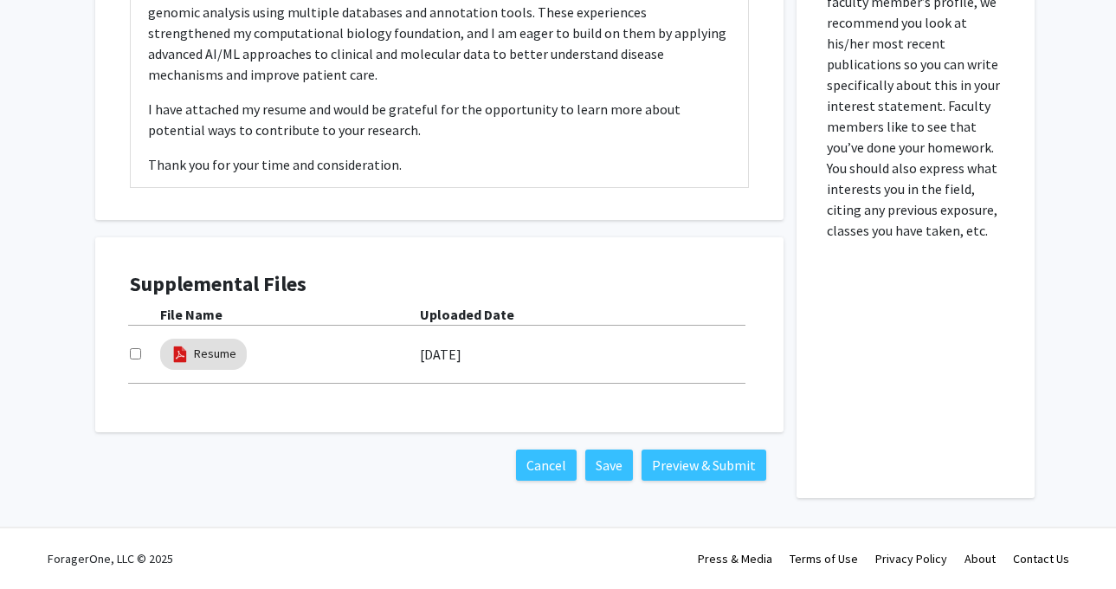
click at [132, 348] on input "checkbox" at bounding box center [135, 353] width 11 height 11
checkbox input "true"
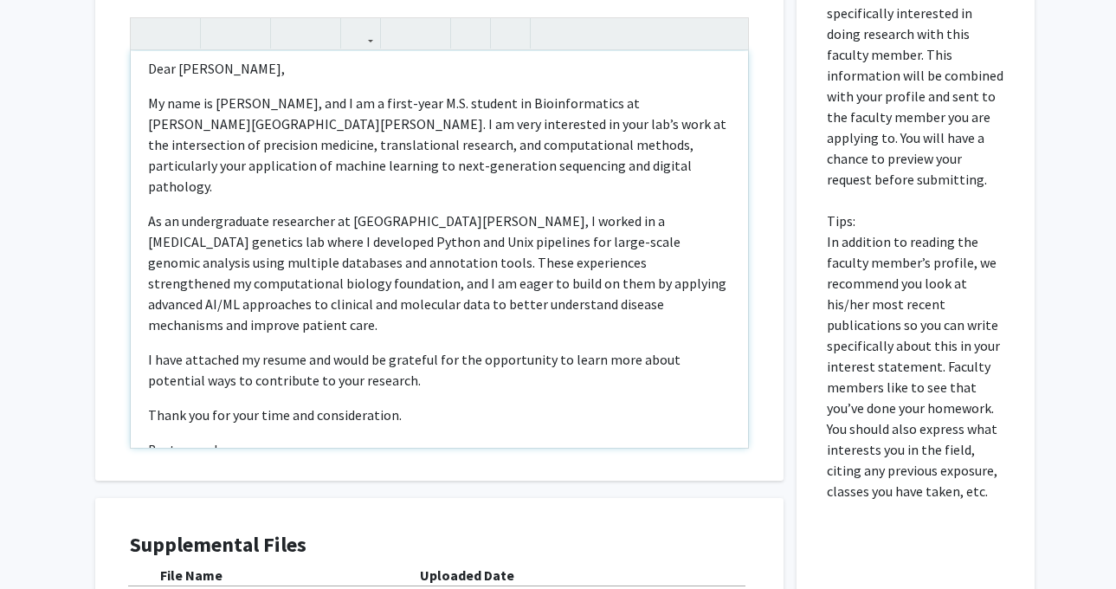
scroll to position [9, 0]
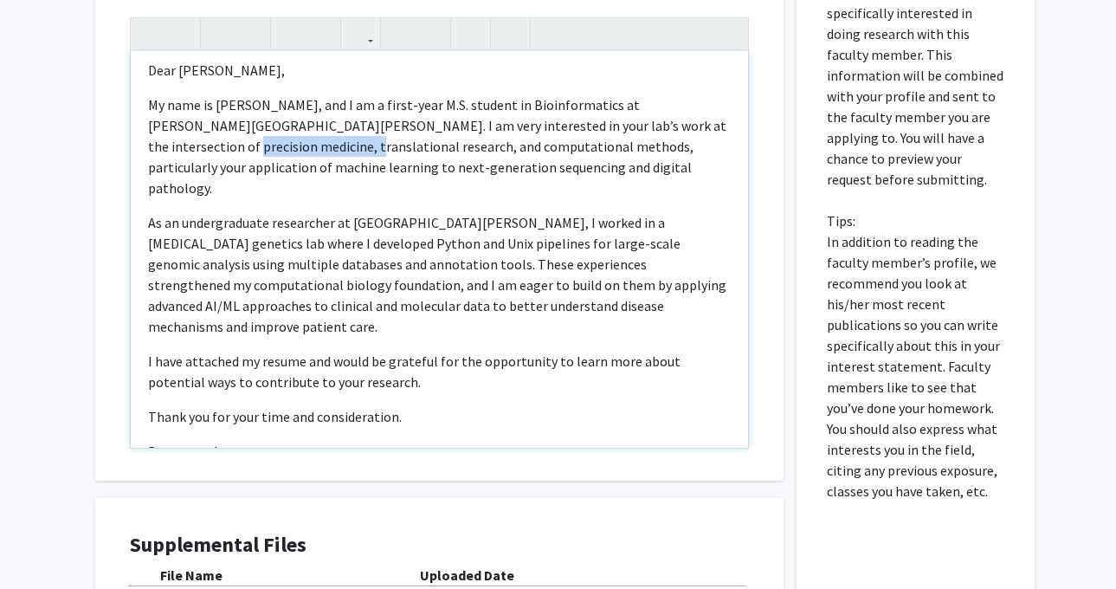
drag, startPoint x: 272, startPoint y: 152, endPoint x: 154, endPoint y: 145, distance: 118.0
click at [154, 145] on p "My name is [PERSON_NAME], and I am a first-year M.S. student in Bioinformatics …" at bounding box center [439, 146] width 582 height 104
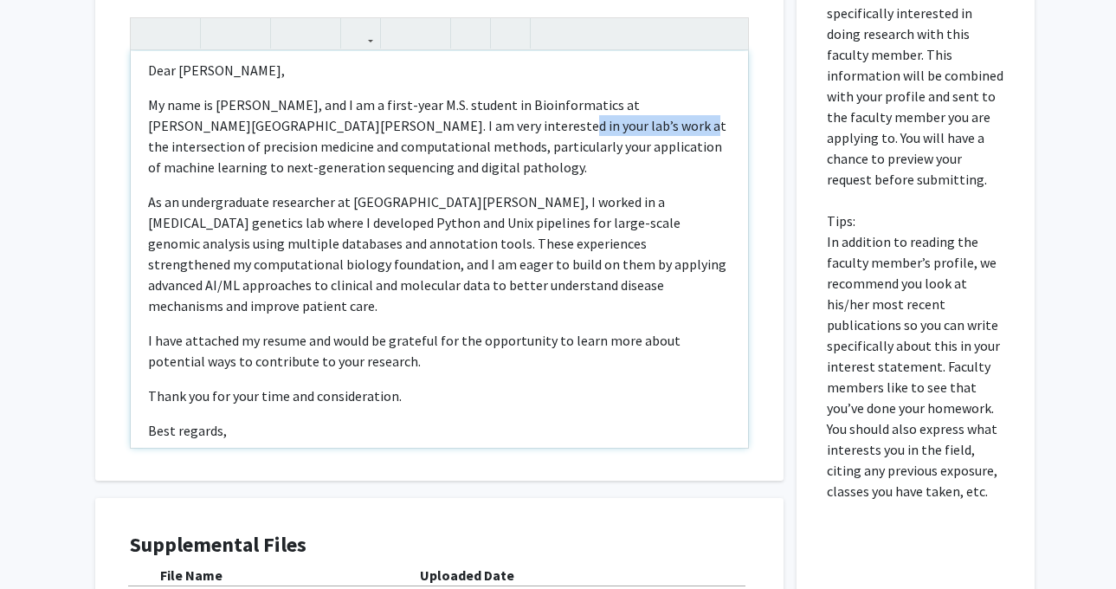
drag, startPoint x: 433, startPoint y: 128, endPoint x: 551, endPoint y: 129, distance: 118.6
click at [551, 129] on p "My name is [PERSON_NAME], and I am a first-year M.S. student in Bioinformatics …" at bounding box center [439, 135] width 582 height 83
type textarea "<p>Dear [PERSON_NAME], </p> <p>My name is [PERSON_NAME], and I am a first-year …"
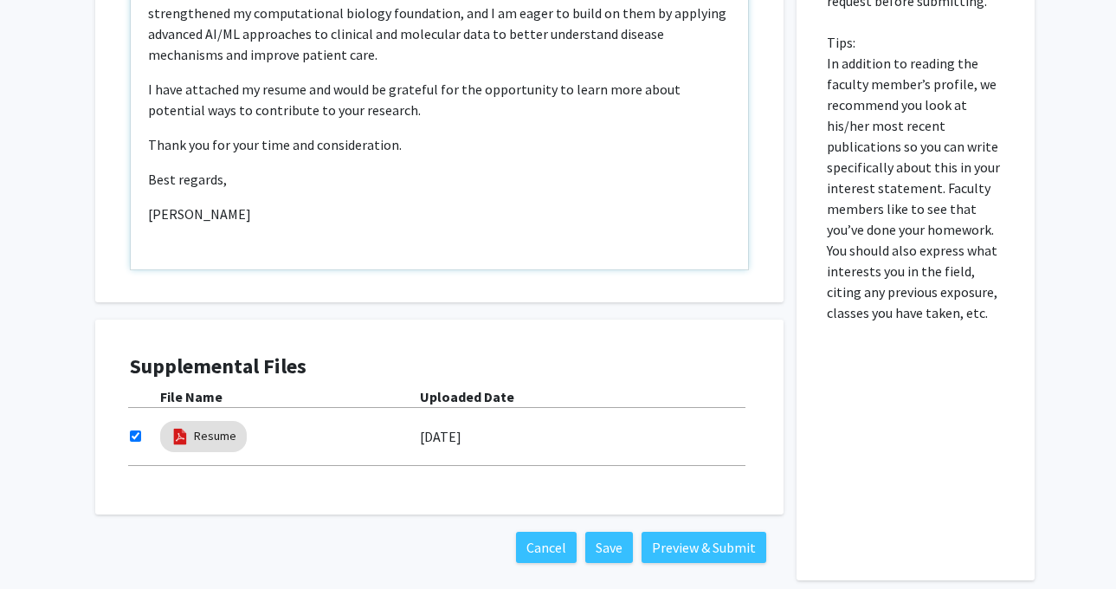
scroll to position [839, 0]
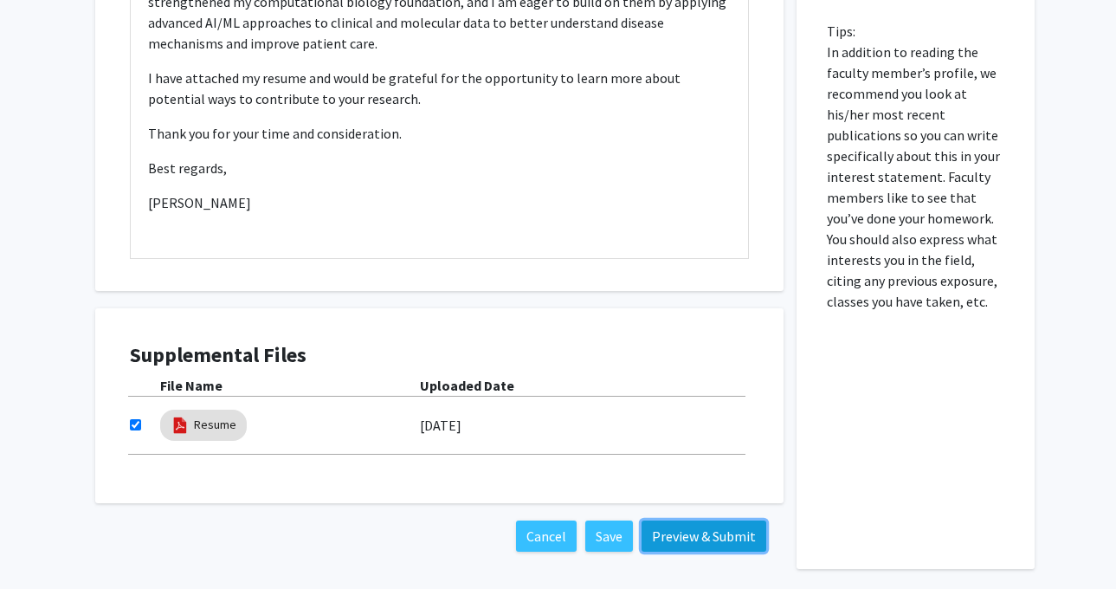
click at [690, 540] on button "Preview & Submit" at bounding box center [703, 535] width 125 height 31
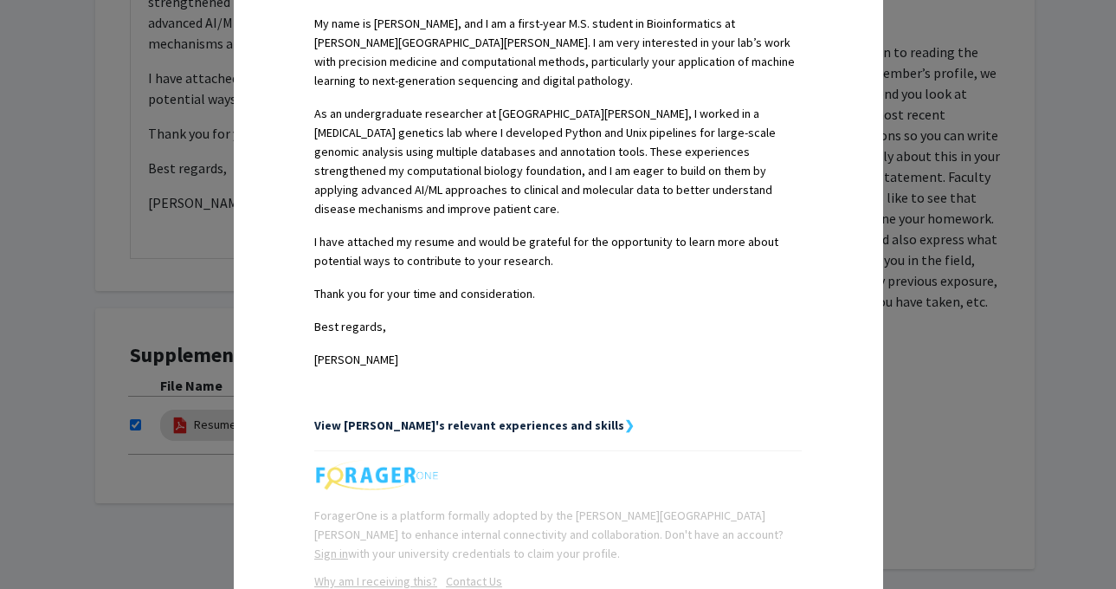
scroll to position [583, 0]
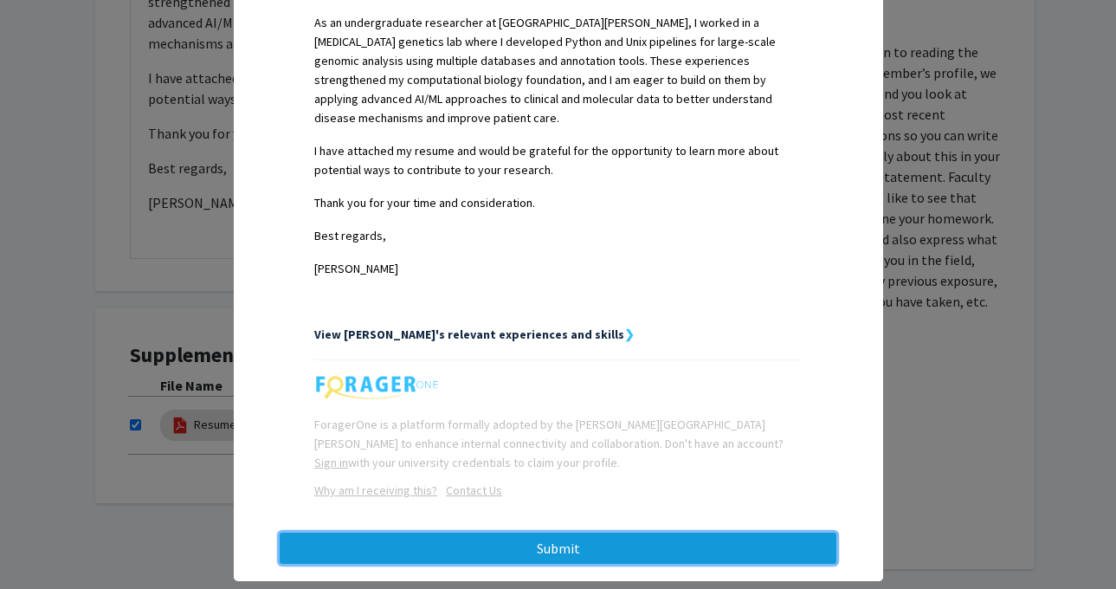
click at [657, 532] on button "Submit" at bounding box center [558, 547] width 556 height 31
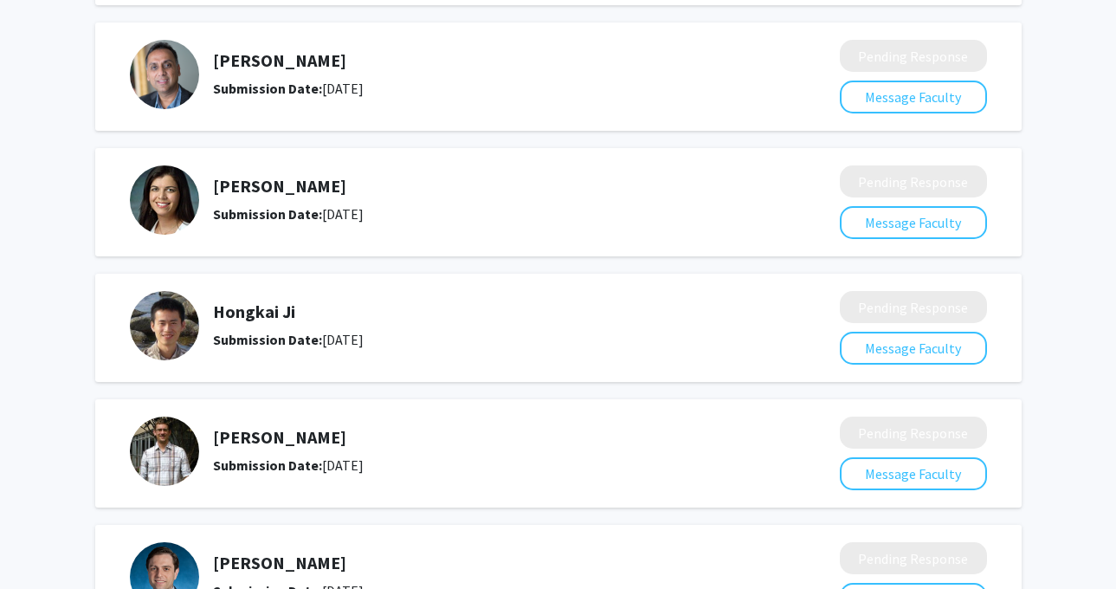
scroll to position [3, 0]
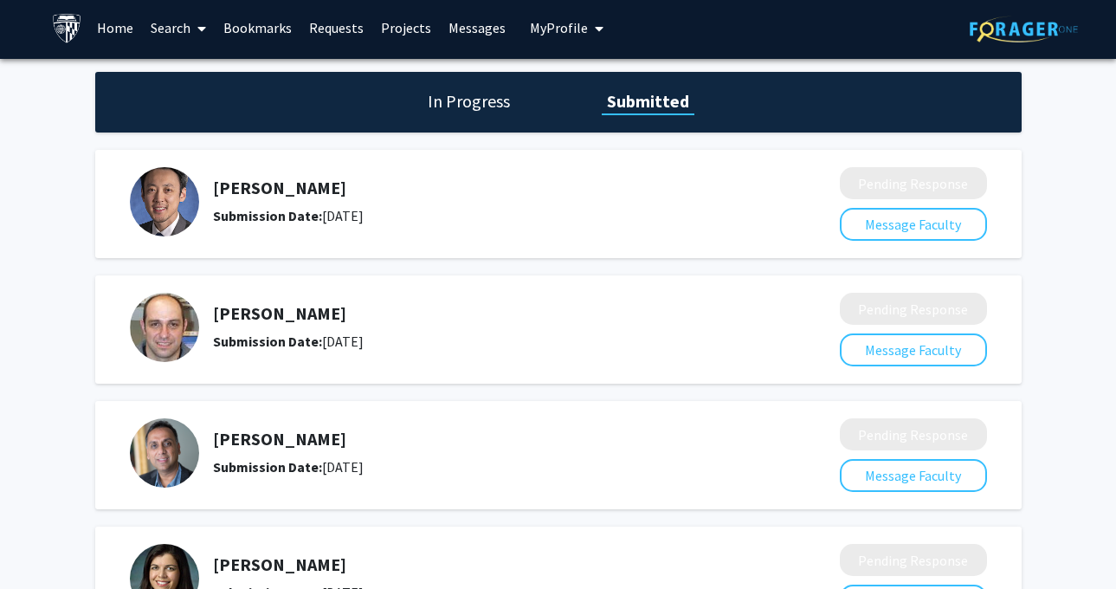
click at [473, 21] on link "Messages" at bounding box center [477, 27] width 74 height 61
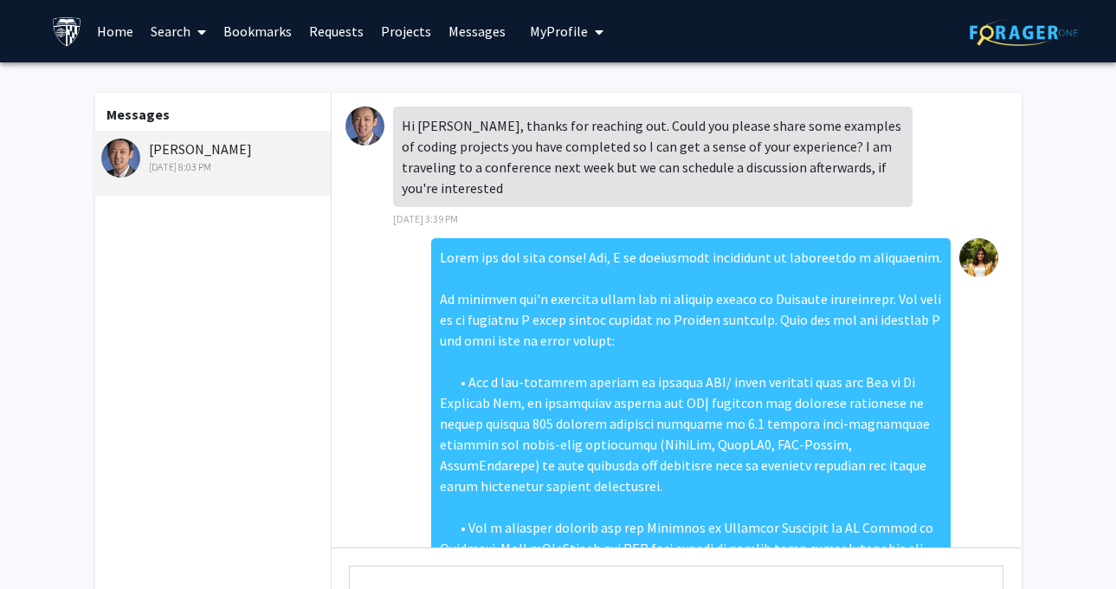
click at [247, 27] on link "Bookmarks" at bounding box center [258, 31] width 86 height 61
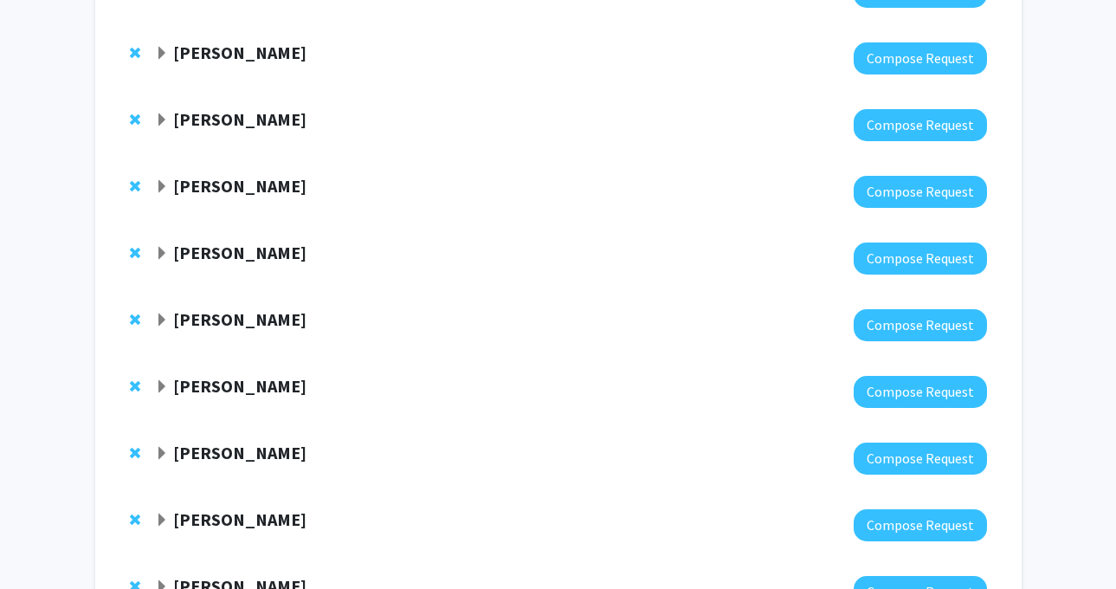
scroll to position [771, 0]
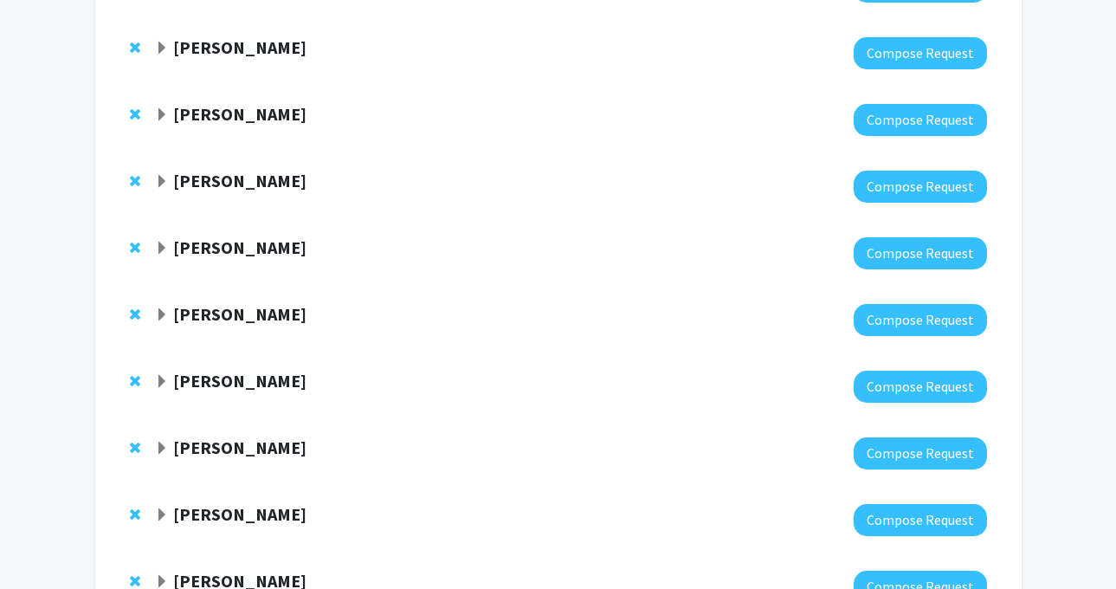
click at [136, 312] on span "Remove Alexander Baras from bookmarks" at bounding box center [135, 314] width 10 height 14
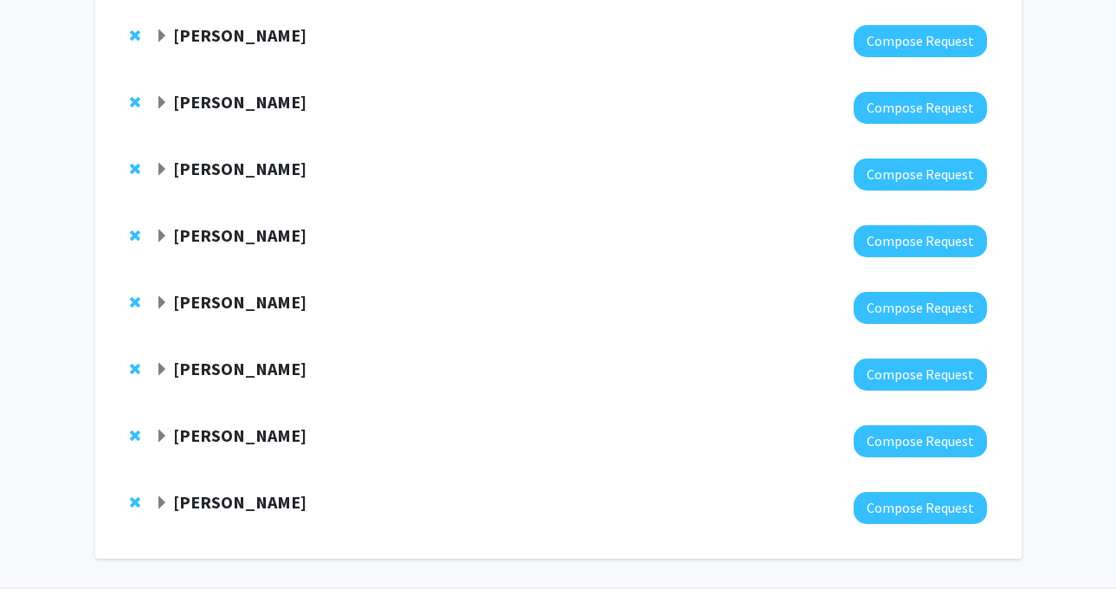
scroll to position [0, 0]
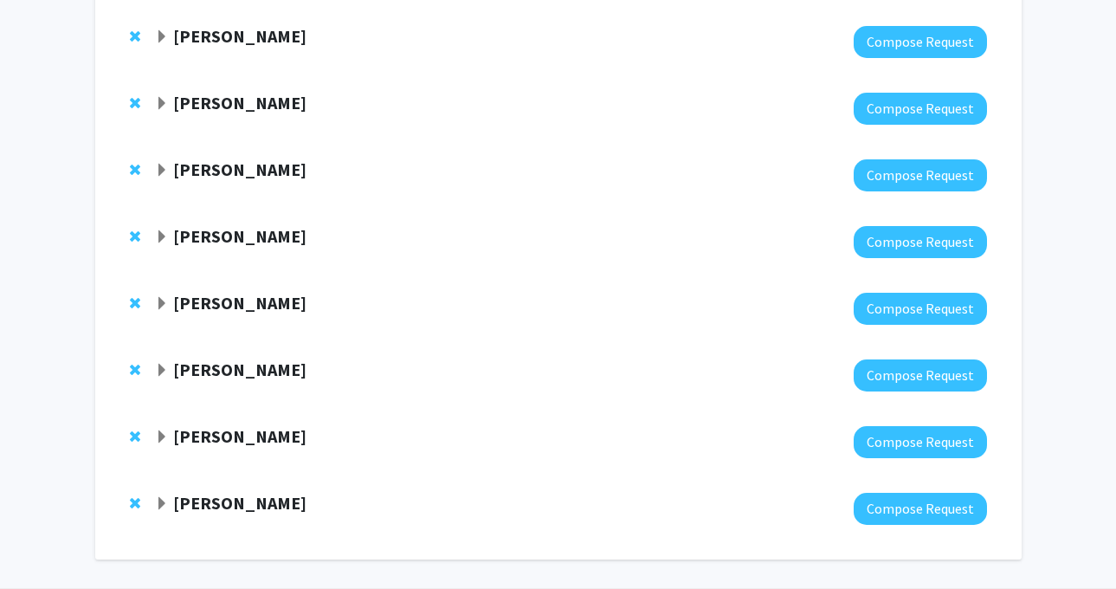
click at [221, 309] on strong "[PERSON_NAME]" at bounding box center [239, 303] width 133 height 22
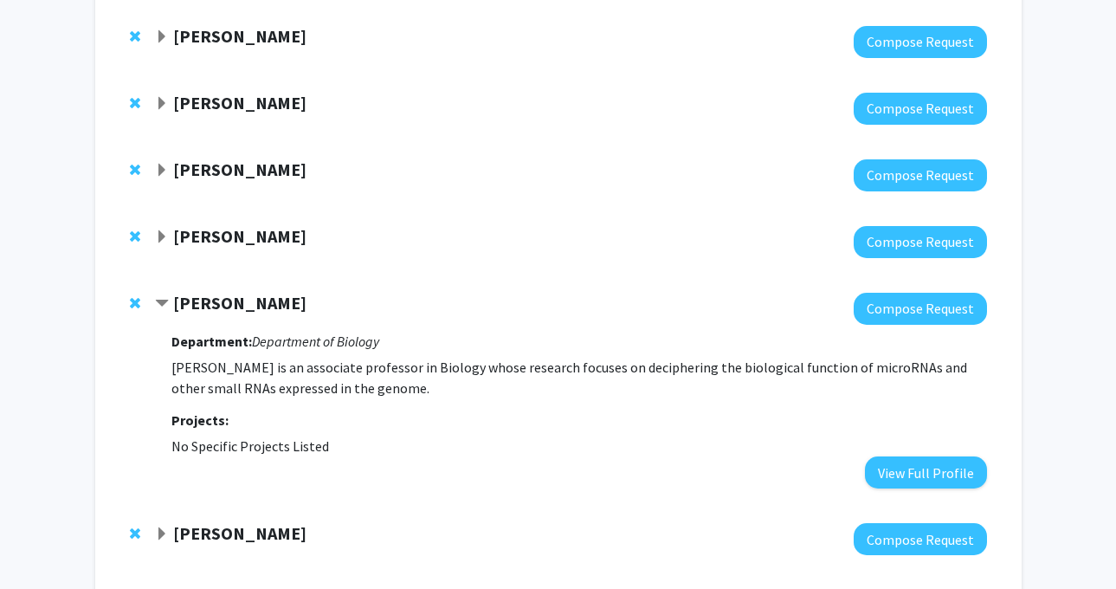
click at [221, 309] on strong "[PERSON_NAME]" at bounding box center [239, 303] width 133 height 22
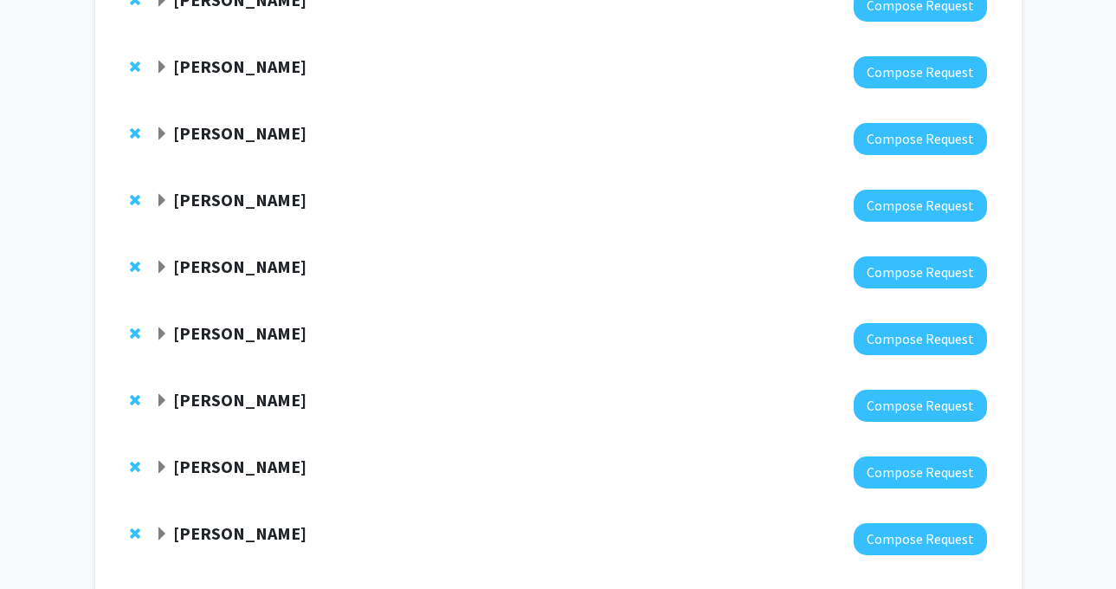
click at [227, 331] on strong "[PERSON_NAME]" at bounding box center [239, 333] width 133 height 22
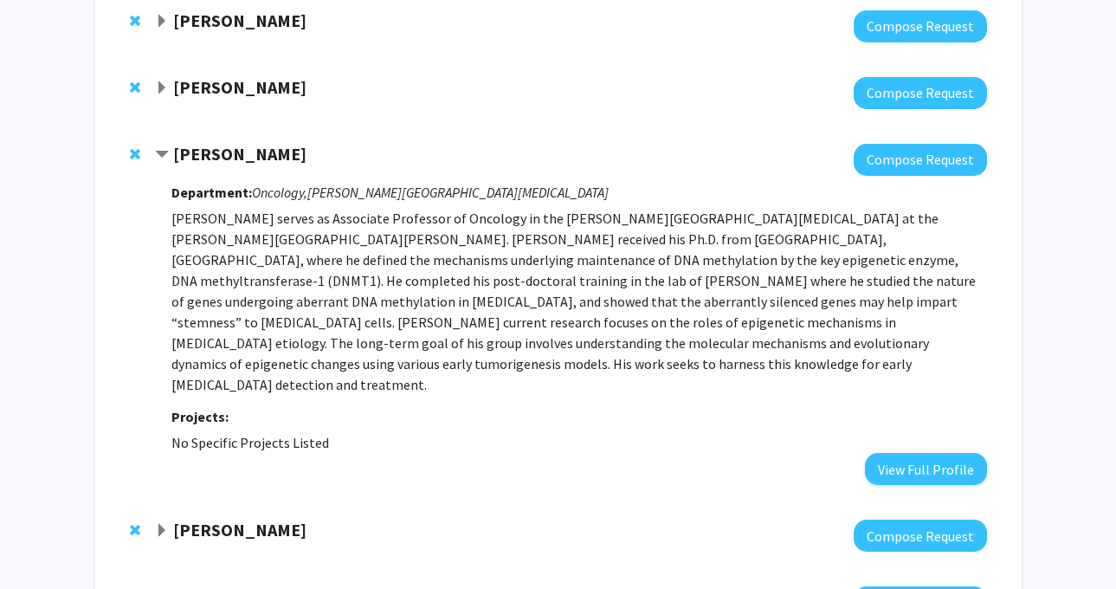
scroll to position [807, 0]
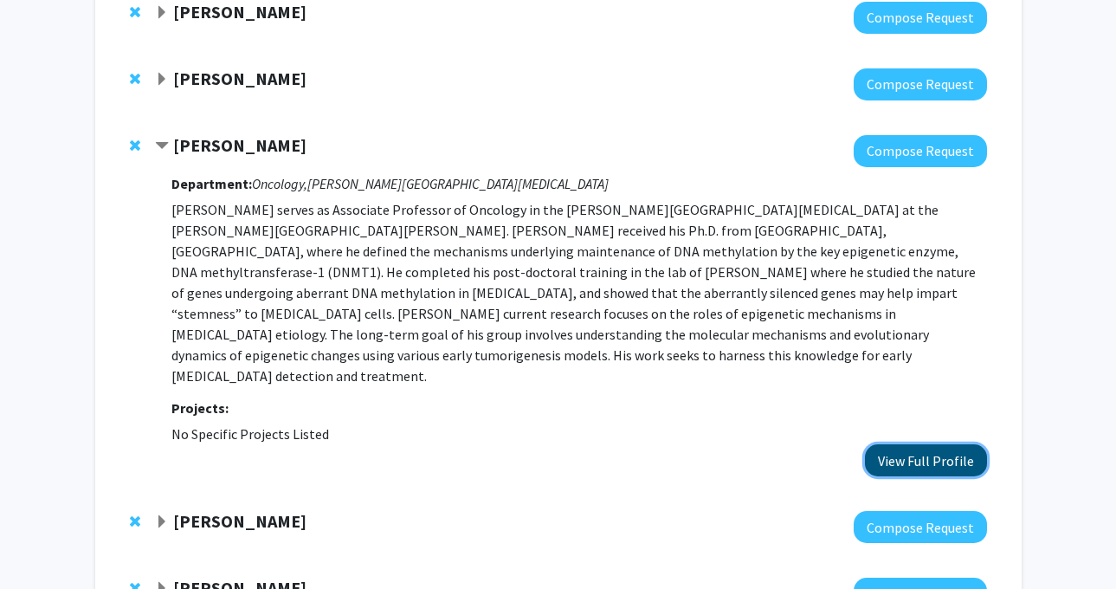
click at [915, 444] on button "View Full Profile" at bounding box center [926, 460] width 122 height 32
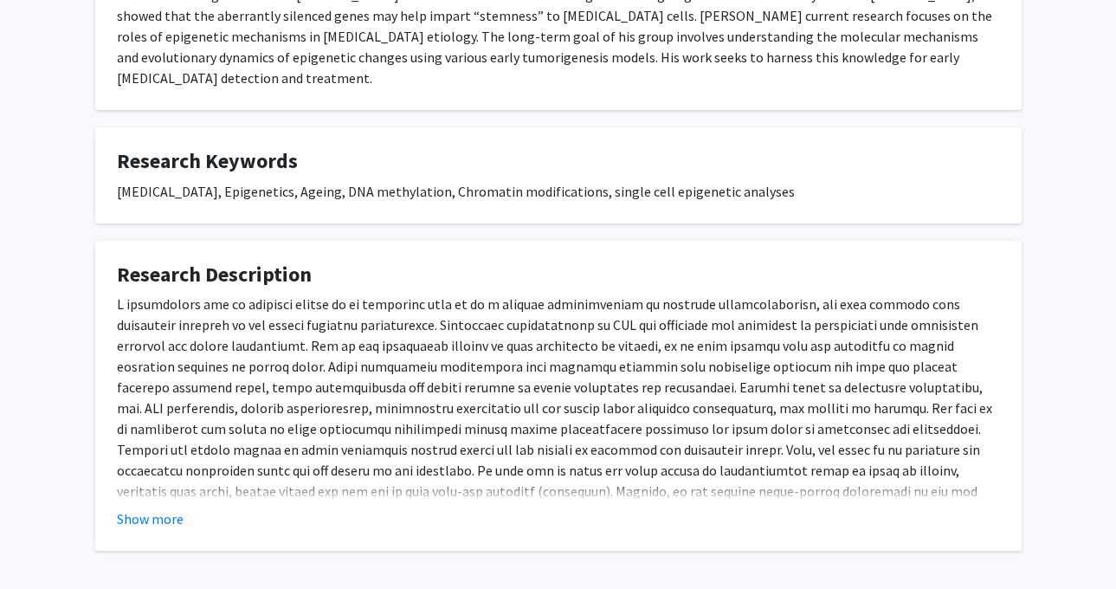
scroll to position [447, 0]
click at [178, 507] on button "Show more" at bounding box center [150, 517] width 67 height 21
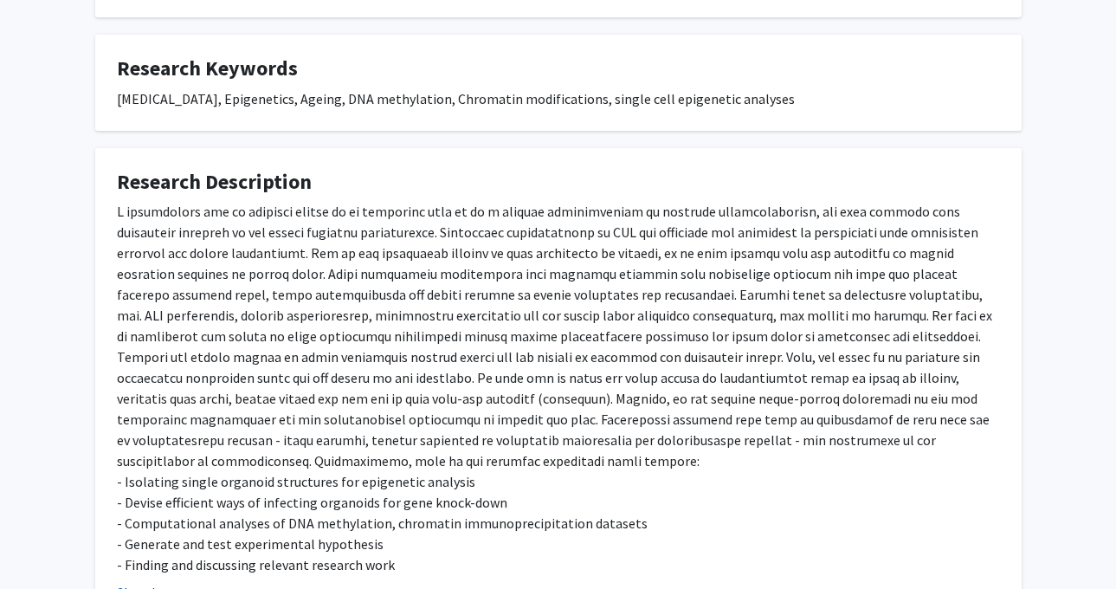
scroll to position [567, 0]
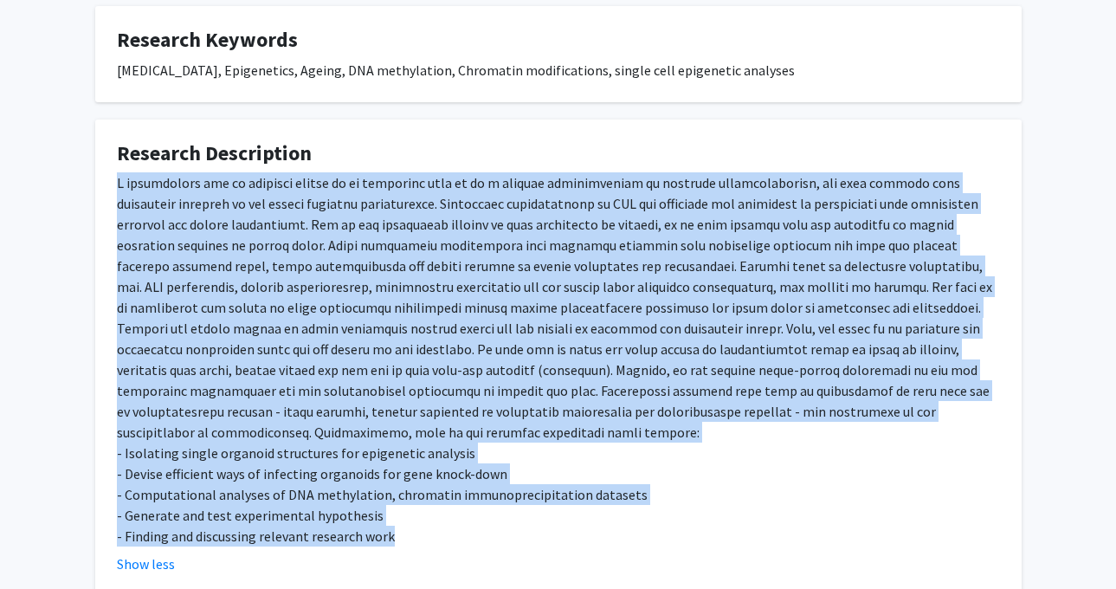
drag, startPoint x: 403, startPoint y: 517, endPoint x: 106, endPoint y: 171, distance: 455.4
click at [106, 171] on fg-card "Research Description - Isolating single organoid structures for epigenetic anal…" at bounding box center [558, 357] width 926 height 477
copy div "A fundamental way to approach [MEDICAL_DATA] is to recognize that it is a disea…"
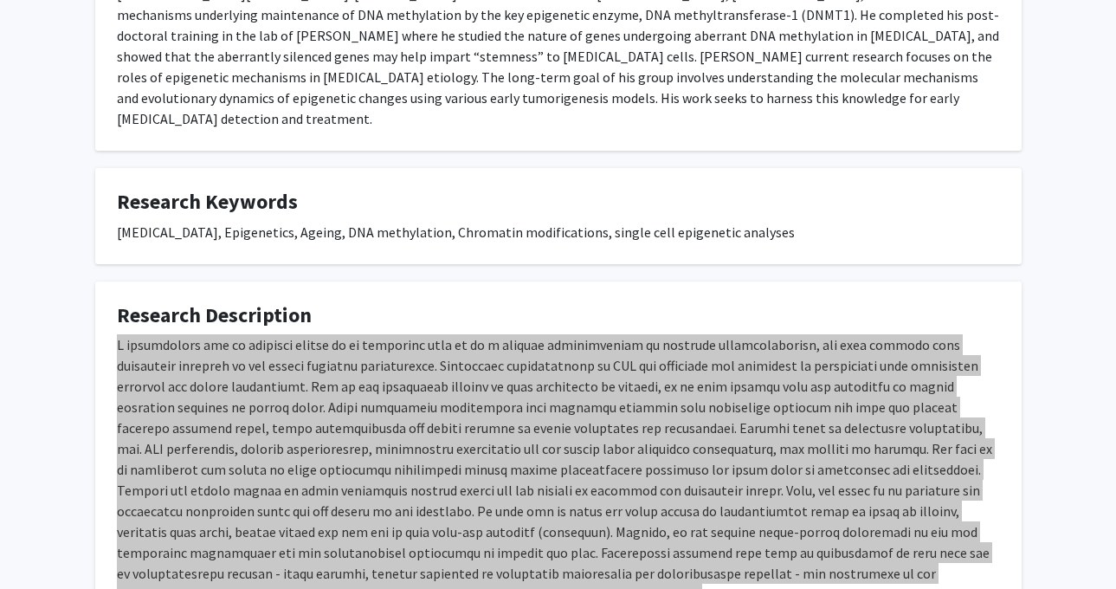
scroll to position [404, 0]
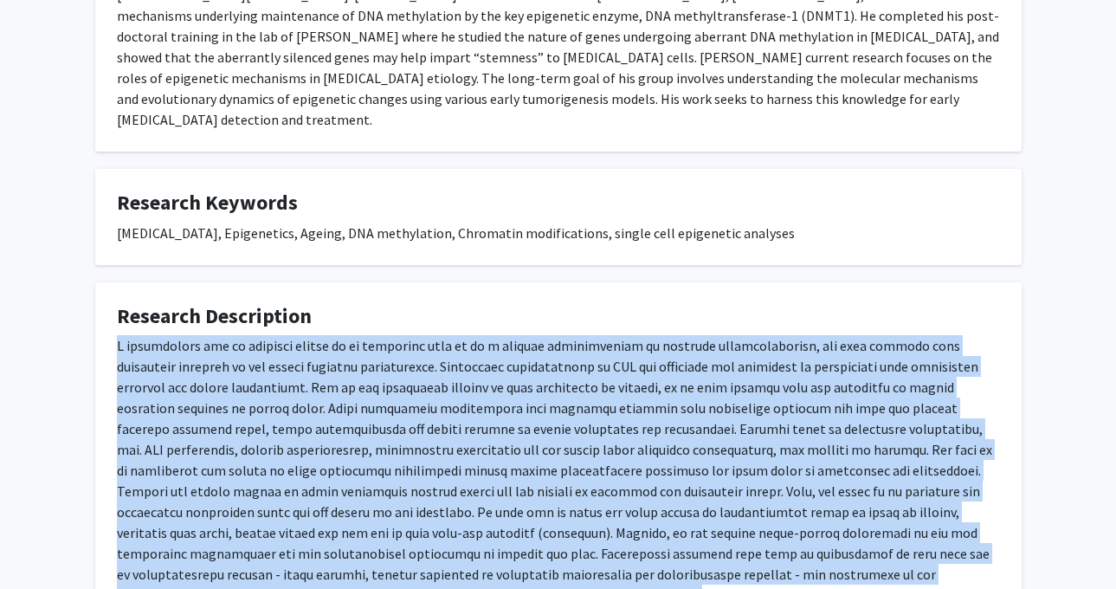
click at [335, 363] on div "- Isolating single organoid structures for epigenetic analysis - Devise efficie…" at bounding box center [558, 522] width 883 height 374
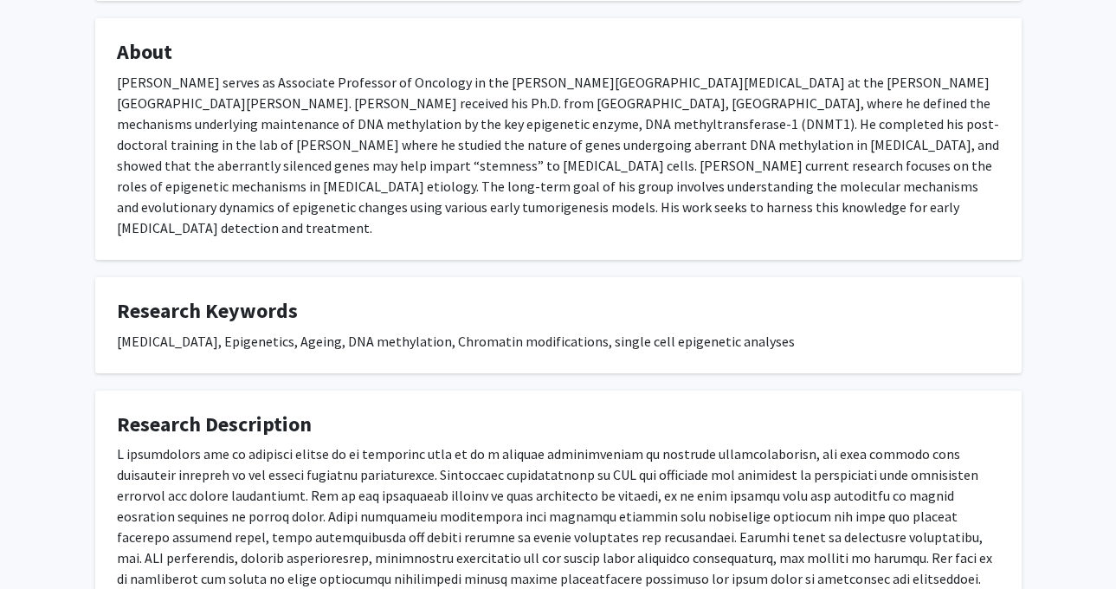
scroll to position [0, 0]
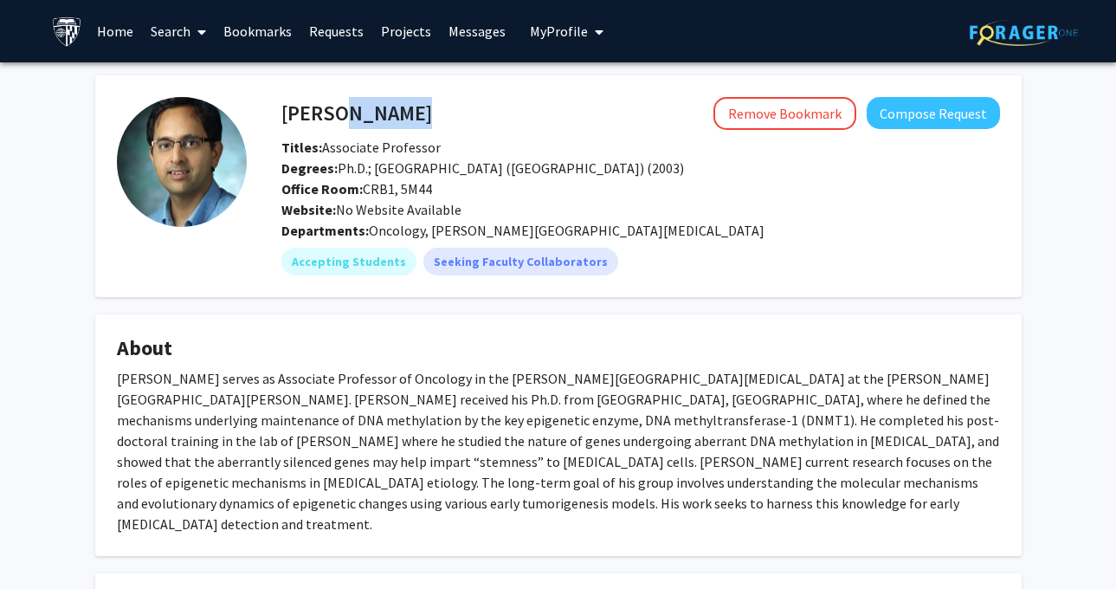
drag, startPoint x: 415, startPoint y: 107, endPoint x: 325, endPoint y: 107, distance: 90.0
click at [325, 107] on div "[PERSON_NAME] Remove Bookmark Compose Request" at bounding box center [640, 113] width 744 height 33
copy h4 "[PERSON_NAME]"
click at [390, 138] on span "Titles: Associate Professor" at bounding box center [360, 146] width 159 height 17
drag, startPoint x: 413, startPoint y: 119, endPoint x: 283, endPoint y: 112, distance: 130.0
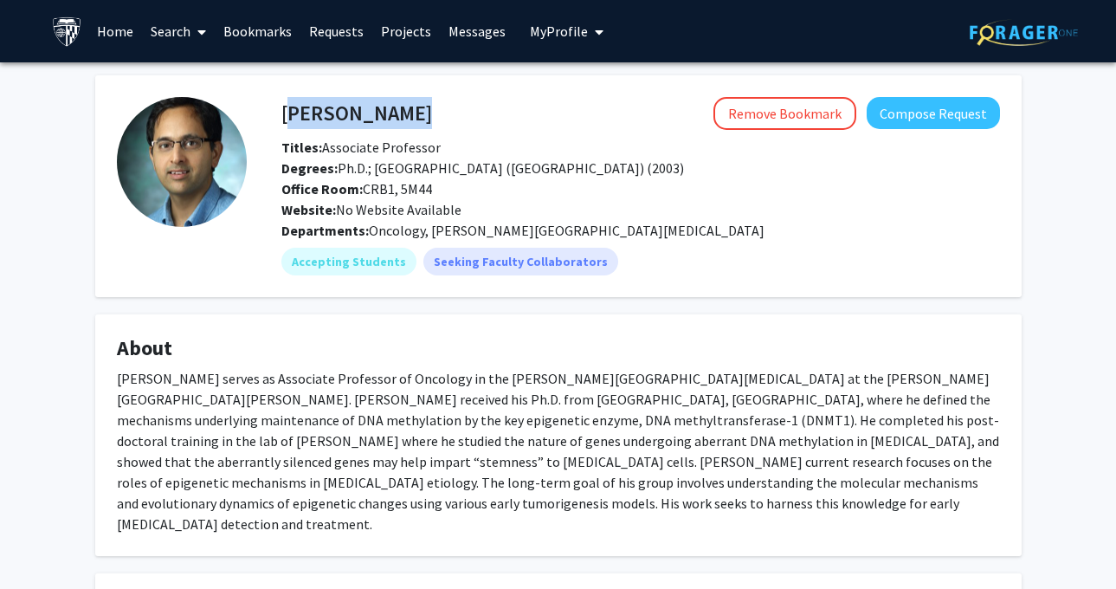
click at [283, 112] on div "[PERSON_NAME] Remove Bookmark Compose Request" at bounding box center [640, 113] width 744 height 33
copy h4 "[PERSON_NAME]"
click at [888, 120] on button "Compose Request" at bounding box center [932, 113] width 133 height 32
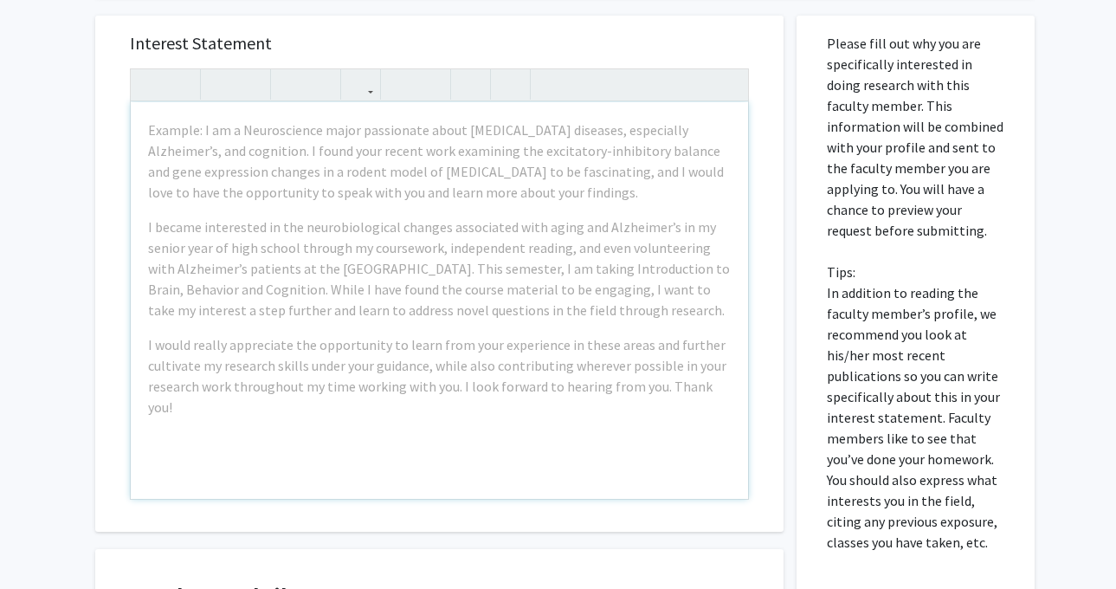
scroll to position [694, 0]
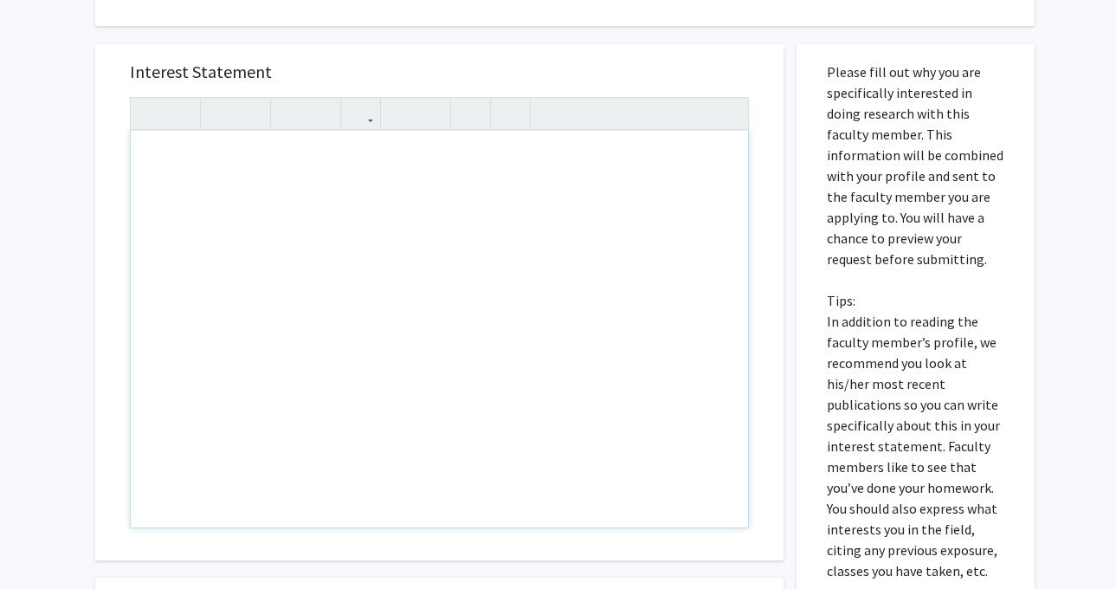
click at [255, 158] on div "Note to users with screen readers: Please press Alt+0 or Option+0 to deactivate…" at bounding box center [439, 329] width 617 height 396
paste div "Note to users with screen readers: Please press Alt+0 or Option+0 to deactivate…"
type textarea "<p>Dear Dr. Easwaran, </p> <p>My name is Richa Kakde, and I am a first-year M.S…"
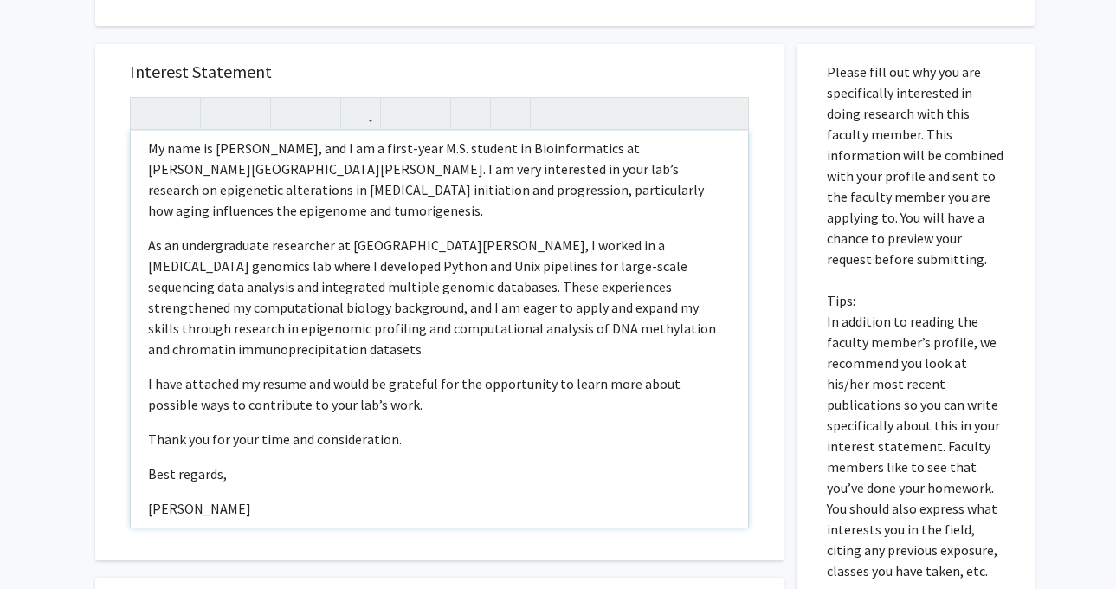
scroll to position [0, 0]
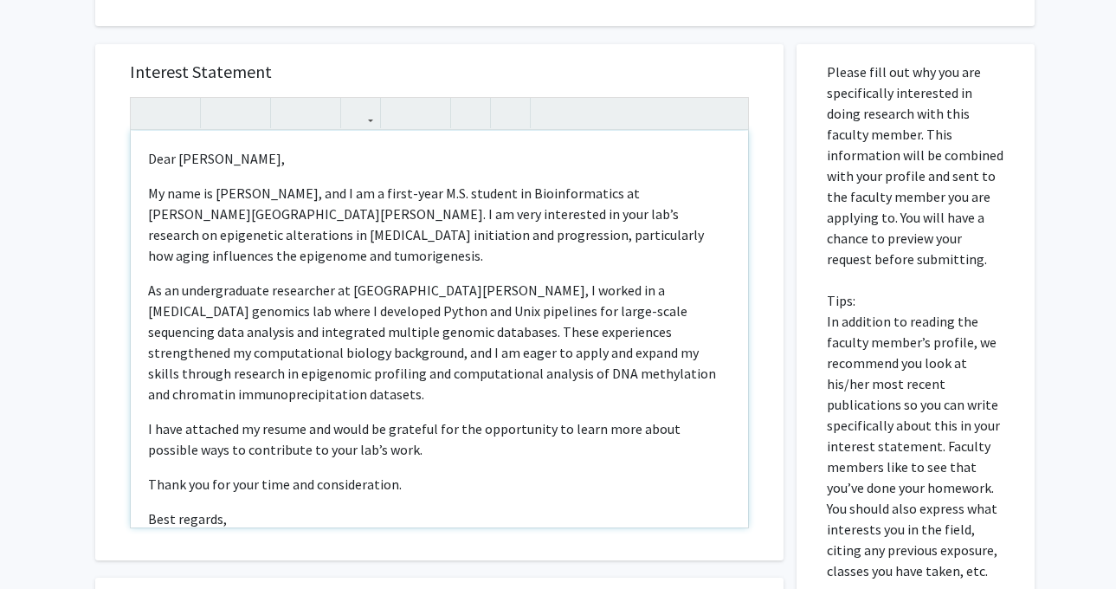
drag, startPoint x: 423, startPoint y: 312, endPoint x: 474, endPoint y: 313, distance: 51.1
click at [474, 313] on p "As an undergraduate researcher at UC Davis, I worked in a cancer genomics lab w…" at bounding box center [439, 342] width 582 height 125
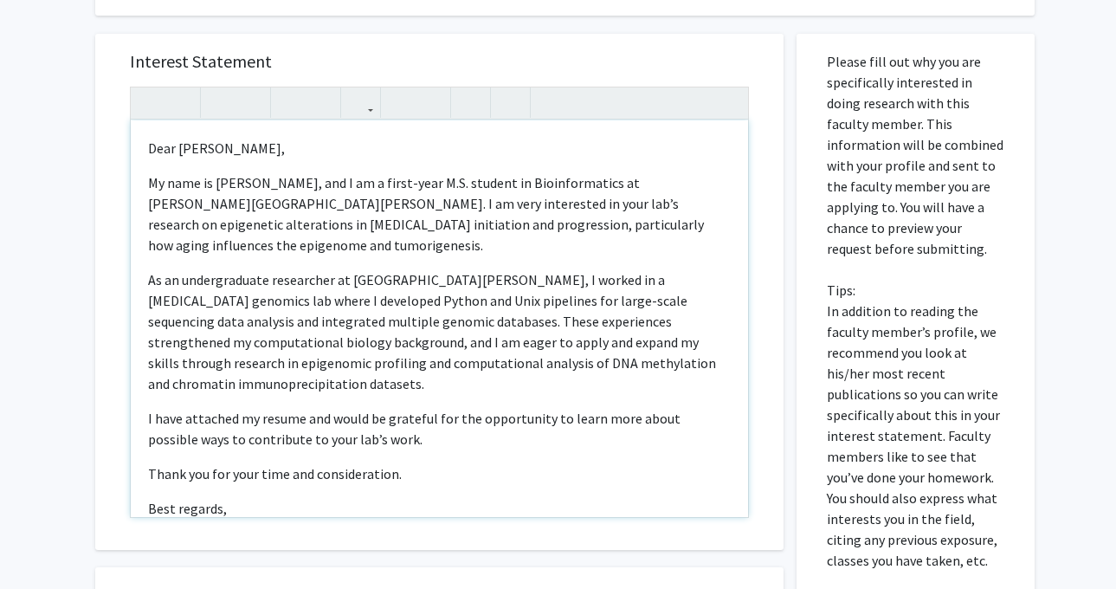
scroll to position [703, 0]
click at [366, 299] on p "As an undergraduate researcher at UC Davis, I worked in a cancer genomics lab w…" at bounding box center [439, 333] width 582 height 125
drag, startPoint x: 331, startPoint y: 301, endPoint x: 358, endPoint y: 295, distance: 27.5
click at [358, 295] on p "As an undergraduate researcher at UC Davis, I worked in a cancer genomics lab w…" at bounding box center [439, 333] width 582 height 125
drag, startPoint x: 325, startPoint y: 300, endPoint x: 410, endPoint y: 305, distance: 84.9
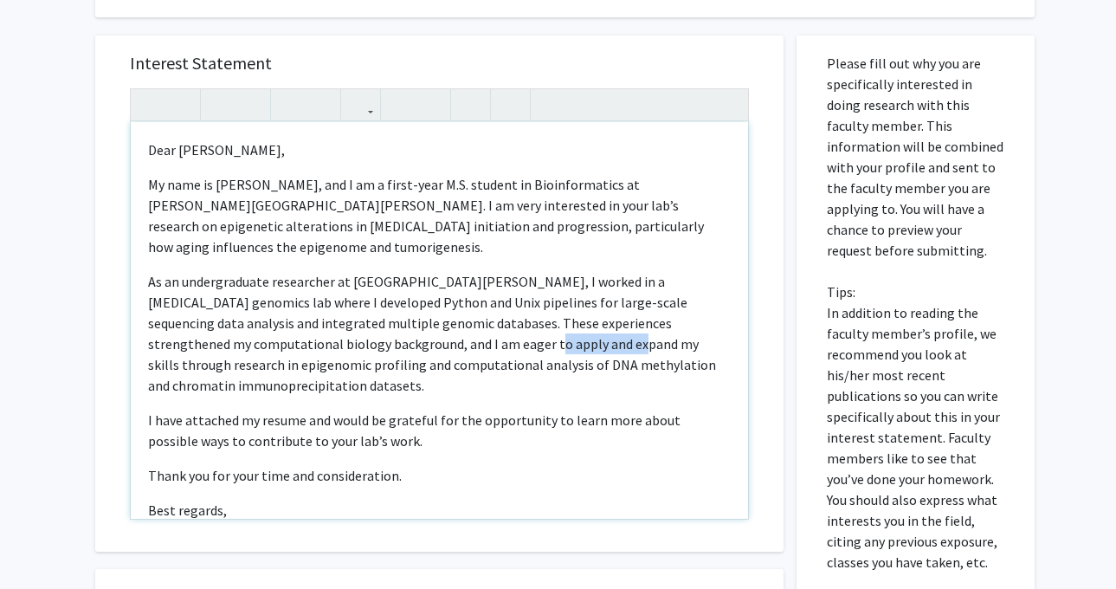
click at [410, 305] on p "As an undergraduate researcher at UC Davis, I worked in a cancer genomics lab w…" at bounding box center [439, 333] width 582 height 125
click at [421, 305] on p "As an undergraduate researcher at UC Davis, I worked in a cancer genomics lab w…" at bounding box center [439, 333] width 582 height 125
click at [370, 300] on p "As an undergraduate researcher at UC Davis, I worked in a cancer genomics lab w…" at bounding box center [439, 333] width 582 height 125
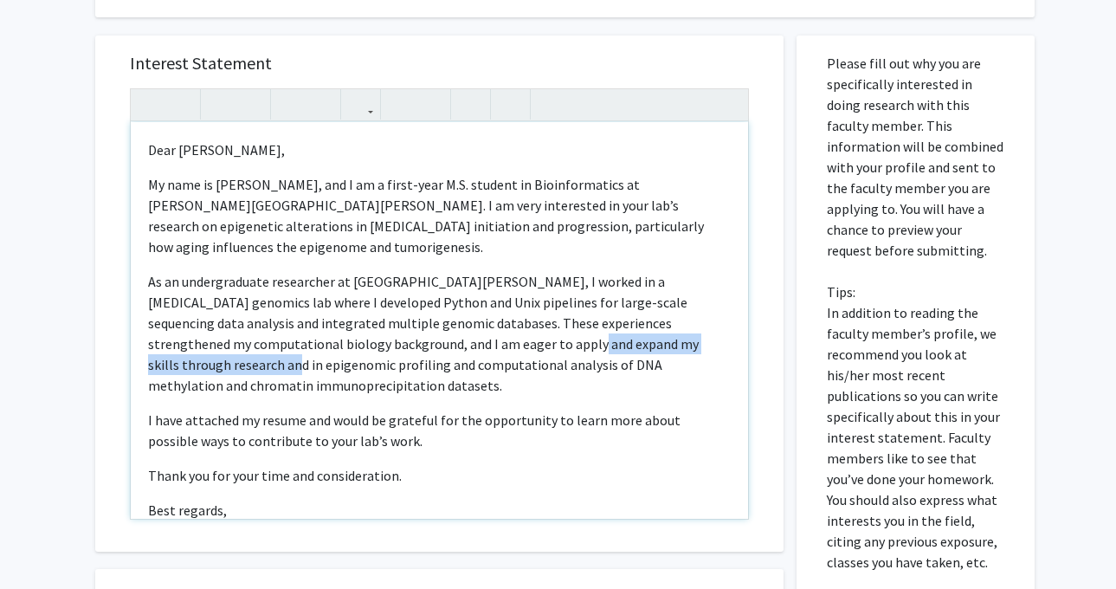
drag, startPoint x: 369, startPoint y: 302, endPoint x: 608, endPoint y: 297, distance: 238.9
click at [608, 297] on p "As an undergraduate researcher at UC Davis, I worked in a cancer genomics lab w…" at bounding box center [439, 333] width 582 height 125
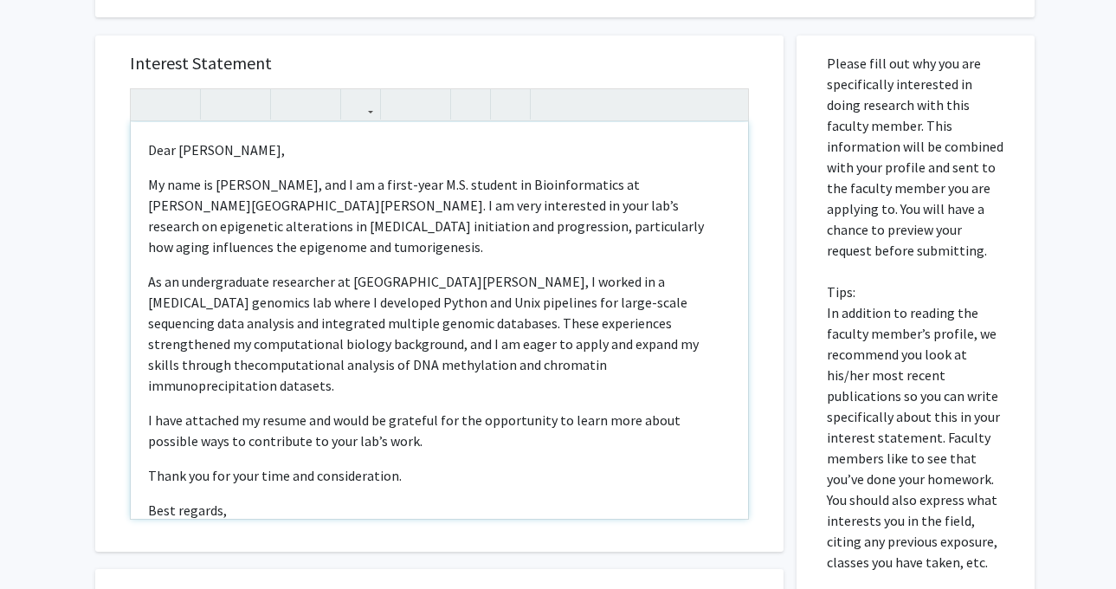
type textarea "<p>Dear Dr. Easwaran, </p> <p>My name is Richa Kakde, and I am a first-year M.S…"
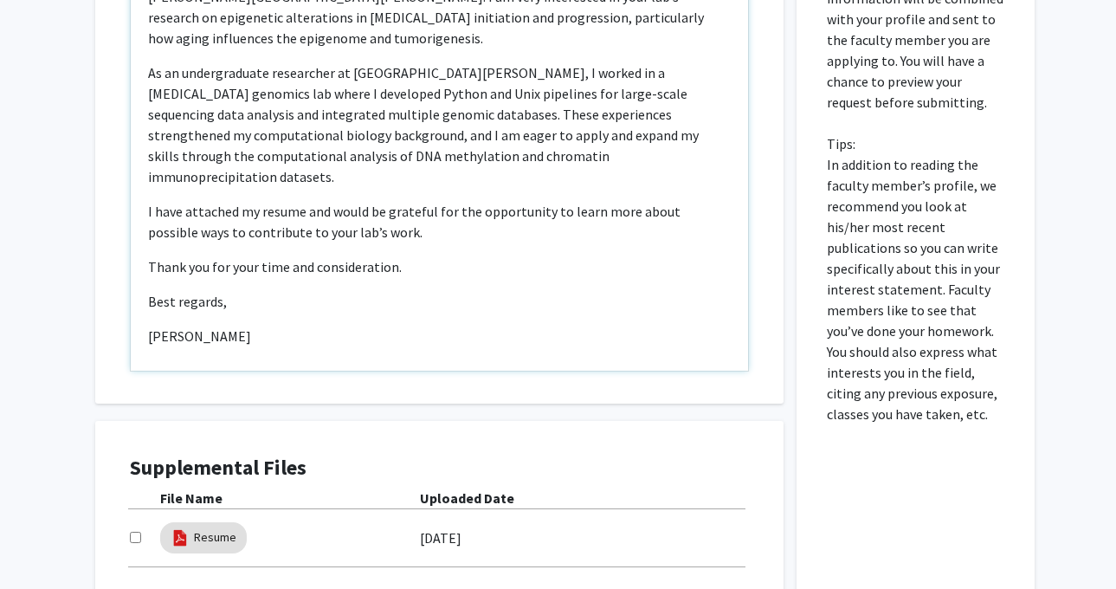
scroll to position [852, 0]
click at [134, 531] on input "checkbox" at bounding box center [135, 536] width 11 height 11
checkbox input "true"
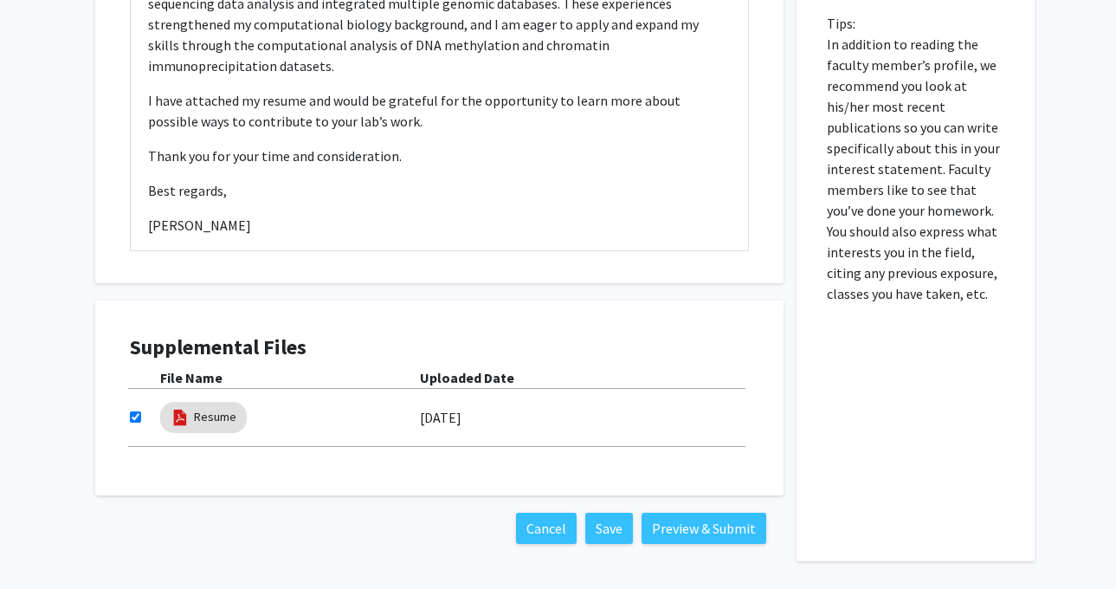
scroll to position [998, 0]
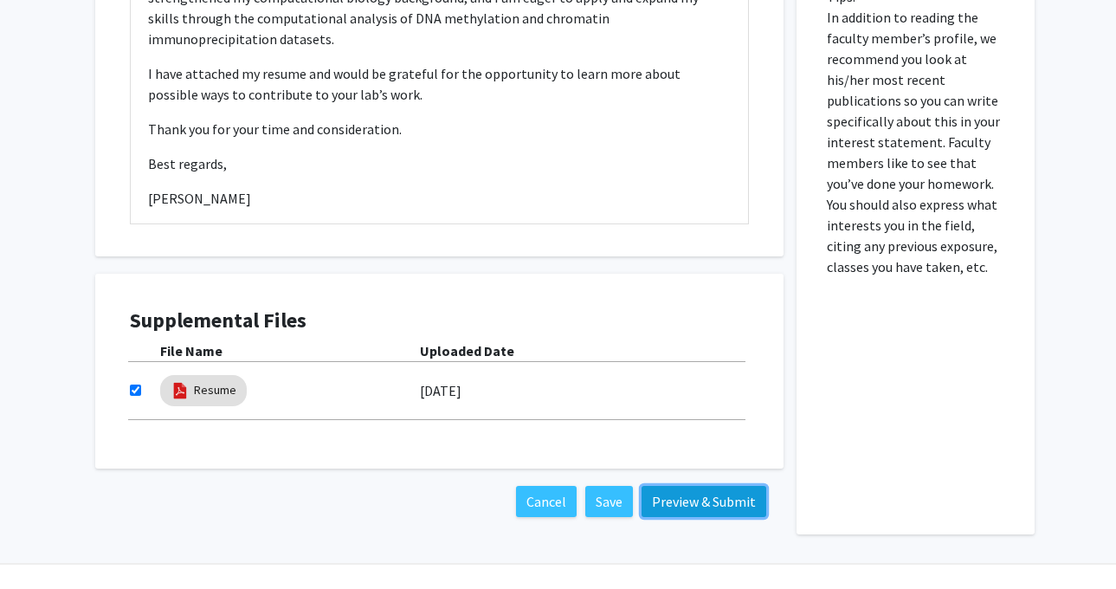
click at [717, 486] on button "Preview & Submit" at bounding box center [703, 501] width 125 height 31
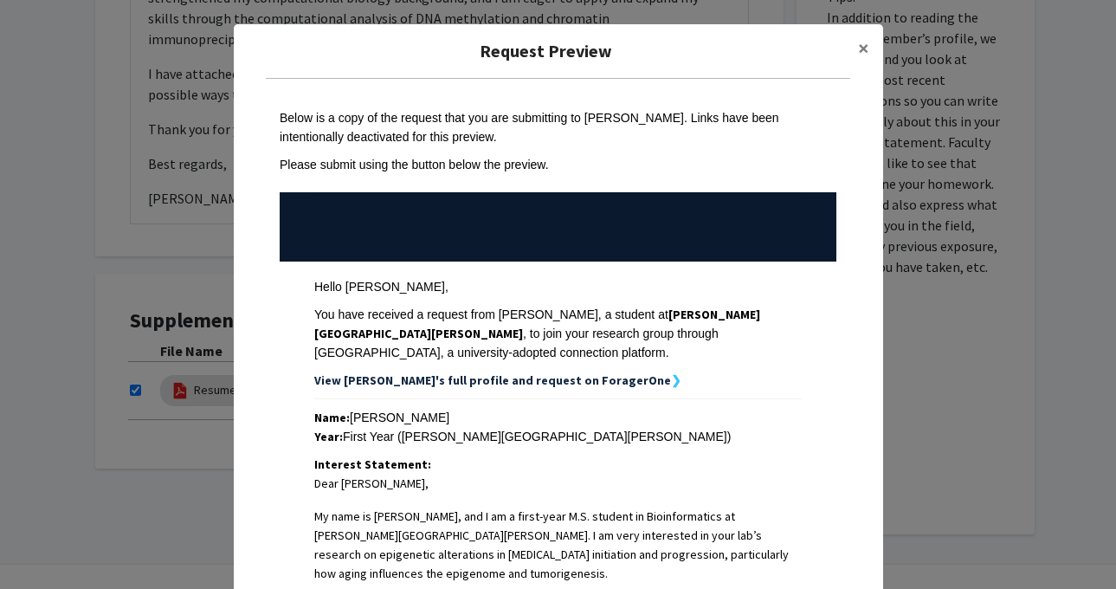
scroll to position [564, 0]
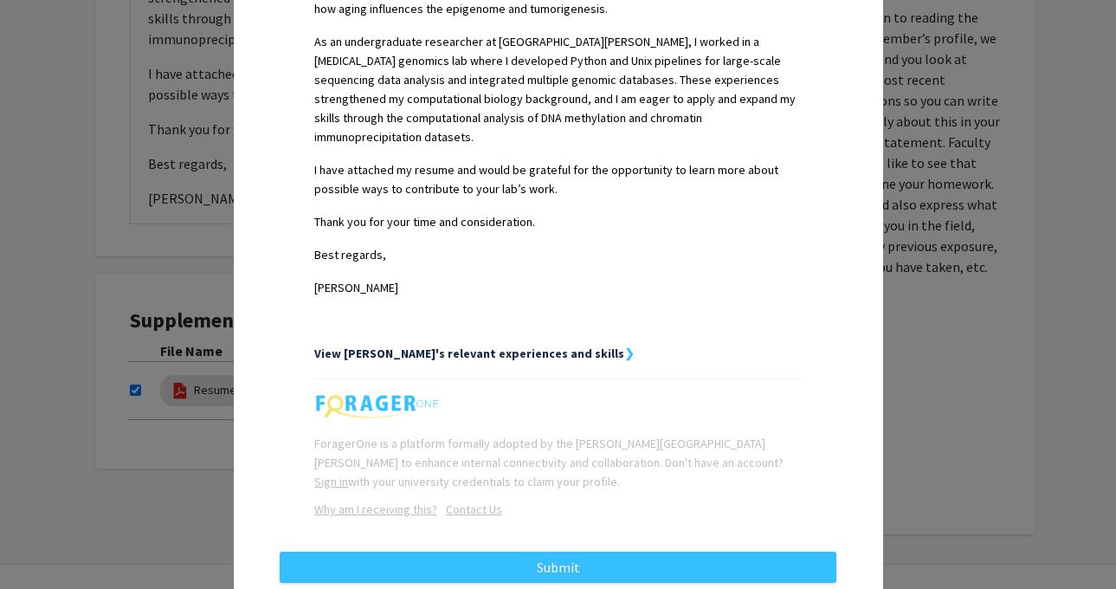
click at [617, 496] on div "Below is a copy of the request that you are submitting to Hari Easwaran. Links …" at bounding box center [558, 41] width 584 height 1054
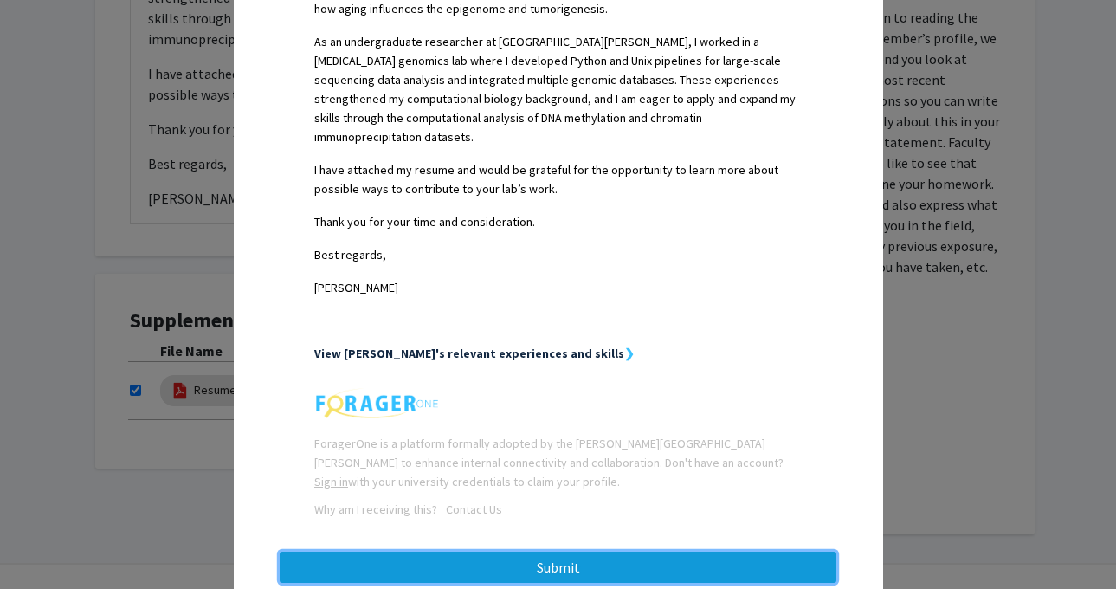
click at [578, 551] on button "Submit" at bounding box center [558, 566] width 556 height 31
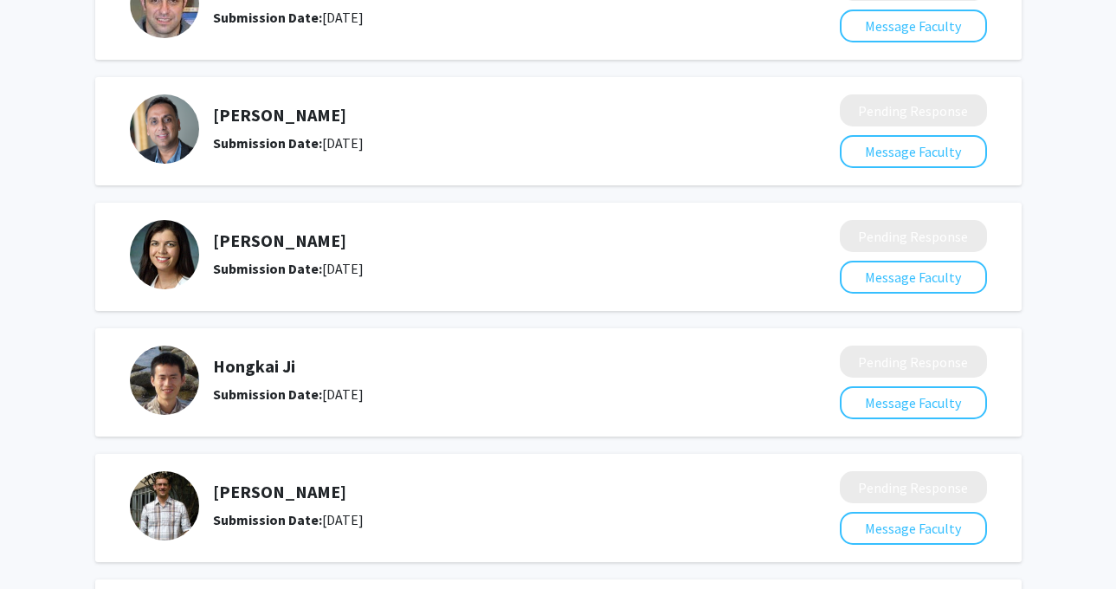
scroll to position [389, 0]
